Goal: Information Seeking & Learning: Learn about a topic

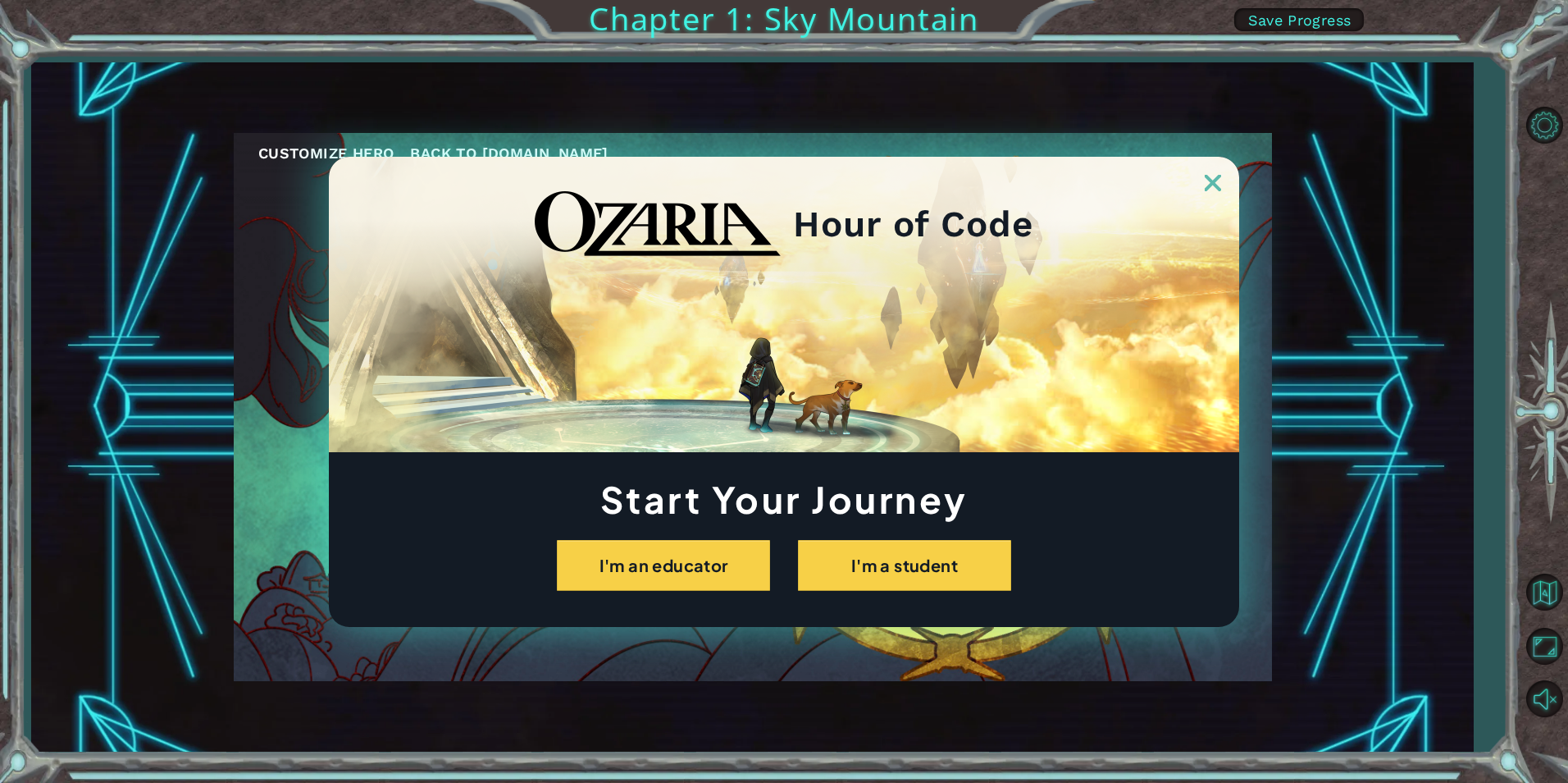
click at [877, 591] on div "Hour of Code Start Your Journey I'm an educator I'm a student" at bounding box center [784, 392] width 911 height 470
click at [874, 589] on button "I'm a student" at bounding box center [905, 566] width 213 height 51
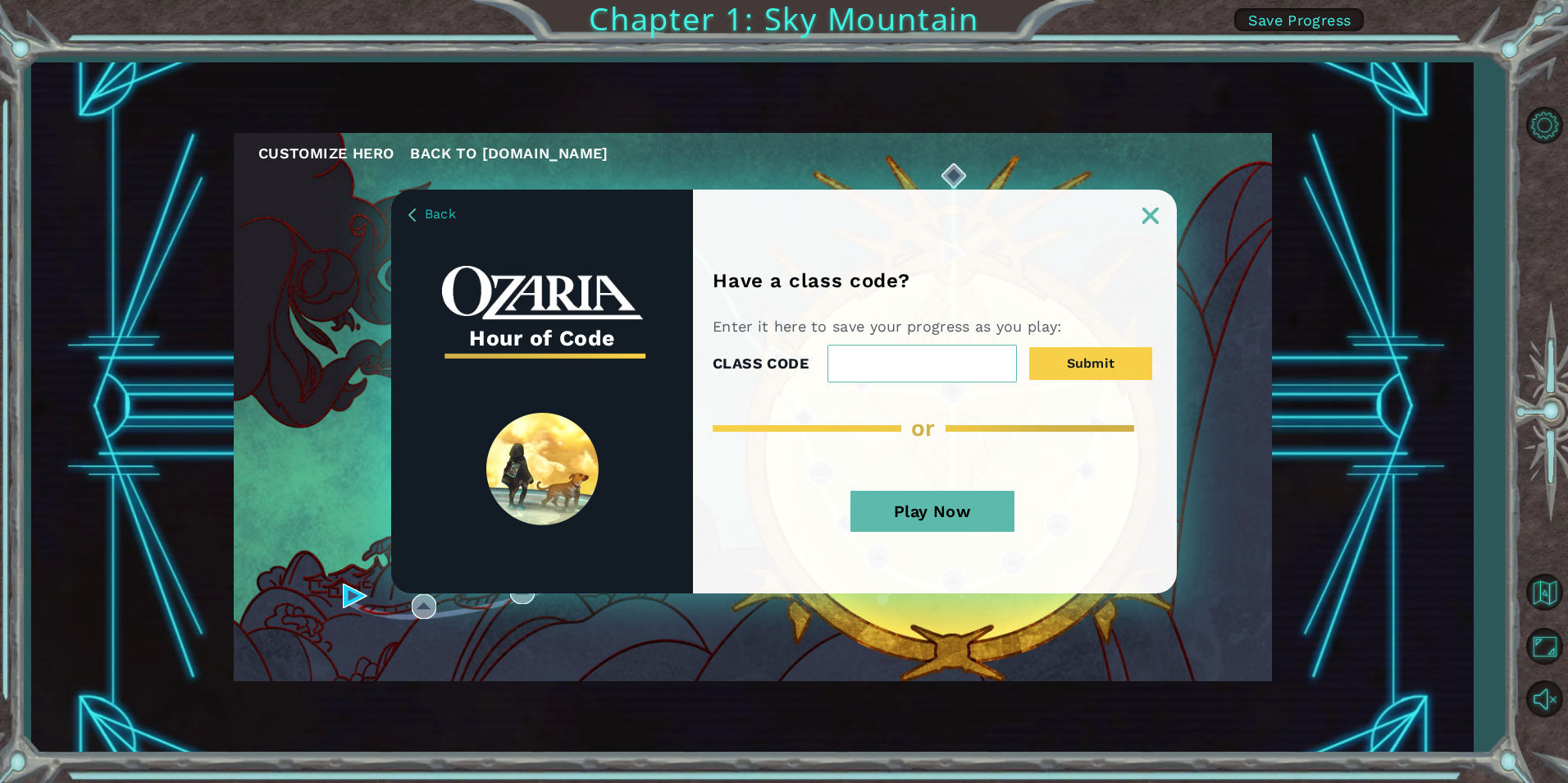
click at [917, 506] on button "Play Now" at bounding box center [932, 511] width 164 height 41
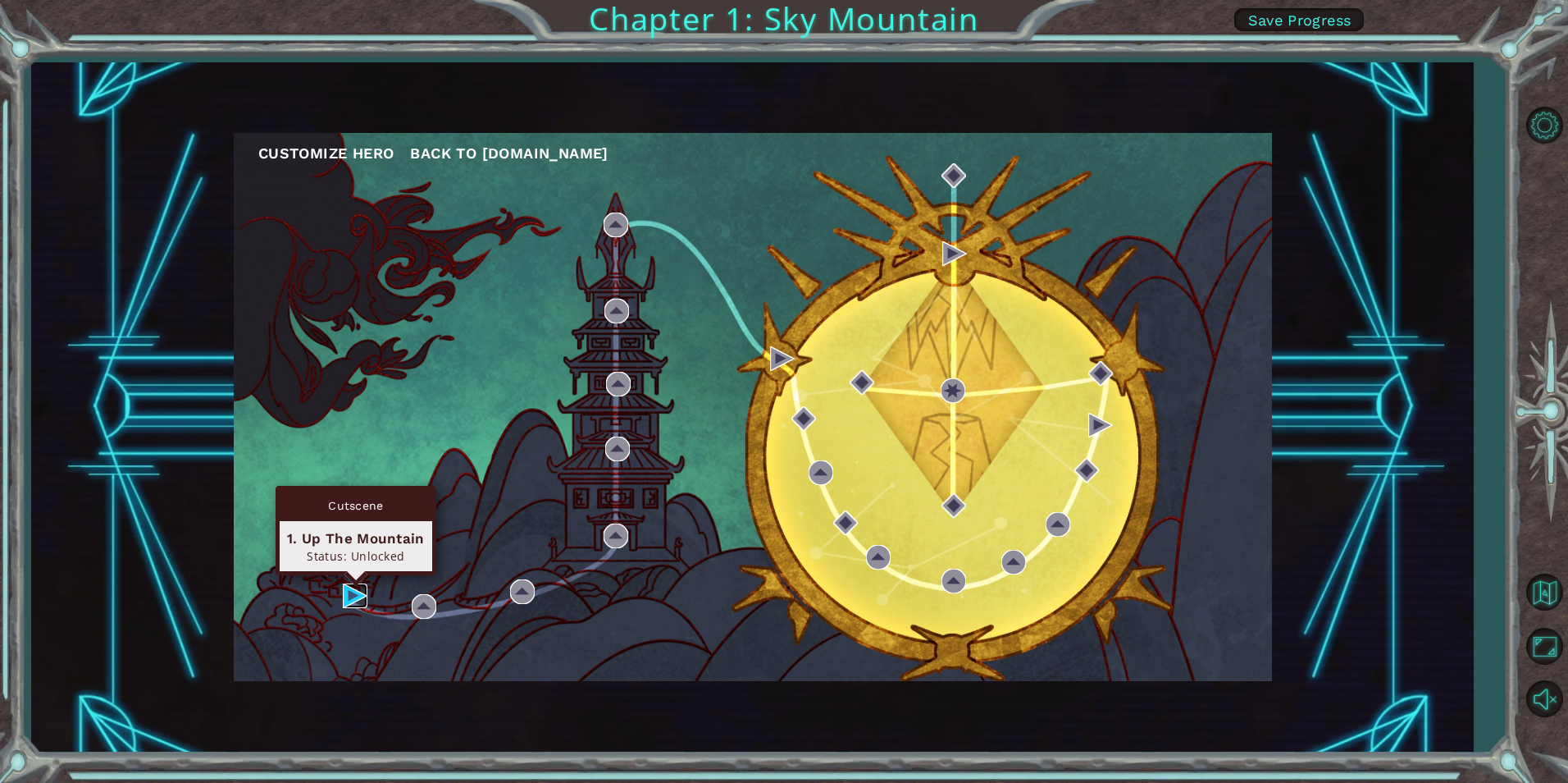
click at [367, 586] on img at bounding box center [355, 596] width 25 height 25
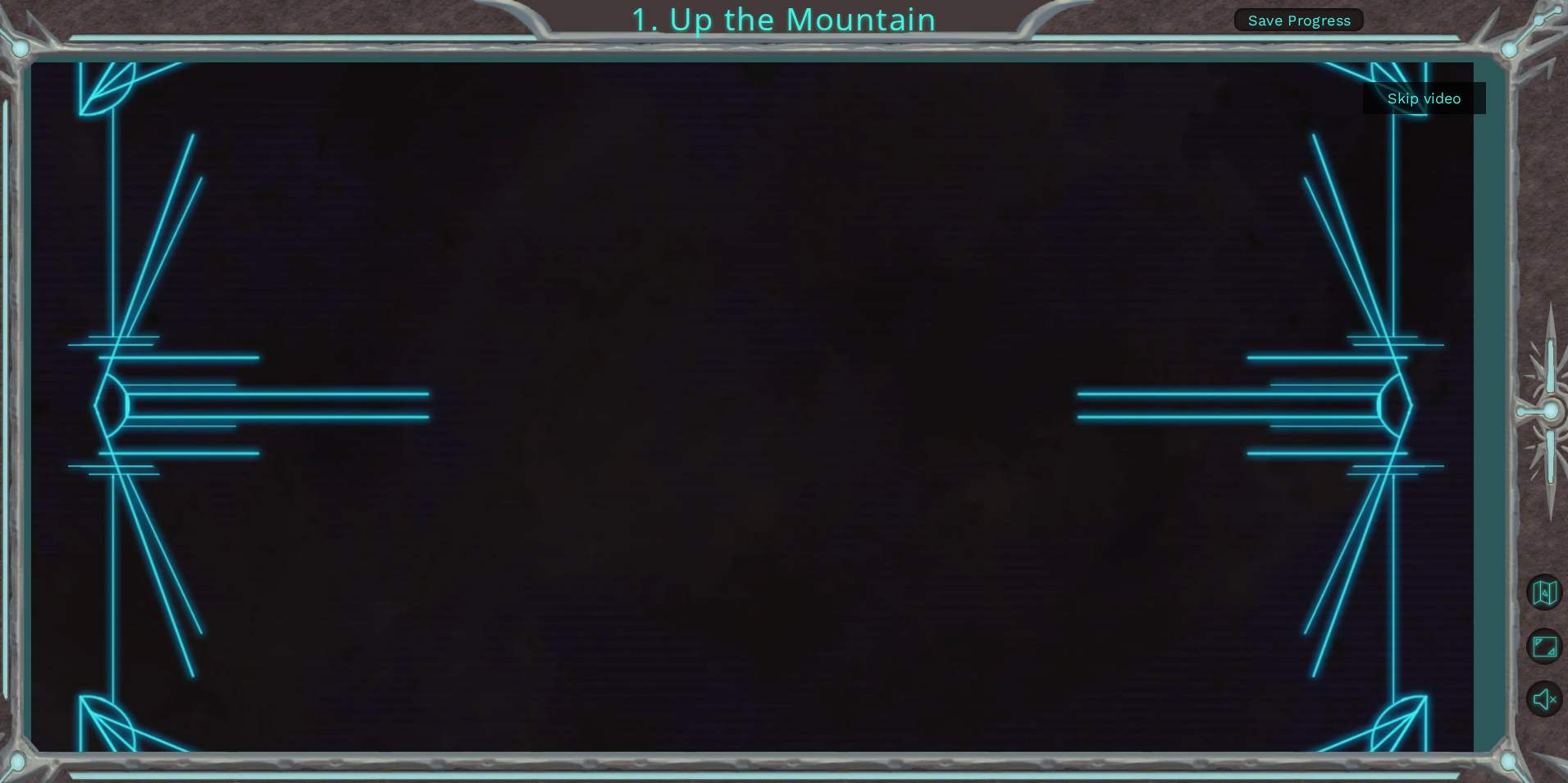
click at [1479, 97] on button "Skip video" at bounding box center [1424, 97] width 123 height 32
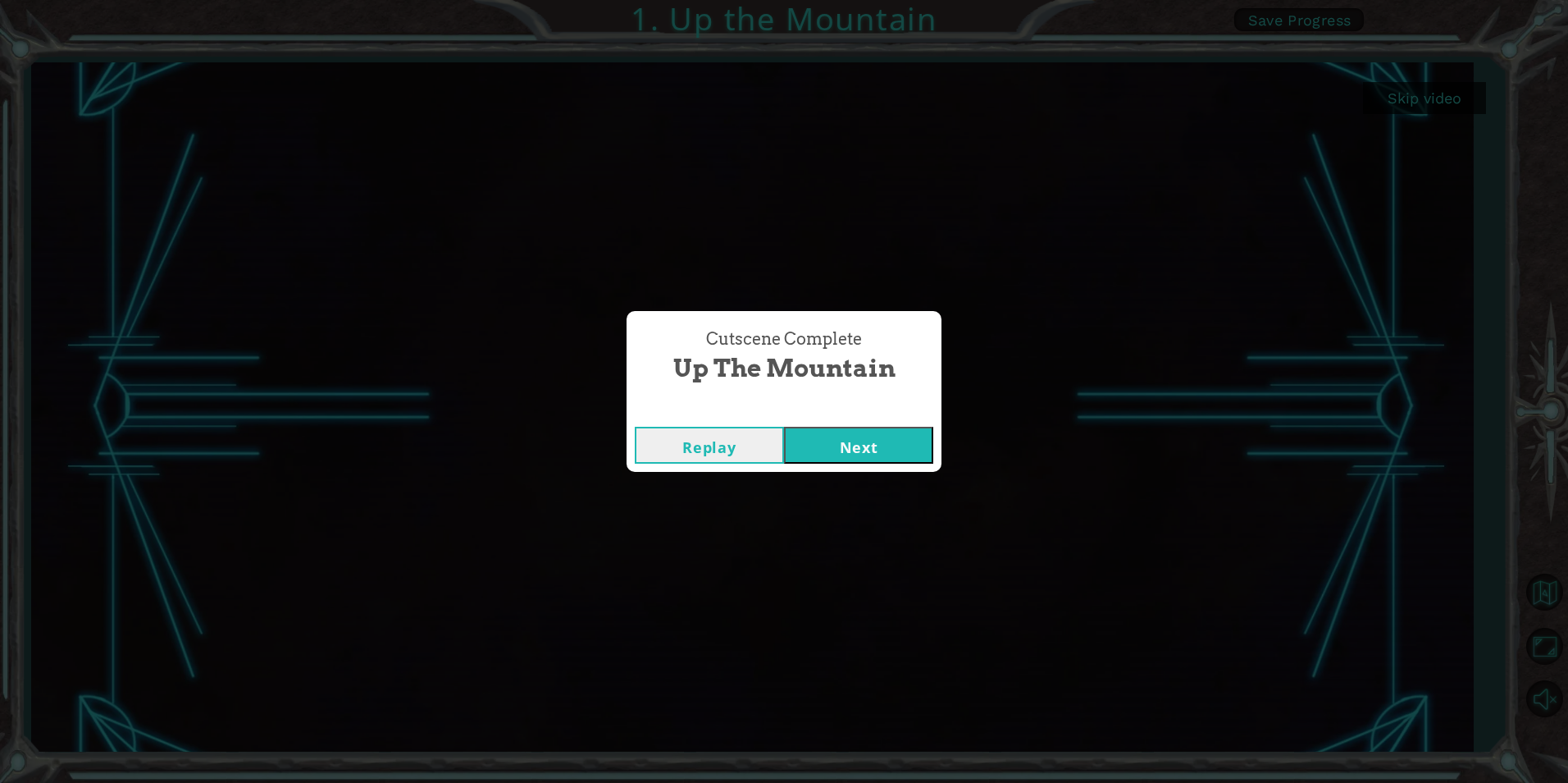
click at [871, 452] on button "Next" at bounding box center [859, 445] width 149 height 37
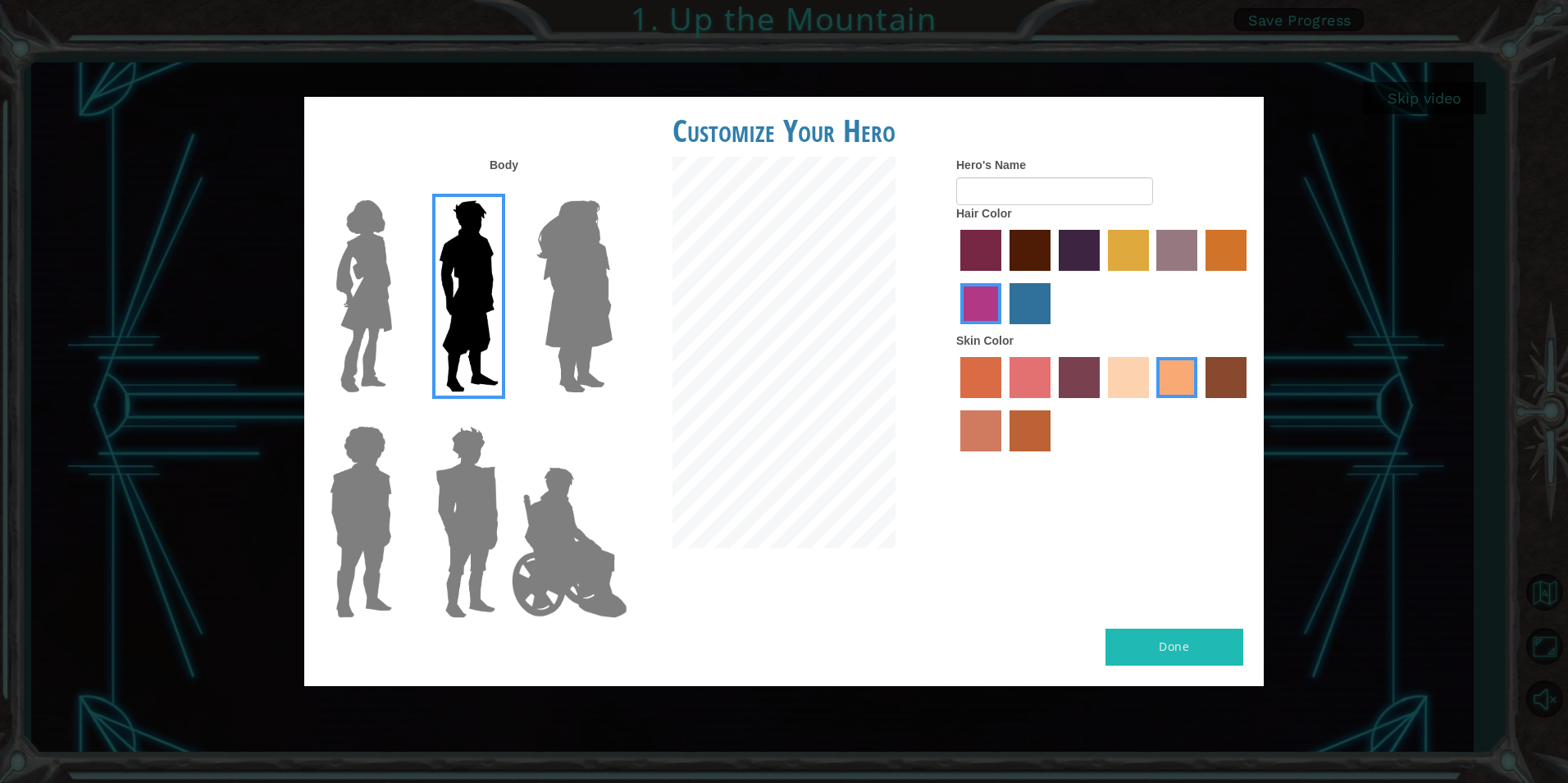
click at [561, 581] on img at bounding box center [570, 542] width 129 height 164
click at [612, 415] on input "Hero Jamie" at bounding box center [612, 415] width 0 height 0
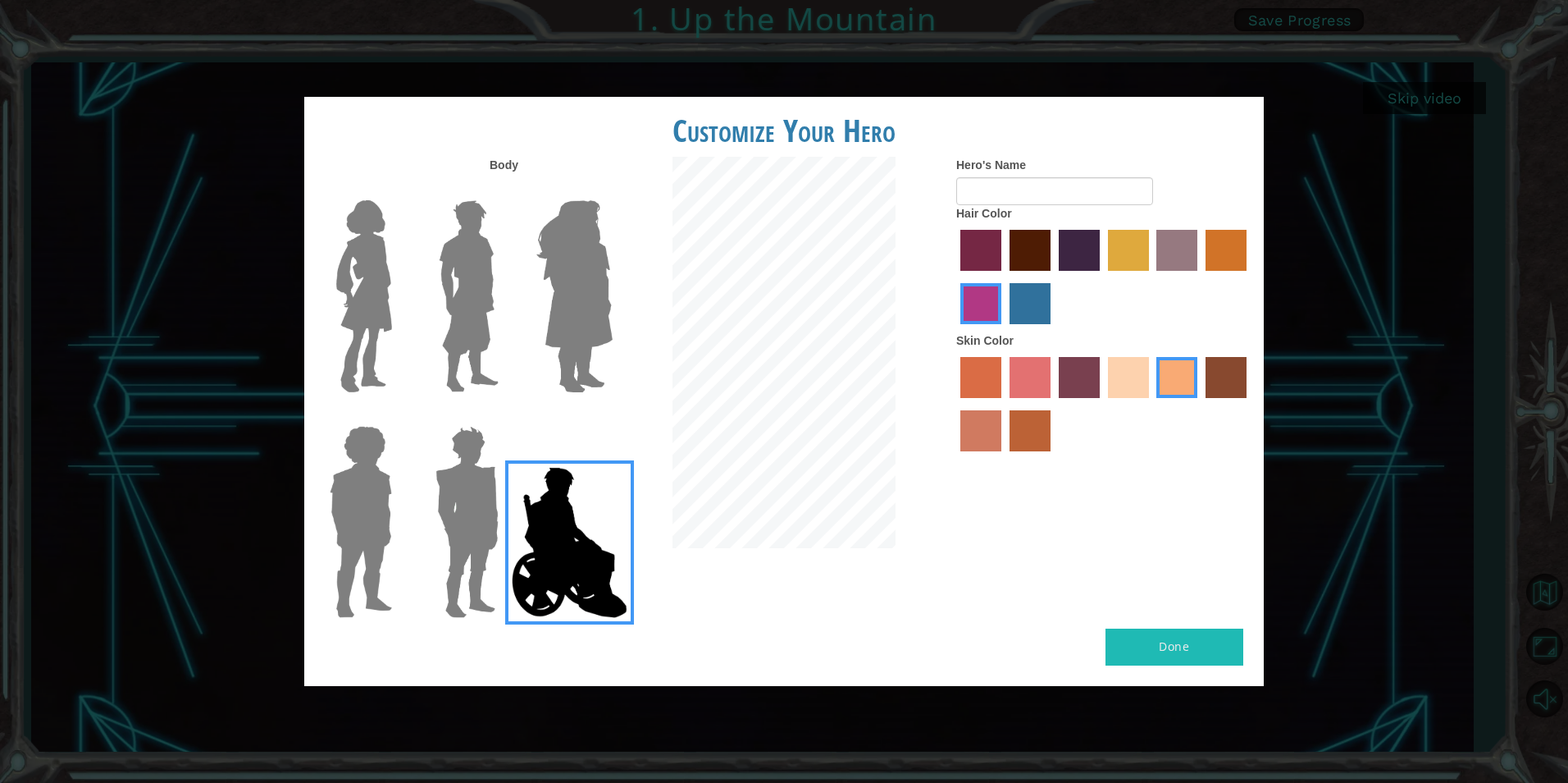
click at [467, 523] on img at bounding box center [467, 522] width 76 height 205
click at [505, 415] on input "Hero Garnet" at bounding box center [505, 415] width 0 height 0
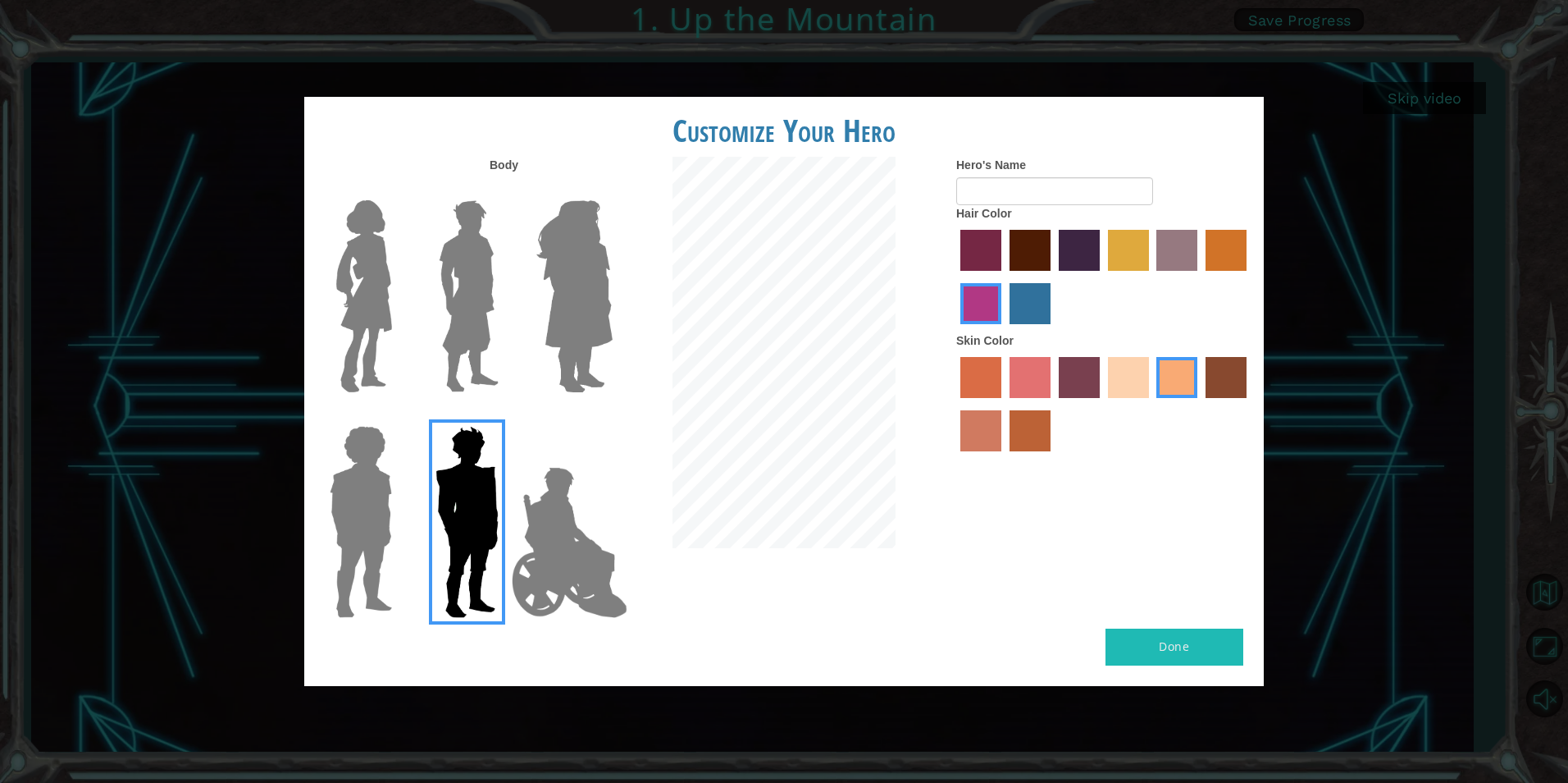
click at [380, 534] on img at bounding box center [360, 522] width 75 height 205
click at [399, 415] on input "Hero Steven" at bounding box center [399, 415] width 0 height 0
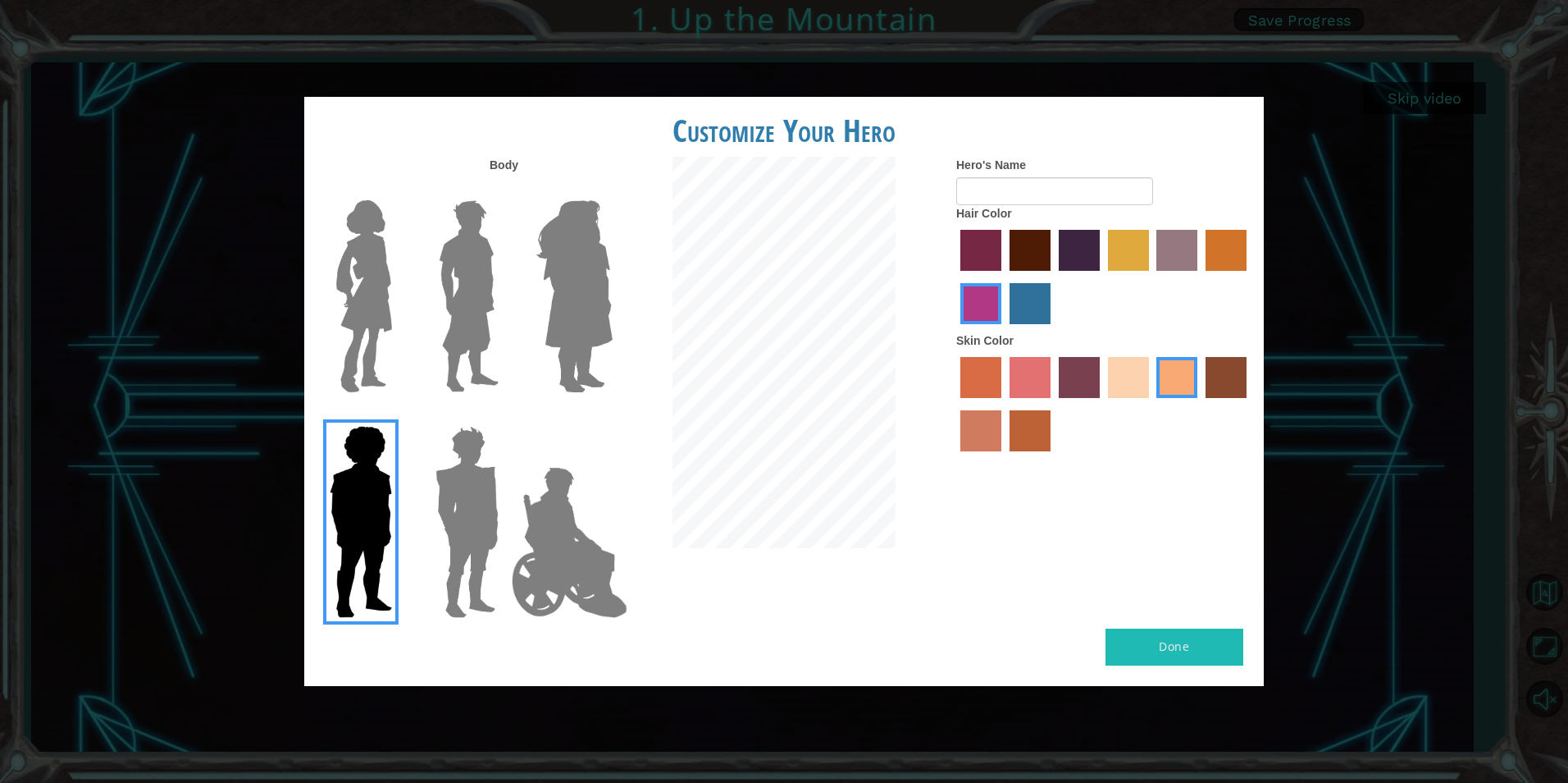
click at [377, 340] on img at bounding box center [363, 296] width 69 height 205
click at [399, 189] on input "Hero Connie" at bounding box center [399, 189] width 0 height 0
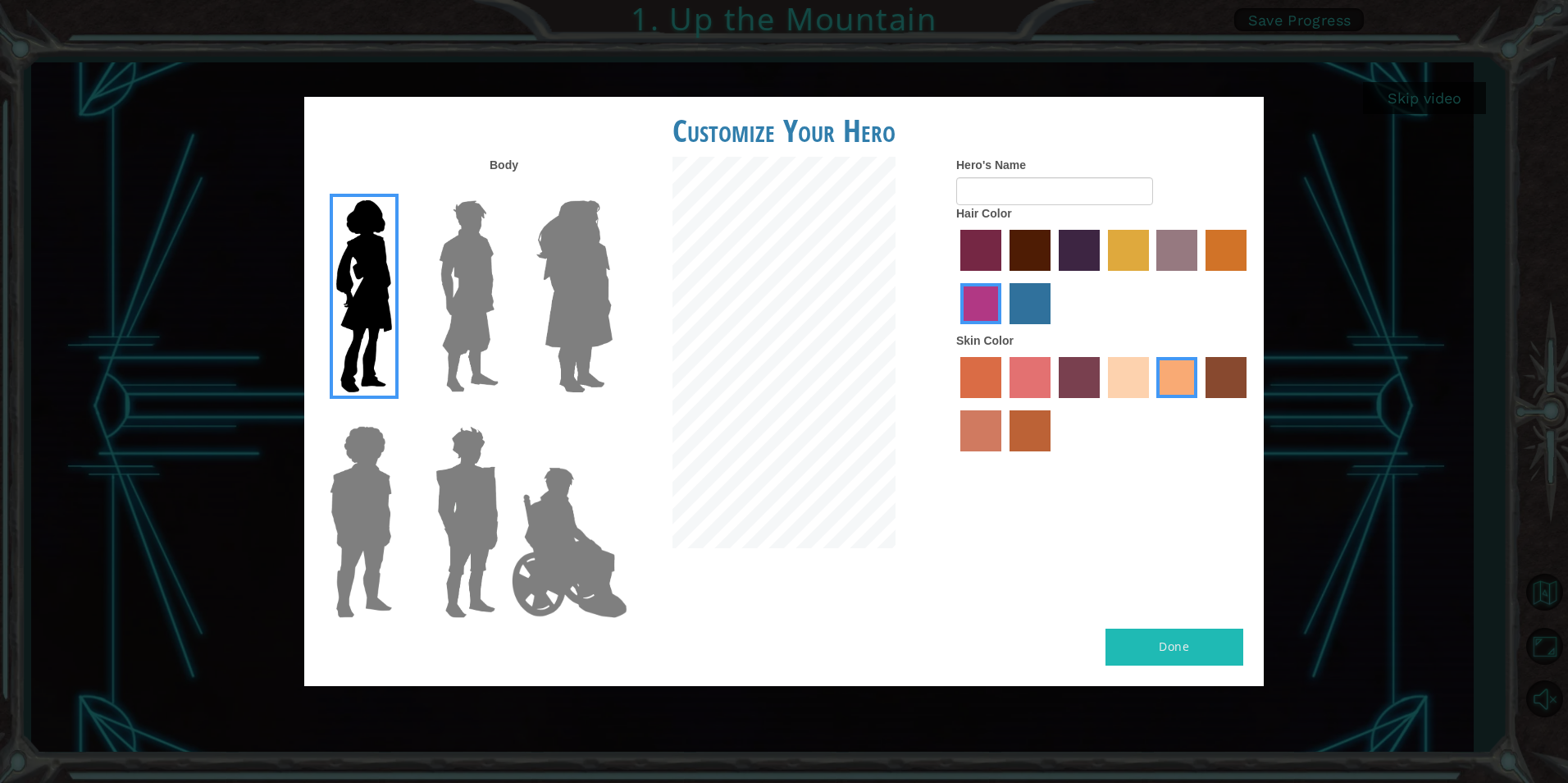
click at [459, 328] on img at bounding box center [469, 296] width 73 height 205
click at [505, 189] on input "Hero Lars" at bounding box center [505, 189] width 0 height 0
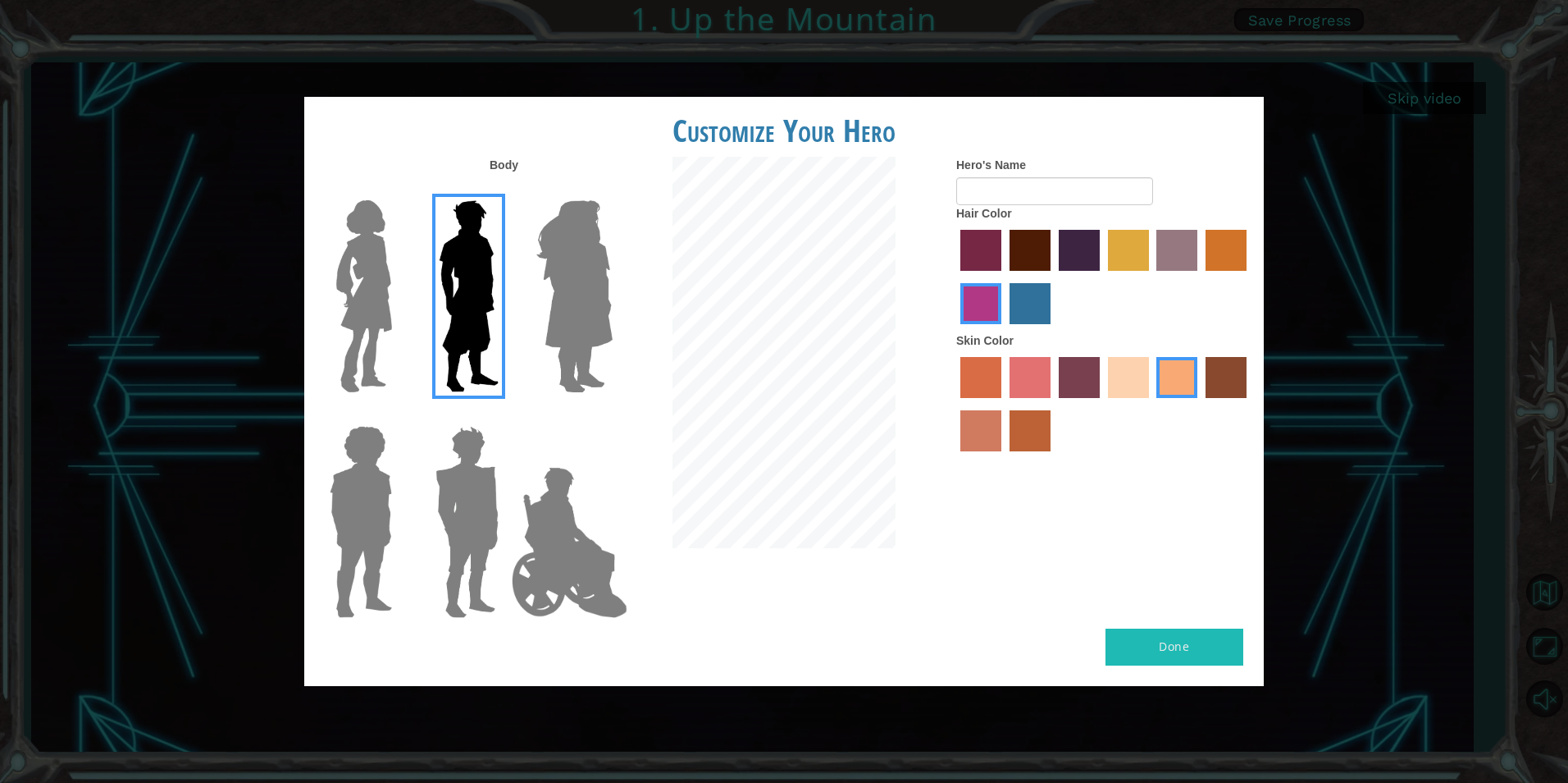
click at [602, 326] on img at bounding box center [575, 296] width 89 height 205
click at [612, 189] on input "Hero Amethyst" at bounding box center [612, 189] width 0 height 0
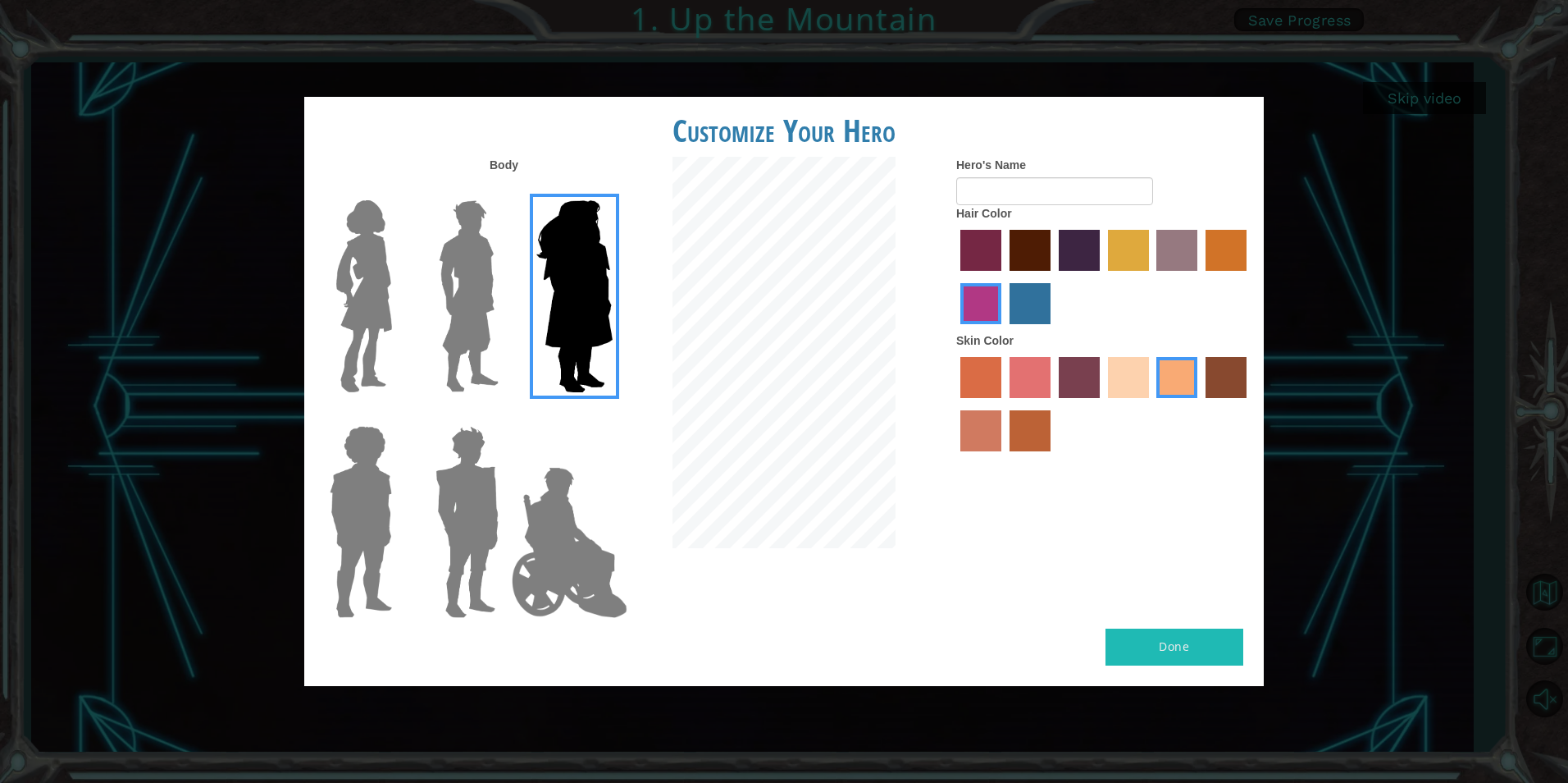
click at [457, 355] on img at bounding box center [469, 296] width 73 height 205
click at [505, 189] on input "Hero Lars" at bounding box center [505, 189] width 0 height 0
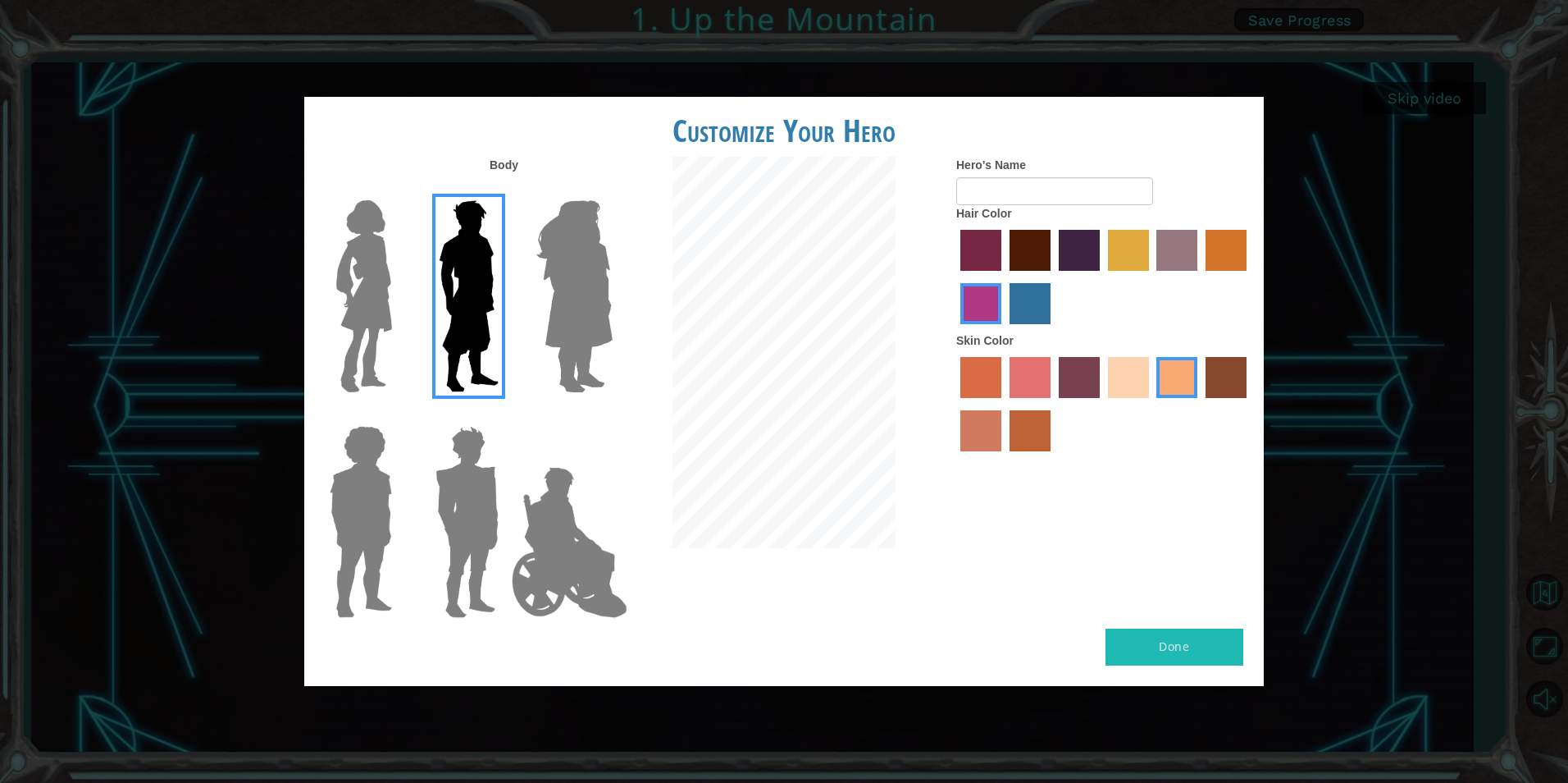
click at [413, 363] on div at bounding box center [464, 290] width 107 height 225
click at [388, 372] on img at bounding box center [363, 296] width 69 height 205
click at [399, 189] on input "Hero Connie" at bounding box center [399, 189] width 0 height 0
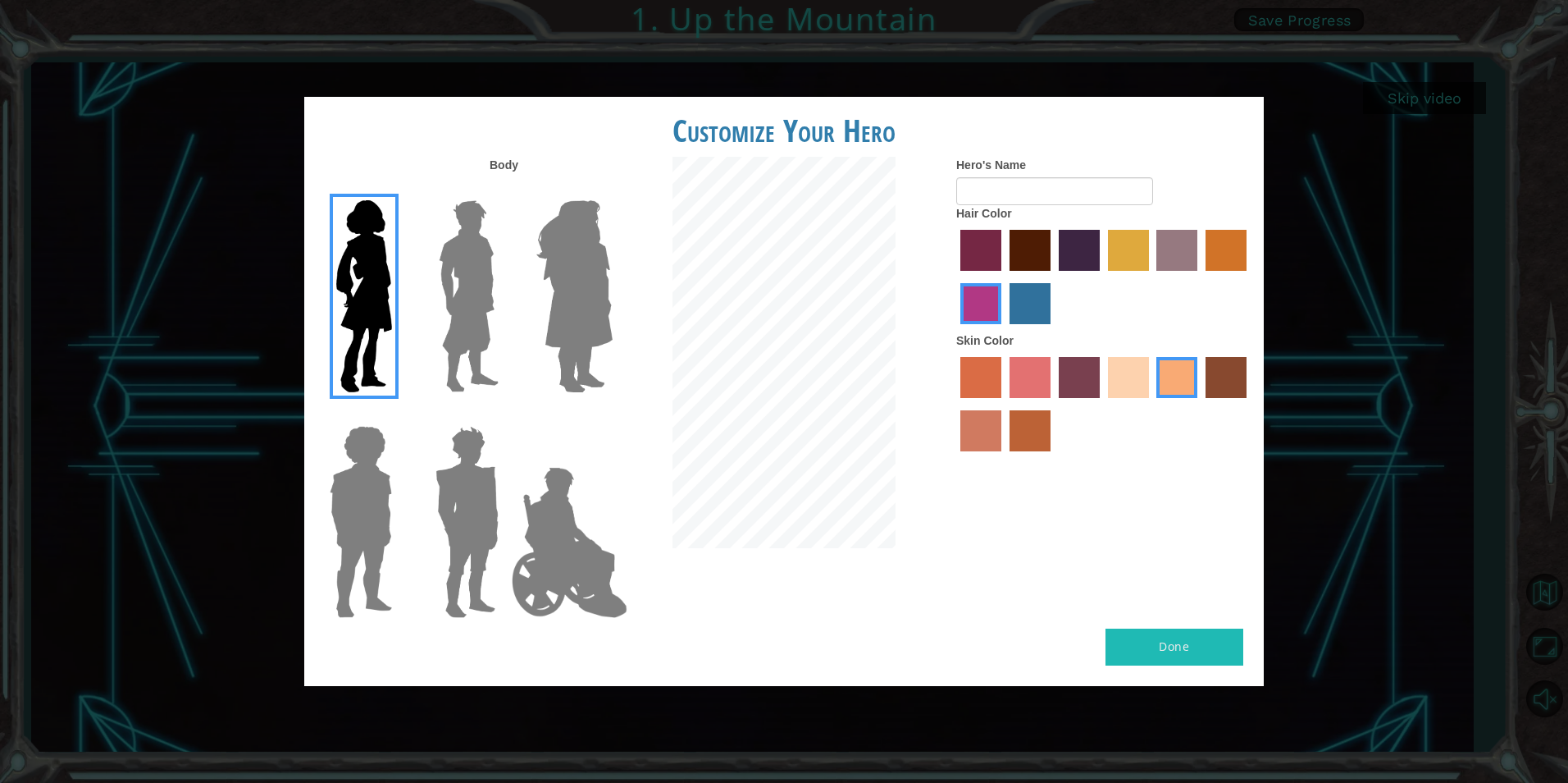
click at [1040, 258] on label "maroon hair color" at bounding box center [1030, 250] width 41 height 41
click at [1004, 277] on input "maroon hair color" at bounding box center [1004, 277] width 0 height 0
click at [1124, 255] on label "tulip tree hair color" at bounding box center [1129, 250] width 41 height 41
click at [1102, 277] on input "tulip tree hair color" at bounding box center [1102, 277] width 0 height 0
click at [1028, 256] on label "maroon hair color" at bounding box center [1030, 250] width 41 height 41
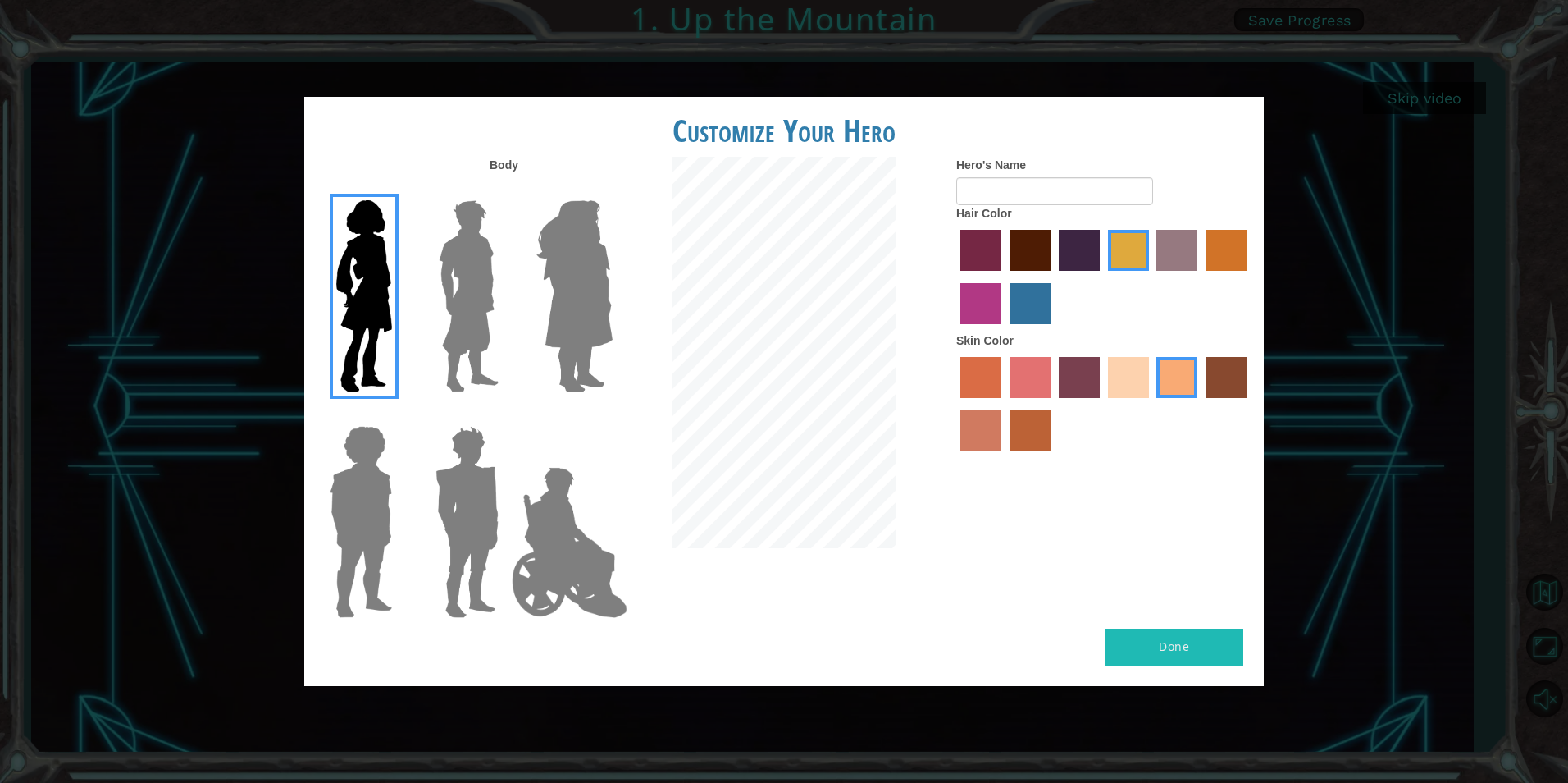
click at [1004, 277] on input "maroon hair color" at bounding box center [1004, 277] width 0 height 0
click at [1126, 374] on label "sandy beach skin color" at bounding box center [1129, 377] width 41 height 41
click at [1102, 404] on input "sandy beach skin color" at bounding box center [1102, 404] width 0 height 0
click at [1168, 381] on label "tacao skin color" at bounding box center [1177, 377] width 41 height 41
click at [1152, 404] on input "tacao skin color" at bounding box center [1152, 404] width 0 height 0
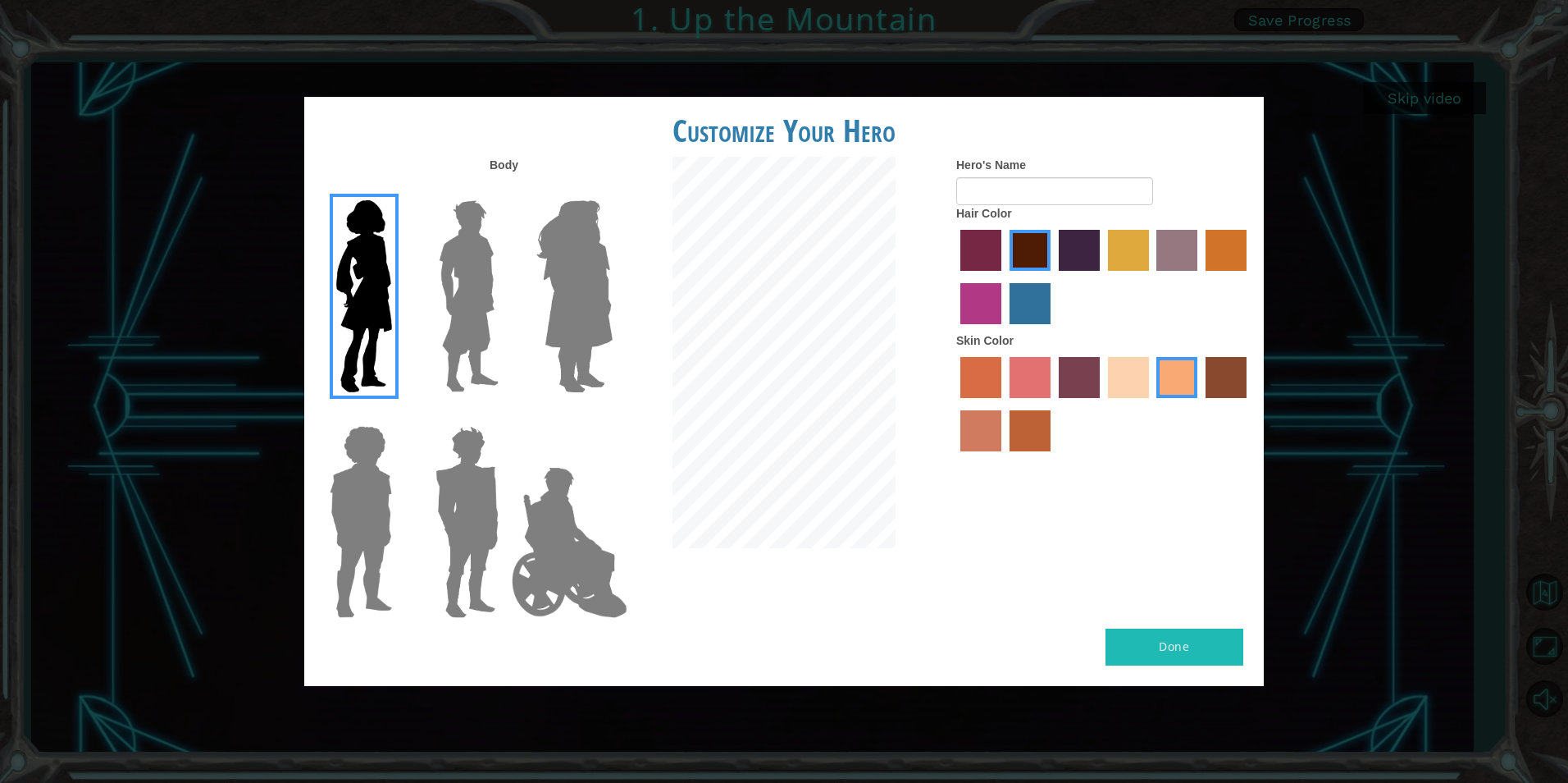
click at [1112, 386] on label "sandy beach skin color" at bounding box center [1129, 377] width 41 height 41
click at [1102, 404] on input "sandy beach skin color" at bounding box center [1102, 404] width 0 height 0
click at [1136, 202] on input "Hero's Name" at bounding box center [1054, 192] width 197 height 28
type input "A"
type input "[PERSON_NAME]"
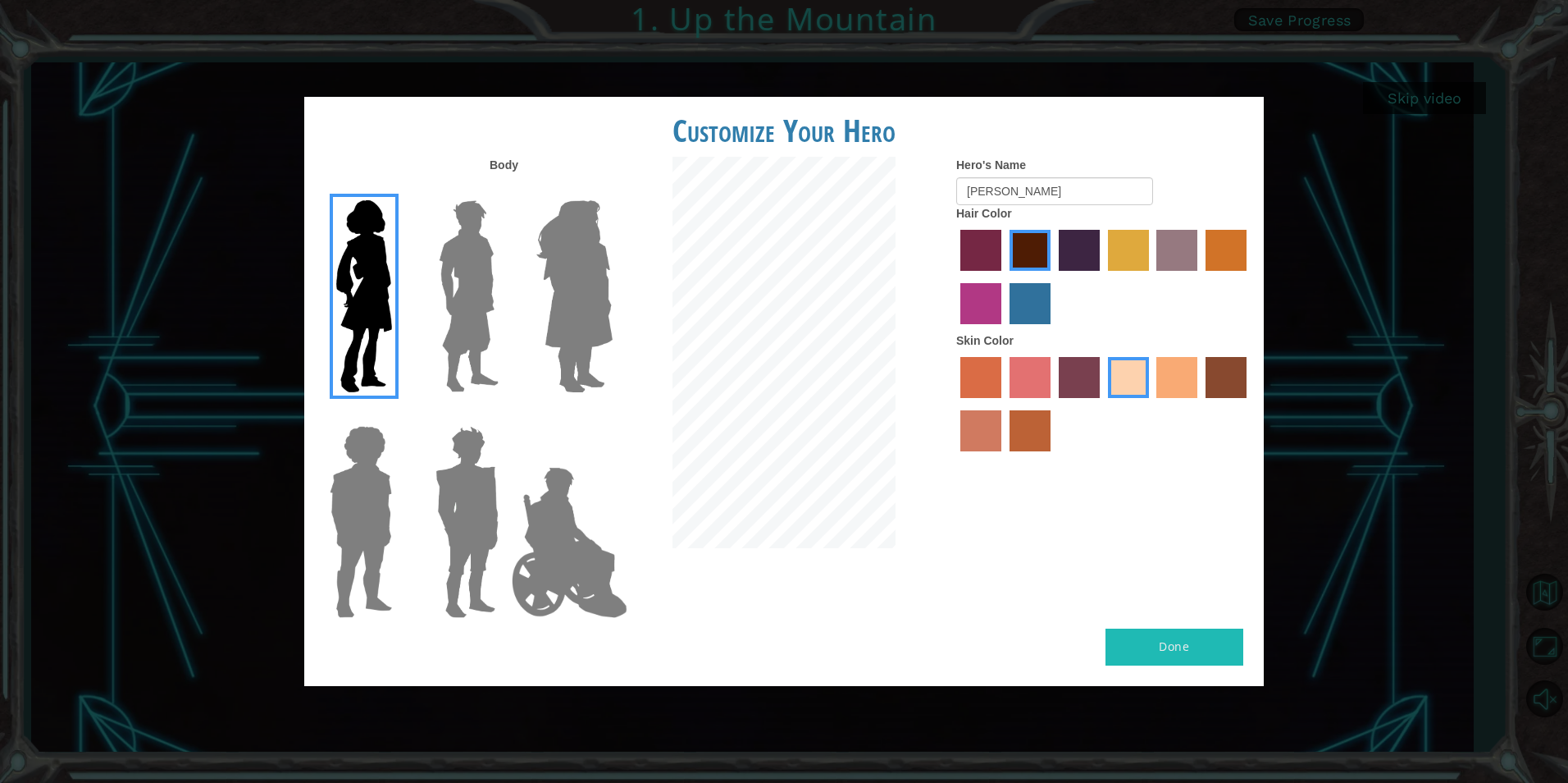
drag, startPoint x: 1213, startPoint y: 647, endPoint x: 1223, endPoint y: 638, distance: 13.5
click at [1223, 638] on button "Done" at bounding box center [1174, 647] width 138 height 37
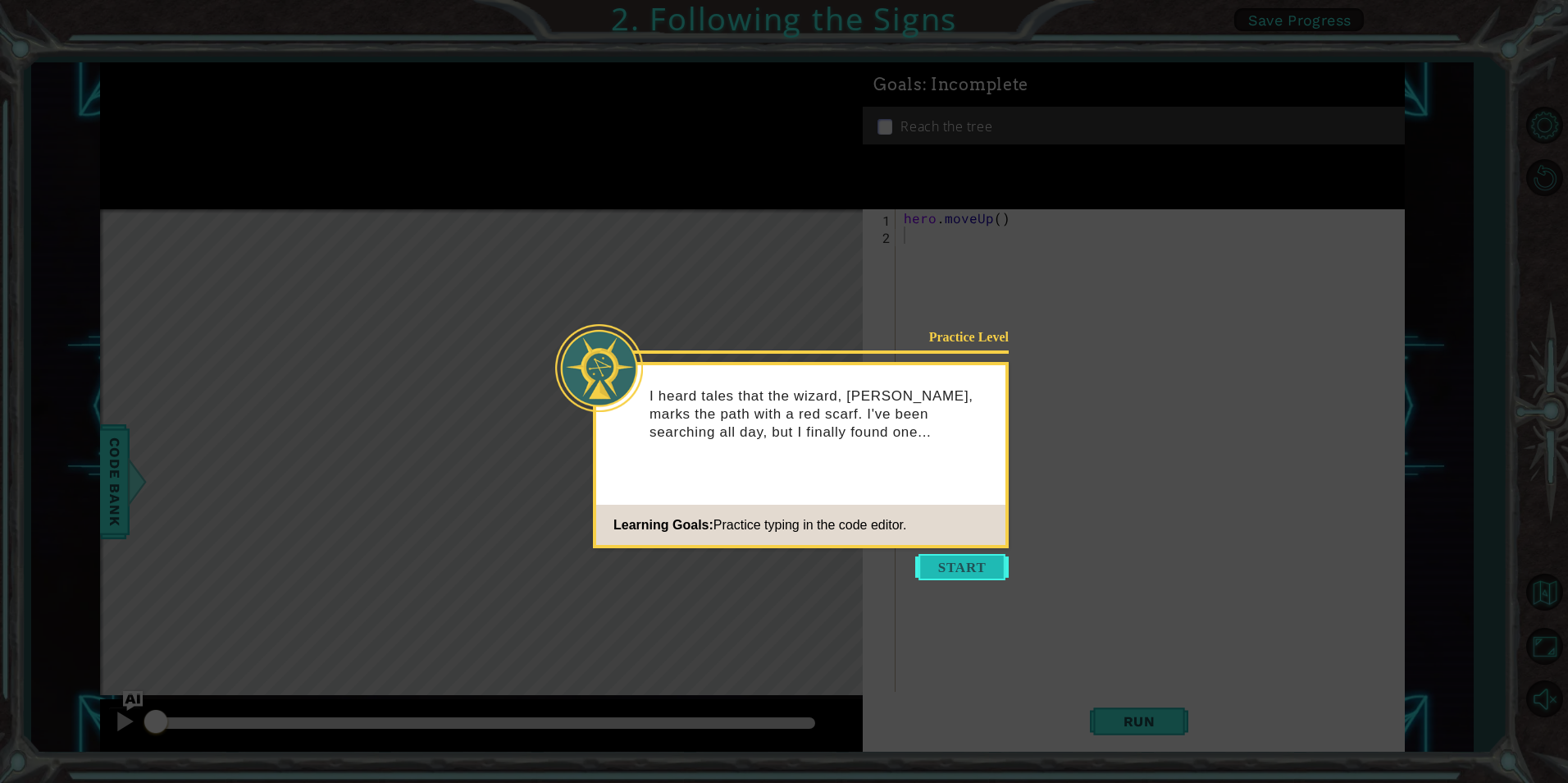
click at [997, 561] on button "Start" at bounding box center [962, 567] width 93 height 26
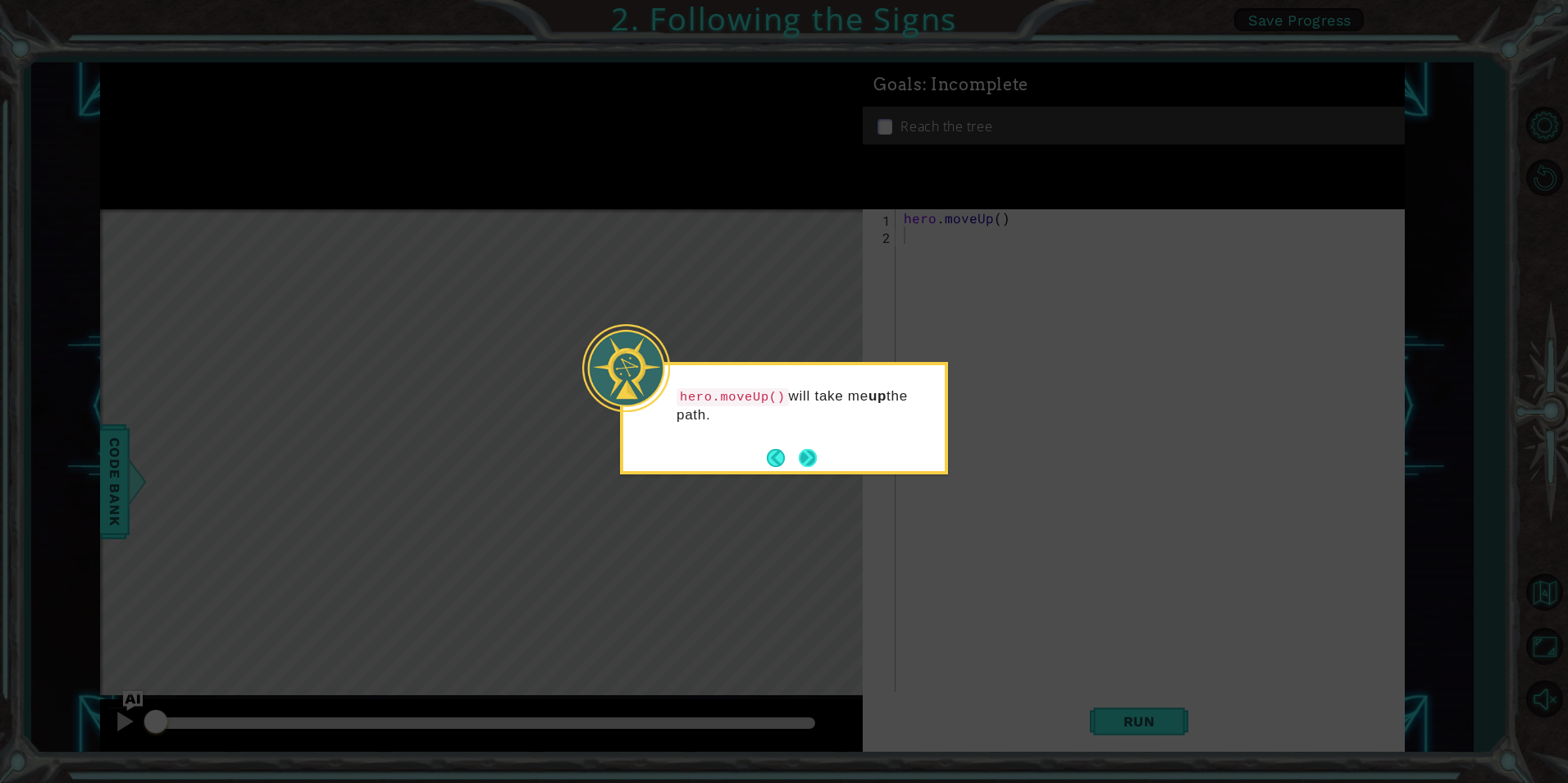
click at [809, 461] on button "Next" at bounding box center [808, 457] width 19 height 19
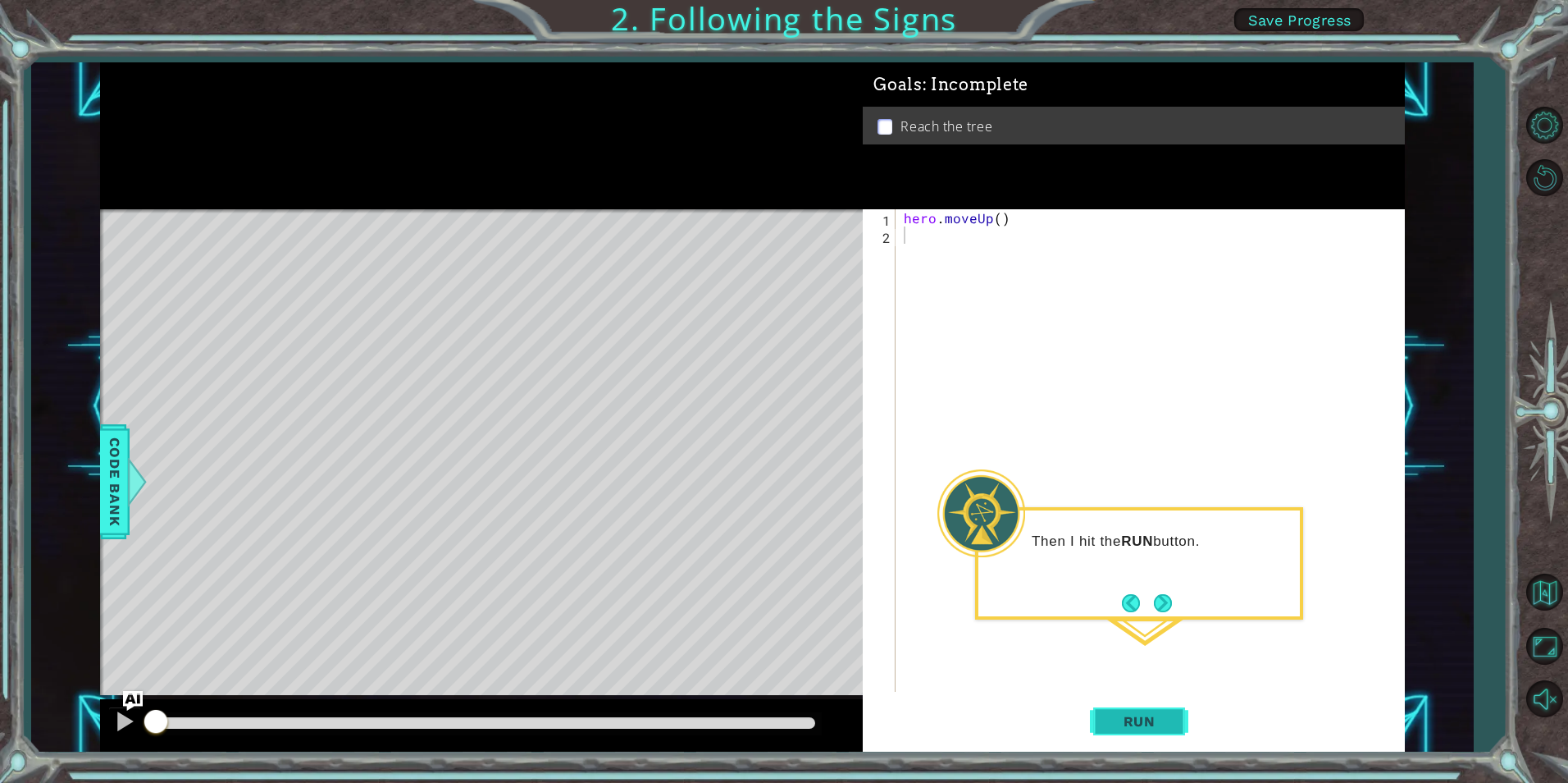
click at [1153, 715] on span "Run" at bounding box center [1139, 721] width 64 height 17
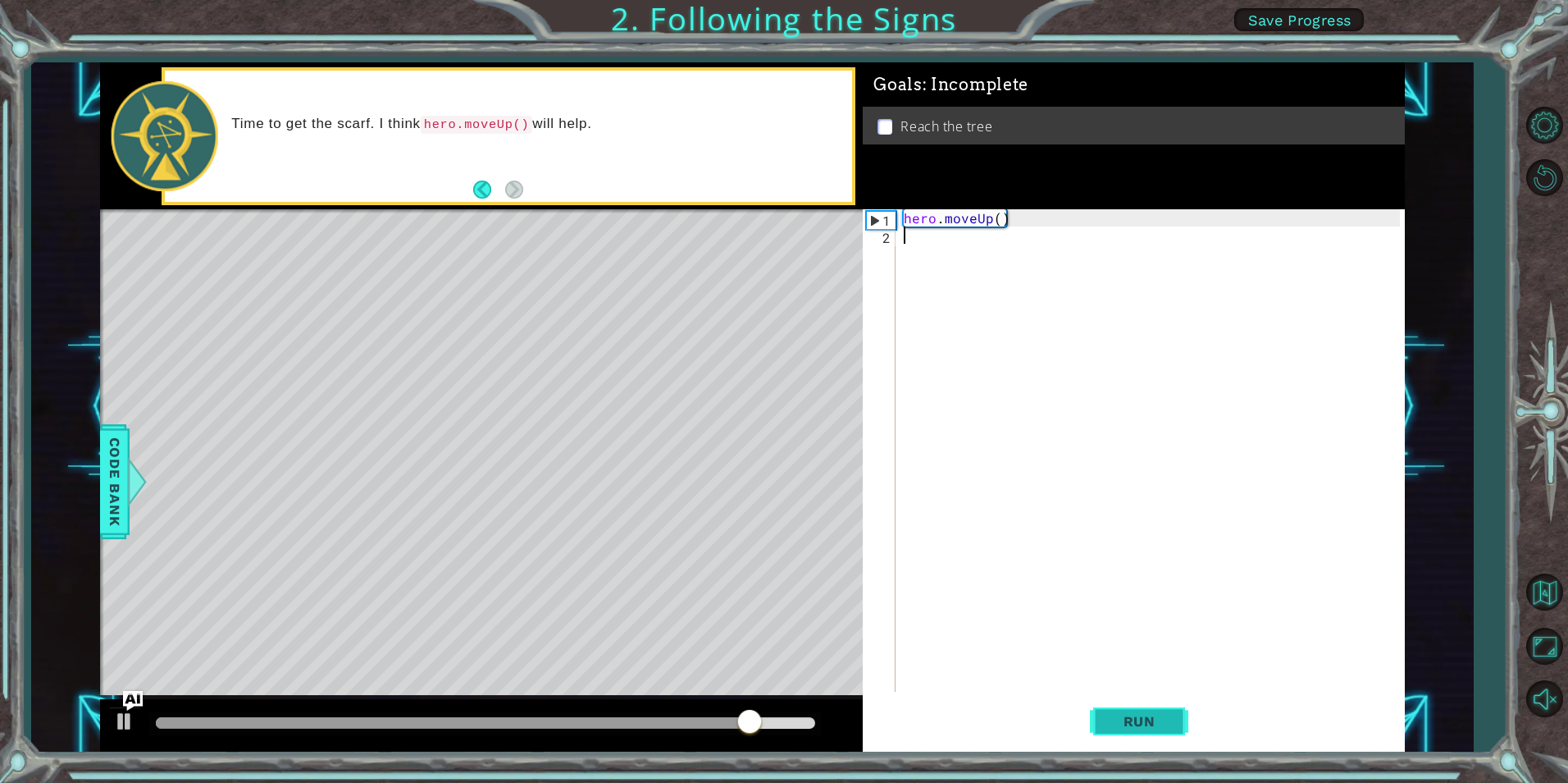
click at [1148, 709] on button "Run" at bounding box center [1139, 721] width 98 height 55
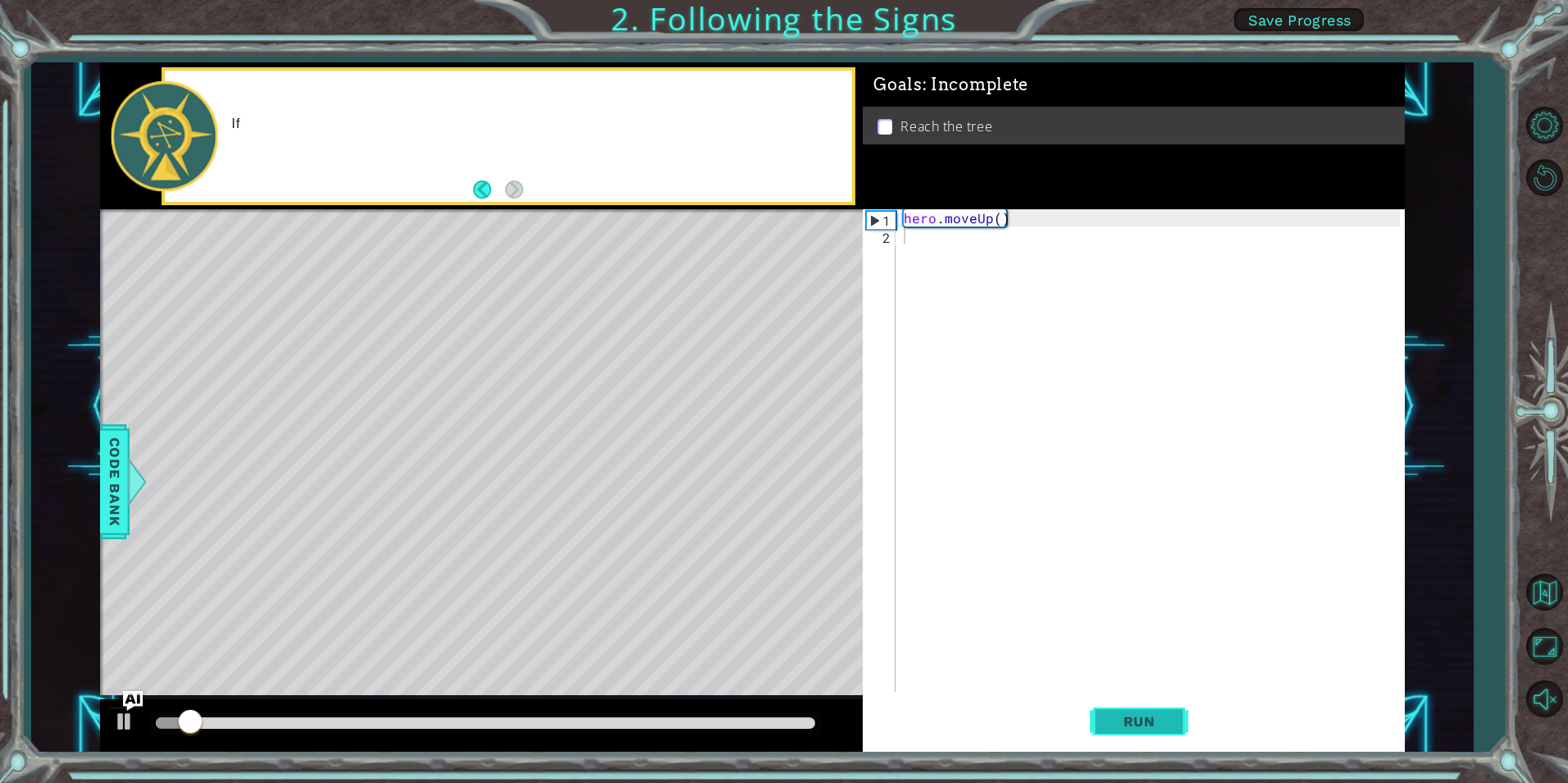
click at [1148, 709] on button "Run" at bounding box center [1139, 721] width 98 height 55
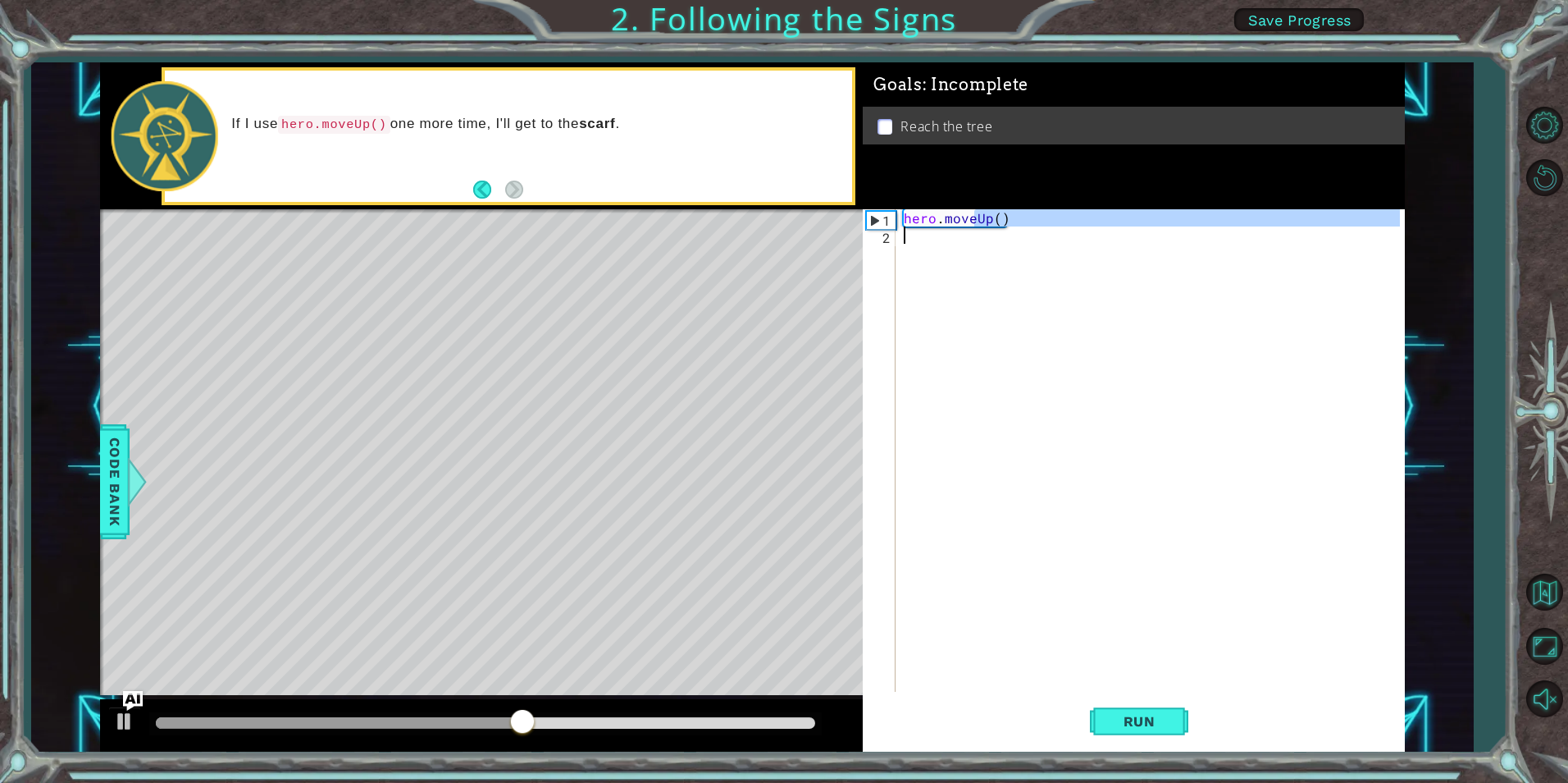
drag, startPoint x: 971, startPoint y: 217, endPoint x: 971, endPoint y: 244, distance: 27.0
click at [971, 244] on div "hero . moveUp ( )" at bounding box center [1154, 467] width 507 height 517
type textarea "hero.moveUp()"
click at [1001, 282] on div "hero . moveUp ( )" at bounding box center [1150, 450] width 499 height 482
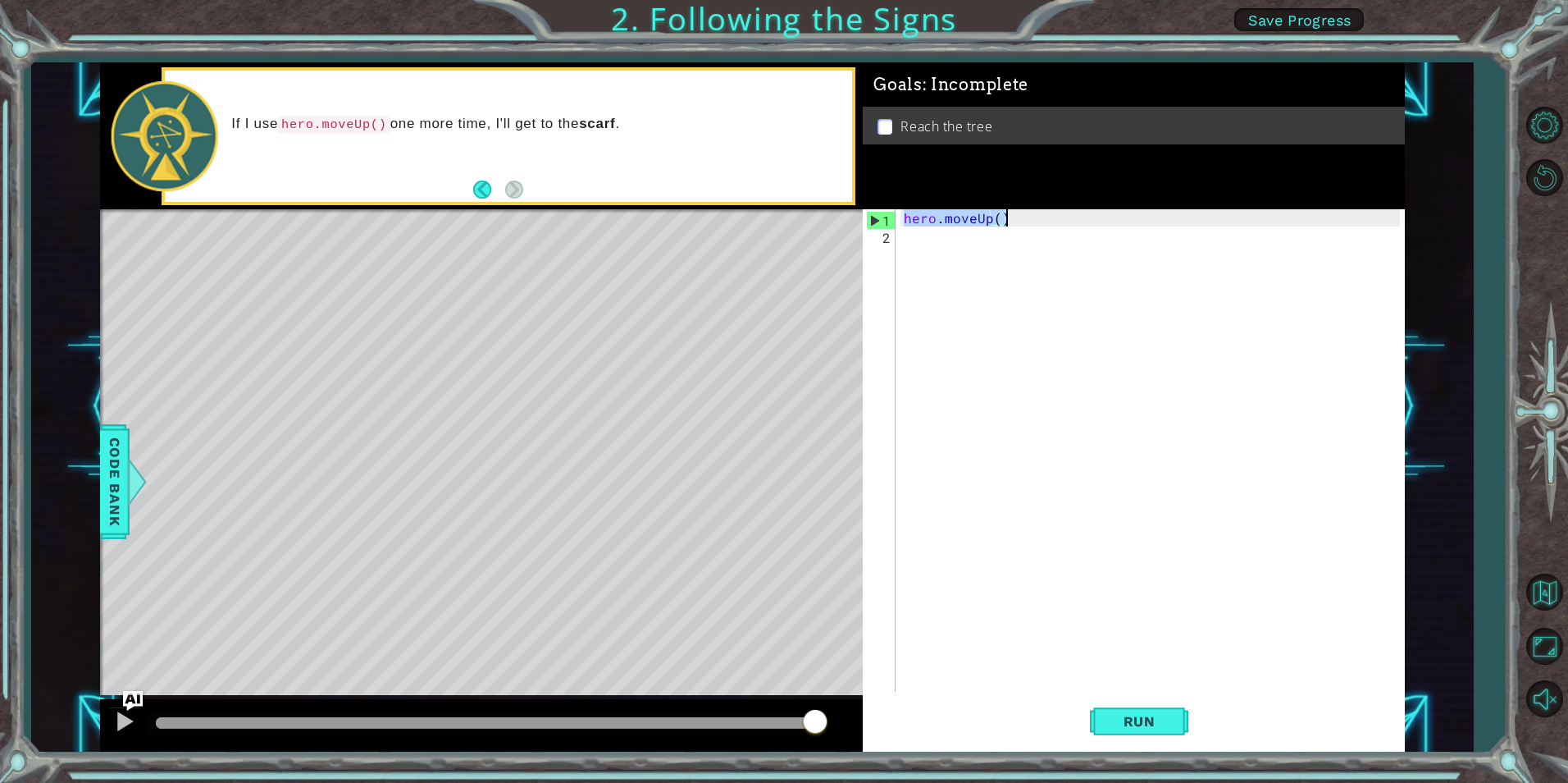
drag, startPoint x: 906, startPoint y: 223, endPoint x: 1032, endPoint y: 220, distance: 126.0
click at [1032, 220] on div "hero . moveUp ( )" at bounding box center [1154, 467] width 507 height 517
type textarea "c"
click at [996, 255] on div "c" at bounding box center [1154, 467] width 507 height 517
click at [1003, 225] on div "c" at bounding box center [1154, 467] width 507 height 517
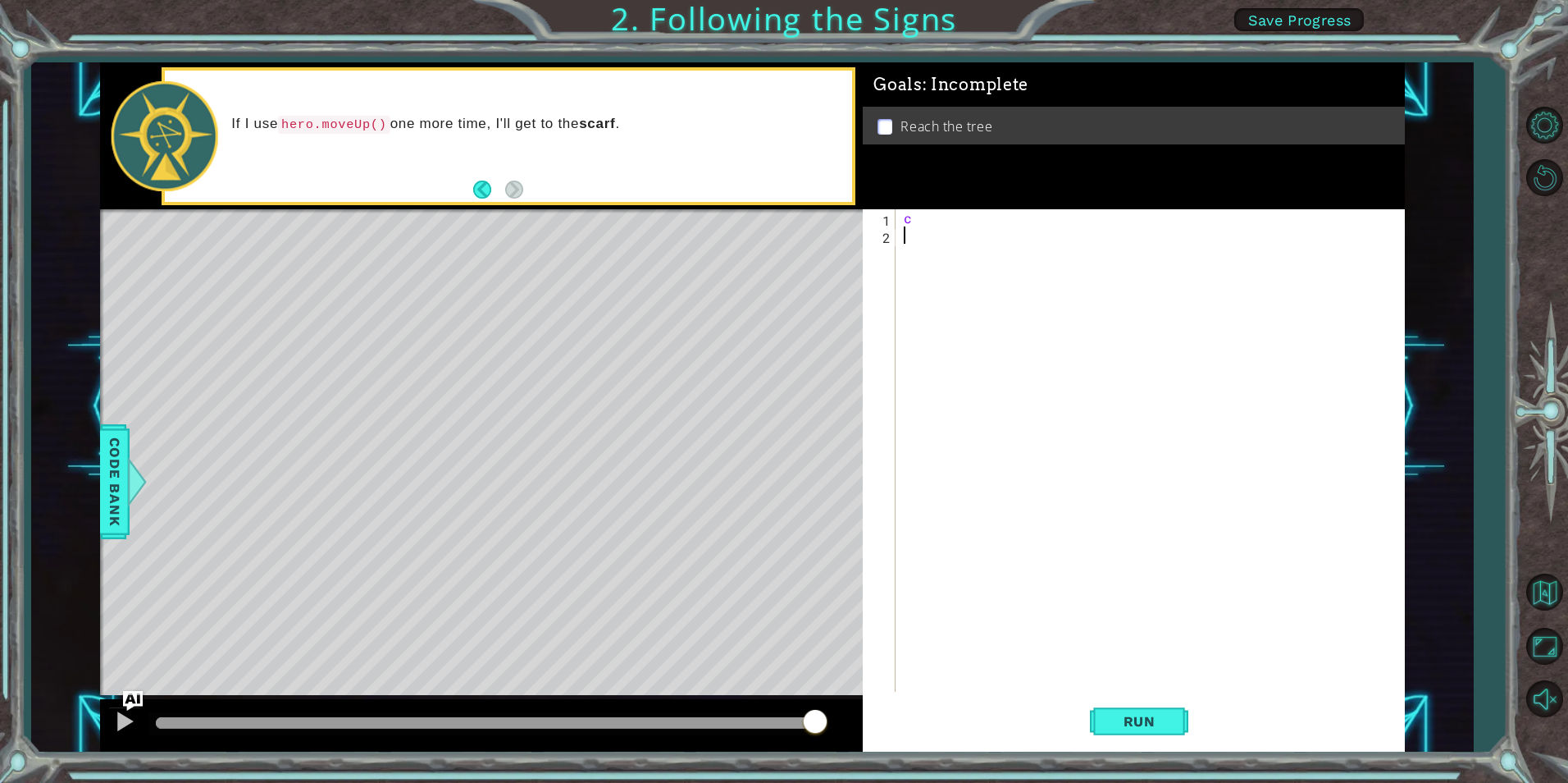
type textarea "c"
type textarea "her"
click at [973, 243] on div "her o.moveUp press enter" at bounding box center [1048, 258] width 310 height 59
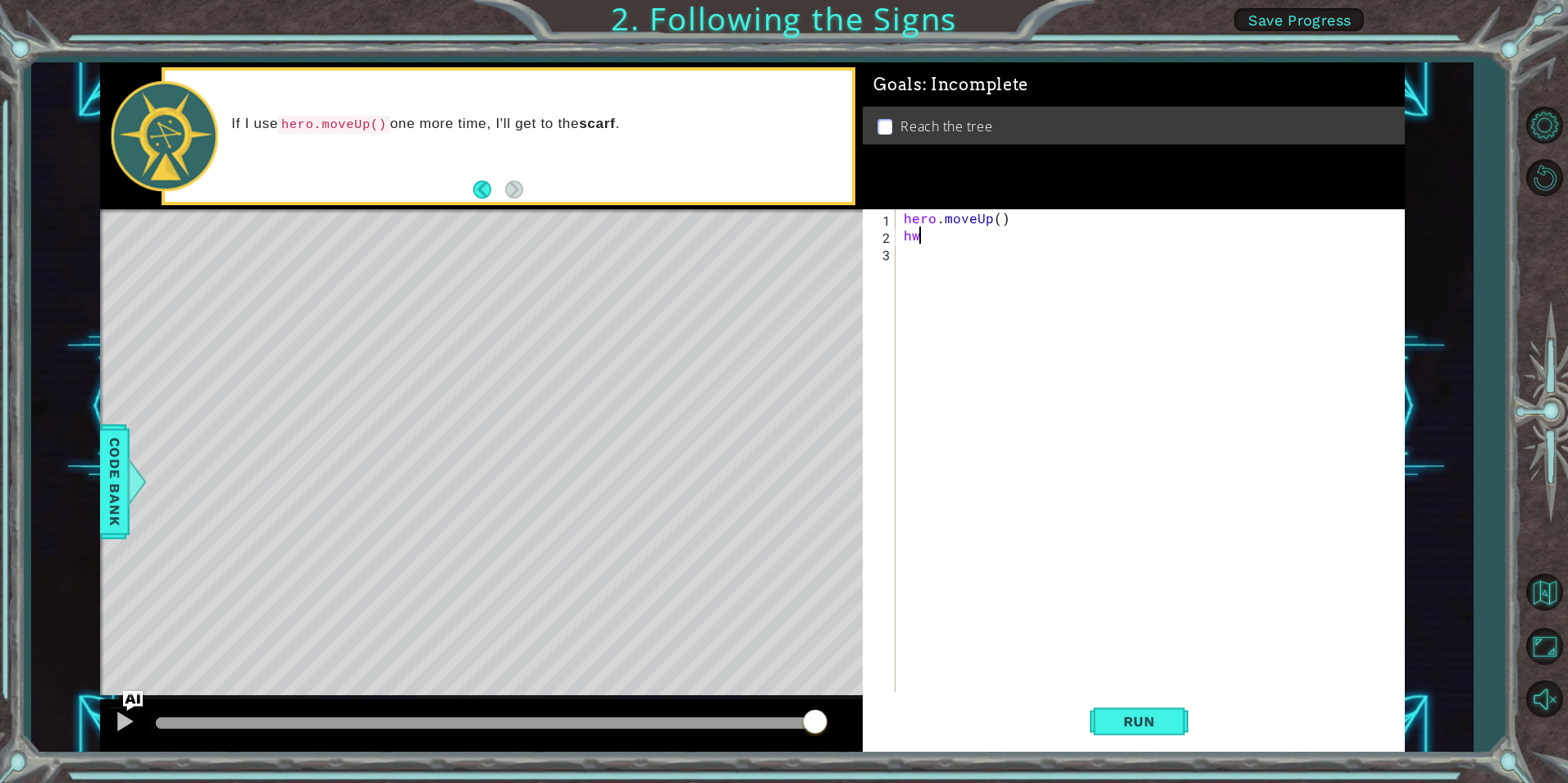
type textarea "h"
click at [983, 268] on div "hero . moveUp ( ) h" at bounding box center [1154, 467] width 507 height 517
click at [926, 240] on div "hero . moveUp ( ) h" at bounding box center [1154, 467] width 507 height 517
type textarea "he"
click at [926, 255] on div "he ro.moveUp press enter" at bounding box center [1048, 275] width 310 height 59
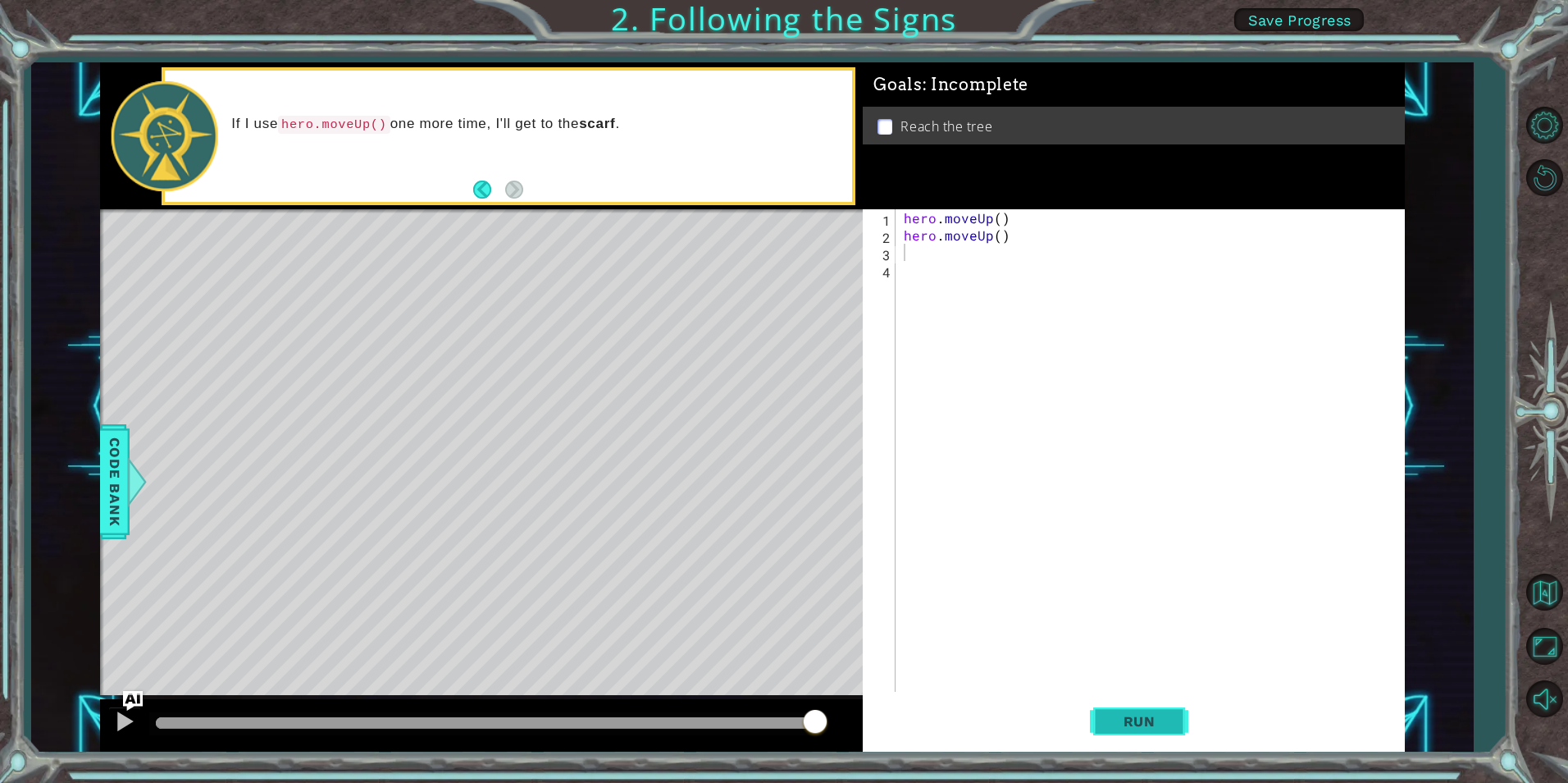
click at [1158, 737] on button "Run" at bounding box center [1139, 721] width 98 height 55
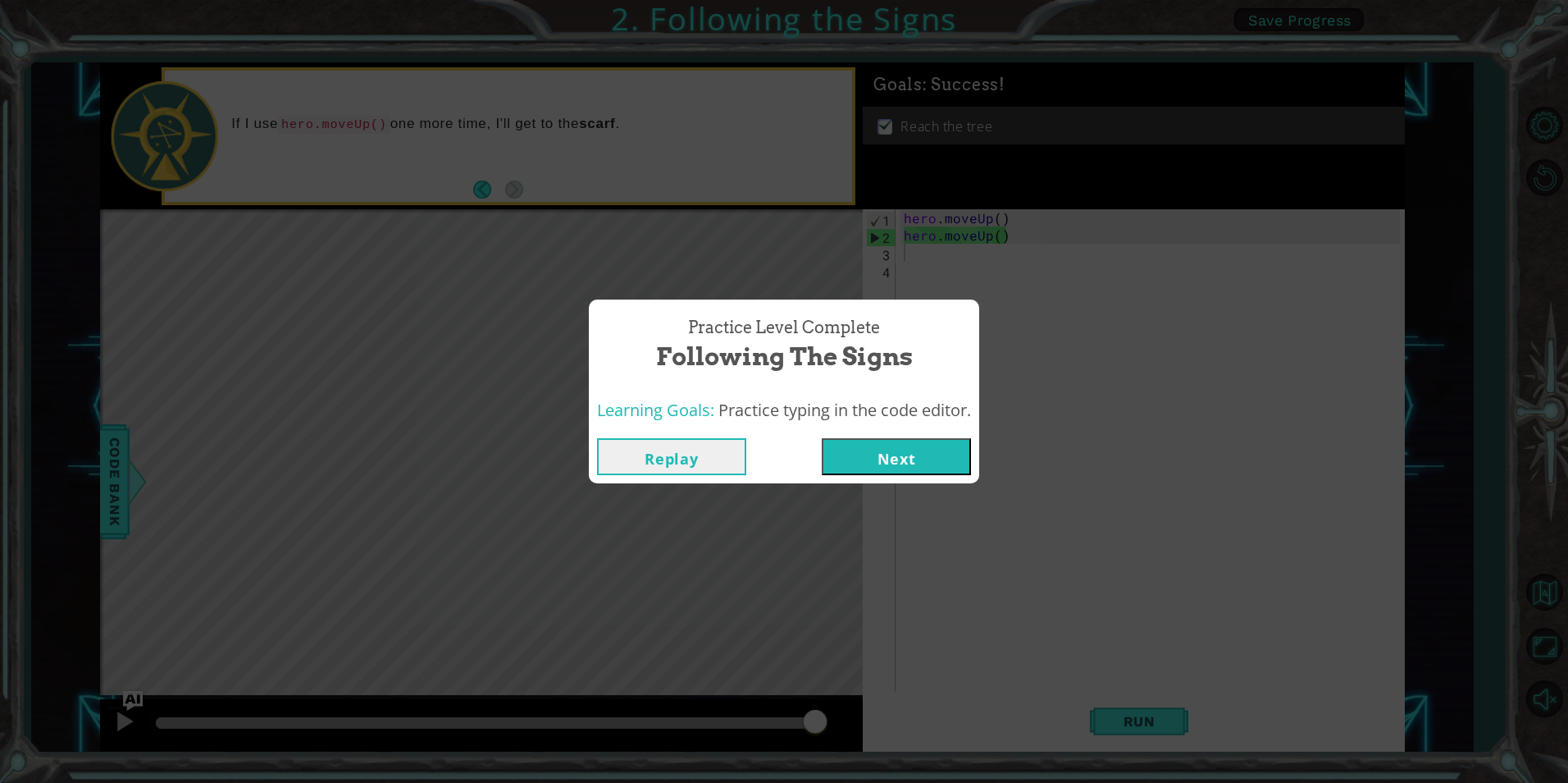
click at [936, 478] on div "Practice Level Complete Following the Signs Learning Goals: Practice typing in …" at bounding box center [784, 392] width 1568 height 783
click at [938, 466] on button "Next" at bounding box center [896, 456] width 149 height 37
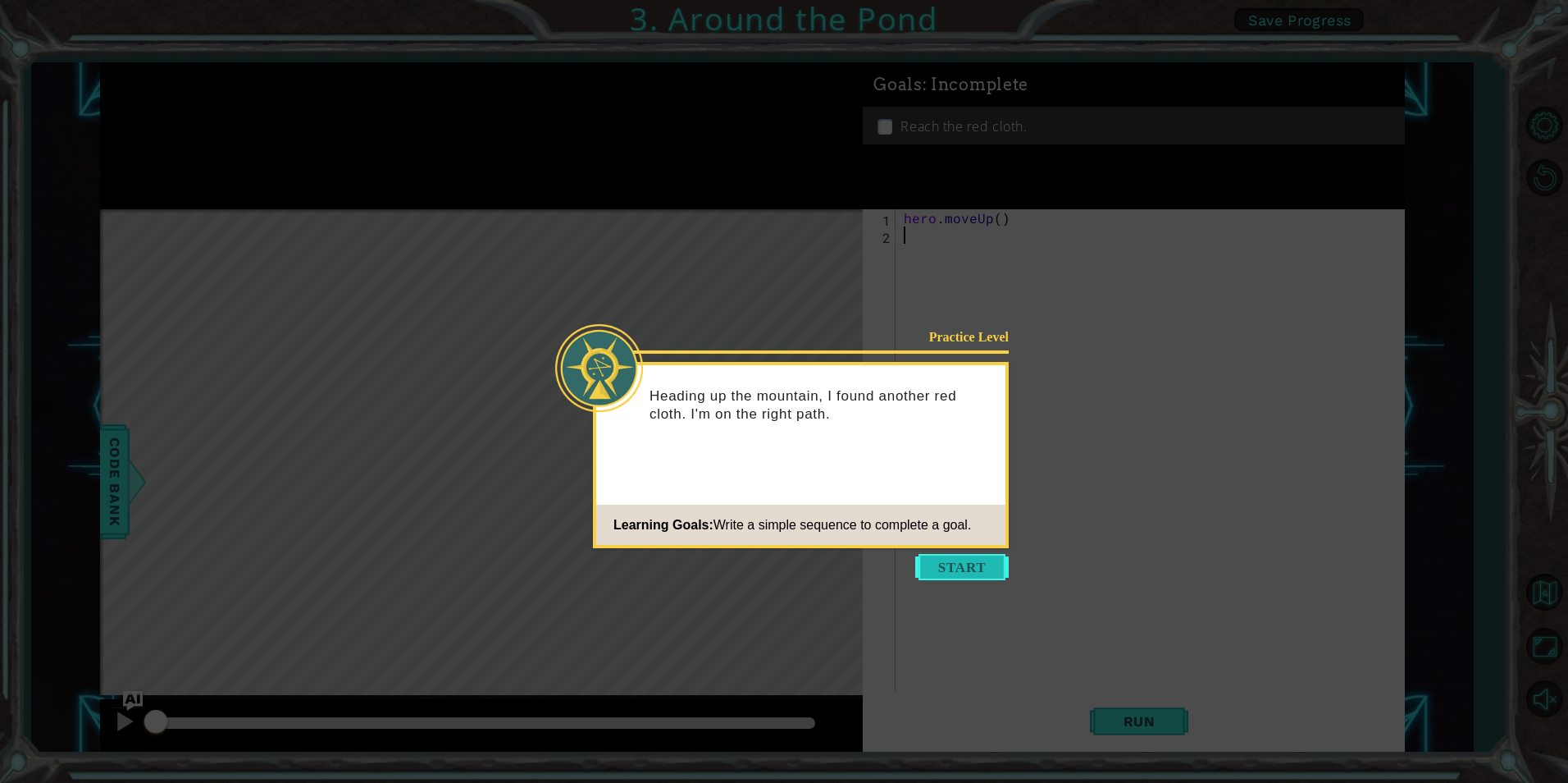
click at [926, 569] on button "Start" at bounding box center [962, 567] width 93 height 26
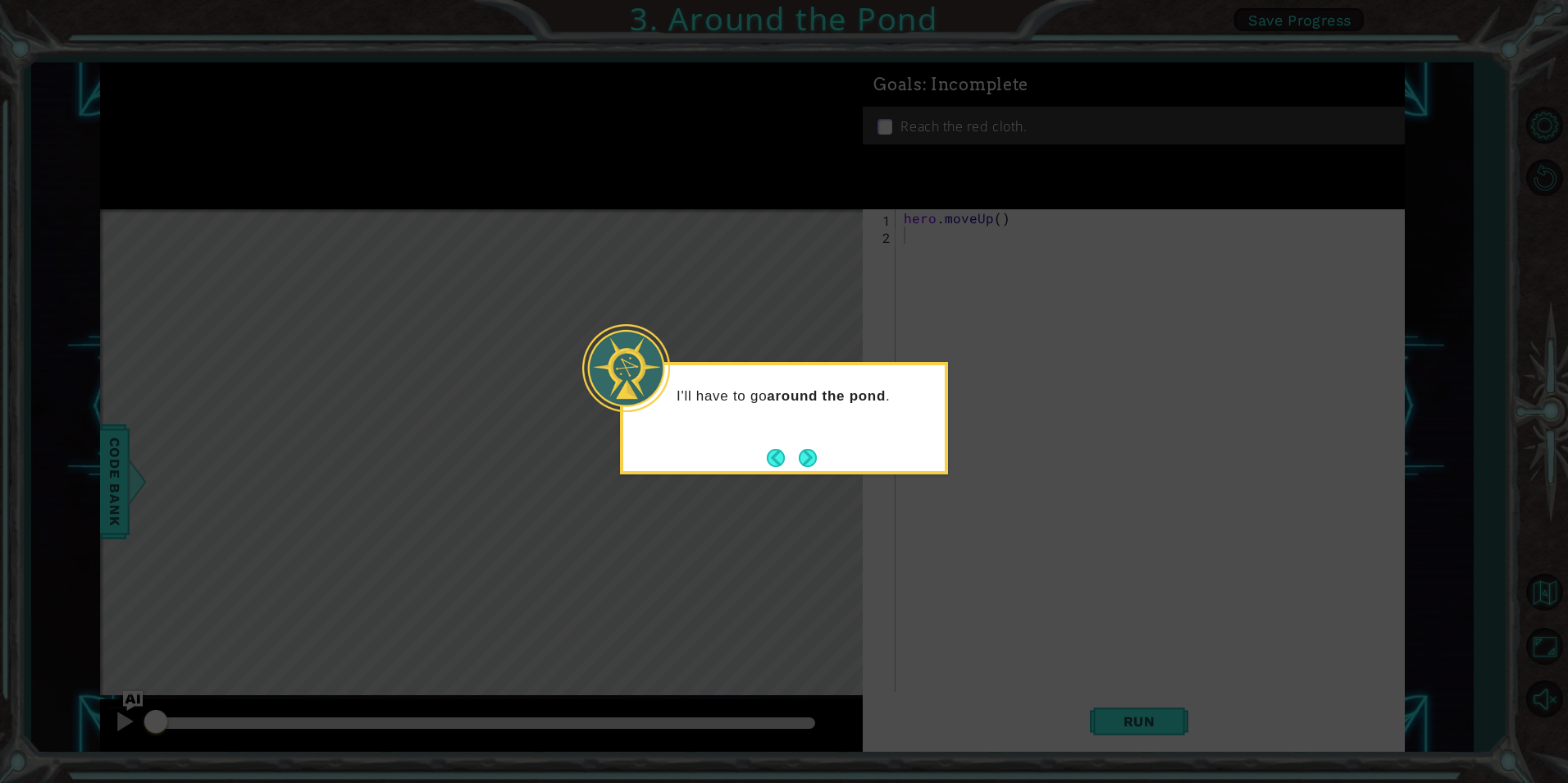
drag, startPoint x: 805, startPoint y: 449, endPoint x: 800, endPoint y: 458, distance: 10.3
click at [803, 457] on button "Next" at bounding box center [808, 458] width 18 height 18
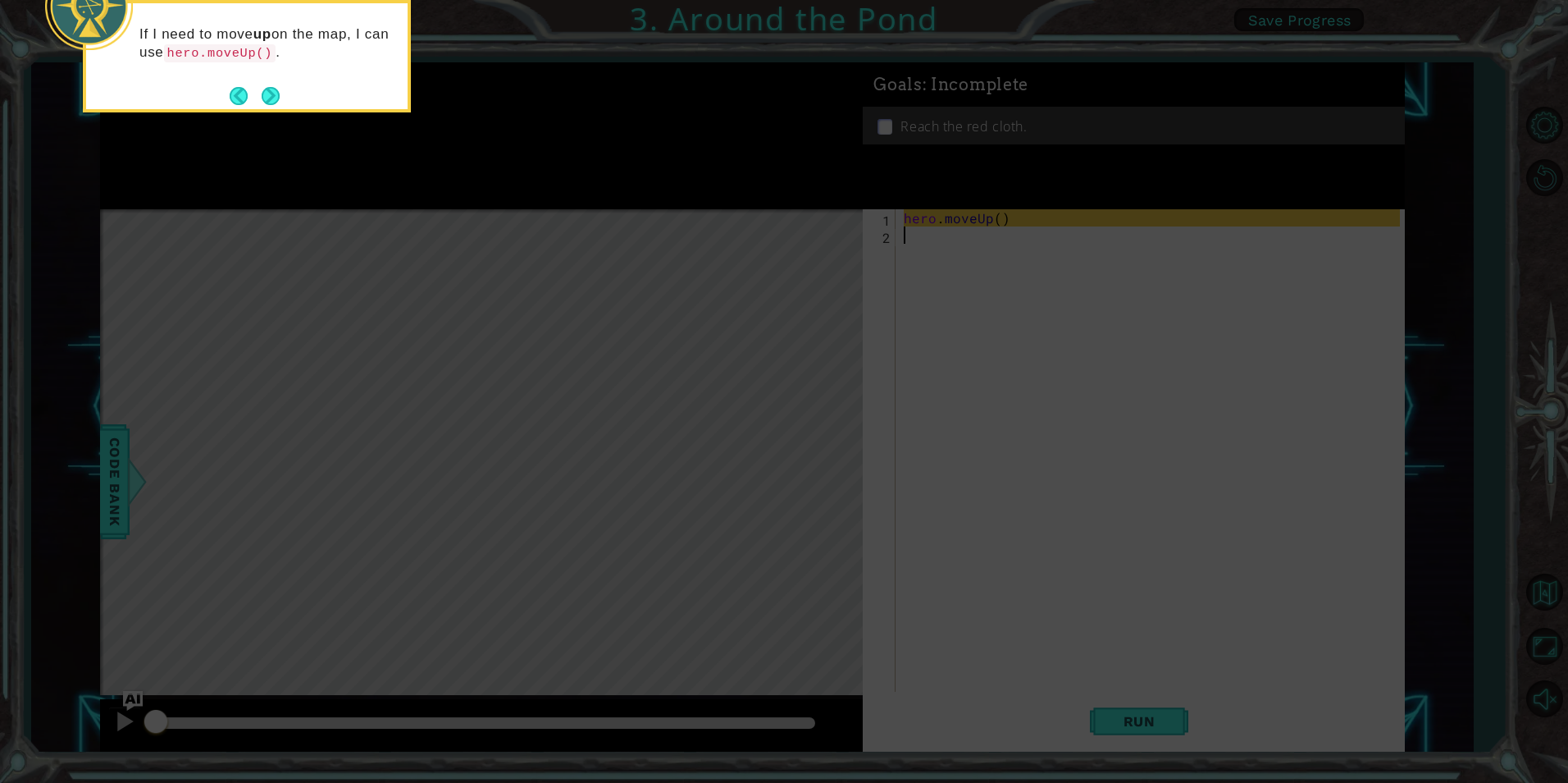
click at [846, 377] on icon at bounding box center [784, 116] width 1568 height 1331
click at [273, 88] on button "Next" at bounding box center [270, 95] width 19 height 19
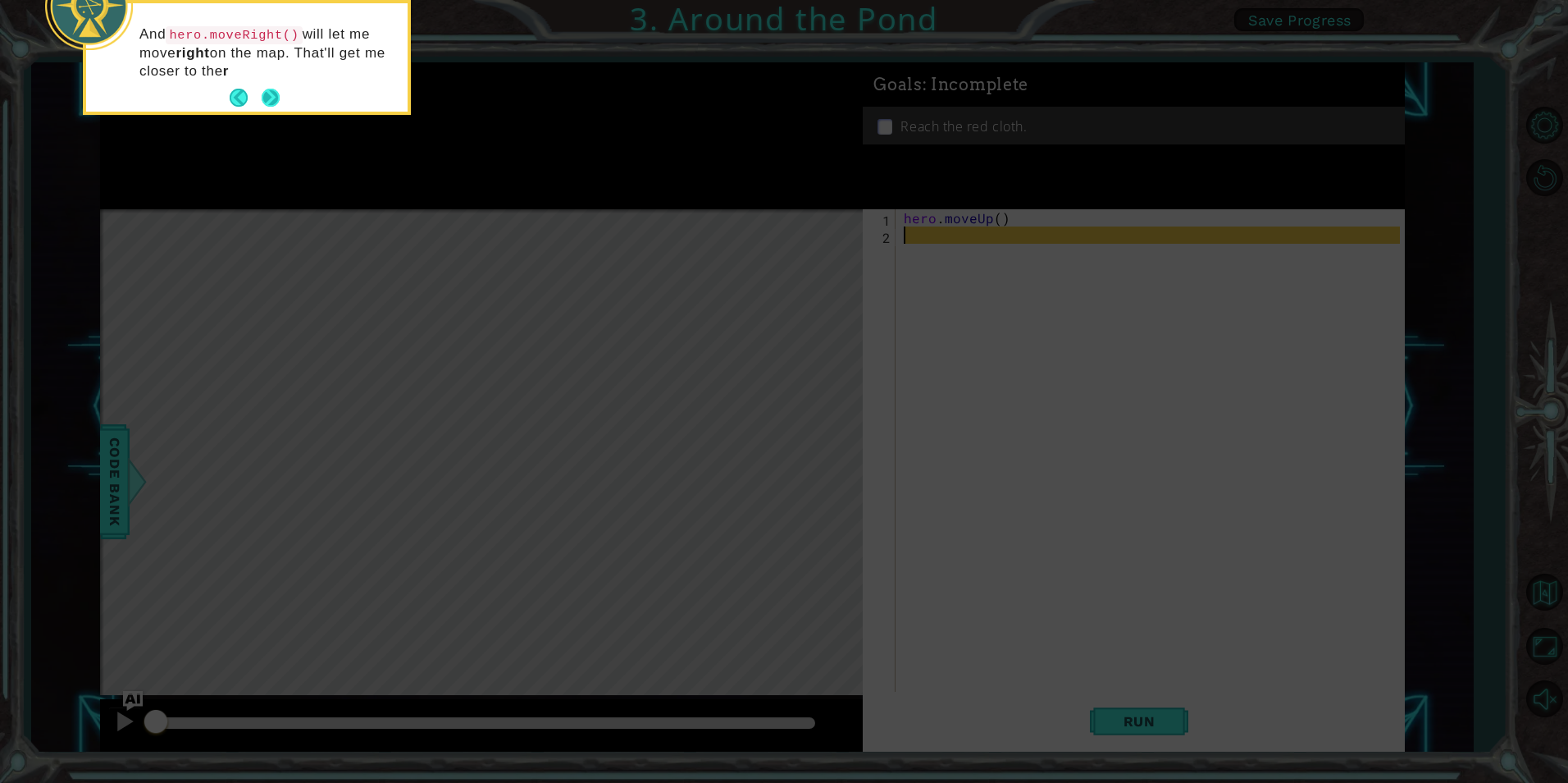
click at [277, 91] on button "Next" at bounding box center [271, 97] width 31 height 31
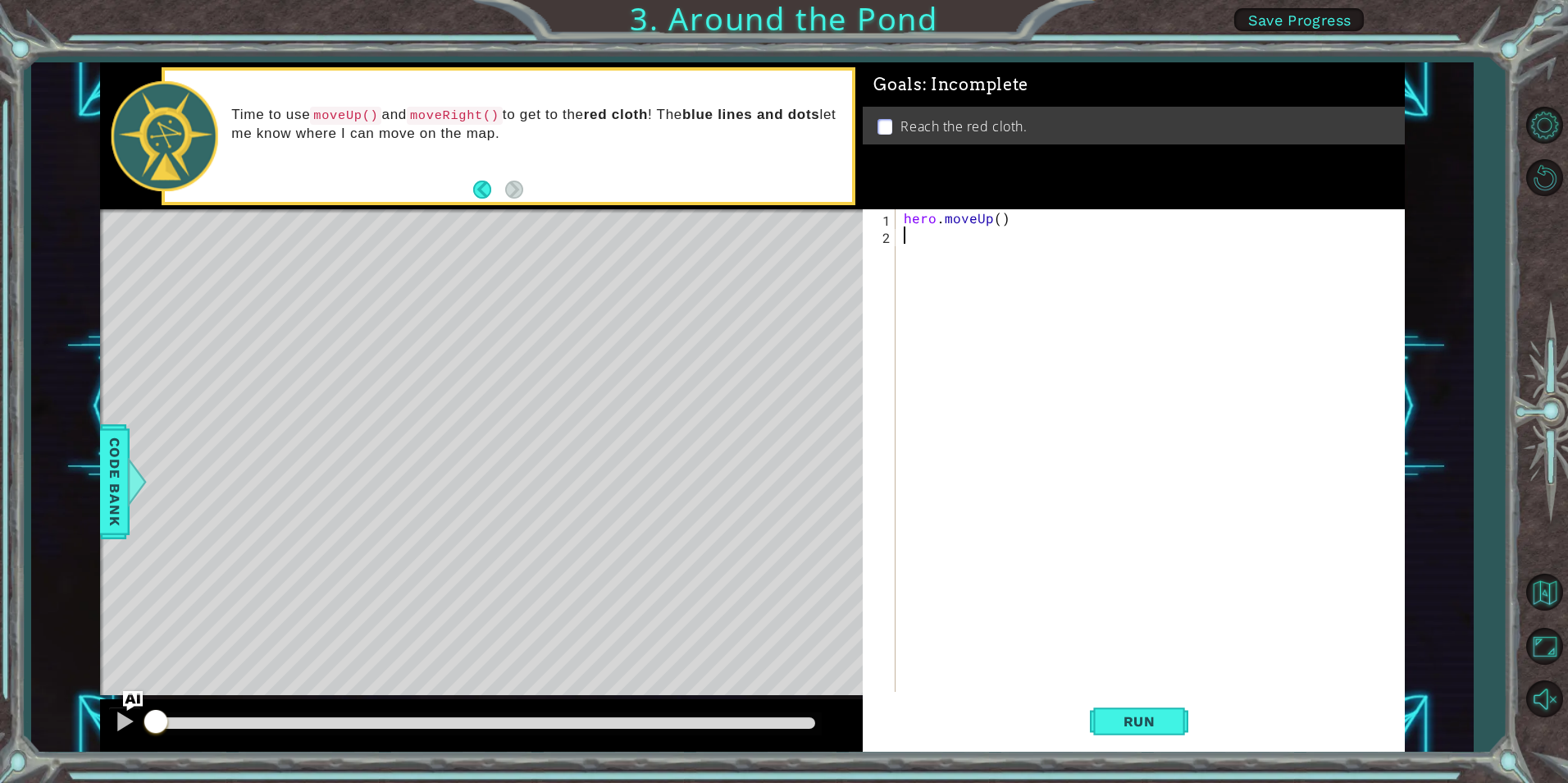
click at [1031, 232] on div "hero . moveUp ( )" at bounding box center [1154, 467] width 507 height 517
type textarea "h"
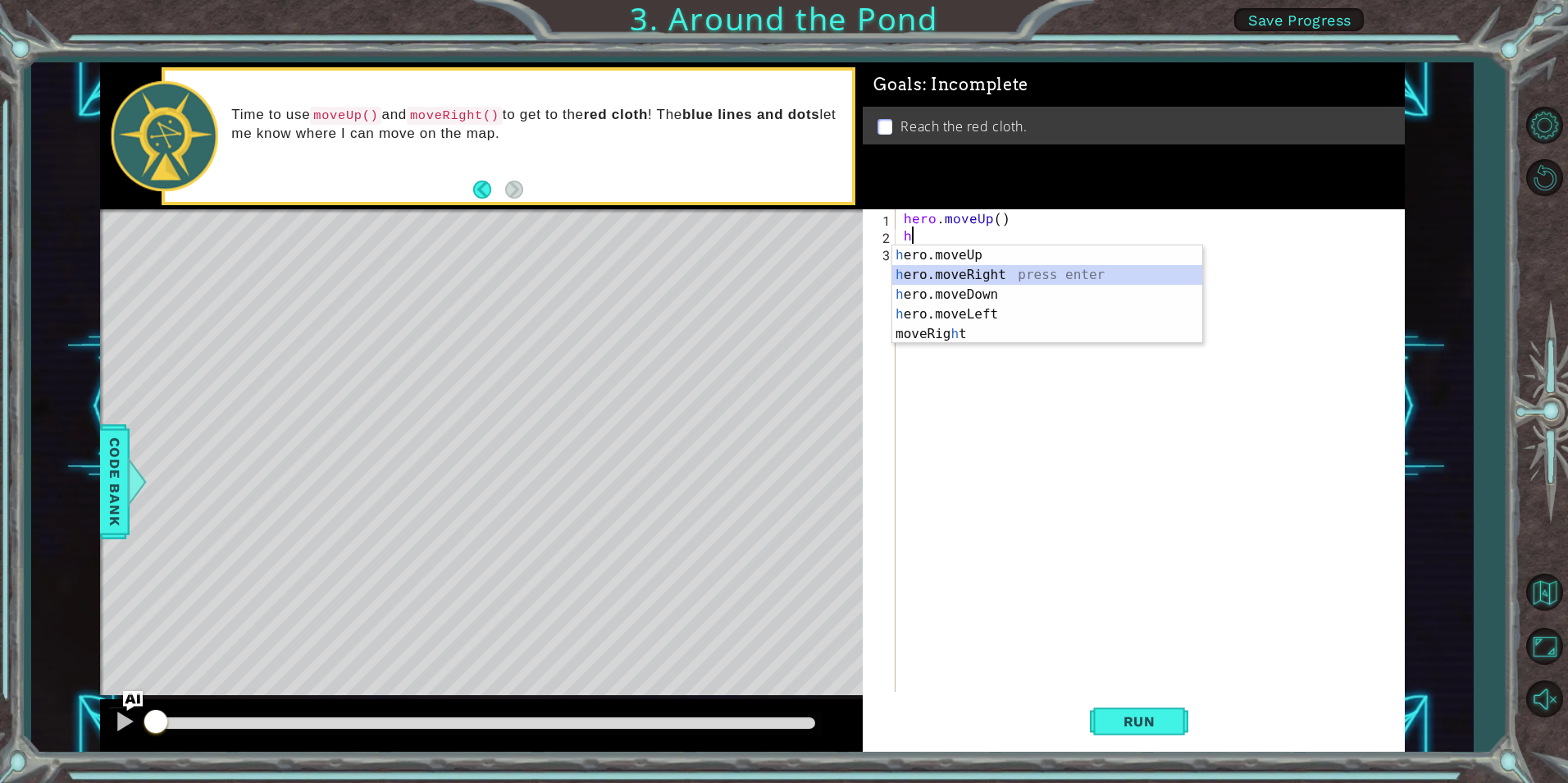
click at [945, 273] on div "h ero.moveUp press enter h ero.moveRight press enter h ero.moveDown press enter…" at bounding box center [1048, 314] width 310 height 138
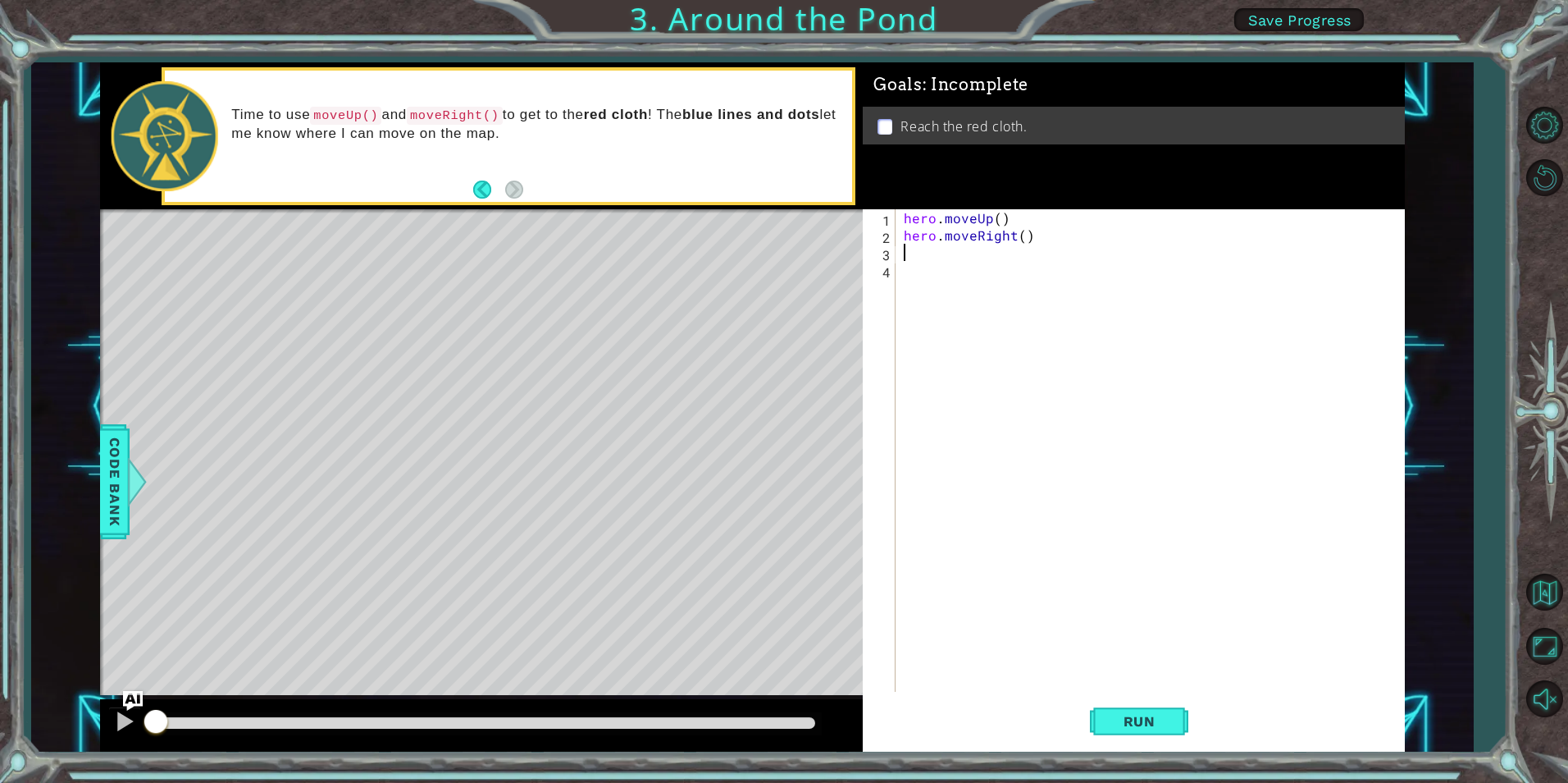
type textarea "h"
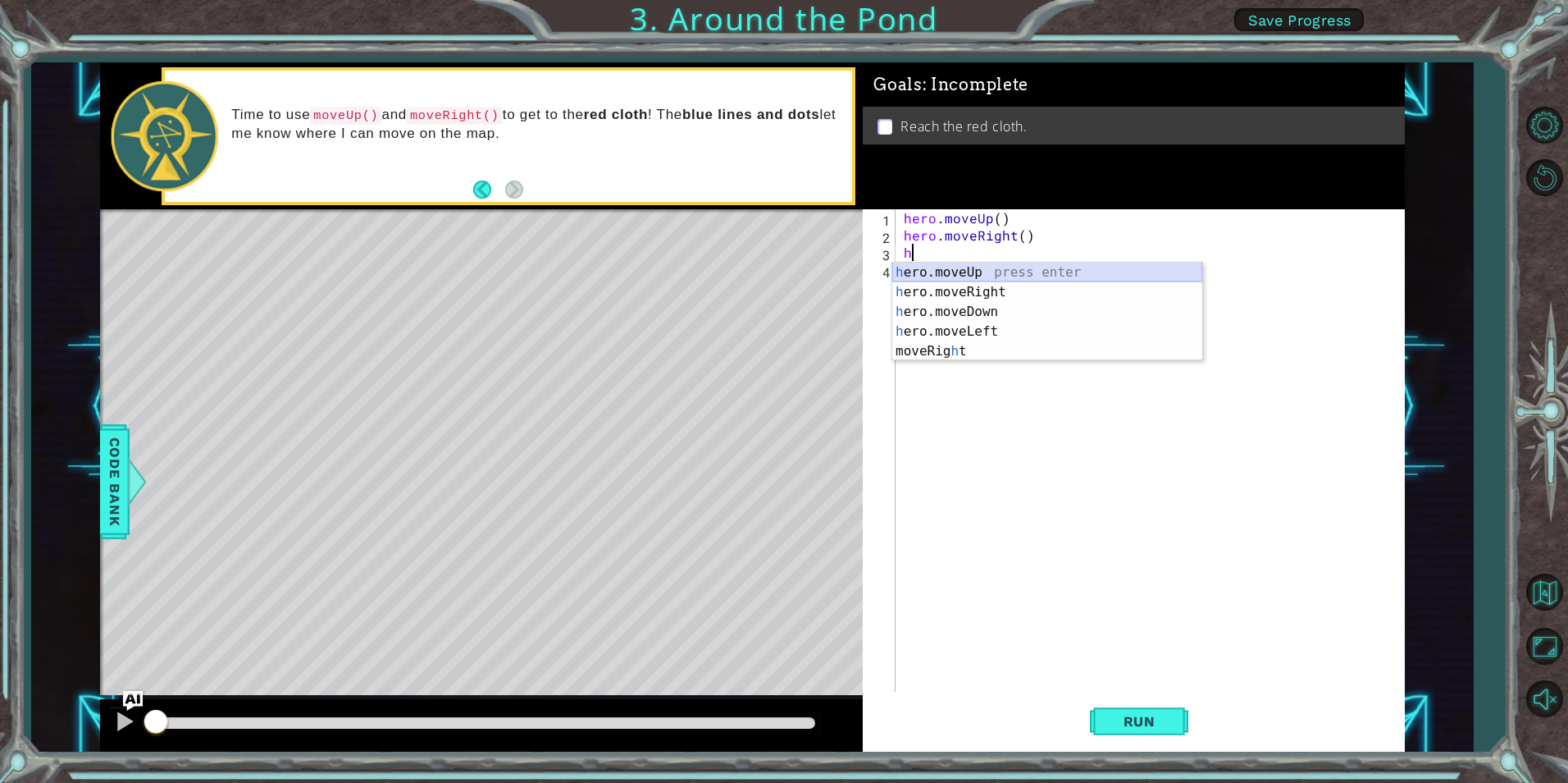
click at [931, 277] on div "h ero.moveUp press enter h ero.moveRight press enter h ero.moveDown press enter…" at bounding box center [1048, 331] width 310 height 138
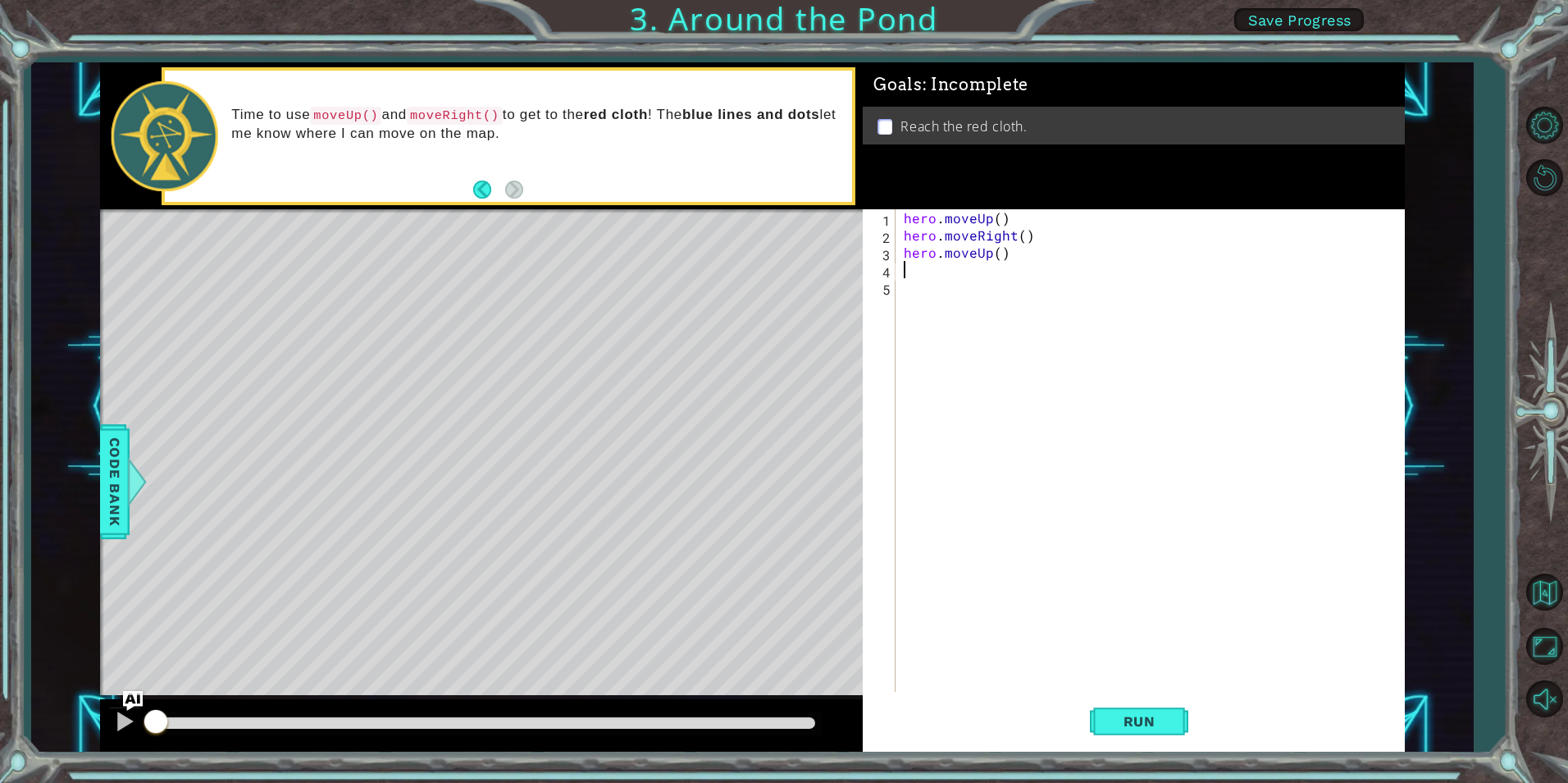
type textarea "h"
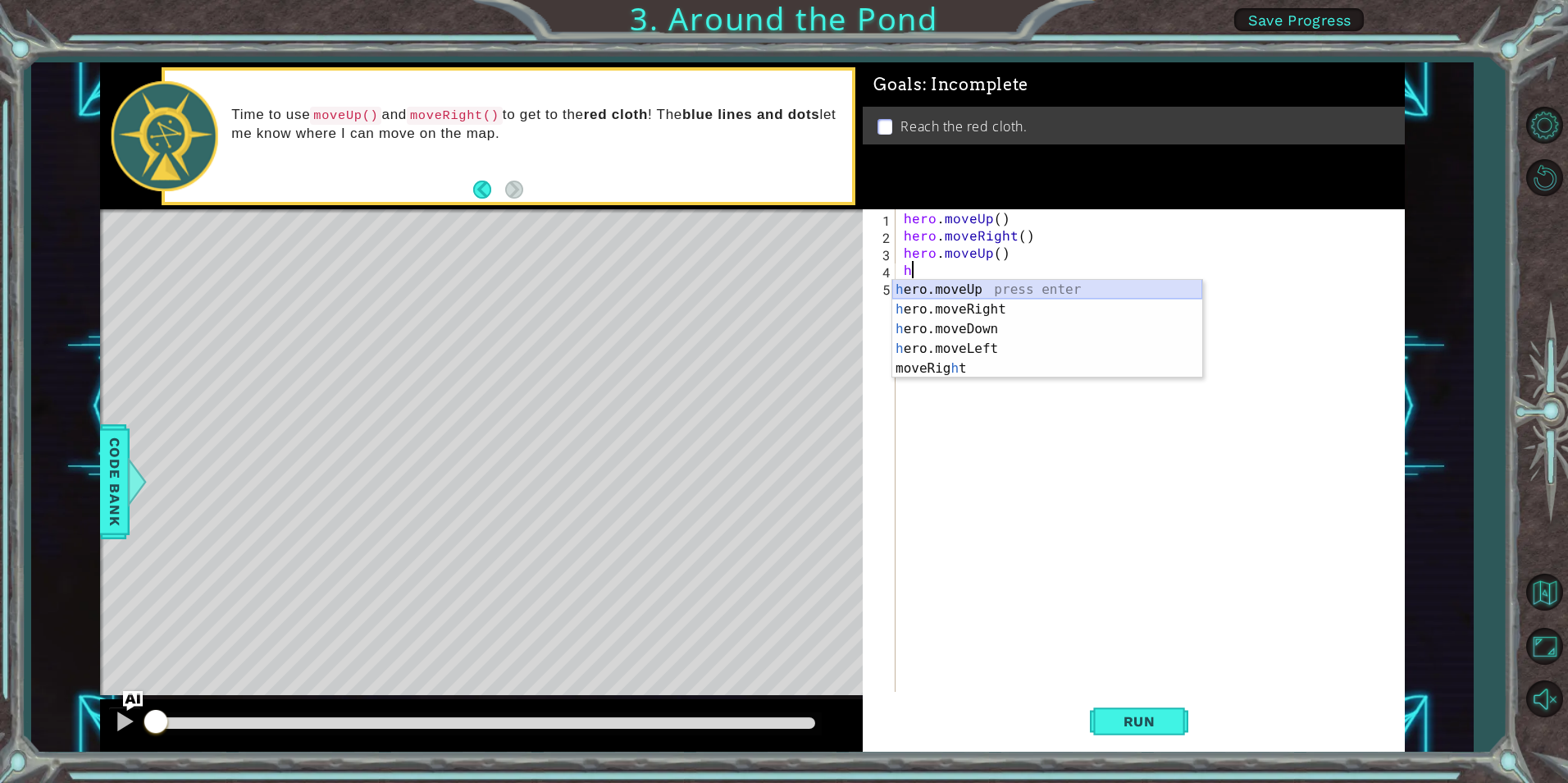
click at [973, 289] on div "h ero.moveUp press enter h ero.moveRight press enter h ero.moveDown press enter…" at bounding box center [1048, 349] width 310 height 138
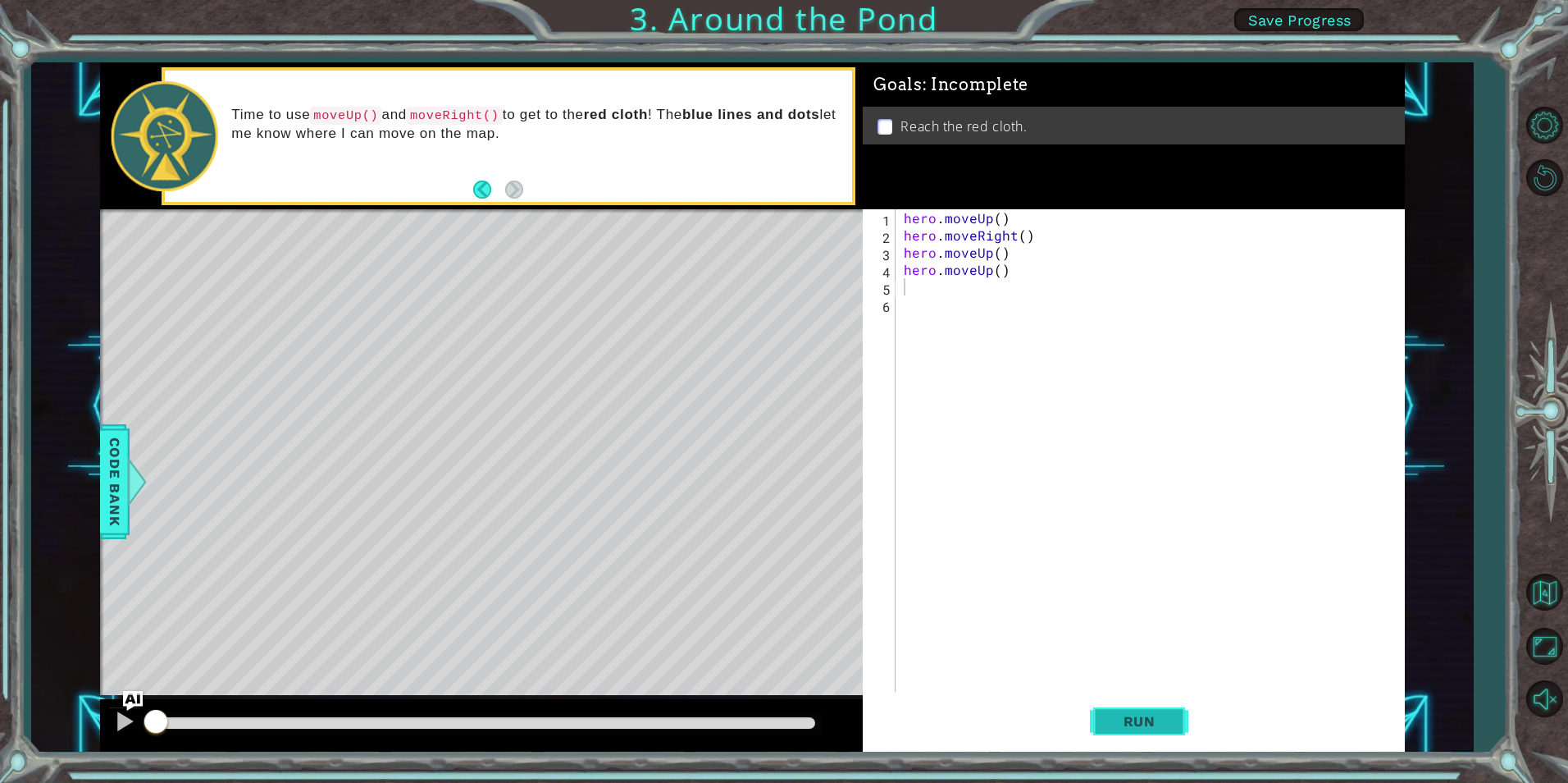
click at [1144, 734] on button "Run" at bounding box center [1139, 721] width 98 height 55
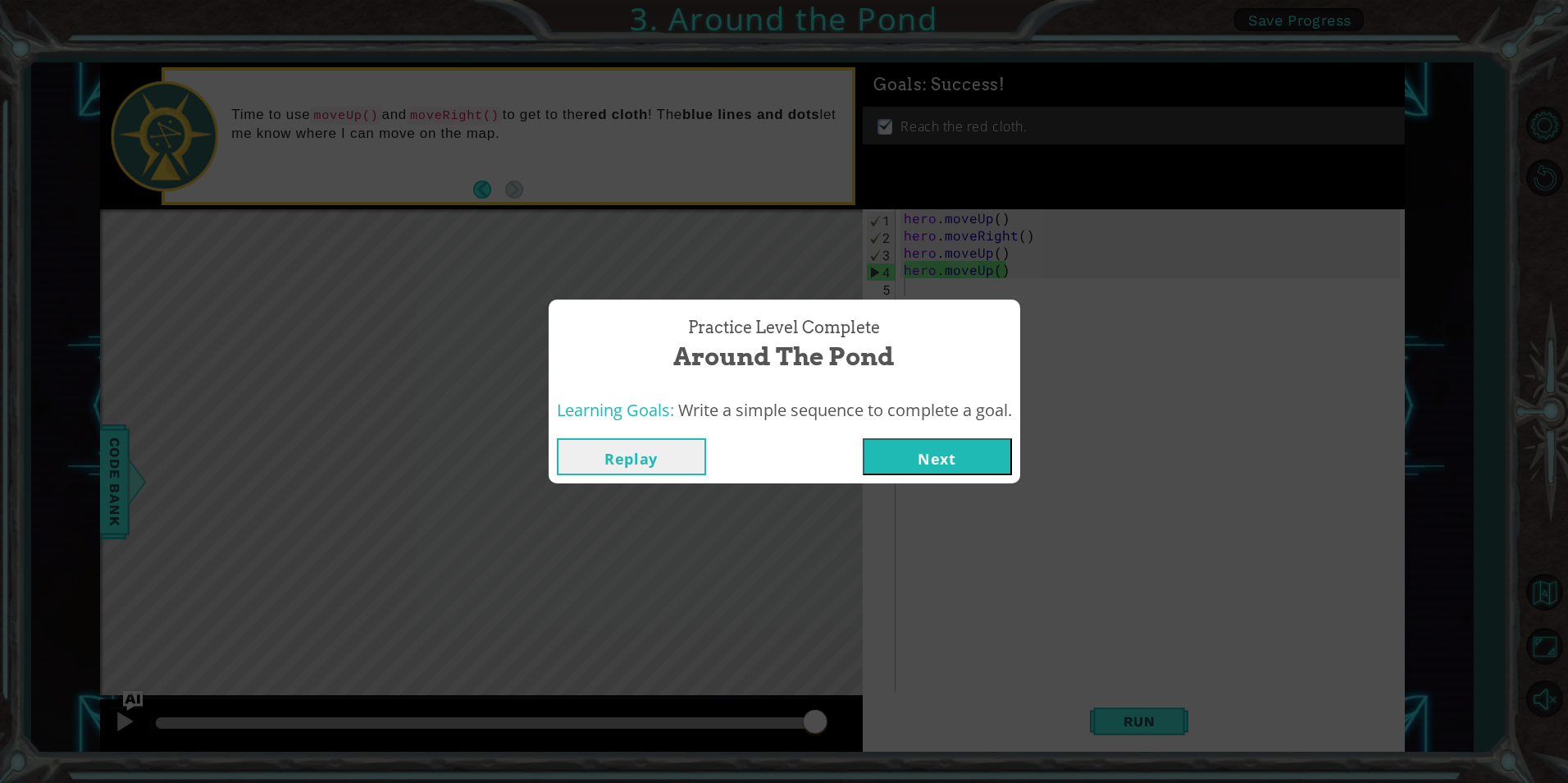
click at [972, 464] on button "Next" at bounding box center [937, 456] width 149 height 37
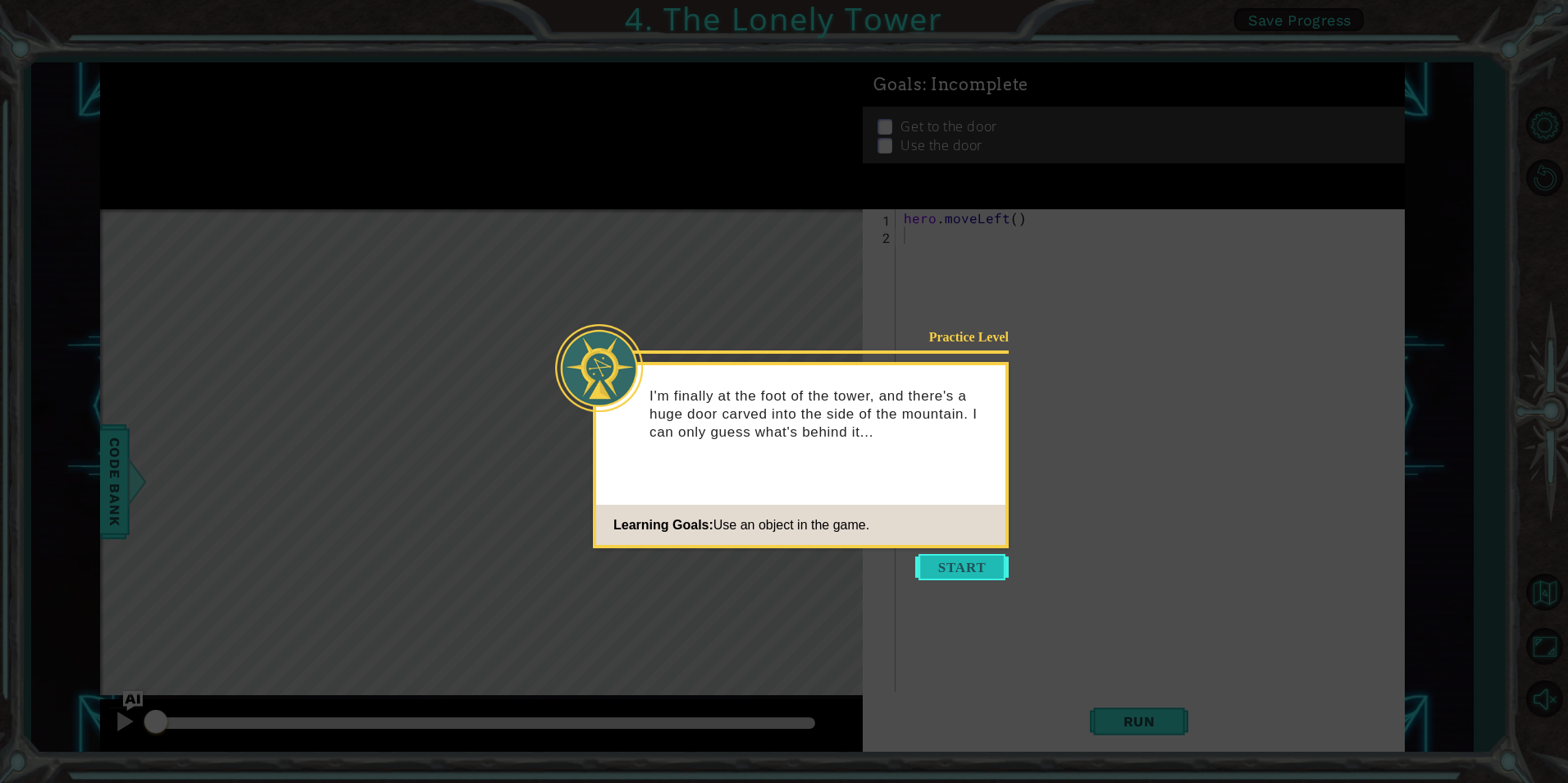
click at [965, 578] on button "Start" at bounding box center [962, 567] width 93 height 26
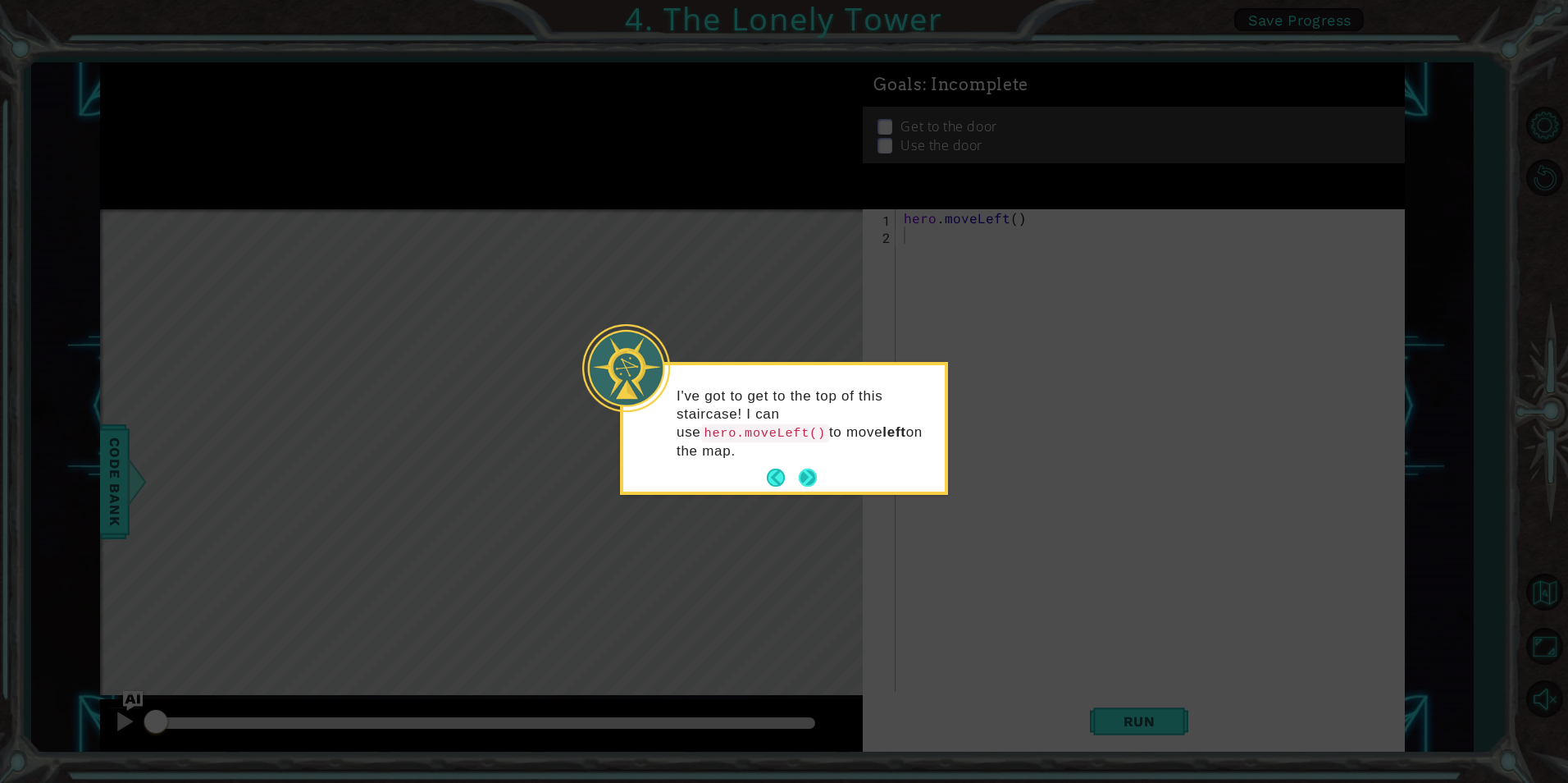
click at [815, 465] on button "Next" at bounding box center [808, 477] width 25 height 25
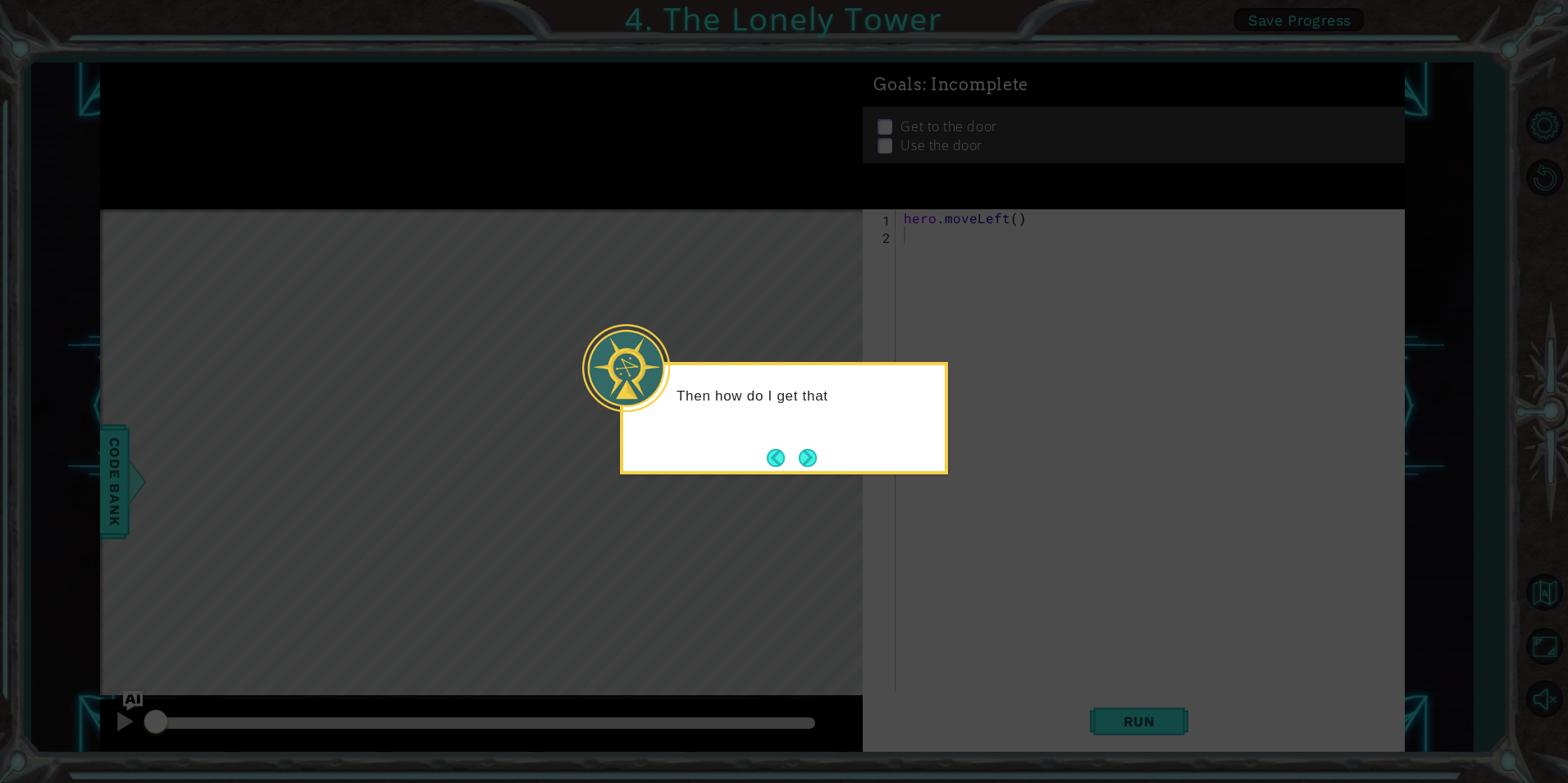
click at [815, 455] on button "Next" at bounding box center [808, 457] width 21 height 21
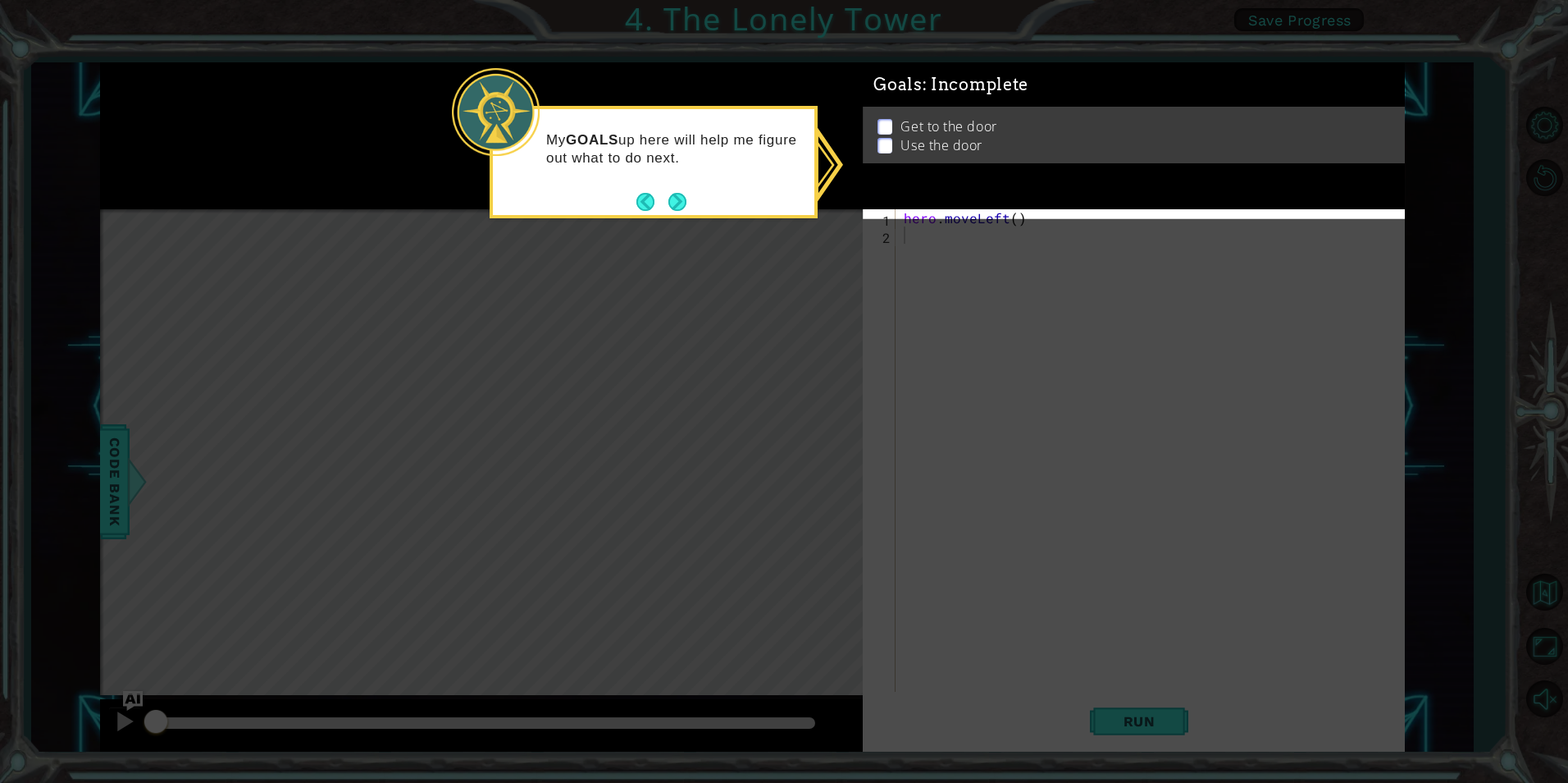
click at [921, 426] on icon at bounding box center [784, 392] width 1568 height 783
click at [675, 198] on button "Next" at bounding box center [678, 202] width 18 height 18
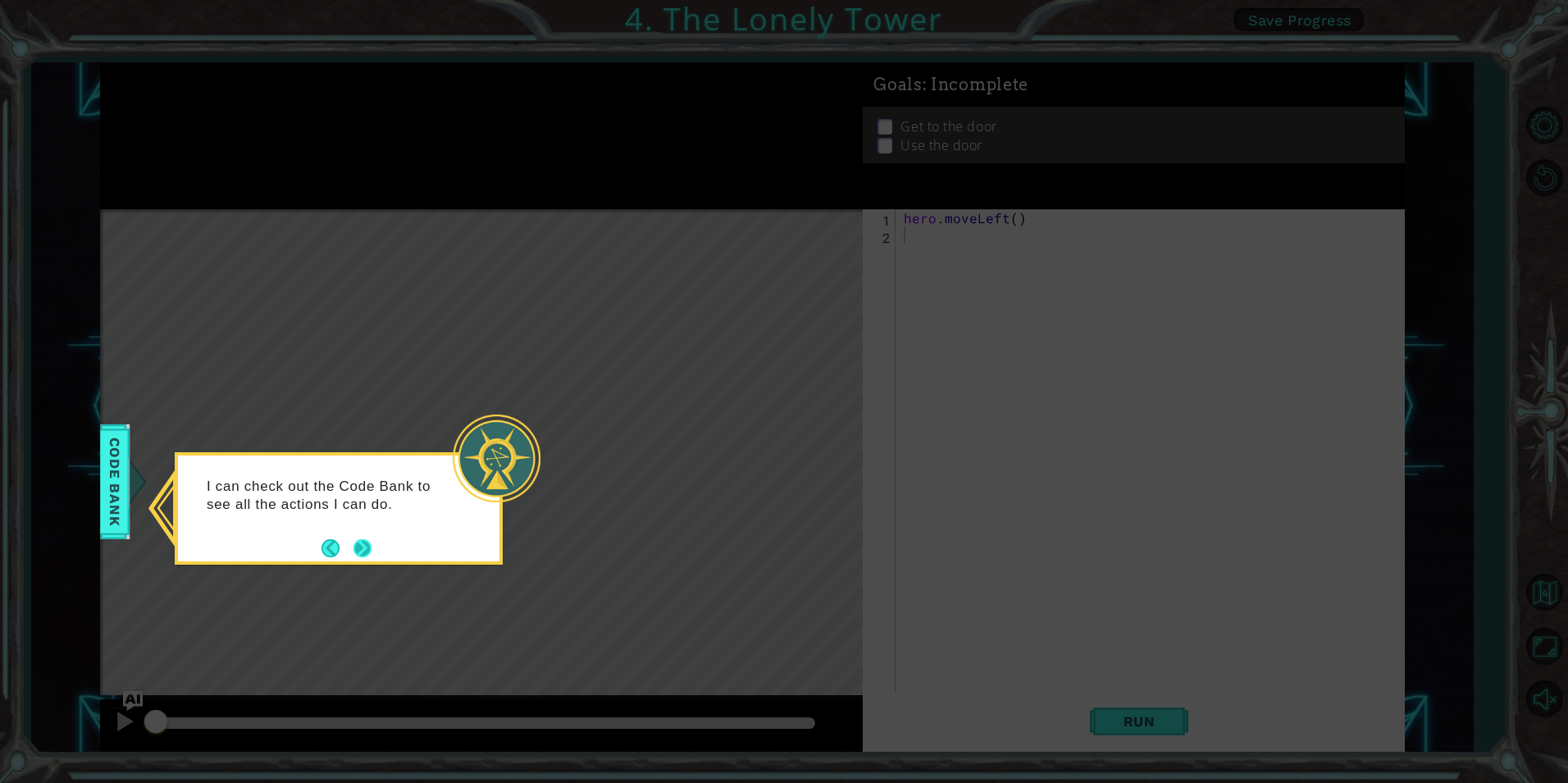
click at [360, 541] on button "Next" at bounding box center [362, 548] width 18 height 18
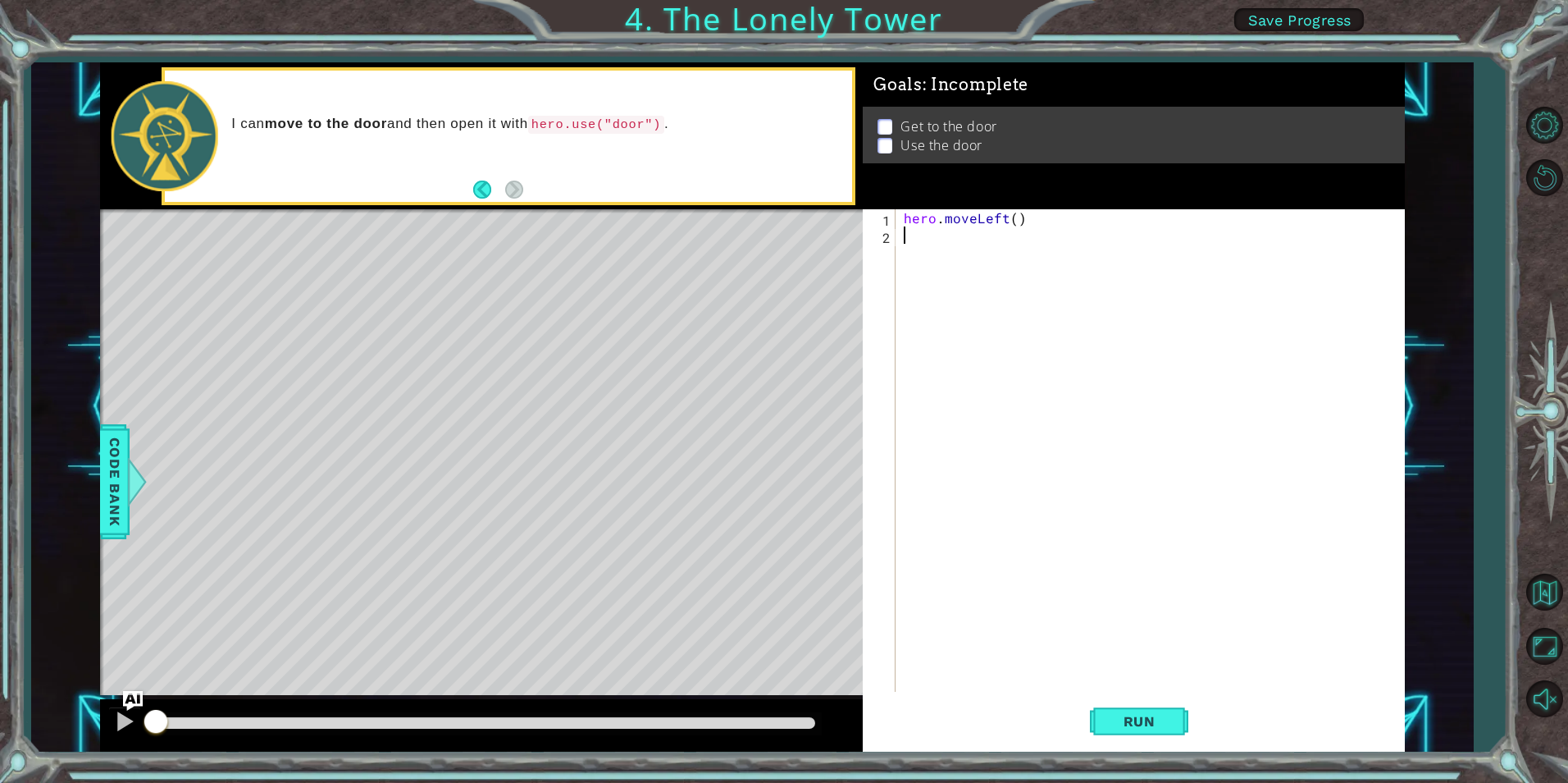
type textarea "h"
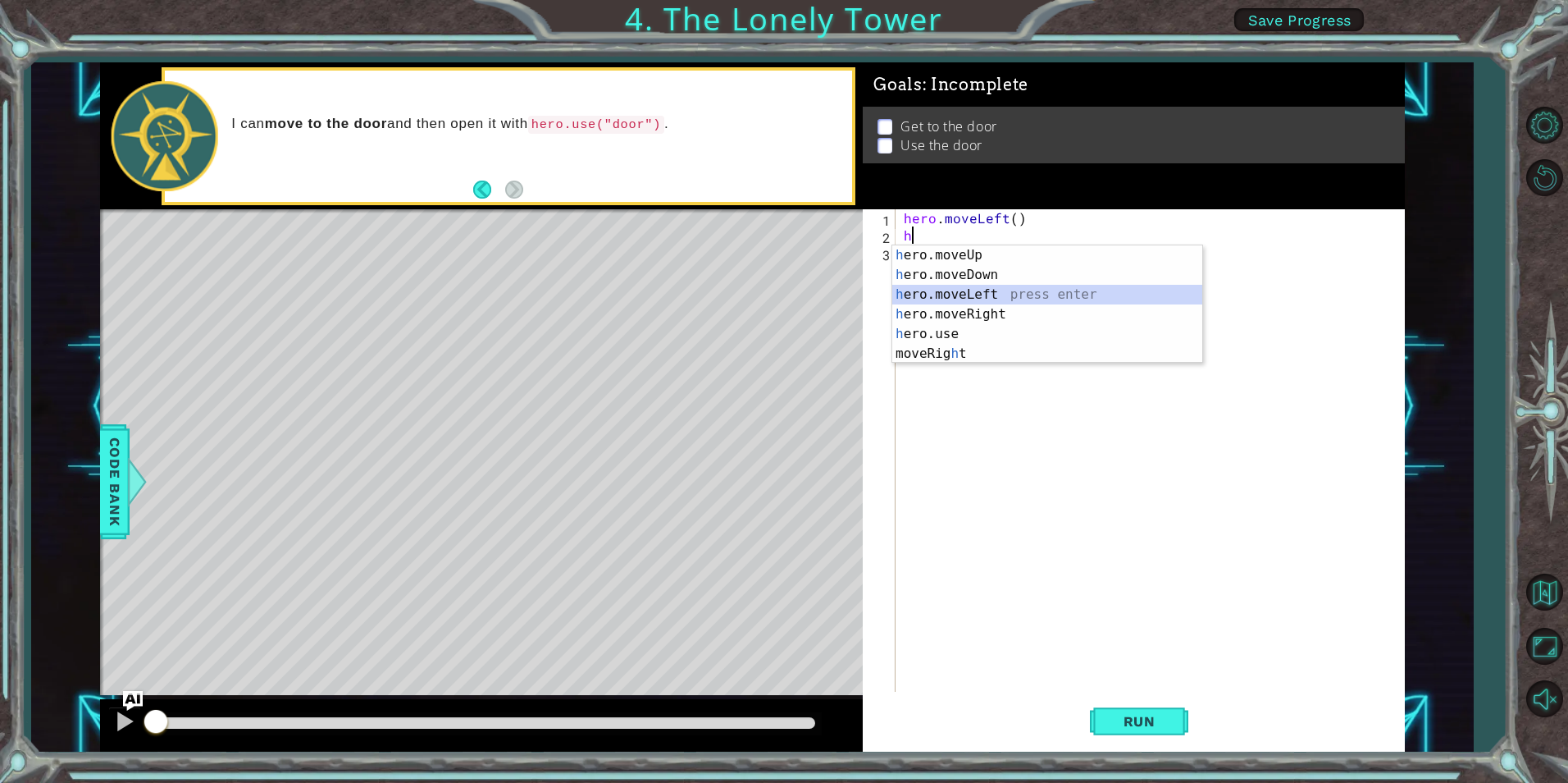
click at [944, 287] on div "h ero.moveUp press enter h ero.moveDown press enter h ero.moveLeft press enter …" at bounding box center [1048, 324] width 310 height 158
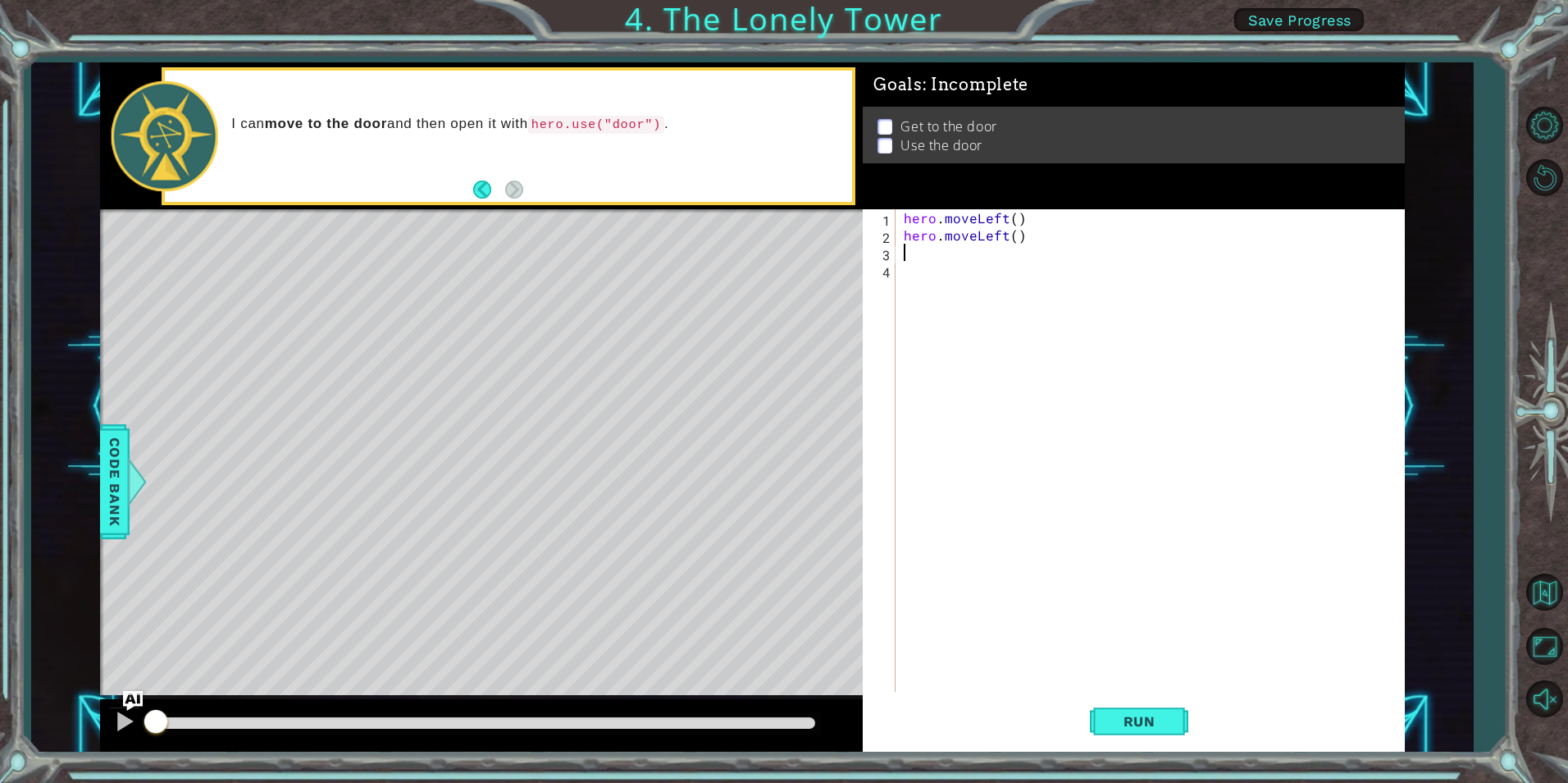
type textarea "h"
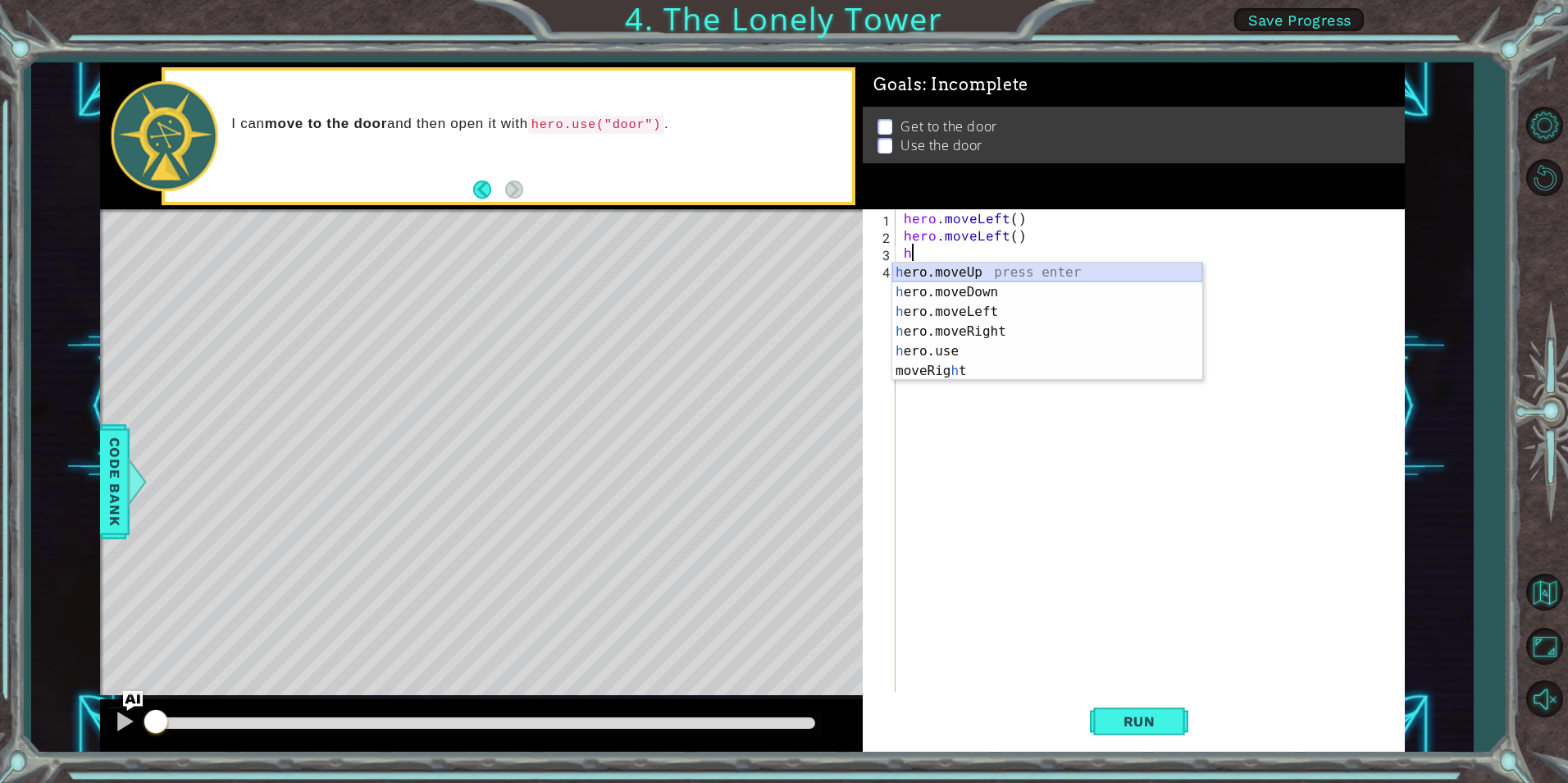
click at [1003, 270] on div "h ero.moveUp press enter h ero.moveDown press enter h ero.moveLeft press enter …" at bounding box center [1048, 341] width 310 height 158
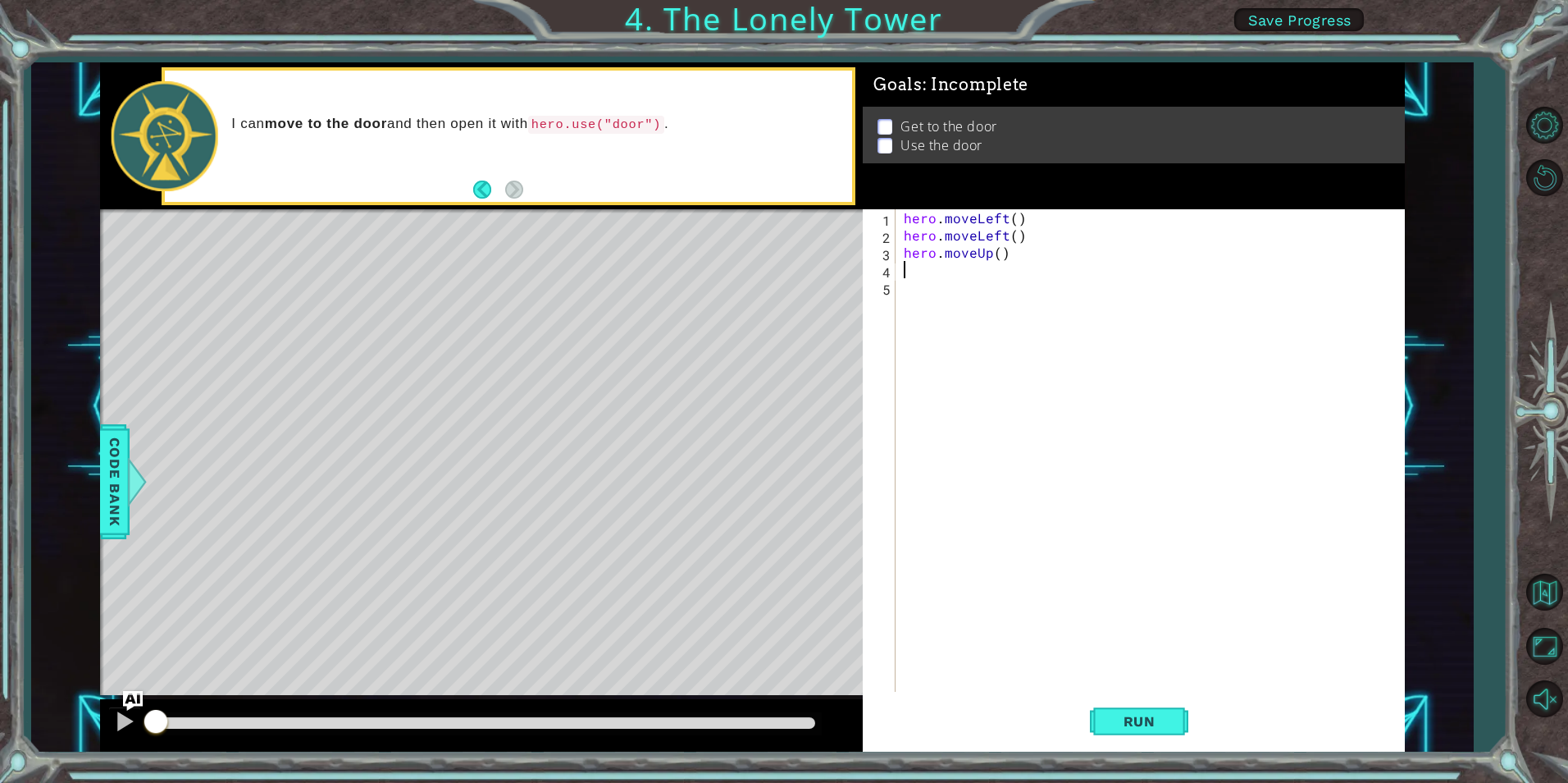
type textarea "h"
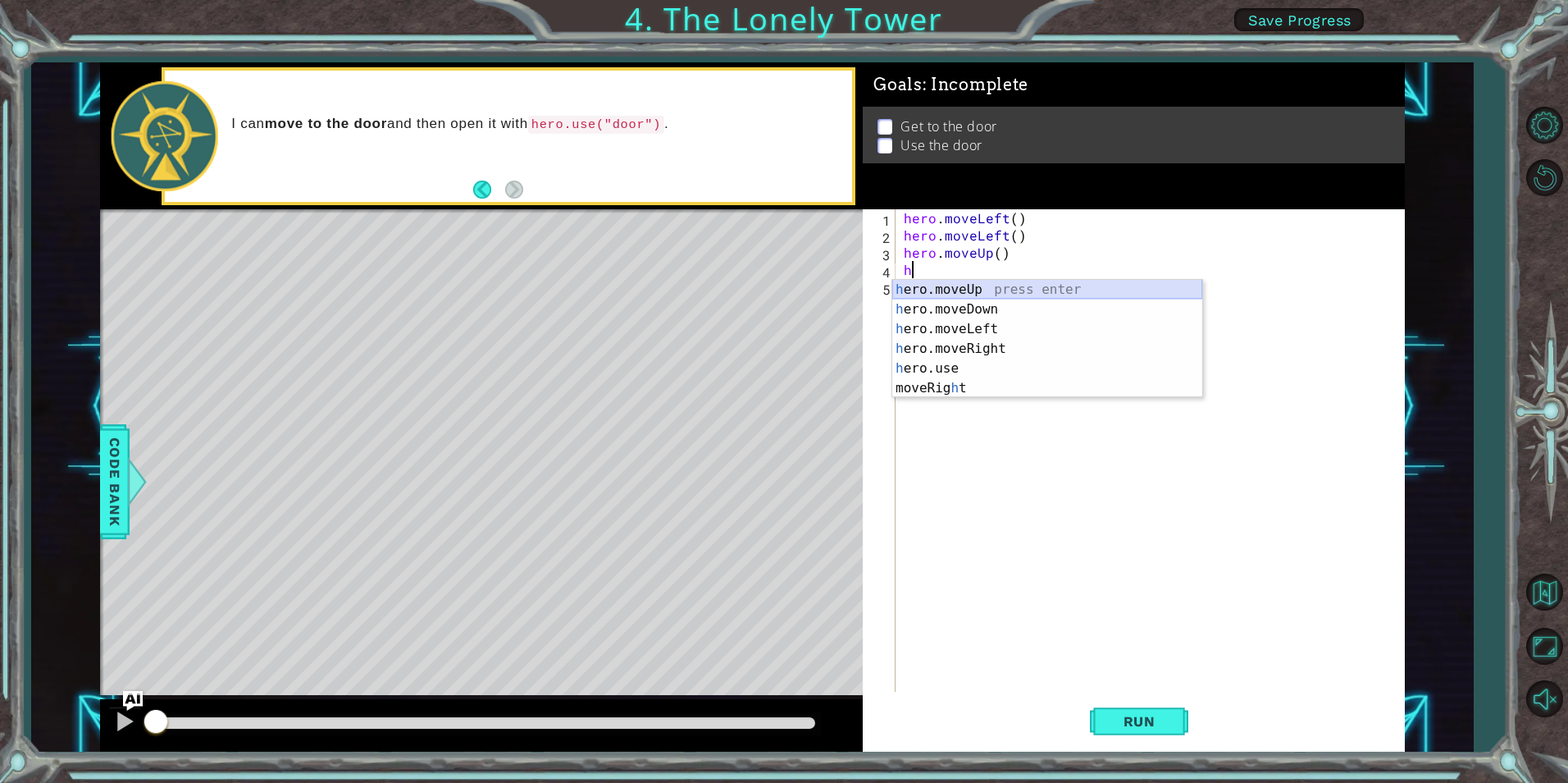
click at [1016, 291] on div "h ero.moveUp press enter h ero.moveDown press enter h ero.moveLeft press enter …" at bounding box center [1048, 358] width 310 height 158
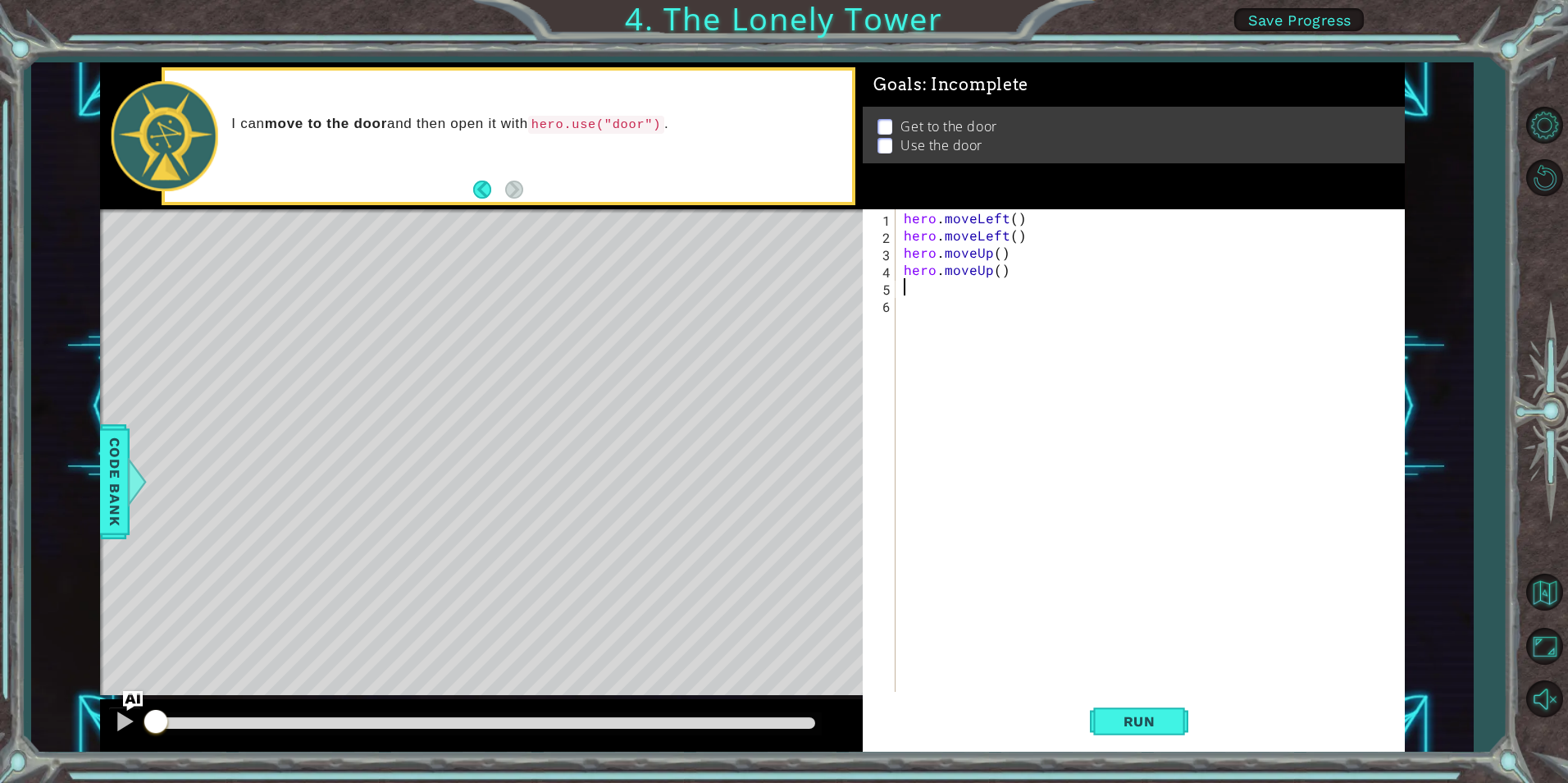
type textarea "h"
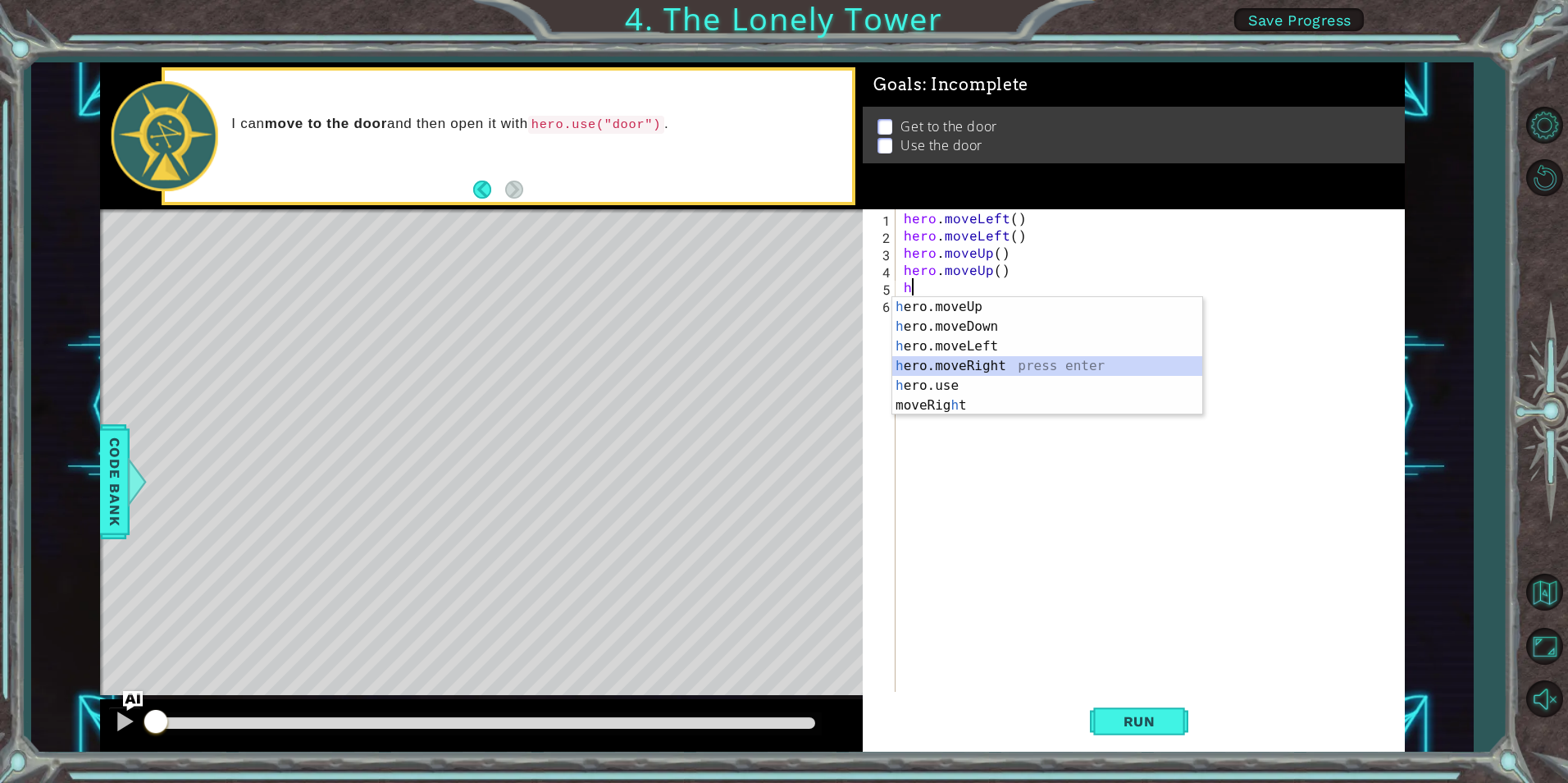
click at [940, 362] on div "h ero.moveUp press enter h ero.moveDown press enter h ero.moveLeft press enter …" at bounding box center [1048, 376] width 310 height 158
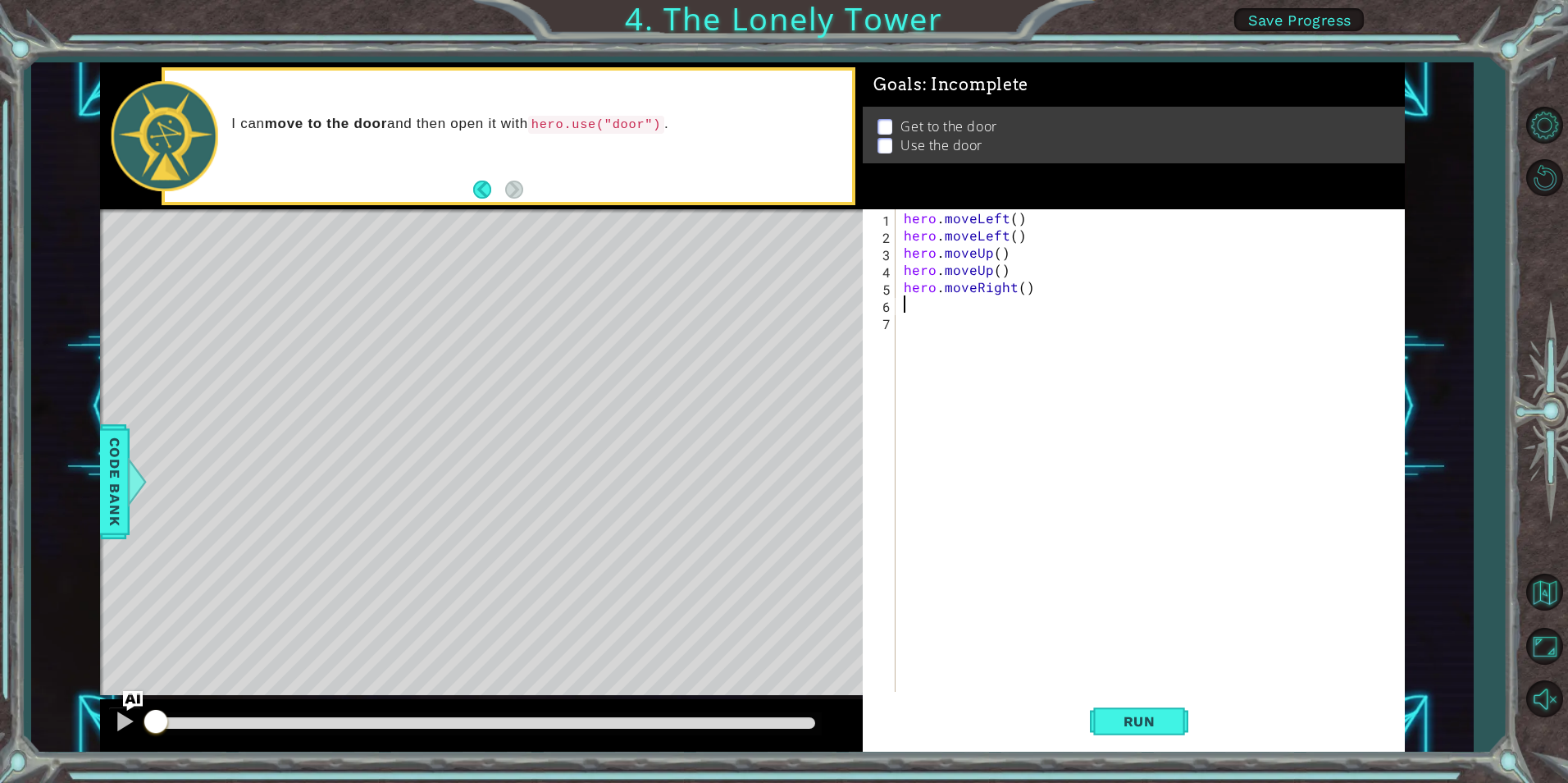
type textarea "h"
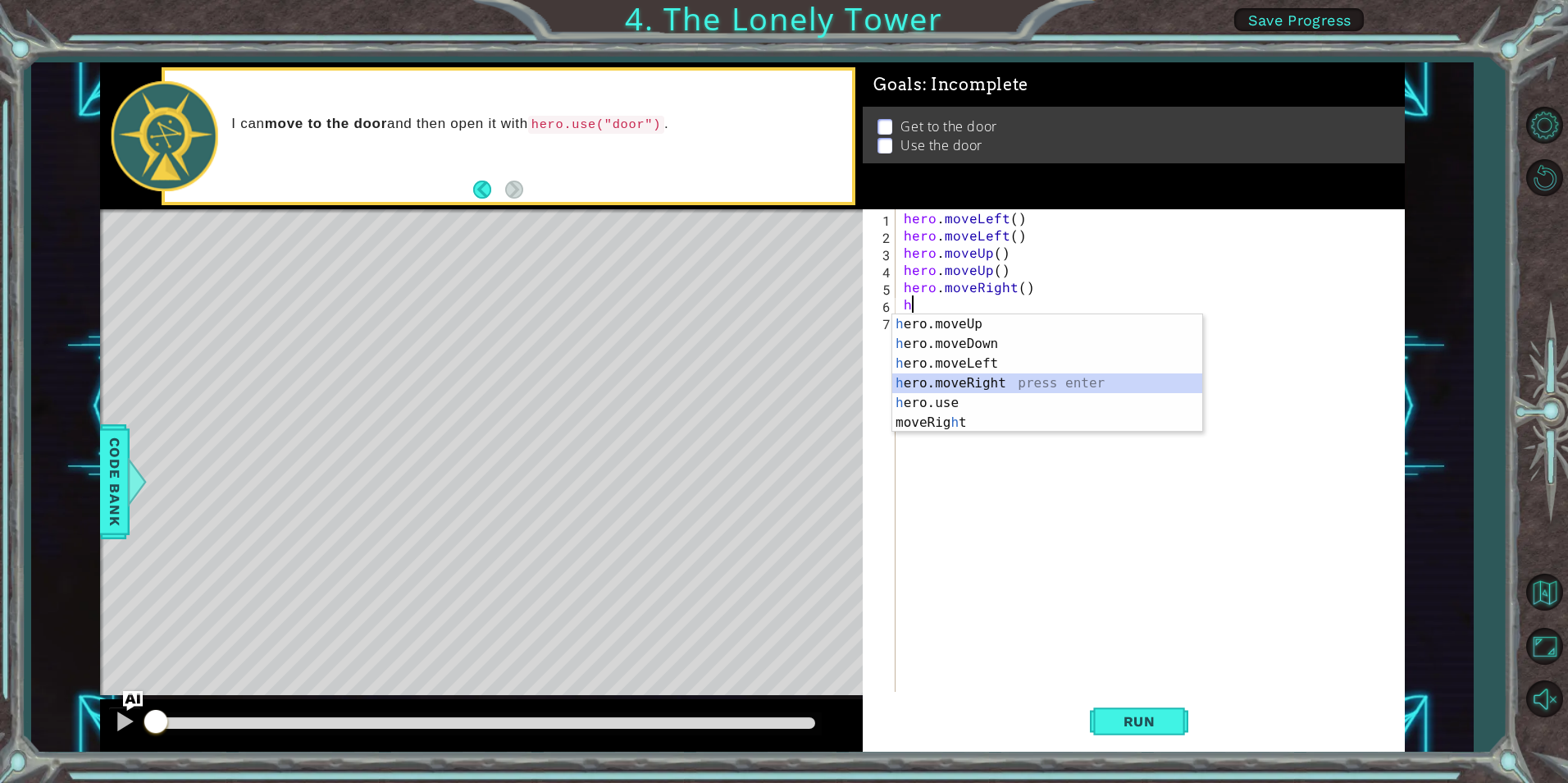
click at [941, 377] on div "h ero.moveUp press enter h ero.moveDown press enter h ero.moveLeft press enter …" at bounding box center [1048, 392] width 310 height 158
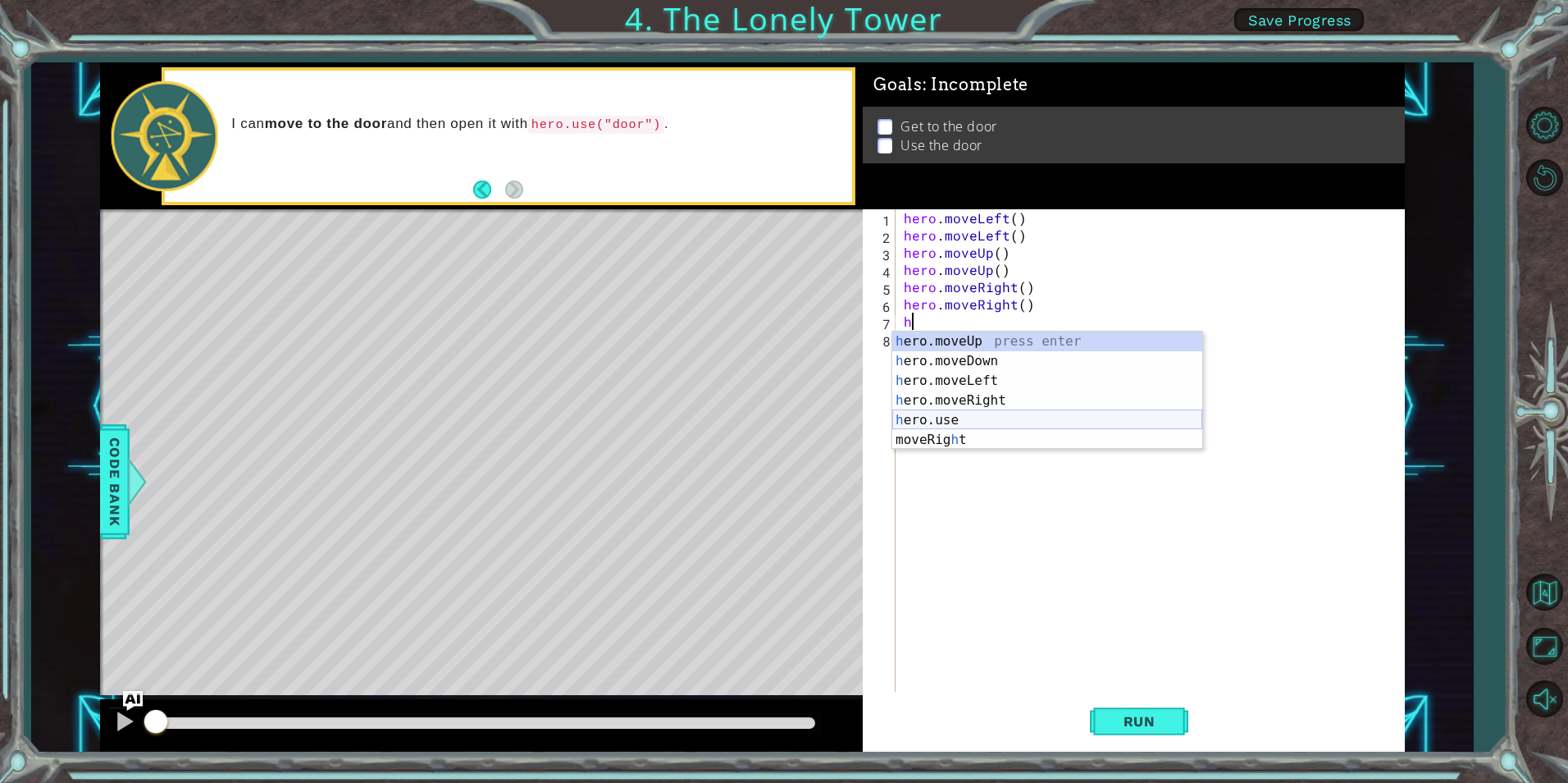
click at [965, 412] on div "h ero.moveUp press enter h ero.moveDown press enter h ero.moveLeft press enter …" at bounding box center [1048, 410] width 310 height 158
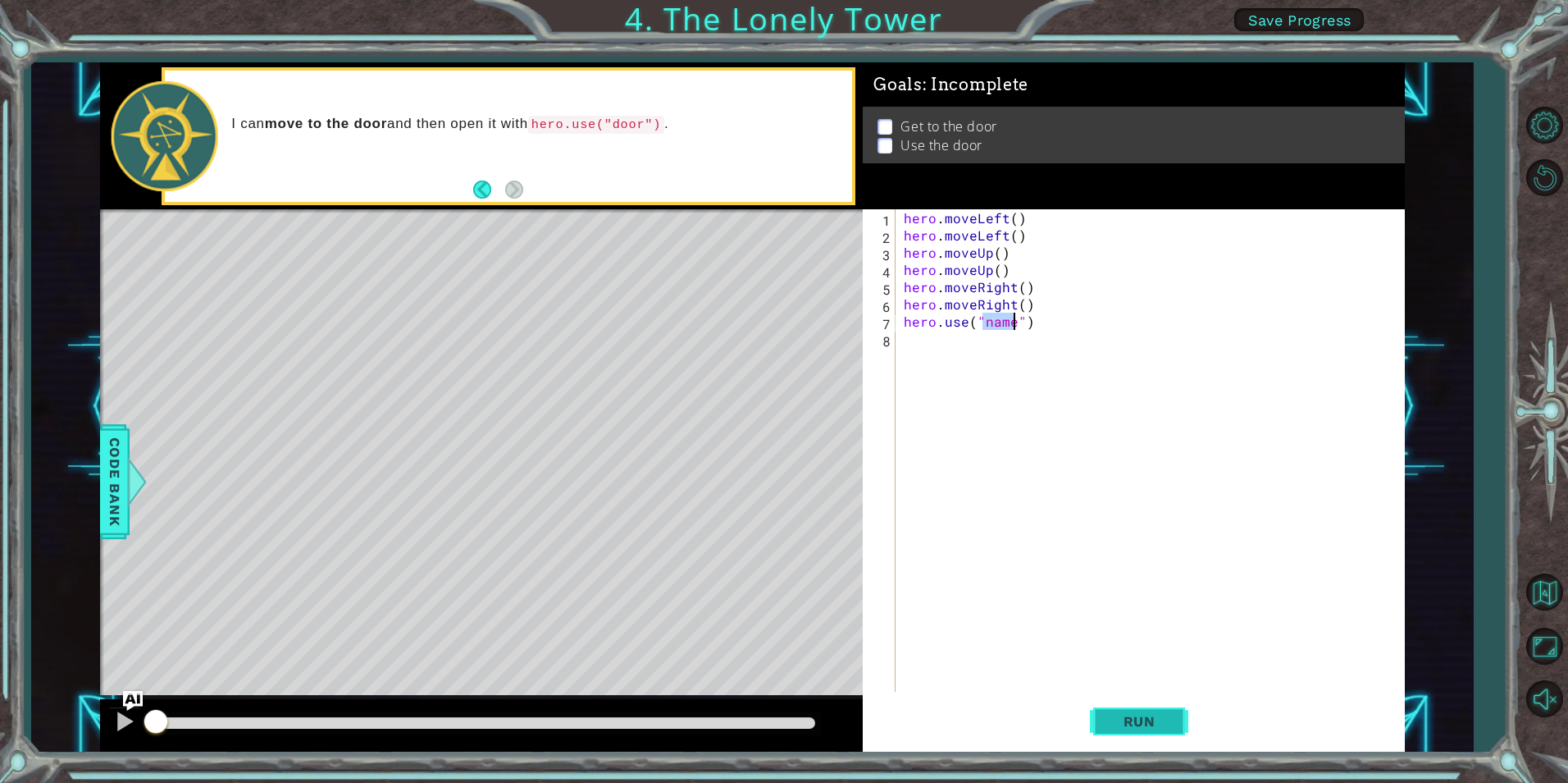
scroll to position [0, 6]
type textarea "hero.use("door")"
click at [1139, 709] on button "Run" at bounding box center [1139, 721] width 98 height 55
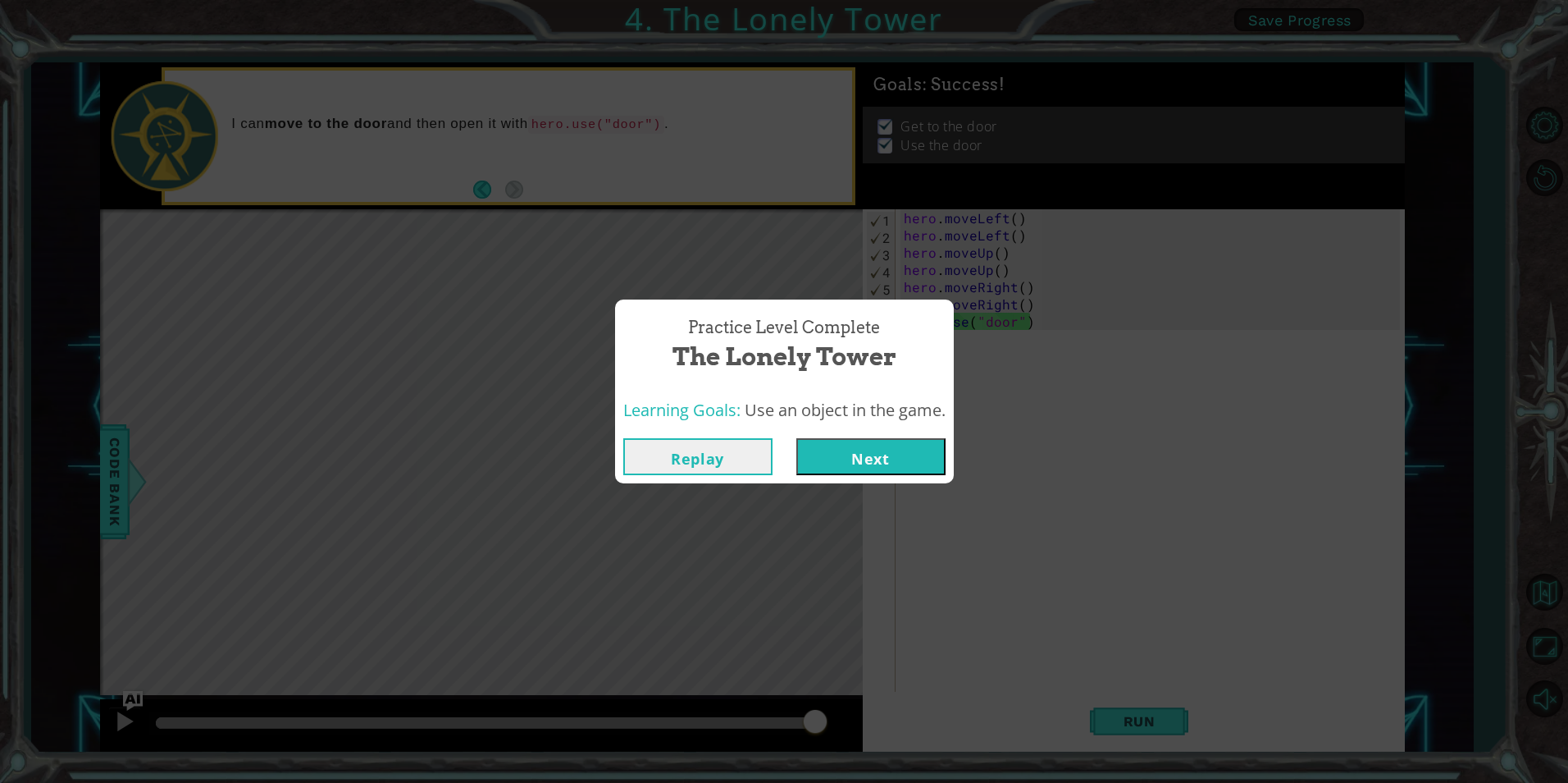
click at [931, 467] on button "Next" at bounding box center [871, 456] width 149 height 37
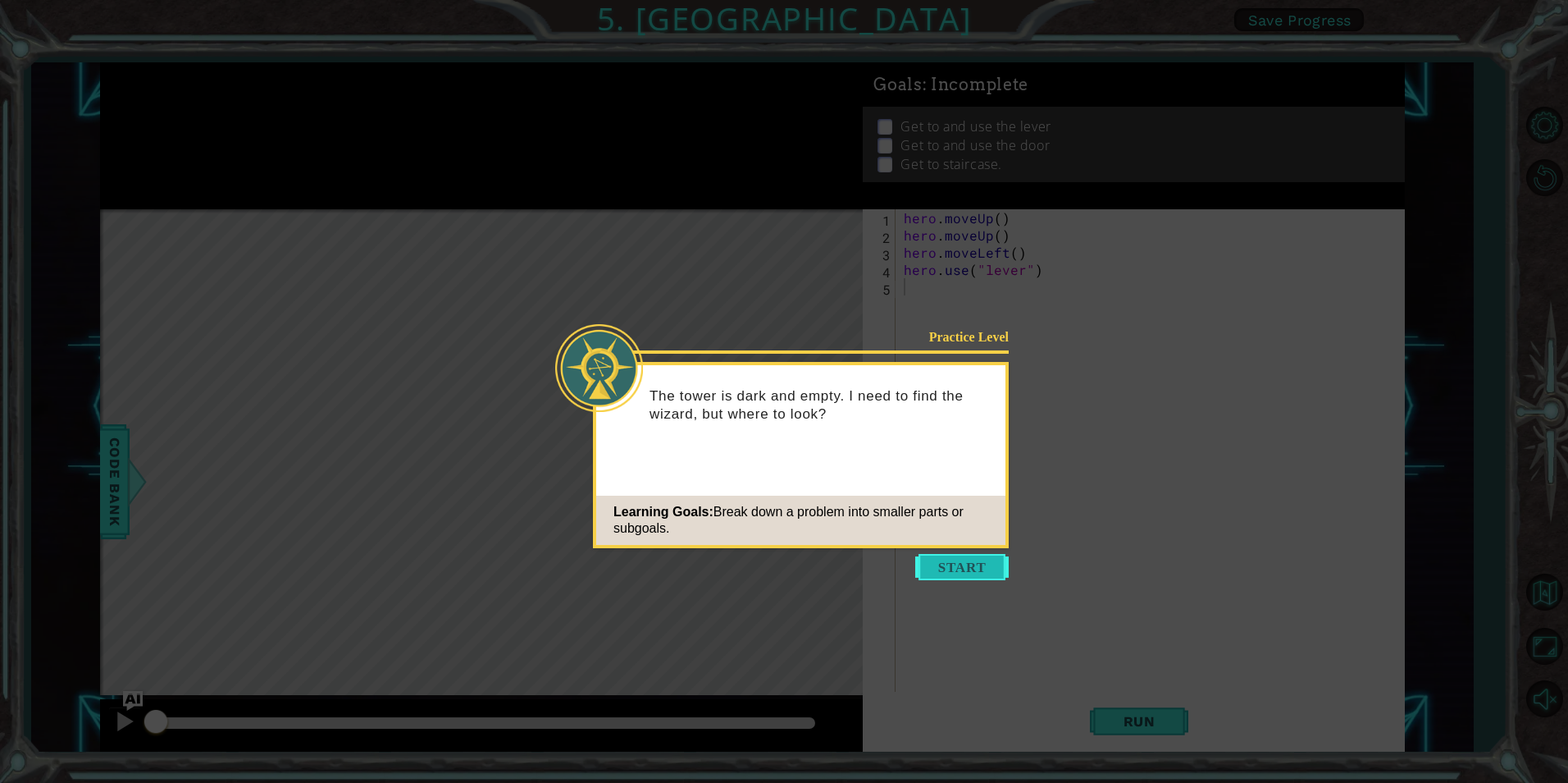
drag, startPoint x: 933, startPoint y: 551, endPoint x: 926, endPoint y: 562, distance: 13.0
click at [931, 553] on icon at bounding box center [784, 392] width 1568 height 783
click at [926, 562] on button "Start" at bounding box center [962, 567] width 93 height 26
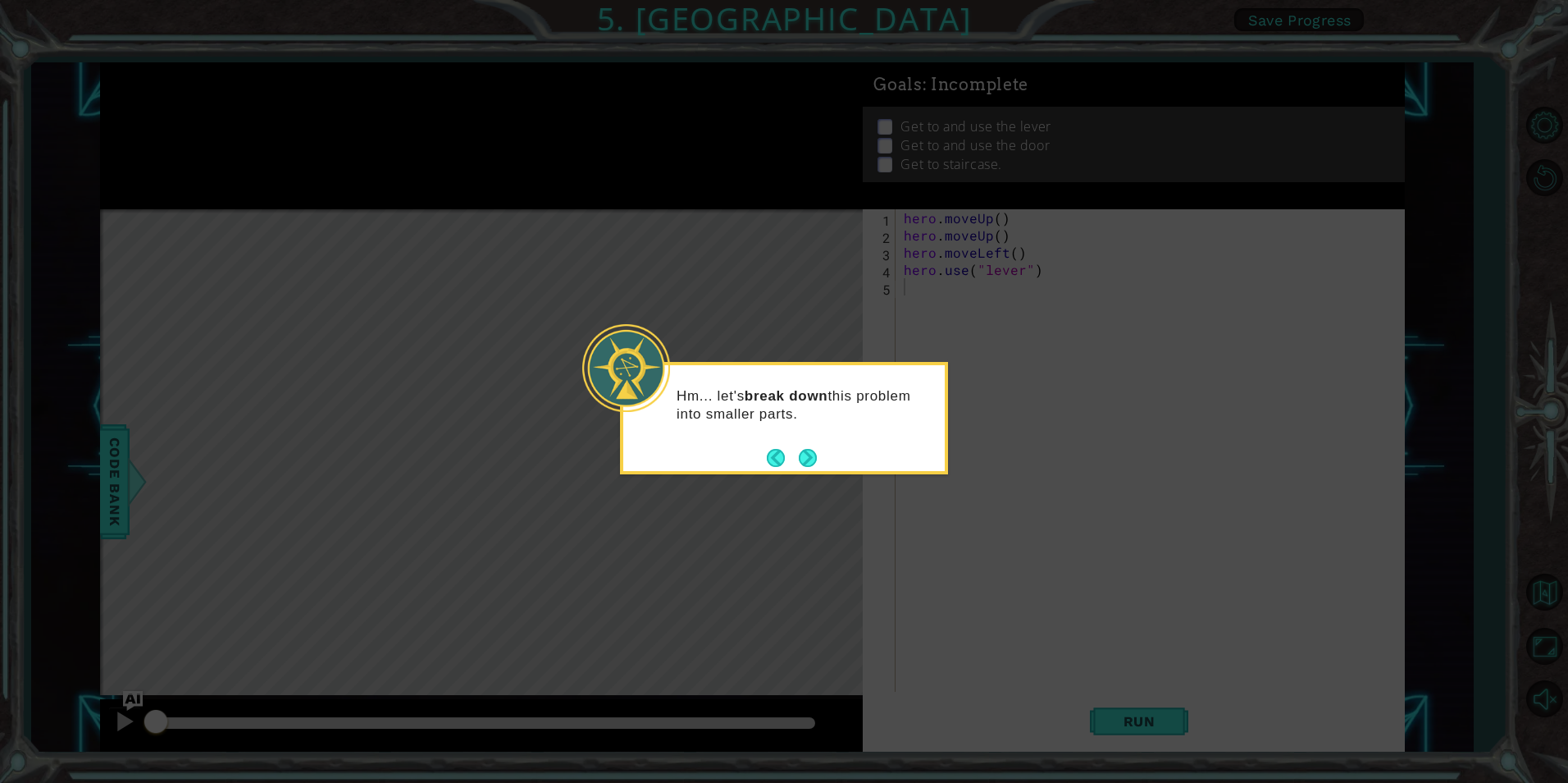
drag, startPoint x: 803, startPoint y: 454, endPoint x: 813, endPoint y: 446, distance: 12.8
click at [813, 446] on footer at bounding box center [792, 458] width 50 height 25
drag, startPoint x: 803, startPoint y: 457, endPoint x: 809, endPoint y: 452, distance: 7.8
click at [809, 452] on button "Next" at bounding box center [808, 458] width 18 height 18
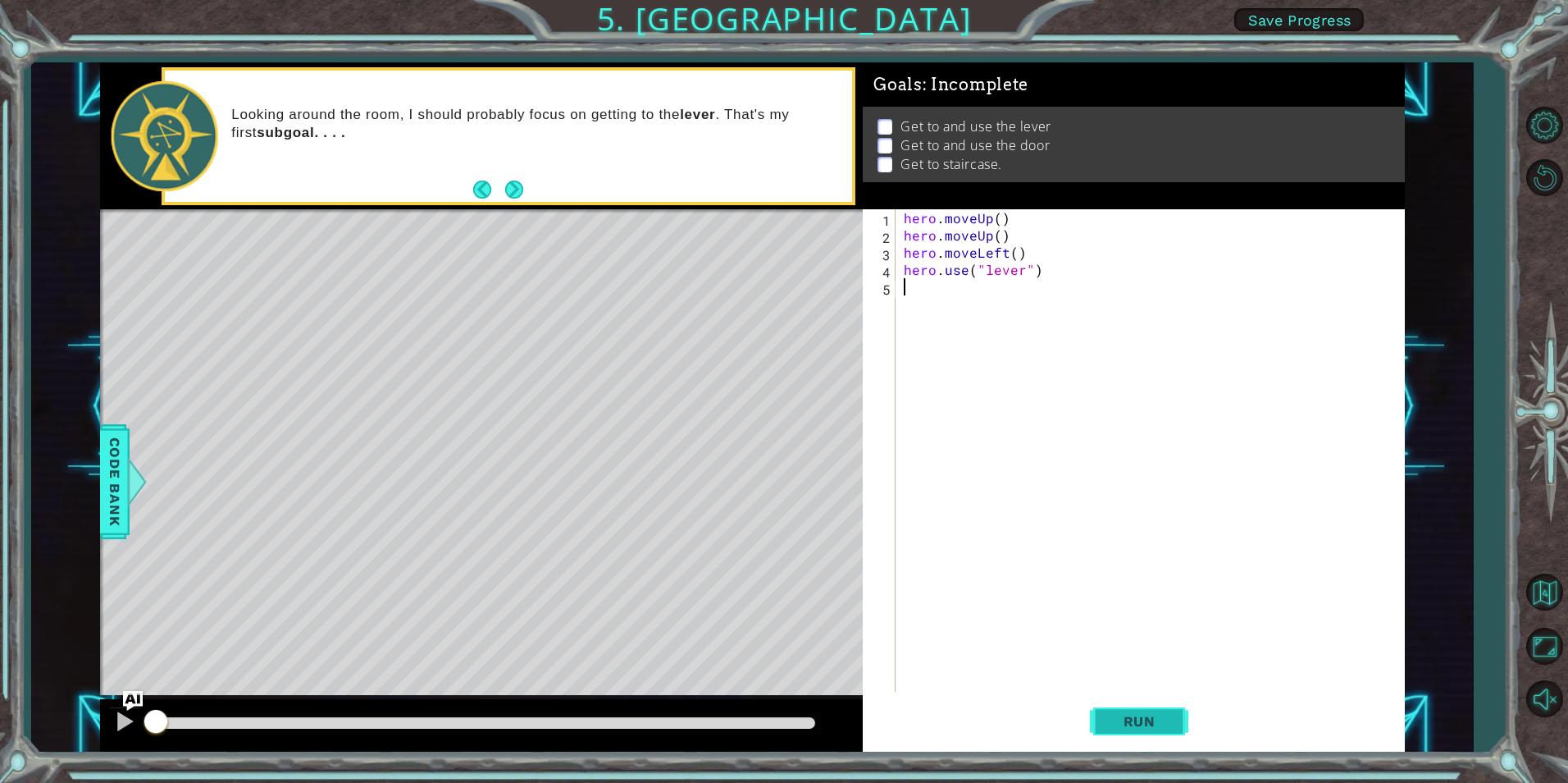
click at [1130, 709] on button "Run" at bounding box center [1139, 721] width 98 height 55
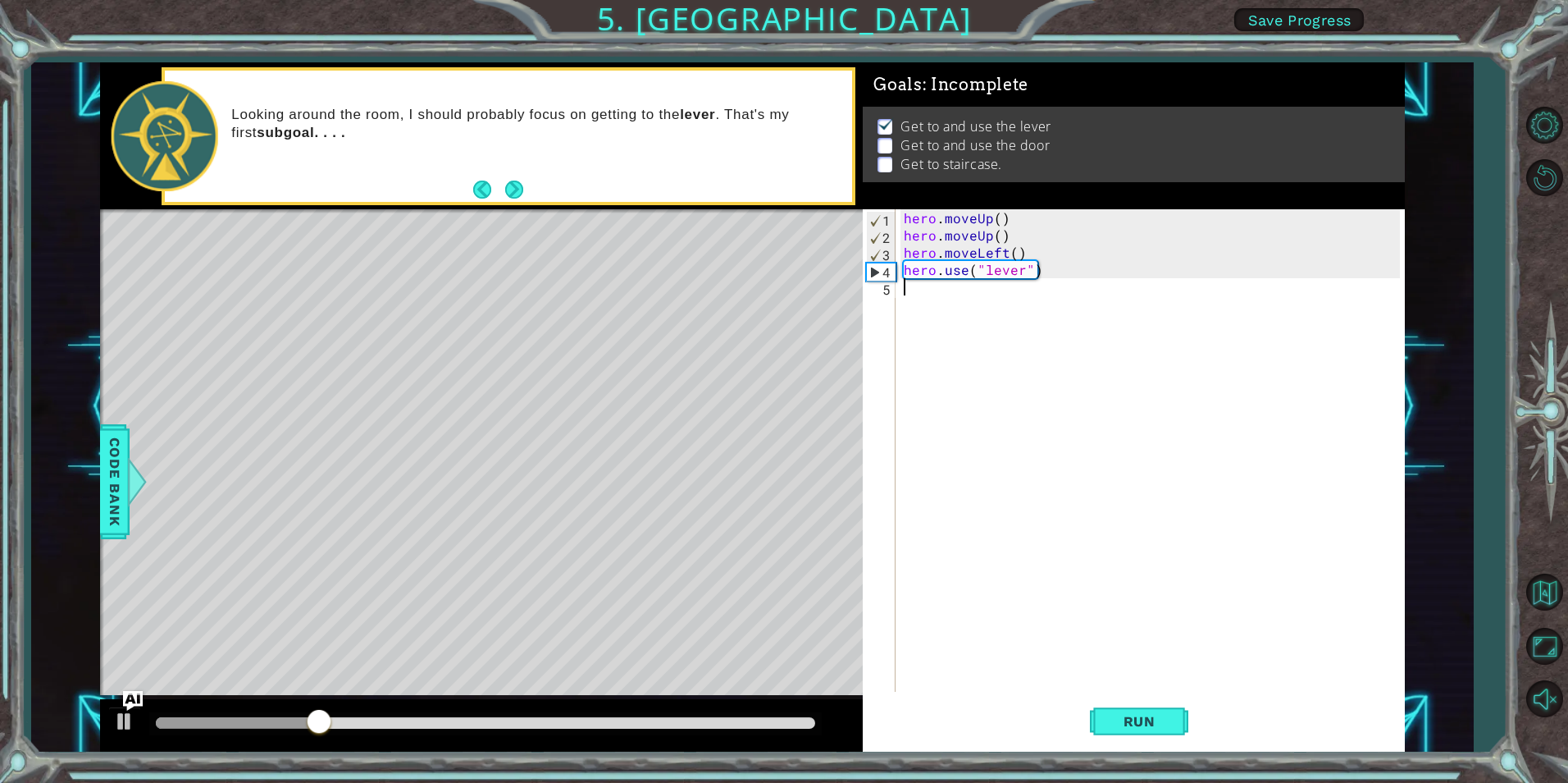
click at [910, 288] on div "hero . moveUp ( ) hero . moveUp ( ) hero . moveLeft ( ) hero . use ( "lever" )" at bounding box center [1154, 467] width 507 height 517
type textarea "h"
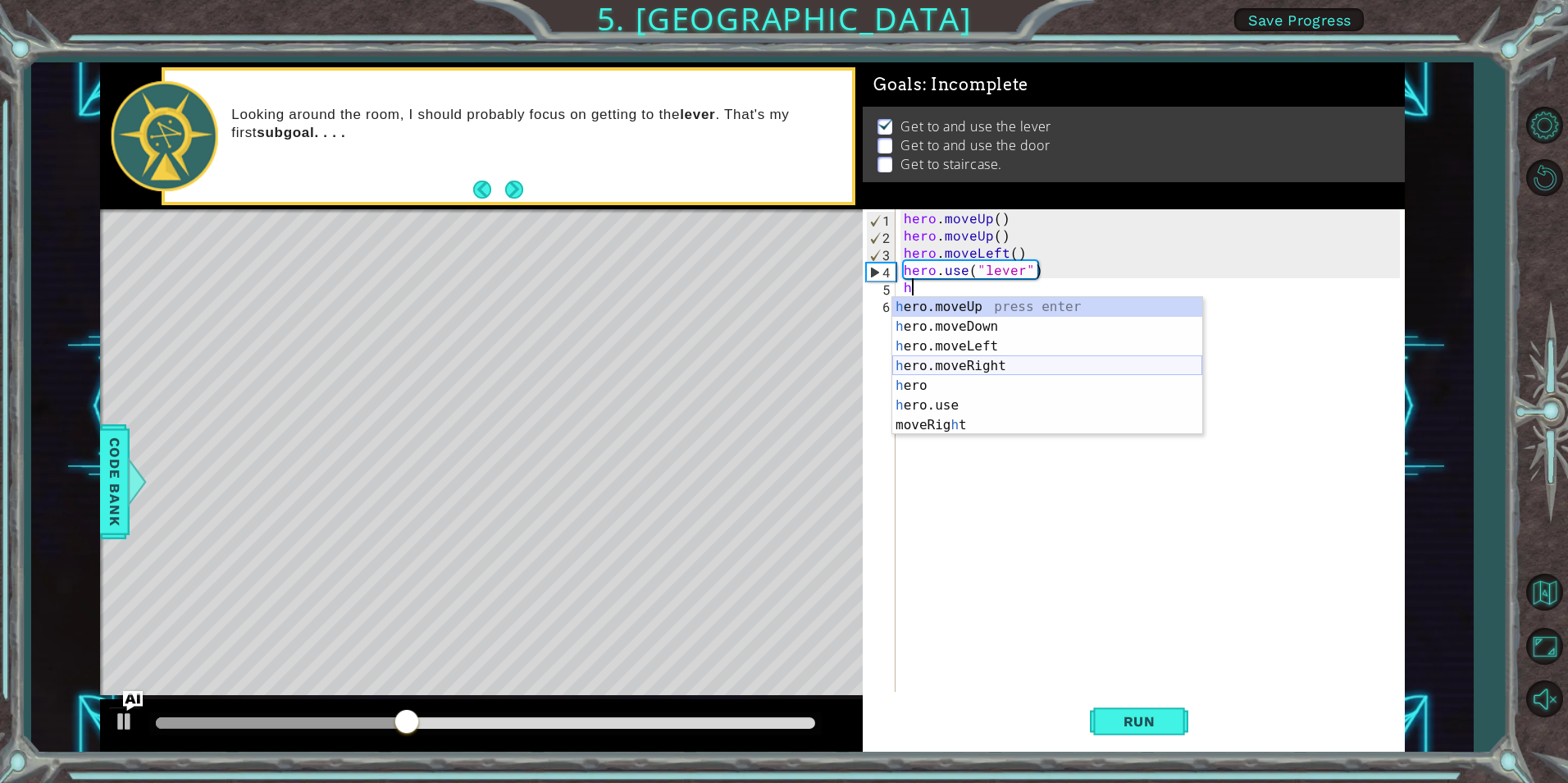
click at [983, 365] on div "h ero.moveUp press enter h ero.moveDown press enter h ero.moveLeft press enter …" at bounding box center [1048, 386] width 310 height 178
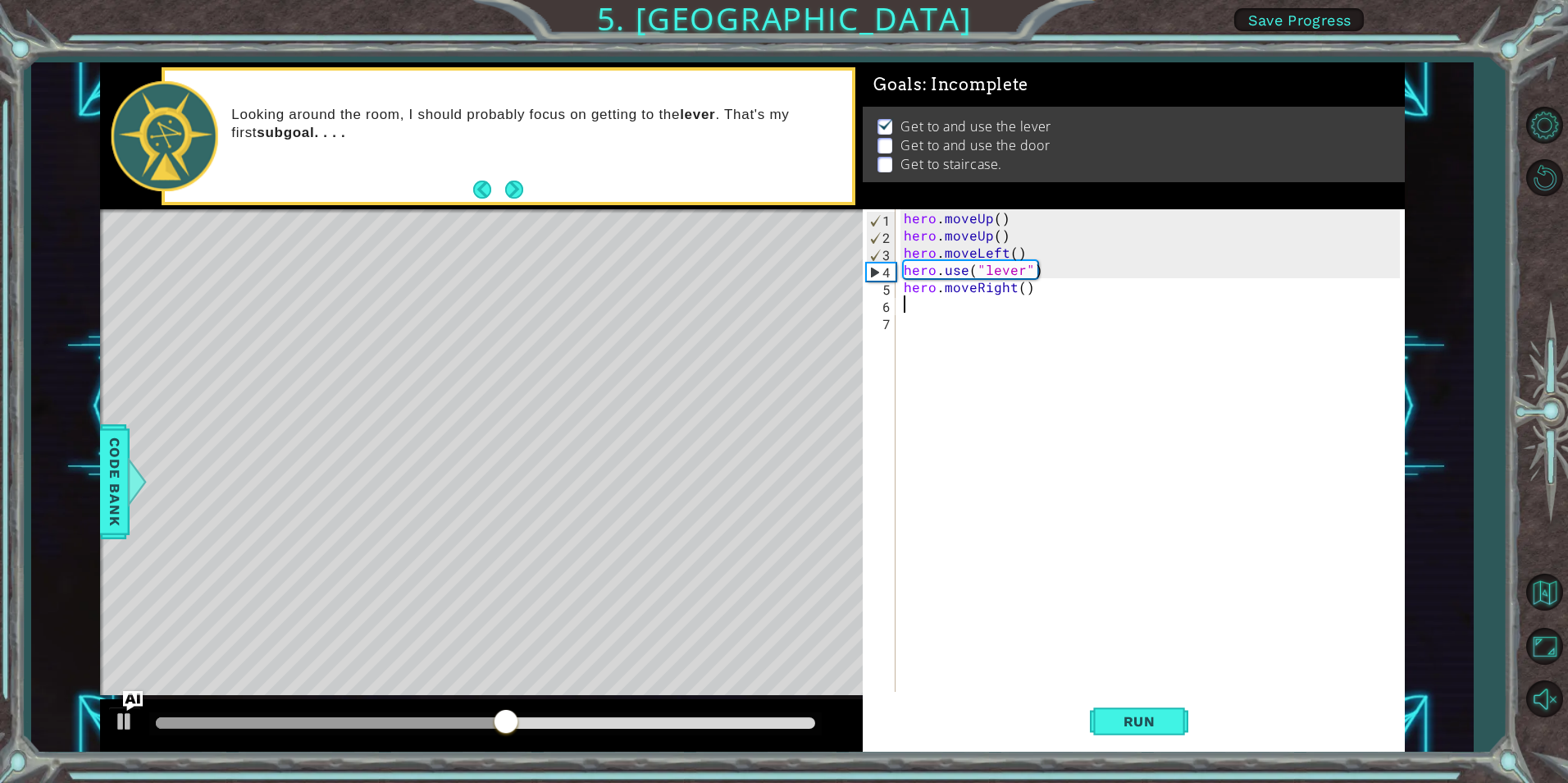
type textarea "h"
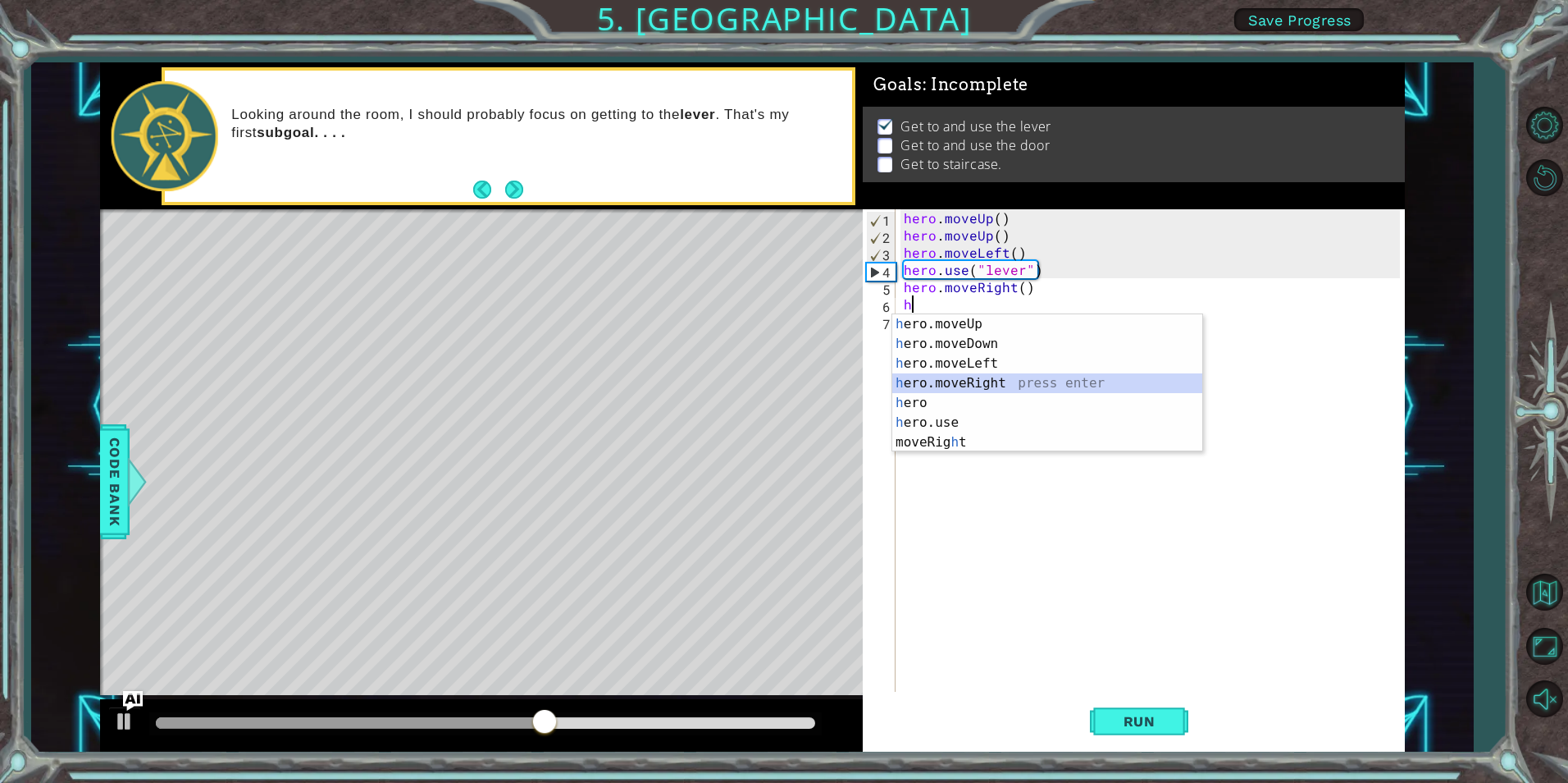
click at [993, 387] on div "h ero.moveUp press enter h ero.moveDown press enter h ero.moveLeft press enter …" at bounding box center [1048, 402] width 310 height 178
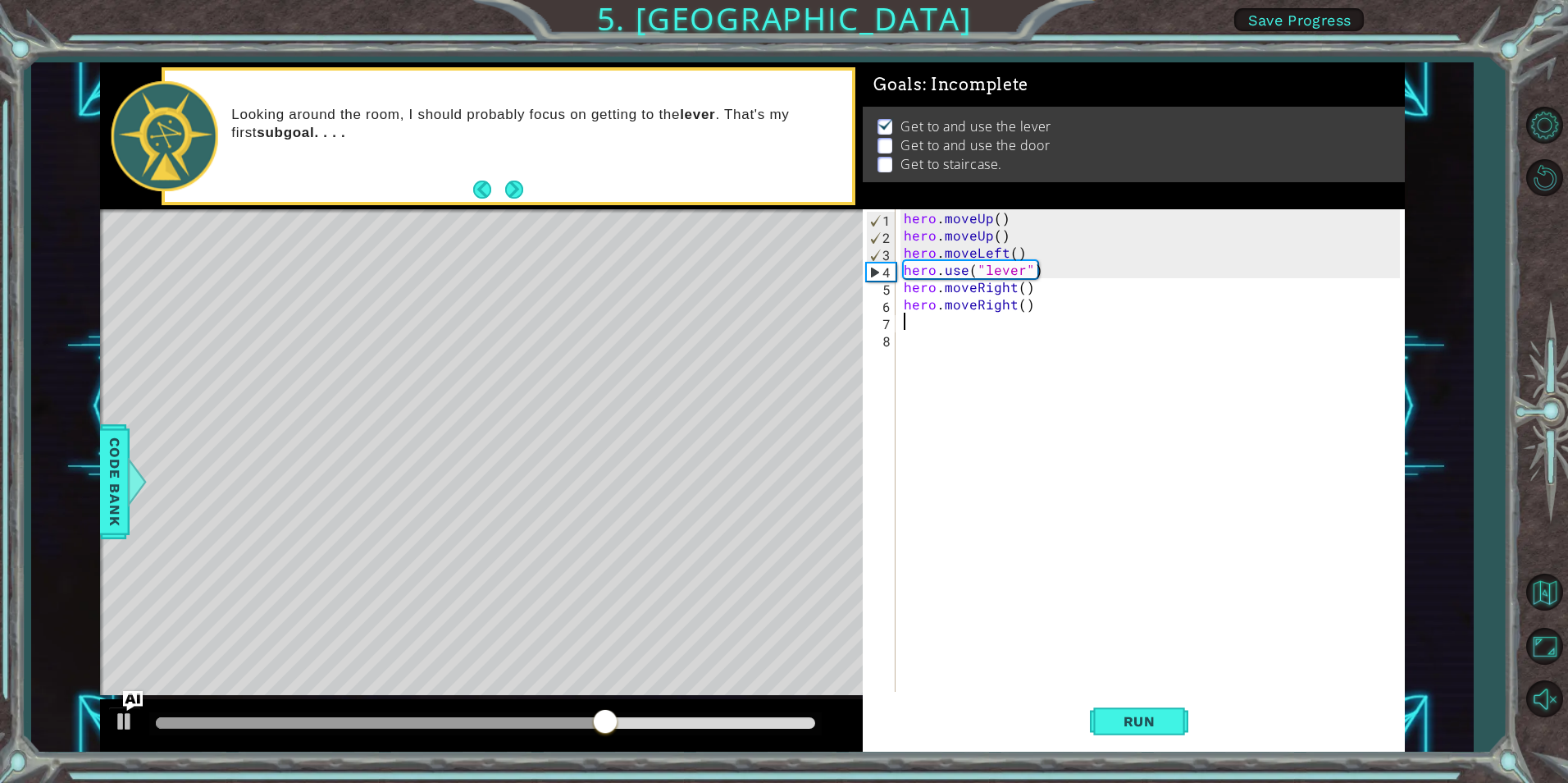
type textarea "h"
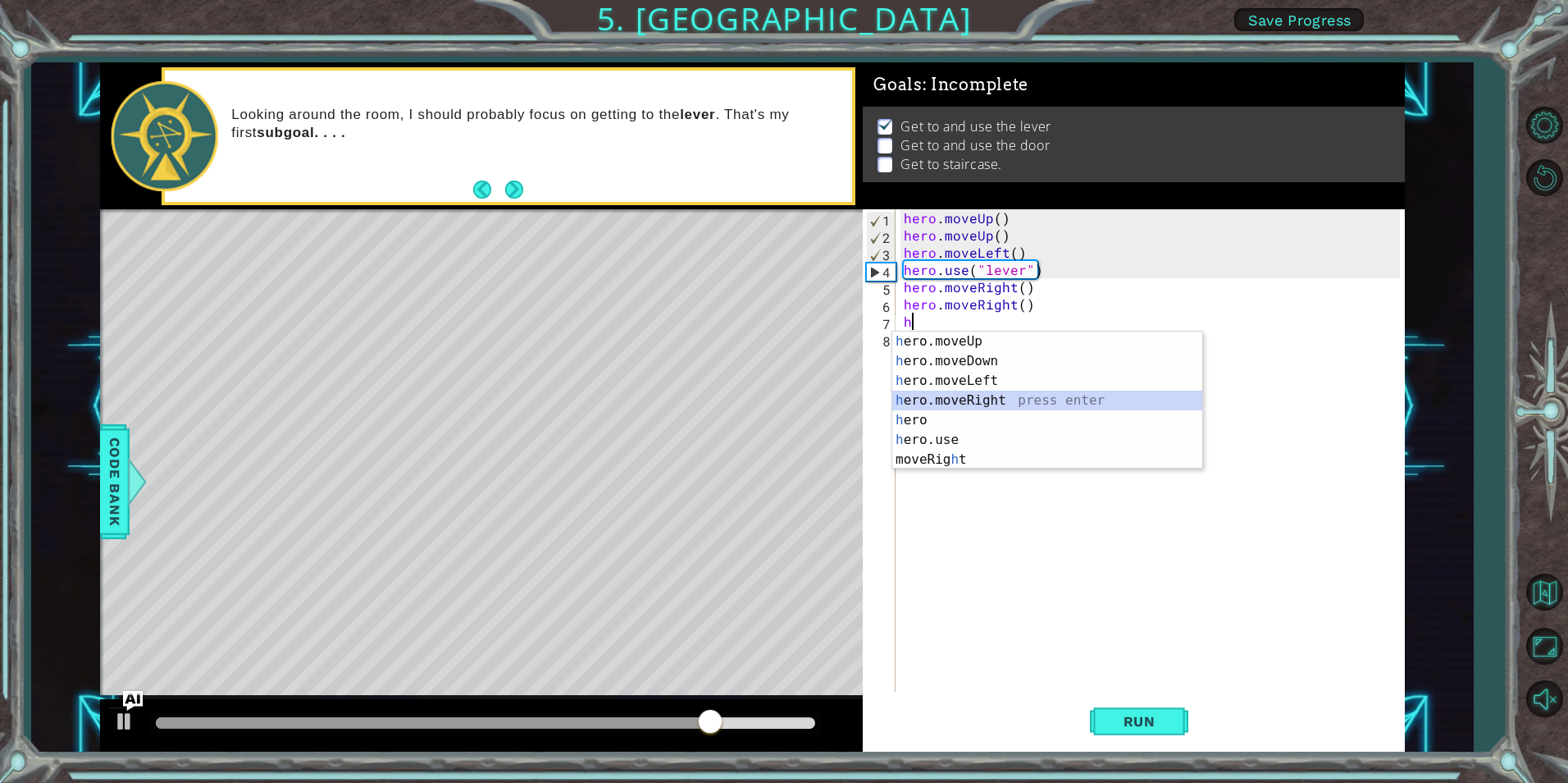
click at [953, 399] on div "h ero.moveUp press enter h ero.moveDown press enter h ero.moveLeft press enter …" at bounding box center [1048, 420] width 310 height 178
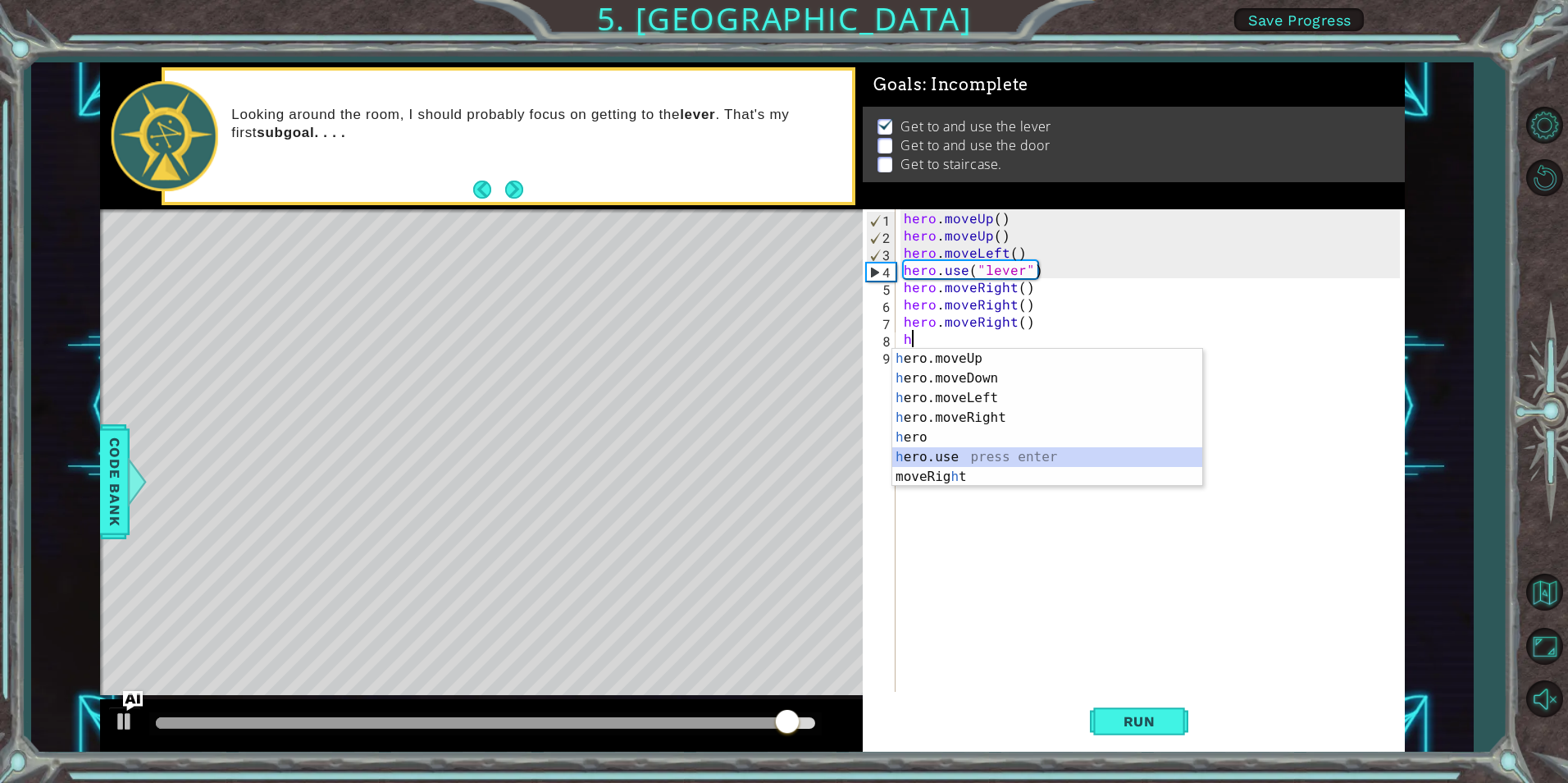
click at [936, 458] on div "h ero.moveUp press enter h ero.moveDown press enter h ero.moveLeft press enter …" at bounding box center [1048, 437] width 310 height 178
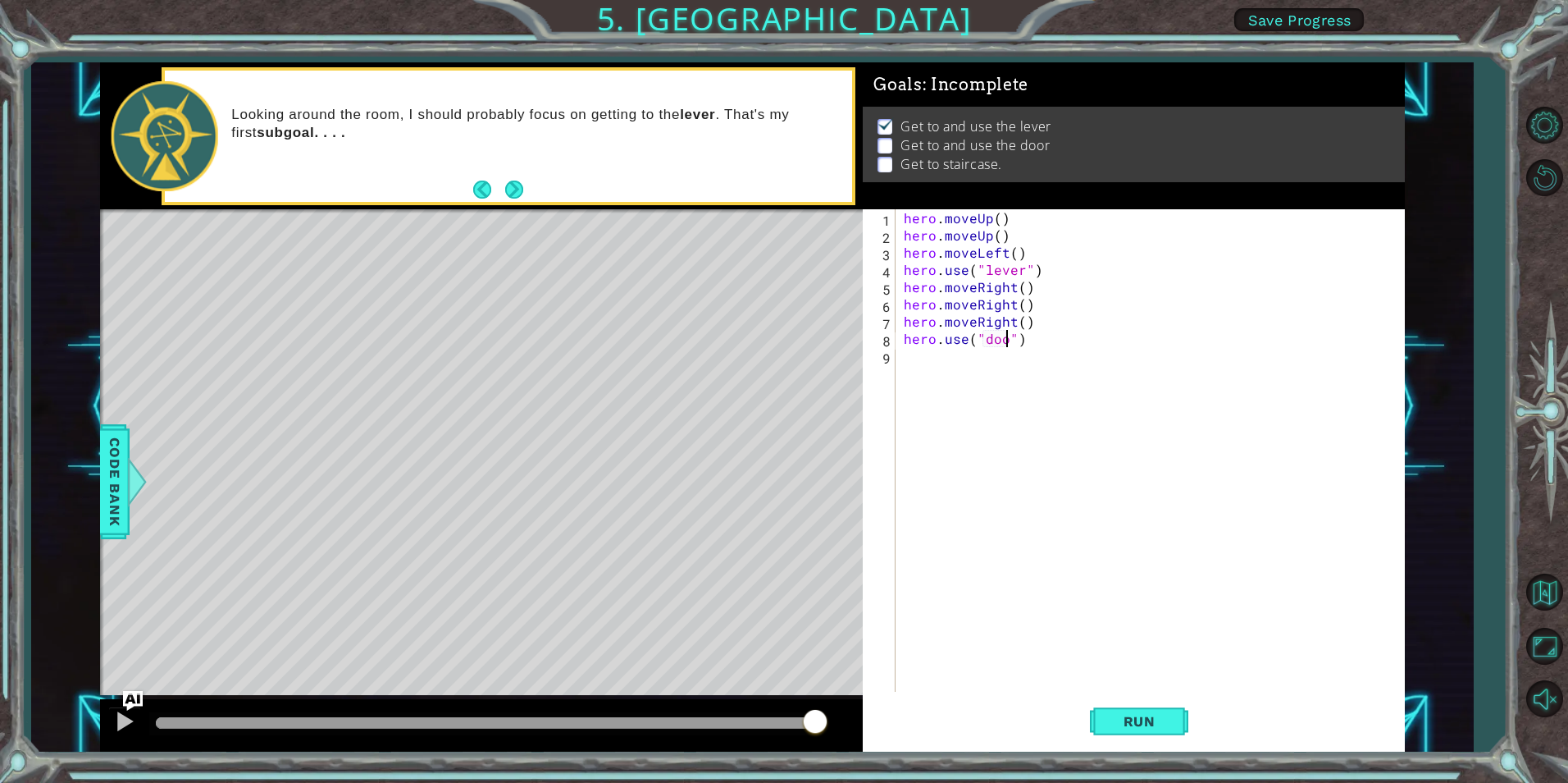
scroll to position [0, 7]
type textarea "hero.use("door")"
click at [1154, 728] on span "Run" at bounding box center [1139, 721] width 64 height 17
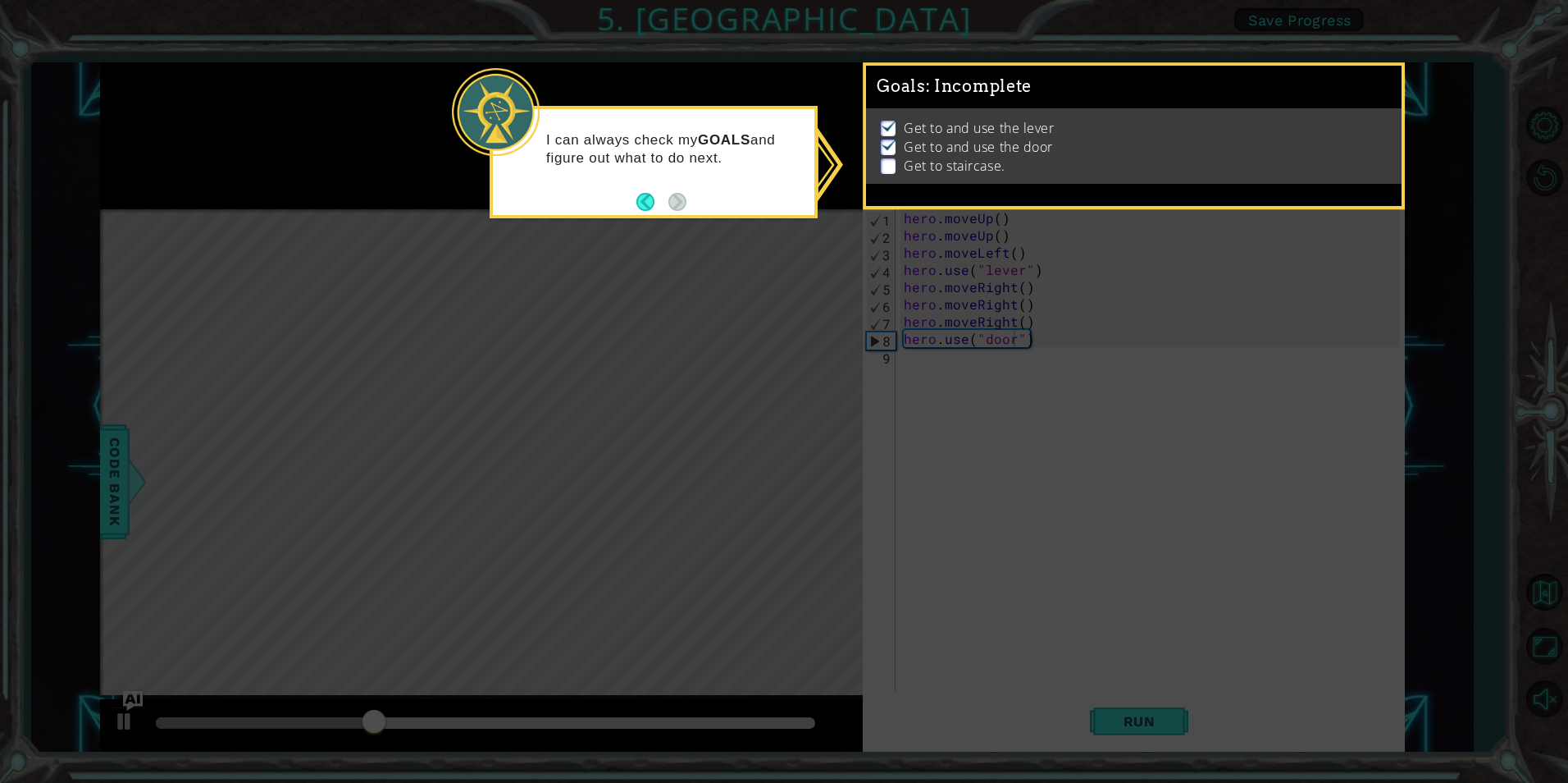
click at [1120, 719] on icon at bounding box center [784, 392] width 1568 height 783
click at [1117, 640] on icon at bounding box center [784, 392] width 1568 height 783
click at [656, 206] on button "Back" at bounding box center [652, 202] width 32 height 18
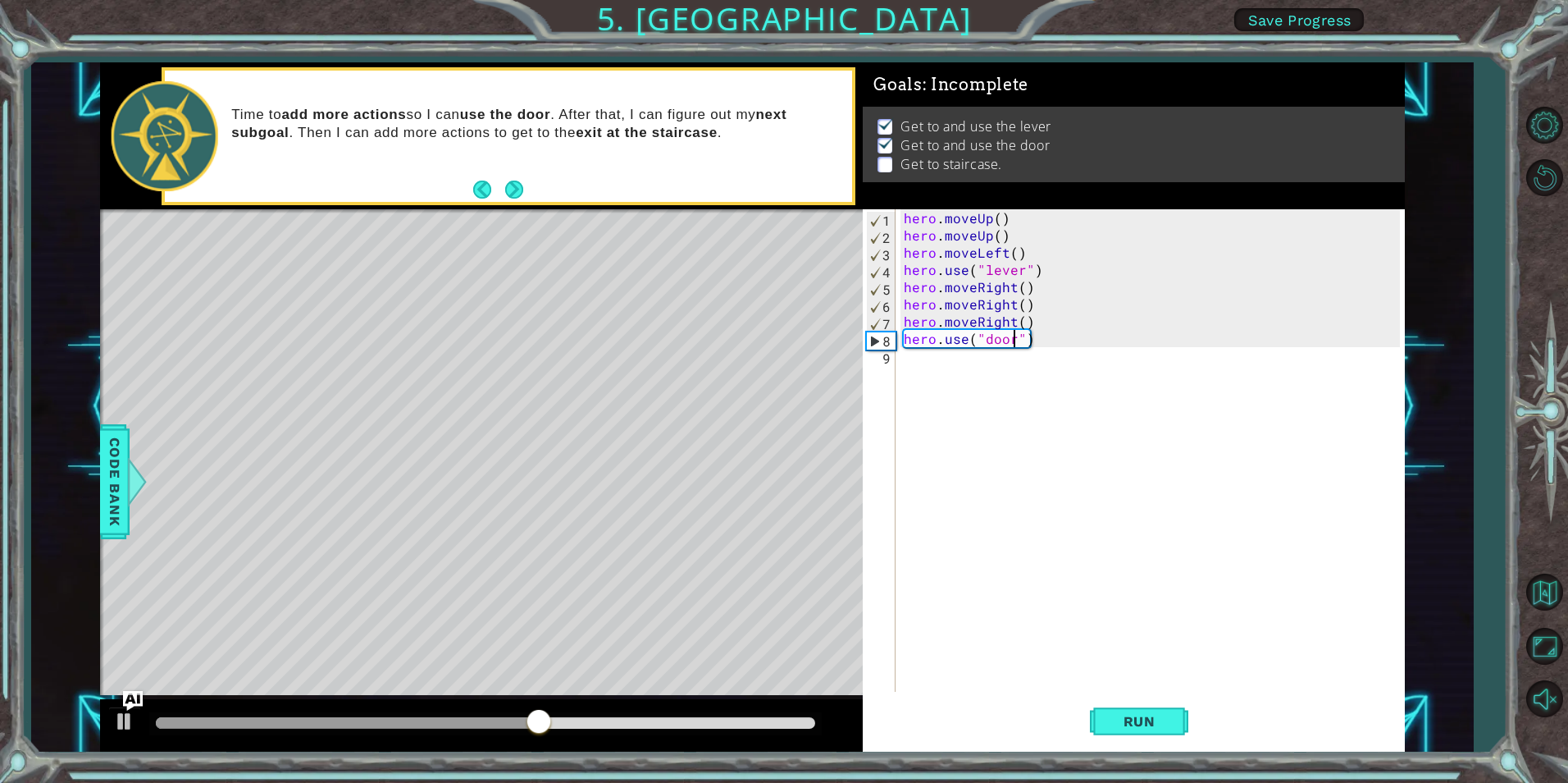
click at [964, 377] on div "hero . moveUp ( ) hero . moveUp ( ) hero . moveLeft ( ) hero . use ( "lever" ) …" at bounding box center [1154, 467] width 507 height 517
type textarea "h"
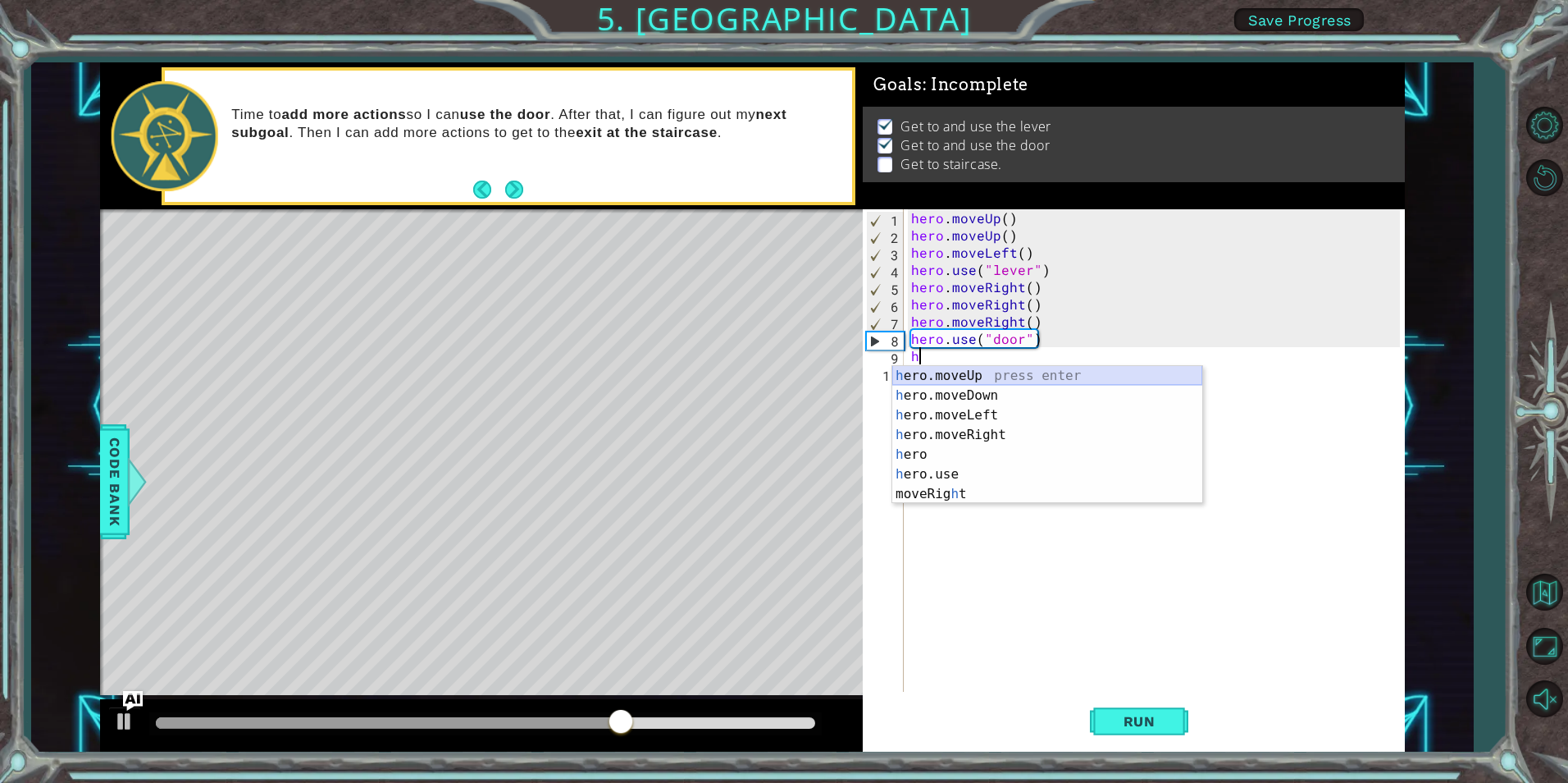
click at [982, 380] on div "h ero.moveUp press enter h ero.moveDown press enter h ero.moveLeft press enter …" at bounding box center [1048, 454] width 310 height 178
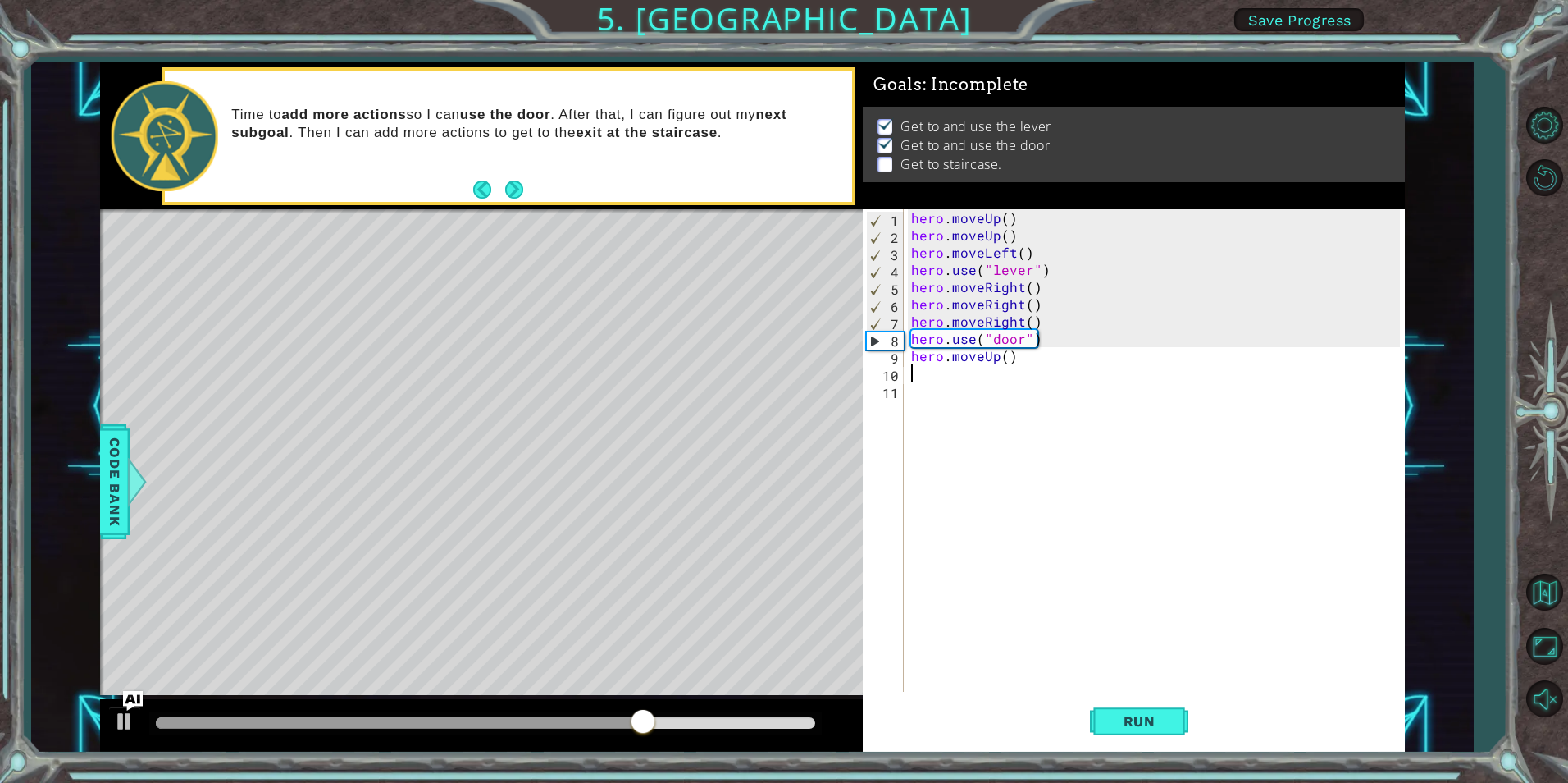
type textarea "h"
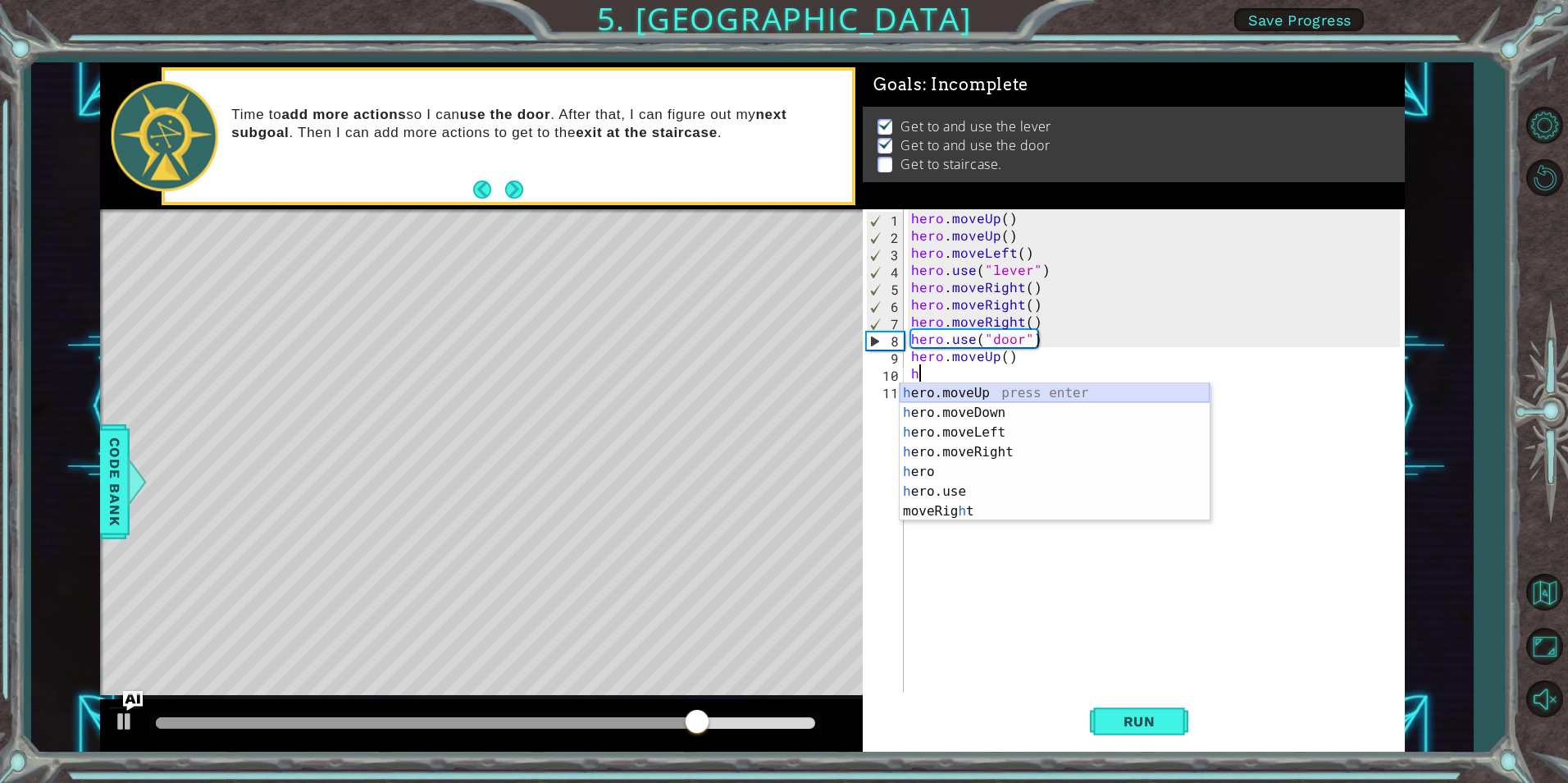
click at [989, 396] on div "h ero.moveUp press enter h ero.moveDown press enter h ero.moveLeft press enter …" at bounding box center [1055, 472] width 310 height 178
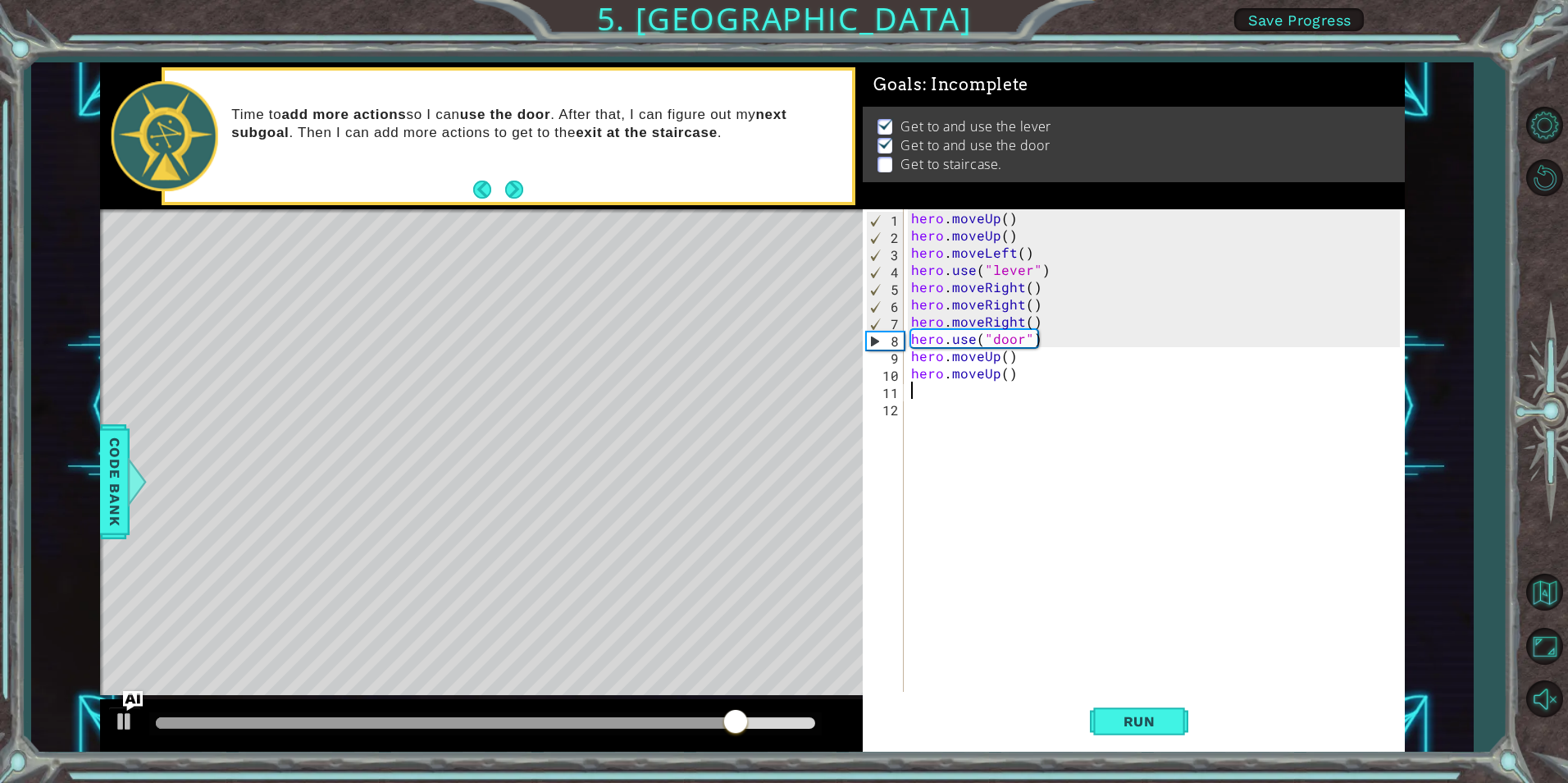
type textarea "h"
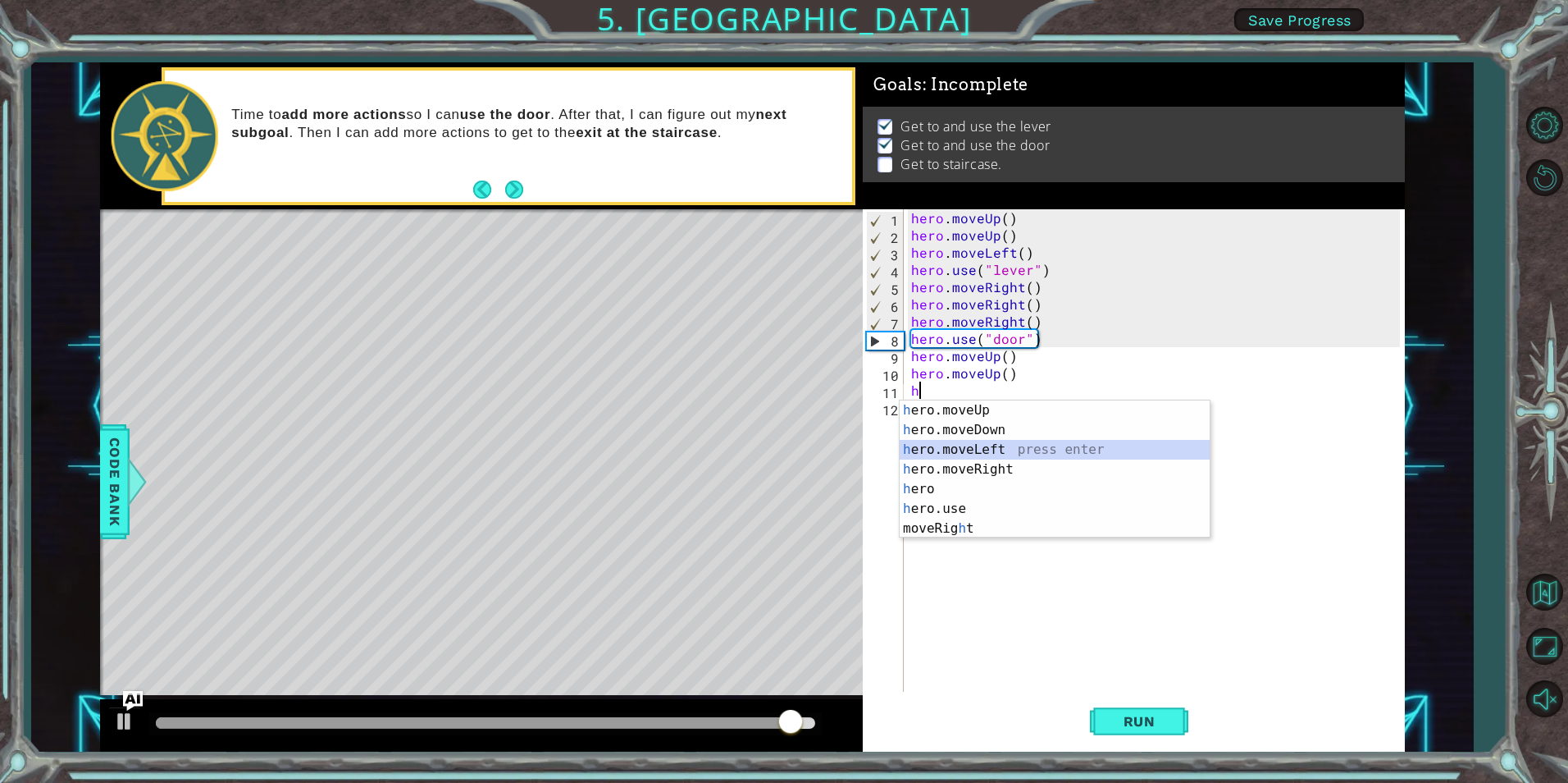
click at [979, 445] on div "h ero.moveUp press enter h ero.moveDown press enter h ero.moveLeft press enter …" at bounding box center [1055, 489] width 310 height 178
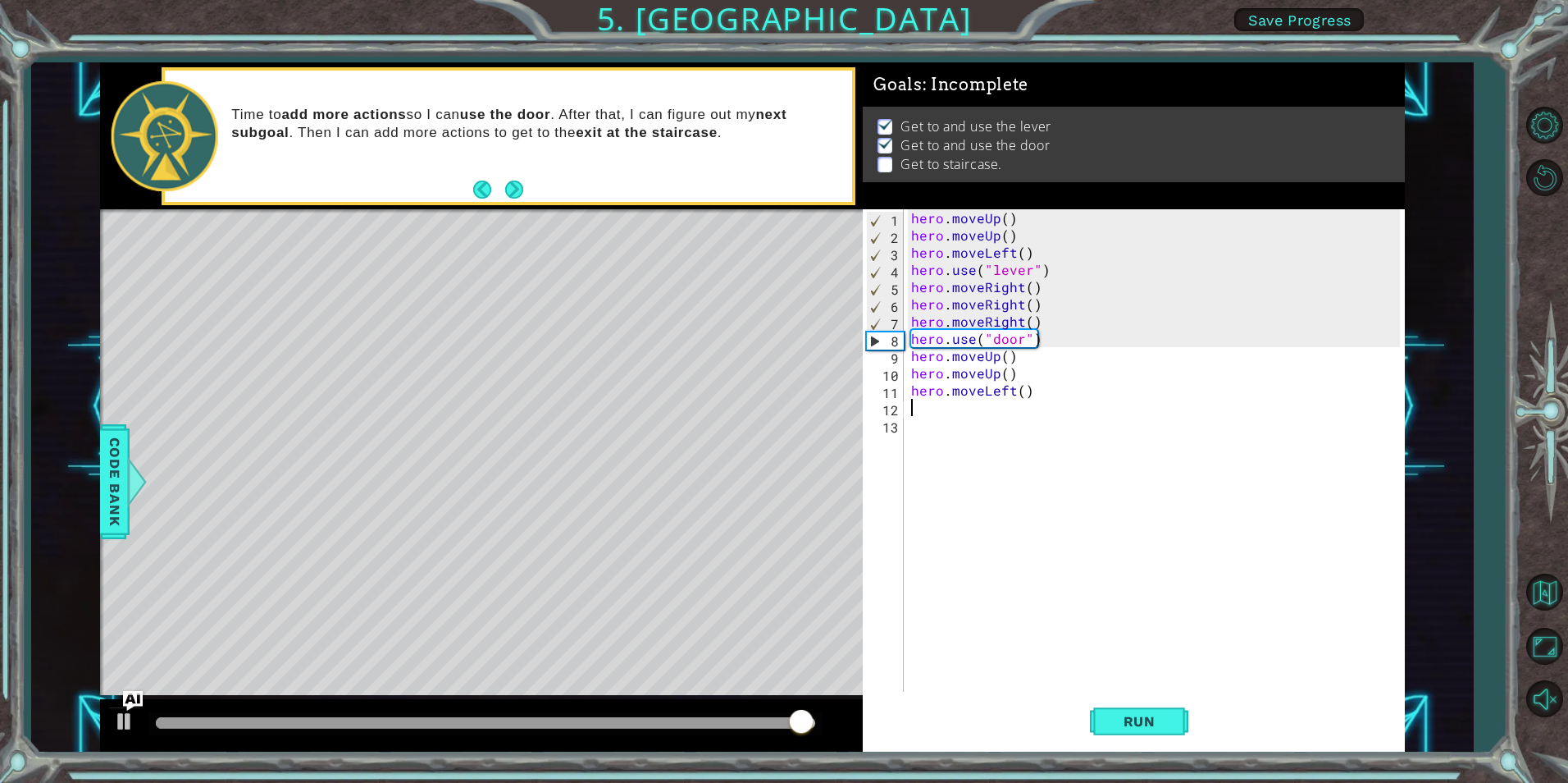
type textarea "h"
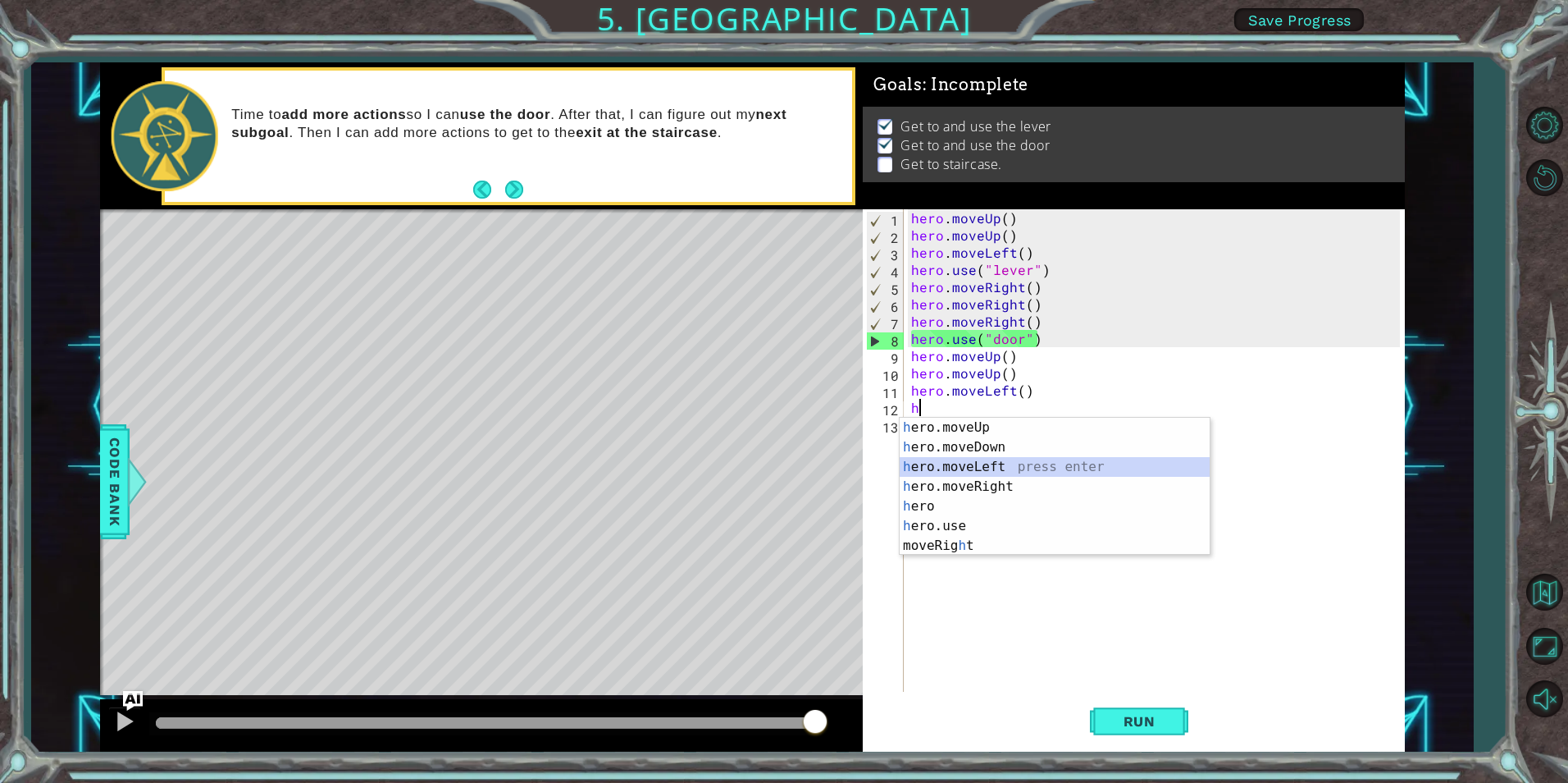
click at [959, 466] on div "h ero.moveUp press enter h ero.moveDown press enter h ero.moveLeft press enter …" at bounding box center [1055, 506] width 310 height 178
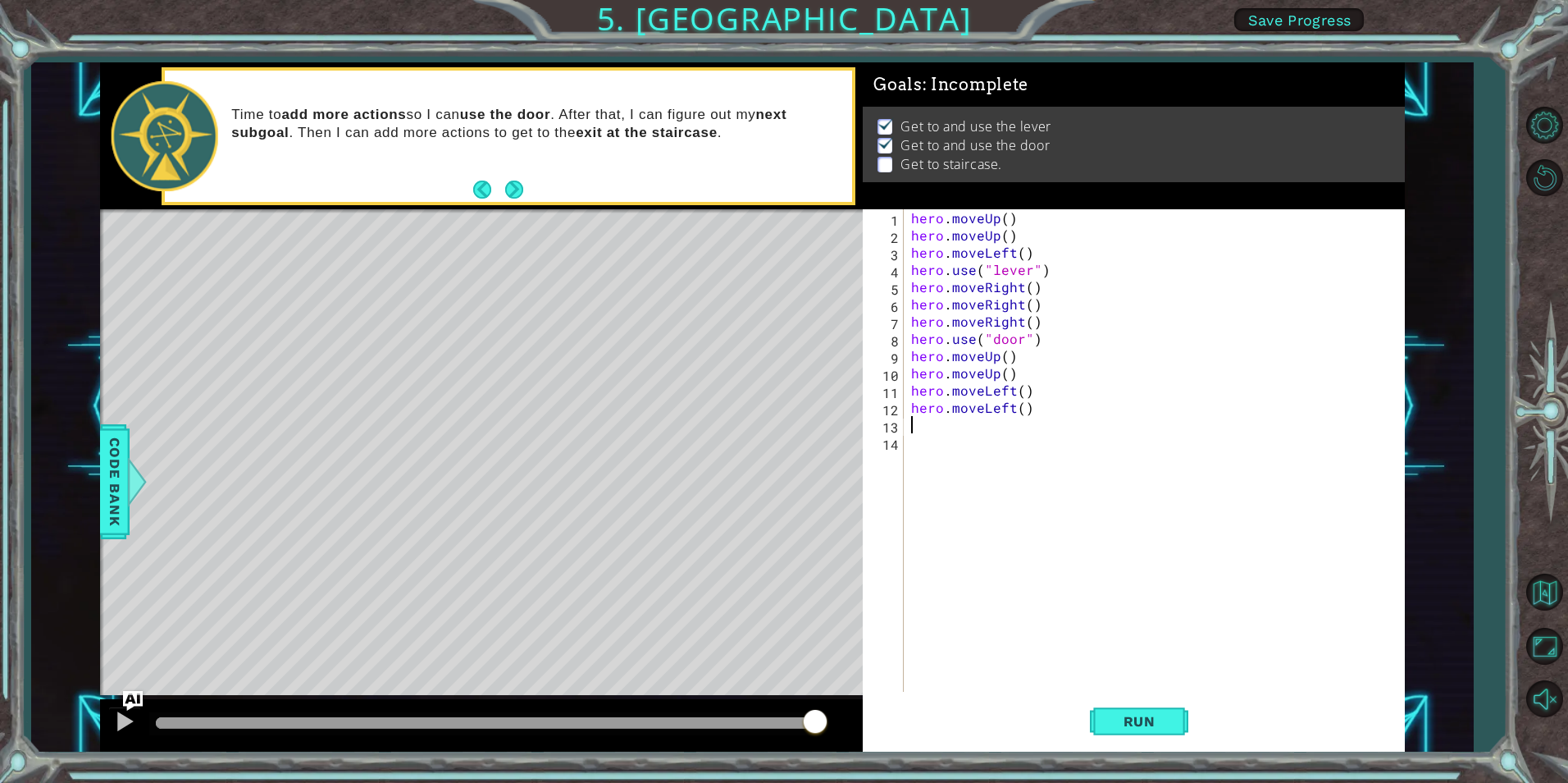
type textarea "h"
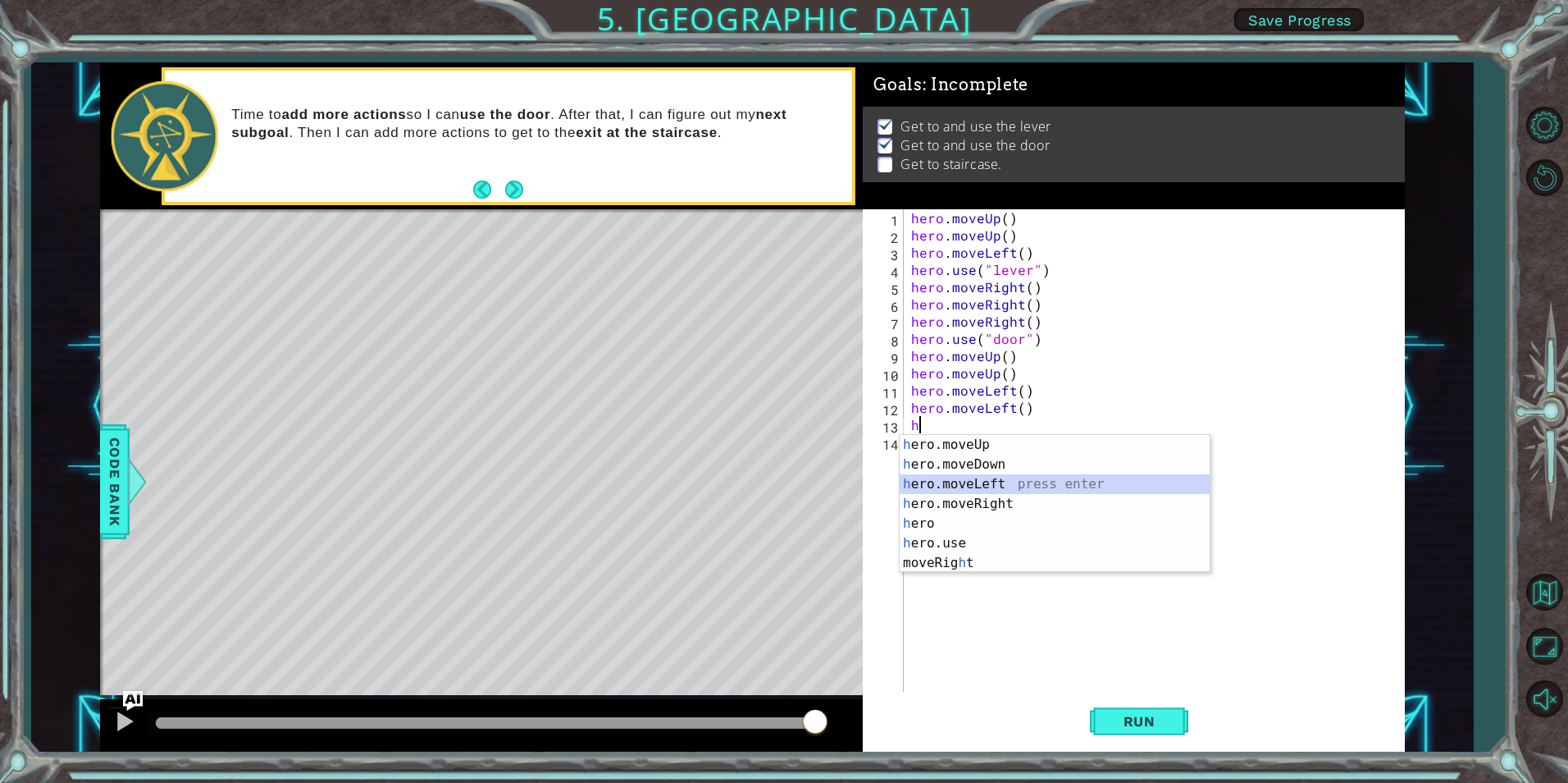
click at [960, 482] on div "h ero.moveUp press enter h ero.moveDown press enter h ero.moveLeft press enter …" at bounding box center [1055, 523] width 310 height 178
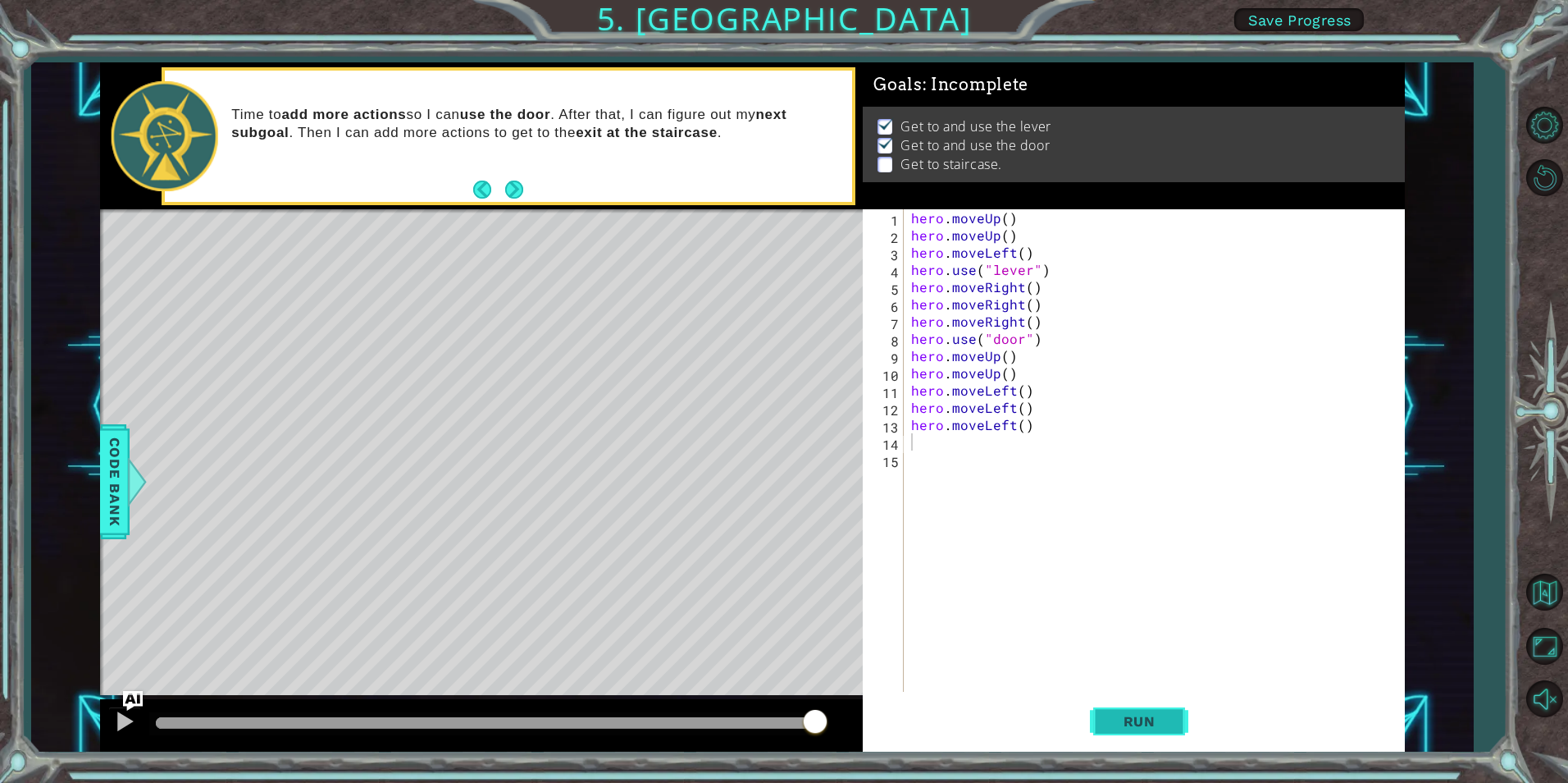
click at [1149, 717] on span "Run" at bounding box center [1139, 721] width 64 height 17
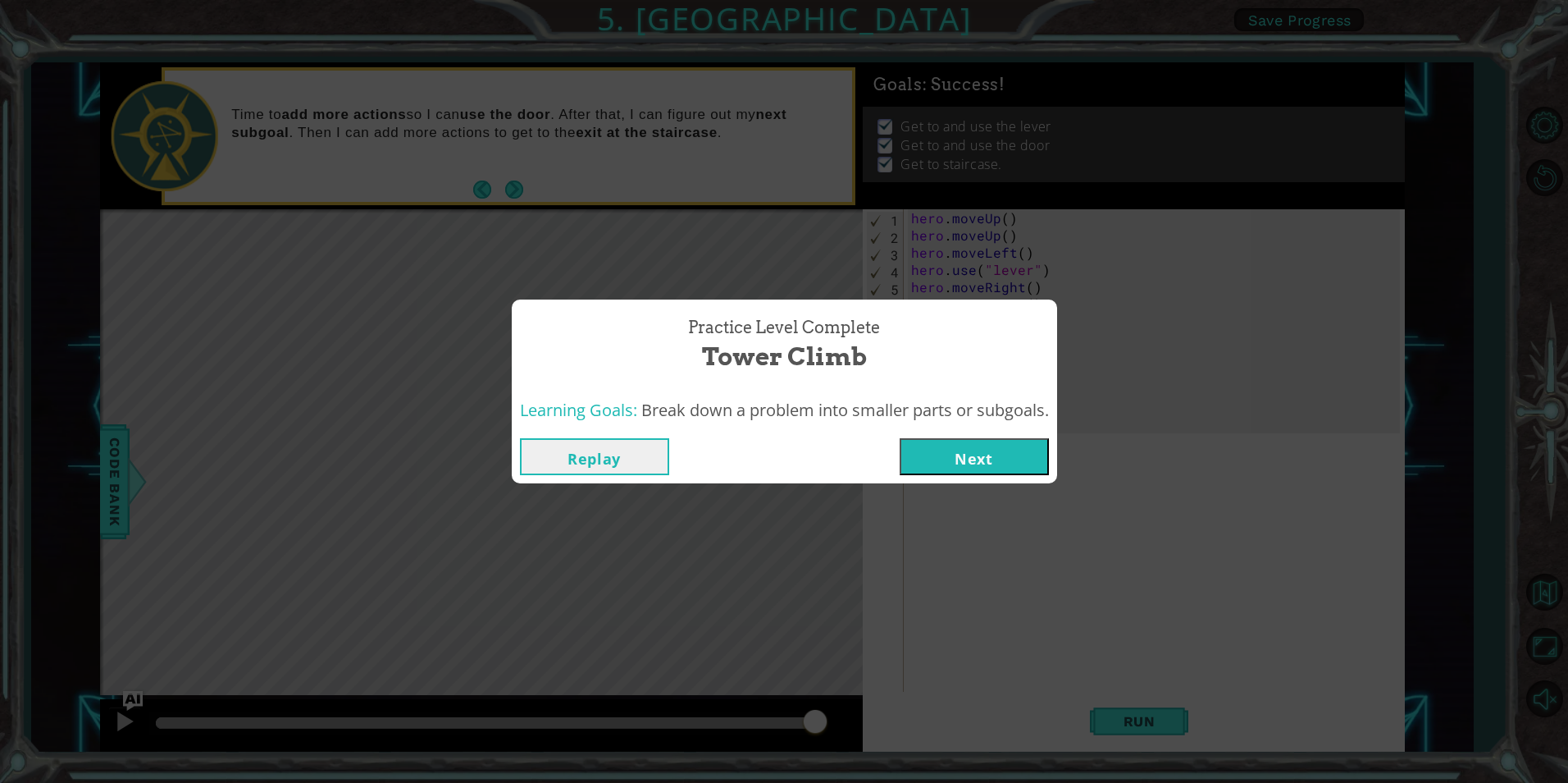
click at [1011, 464] on button "Next" at bounding box center [974, 456] width 149 height 37
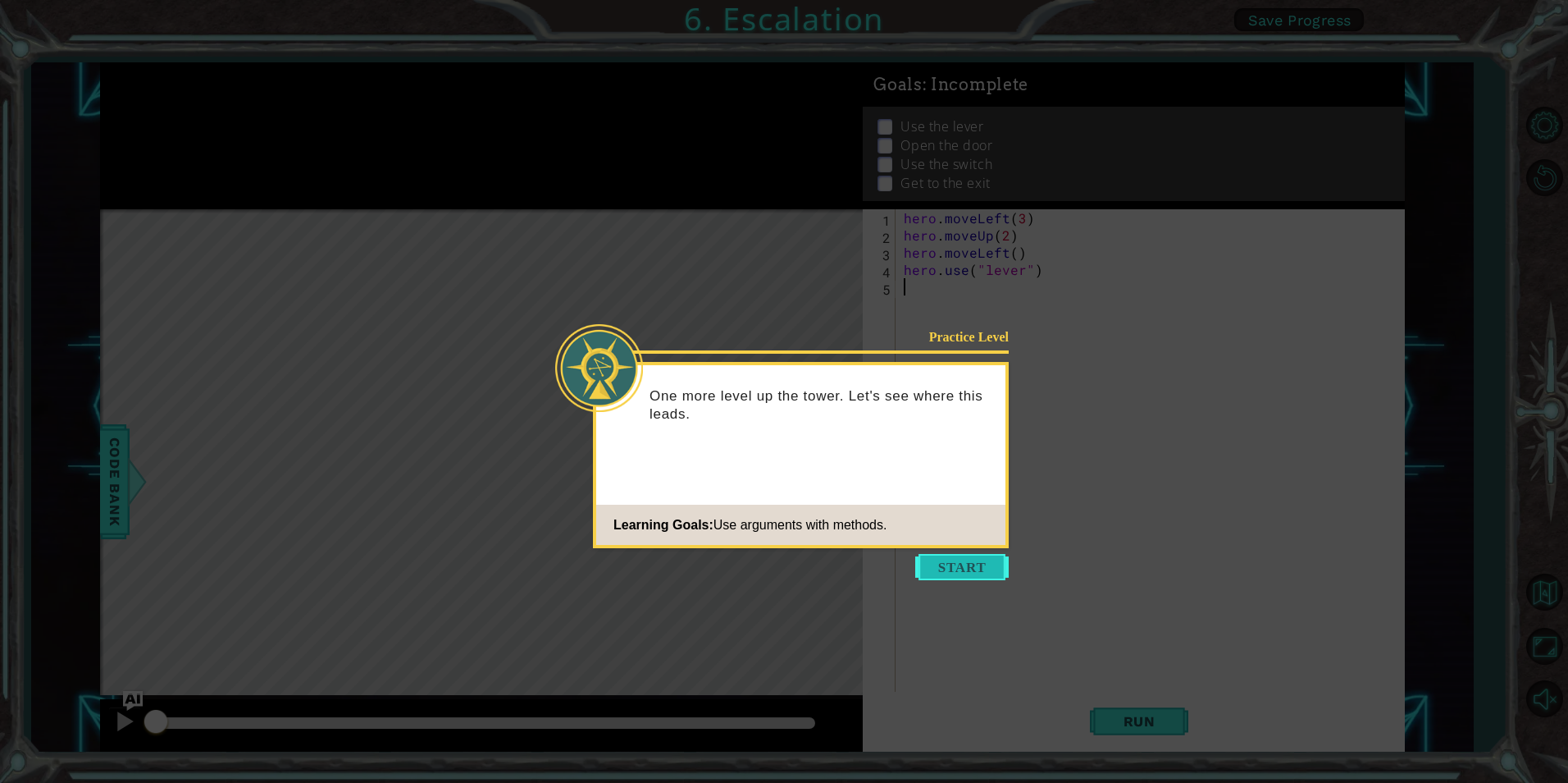
click at [976, 571] on button "Start" at bounding box center [962, 567] width 93 height 26
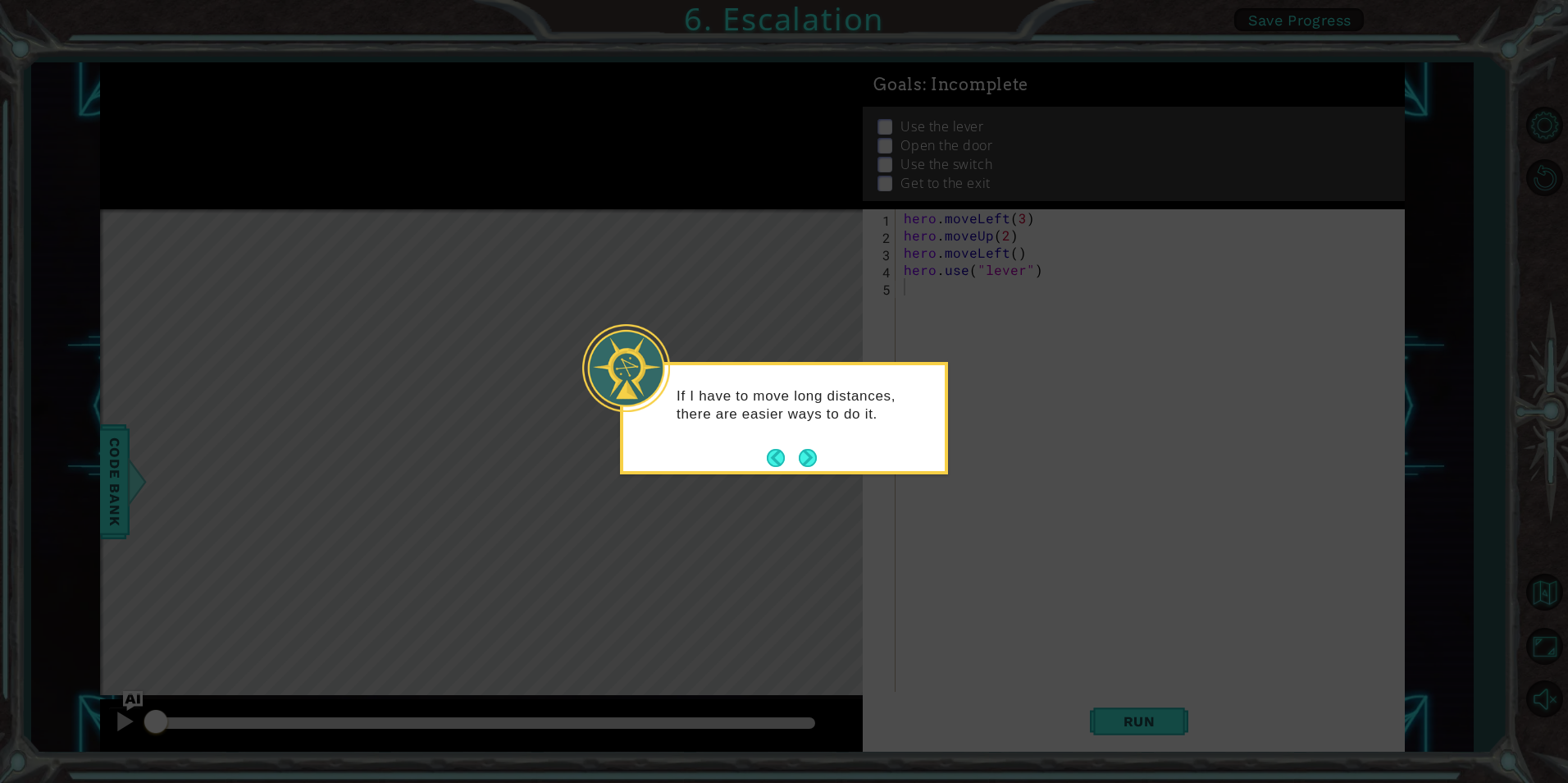
click at [812, 472] on div "If I have to move long distances, there are easier ways to do it." at bounding box center [784, 418] width 328 height 112
click at [801, 462] on button "Next" at bounding box center [808, 458] width 20 height 20
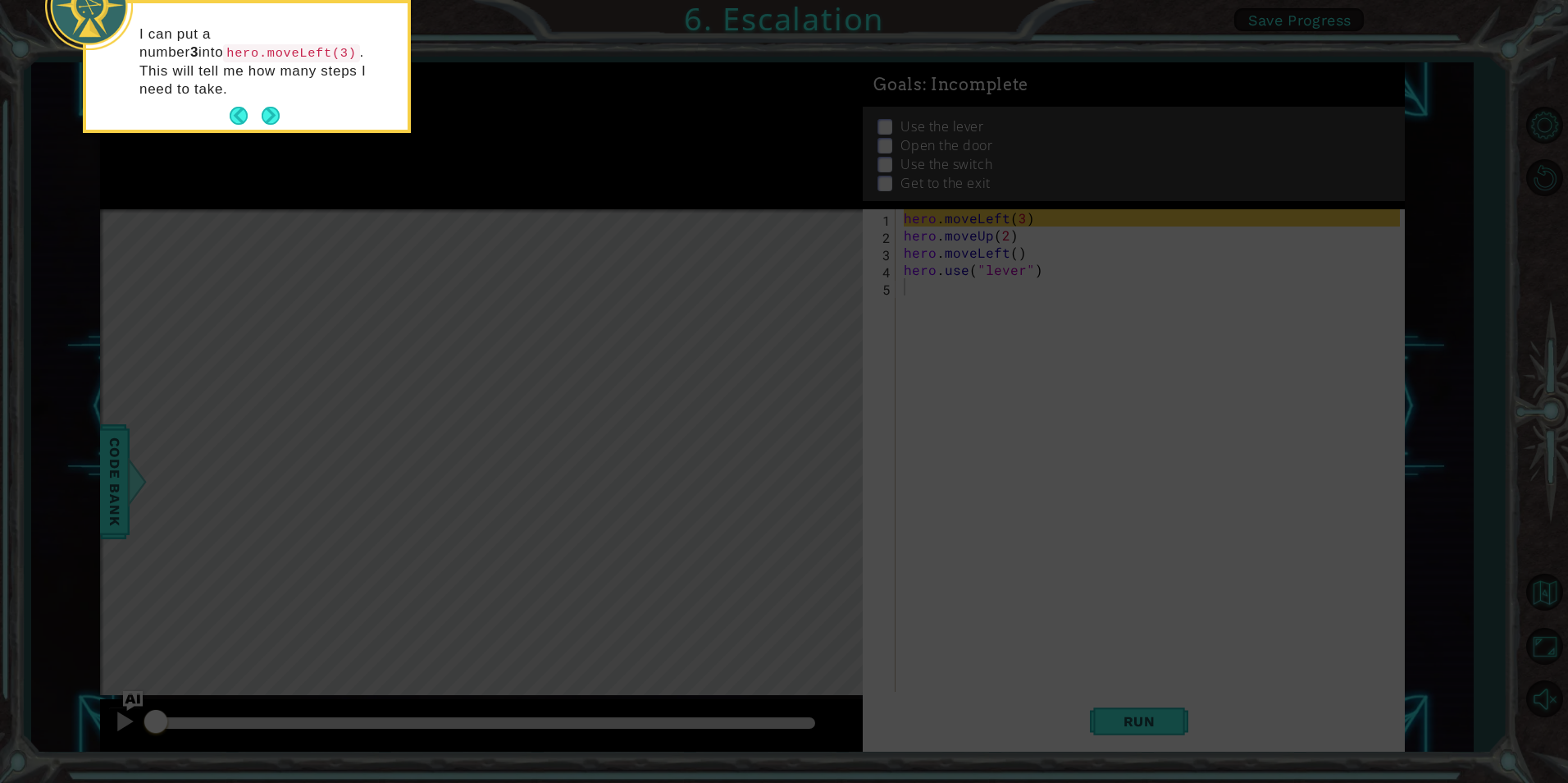
click at [479, 242] on icon at bounding box center [784, 116] width 1568 height 1331
click at [418, 281] on icon at bounding box center [784, 116] width 1568 height 1331
click at [268, 81] on div "I can put a number 3 into hero.moveLeft(3) . This will tell me how many steps I…" at bounding box center [246, 66] width 321 height 126
click at [263, 106] on button "Next" at bounding box center [271, 116] width 20 height 20
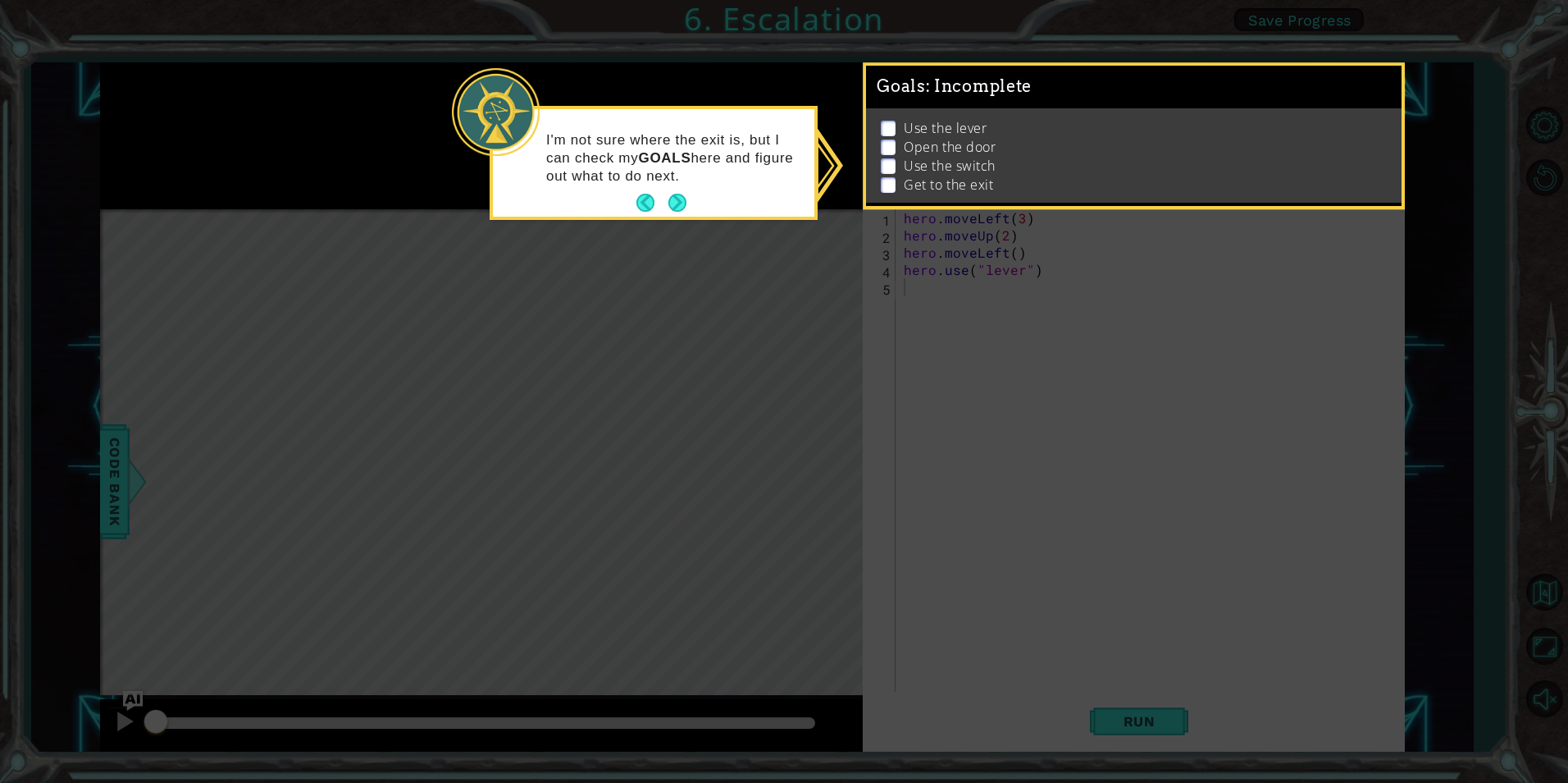
click at [680, 218] on div "I'm not sure where the exit is, but I can check my GOALS here and figure out wh…" at bounding box center [653, 163] width 328 height 114
click at [661, 206] on button "Back" at bounding box center [652, 202] width 32 height 18
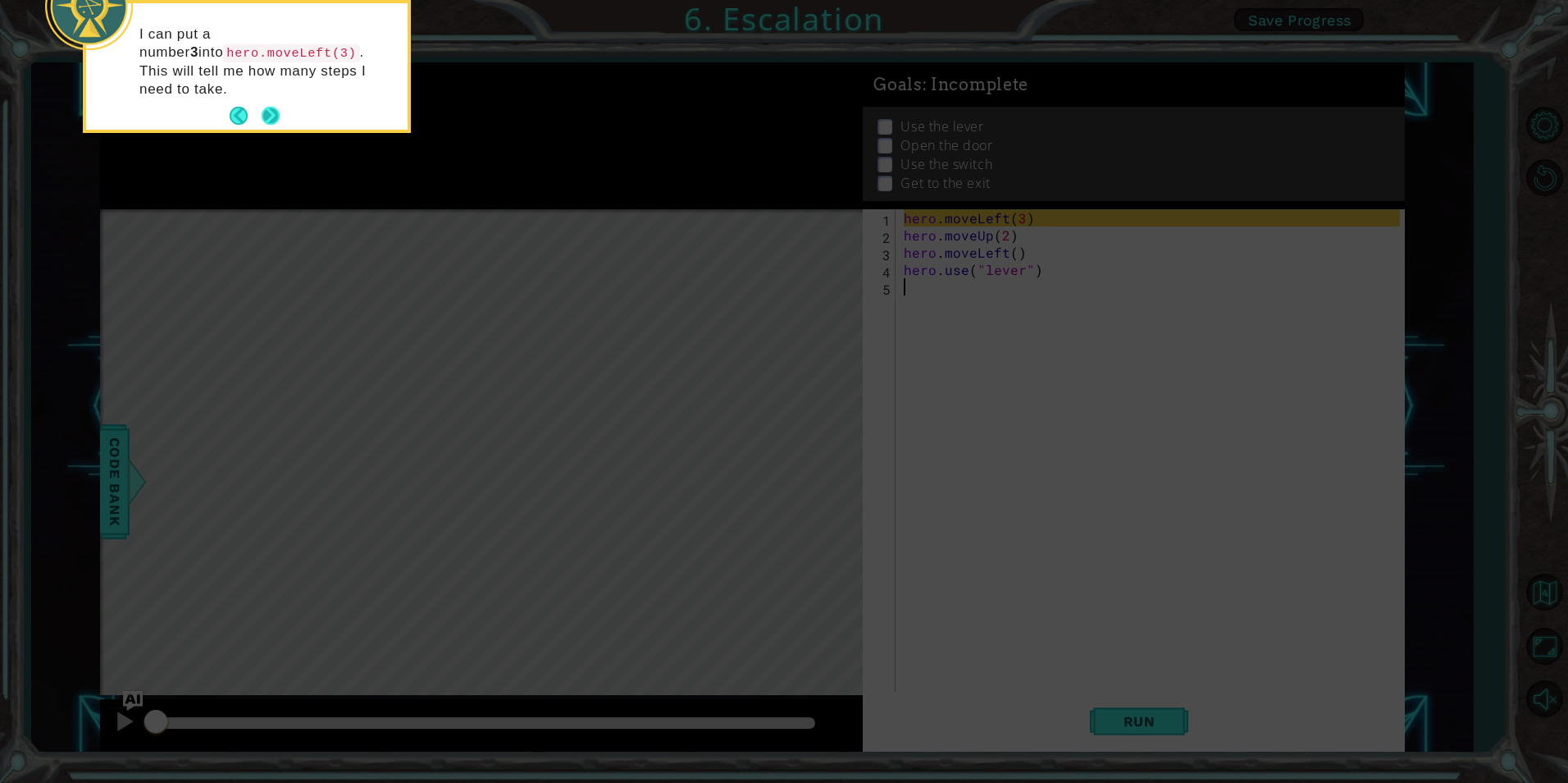
click at [277, 104] on button "Next" at bounding box center [271, 116] width 25 height 25
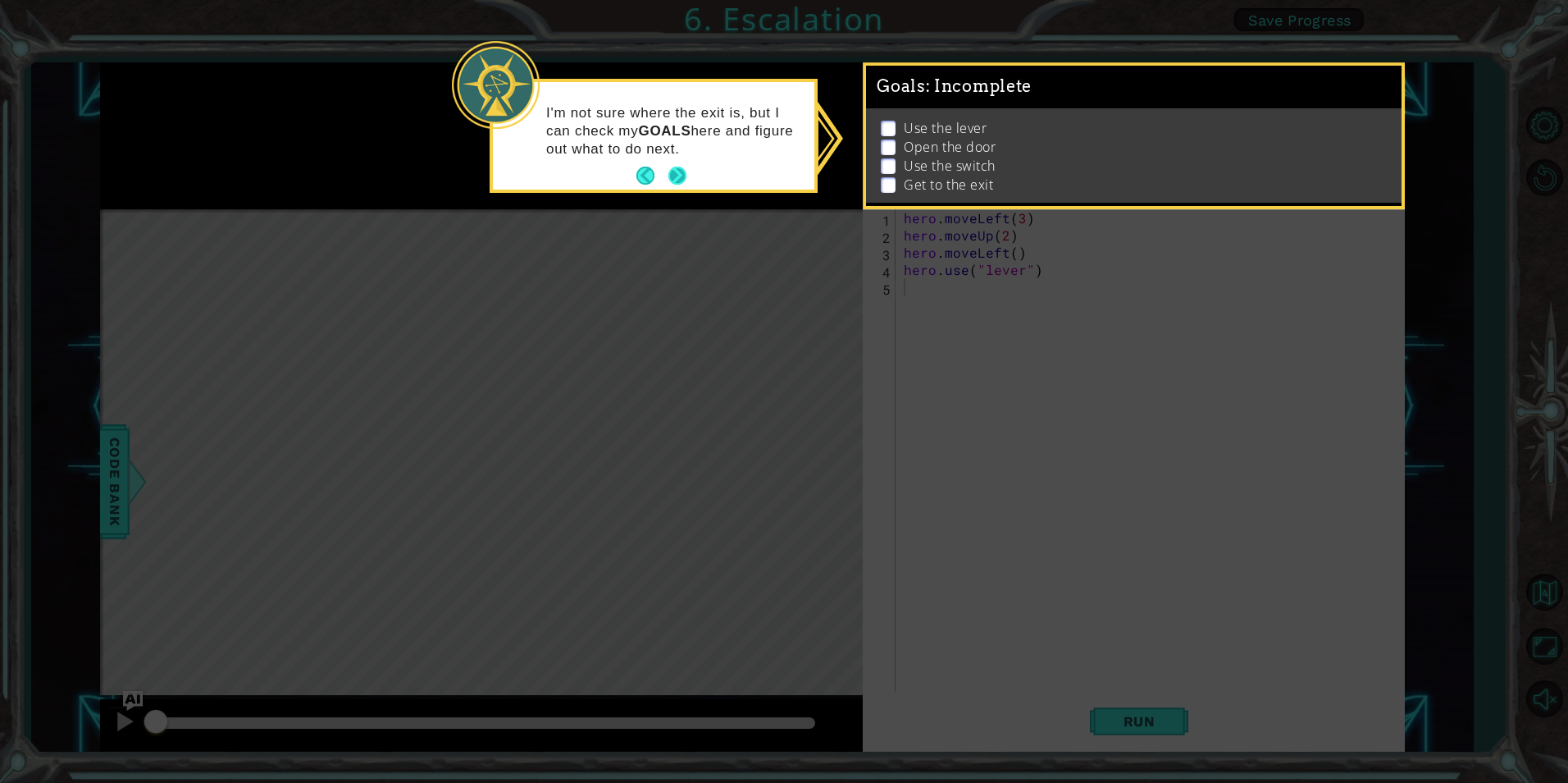
click at [674, 166] on button "Next" at bounding box center [678, 176] width 22 height 22
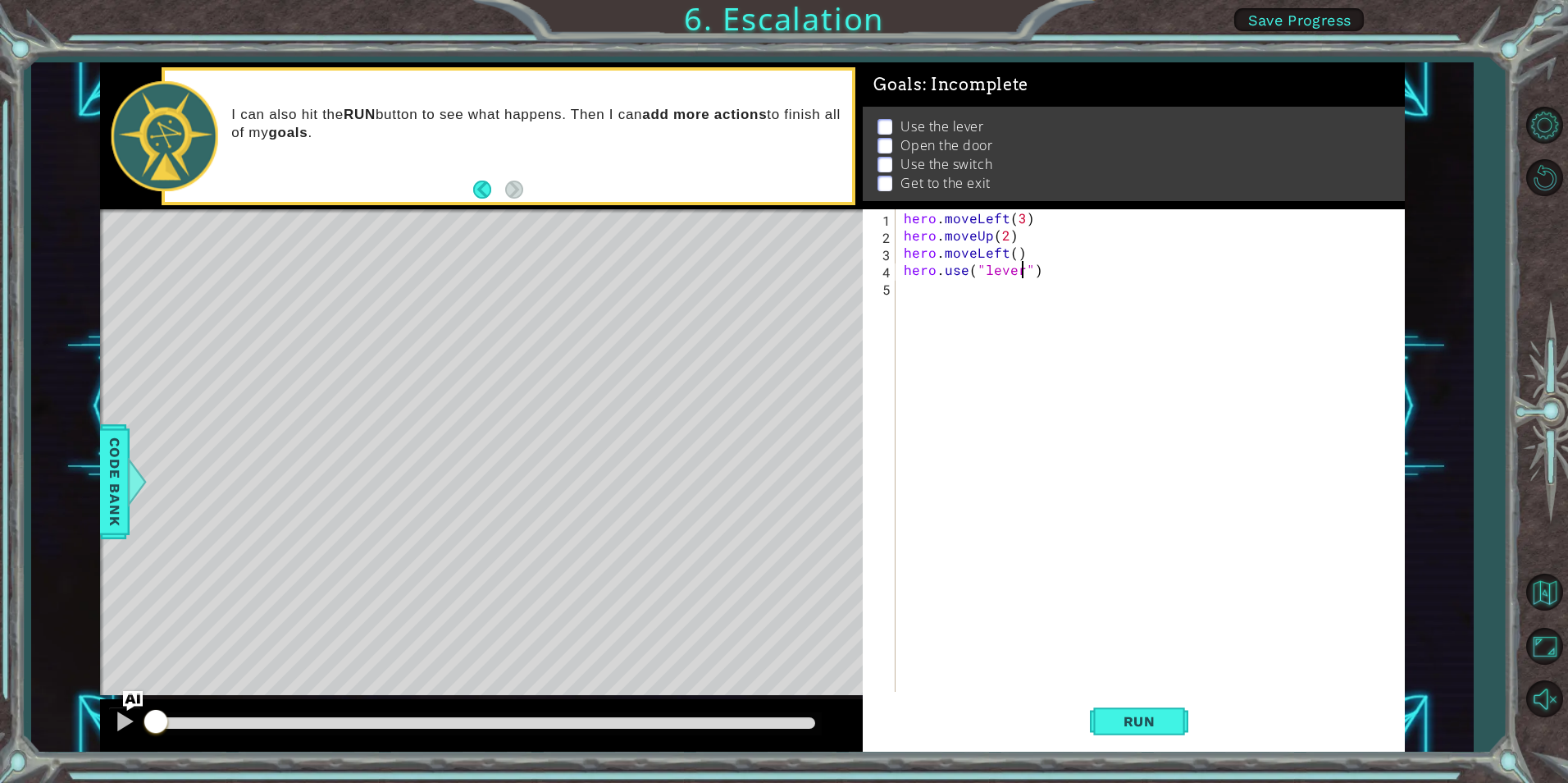
click at [1026, 273] on div "hero . moveLeft ( 3 ) hero . moveUp ( 2 ) hero . moveLeft ( ) hero . use ( "lev…" at bounding box center [1154, 467] width 507 height 517
type textarea "hero.use("door")"
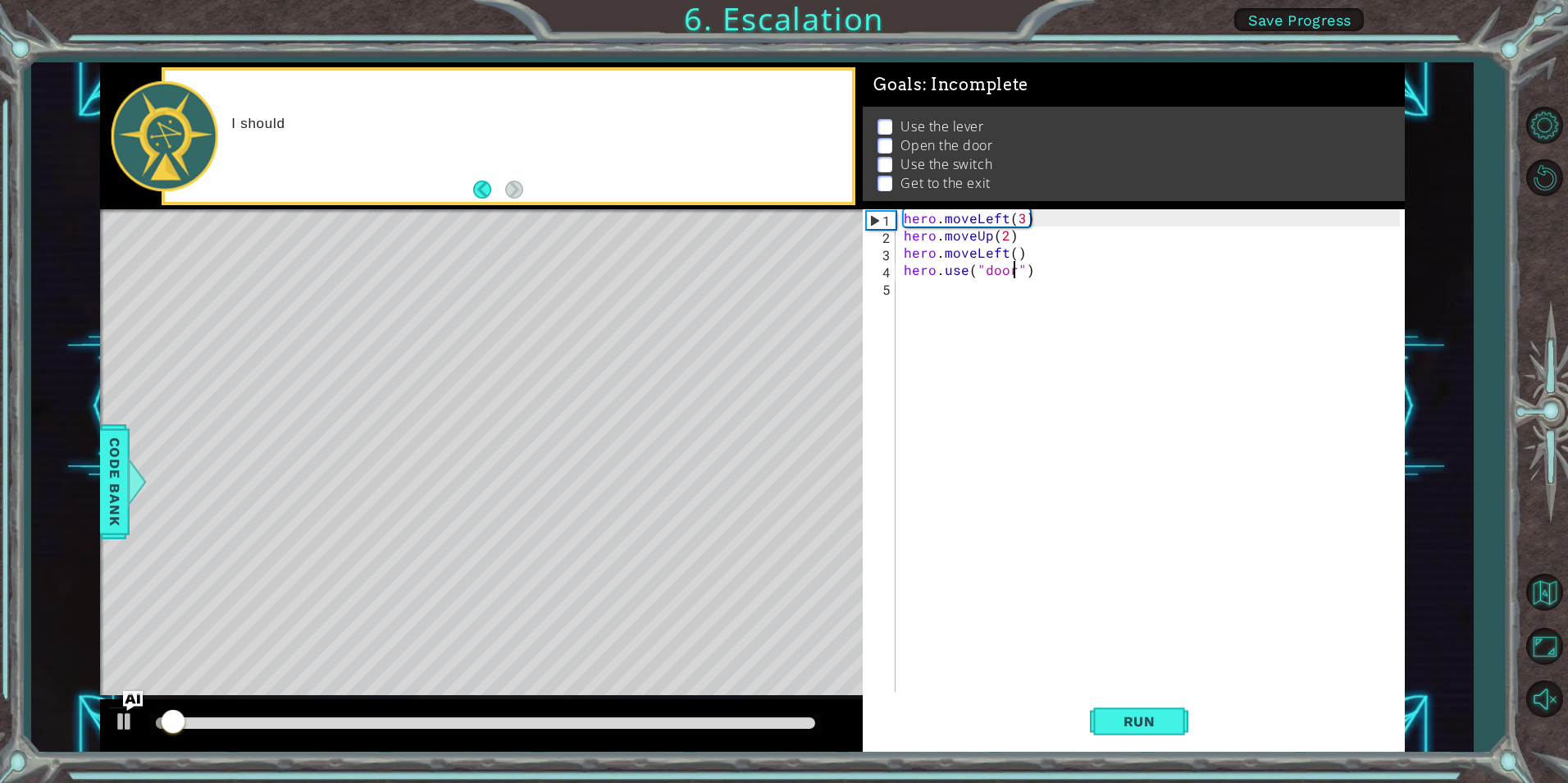
scroll to position [0, 0]
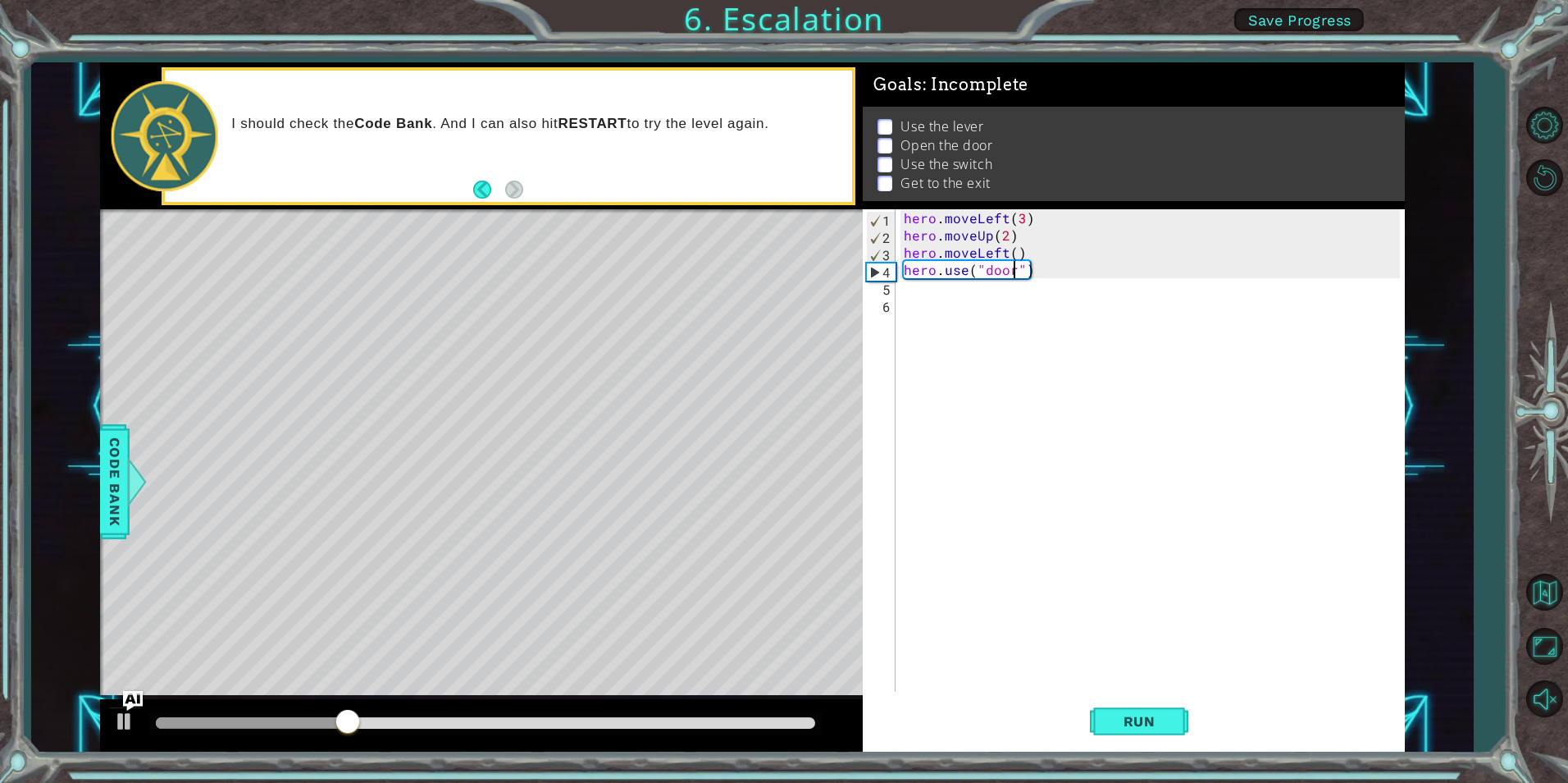
click at [1014, 273] on div "hero . moveLeft ( 3 ) hero . moveUp ( 2 ) hero . moveLeft ( ) hero . use ( "doo…" at bounding box center [1154, 467] width 507 height 517
click at [1021, 273] on div "hero . moveLeft ( 3 ) hero . moveUp ( 2 ) hero . moveLeft ( ) hero . use ( "doo…" at bounding box center [1154, 467] width 507 height 517
type textarea "hero.use("lever)"
click at [953, 296] on div "hero . moveLeft ( 3 ) hero . moveUp ( 2 ) hero . moveLeft ( ) hero . use ( "lev…" at bounding box center [1154, 467] width 507 height 517
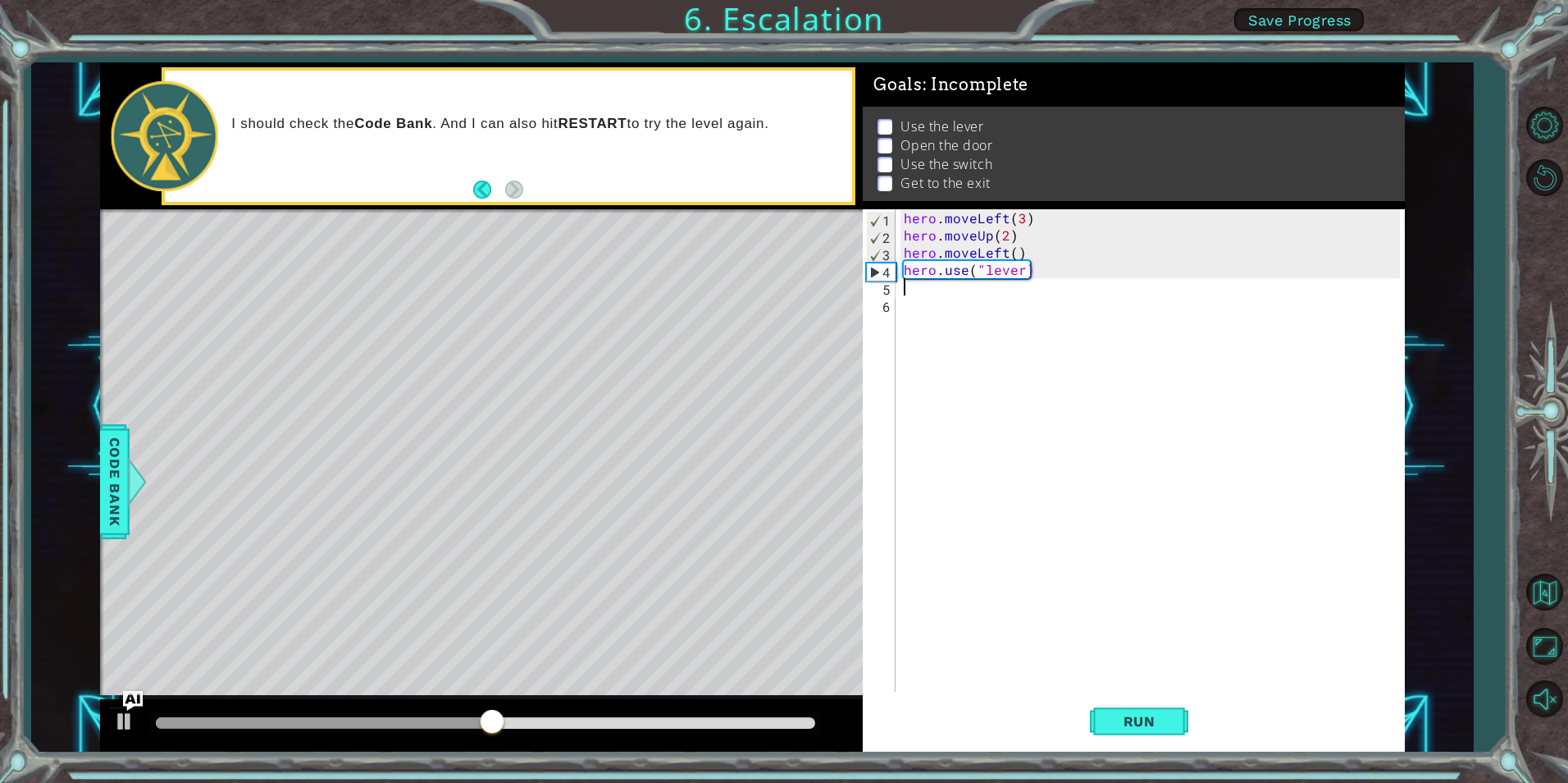
scroll to position [0, 0]
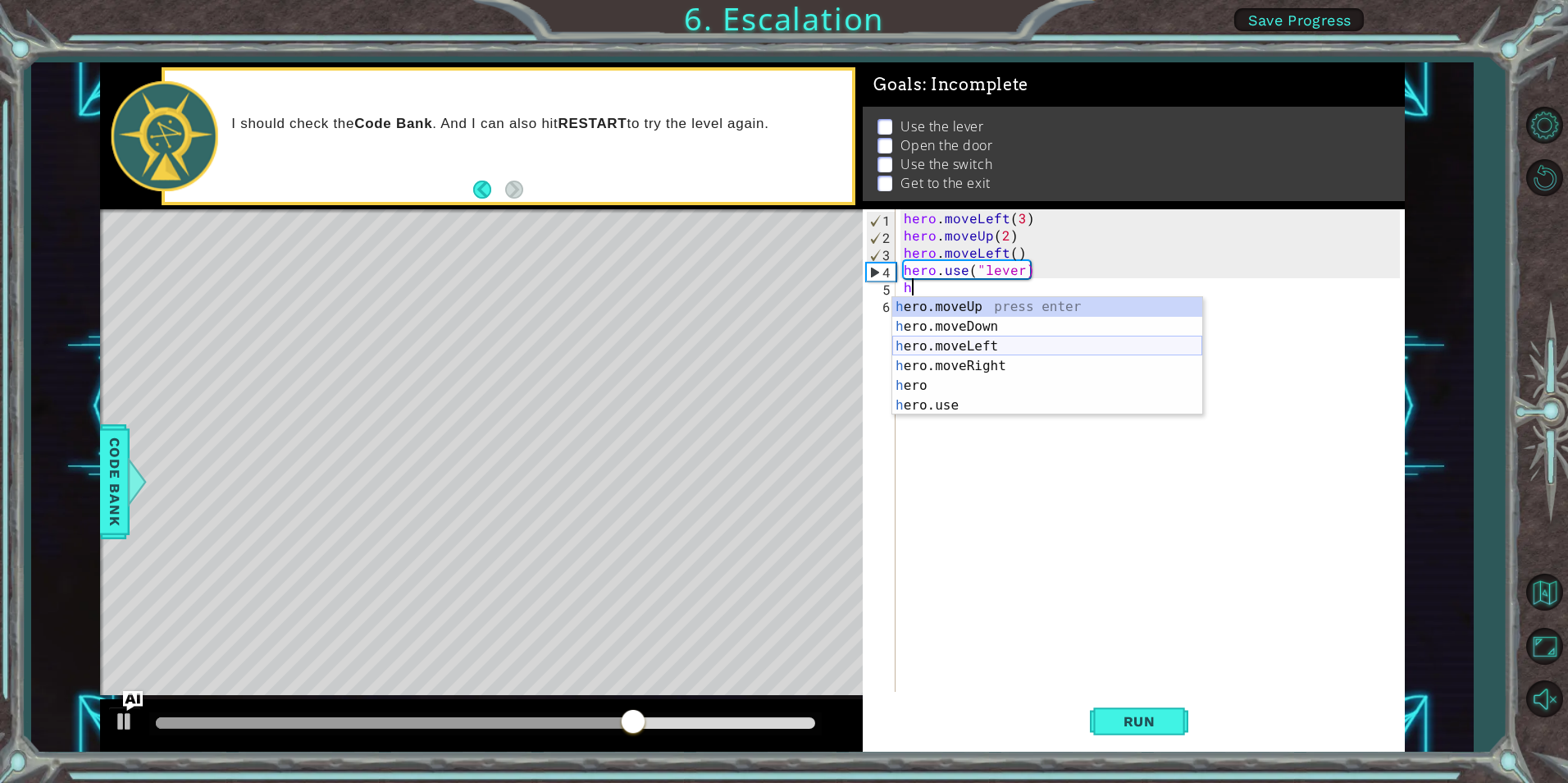
click at [998, 350] on div "h ero.moveUp press enter h ero.moveDown press enter h ero.moveLeft press enter …" at bounding box center [1048, 376] width 310 height 158
type textarea "hero.moveLeft(1)"
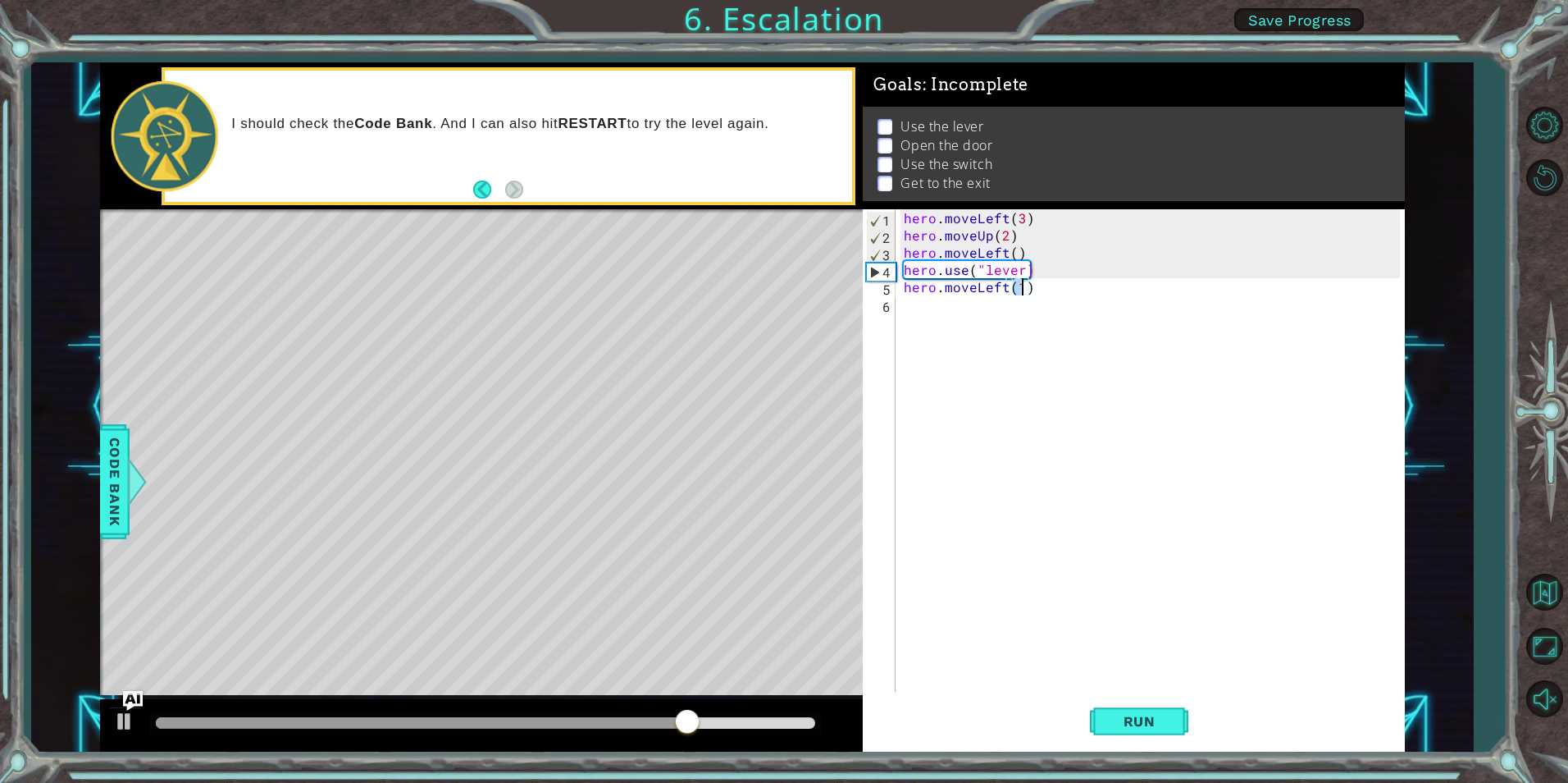
click at [1001, 335] on div "hero . moveLeft ( 3 ) hero . moveUp ( 2 ) hero . moveLeft ( ) hero . use ( "lev…" at bounding box center [1154, 467] width 507 height 517
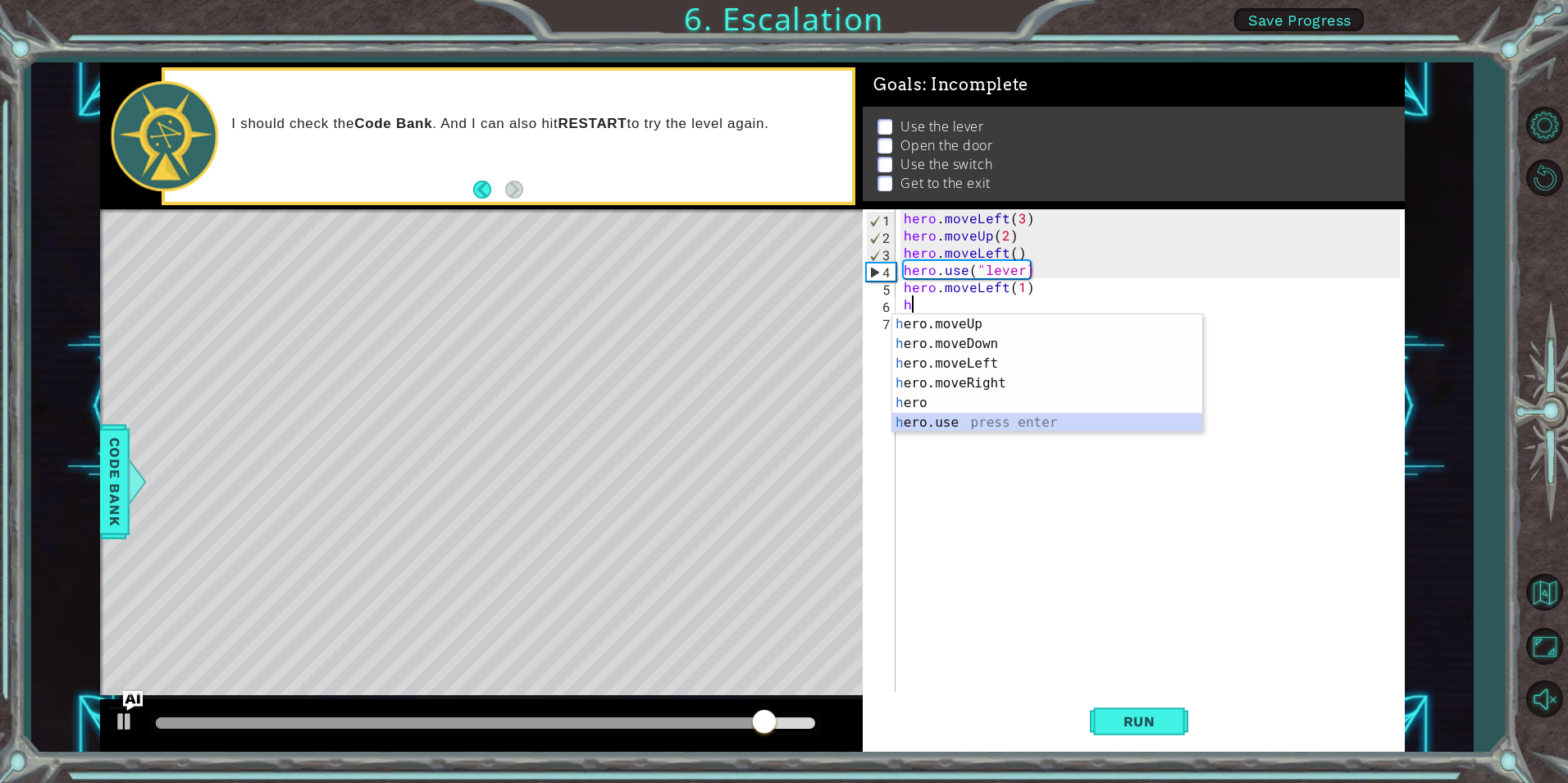
click at [951, 425] on div "h ero.moveUp press enter h ero.moveDown press enter h ero.moveLeft press enter …" at bounding box center [1048, 392] width 310 height 158
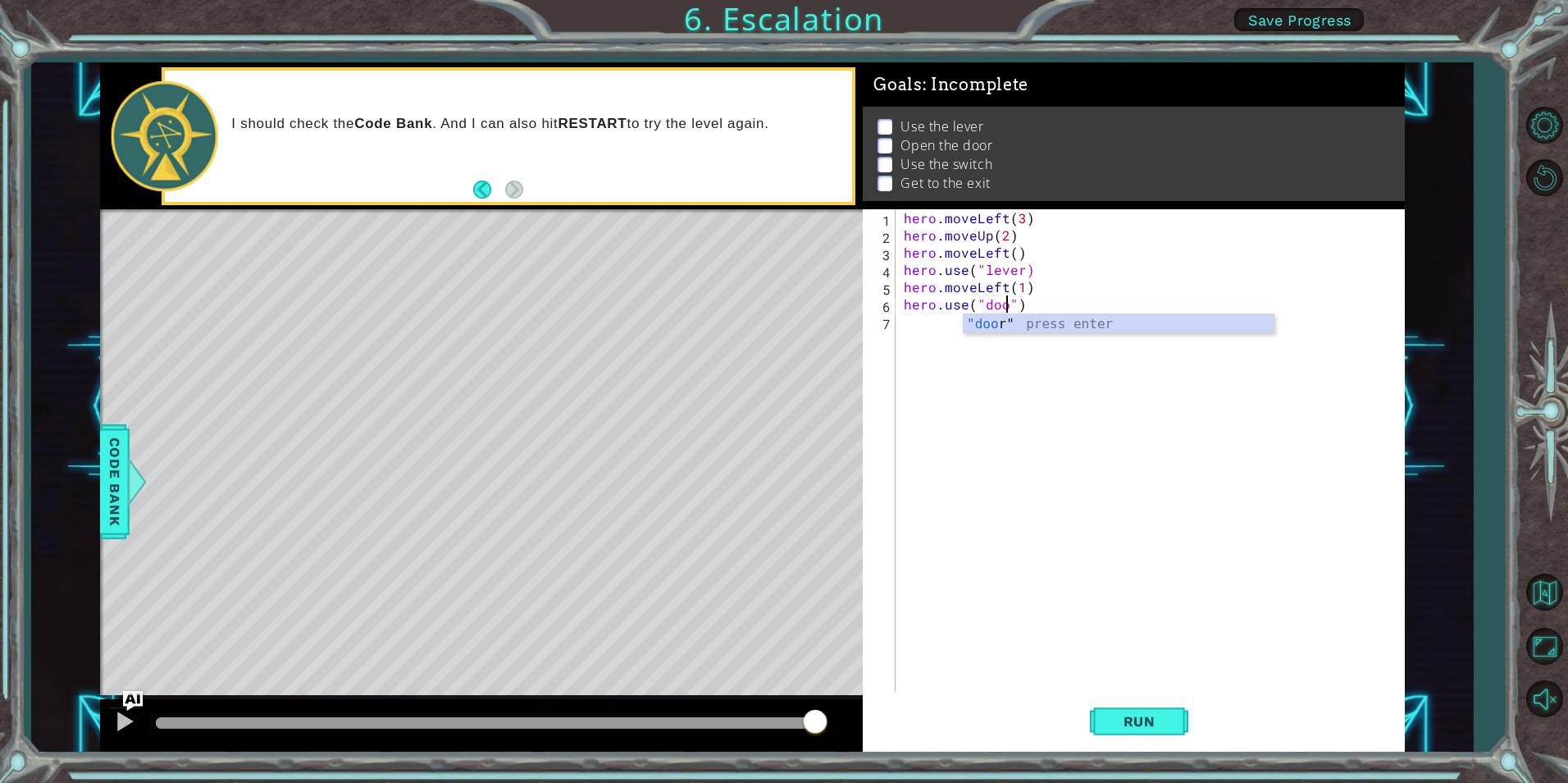
type textarea "hero.use("door")"
click at [994, 401] on div "hero . moveLeft ( 3 ) hero . moveUp ( 2 ) hero . moveLeft ( ) hero . use ( "lev…" at bounding box center [1154, 467] width 507 height 517
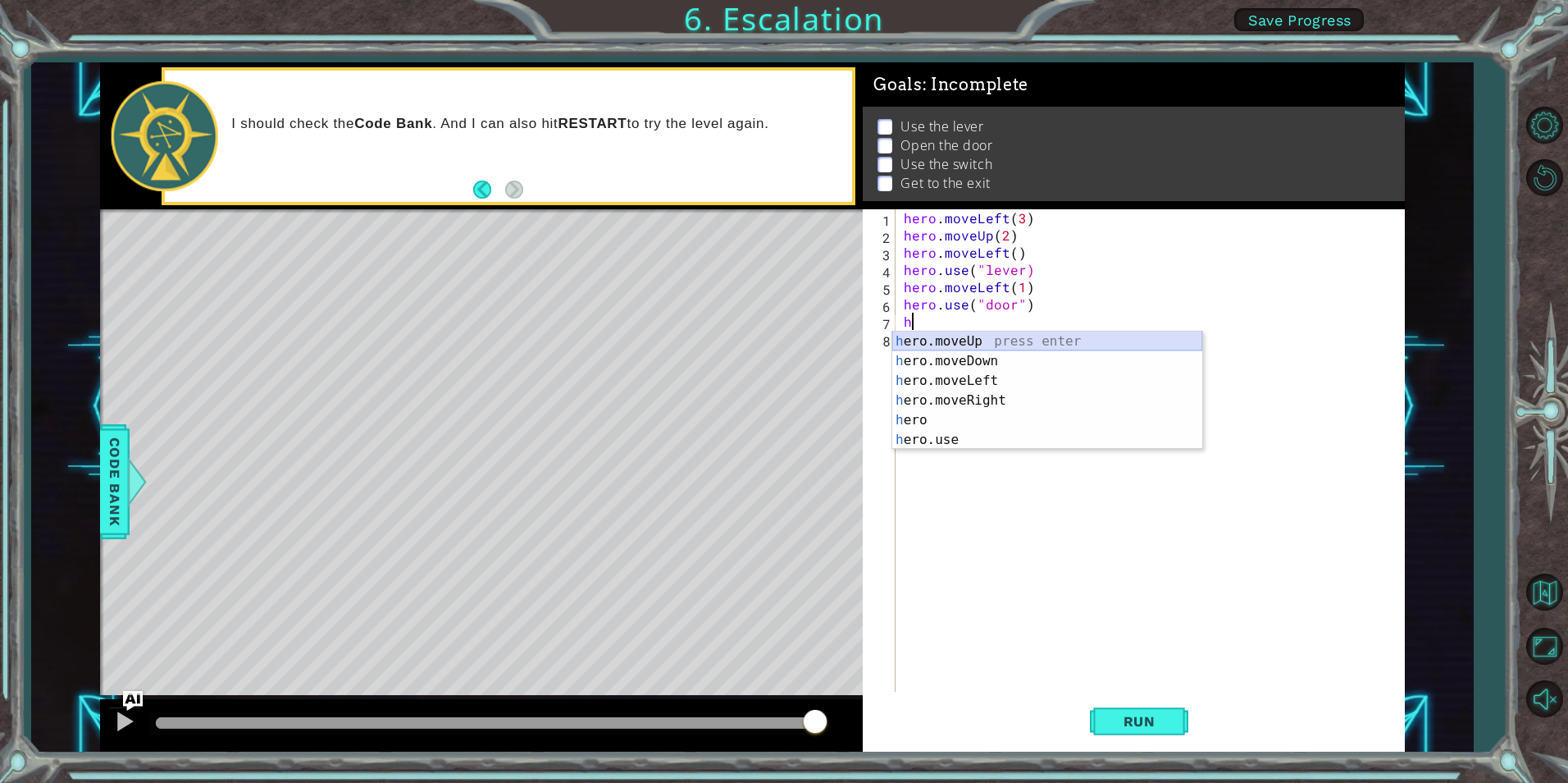
click at [958, 344] on div "h ero.moveUp press enter h ero.moveDown press enter h ero.moveLeft press enter …" at bounding box center [1048, 410] width 310 height 158
type textarea "hero.moveUp(1)"
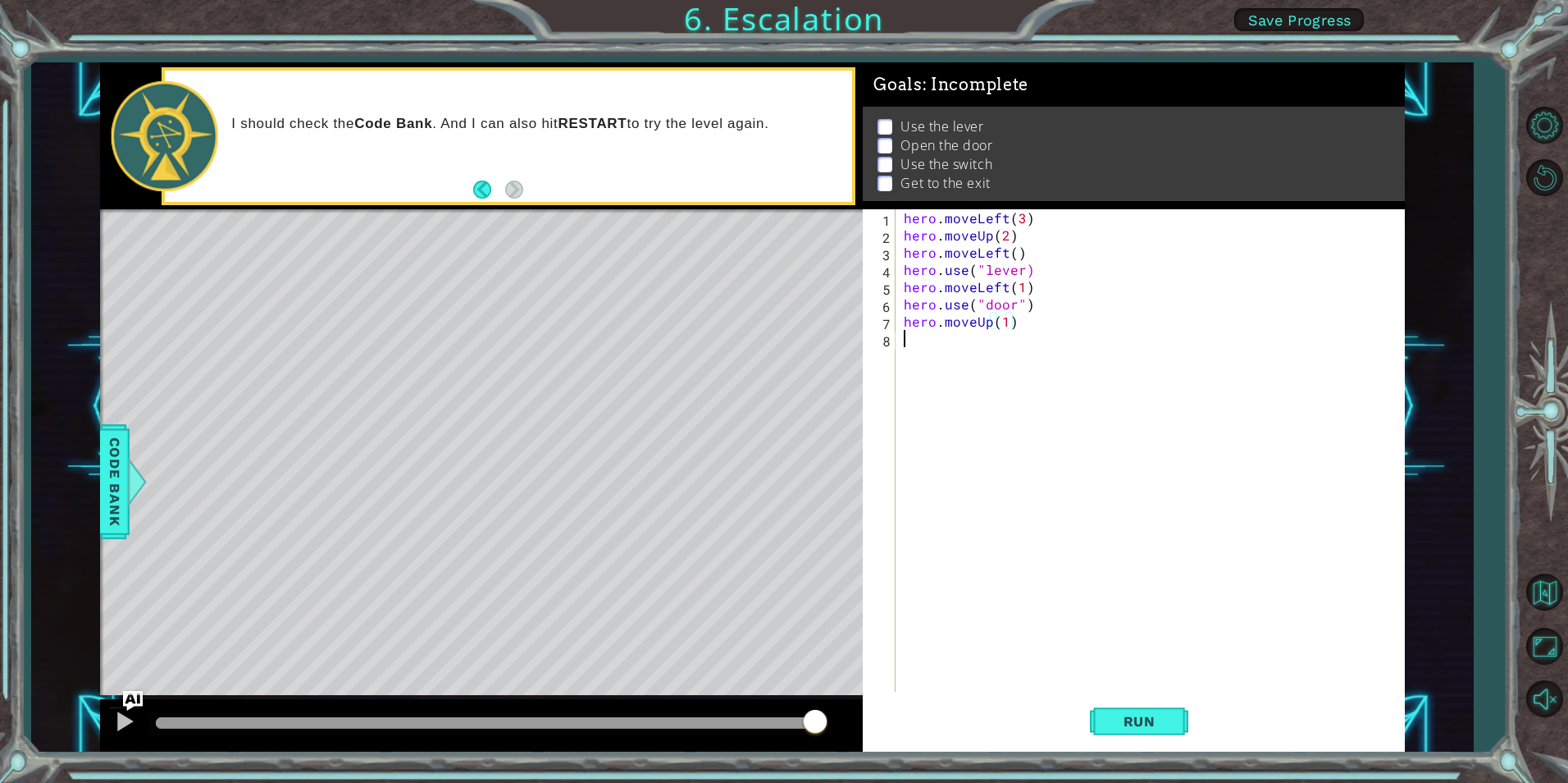
click at [961, 355] on div "hero . moveLeft ( 3 ) hero . moveUp ( 2 ) hero . moveLeft ( ) hero . use ( "lev…" at bounding box center [1154, 467] width 507 height 517
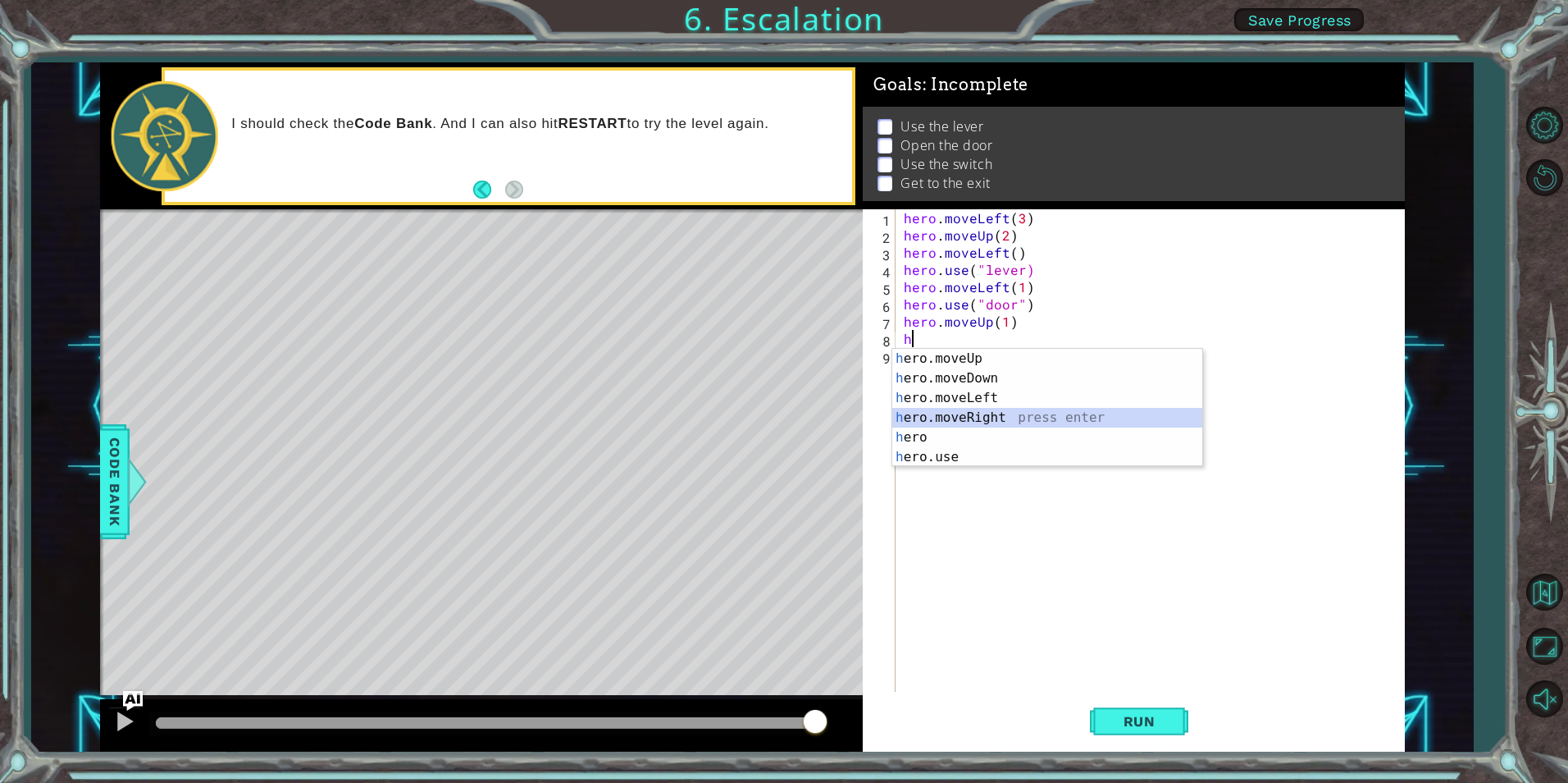
click at [984, 409] on div "h ero.moveUp press enter h ero.moveDown press enter h ero.moveLeft press enter …" at bounding box center [1048, 427] width 310 height 158
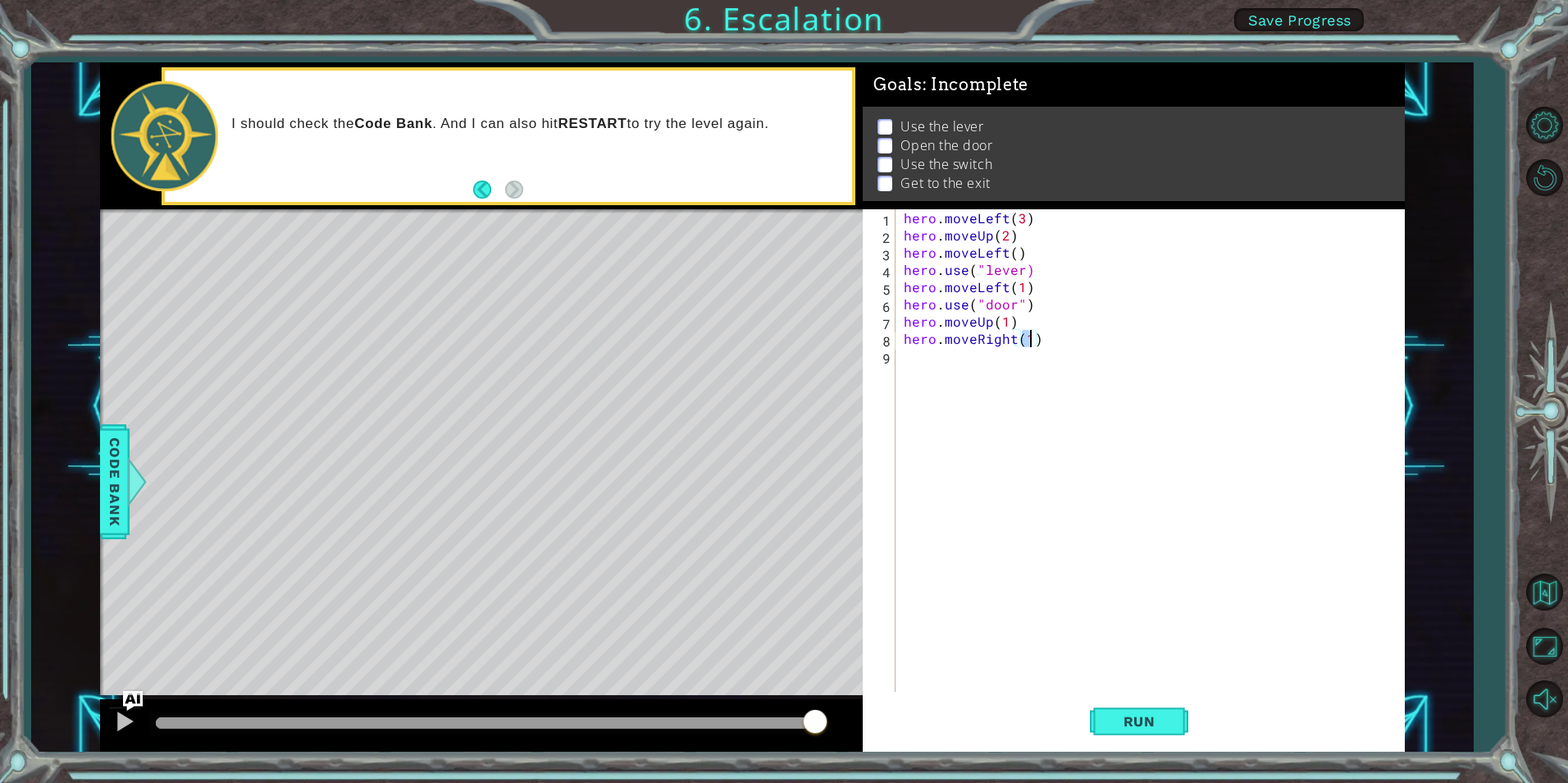
type textarea "hero.moveRight(2)"
click at [1049, 396] on div "hero . moveLeft ( 3 ) hero . moveUp ( 2 ) hero . moveLeft ( ) hero . use ( "lev…" at bounding box center [1154, 467] width 507 height 517
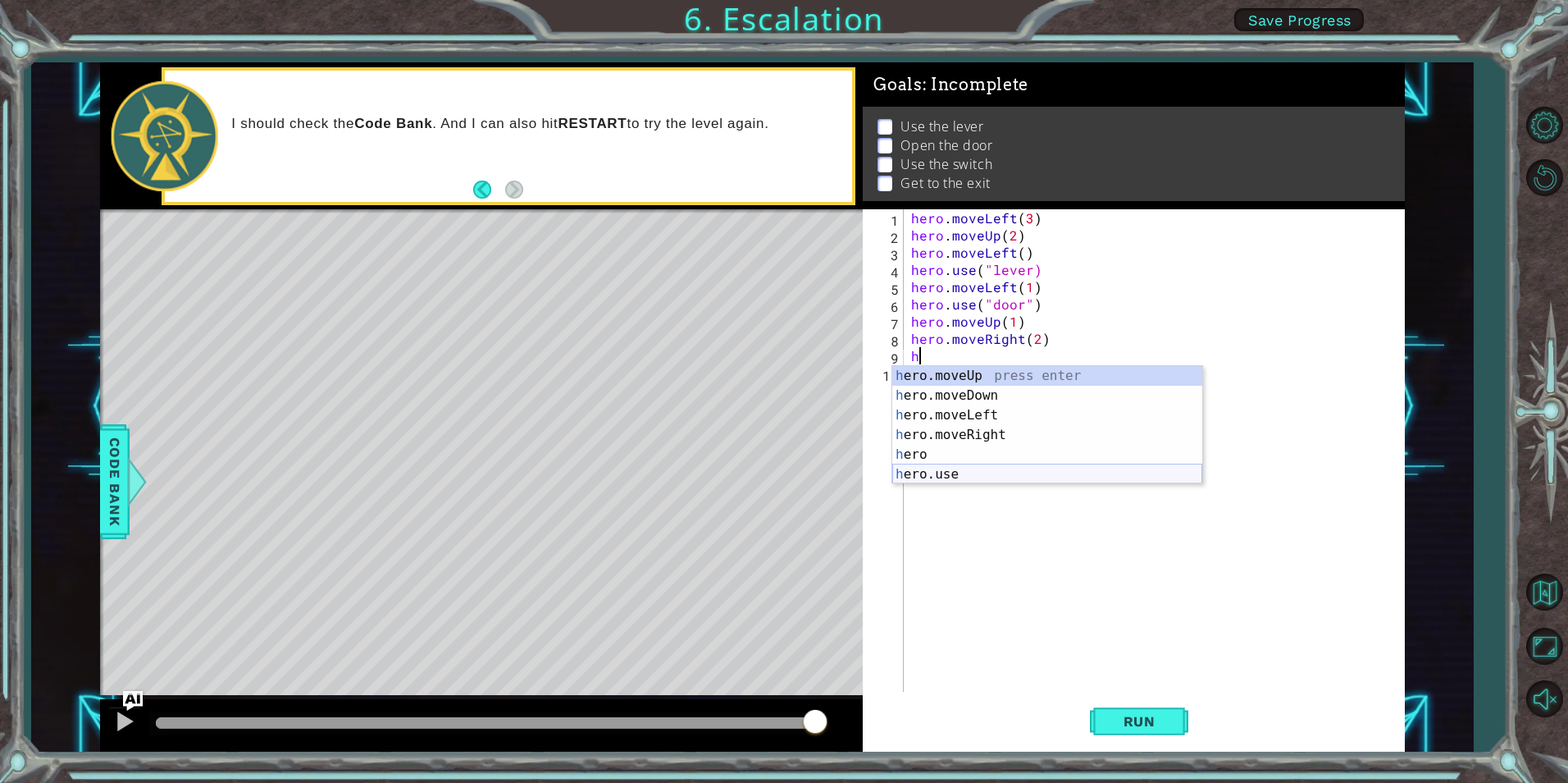
click at [973, 468] on div "h ero.moveUp press enter h ero.moveDown press enter h ero.moveLeft press enter …" at bounding box center [1048, 444] width 310 height 158
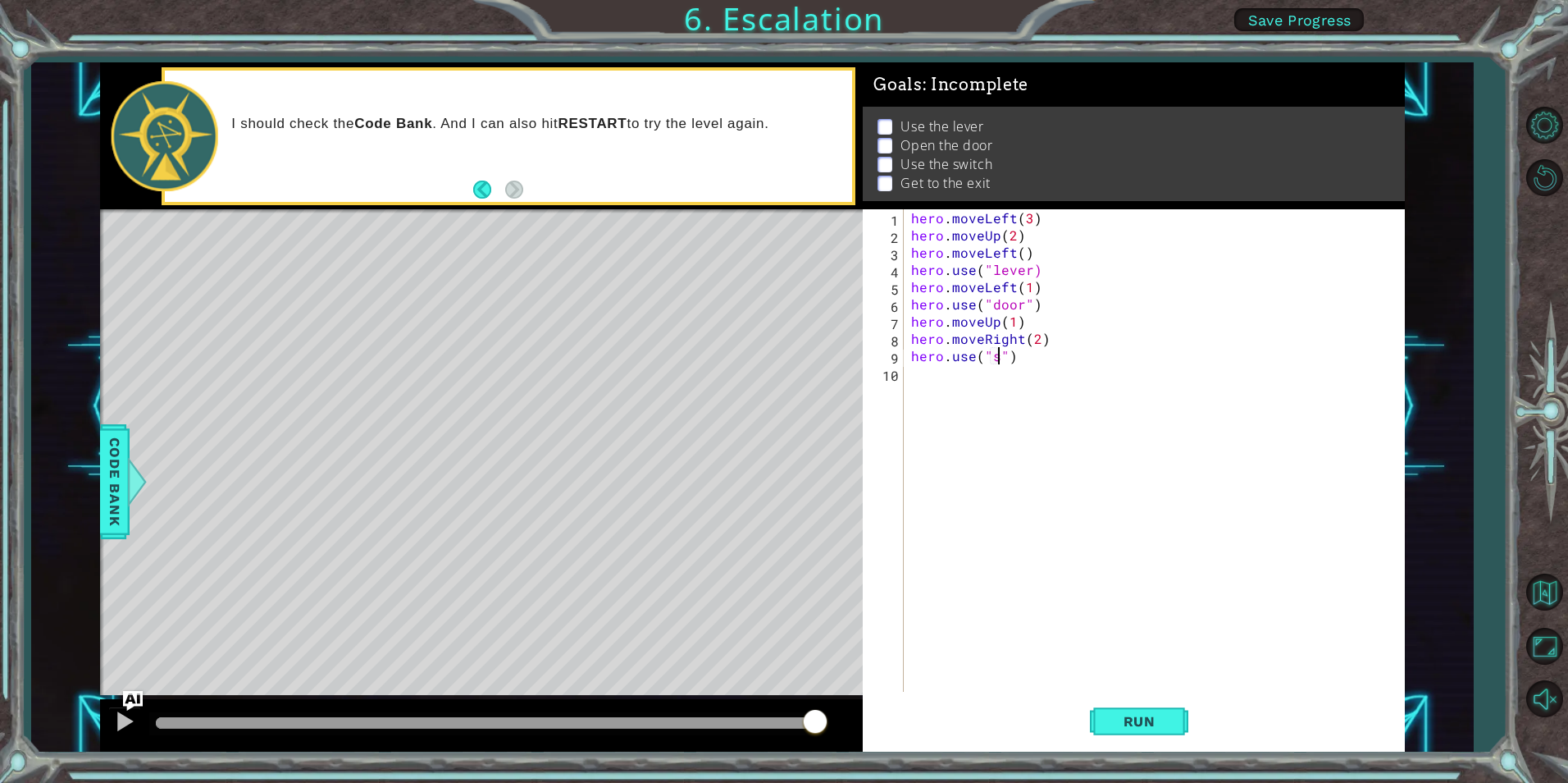
scroll to position [0, 6]
type textarea "hero.use("switch")"
click at [974, 444] on div "hero . moveLeft ( 3 ) hero . moveUp ( 2 ) hero . moveLeft ( ) hero . use ( "lev…" at bounding box center [1158, 467] width 500 height 517
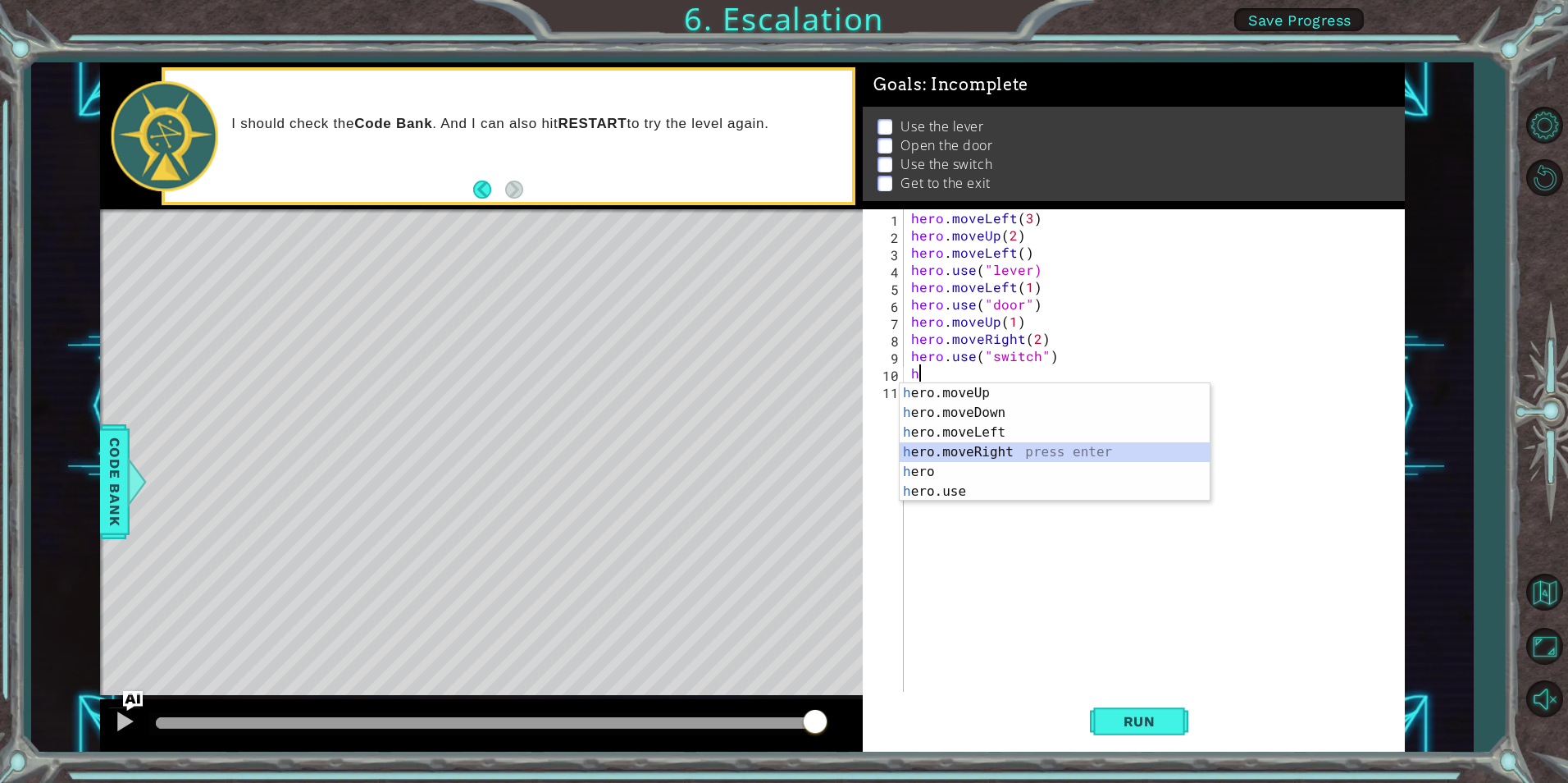
click at [973, 447] on div "h ero.moveUp press enter h ero.moveDown press enter h ero.moveLeft press enter …" at bounding box center [1055, 462] width 310 height 158
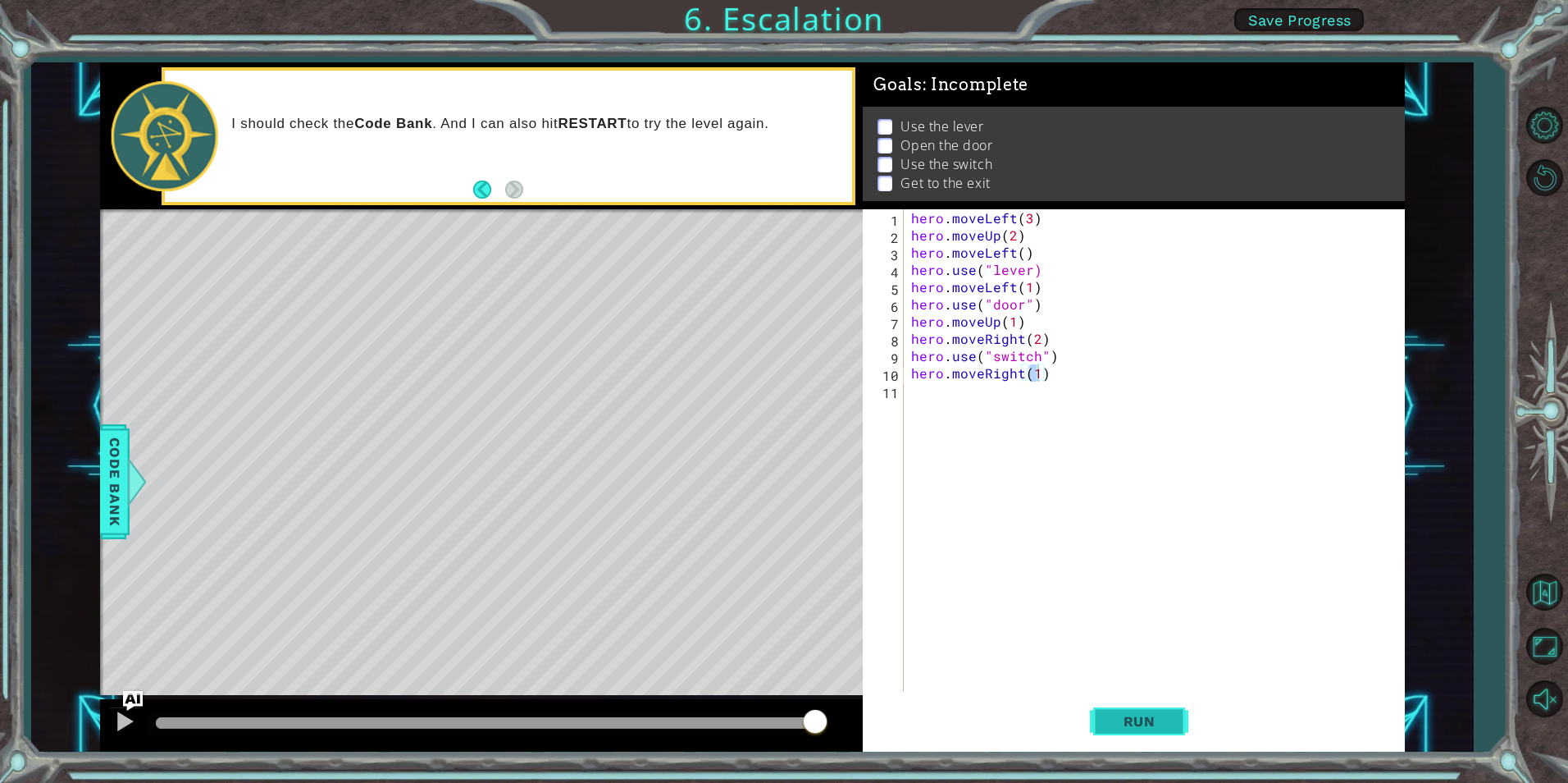
click at [1149, 722] on span "Run" at bounding box center [1139, 721] width 64 height 17
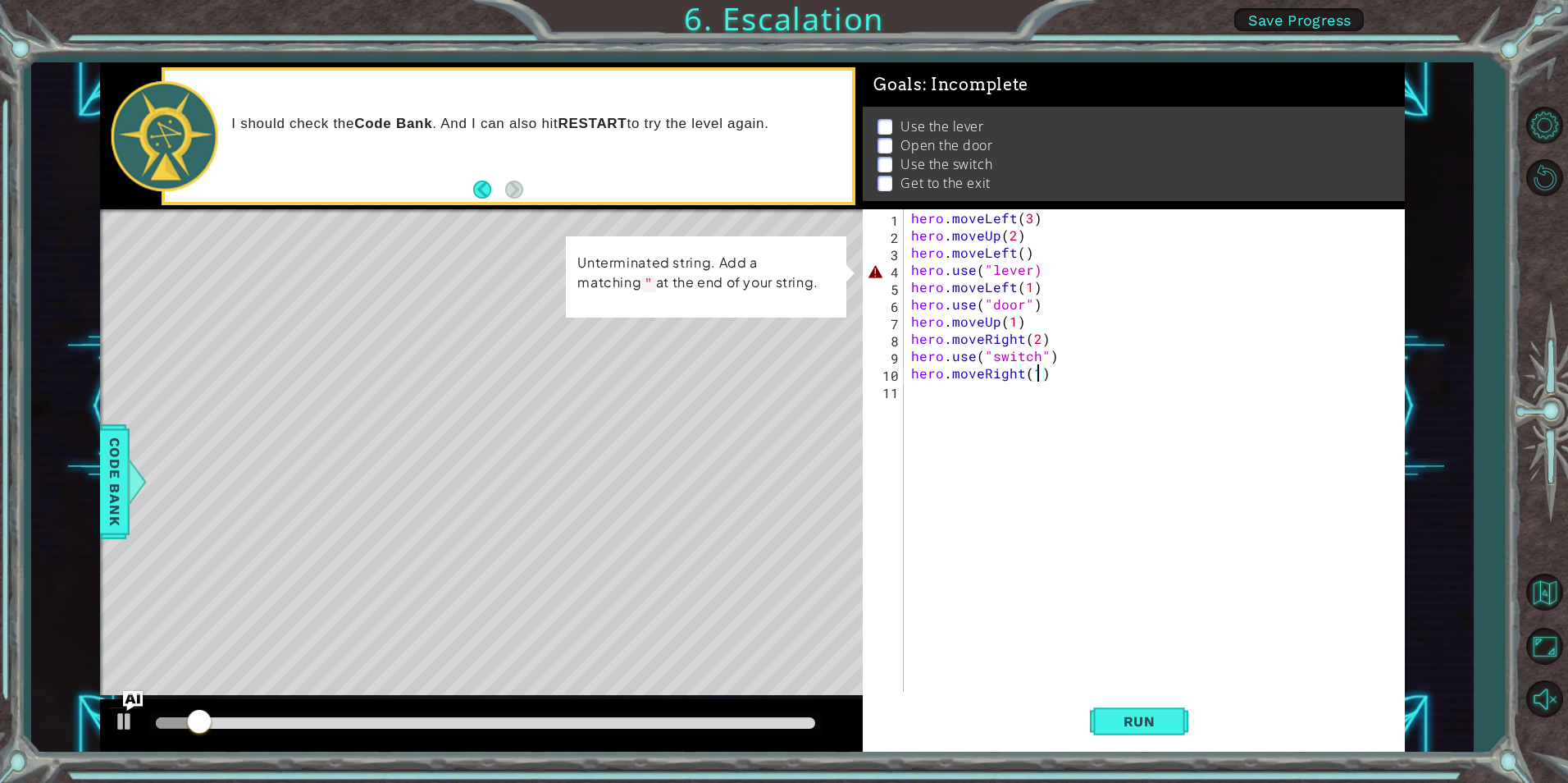
click at [1030, 263] on div "hero . moveLeft ( 3 ) hero . moveUp ( 2 ) hero . moveLeft ( ) hero . use ( "lev…" at bounding box center [1158, 467] width 500 height 517
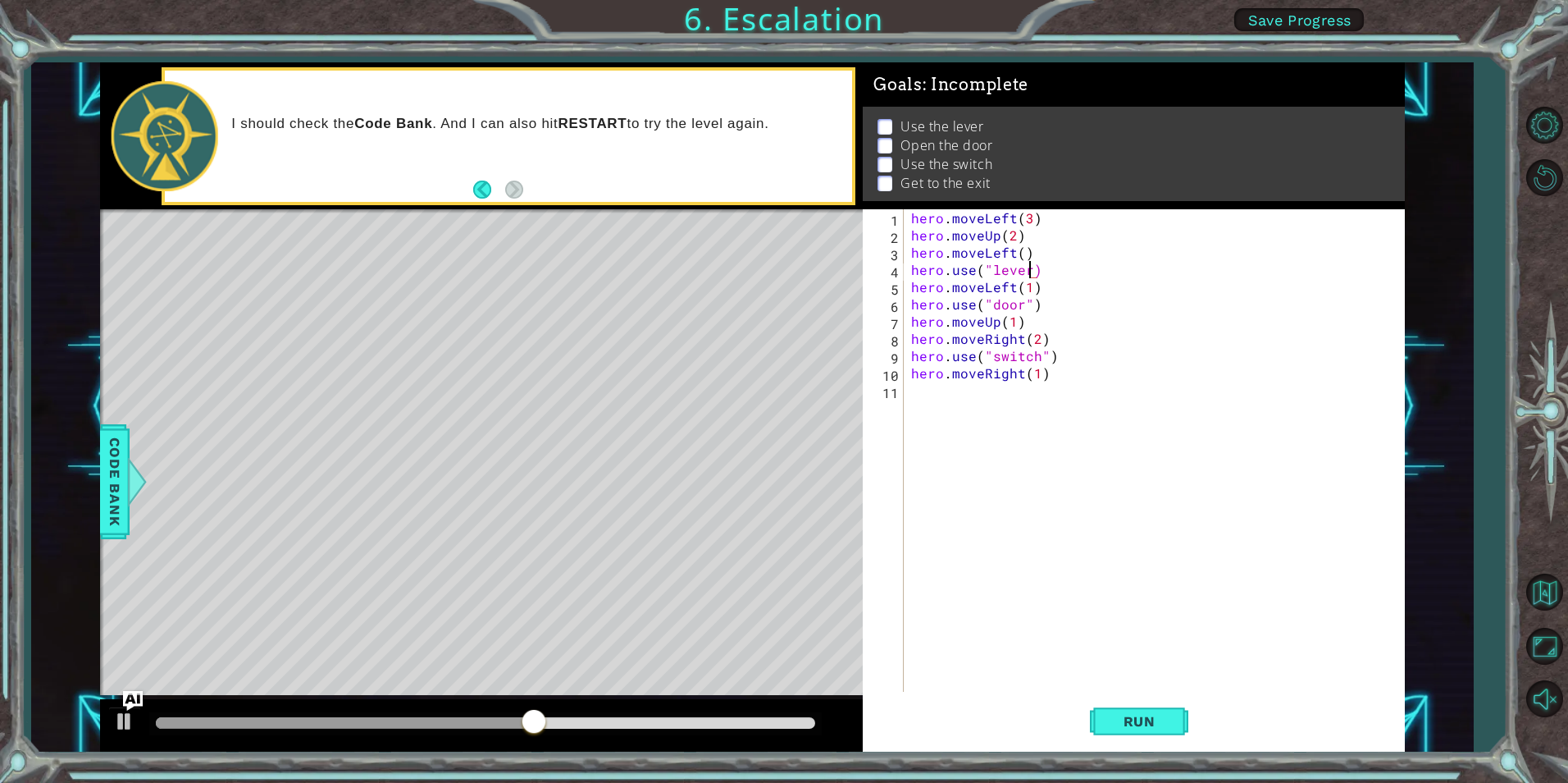
scroll to position [0, 7]
click at [1168, 720] on span "Run" at bounding box center [1139, 721] width 64 height 17
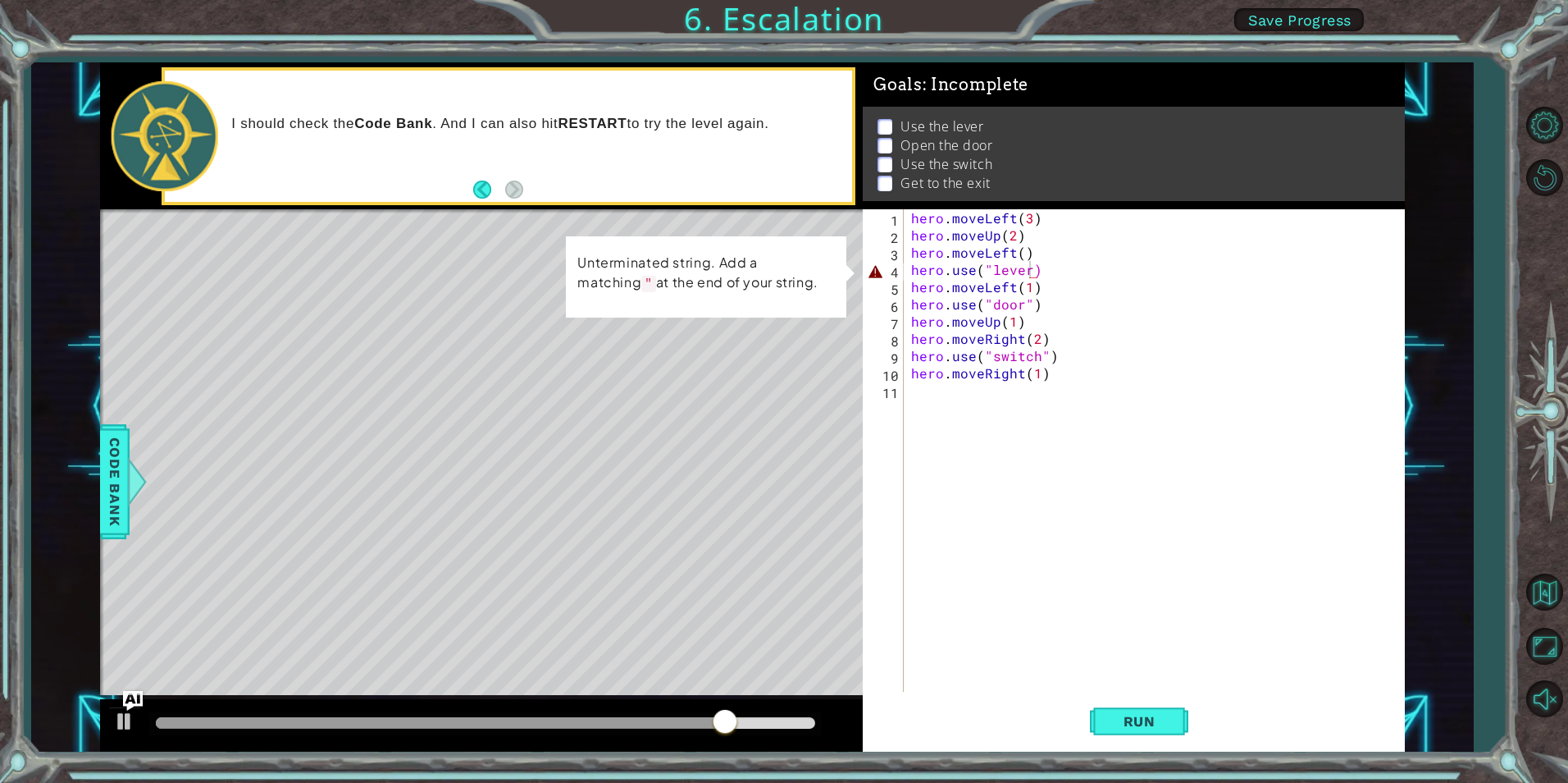
drag, startPoint x: 512, startPoint y: 473, endPoint x: 508, endPoint y: 460, distance: 13.6
click at [505, 456] on div "Level Map" at bounding box center [479, 450] width 758 height 483
click at [1027, 247] on div "hero . moveLeft ( 3 ) hero . moveUp ( 2 ) hero . moveLeft ( ) hero . use ( "lev…" at bounding box center [1158, 467] width 500 height 517
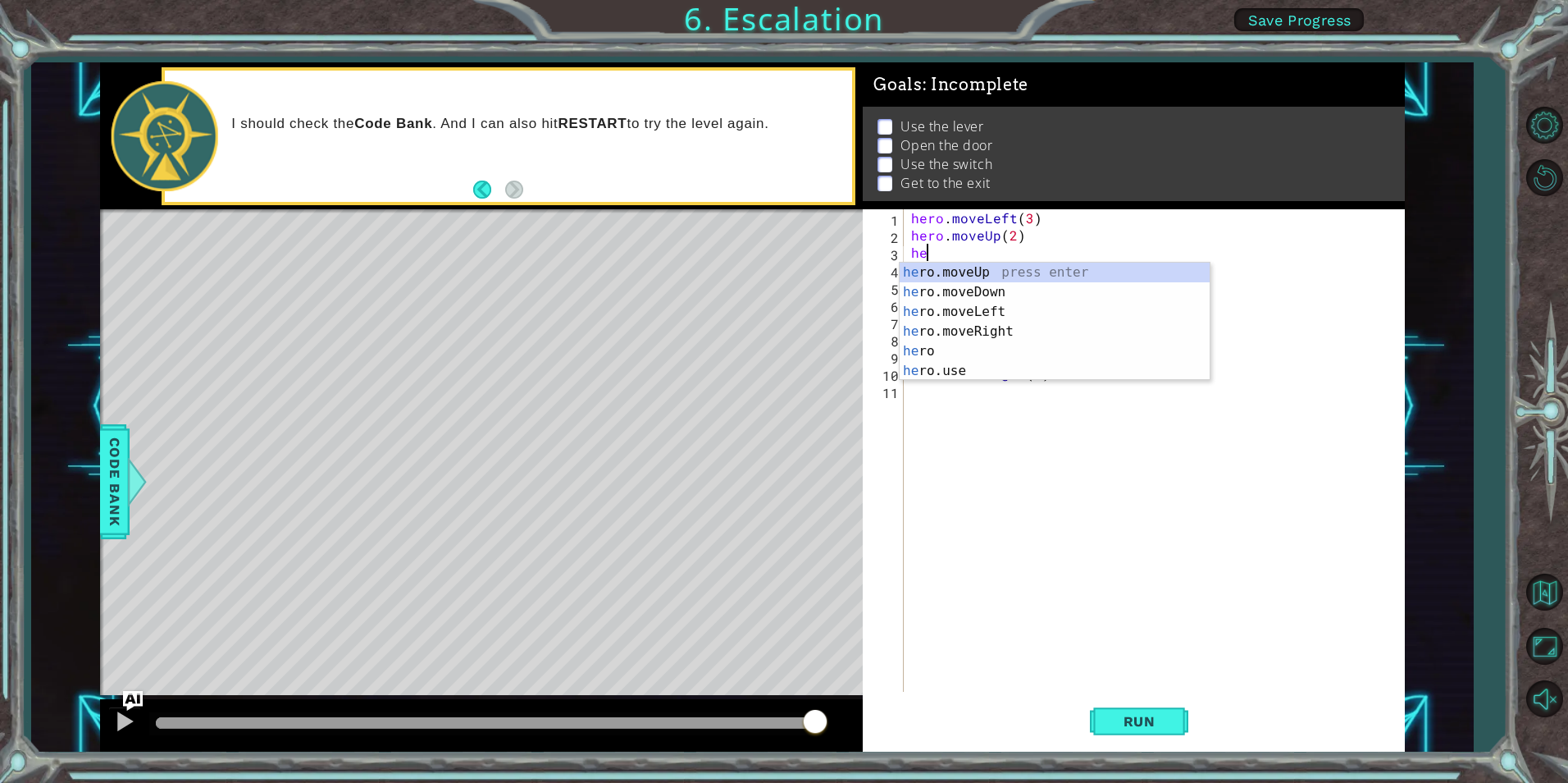
scroll to position [0, 0]
type textarea "h"
click at [1070, 329] on div "h ero.moveUp press enter h ero.moveDown press enter h ero.moveLeft press enter …" at bounding box center [1055, 341] width 310 height 158
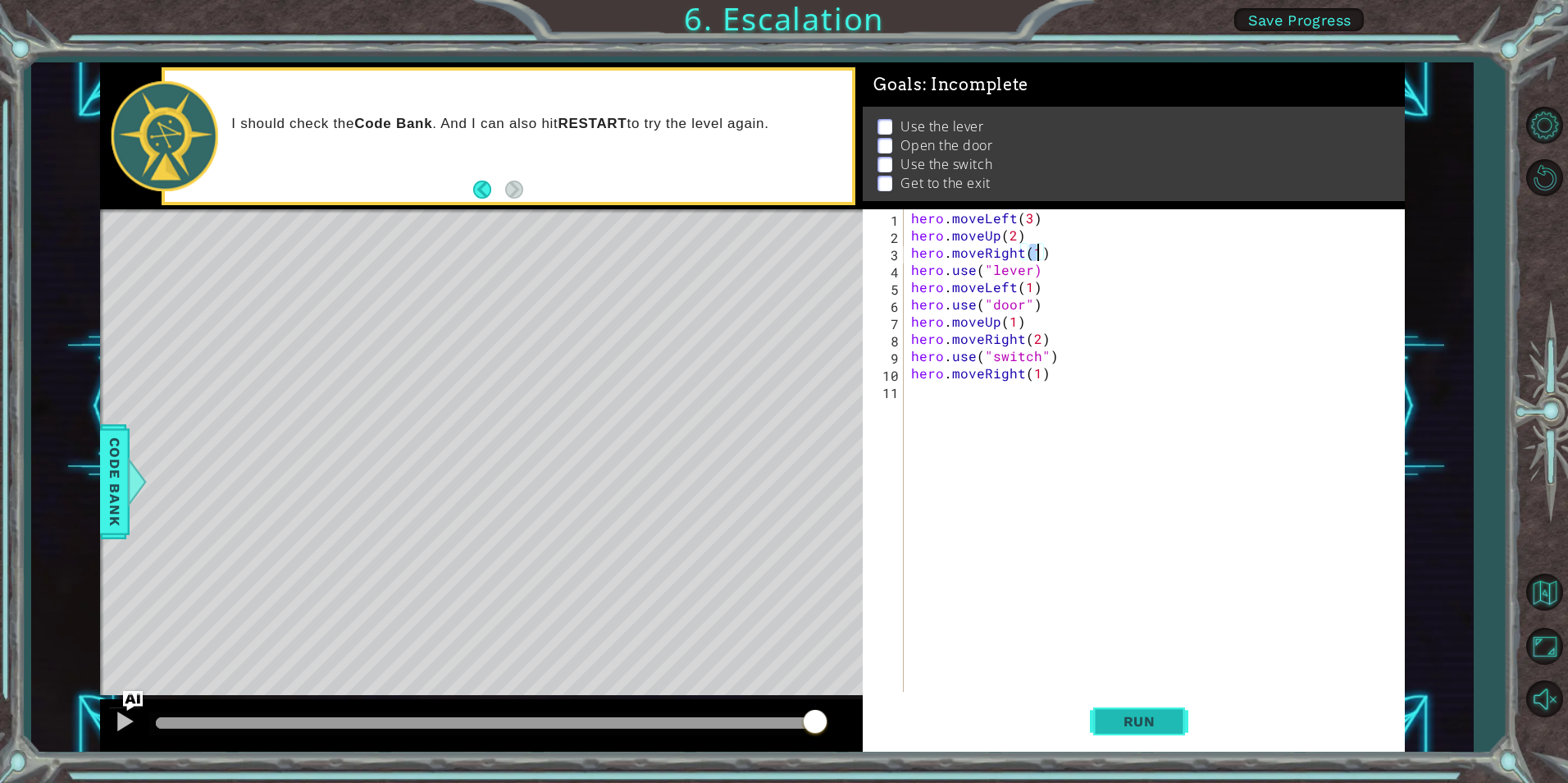
click at [1151, 719] on span "Run" at bounding box center [1139, 721] width 64 height 17
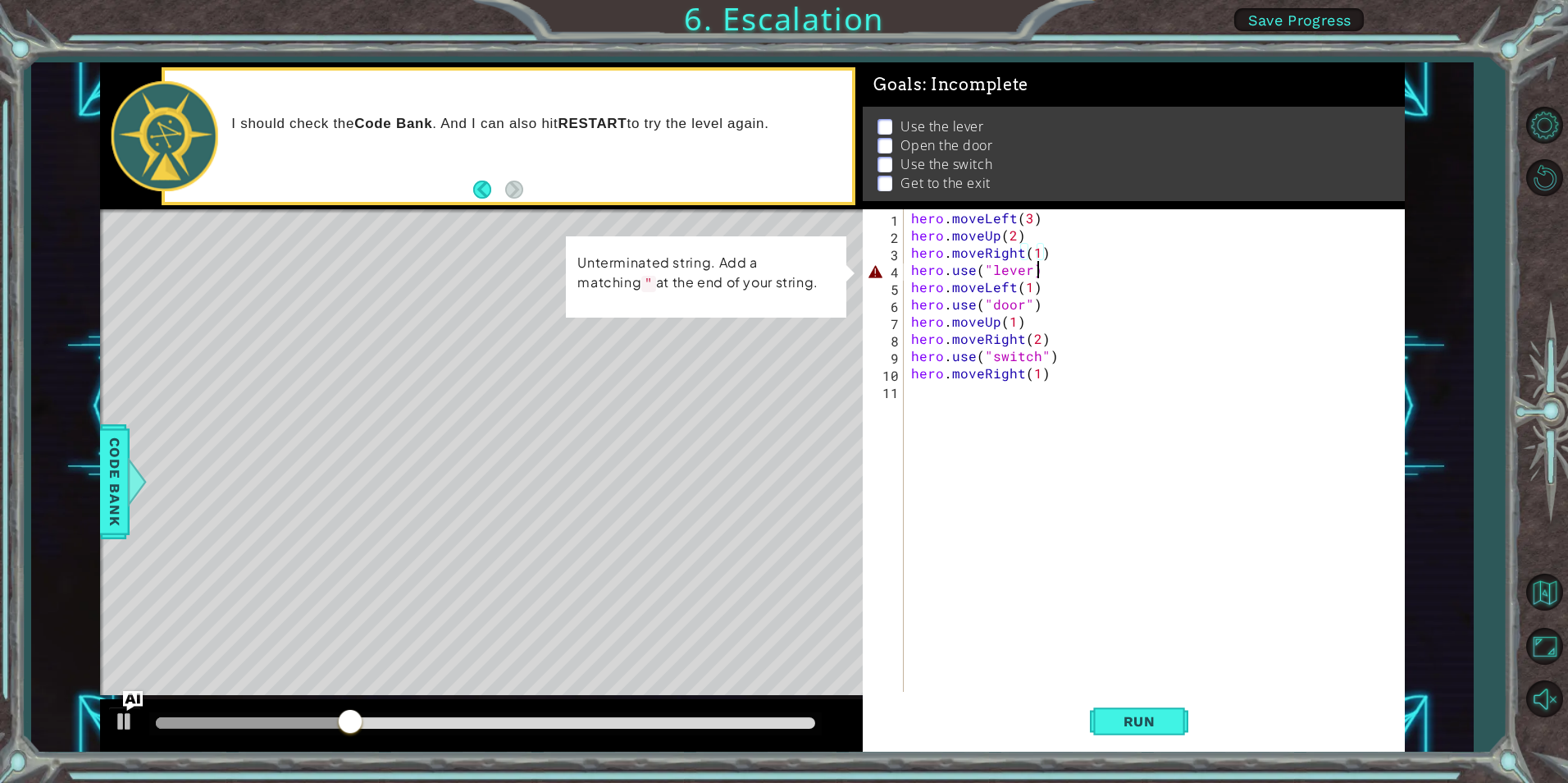
click at [1100, 275] on div "hero . moveLeft ( 3 ) hero . moveUp ( 2 ) hero . moveRight ( 1 ) hero . use ( "…" at bounding box center [1158, 467] width 500 height 517
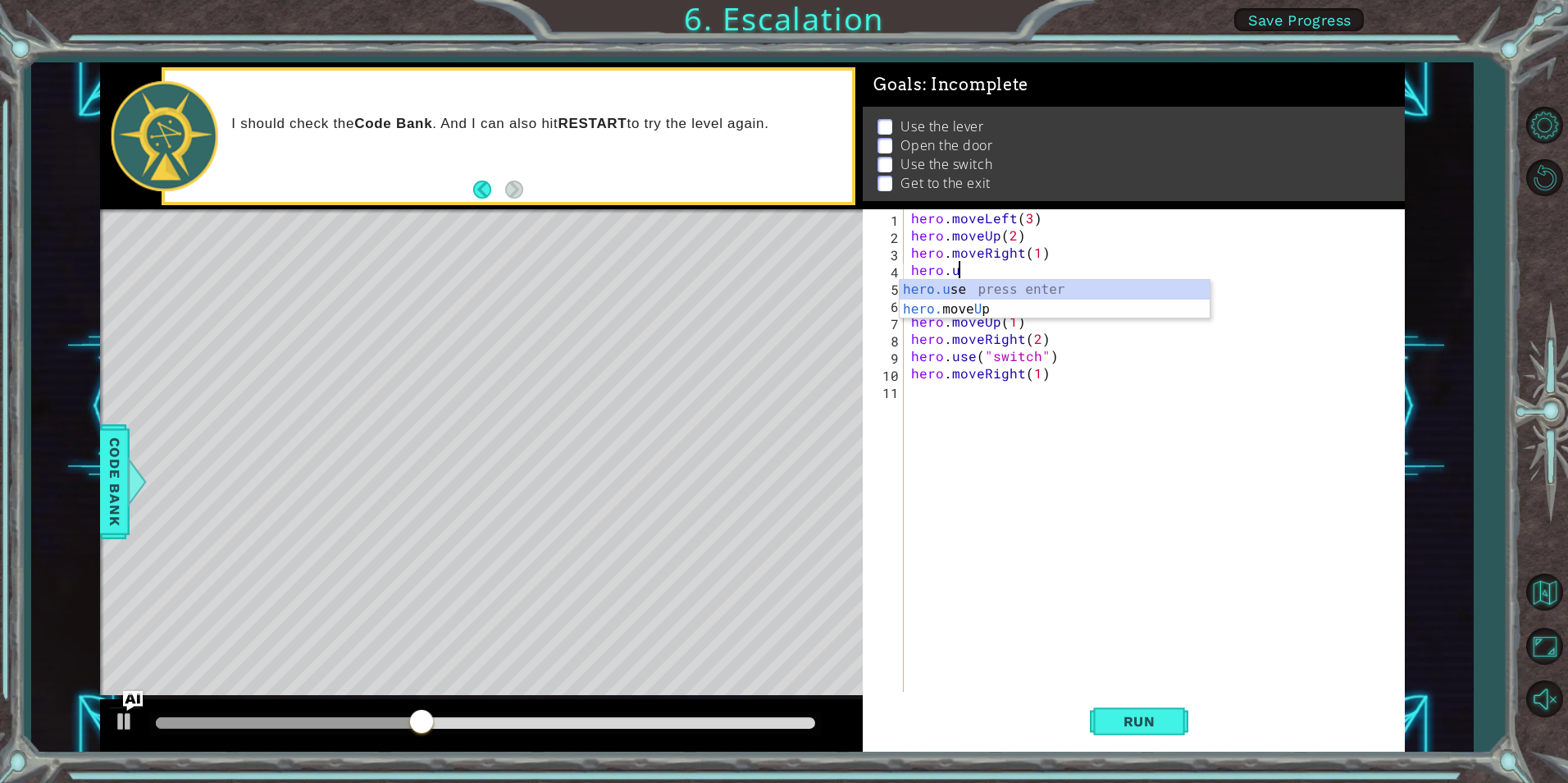
type textarea "h"
type textarea "hero.moveRight(1)"
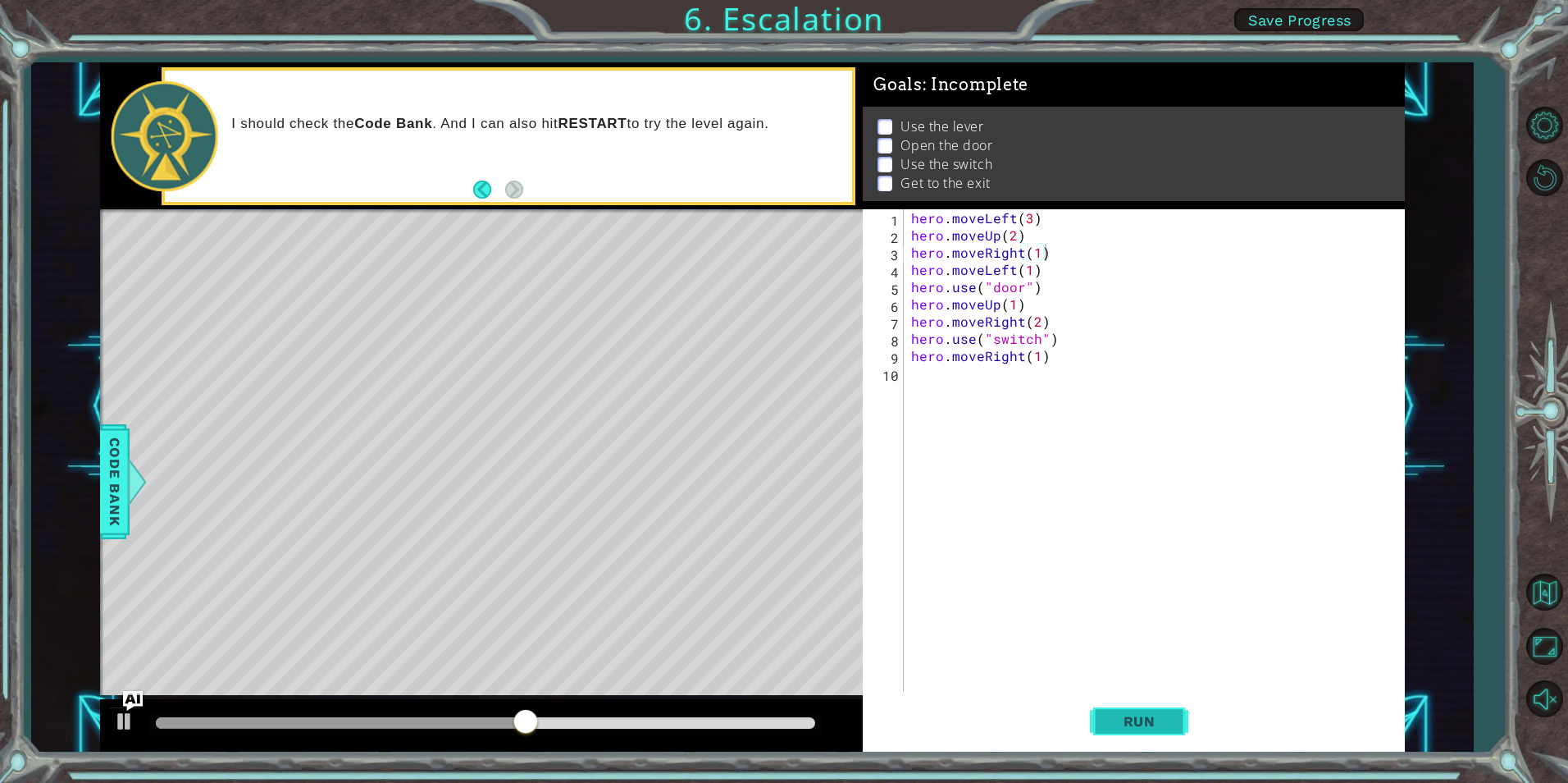
click at [1119, 709] on button "Run" at bounding box center [1139, 721] width 98 height 55
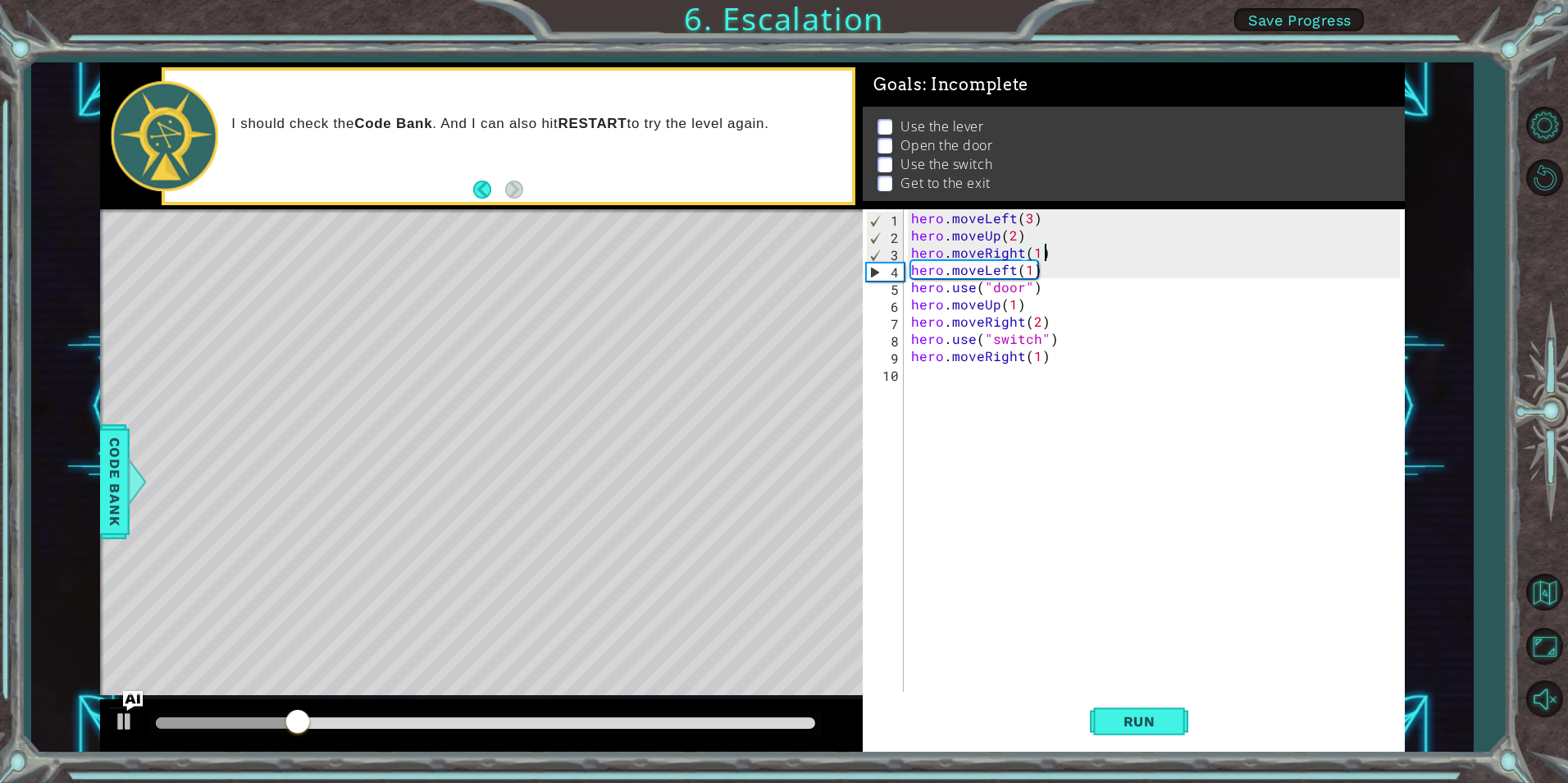
click at [1110, 254] on div "hero . moveLeft ( 3 ) hero . moveUp ( 2 ) hero . moveRight ( 1 ) hero . moveLef…" at bounding box center [1158, 467] width 500 height 517
click at [1110, 252] on div "hero . moveLeft ( 3 ) hero . moveUp ( 2 ) hero . moveRight ( 1 ) hero . moveLef…" at bounding box center [1158, 467] width 500 height 517
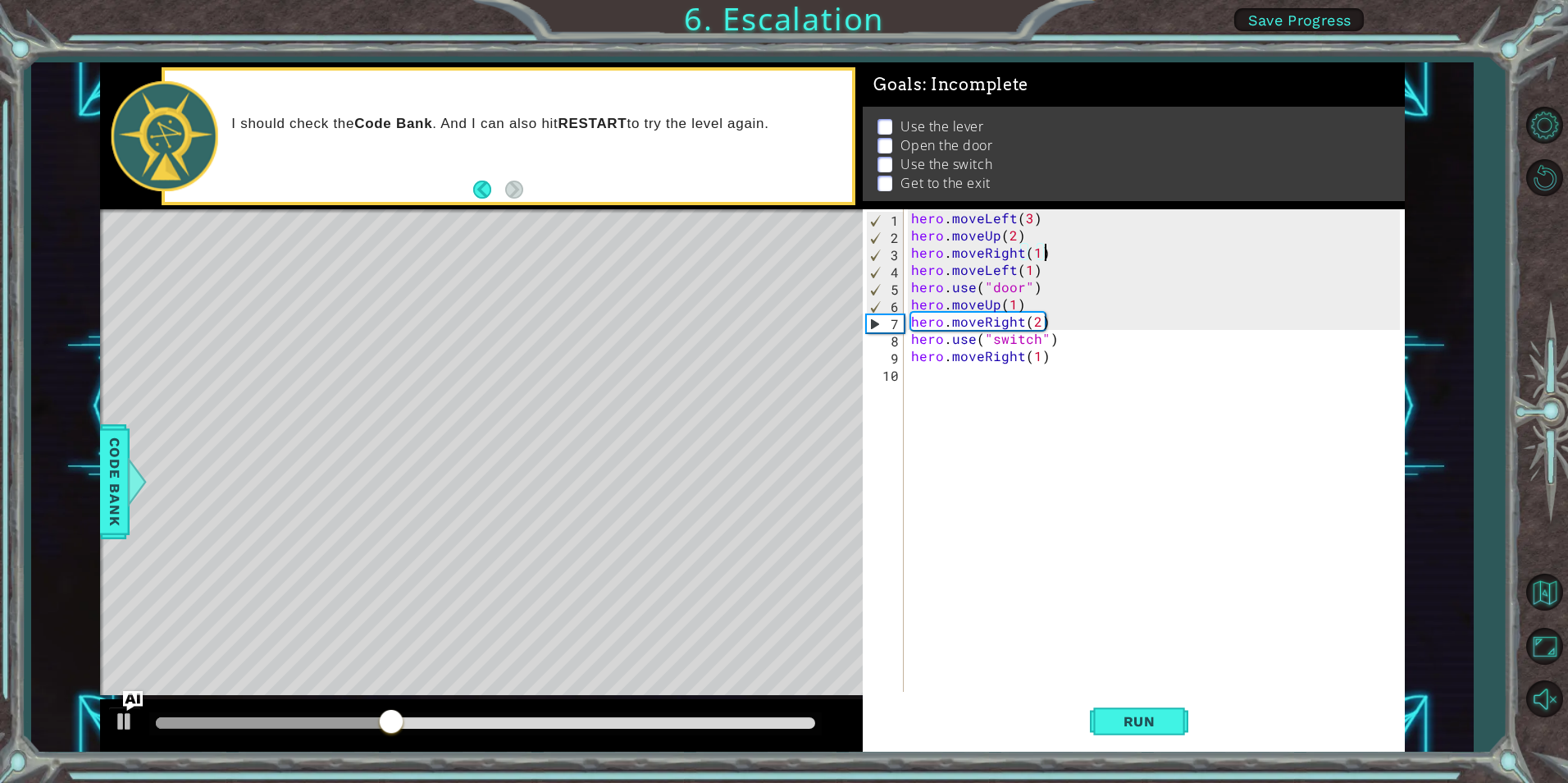
click at [1070, 256] on div "hero . moveLeft ( 3 ) hero . moveUp ( 2 ) hero . moveRight ( 1 ) hero . moveLef…" at bounding box center [1158, 467] width 500 height 517
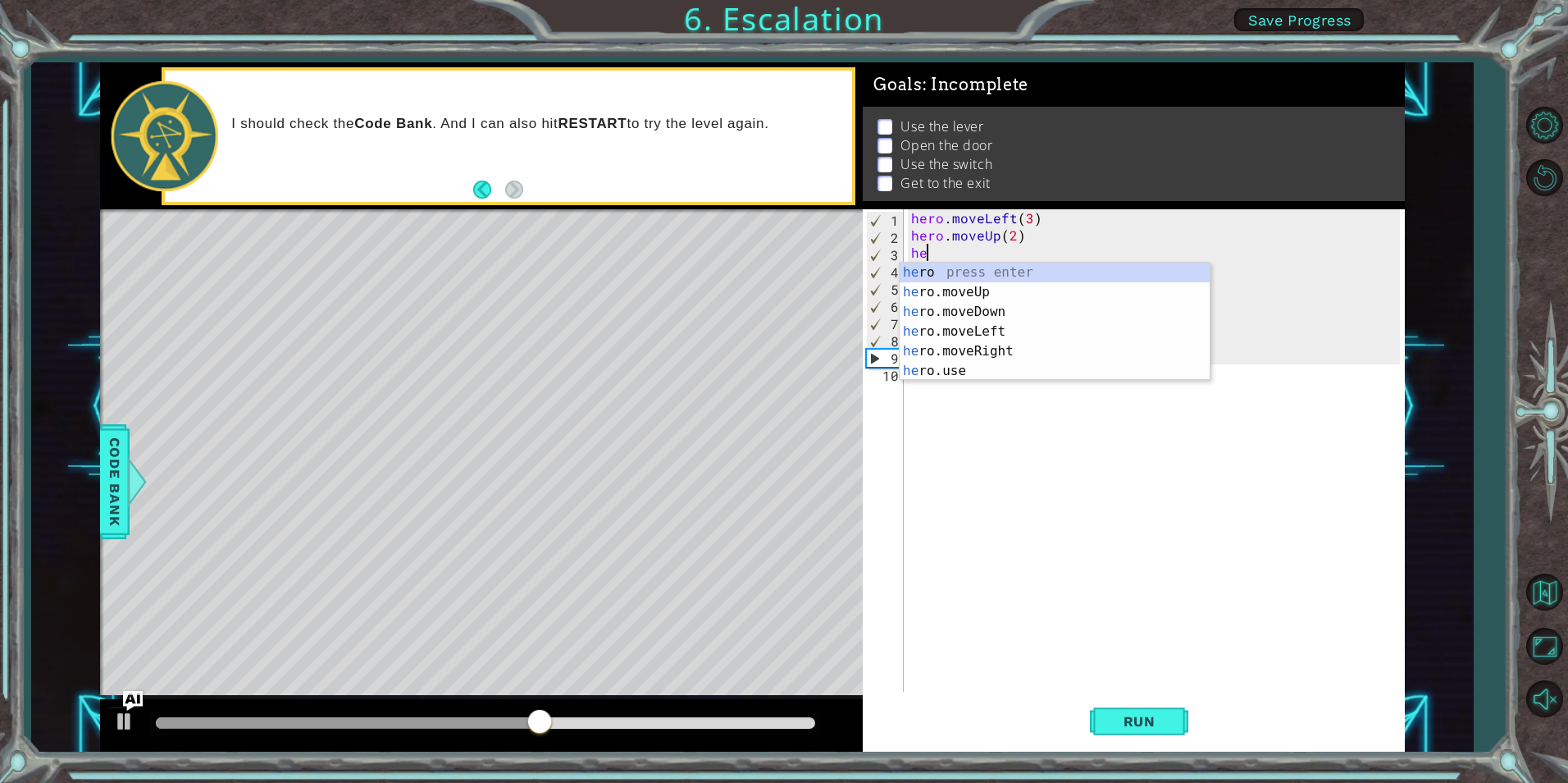
type textarea "h"
click at [1047, 330] on div "h ero press enter h ero.moveUp press enter h ero.moveDown press enter h ero.mov…" at bounding box center [1055, 341] width 310 height 158
type textarea "hero.moveLeft(1)"
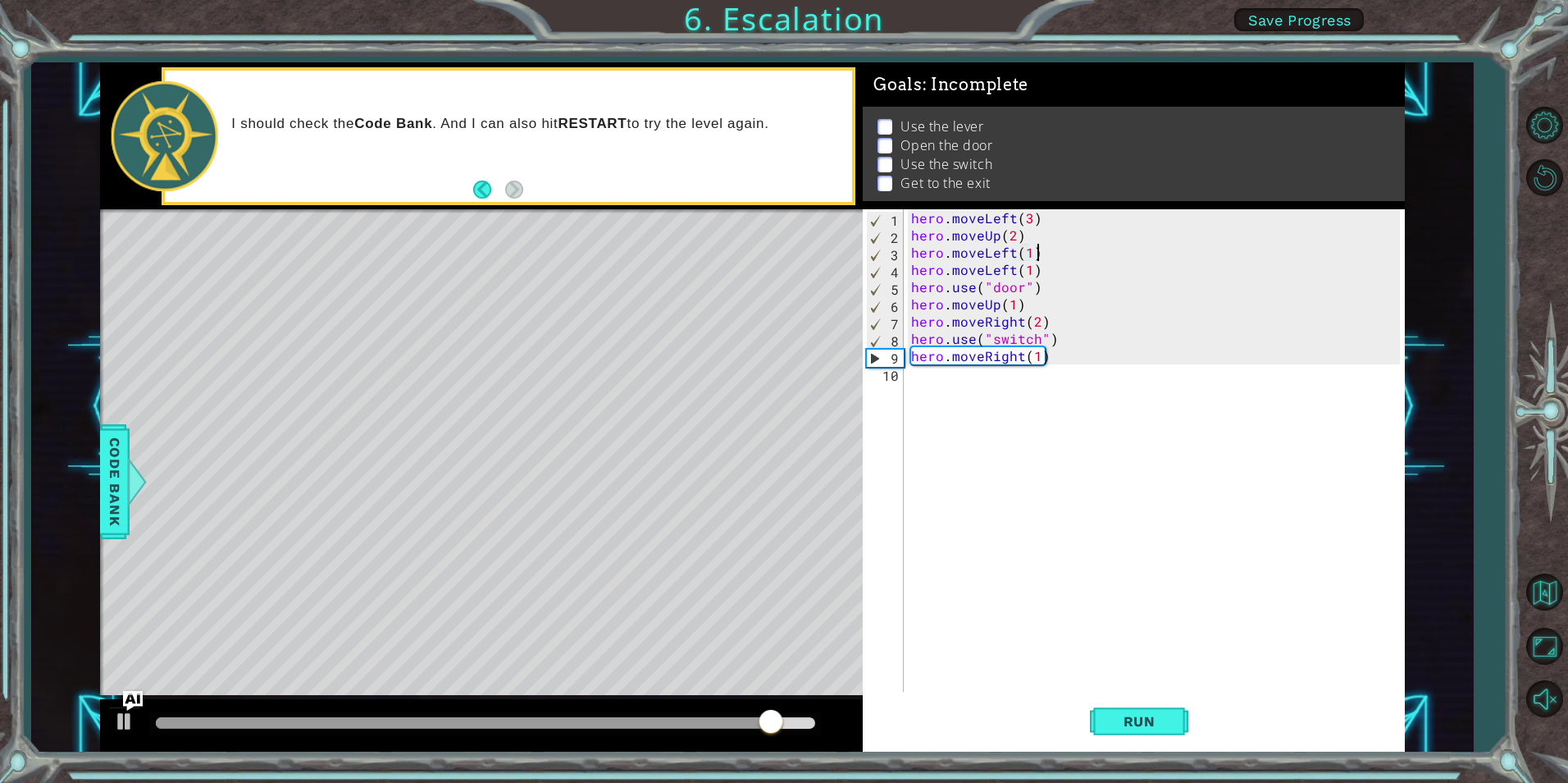
click at [1073, 256] on div "hero . moveLeft ( 3 ) hero . moveUp ( 2 ) hero . moveLeft ( 1 ) hero . moveLeft…" at bounding box center [1158, 467] width 500 height 517
click at [1047, 260] on div "hero . moveLeft ( 3 ) hero . moveUp ( 2 ) hero . moveLeft ( 1 ) hero . moveLeft…" at bounding box center [1158, 467] width 500 height 517
click at [1038, 255] on div "hero . moveLeft ( 3 ) hero . moveUp ( 2 ) hero . moveLeft ( 1 ) hero . moveLeft…" at bounding box center [1158, 467] width 500 height 517
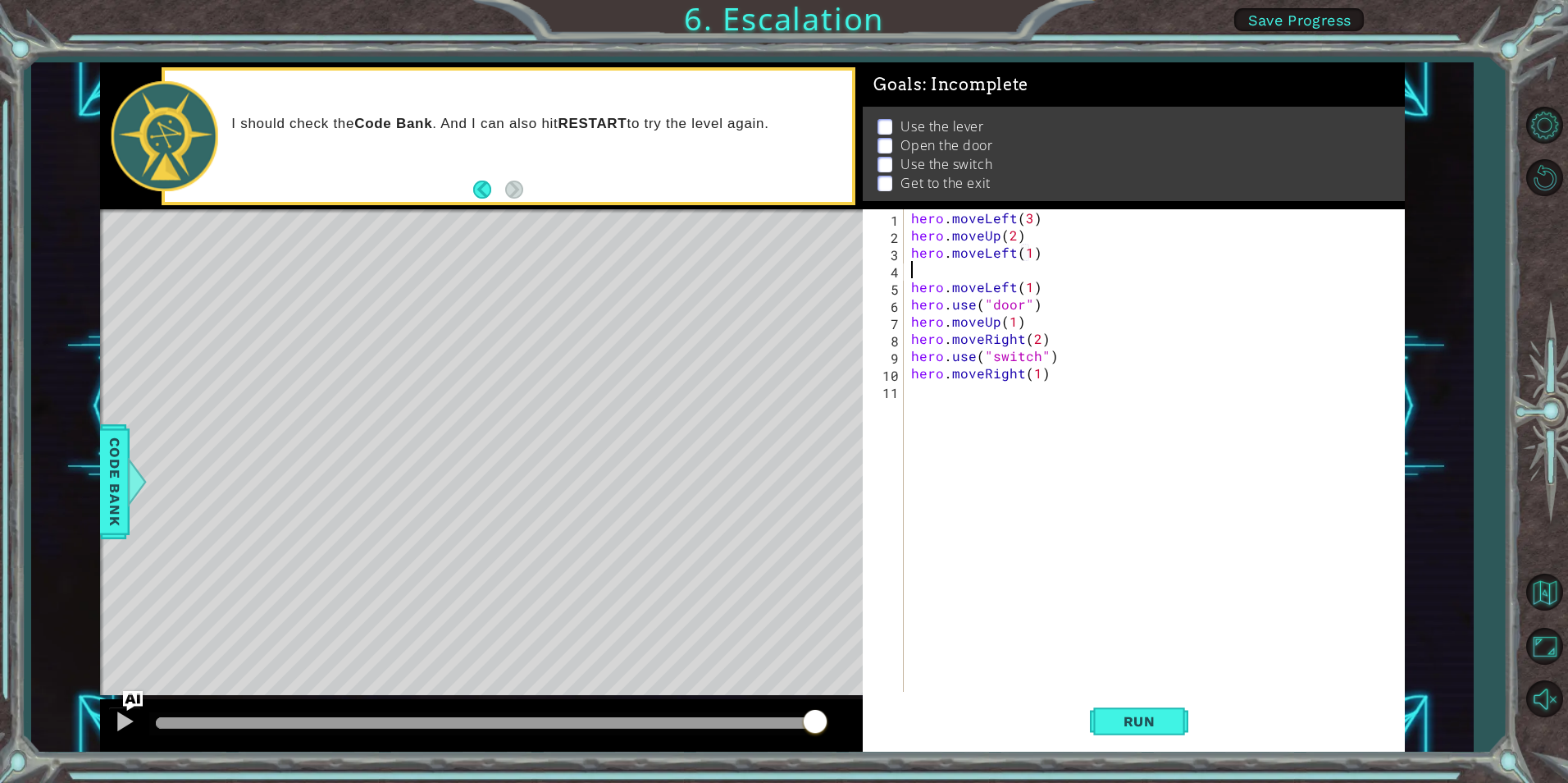
type textarea "l"
type textarea "w"
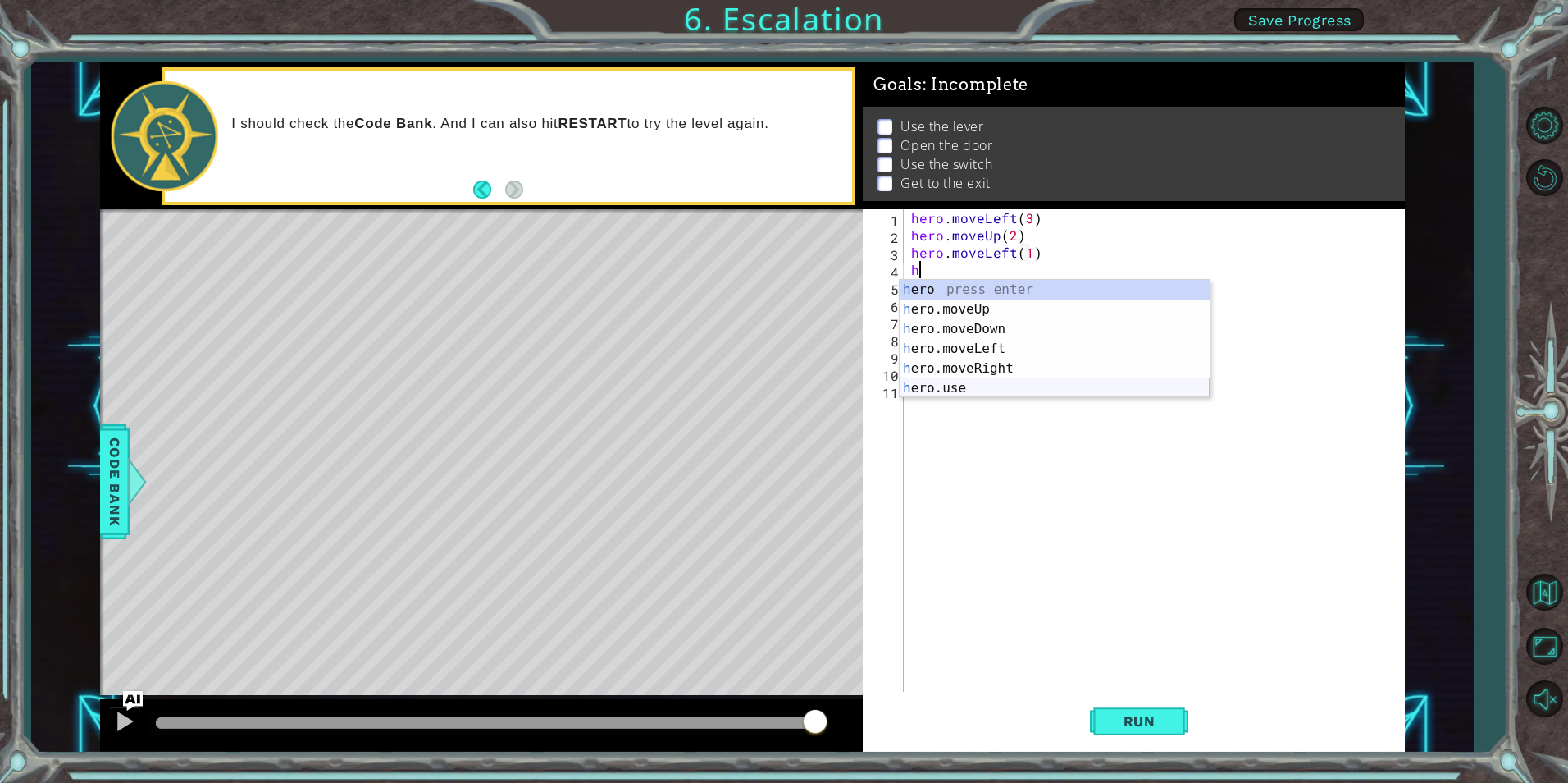
click at [1007, 386] on div "h ero press enter h ero.moveUp press enter h ero.moveDown press enter h ero.mov…" at bounding box center [1055, 358] width 310 height 158
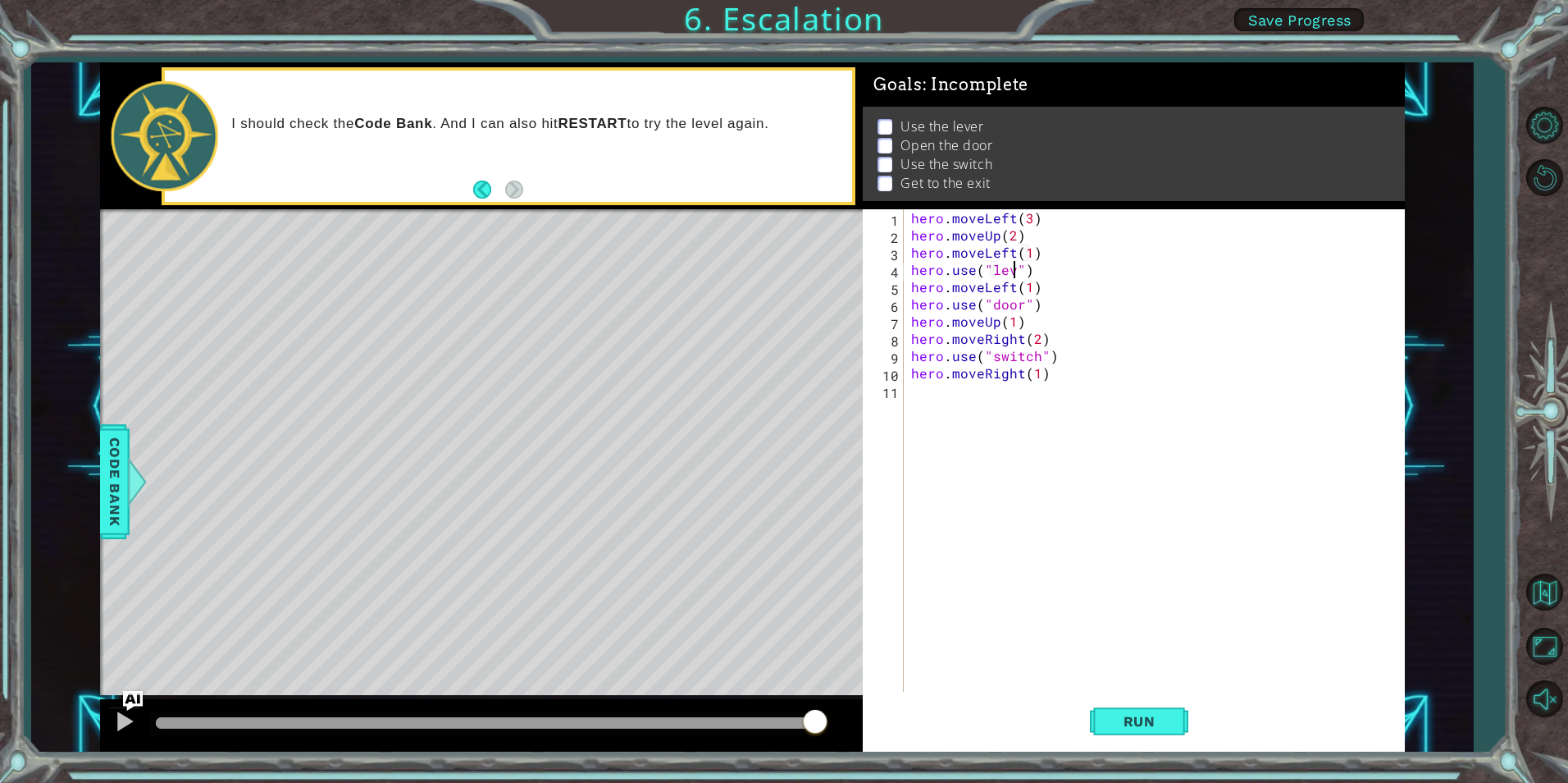
scroll to position [0, 7]
click at [123, 493] on span "Code Bank" at bounding box center [115, 482] width 26 height 100
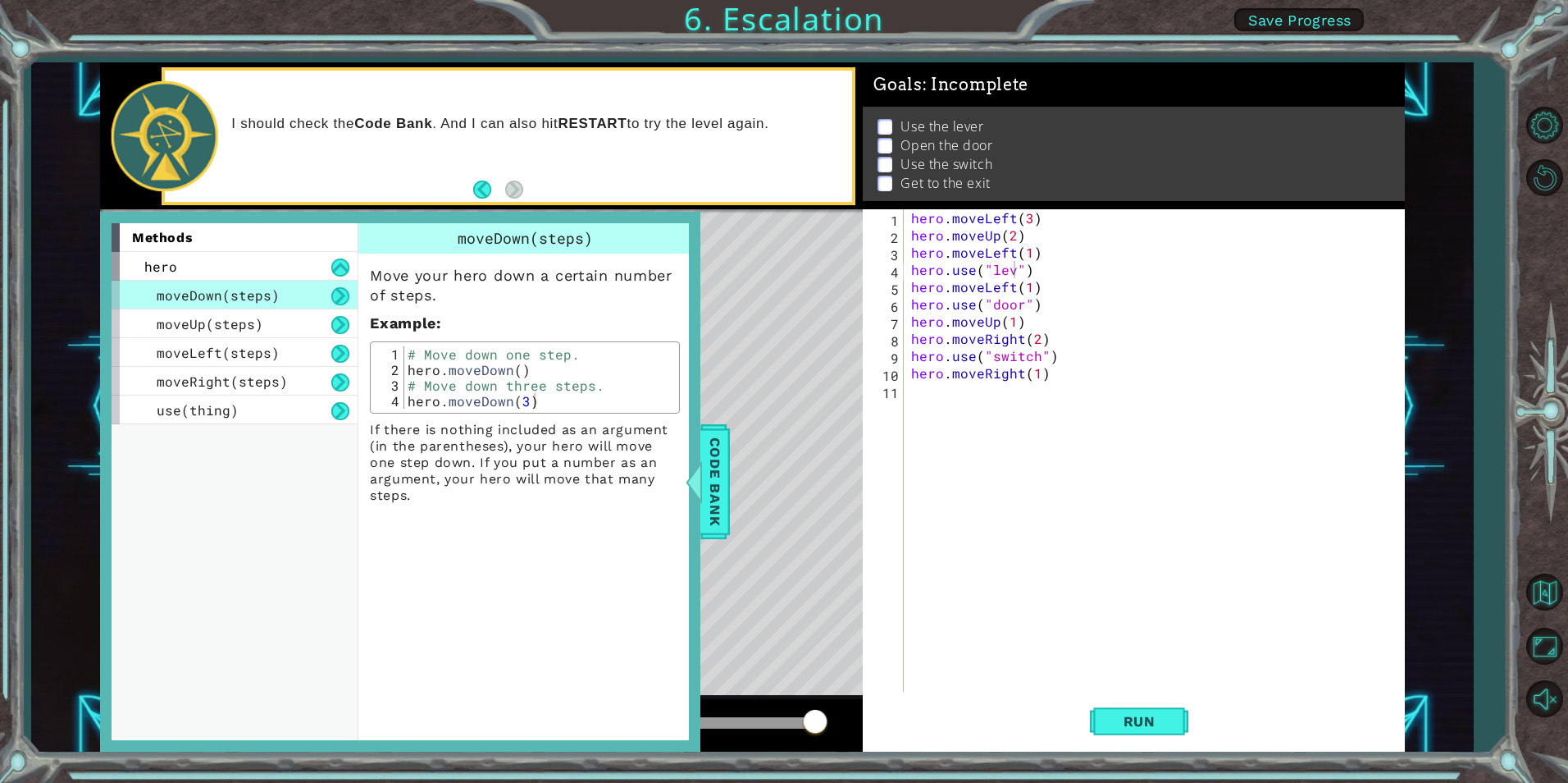
click at [814, 547] on div "Level Map" at bounding box center [479, 450] width 758 height 483
click at [708, 504] on span "Code Bank" at bounding box center [715, 482] width 26 height 100
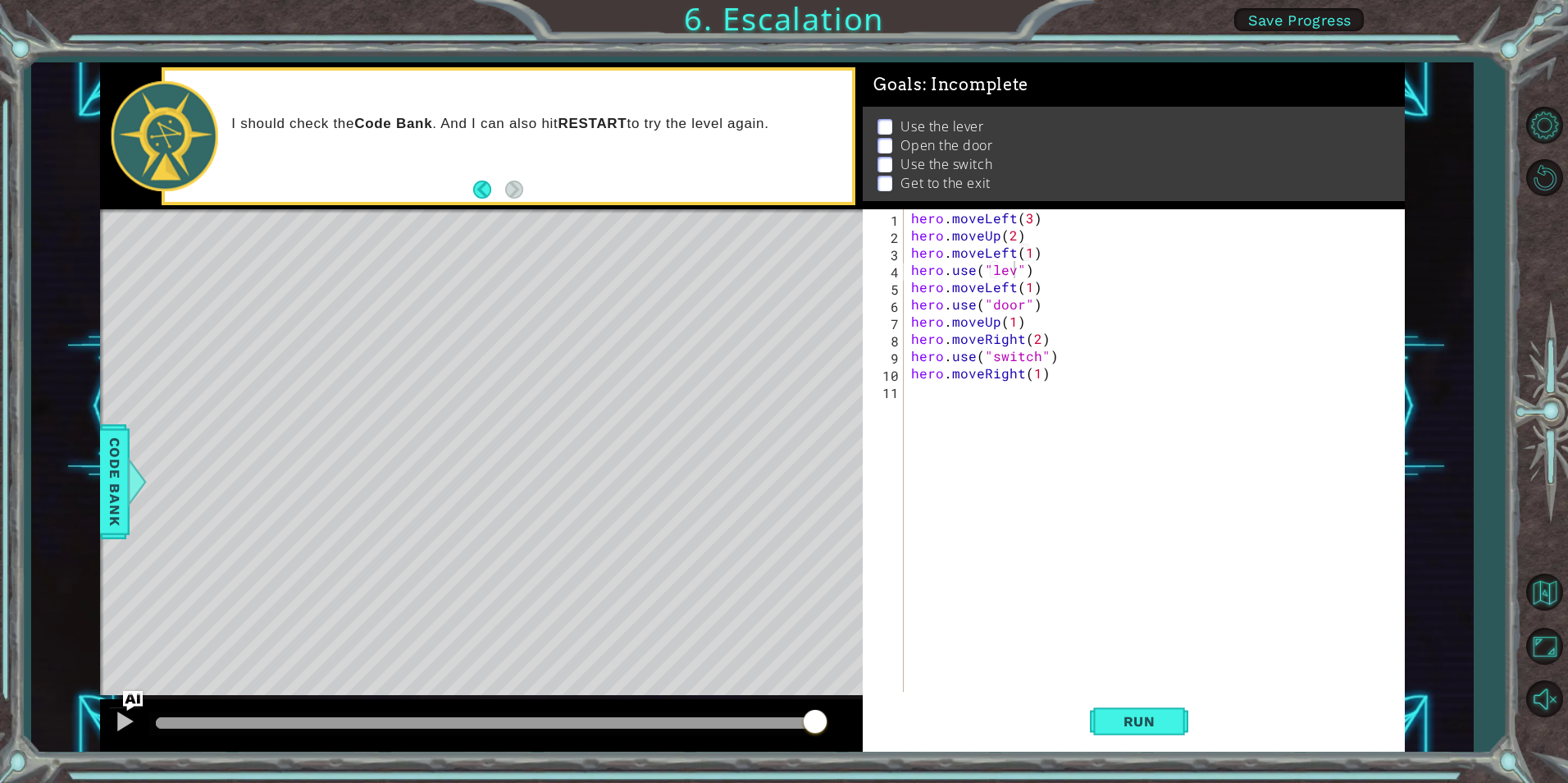
click at [1015, 273] on div "hero . moveLeft ( 3 ) hero . moveUp ( 2 ) hero . moveLeft ( 1 ) hero . use ( "l…" at bounding box center [1158, 467] width 500 height 517
click at [1143, 710] on button "Run" at bounding box center [1139, 721] width 98 height 55
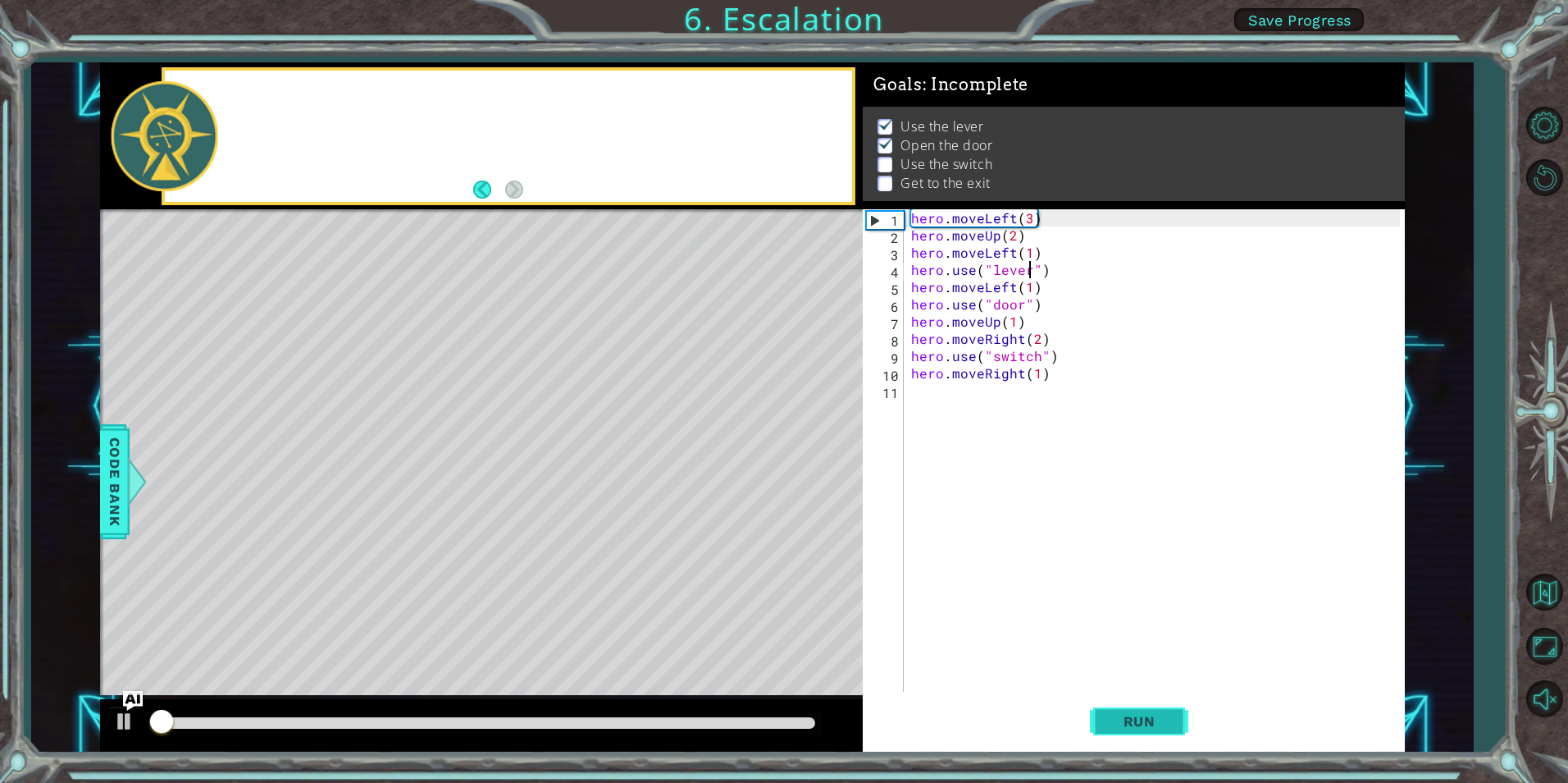
scroll to position [7, 0]
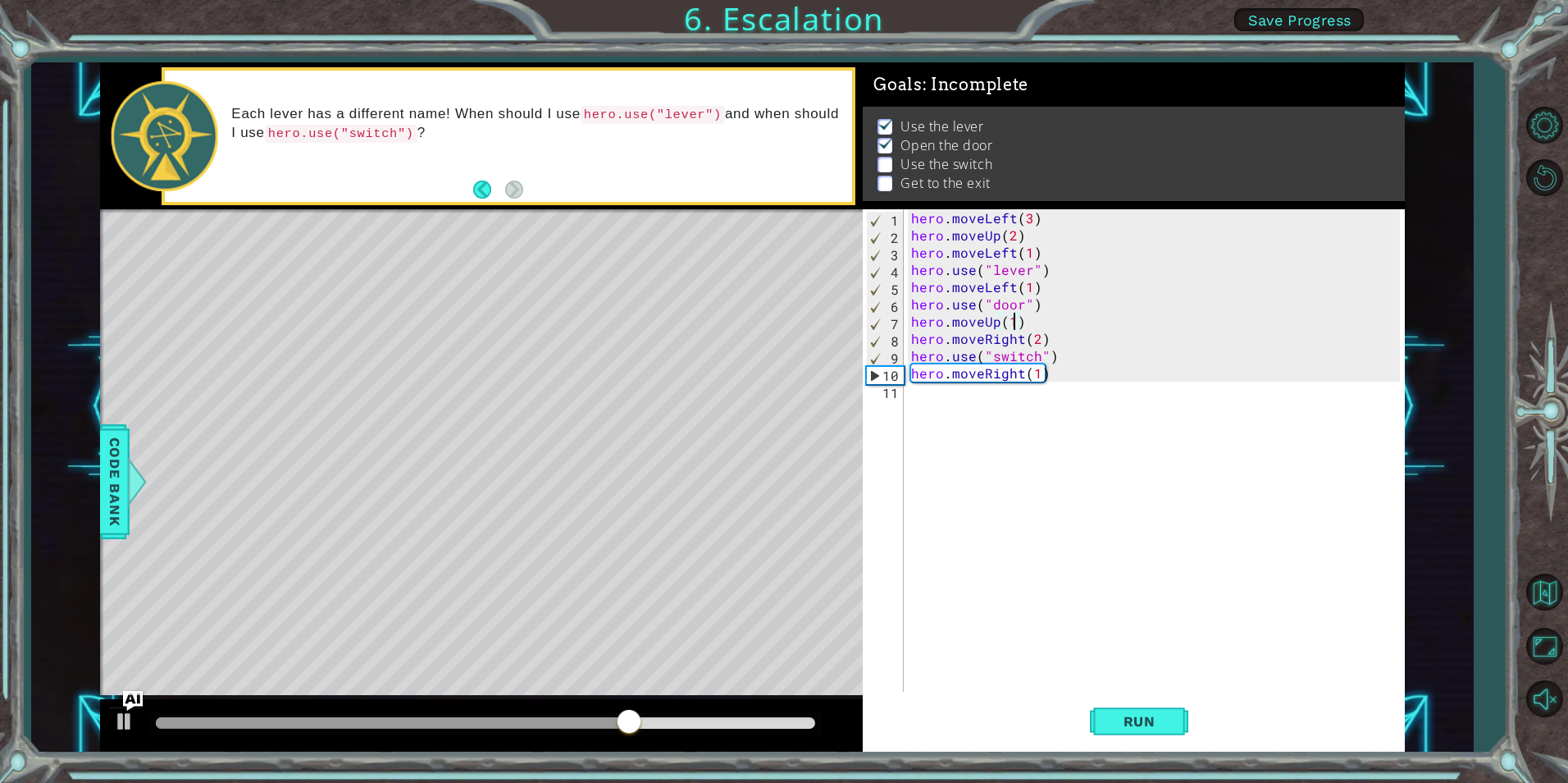
click at [1011, 325] on div "hero . moveLeft ( 3 ) hero . moveUp ( 2 ) hero . moveLeft ( 1 ) hero . use ( "l…" at bounding box center [1158, 467] width 500 height 517
type textarea "hero.moveUp(2)"
click at [1118, 723] on span "Run" at bounding box center [1139, 721] width 64 height 17
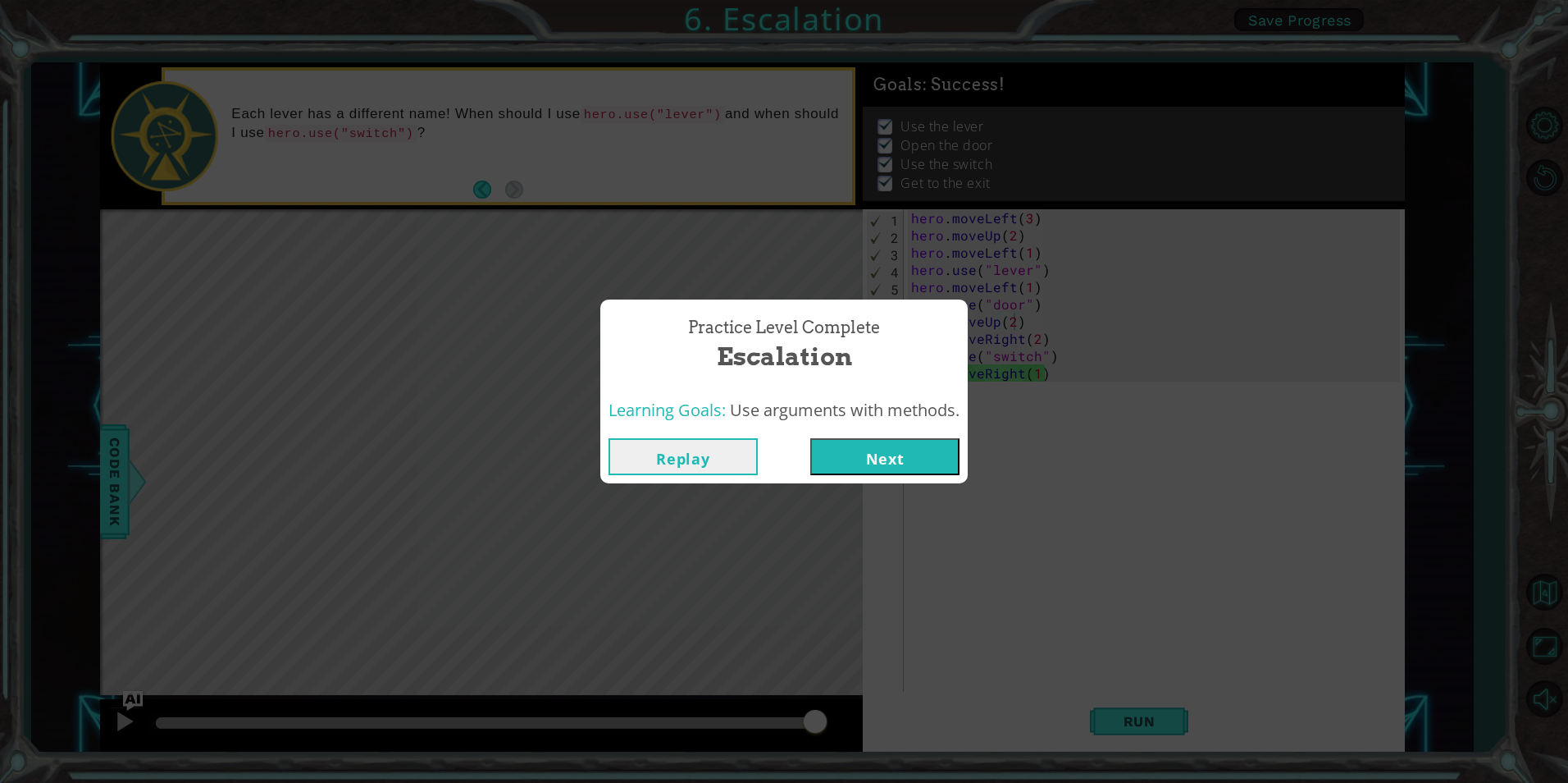
click at [930, 455] on button "Next" at bounding box center [884, 456] width 149 height 37
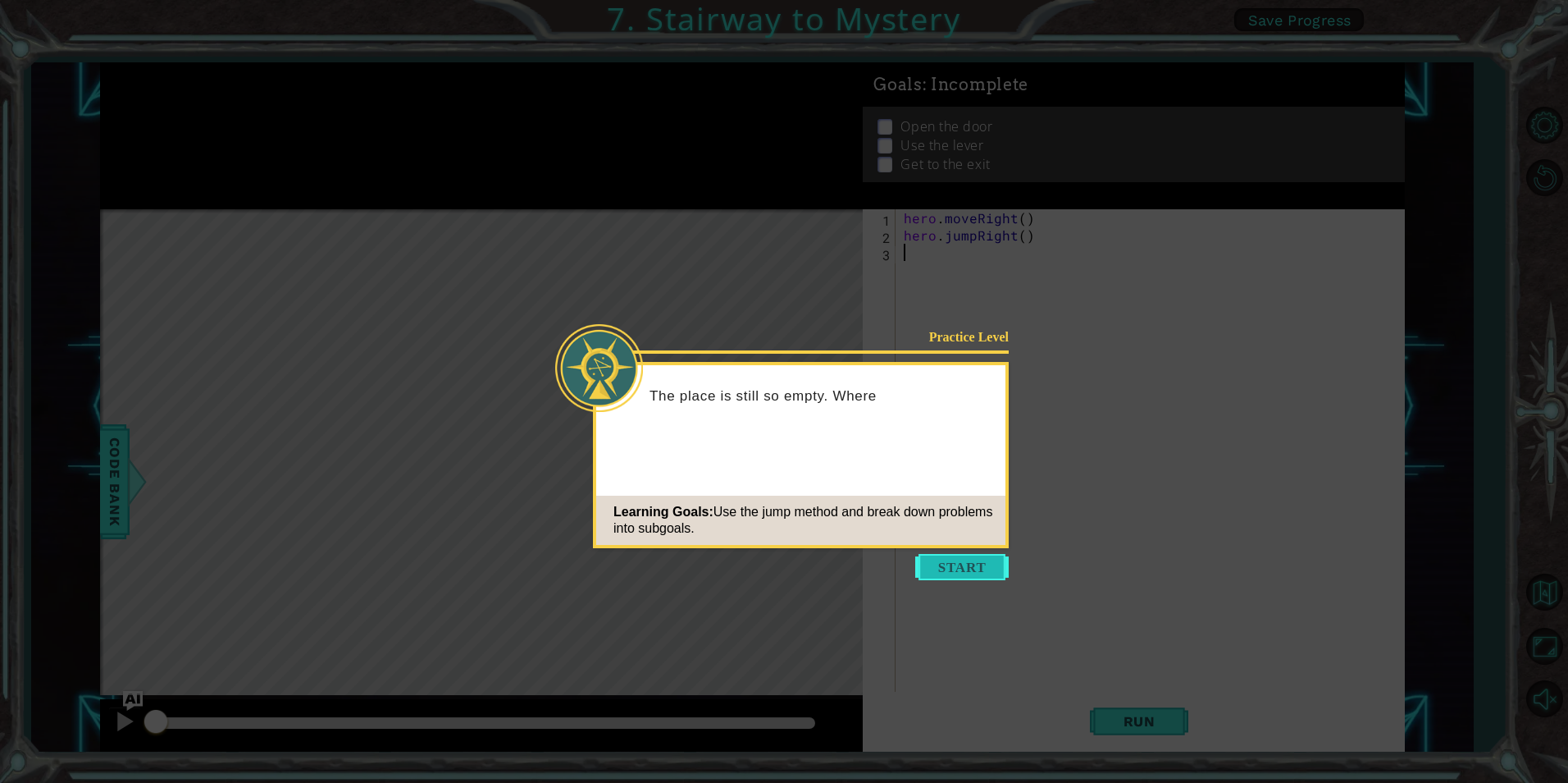
click at [954, 568] on button "Start" at bounding box center [962, 567] width 93 height 26
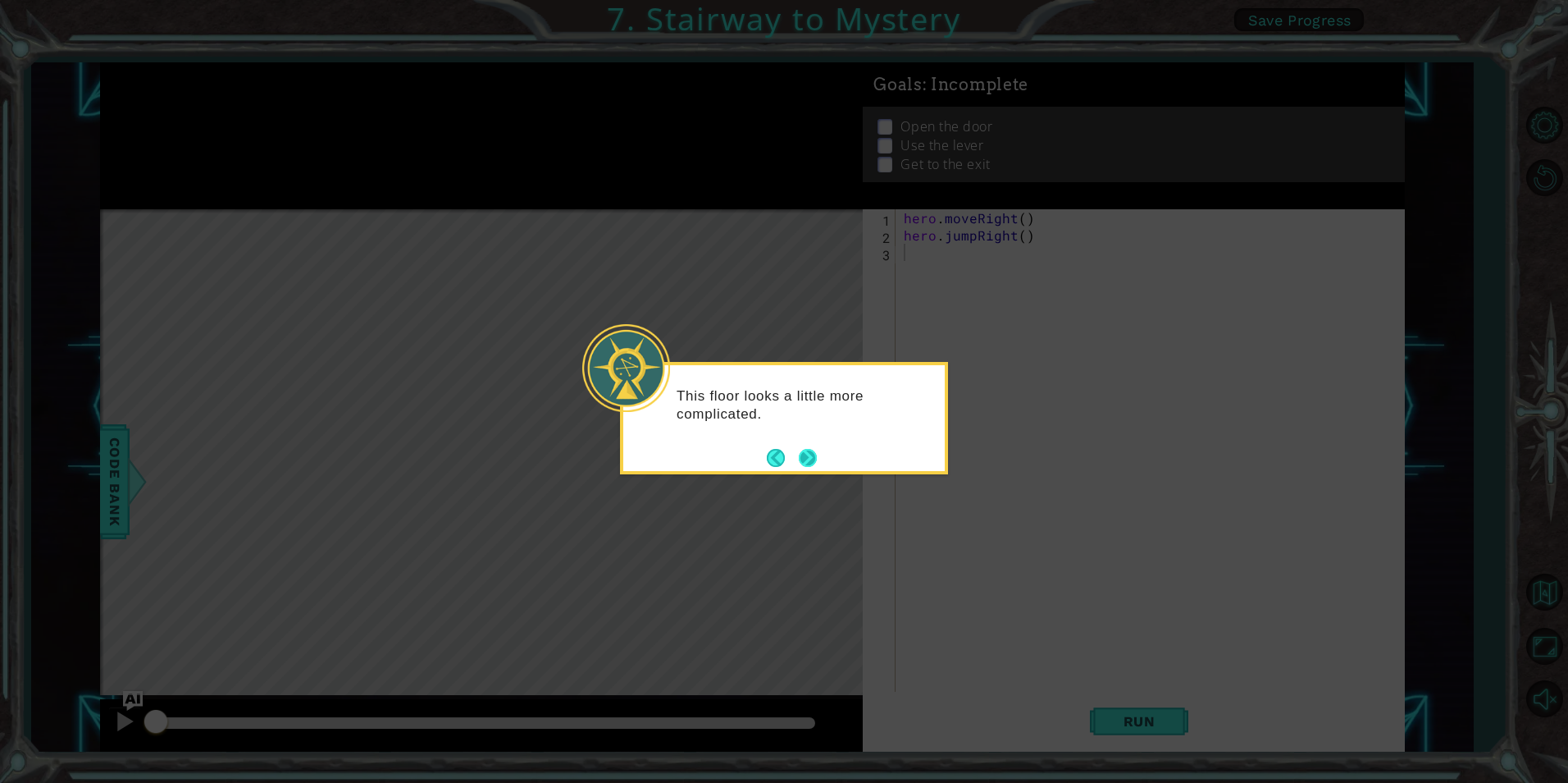
click at [815, 454] on button "Next" at bounding box center [808, 458] width 21 height 21
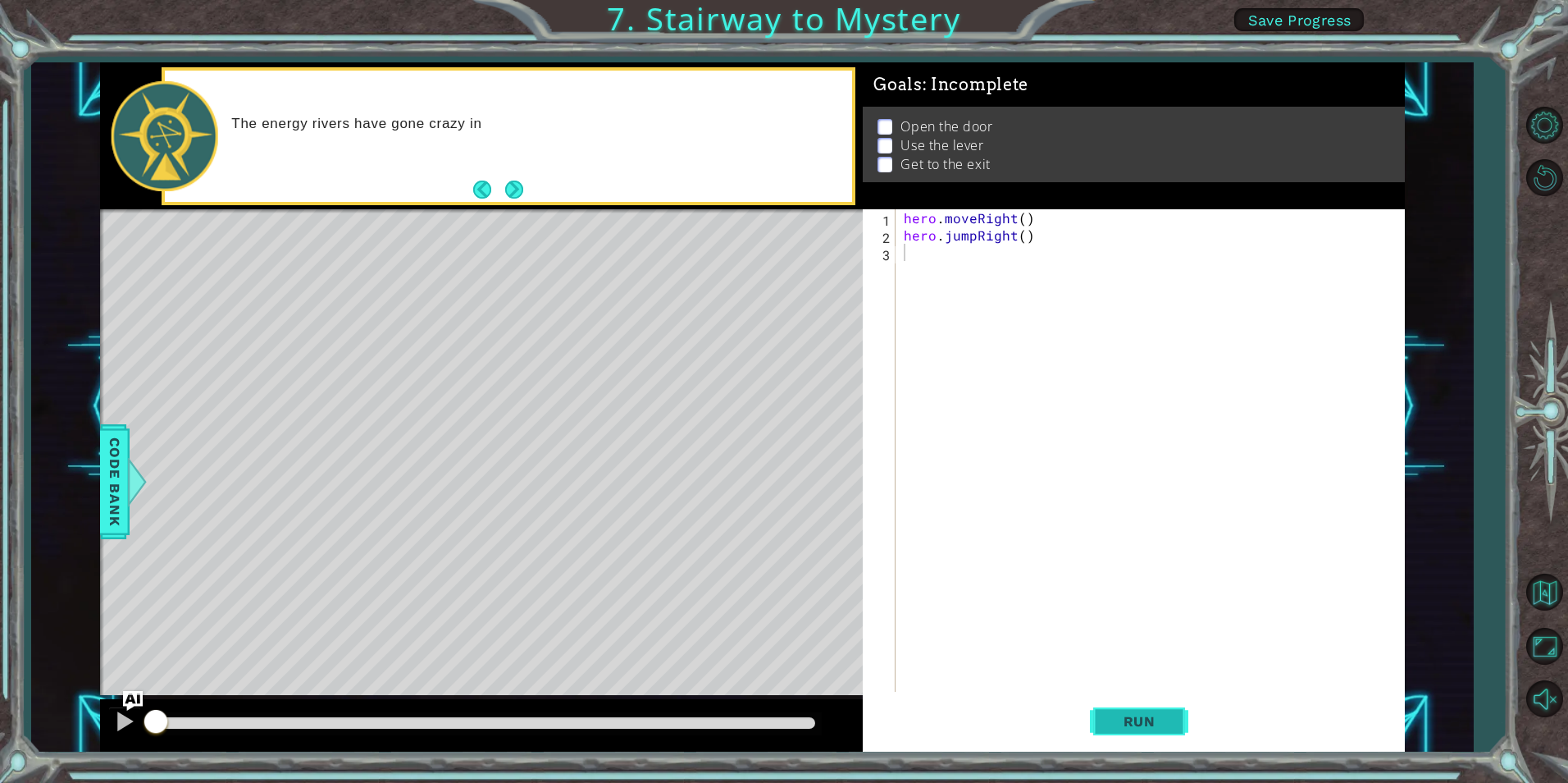
click at [1153, 714] on span "Run" at bounding box center [1139, 721] width 64 height 17
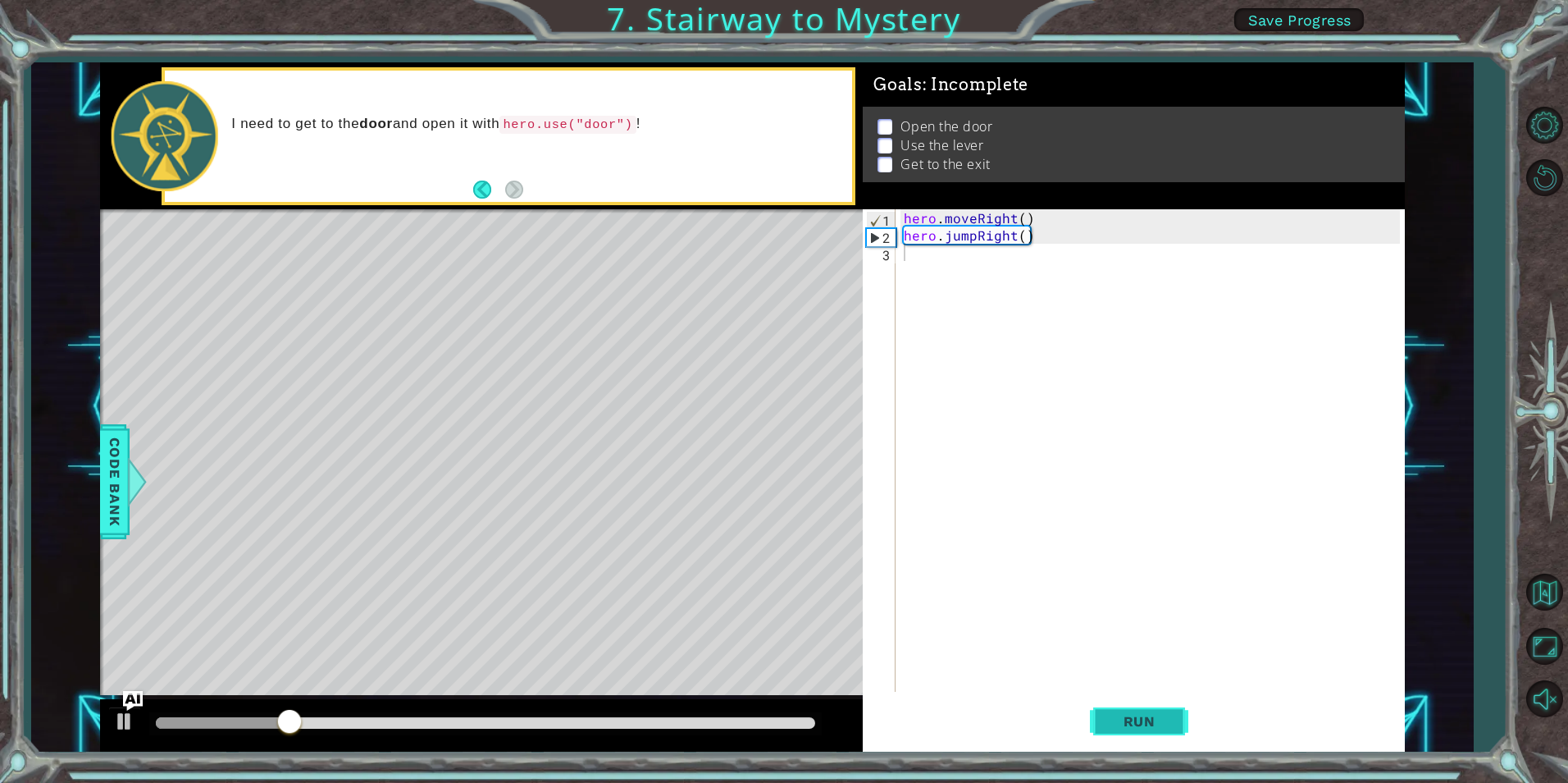
click at [1153, 709] on button "Run" at bounding box center [1139, 721] width 98 height 55
click at [1153, 727] on span "Run" at bounding box center [1139, 721] width 64 height 17
click at [1094, 603] on div "hero . moveRight ( ) hero . jumpRight ( )" at bounding box center [1154, 467] width 507 height 517
click at [935, 254] on div "hero . moveRight ( ) hero . jumpRight ( )" at bounding box center [1154, 467] width 507 height 517
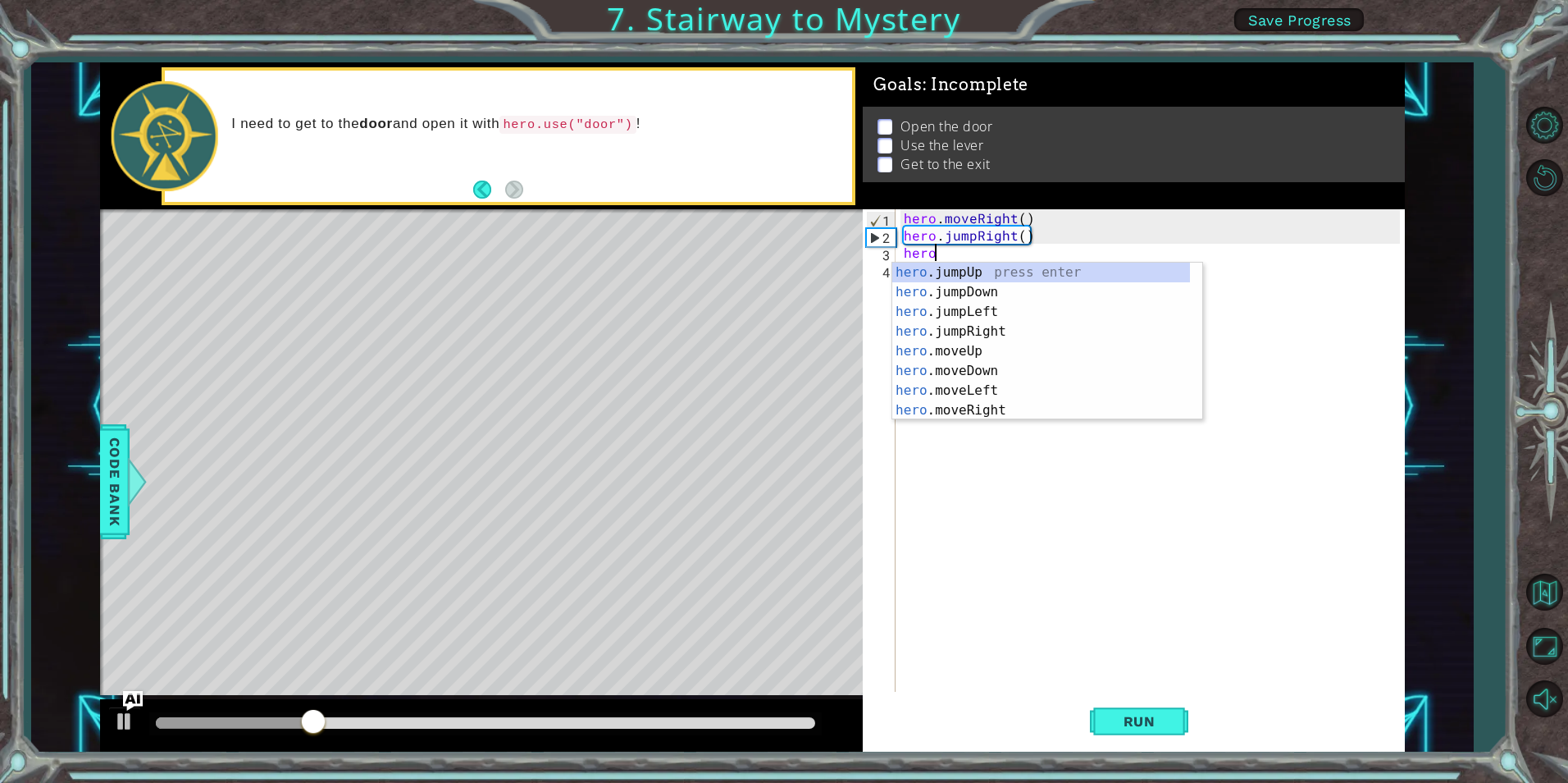
scroll to position [20, 0]
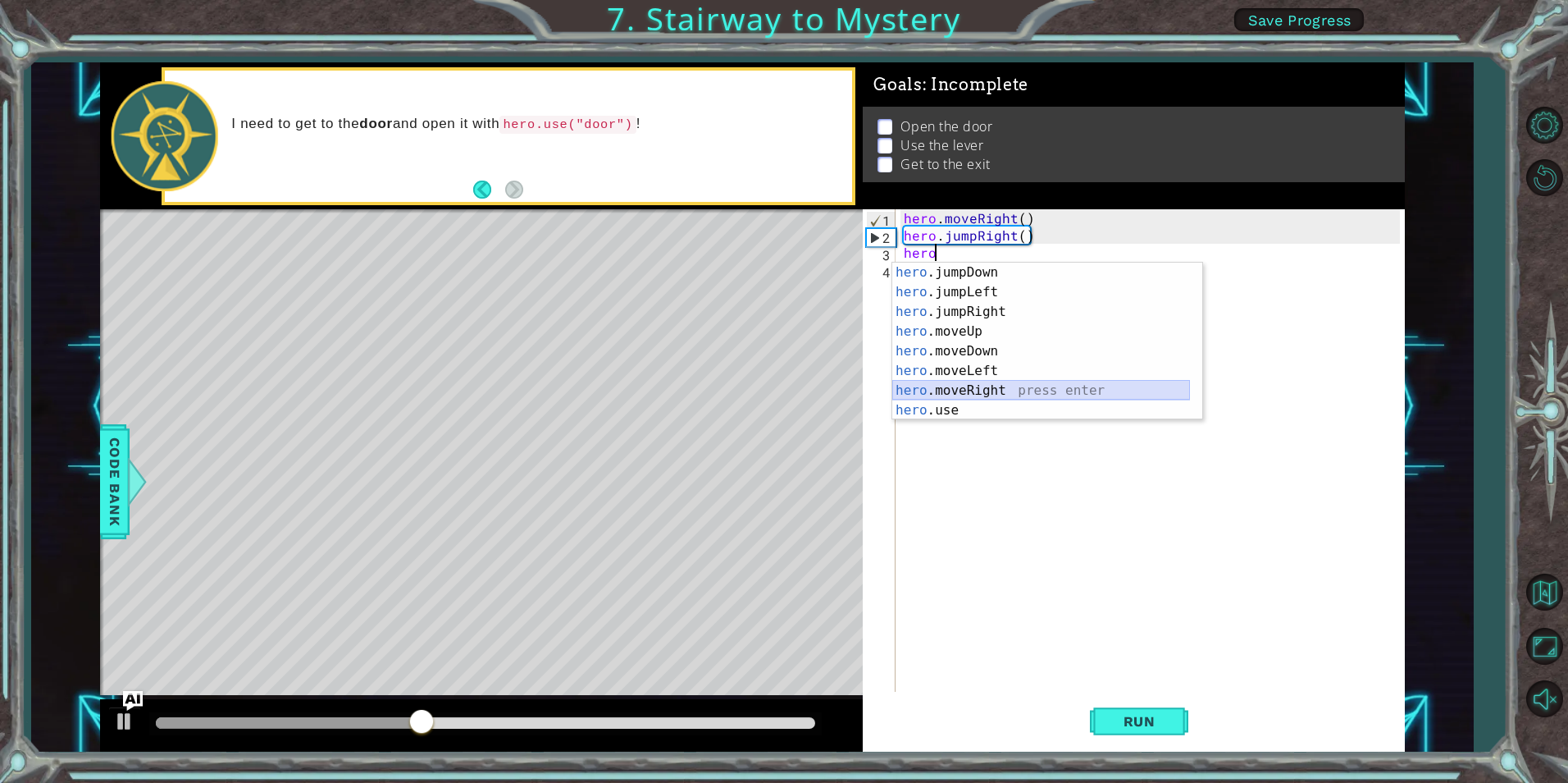
click at [1013, 388] on div "hero .jumpDown press enter hero .jumpLeft press enter hero .jumpRight press ent…" at bounding box center [1041, 361] width 298 height 197
type textarea "hero.moveRight(1)"
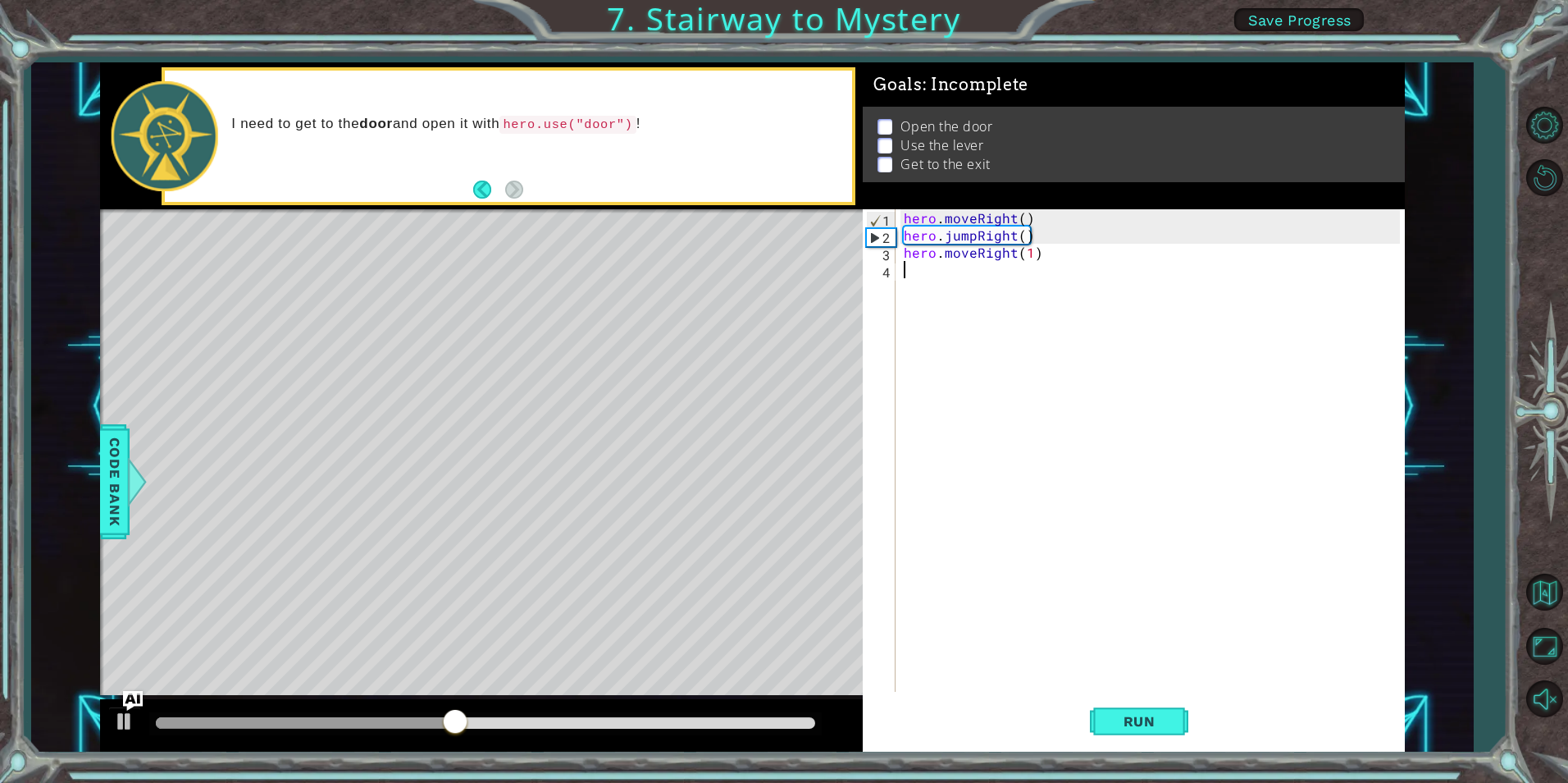
click at [951, 273] on div "hero . moveRight ( ) hero . jumpRight ( ) hero . moveRight ( 1 )" at bounding box center [1154, 467] width 507 height 517
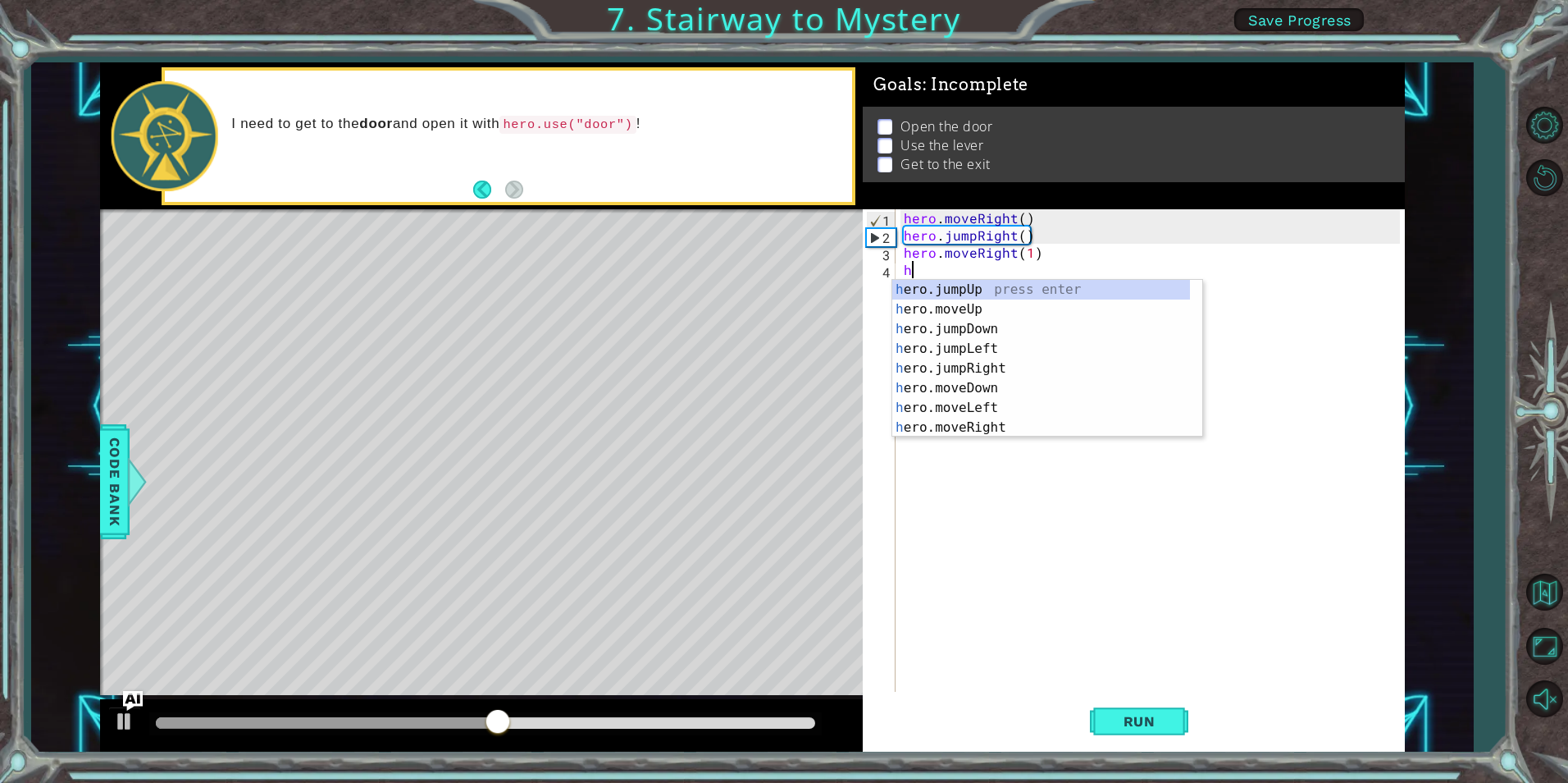
scroll to position [0, 0]
click at [1027, 306] on div "h ero.jumpUp press enter h ero.moveUp press enter h ero.jumpDown press enter h …" at bounding box center [1041, 378] width 298 height 197
type textarea "hero.moveUp(1)"
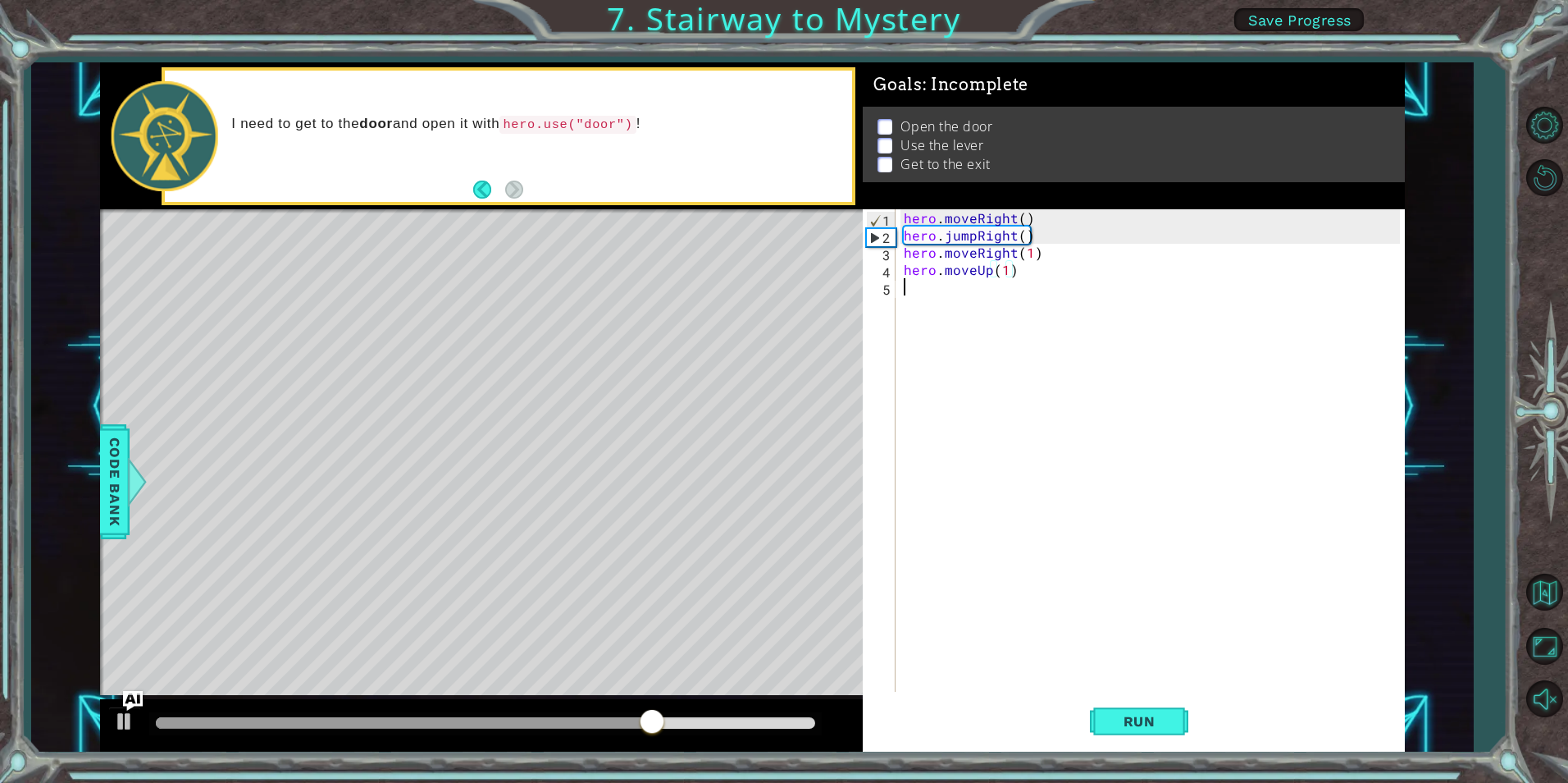
click at [1023, 306] on div "hero . moveRight ( ) hero . jumpRight ( ) hero . moveRight ( 1 ) hero . moveUp …" at bounding box center [1154, 467] width 507 height 517
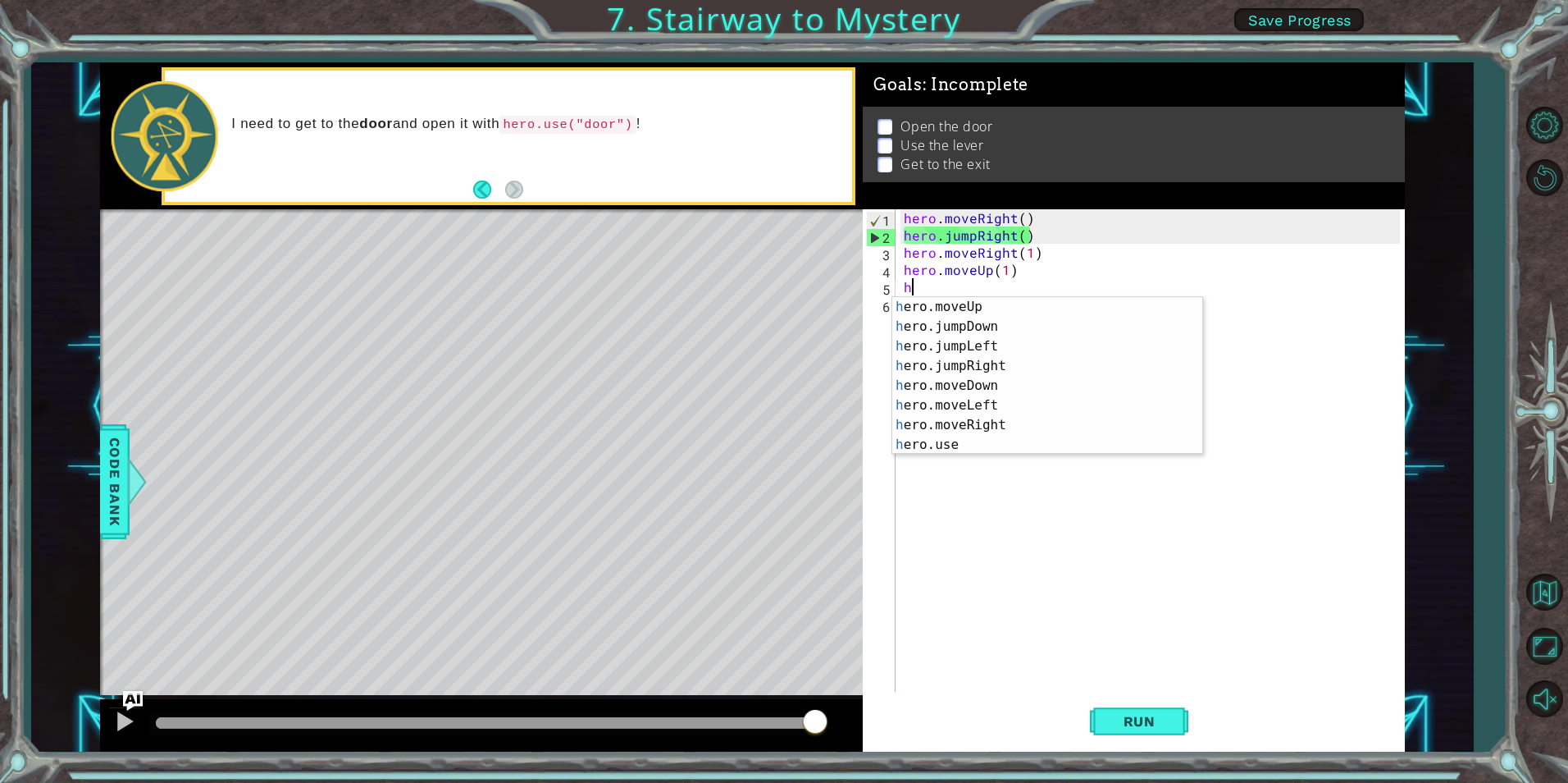
scroll to position [20, 0]
click at [957, 452] on div "h ero.moveUp press enter h ero.jumpDown press enter h ero.jumpLeft press enter …" at bounding box center [1041, 396] width 298 height 197
type textarea "hero.use("name")"
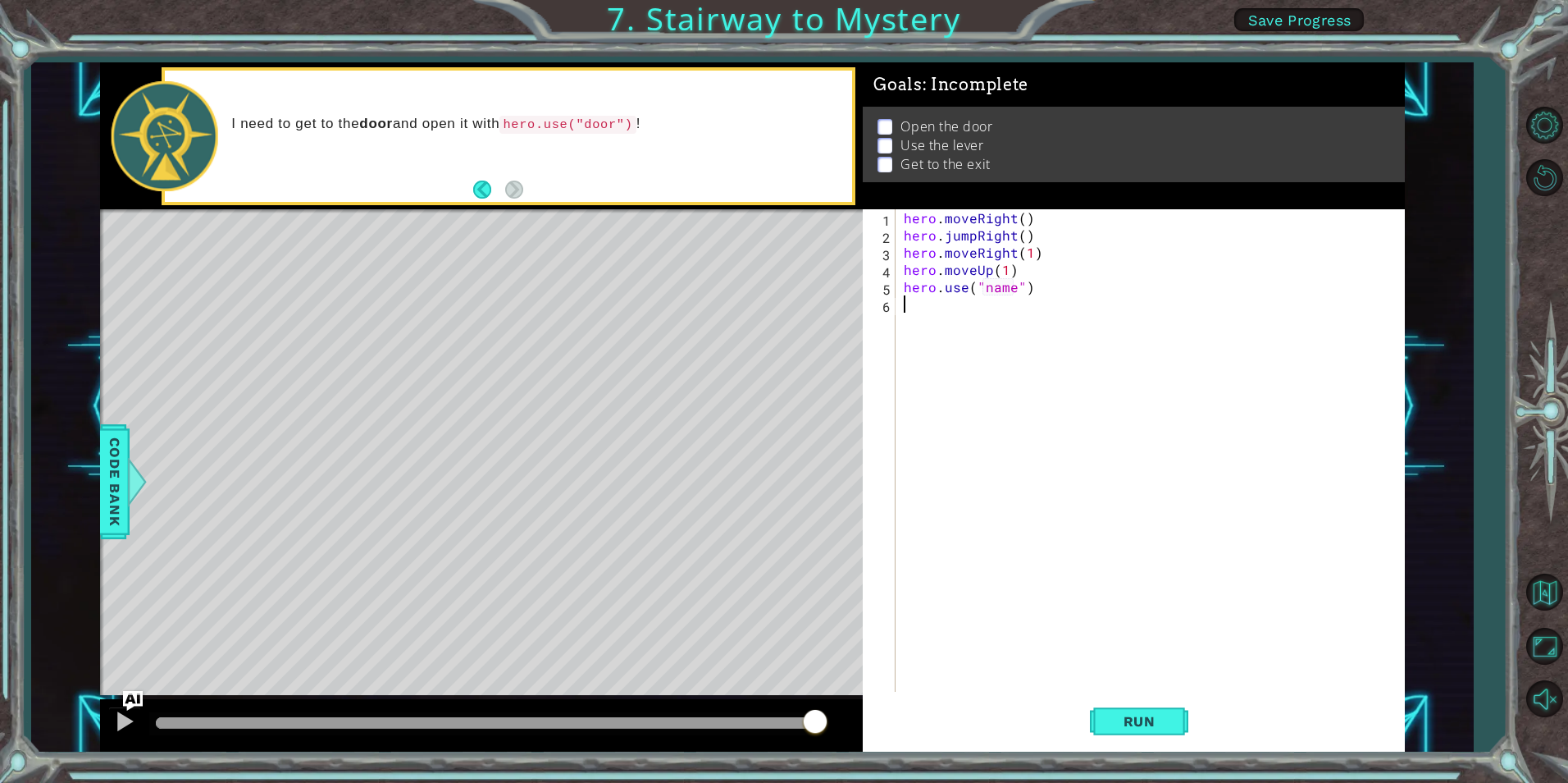
drag, startPoint x: 867, startPoint y: 410, endPoint x: 1203, endPoint y: 355, distance: 340.5
click at [1206, 356] on div "hero . moveRight ( ) hero . jumpRight ( ) hero . moveRight ( 1 ) hero . moveUp …" at bounding box center [1154, 467] width 507 height 517
click at [1014, 296] on div "hero . moveRight ( ) hero . jumpRight ( ) hero . moveRight ( 1 ) hero . moveUp …" at bounding box center [1154, 467] width 507 height 517
type textarea "hero.use("door")"
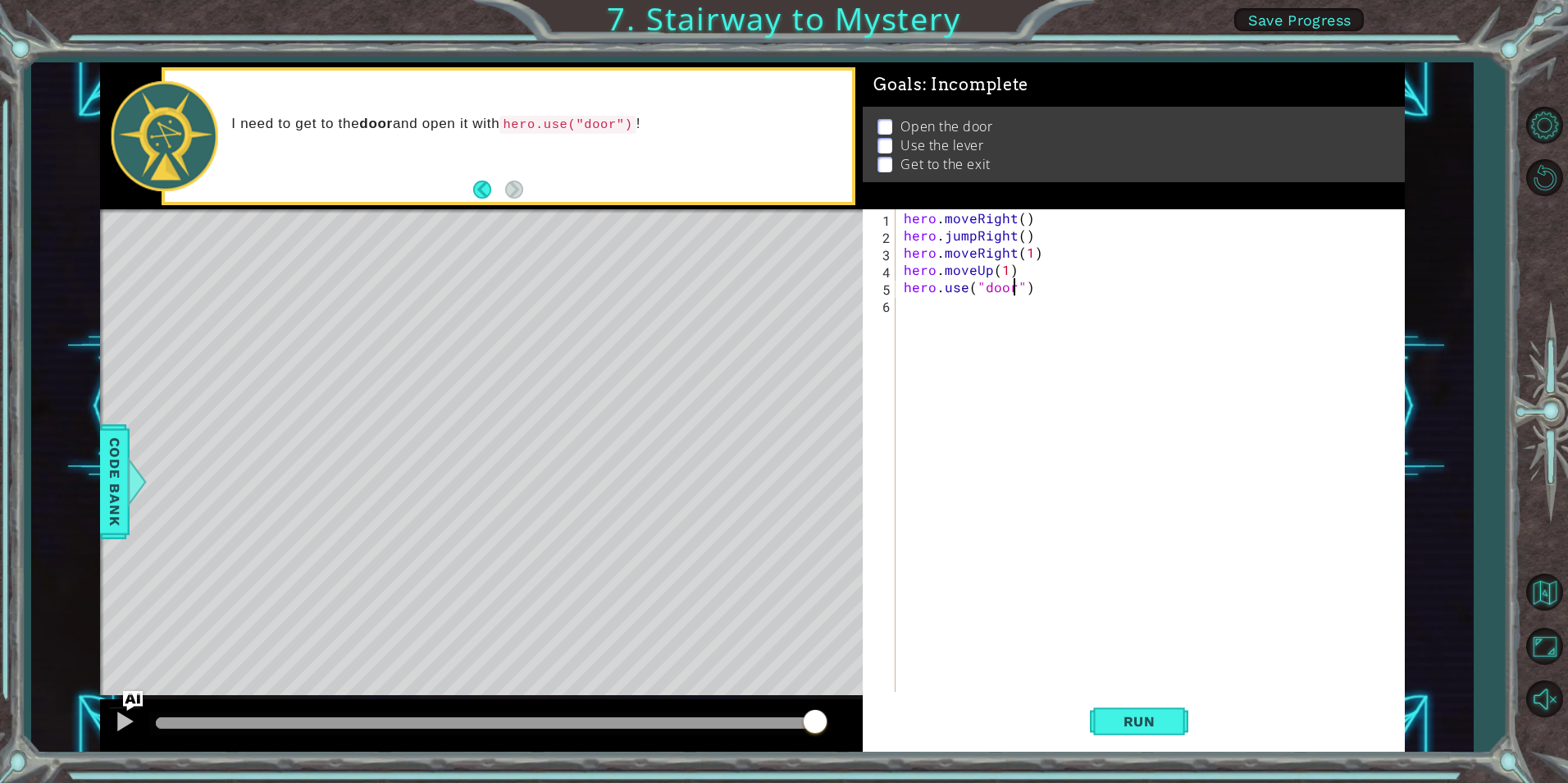
click at [915, 336] on div "hero . moveRight ( ) hero . jumpRight ( ) hero . moveRight ( 1 ) hero . moveUp …" at bounding box center [1154, 467] width 507 height 517
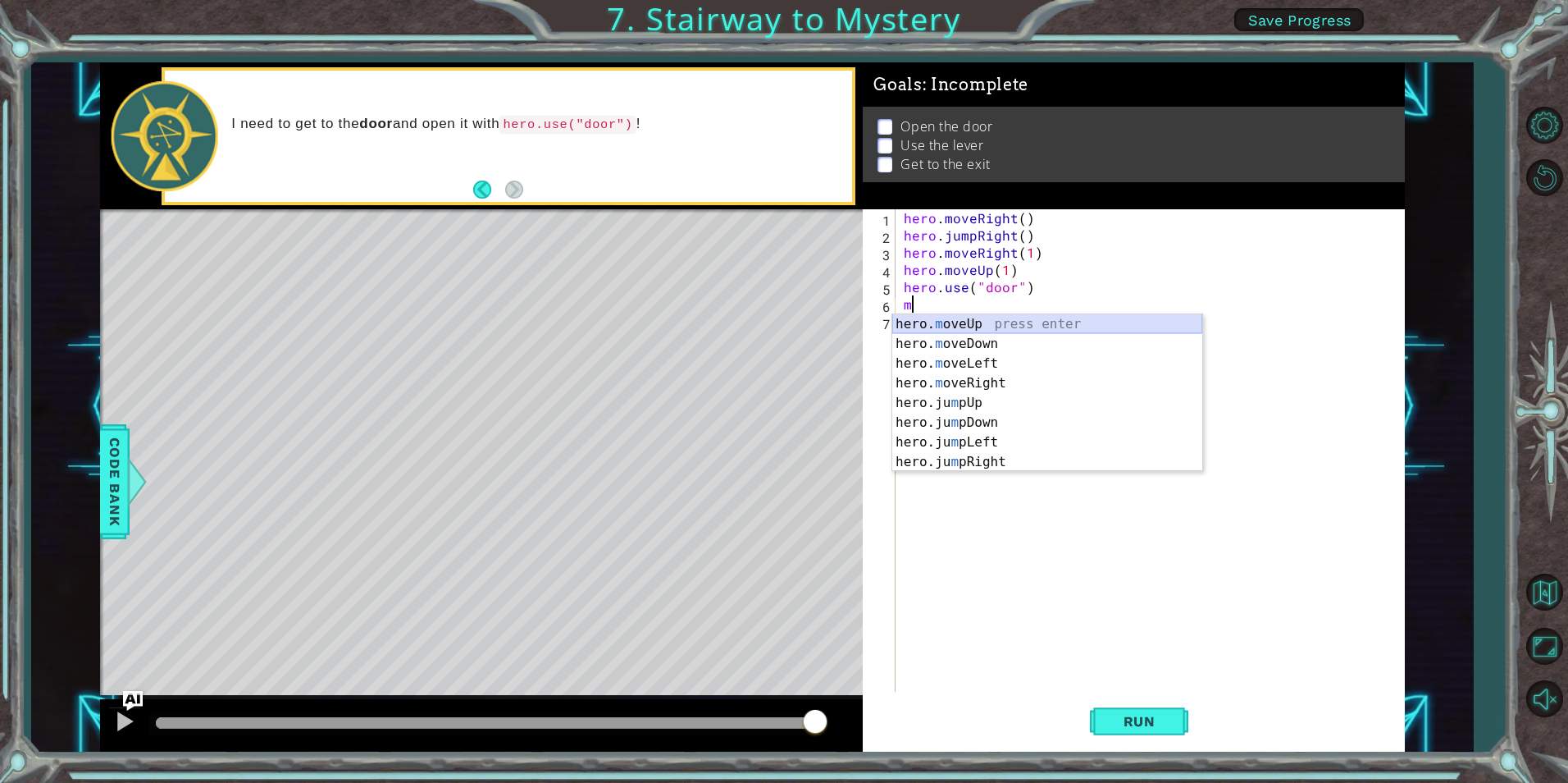
click at [988, 325] on div "hero. m oveUp press enter hero. m oveDown press enter hero. m oveLeft press ent…" at bounding box center [1048, 412] width 310 height 197
type textarea "hero.moveUp(1)"
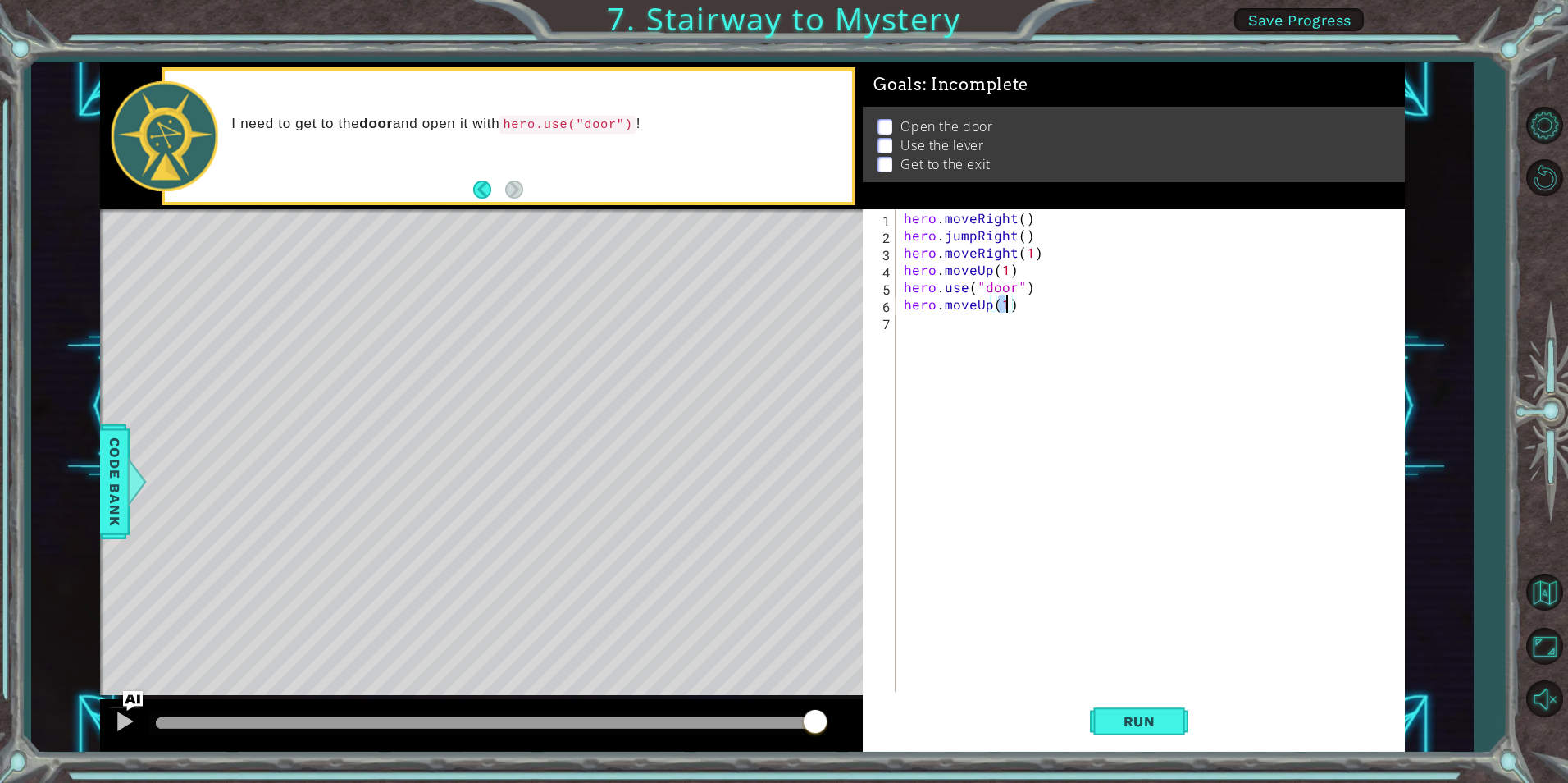
click at [992, 320] on div "hero . moveRight ( ) hero . jumpRight ( ) hero . moveRight ( 1 ) hero . moveUp …" at bounding box center [1154, 467] width 507 height 517
type textarea "h"
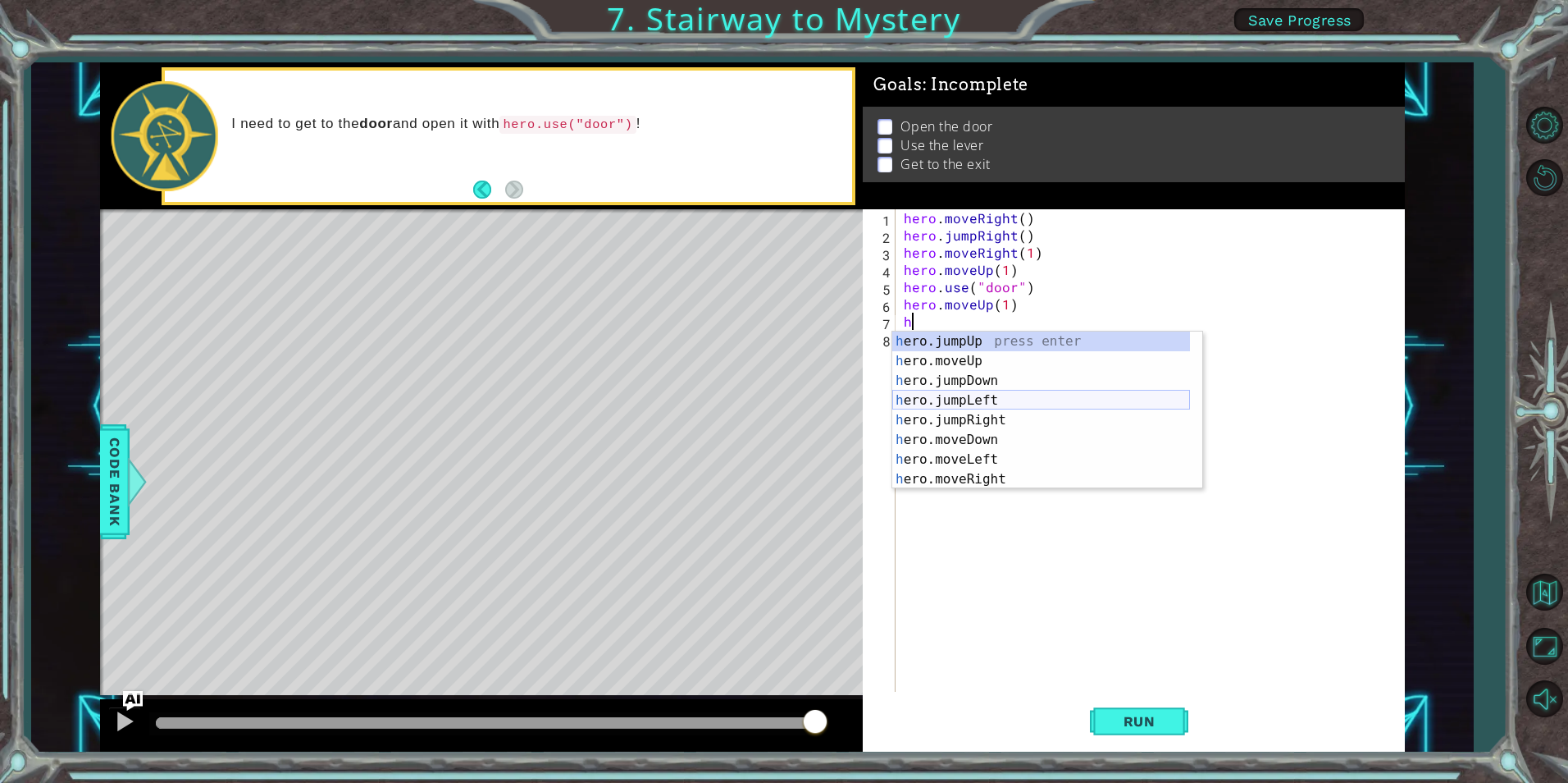
click at [997, 401] on div "h ero.jumpUp press enter h ero.moveUp press enter h ero.jumpDown press enter h …" at bounding box center [1041, 429] width 298 height 197
click at [1127, 500] on div "h ero.moveUp press enter h ero.jumpDown press enter h ero.jumpLeft press enter …" at bounding box center [1041, 447] width 298 height 197
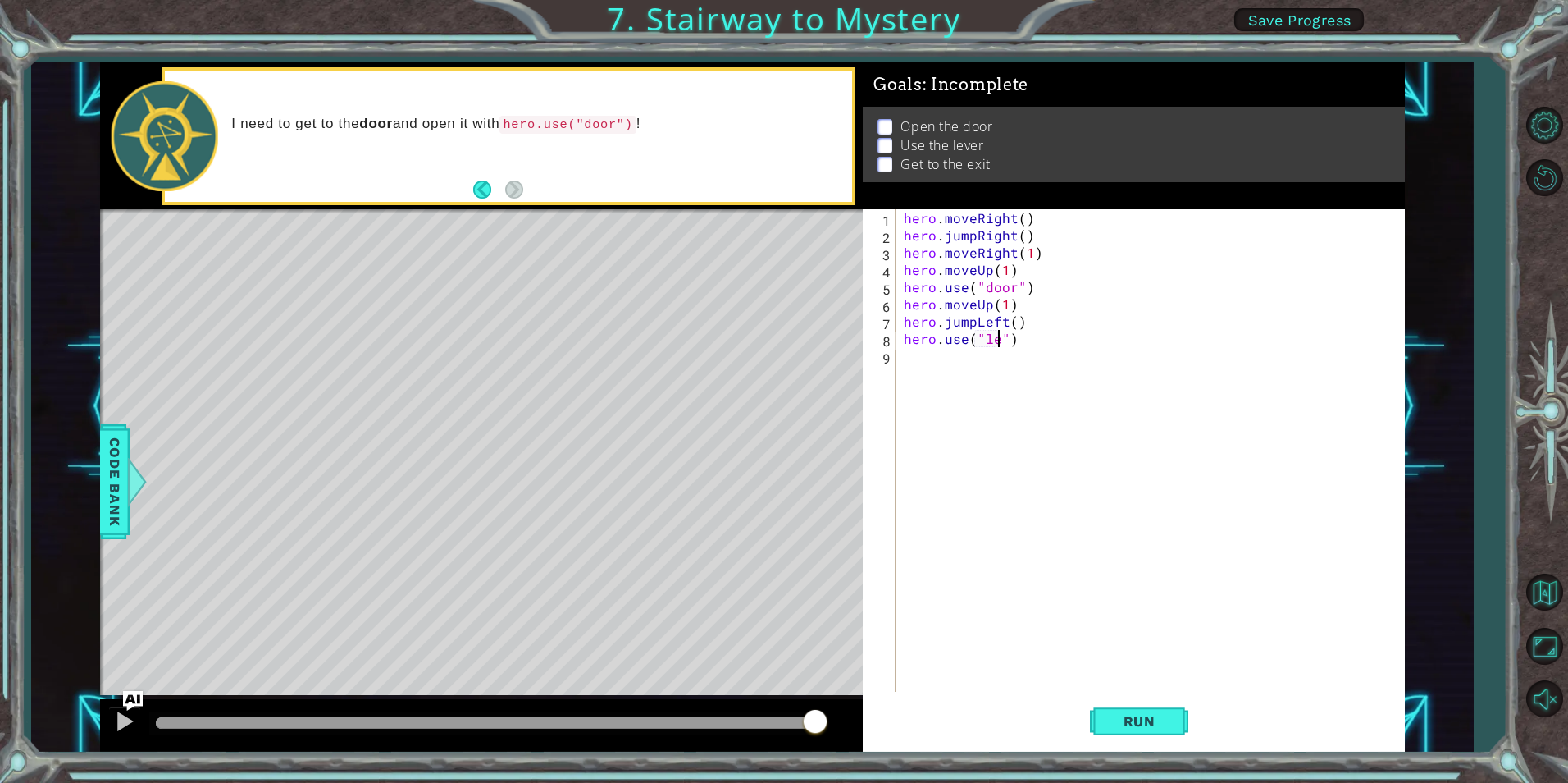
scroll to position [0, 7]
type textarea "hero.use("lever")"
type textarea "\"
type textarea "h"
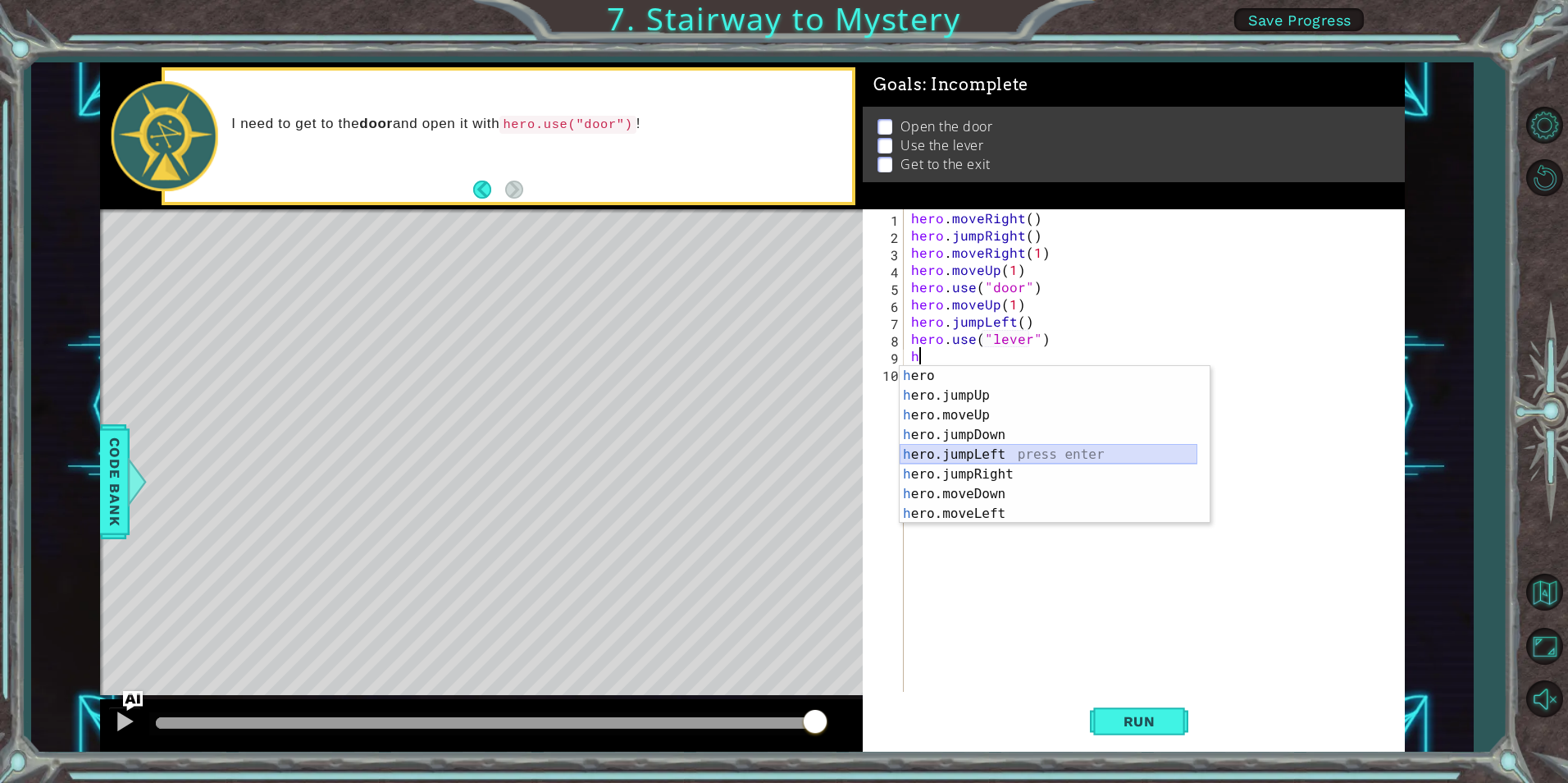
click at [986, 451] on div "h ero press enter h ero.jumpUp press enter h ero.moveUp press enter h ero.jumpD…" at bounding box center [1049, 464] width 298 height 197
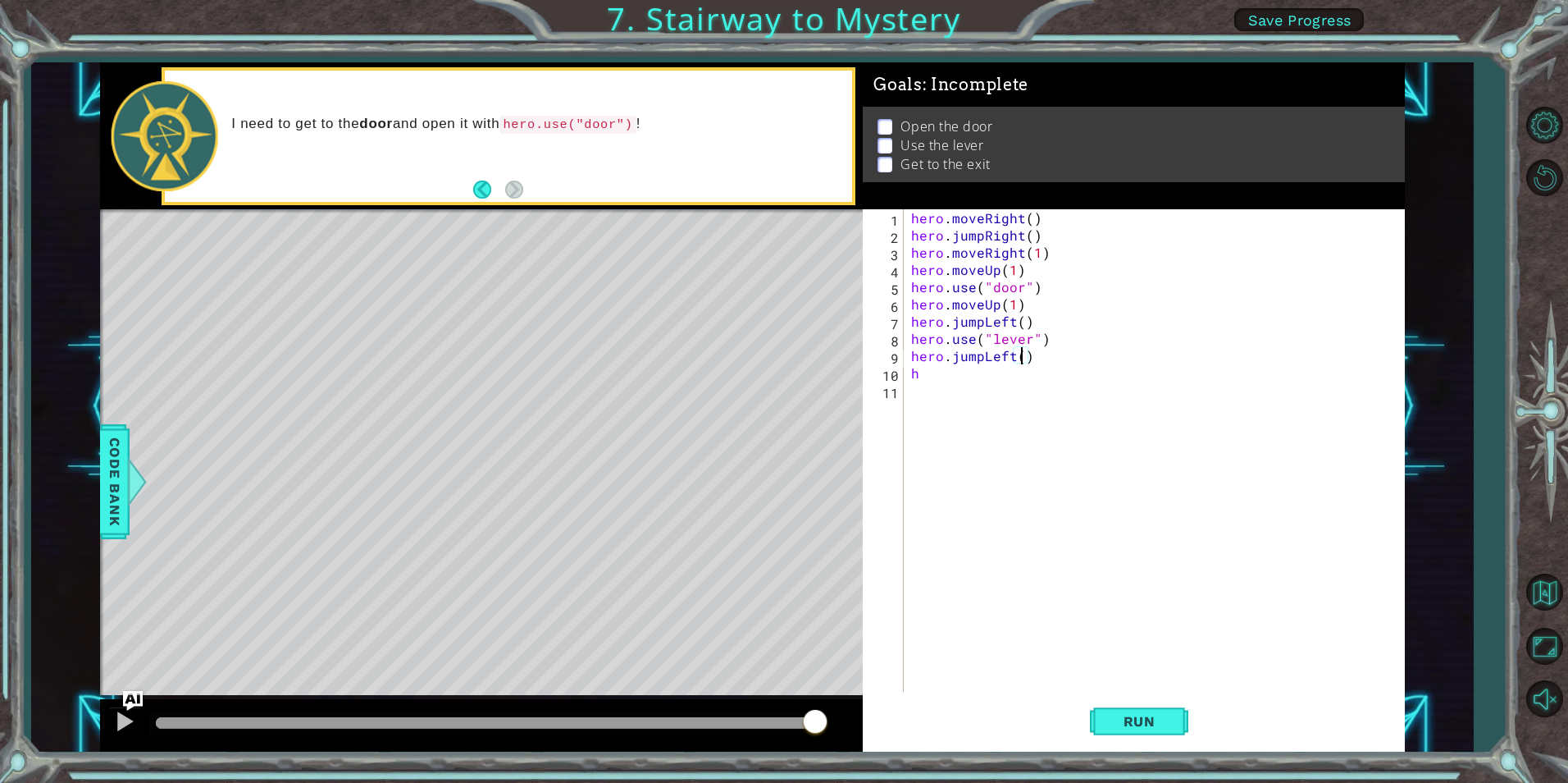
click at [1020, 354] on div "hero . moveRight ( ) hero . jumpRight ( ) hero . moveRight ( 1 ) hero . moveUp …" at bounding box center [1158, 467] width 500 height 517
type textarea "hero.jumpLeft()"
click at [966, 384] on div "hero . moveRight ( ) hero . jumpRight ( ) hero . moveRight ( 1 ) hero . moveUp …" at bounding box center [1158, 467] width 500 height 517
click at [968, 364] on div "hero . moveRight ( ) hero . jumpRight ( ) hero . moveRight ( 1 ) hero . moveUp …" at bounding box center [1158, 467] width 500 height 517
click at [978, 378] on div "hero . moveRight ( ) hero . jumpRight ( ) hero . moveRight ( 1 ) hero . moveUp …" at bounding box center [1158, 467] width 500 height 517
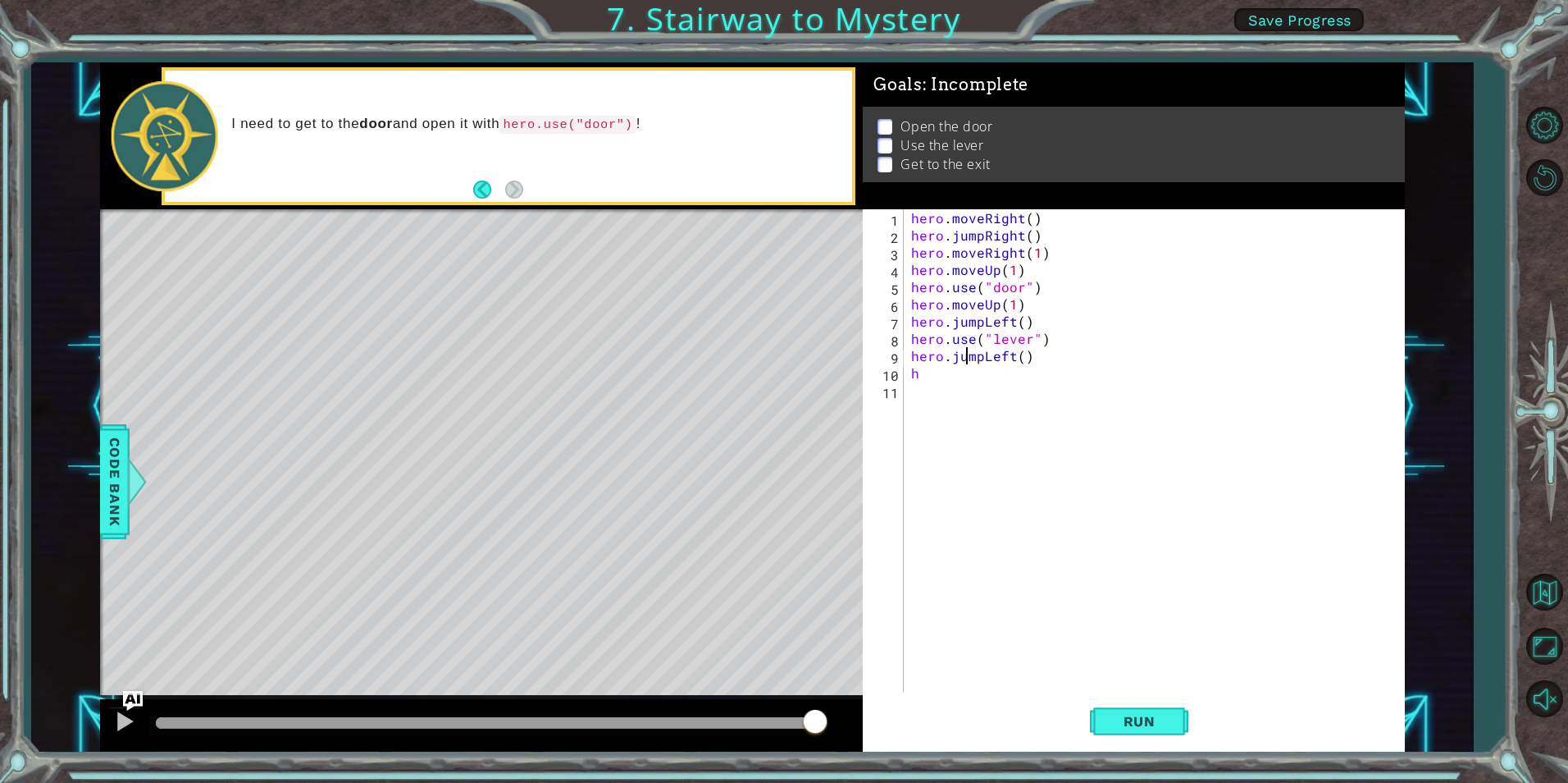
type textarea "h"
click at [1015, 360] on div "hero . moveRight ( ) hero . jumpRight ( ) hero . moveRight ( 1 ) hero . moveUp …" at bounding box center [1158, 467] width 500 height 517
type textarea "hero.jumpLeft()"
click at [1022, 366] on div "hero . moveRight ( ) hero . jumpRight ( ) hero . moveRight ( 1 ) hero . moveUp …" at bounding box center [1158, 467] width 500 height 517
click at [1017, 357] on div "hero . moveRight ( ) hero . jumpRight ( ) hero . moveRight ( 1 ) hero . moveUp …" at bounding box center [1158, 467] width 500 height 517
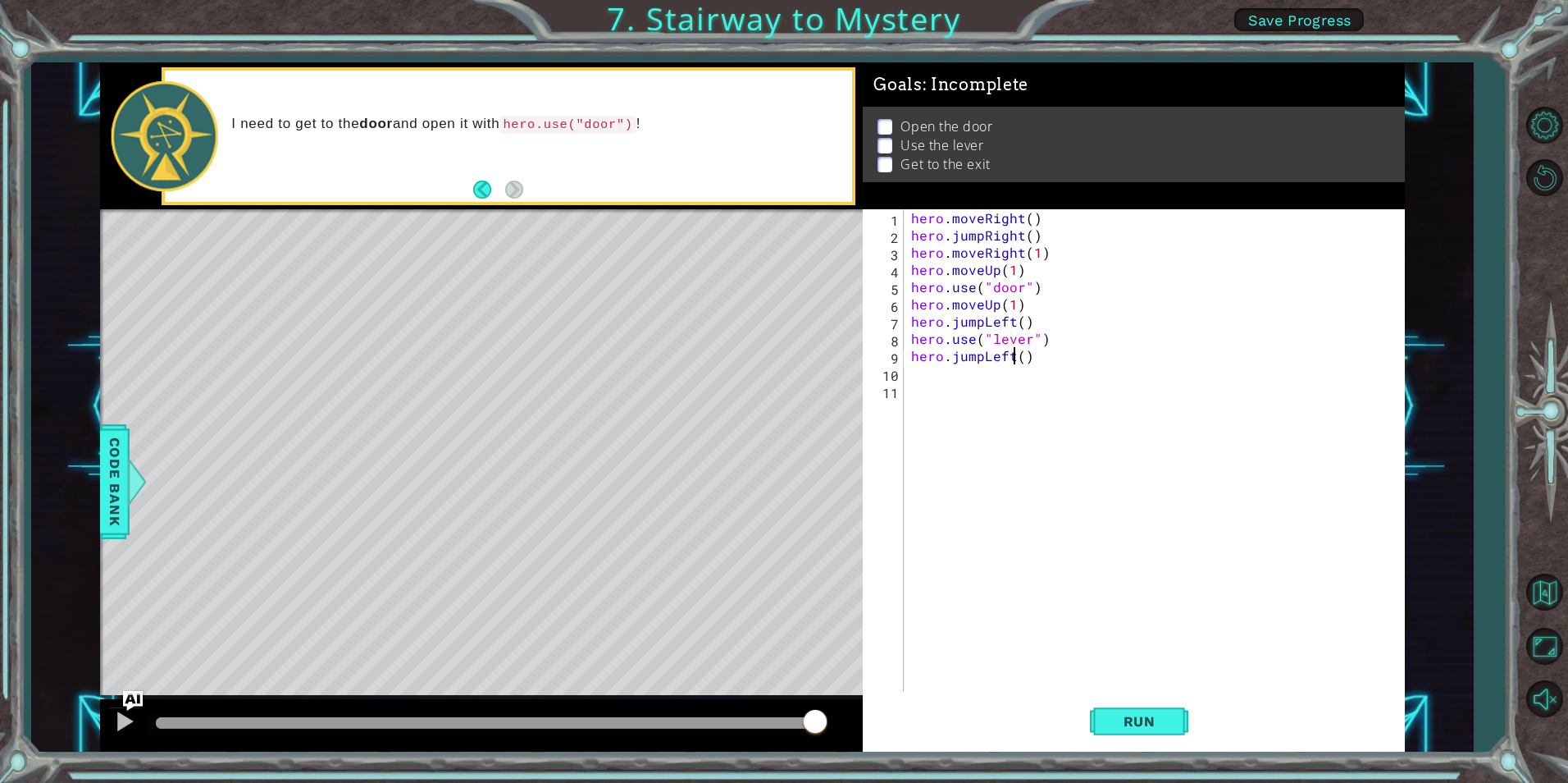
type textarea "hero.jumpLeft()"
click at [1021, 357] on div "hero . moveRight ( ) hero . jumpRight ( ) hero . moveRight ( 1 ) hero . moveUp …" at bounding box center [1158, 467] width 500 height 517
click at [1016, 321] on div "hero . moveRight ( ) hero . jumpRight ( ) hero . moveRight ( 1 ) hero . moveUp …" at bounding box center [1158, 467] width 500 height 517
drag, startPoint x: 1053, startPoint y: 322, endPoint x: 907, endPoint y: 321, distance: 146.0
click at [907, 321] on div "hero.jumpLeft() 1 2 3 4 5 6 7 8 9 10 11 hero . moveRight ( ) hero . jumpRight (…" at bounding box center [1131, 450] width 537 height 482
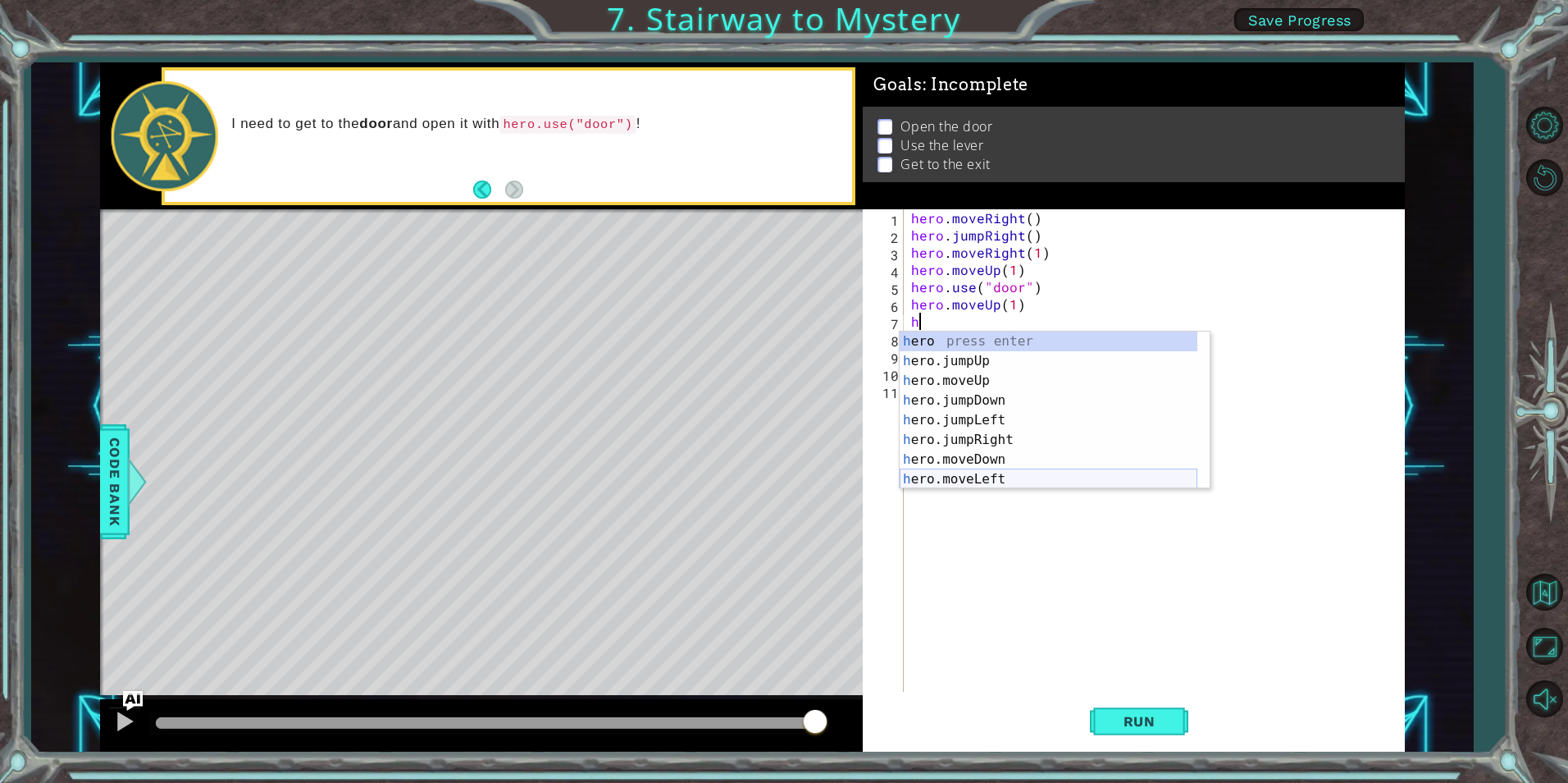
click at [1020, 481] on div "h ero press enter h ero.jumpUp press enter h ero.moveUp press enter h ero.jumpD…" at bounding box center [1049, 429] width 298 height 197
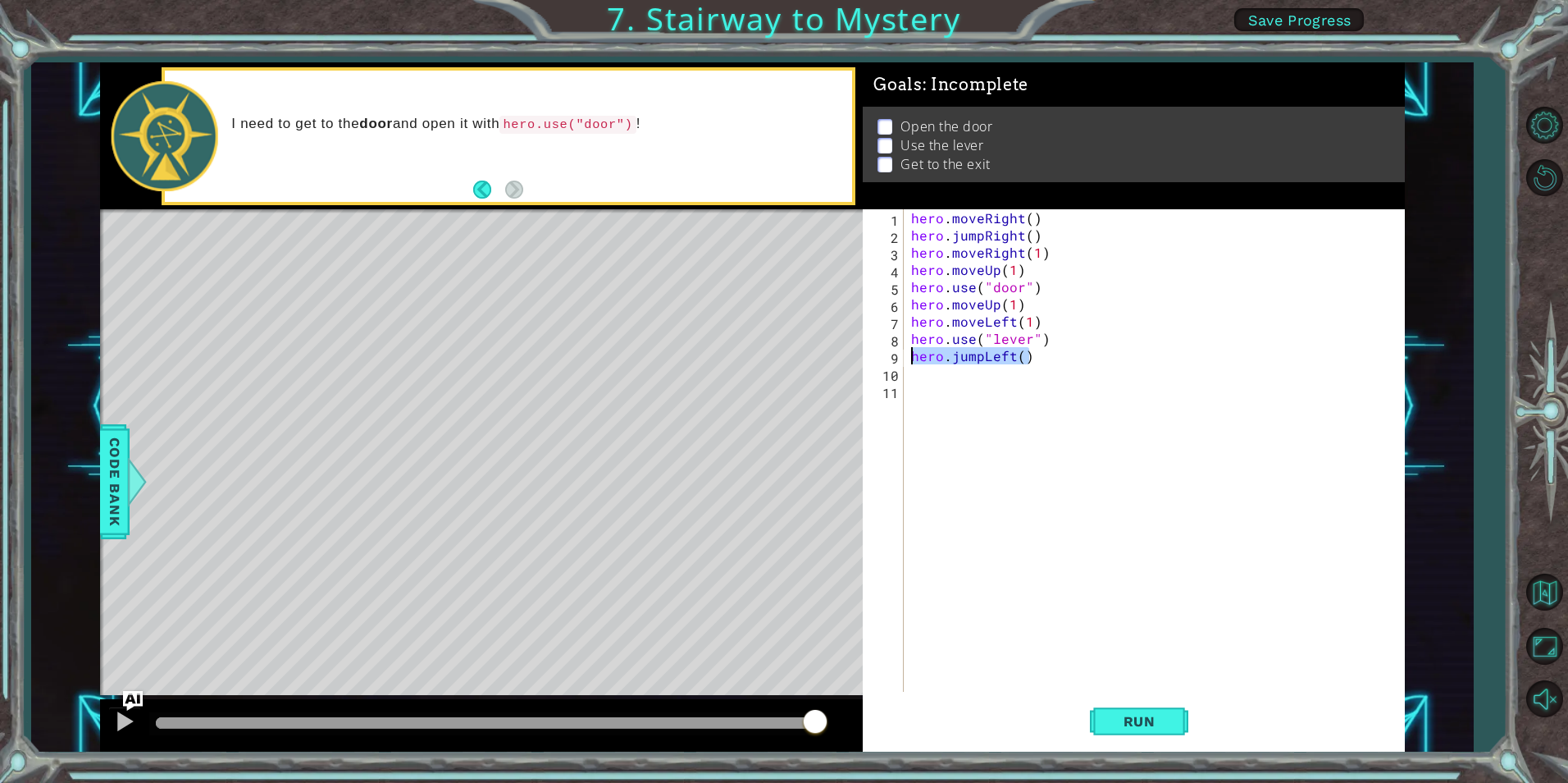
click at [850, 359] on div "1 ההההההההההההההההההההההההההההההההההההההההההההההההההההההההההההההההההההההההההההה…" at bounding box center [752, 406] width 1305 height 689
type textarea "hero.jumpLeft()"
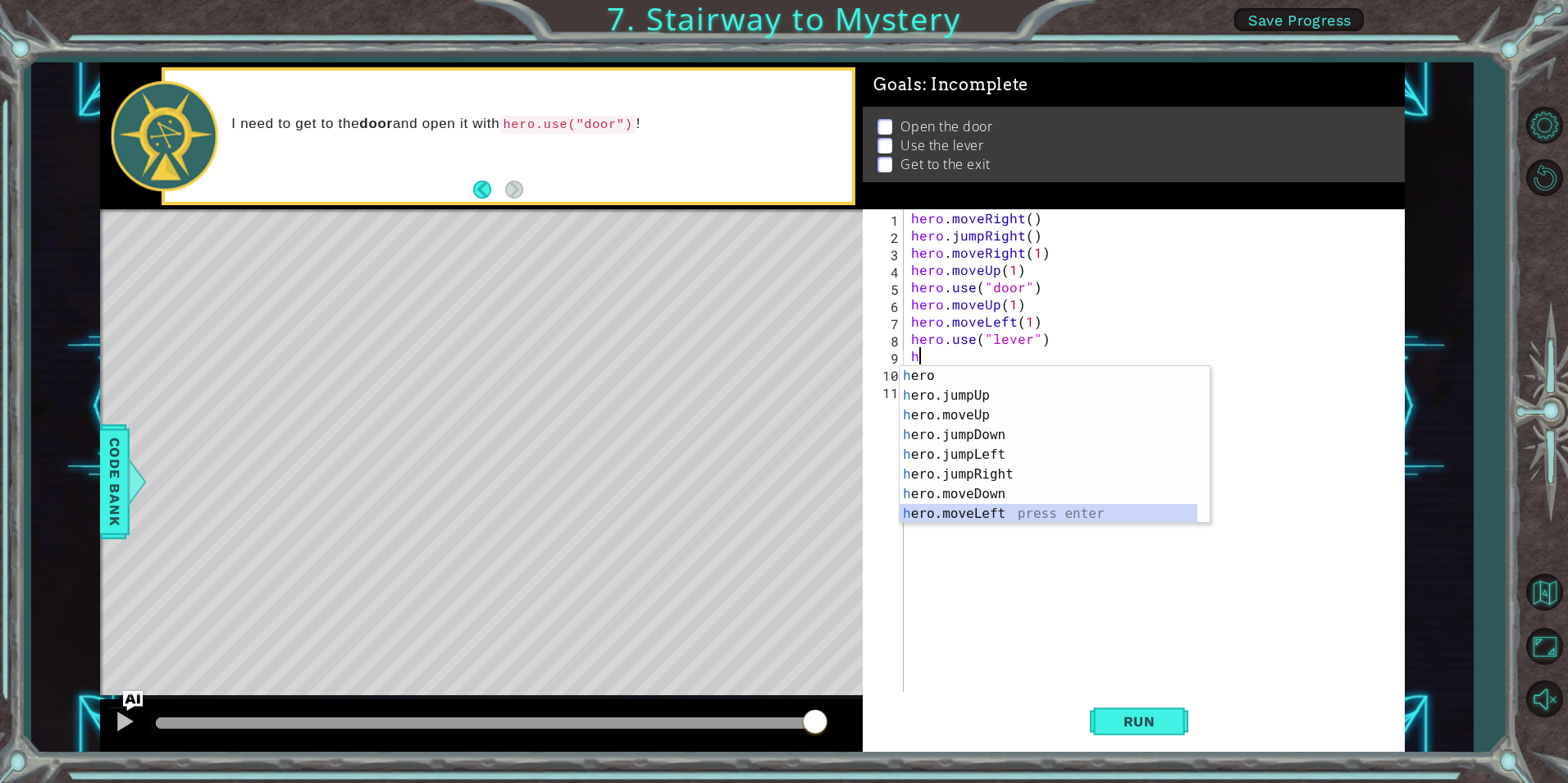
click at [997, 515] on div "h ero press enter h ero.jumpUp press enter h ero.moveUp press enter h ero.jumpD…" at bounding box center [1049, 464] width 298 height 197
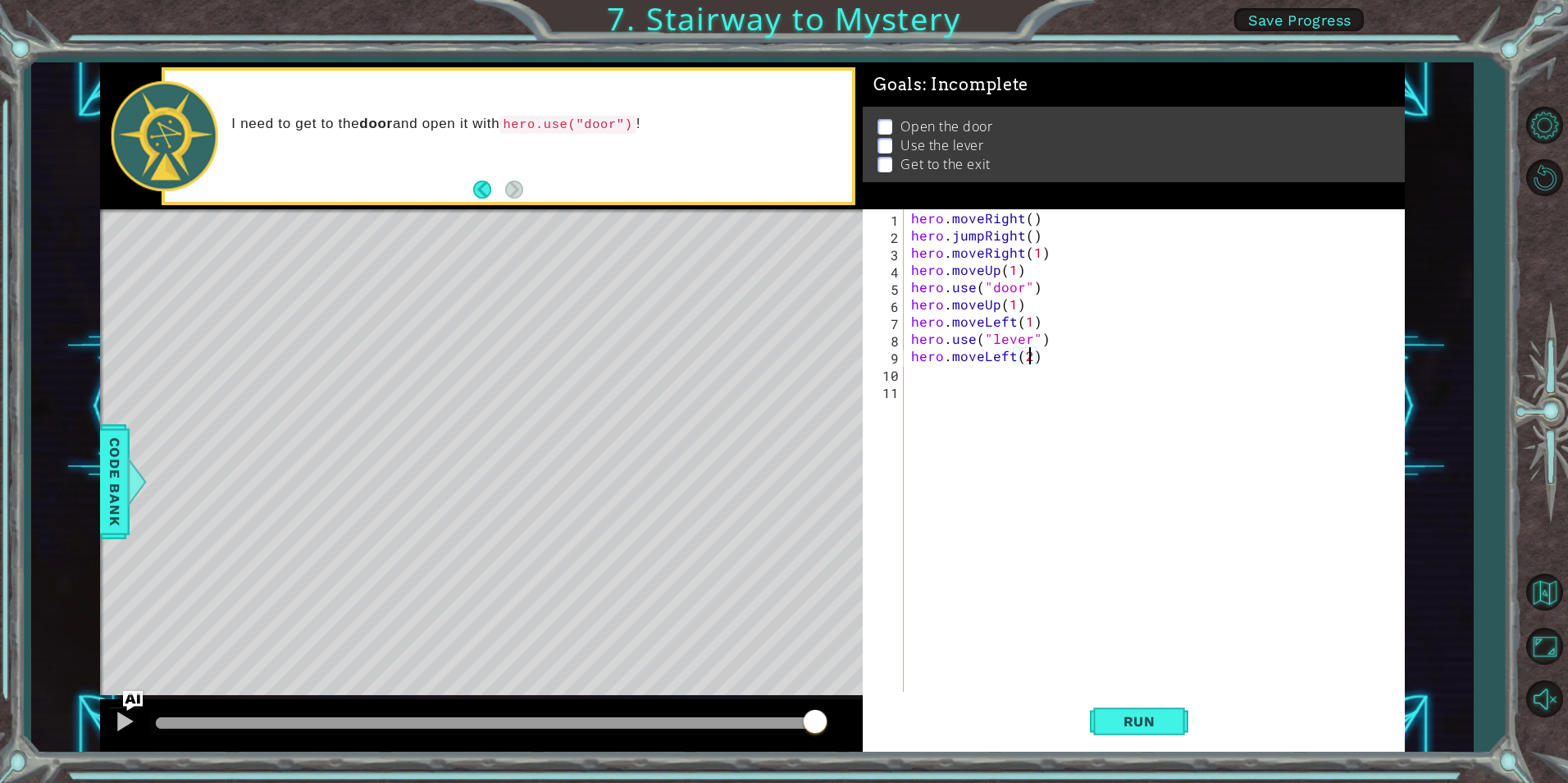
scroll to position [0, 7]
click at [1144, 719] on span "Run" at bounding box center [1139, 721] width 64 height 17
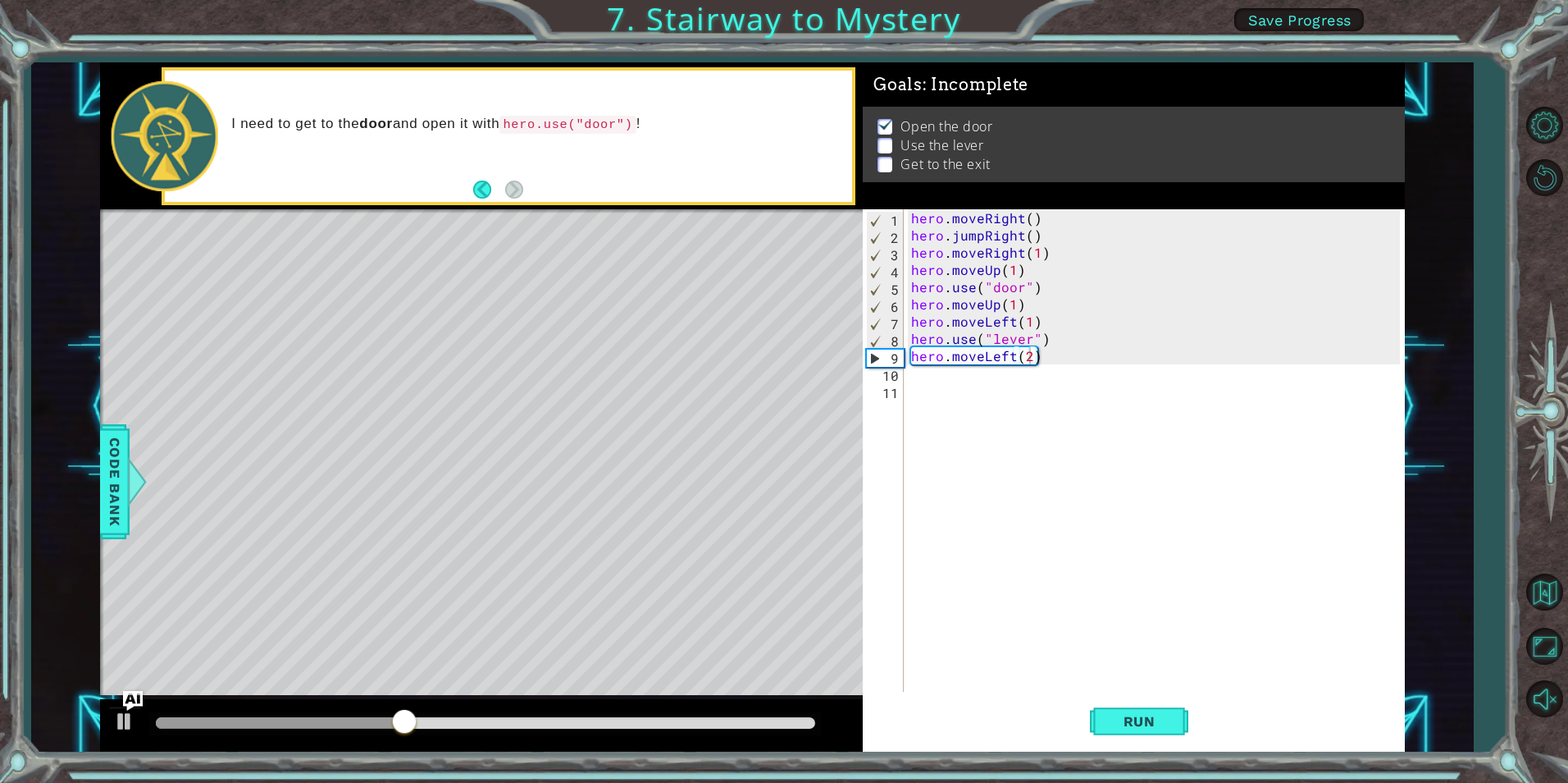
drag, startPoint x: 571, startPoint y: 146, endPoint x: 803, endPoint y: 151, distance: 232.1
click at [619, 145] on div "I need to get to the door and open it with hero.use("door") !" at bounding box center [536, 136] width 632 height 59
click at [1014, 307] on div "hero . moveRight ( ) hero . jumpRight ( ) hero . moveRight ( 1 ) hero . moveUp …" at bounding box center [1158, 467] width 500 height 517
click at [1007, 306] on div "hero . moveRight ( ) hero . jumpRight ( ) hero . moveRight ( 1 ) hero . moveUp …" at bounding box center [1158, 467] width 500 height 517
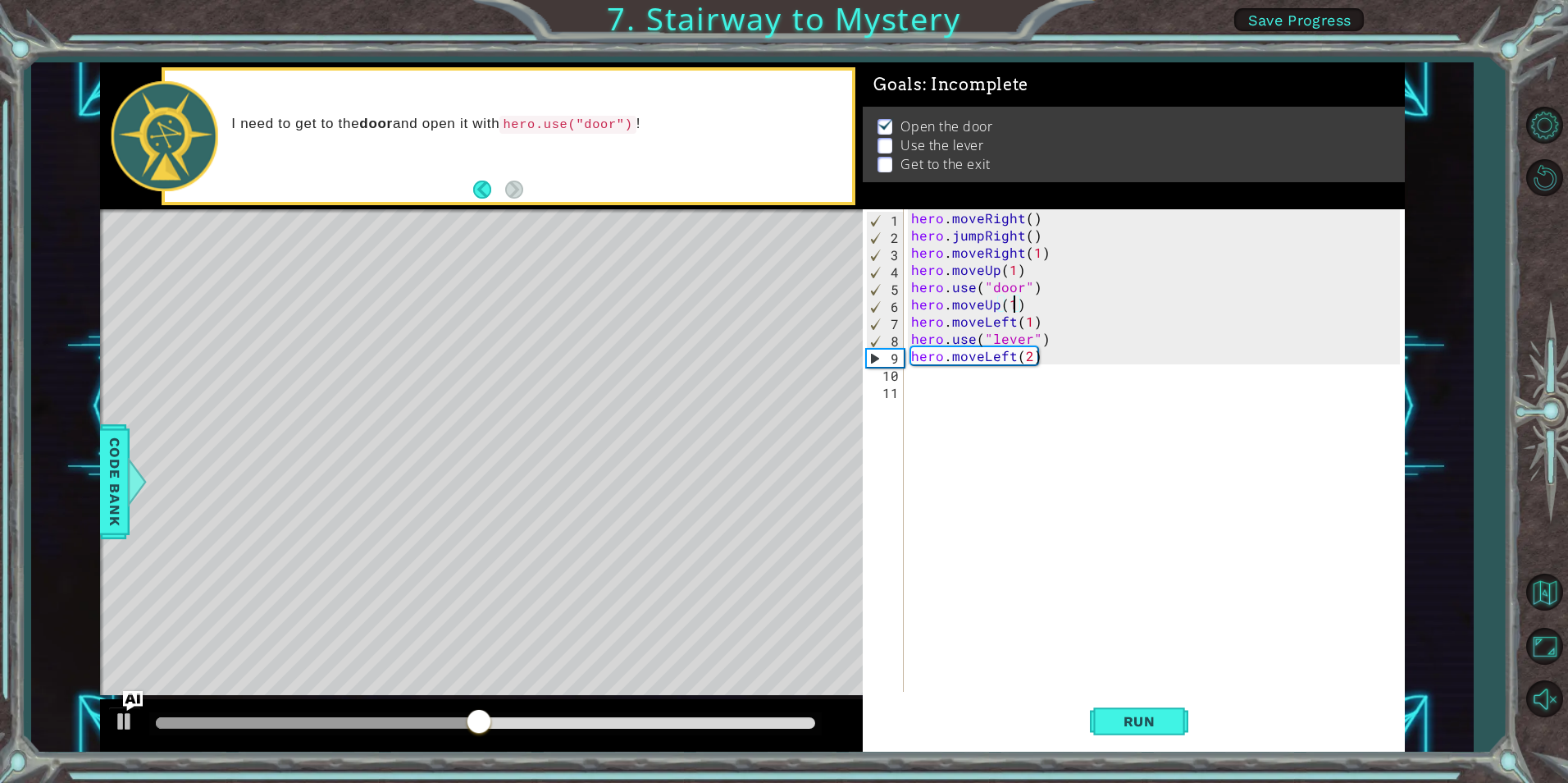
click at [1014, 308] on div "hero . moveRight ( ) hero . jumpRight ( ) hero . moveRight ( 1 ) hero . moveUp …" at bounding box center [1158, 467] width 500 height 517
type textarea "hero.moveUp(2)"
click at [1153, 739] on button "Run" at bounding box center [1139, 721] width 98 height 55
click at [1000, 381] on div "hero . moveRight ( ) hero . jumpRight ( ) hero . moveRight ( 1 ) hero . moveUp …" at bounding box center [1158, 467] width 500 height 517
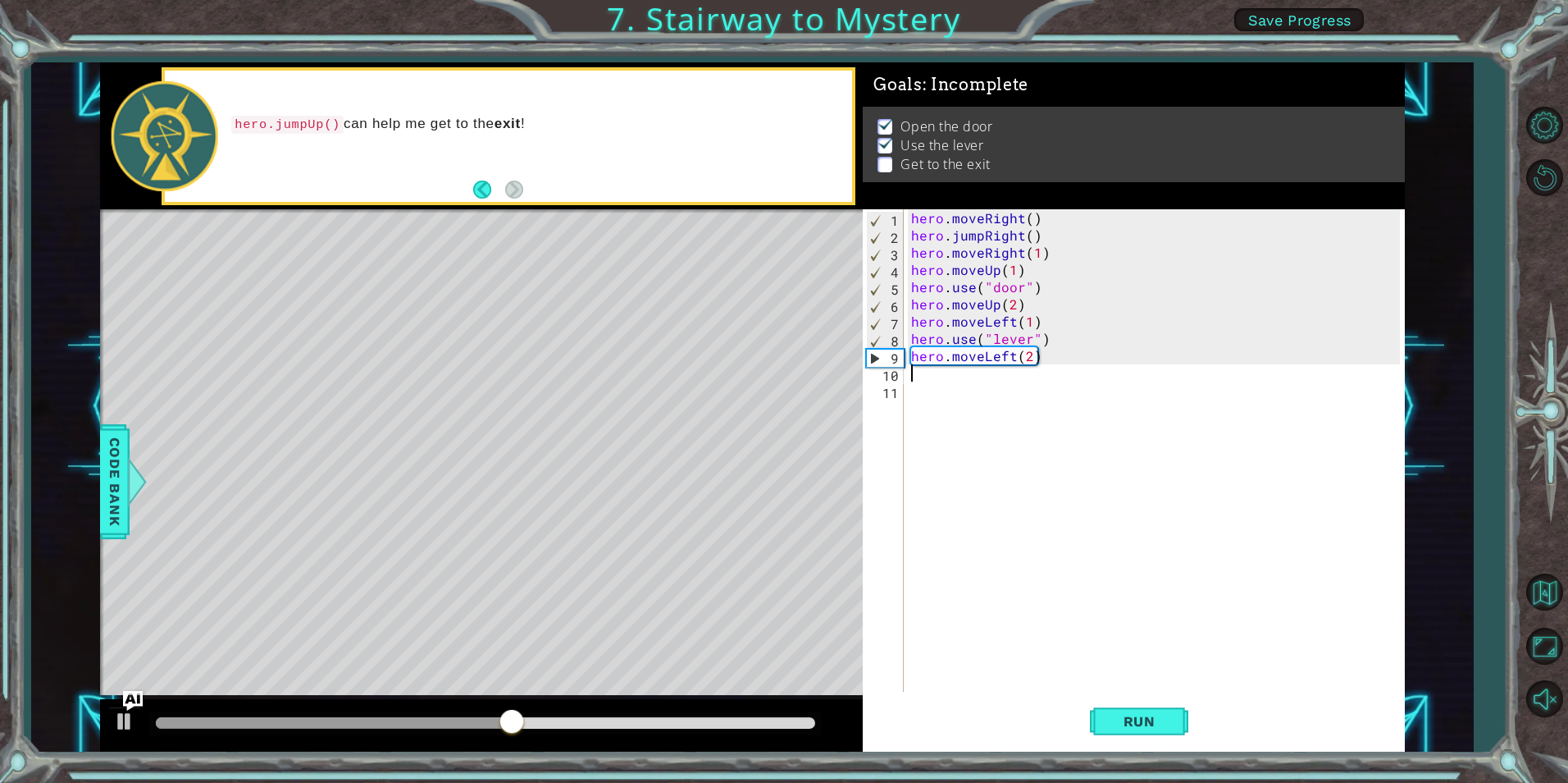
type textarea "h"
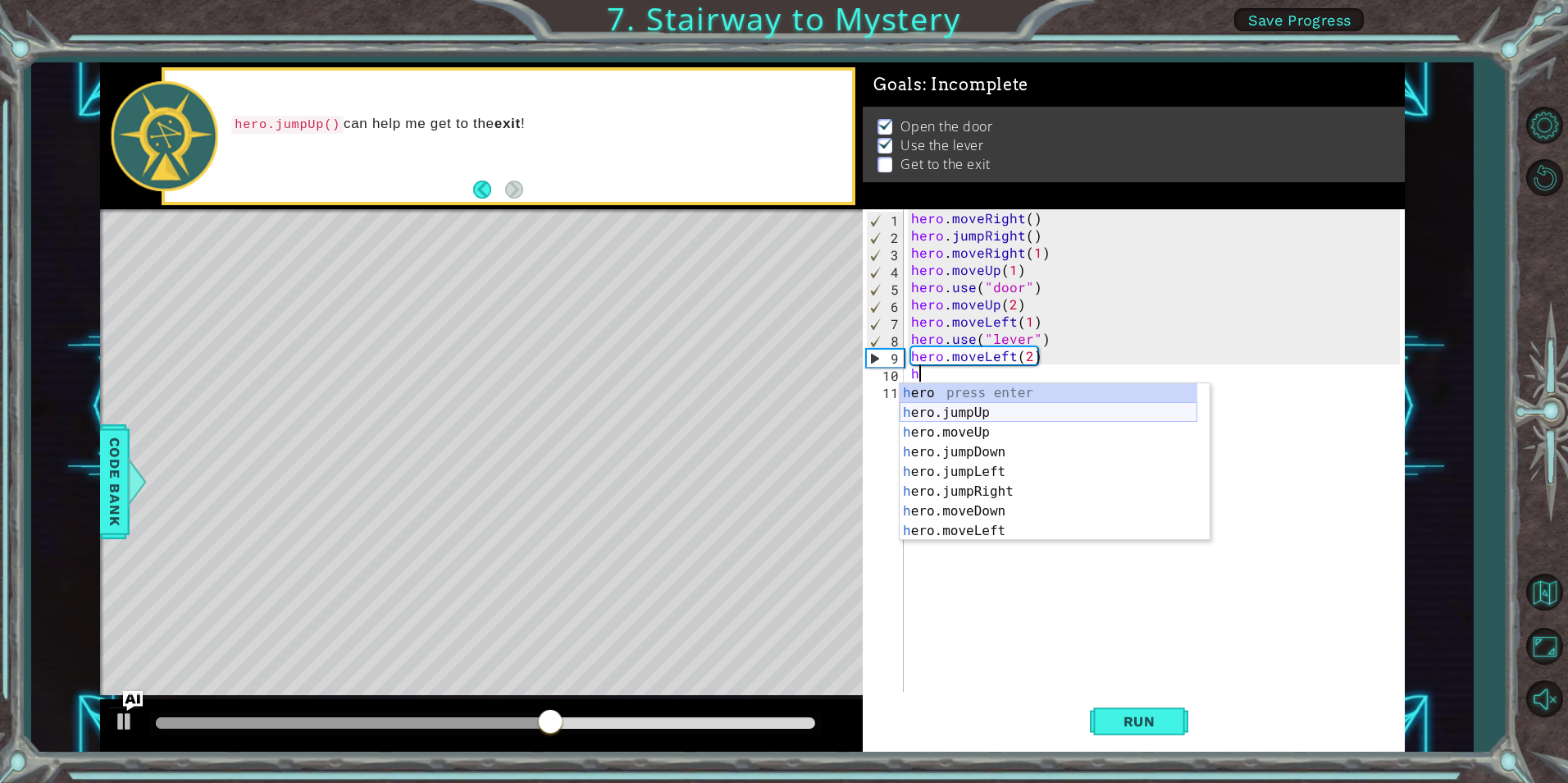
click at [1002, 411] on div "h ero press enter h ero.jumpUp press enter h ero.moveUp press enter h ero.jumpD…" at bounding box center [1049, 482] width 298 height 197
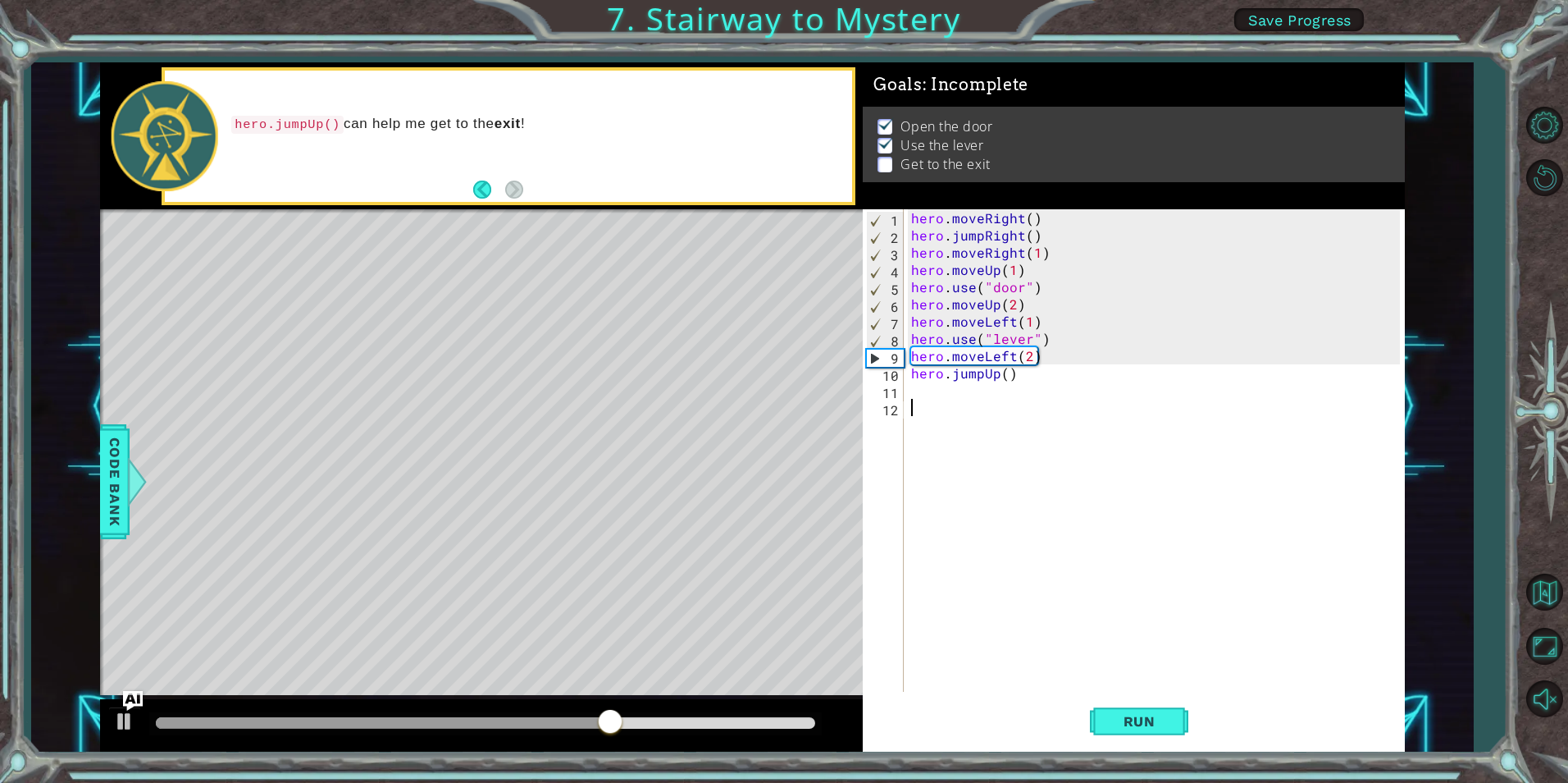
click at [977, 402] on div "hero . moveRight ( ) hero . jumpRight ( ) hero . moveRight ( 1 ) hero . moveUp …" at bounding box center [1158, 467] width 500 height 517
click at [978, 393] on div "hero . moveRight ( ) hero . jumpRight ( ) hero . moveRight ( 1 ) hero . moveUp …" at bounding box center [1158, 467] width 500 height 517
type textarea "h"
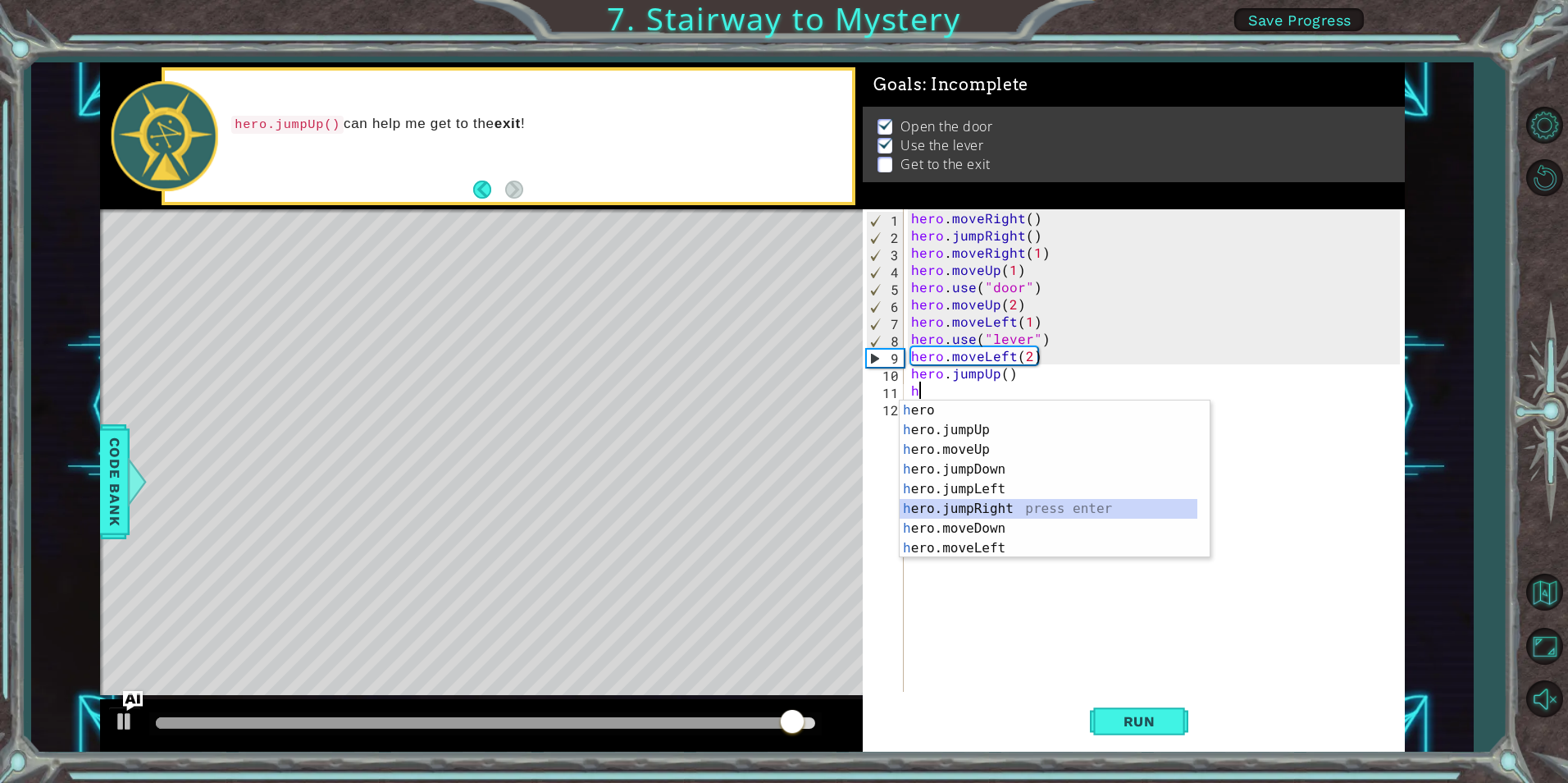
click at [997, 508] on div "h ero press enter h ero.jumpUp press enter h ero.moveUp press enter h ero.jumpD…" at bounding box center [1049, 499] width 298 height 197
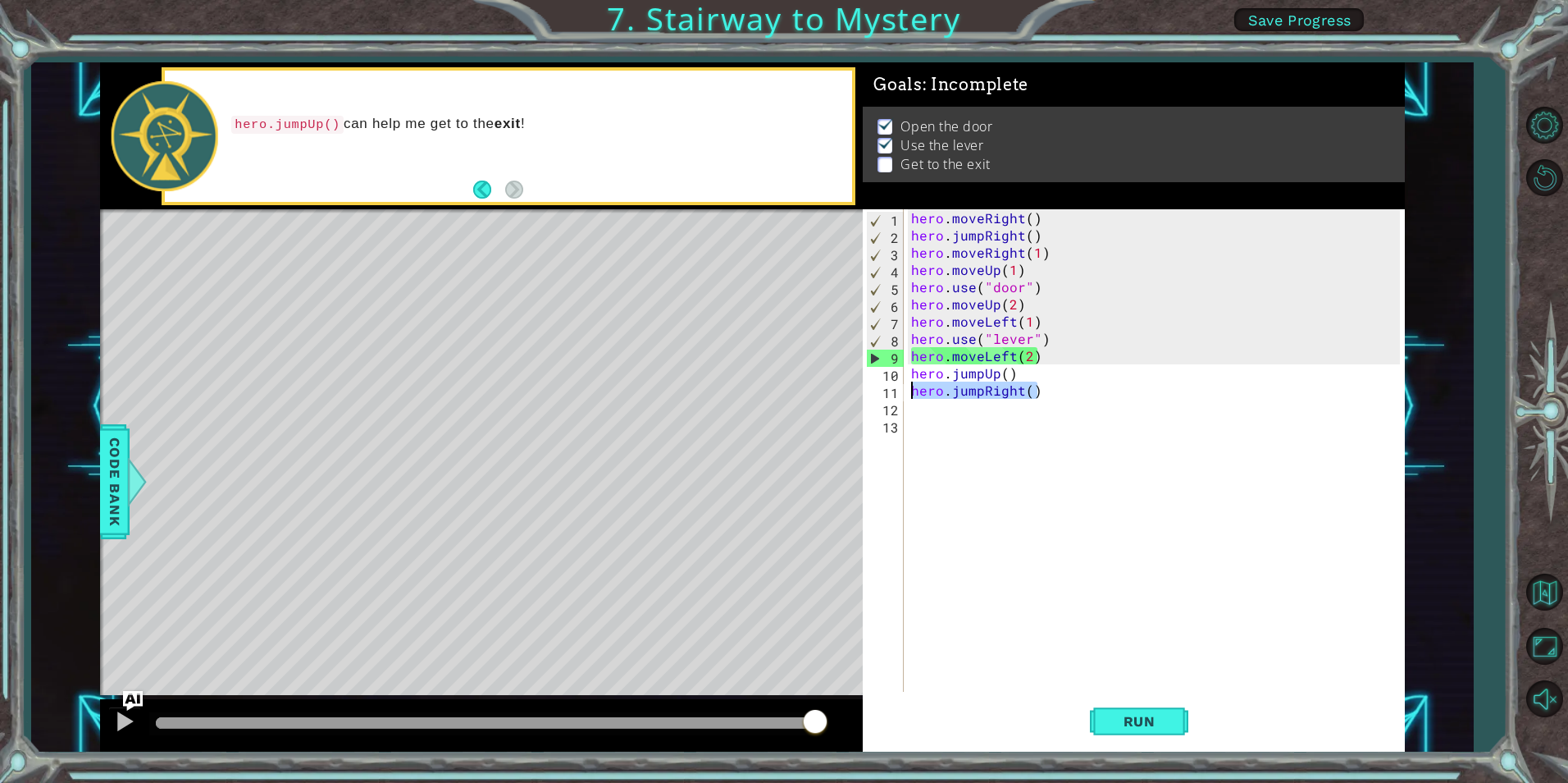
drag, startPoint x: 1045, startPoint y: 391, endPoint x: 881, endPoint y: 393, distance: 164.0
click at [881, 393] on div "1 2 3 4 5 6 7 8 9 10 11 12 13 hero . moveRight ( ) hero . jumpRight ( ) hero . …" at bounding box center [1131, 450] width 537 height 482
type textarea "hero.jumpRight()"
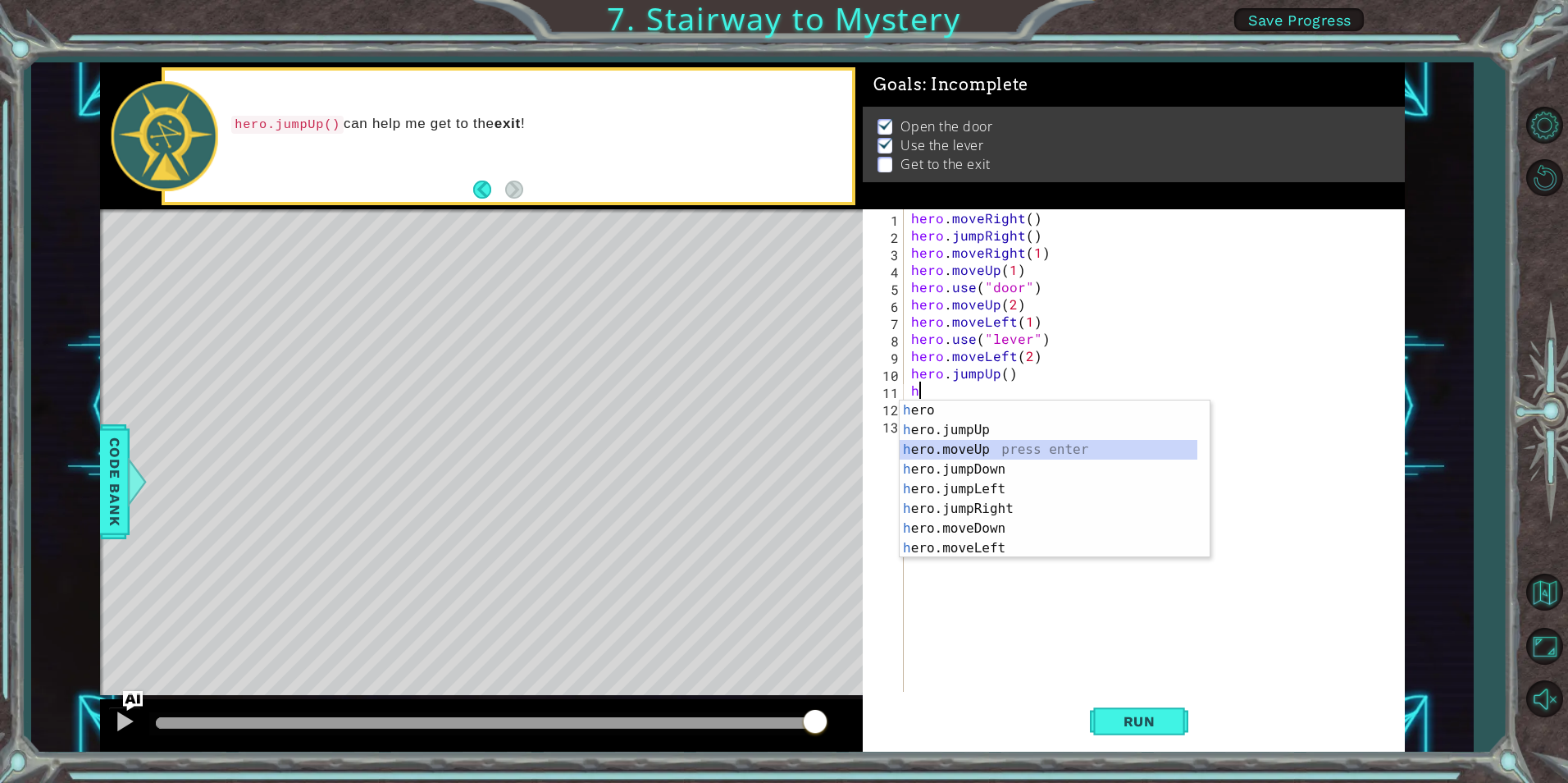
drag, startPoint x: 1201, startPoint y: 450, endPoint x: 1191, endPoint y: 381, distance: 69.7
click at [1191, 381] on body "1 ההההההההההההההההההההההההההההההההההההההההההההההההההההההההההההההההההההההההההההה…" at bounding box center [784, 392] width 1568 height 783
click at [1242, 363] on div "hero . moveRight ( ) hero . jumpRight ( ) hero . moveRight ( 1 ) hero . moveUp …" at bounding box center [1158, 467] width 500 height 517
type textarea "hero.moveLeft(2)"
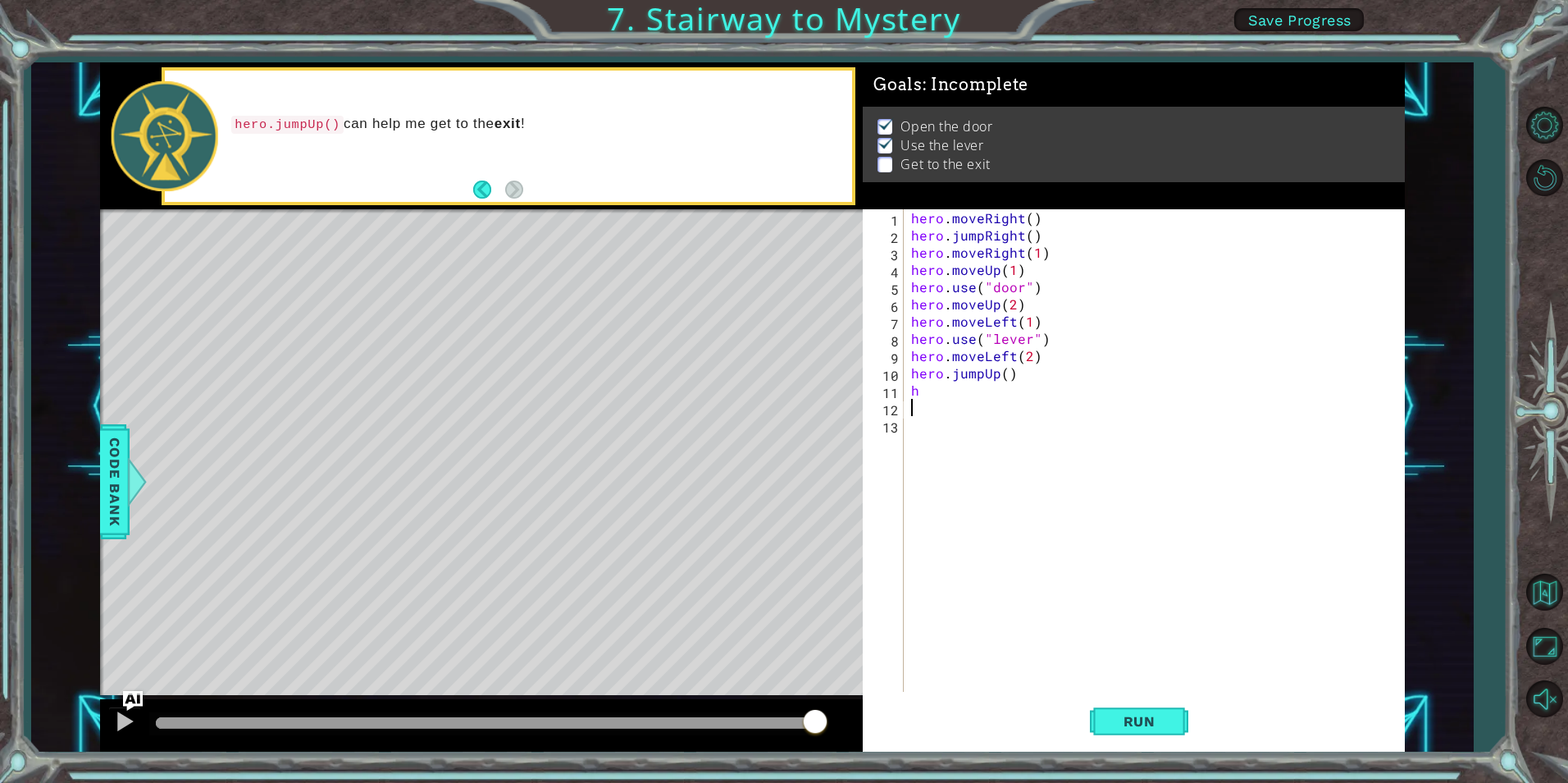
click at [960, 401] on div "hero . moveRight ( ) hero . jumpRight ( ) hero . moveRight ( 1 ) hero . moveUp …" at bounding box center [1158, 467] width 500 height 517
click at [958, 392] on div "hero . moveRight ( ) hero . jumpRight ( ) hero . moveRight ( 1 ) hero . moveUp …" at bounding box center [1158, 467] width 500 height 517
type textarea "h"
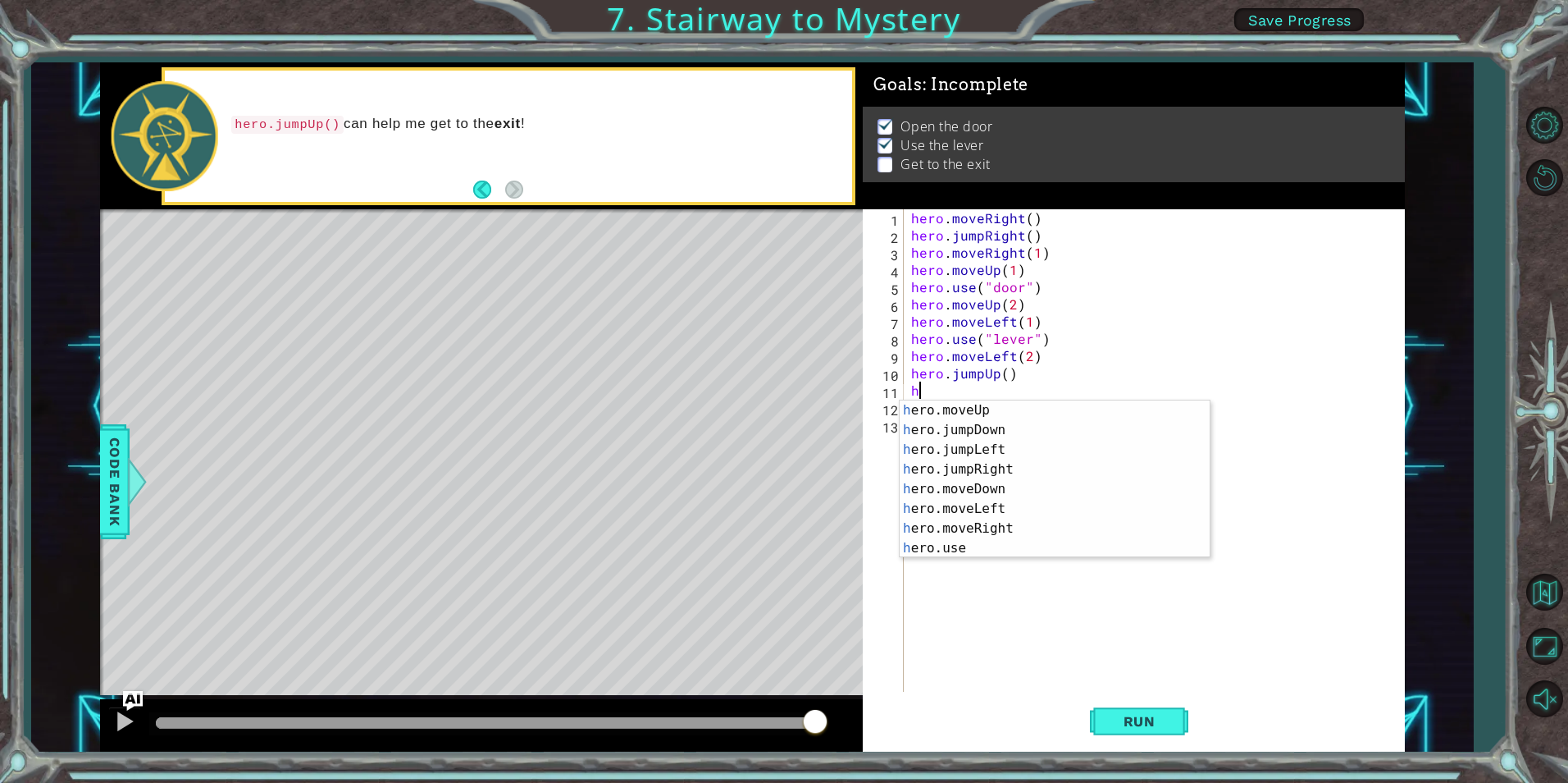
scroll to position [41, 0]
click at [1062, 521] on div "h ero.moveUp press enter h ero.jumpDown press enter h ero.jumpLeft press enter …" at bounding box center [1049, 499] width 298 height 197
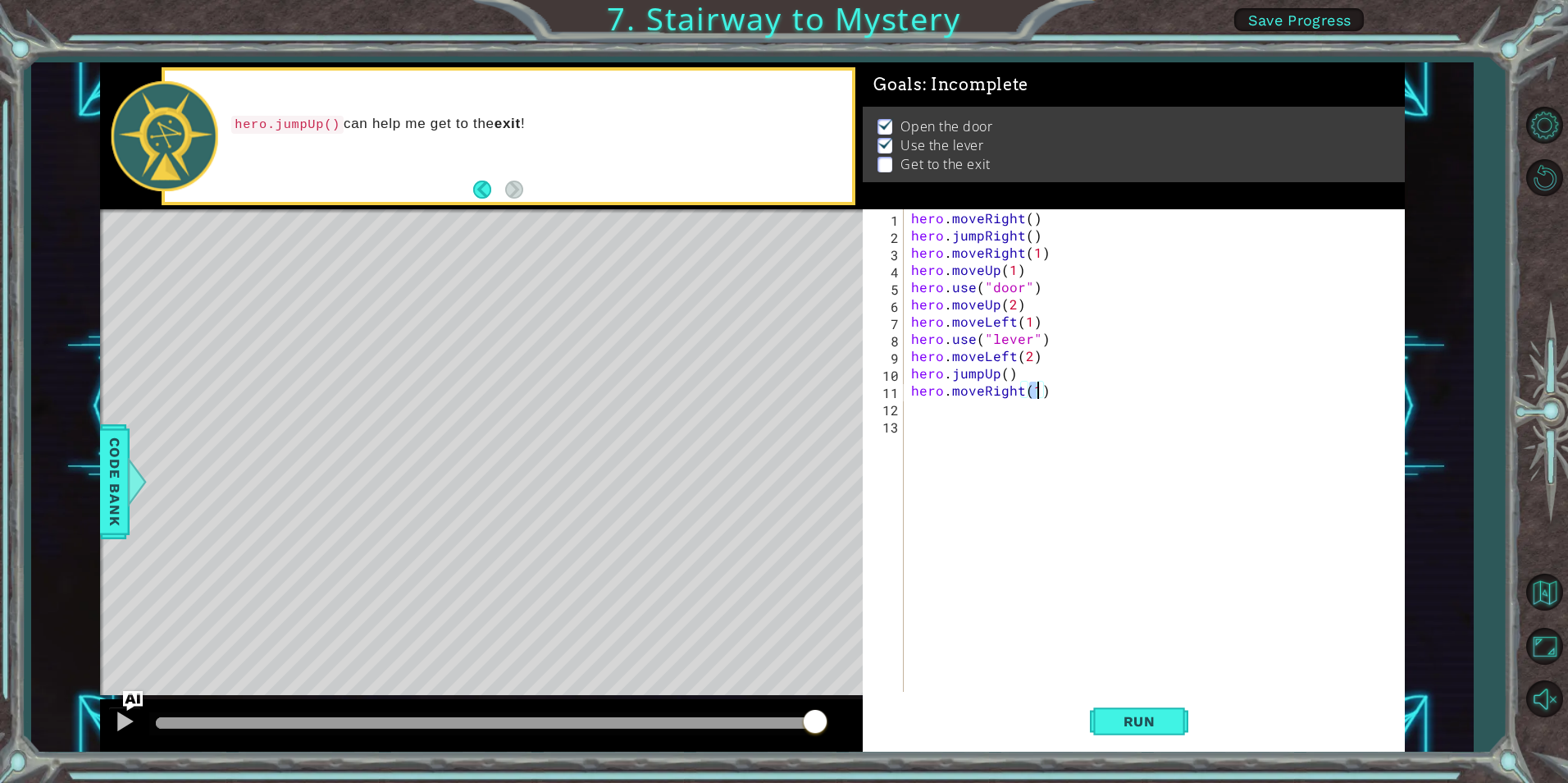
scroll to position [0, 7]
type textarea "hero.moveRight(2)"
click at [1162, 723] on span "Run" at bounding box center [1139, 721] width 64 height 17
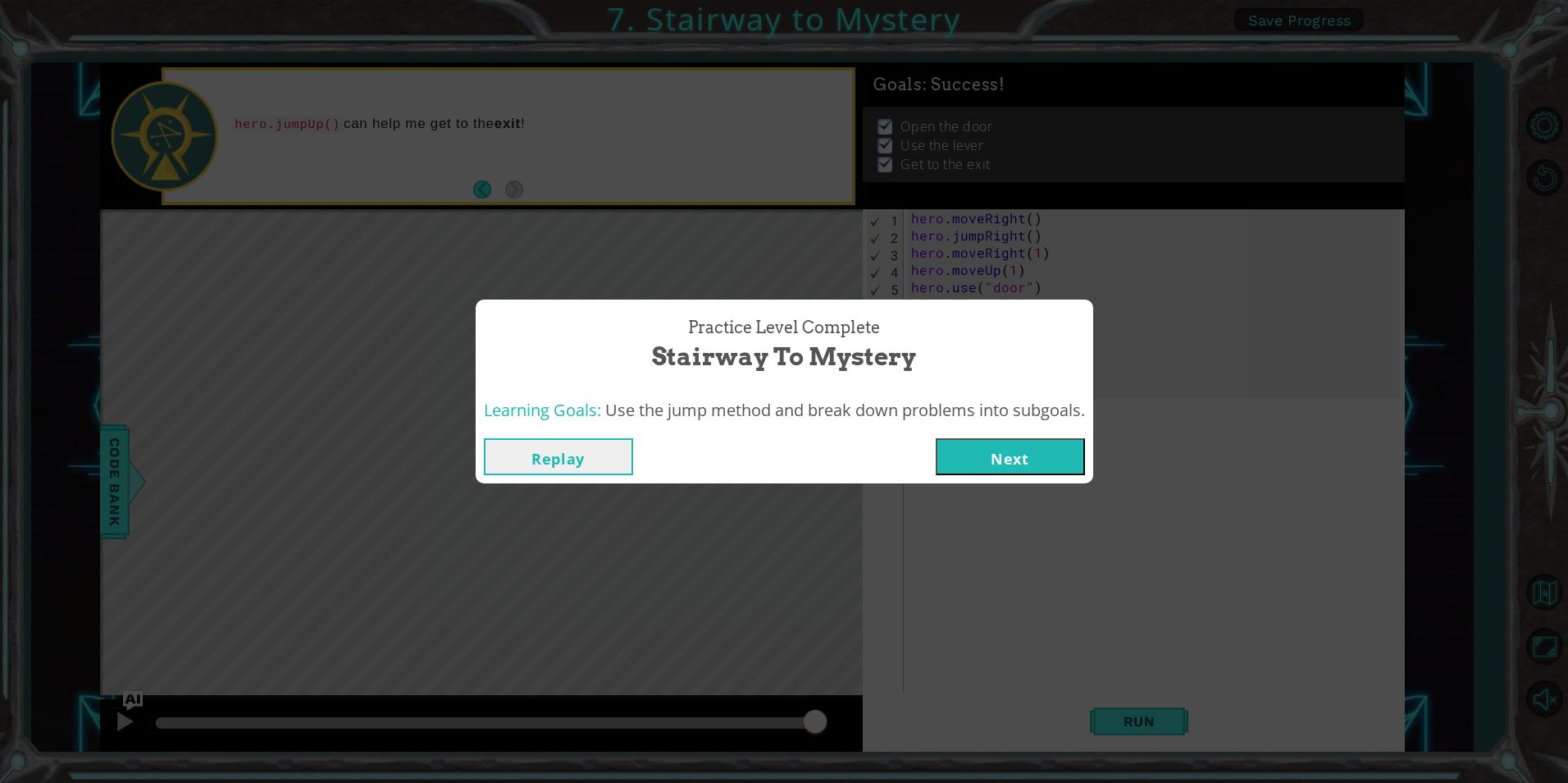
click at [1016, 466] on button "Next" at bounding box center [1010, 456] width 149 height 37
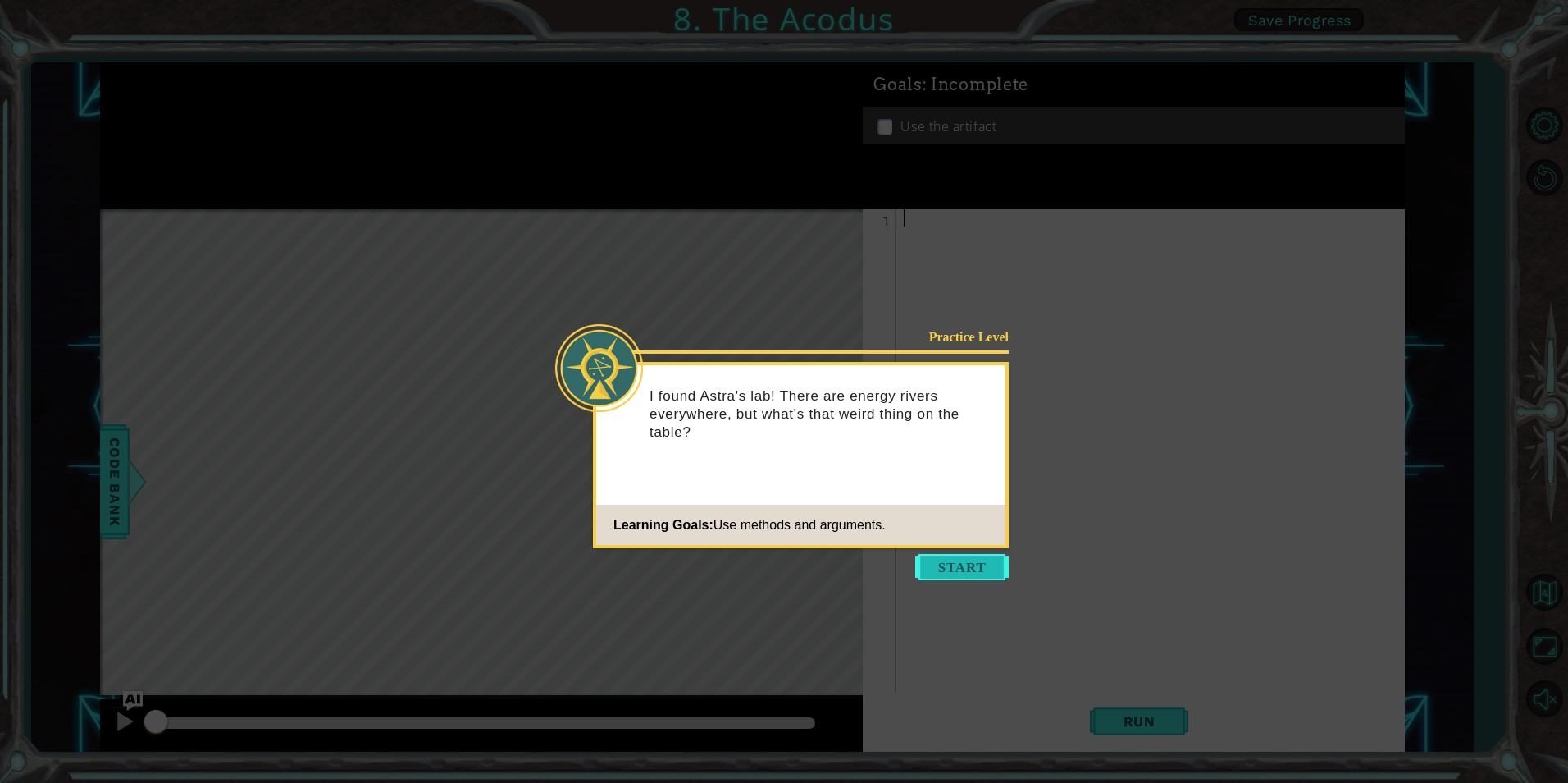
click at [958, 570] on button "Start" at bounding box center [962, 567] width 93 height 26
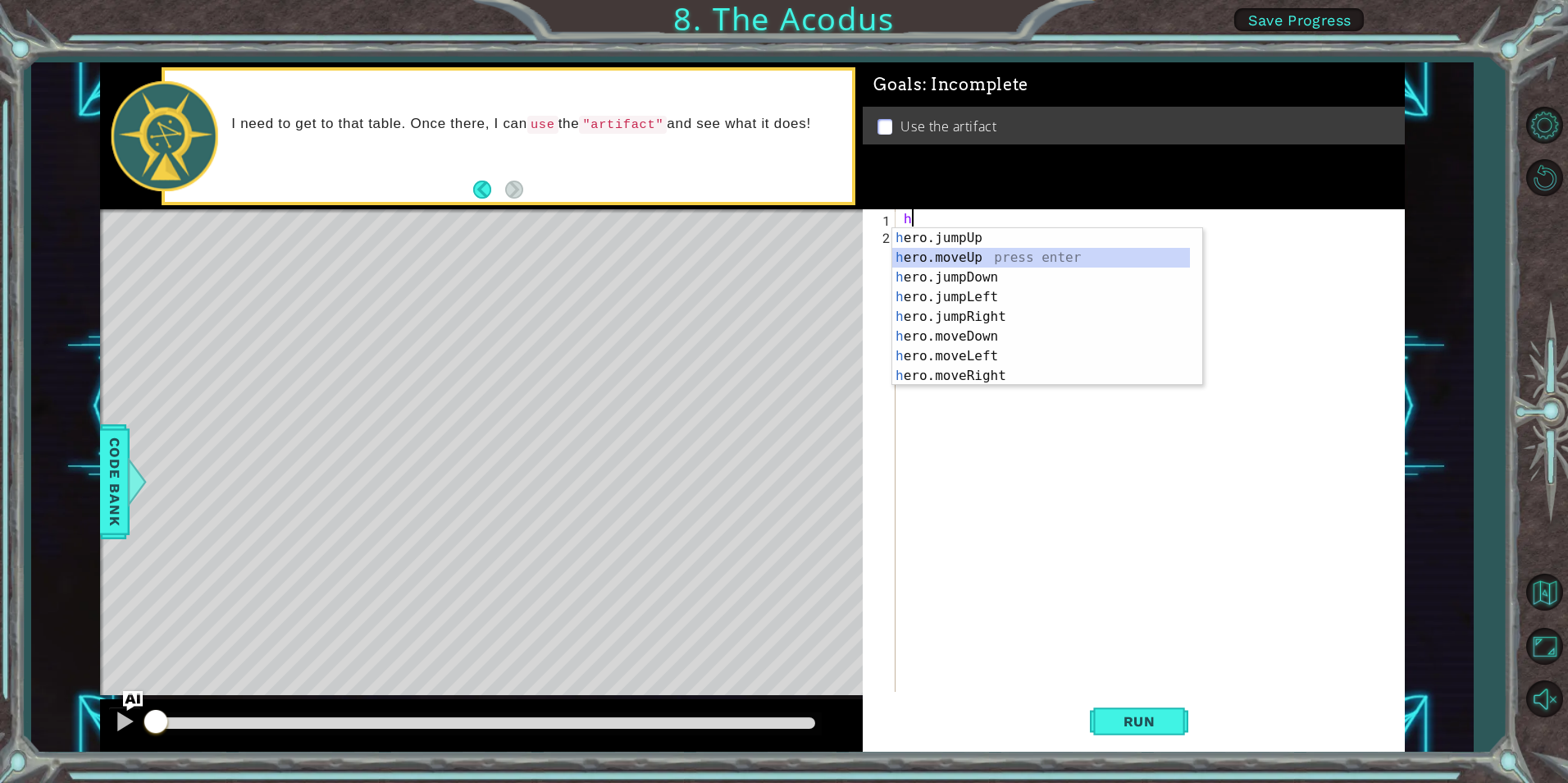
click at [997, 256] on div "h ero.jumpUp press enter h ero.moveUp press enter h ero.jumpDown press enter h …" at bounding box center [1041, 326] width 298 height 197
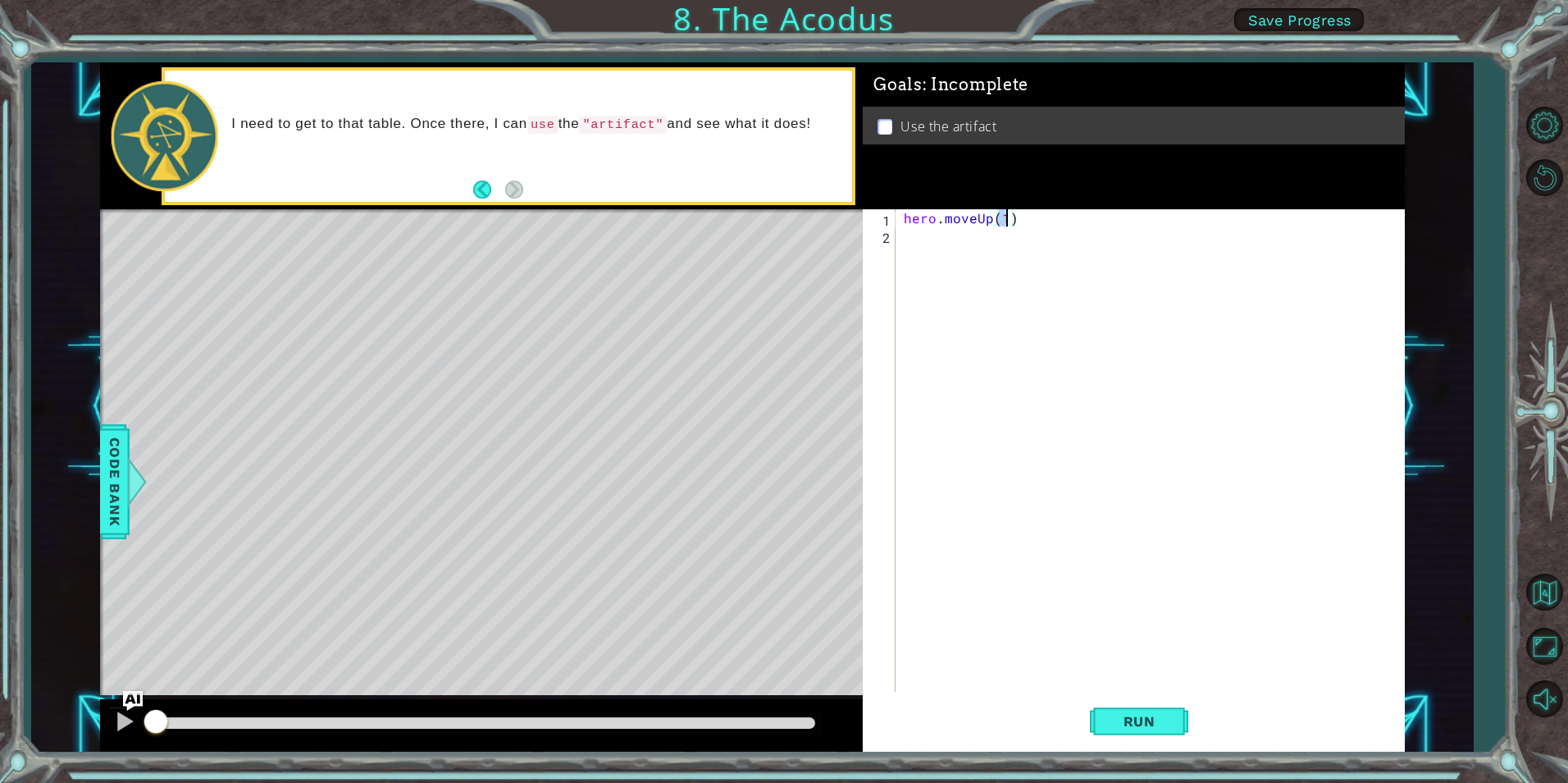
type textarea "hero.moveUp(2)"
click at [984, 236] on div "hero . moveUp ( 2 )" at bounding box center [1154, 467] width 507 height 517
type textarea "h"
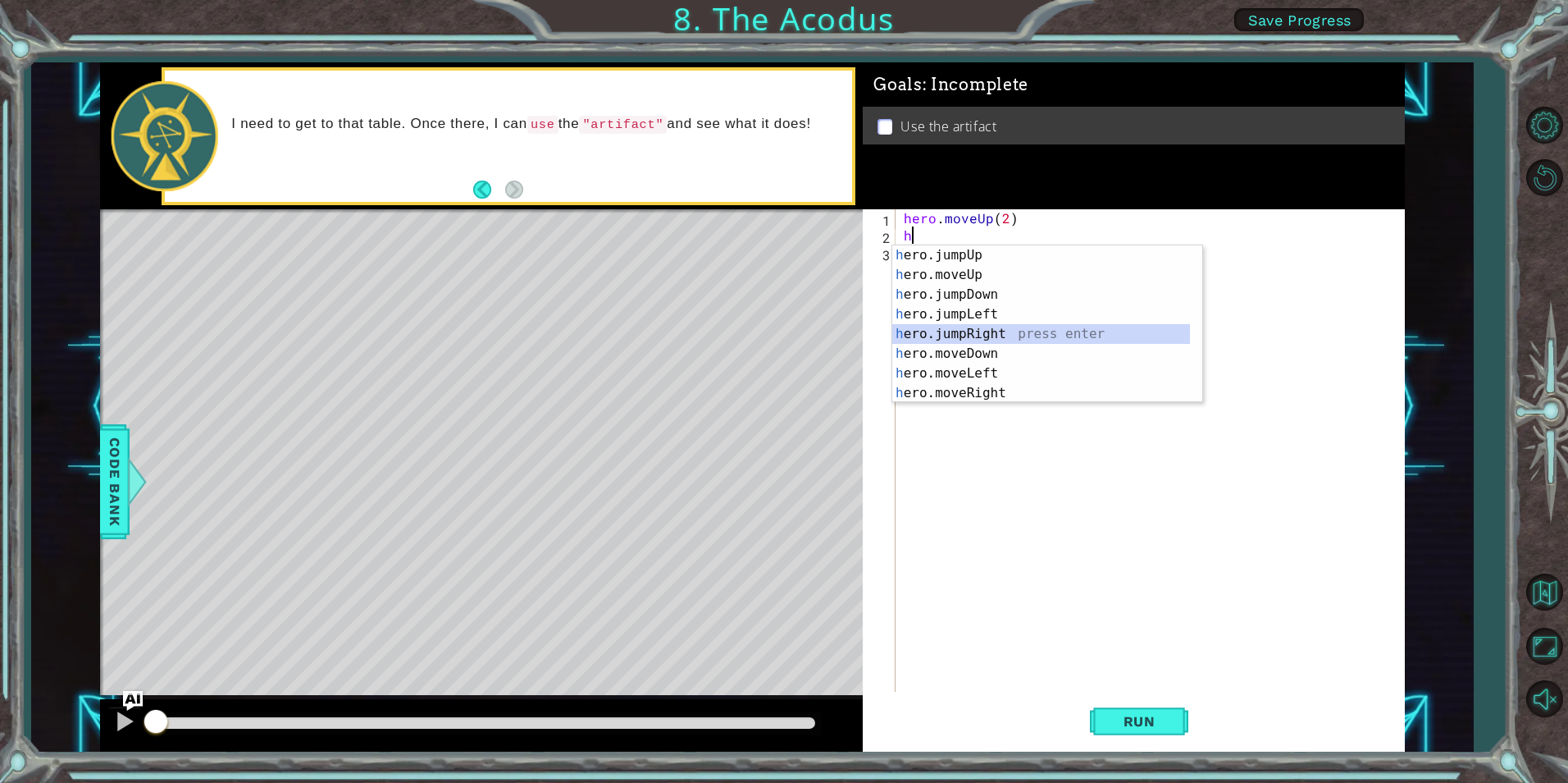
click at [1000, 334] on div "h ero.jumpUp press enter h ero.moveUp press enter h ero.jumpDown press enter h …" at bounding box center [1041, 344] width 298 height 197
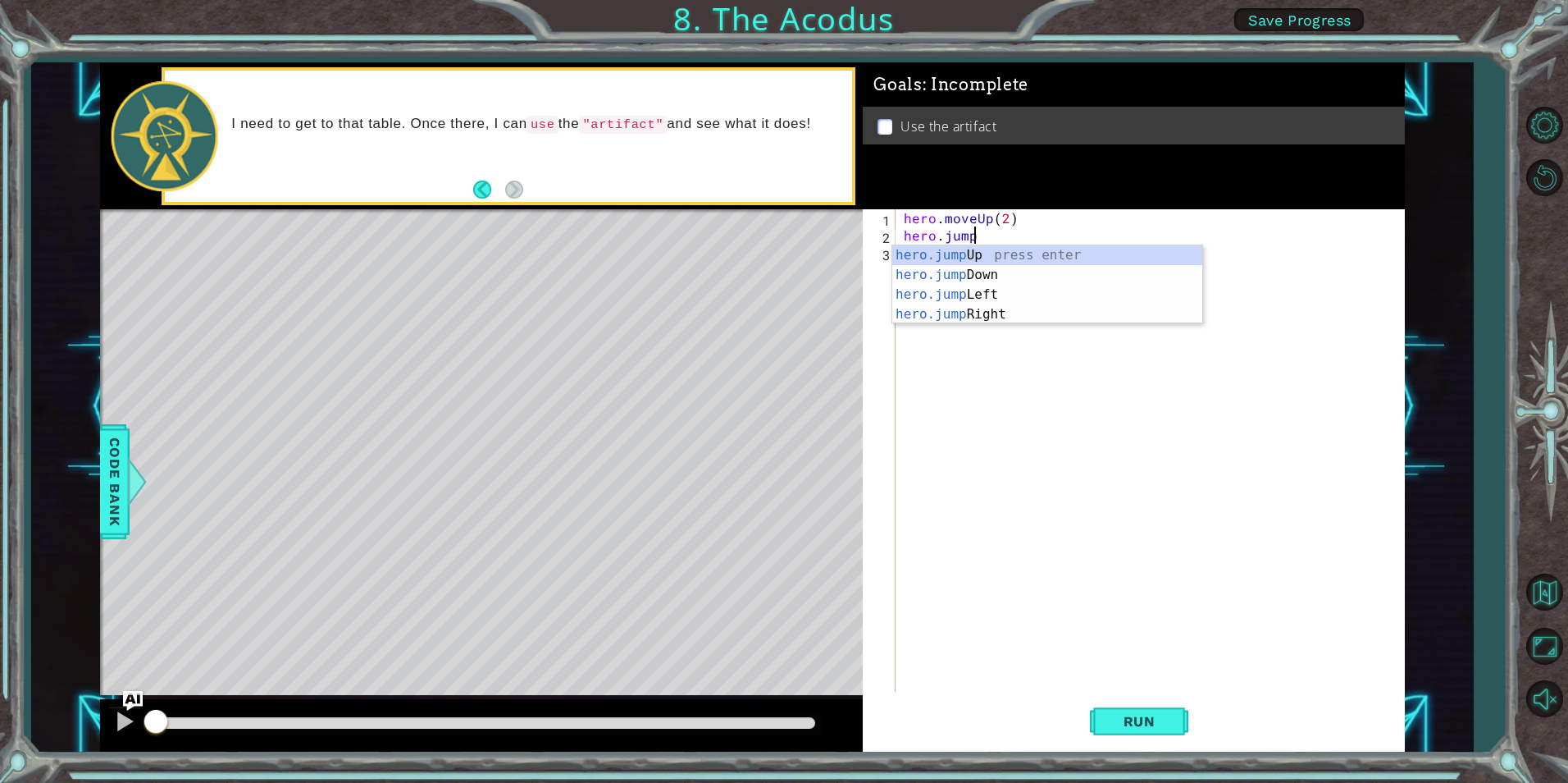
type textarea "h"
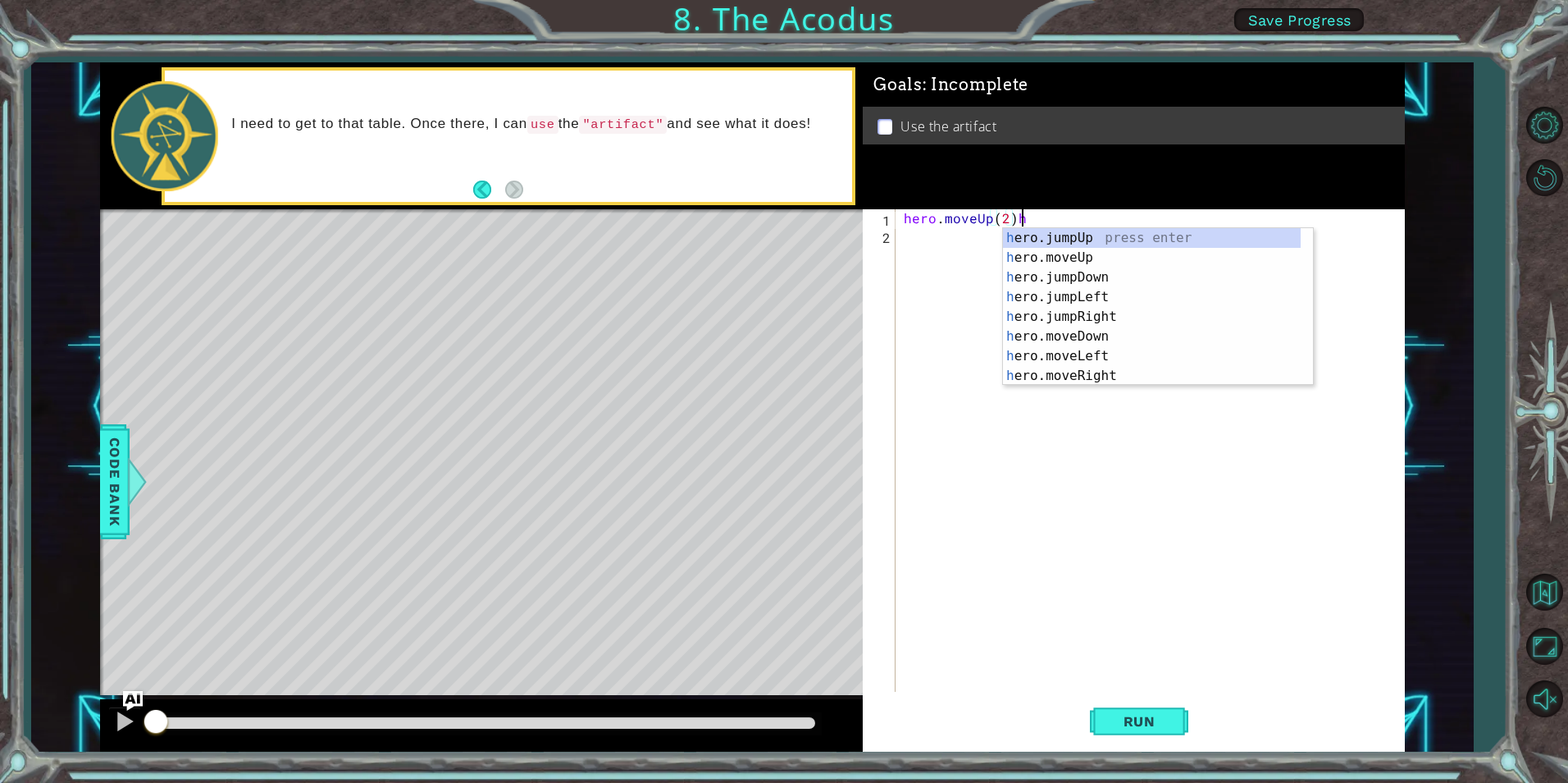
scroll to position [0, 7]
type textarea "hero.moveUp(2)"
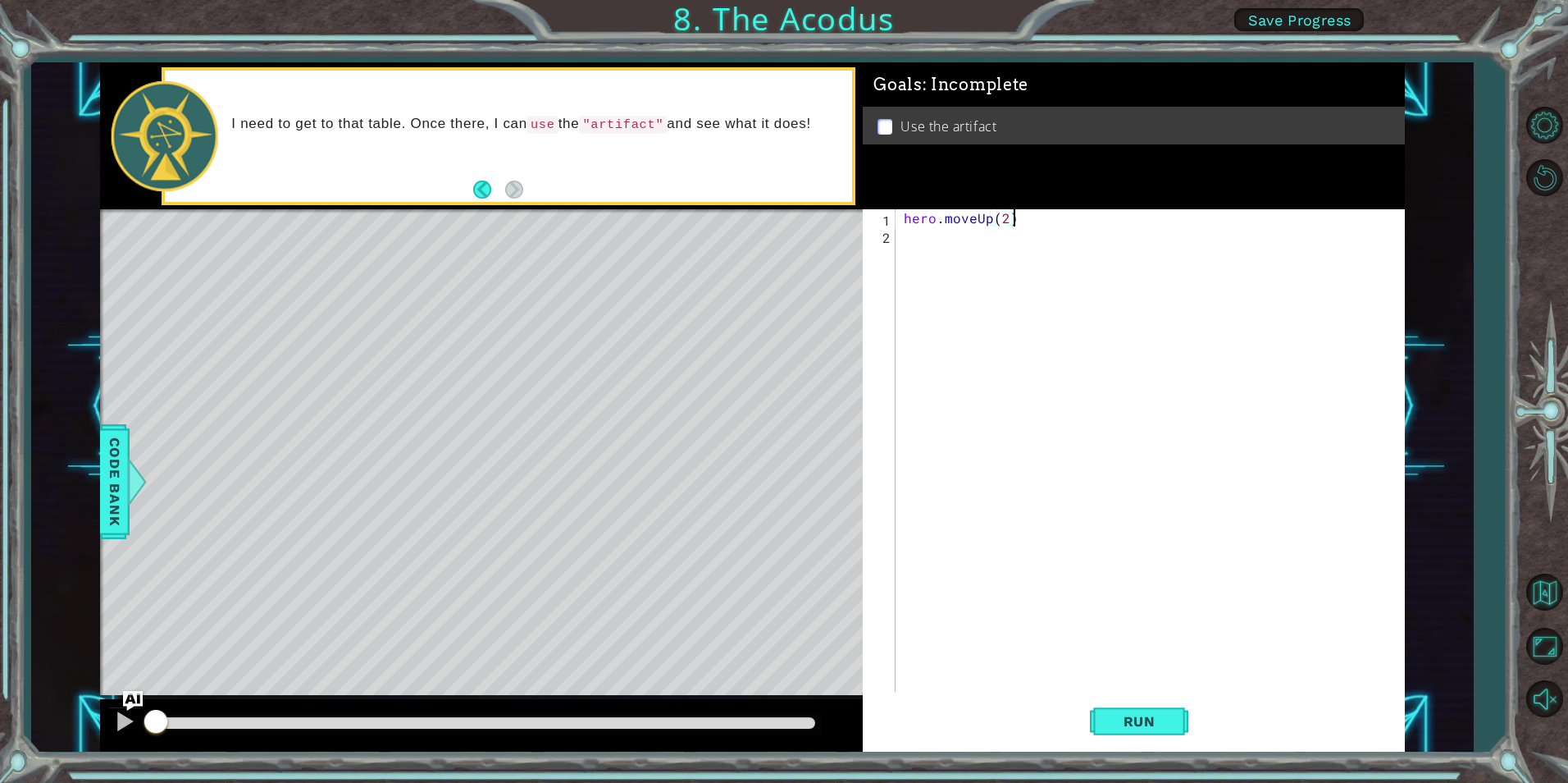
scroll to position [0, 0]
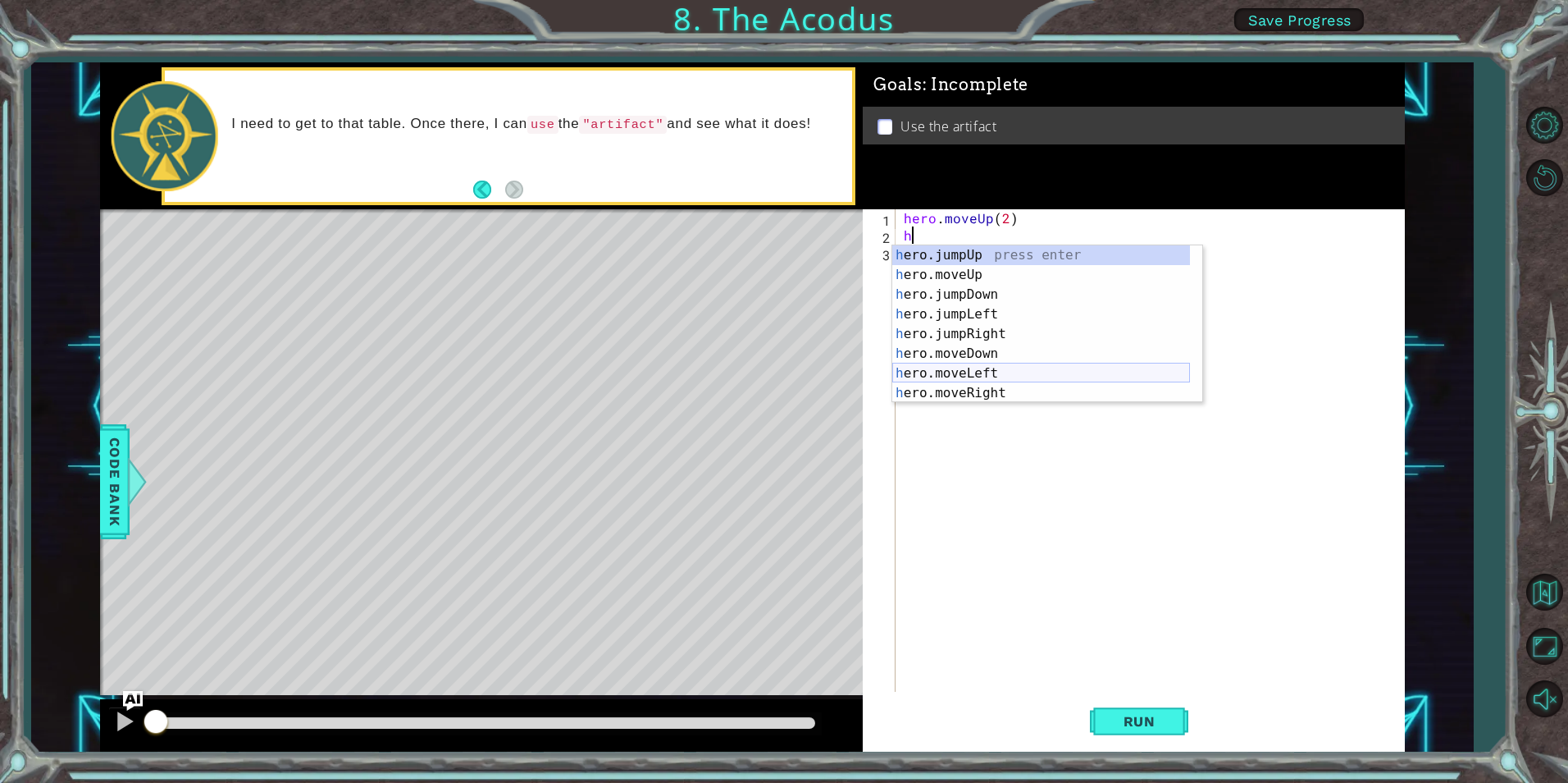
click at [1056, 380] on div "h ero.jumpUp press enter h ero.moveUp press enter h ero.jumpDown press enter h …" at bounding box center [1041, 344] width 298 height 197
type textarea "hero.moveLeft(1)"
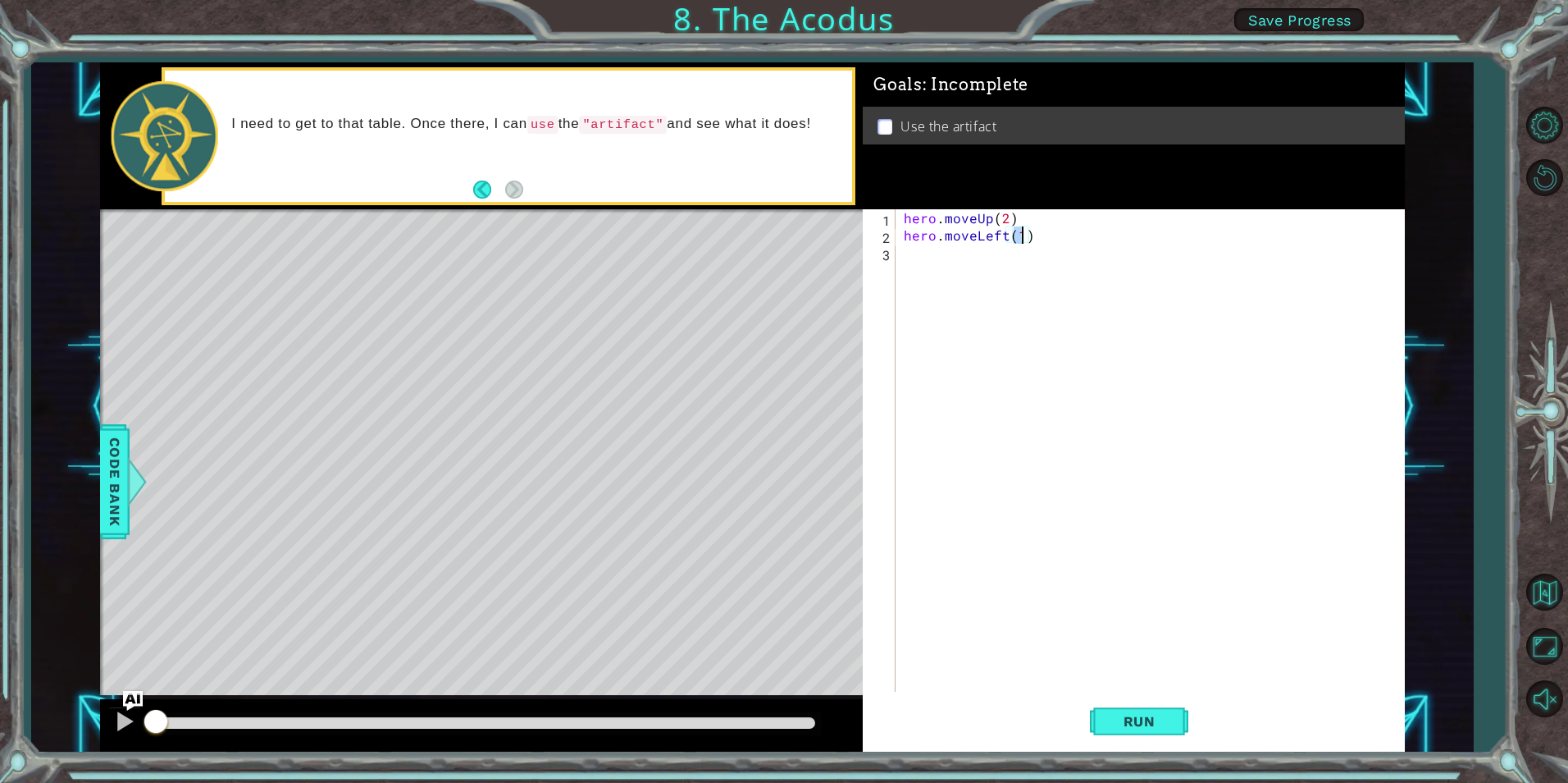
click at [979, 285] on div "hero . moveUp ( 2 ) hero . moveLeft ( 1 )" at bounding box center [1154, 467] width 507 height 517
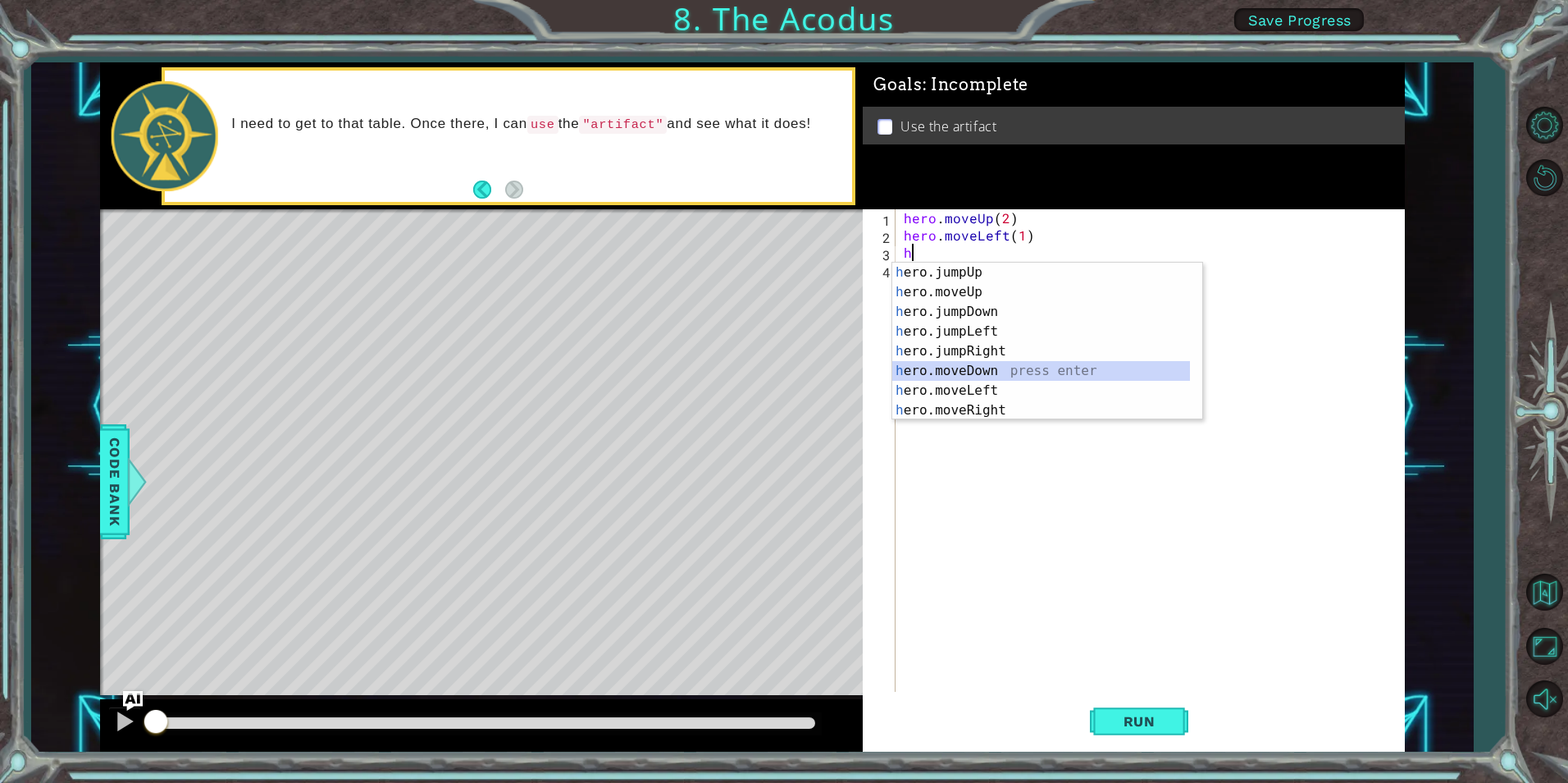
click at [990, 373] on div "h ero.jumpUp press enter h ero.moveUp press enter h ero.jumpDown press enter h …" at bounding box center [1041, 361] width 298 height 197
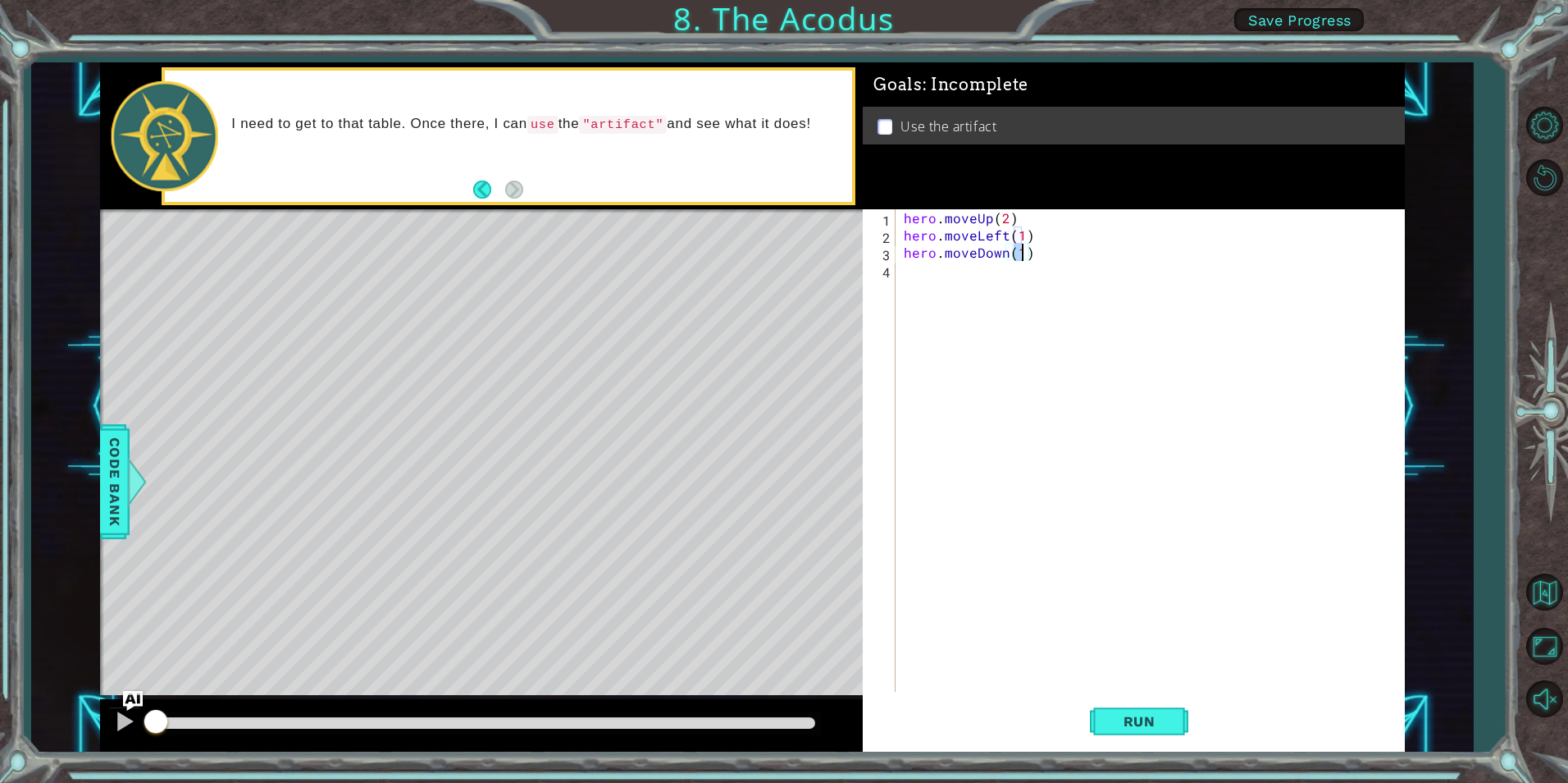
type textarea "hero.moveDown(2)"
click at [964, 299] on div "hero . moveUp ( 2 ) hero . moveLeft ( 1 ) hero . moveDown ( 2 )" at bounding box center [1154, 467] width 507 height 517
type textarea "h"
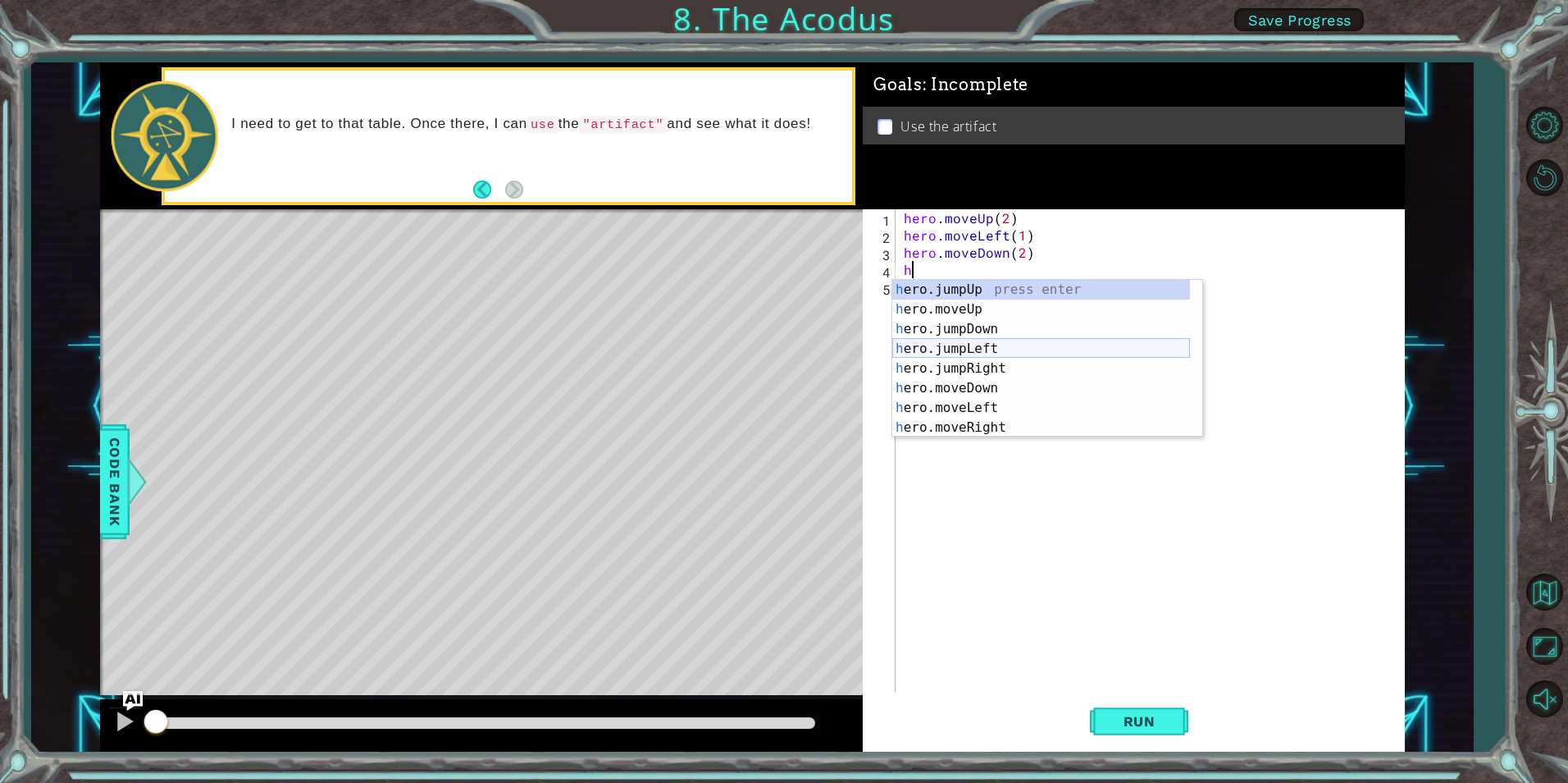
click at [975, 345] on div "h ero.jumpUp press enter h ero.moveUp press enter h ero.jumpDown press enter h …" at bounding box center [1041, 378] width 298 height 197
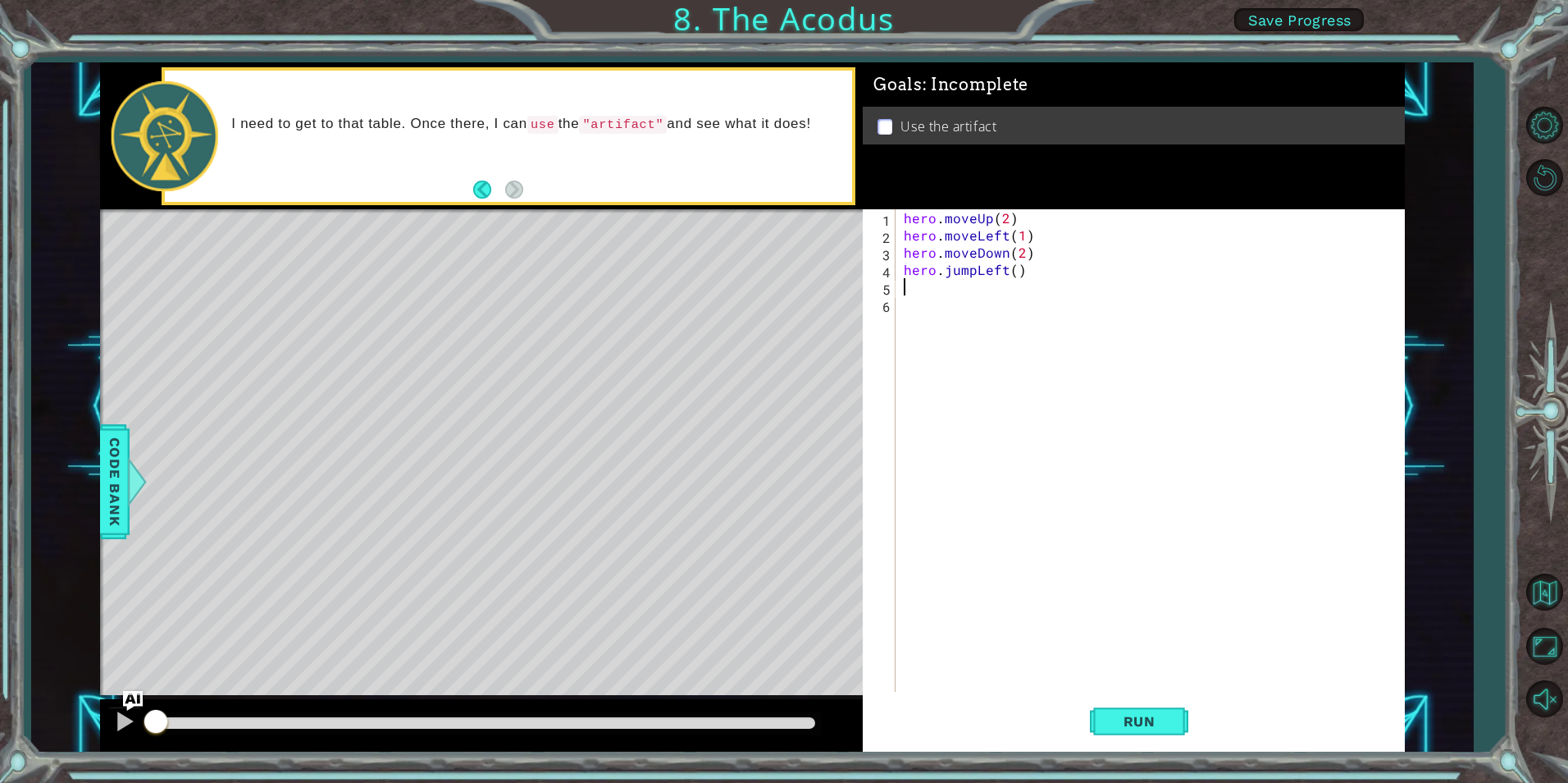
type textarea ","
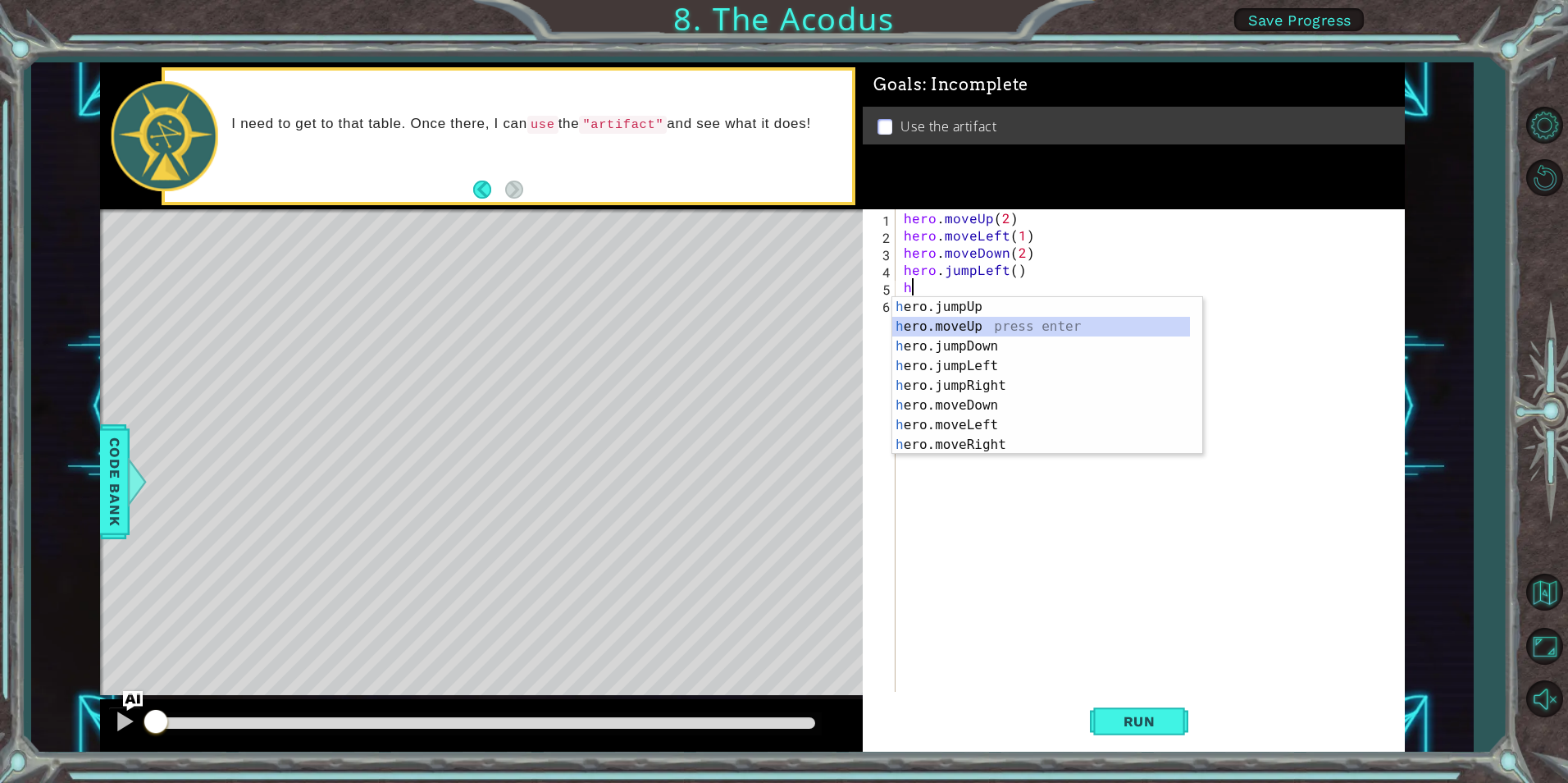
click at [973, 323] on div "h ero.jumpUp press enter h ero.moveUp press enter h ero.jumpDown press enter h …" at bounding box center [1041, 396] width 298 height 197
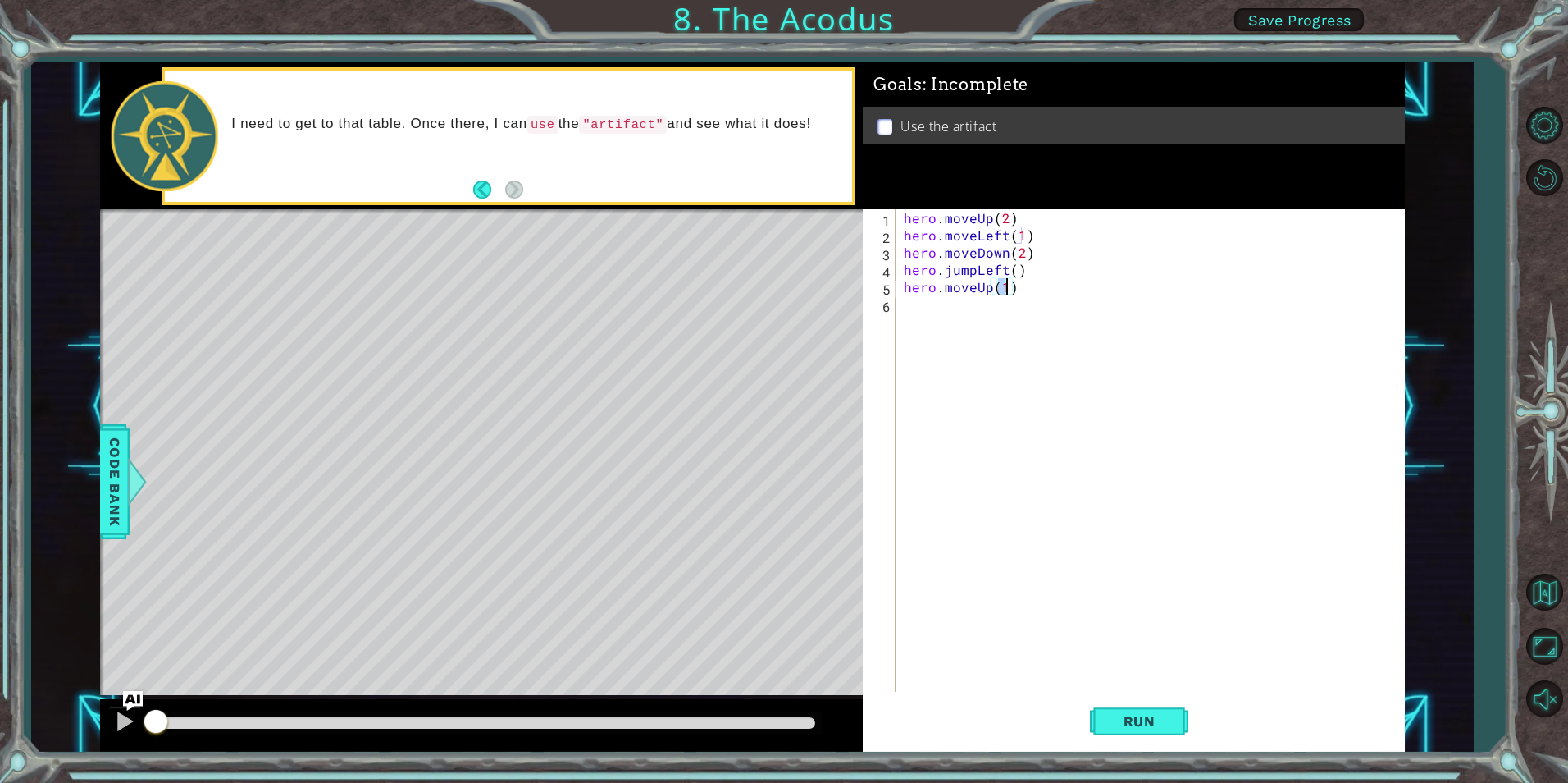
type textarea "hero.moveUp(2)"
click at [940, 316] on div "hero . moveUp ( 2 ) hero . moveLeft ( 1 ) hero . moveDown ( 2 ) hero . jumpLeft…" at bounding box center [1154, 467] width 507 height 517
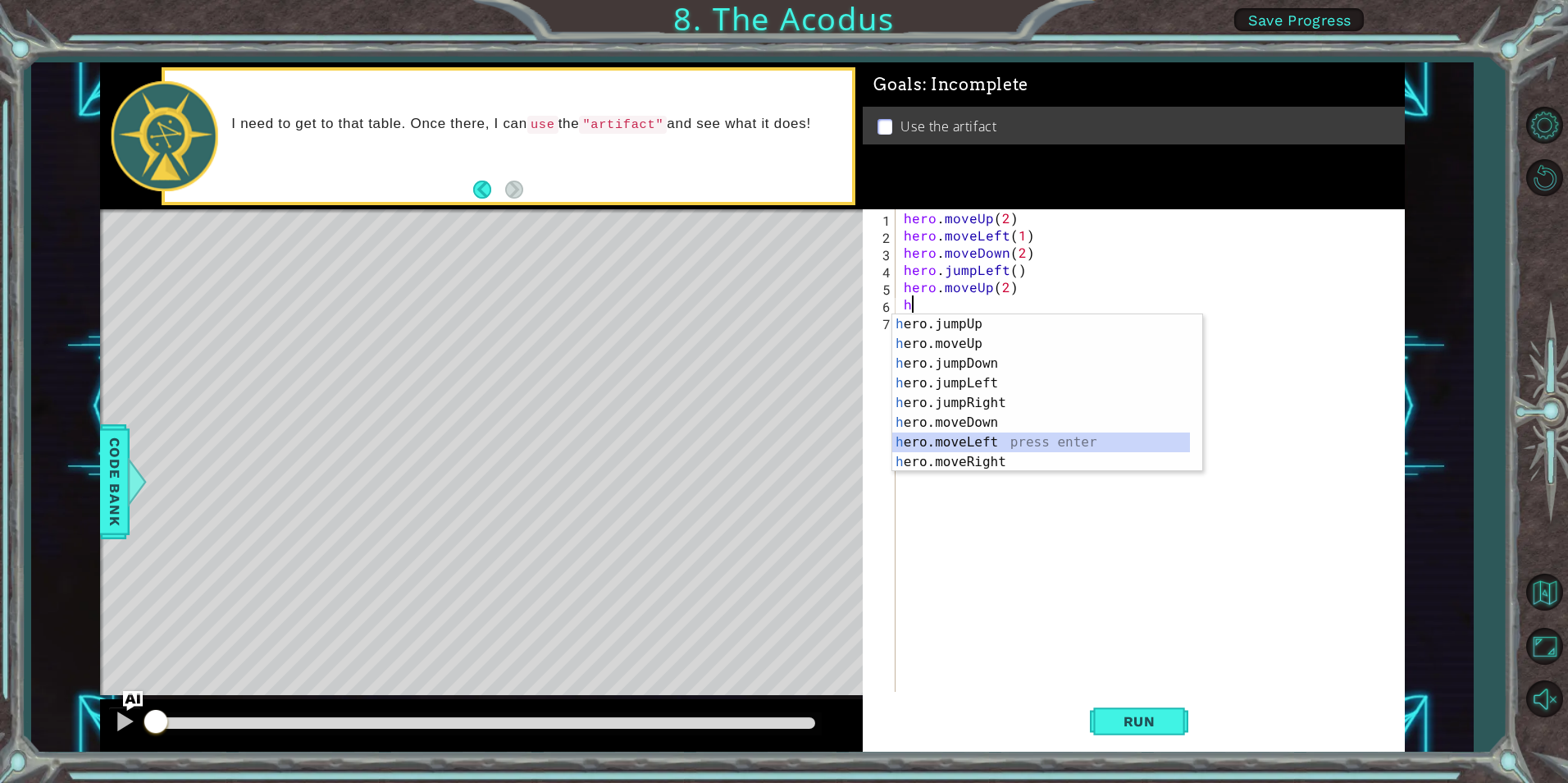
click at [1021, 442] on div "h ero.jumpUp press enter h ero.moveUp press enter h ero.jumpDown press enter h …" at bounding box center [1041, 412] width 298 height 197
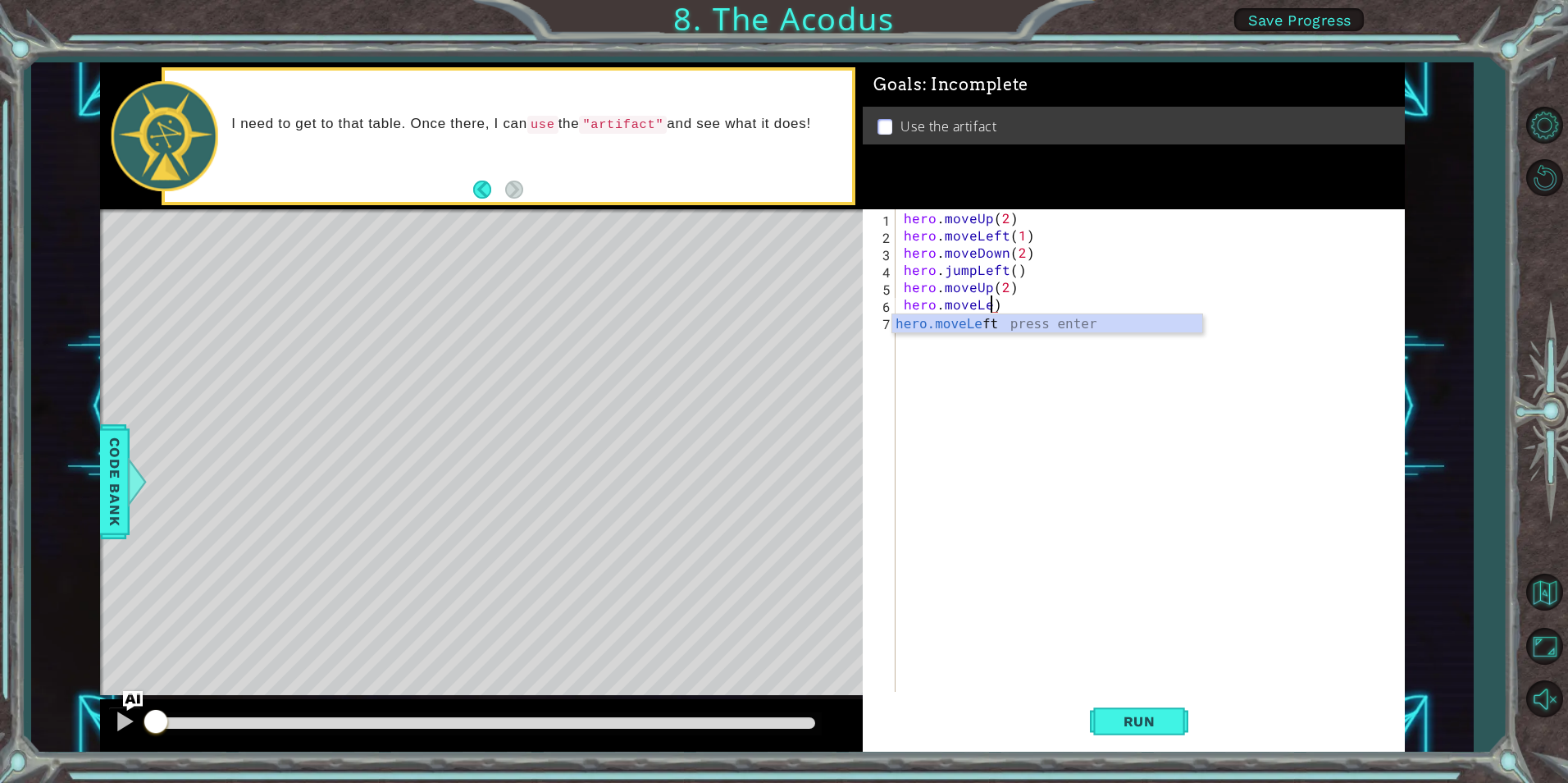
scroll to position [0, 4]
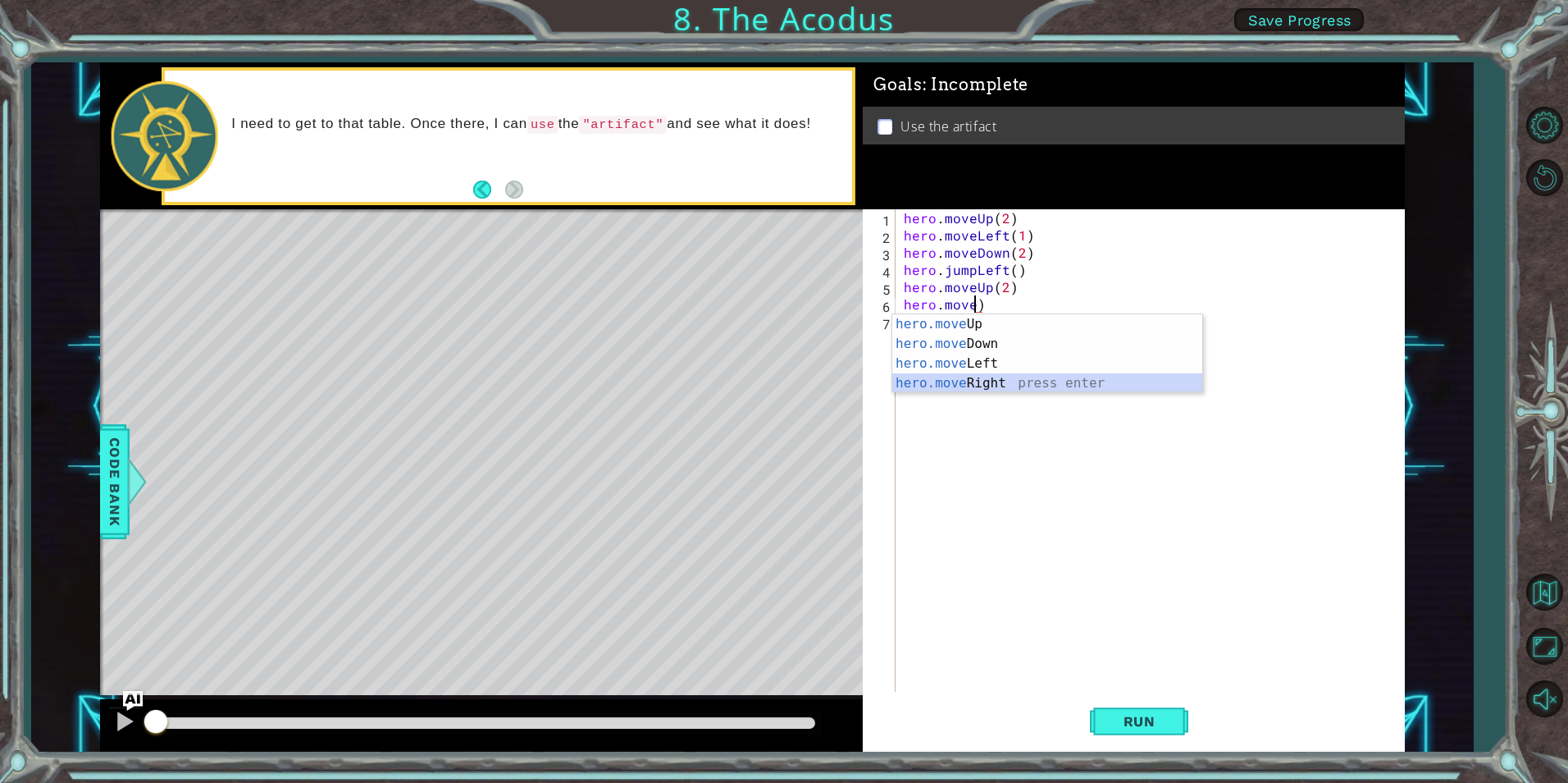
click at [1040, 391] on div "hero.move Up press enter hero.move Down press enter hero.move Left press enter …" at bounding box center [1048, 373] width 310 height 118
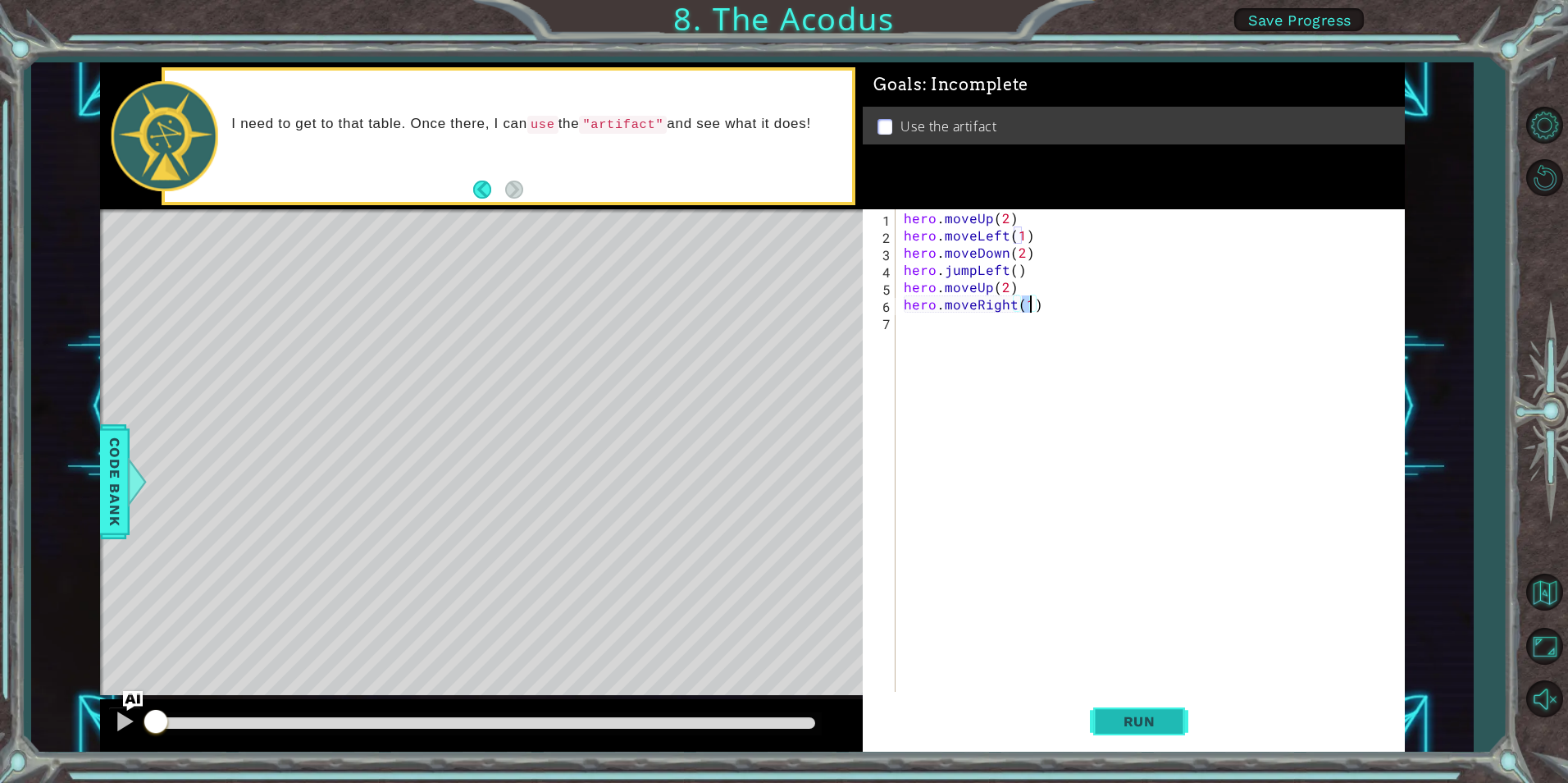
type textarea "hero.moveRight(1)"
click at [1157, 717] on span "Run" at bounding box center [1139, 721] width 64 height 17
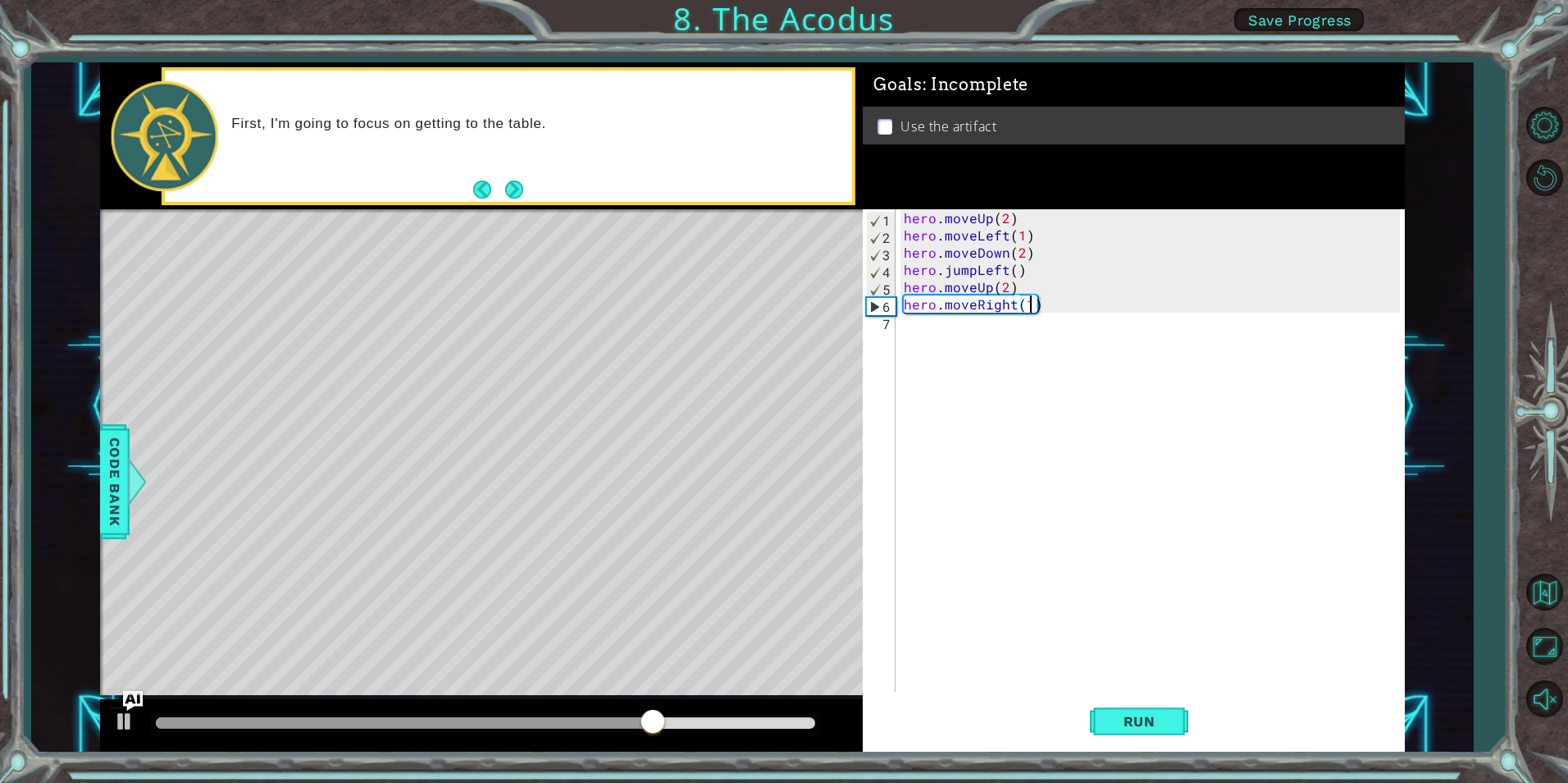
click at [950, 335] on div "hero . moveUp ( 2 ) hero . moveLeft ( 1 ) hero . moveDown ( 2 ) hero . jumpLeft…" at bounding box center [1154, 467] width 507 height 517
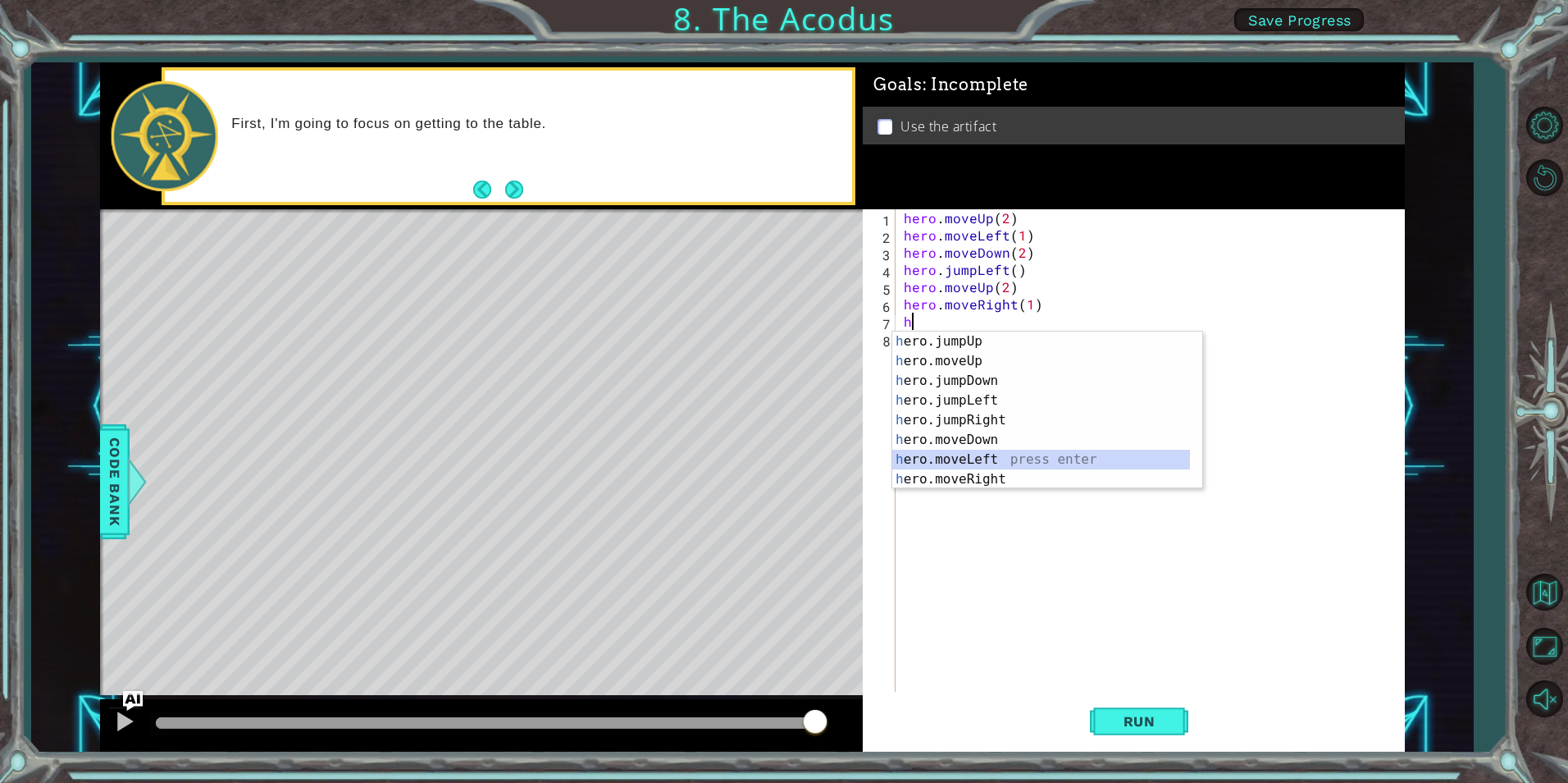
drag, startPoint x: 1194, startPoint y: 450, endPoint x: 1196, endPoint y: 505, distance: 55.0
click at [1196, 505] on body "1 ההההההההההההההההההההההההההההההההההההההההההההההההההההההההההההההההההההההההההההה…" at bounding box center [784, 392] width 1568 height 783
click at [1107, 485] on div "h ero.moveUp press enter h ero.jumpDown press enter h ero.jumpLeft press enter …" at bounding box center [1041, 429] width 298 height 197
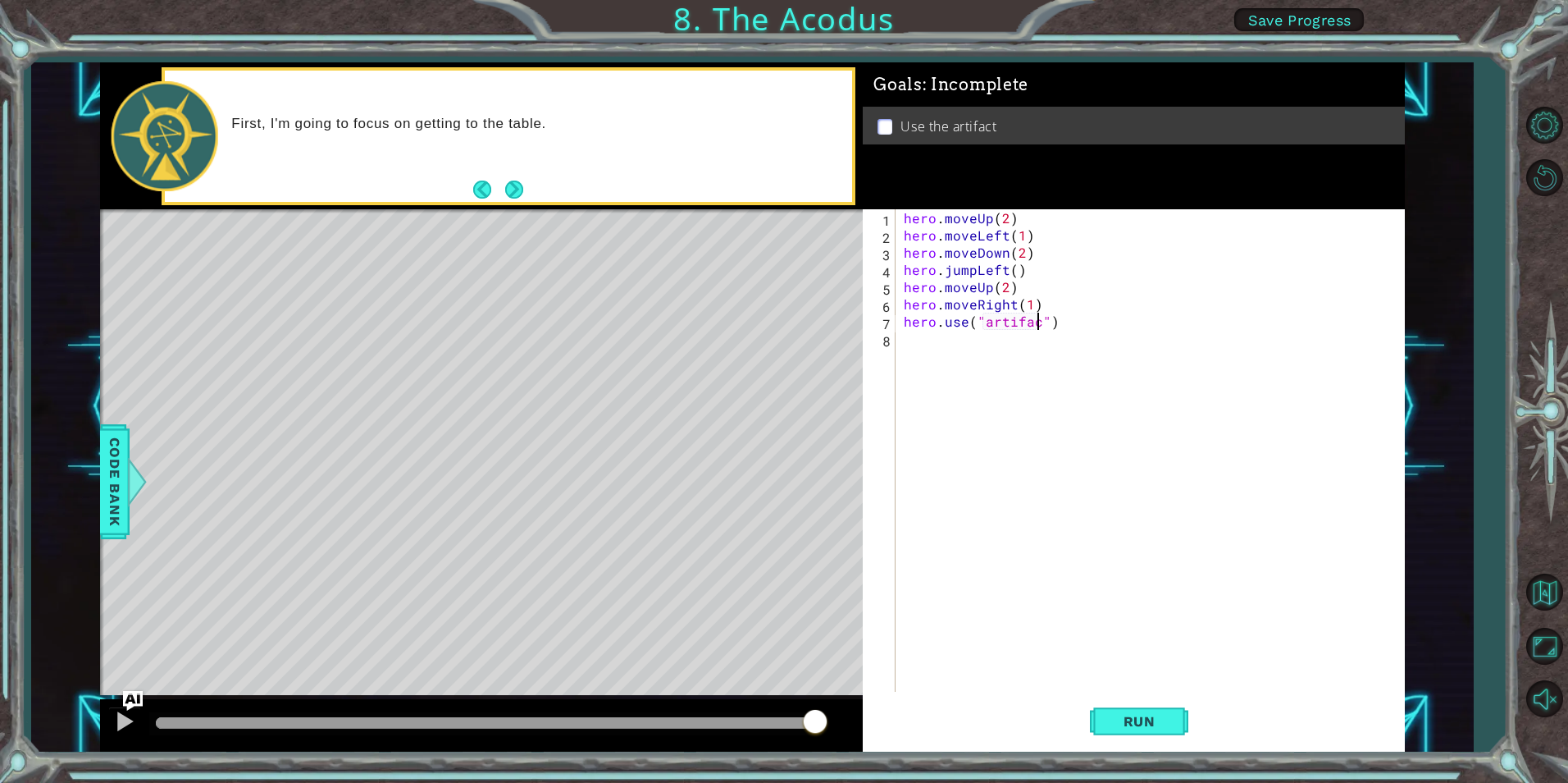
scroll to position [0, 9]
type textarea "hero.use("artifact")"
click at [1153, 718] on span "Run" at bounding box center [1139, 721] width 64 height 17
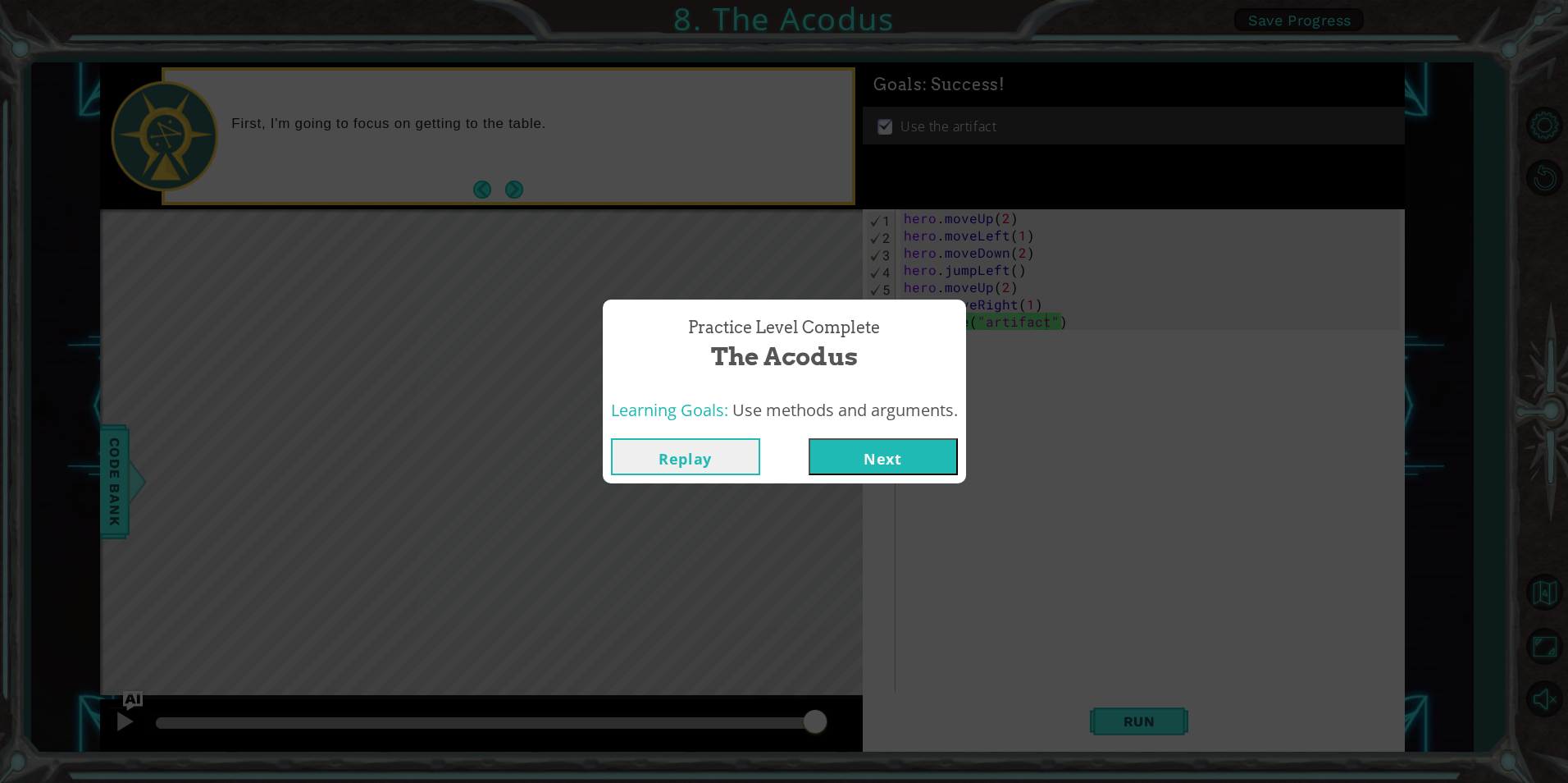
click at [919, 469] on button "Next" at bounding box center [883, 456] width 149 height 37
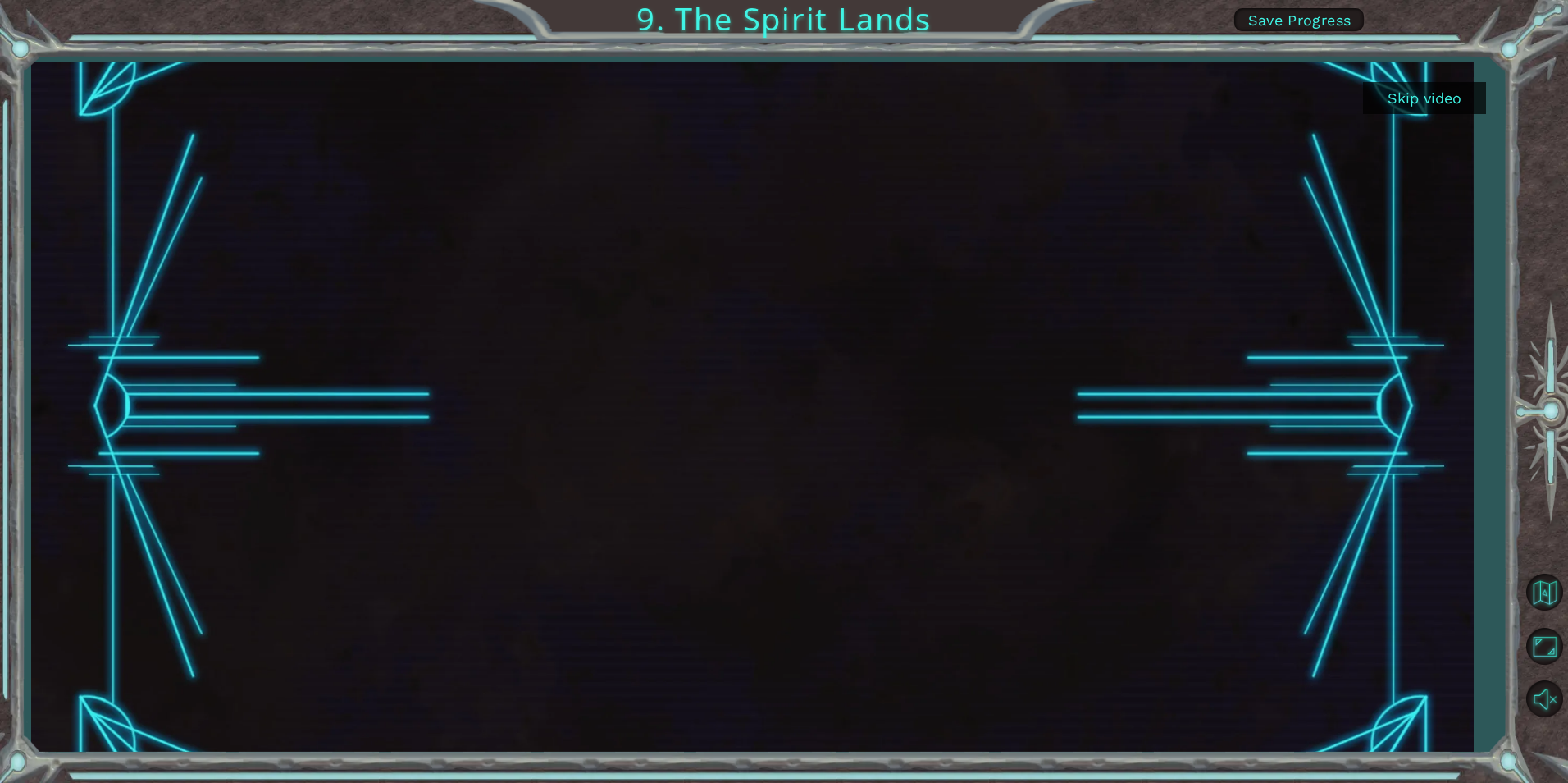
click at [1427, 92] on button "Skip video" at bounding box center [1424, 97] width 123 height 32
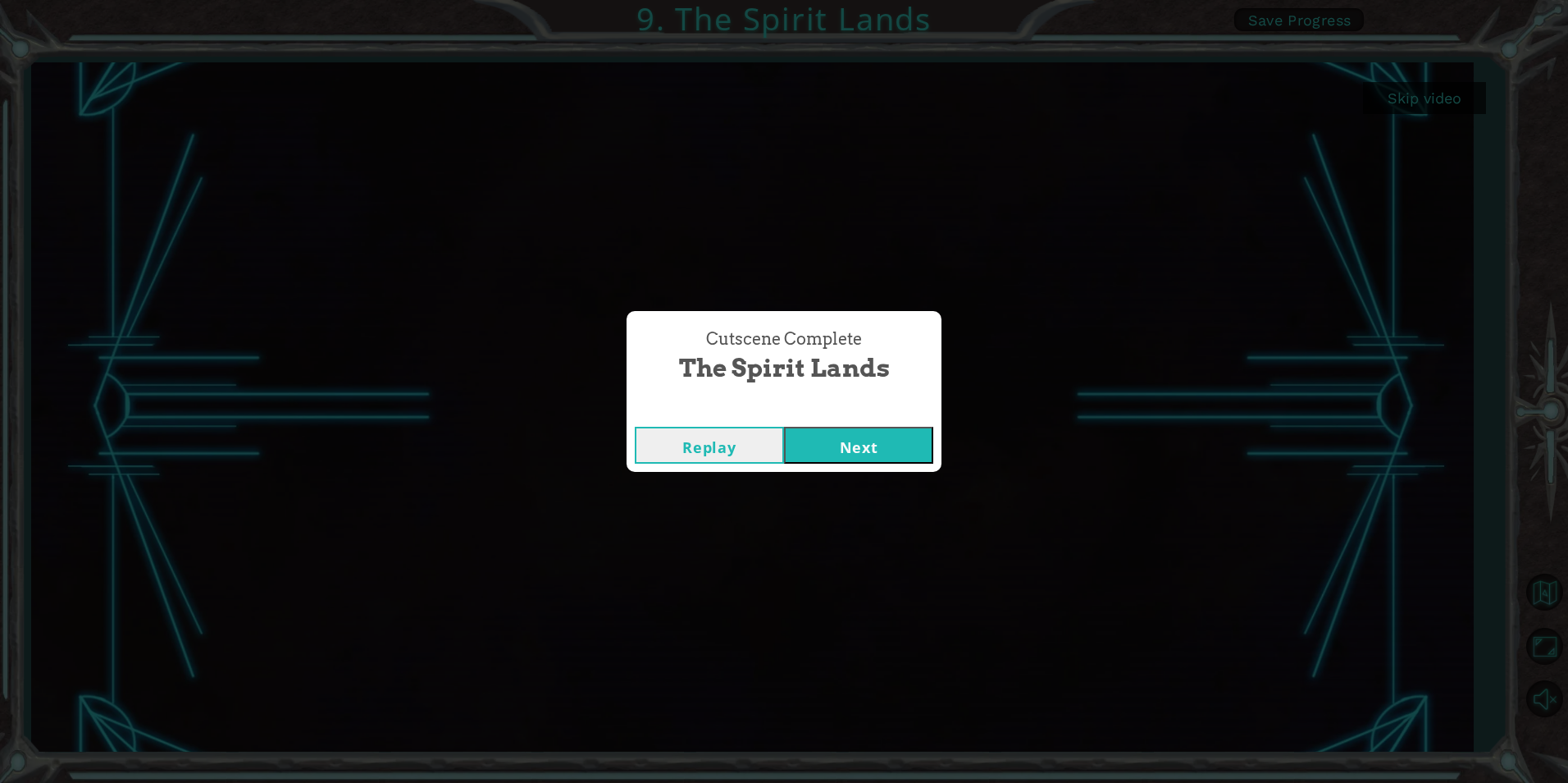
click at [876, 454] on button "Next" at bounding box center [859, 445] width 149 height 37
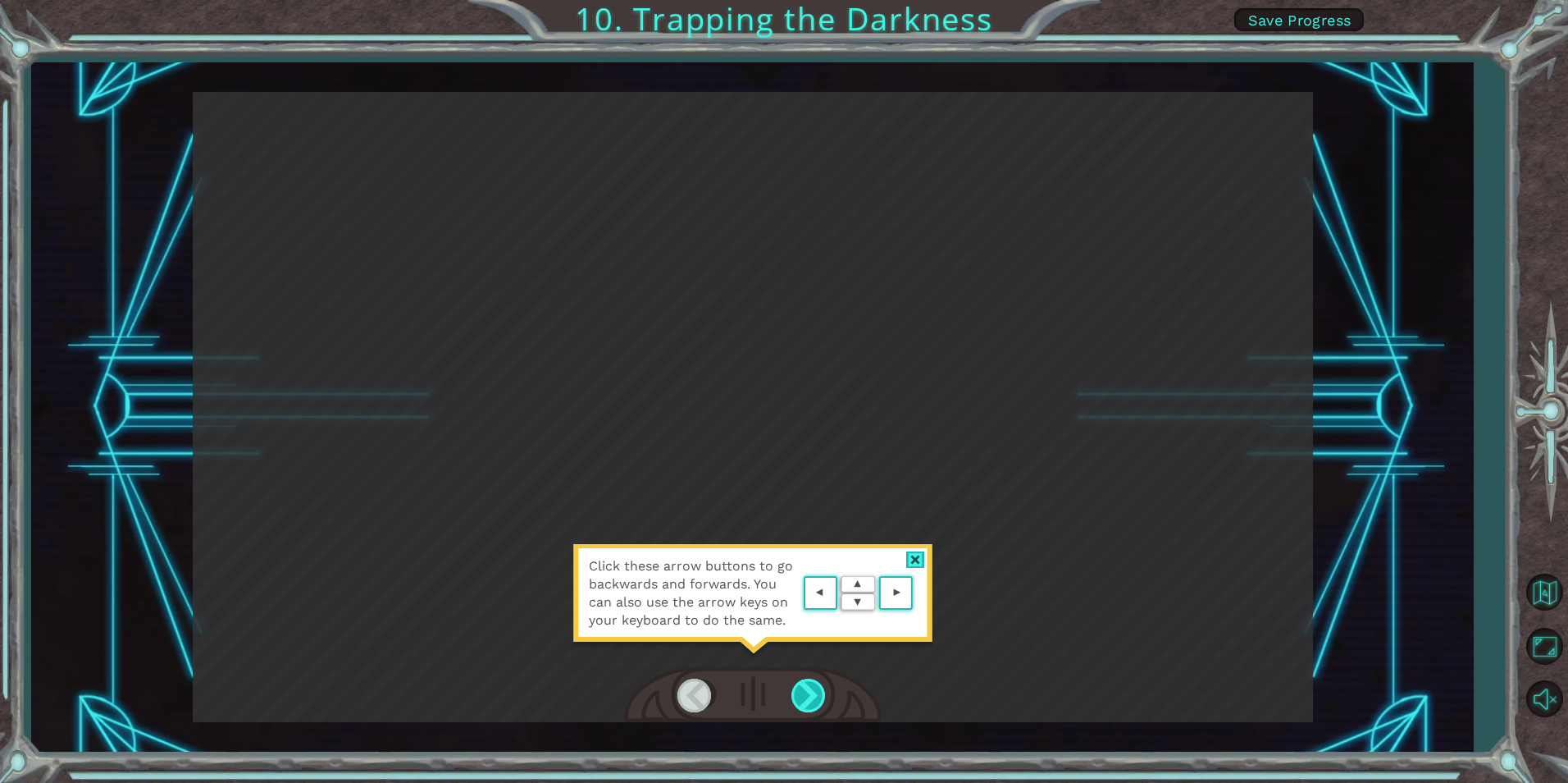
click at [808, 687] on div at bounding box center [810, 695] width 37 height 34
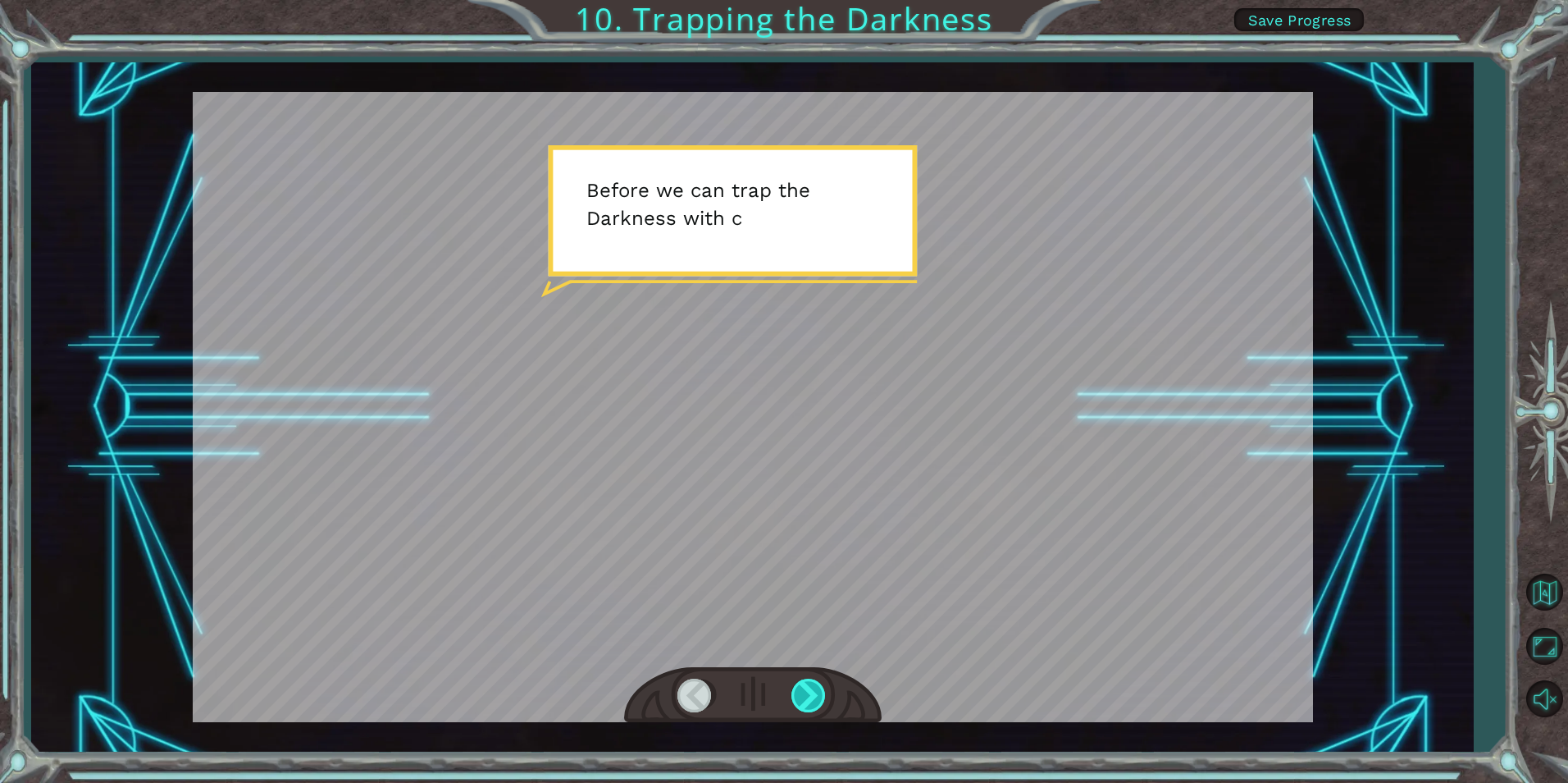
click at [808, 687] on div at bounding box center [810, 695] width 37 height 34
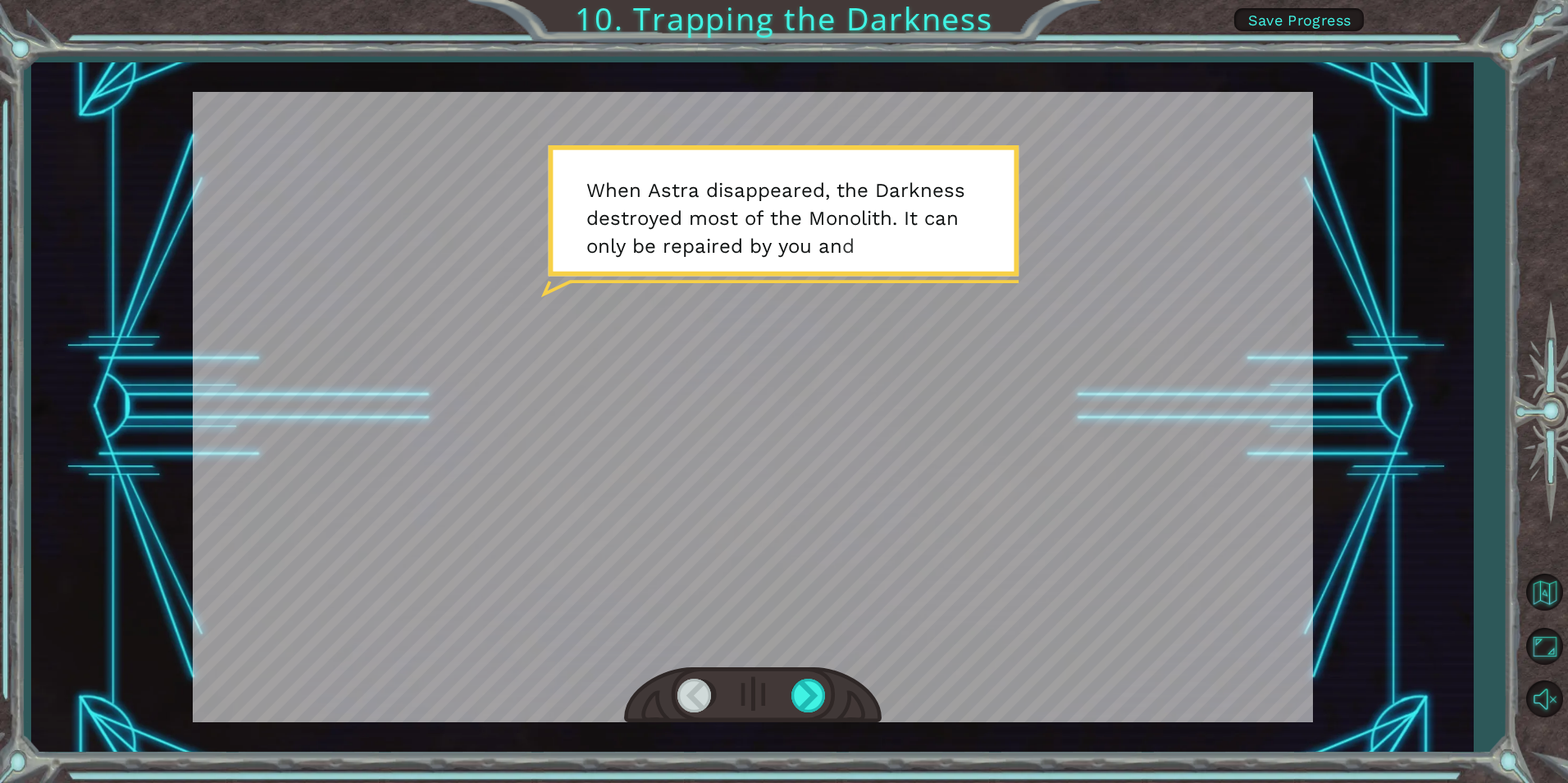
click at [791, 689] on div at bounding box center [753, 695] width 258 height 57
click at [801, 689] on div at bounding box center [810, 695] width 37 height 34
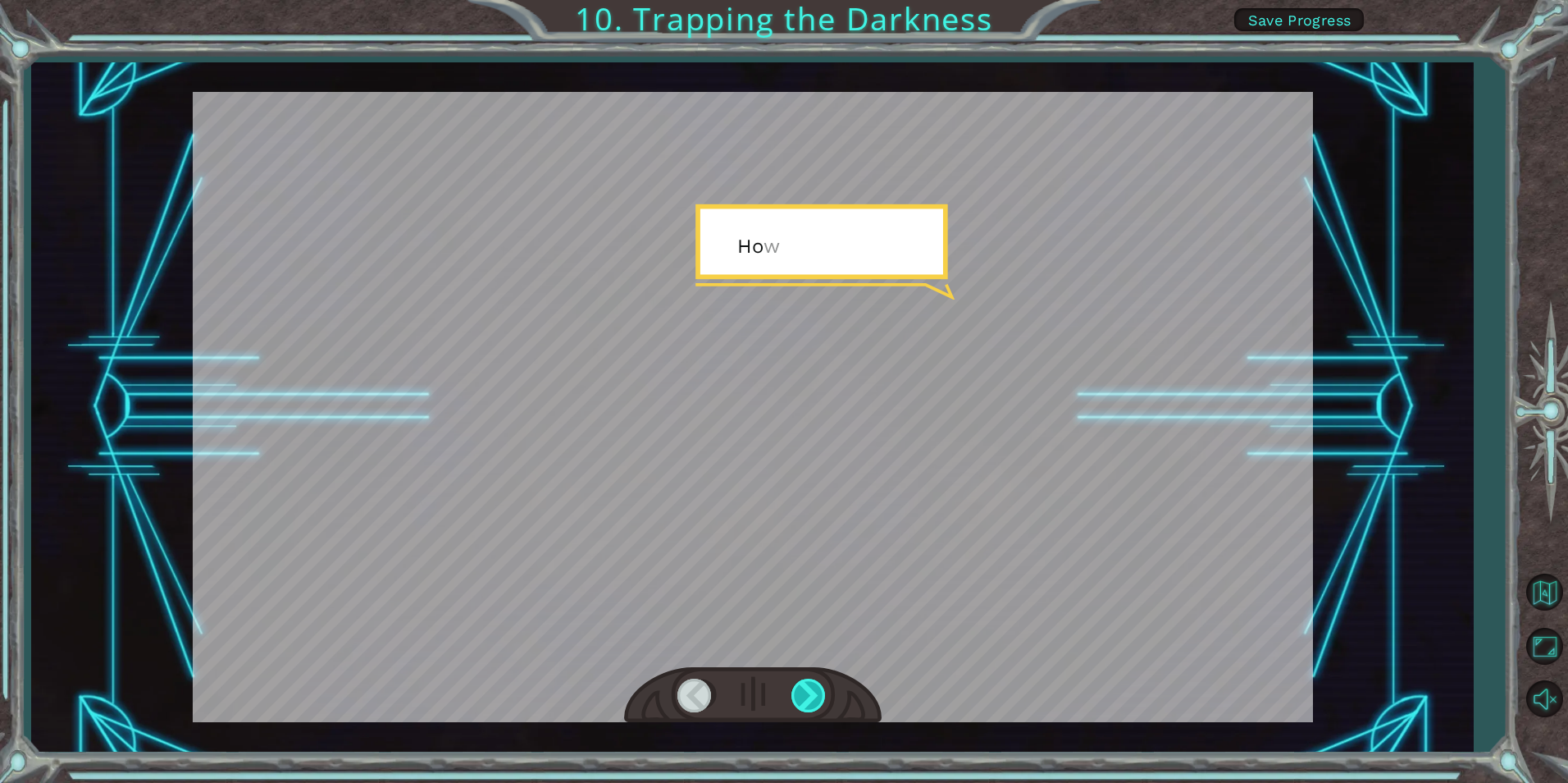
click at [801, 689] on div at bounding box center [810, 695] width 37 height 34
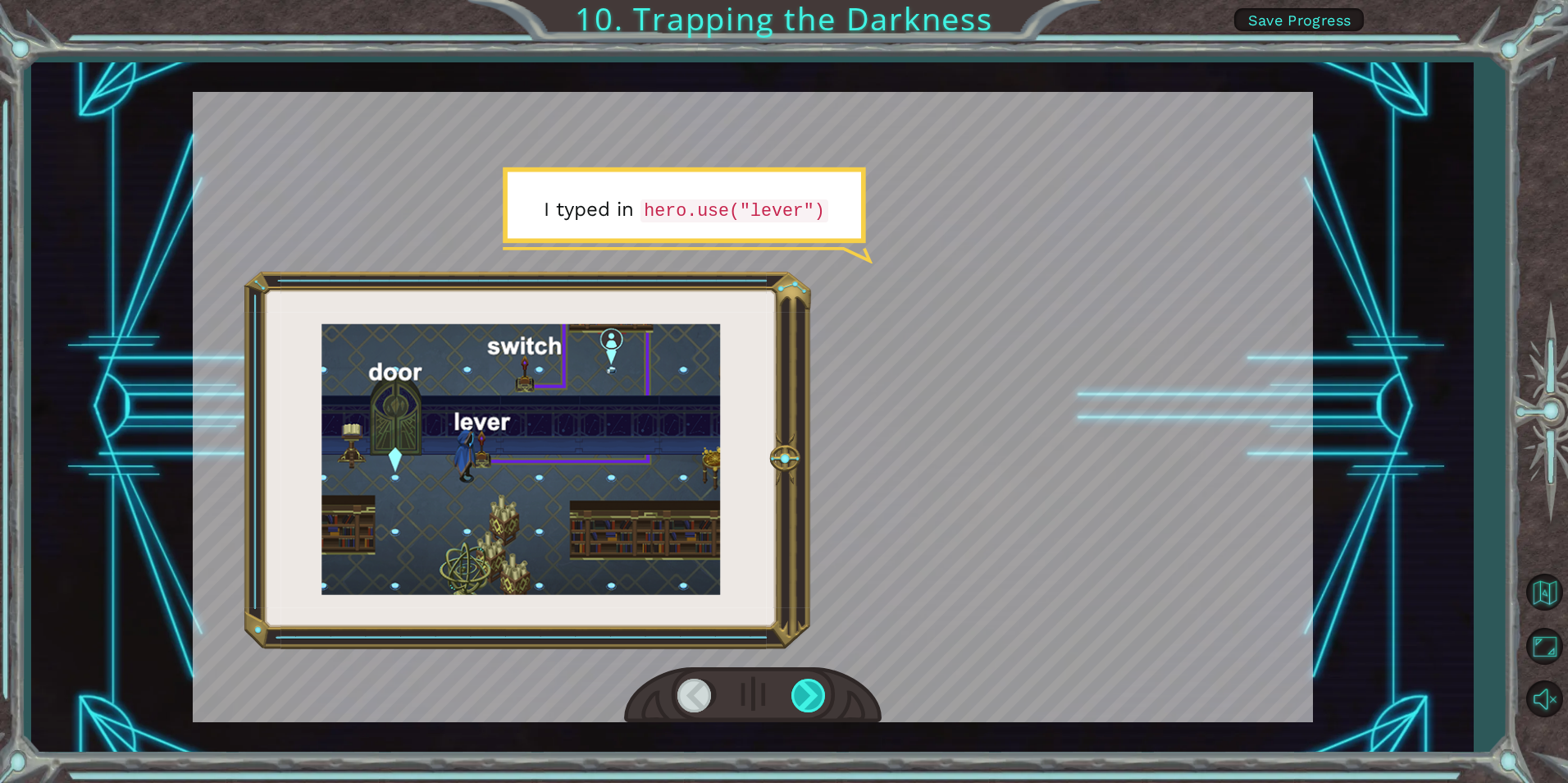
click at [801, 689] on div at bounding box center [810, 695] width 37 height 34
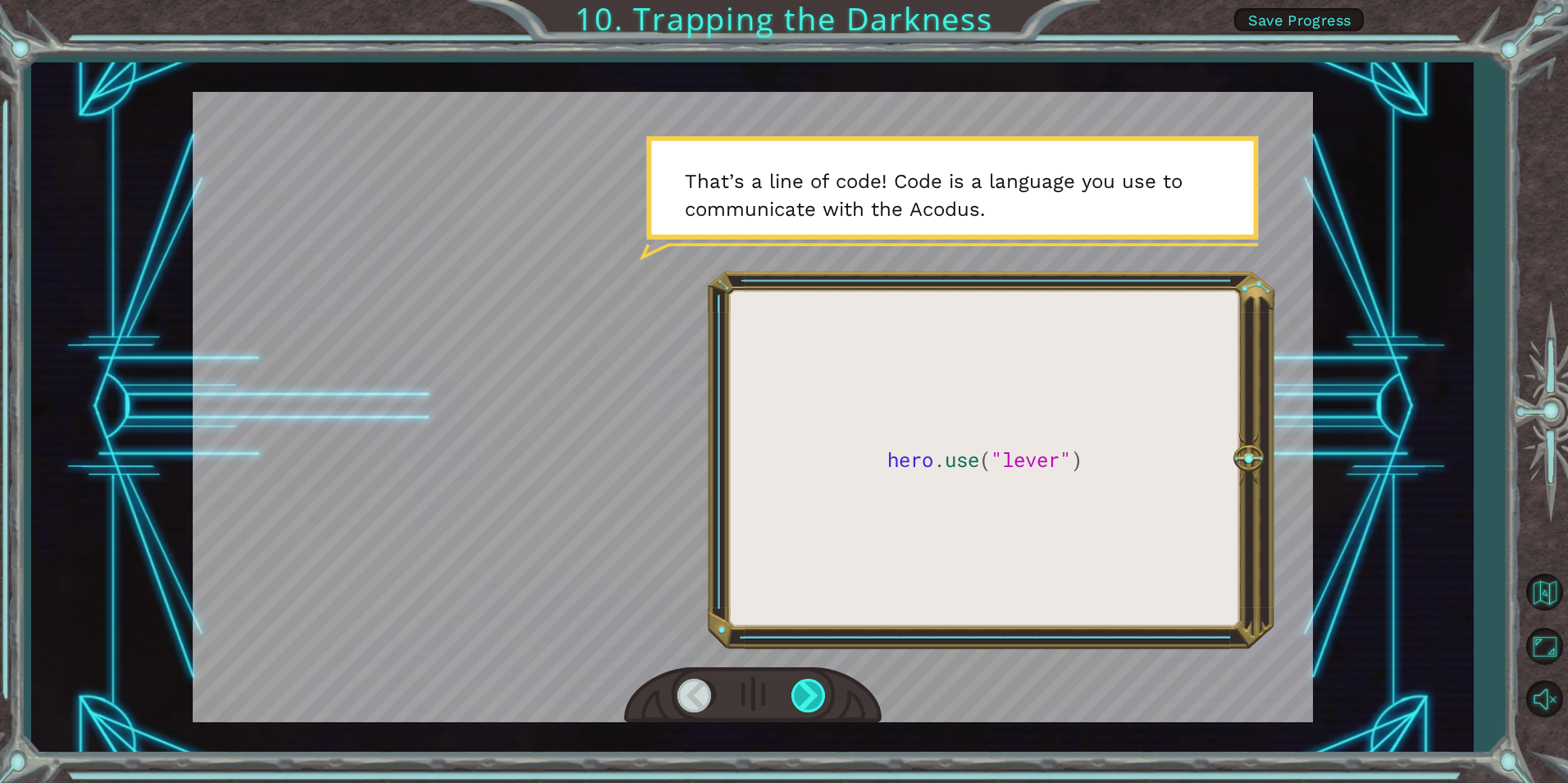
click at [801, 689] on div at bounding box center [810, 695] width 37 height 34
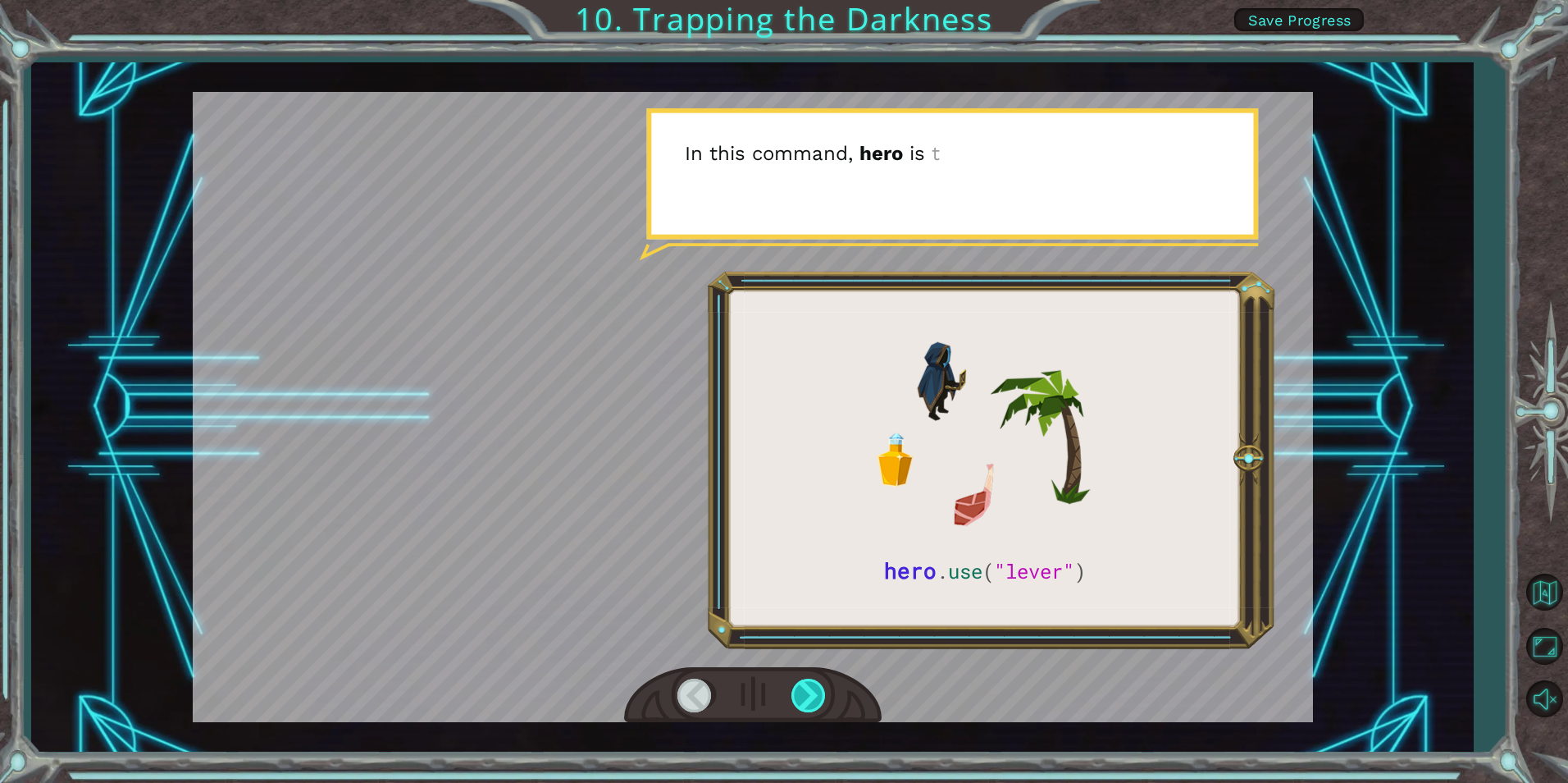
click at [801, 689] on div at bounding box center [810, 695] width 37 height 34
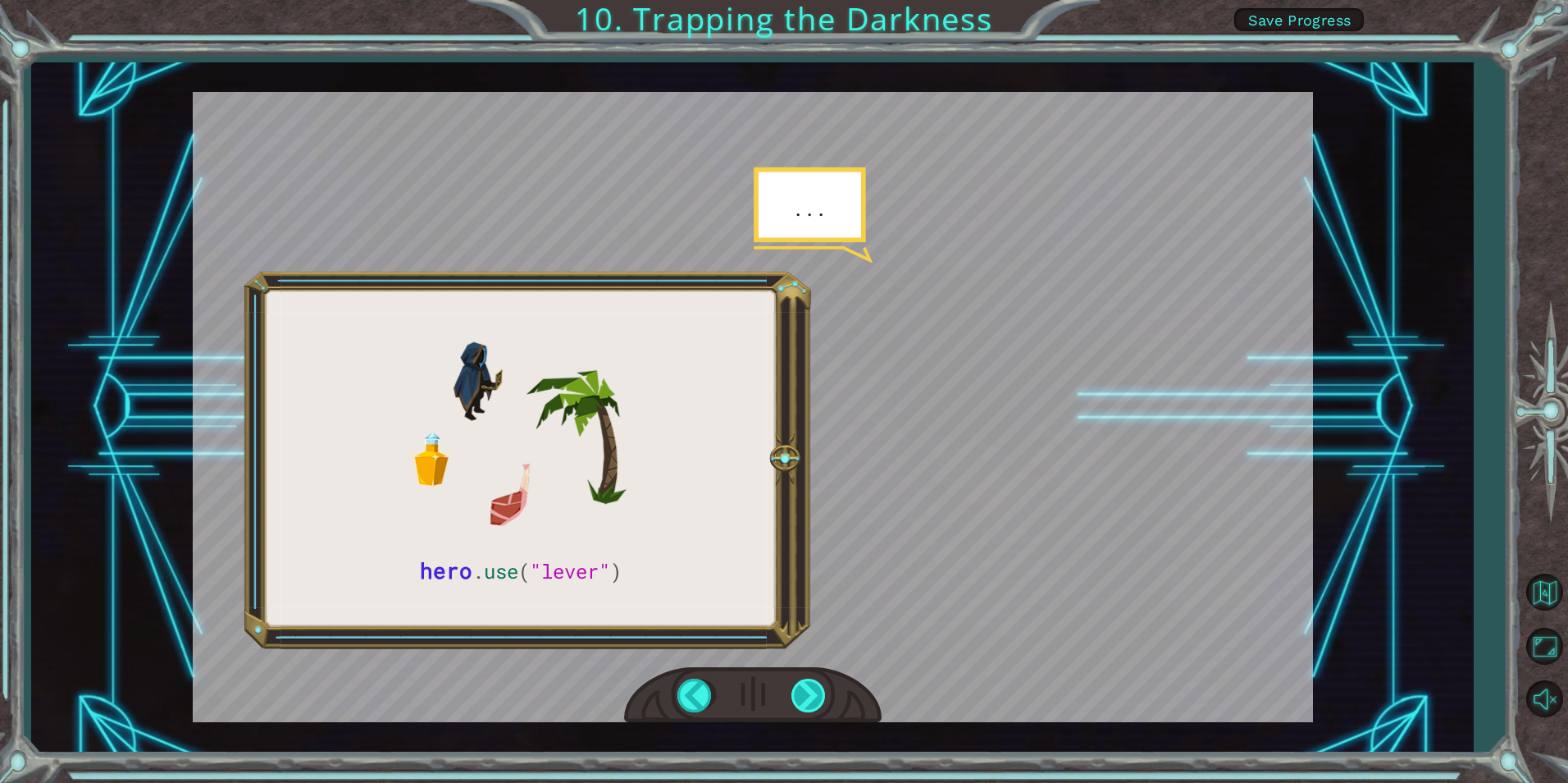
drag, startPoint x: 801, startPoint y: 689, endPoint x: 801, endPoint y: 698, distance: 9.0
click at [801, 698] on div at bounding box center [810, 695] width 37 height 34
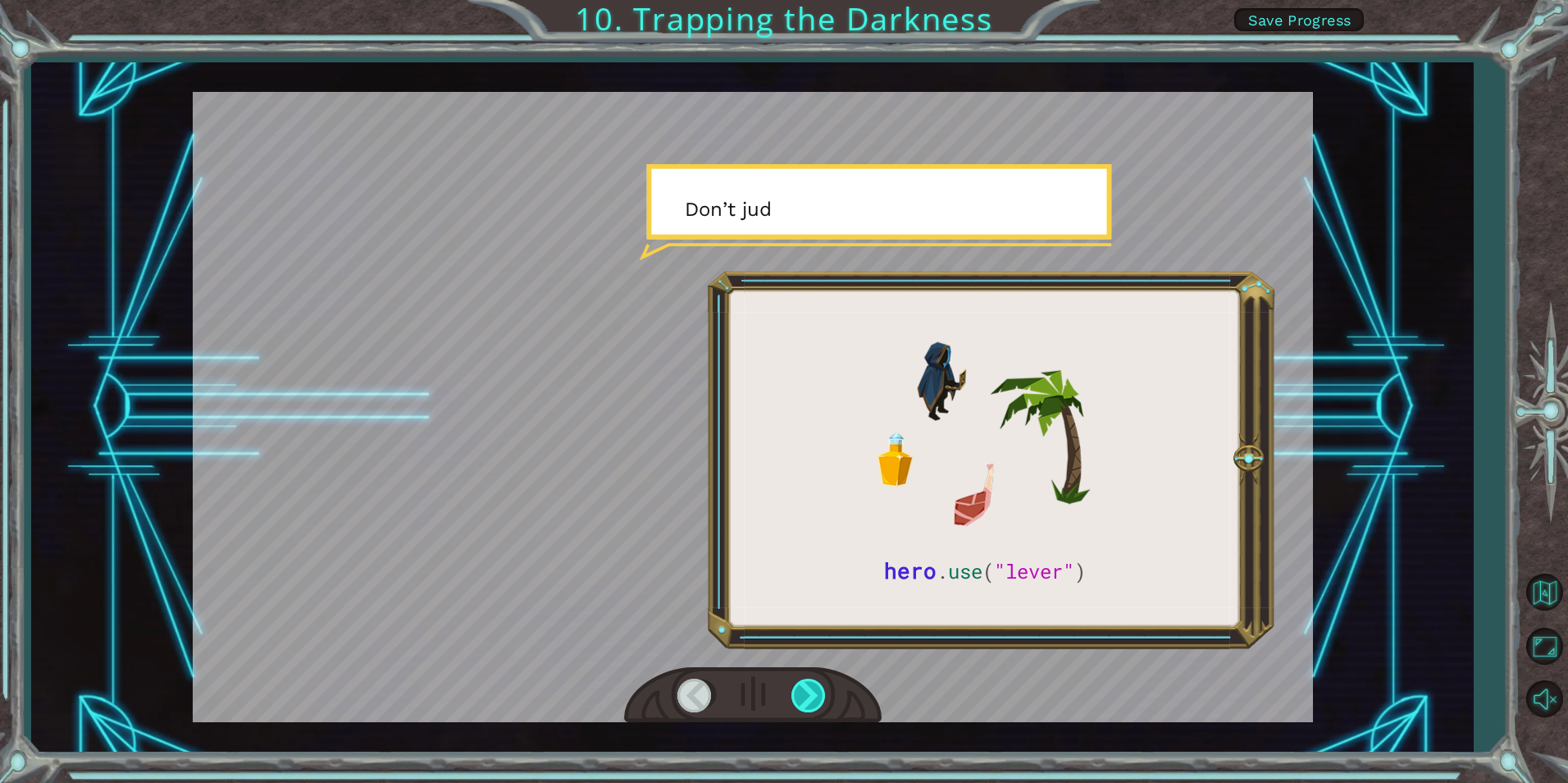
click at [801, 698] on div at bounding box center [810, 695] width 37 height 34
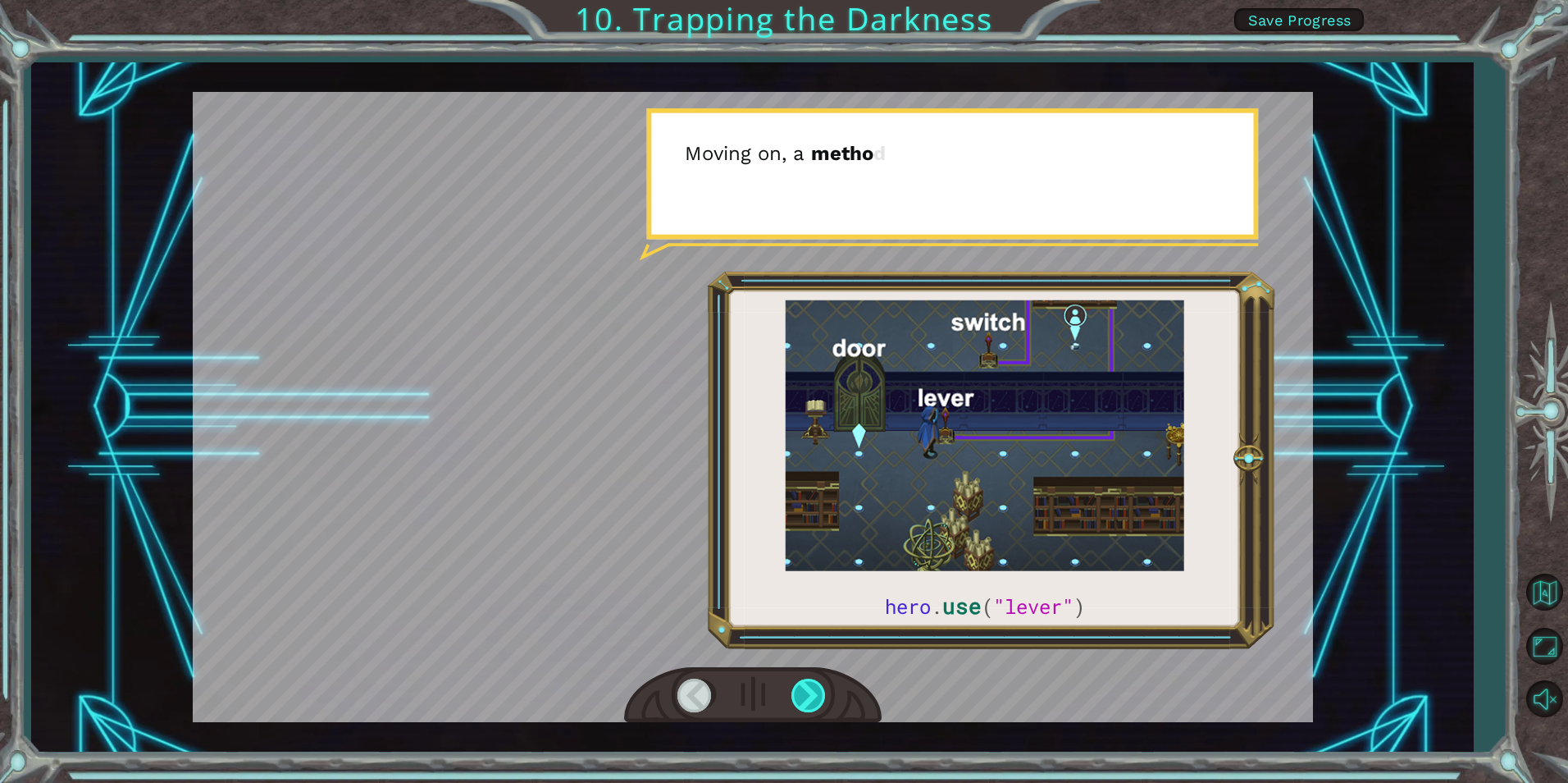
click at [801, 698] on div at bounding box center [810, 695] width 37 height 34
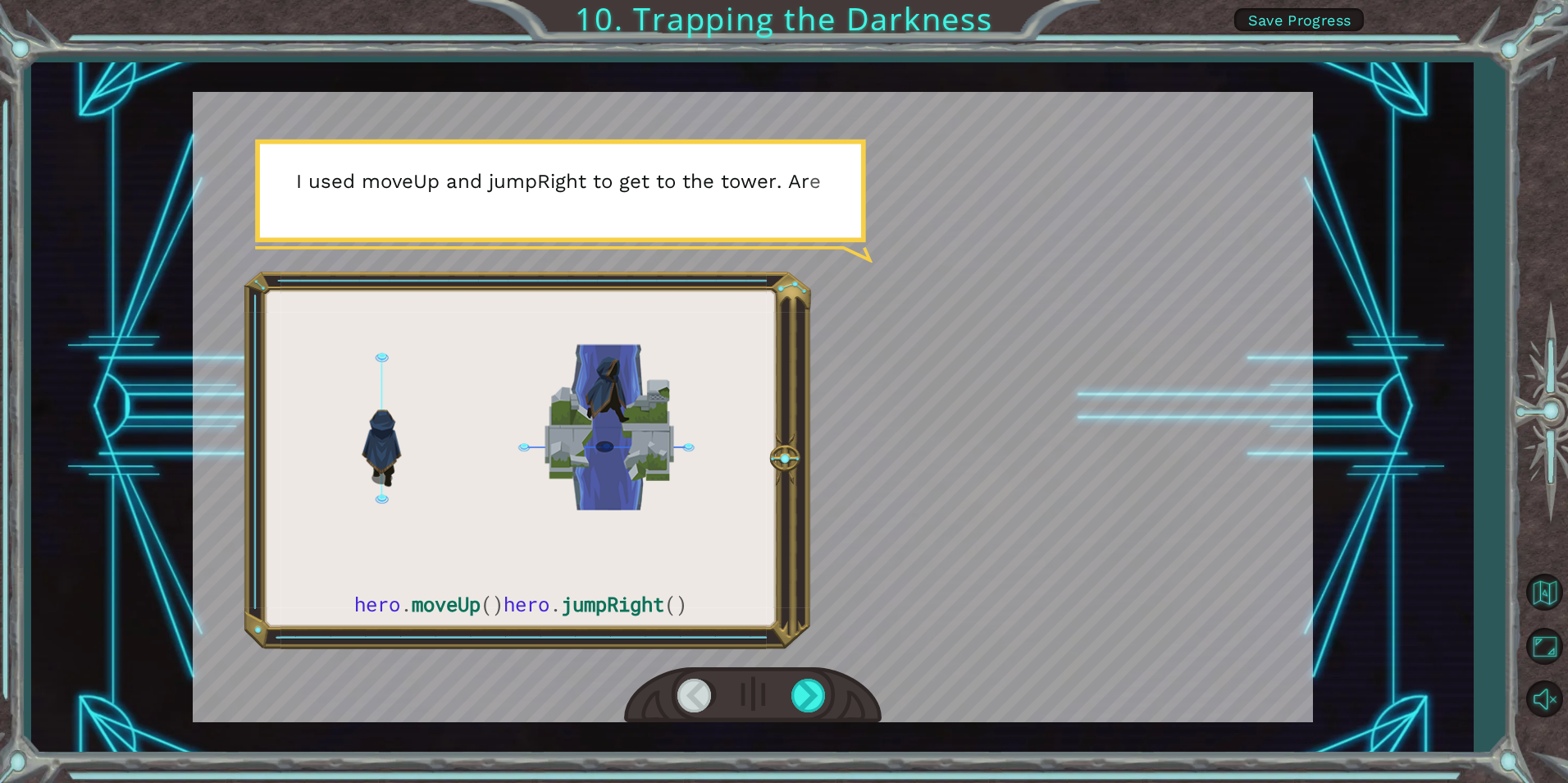
click at [694, 704] on div at bounding box center [696, 695] width 37 height 34
click at [787, 683] on div at bounding box center [753, 695] width 258 height 57
click at [793, 683] on div at bounding box center [810, 695] width 37 height 34
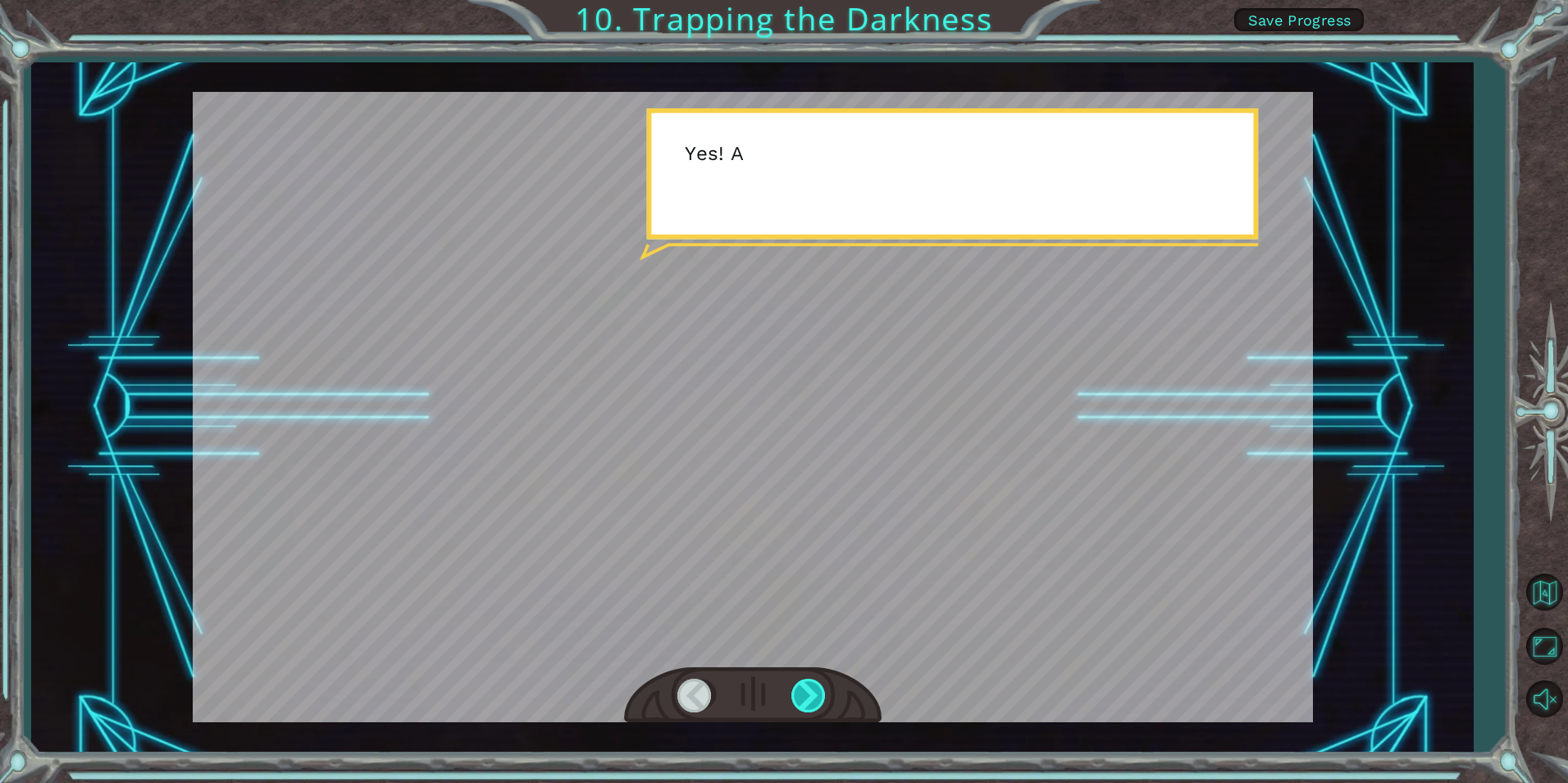
click at [798, 684] on div at bounding box center [810, 695] width 37 height 34
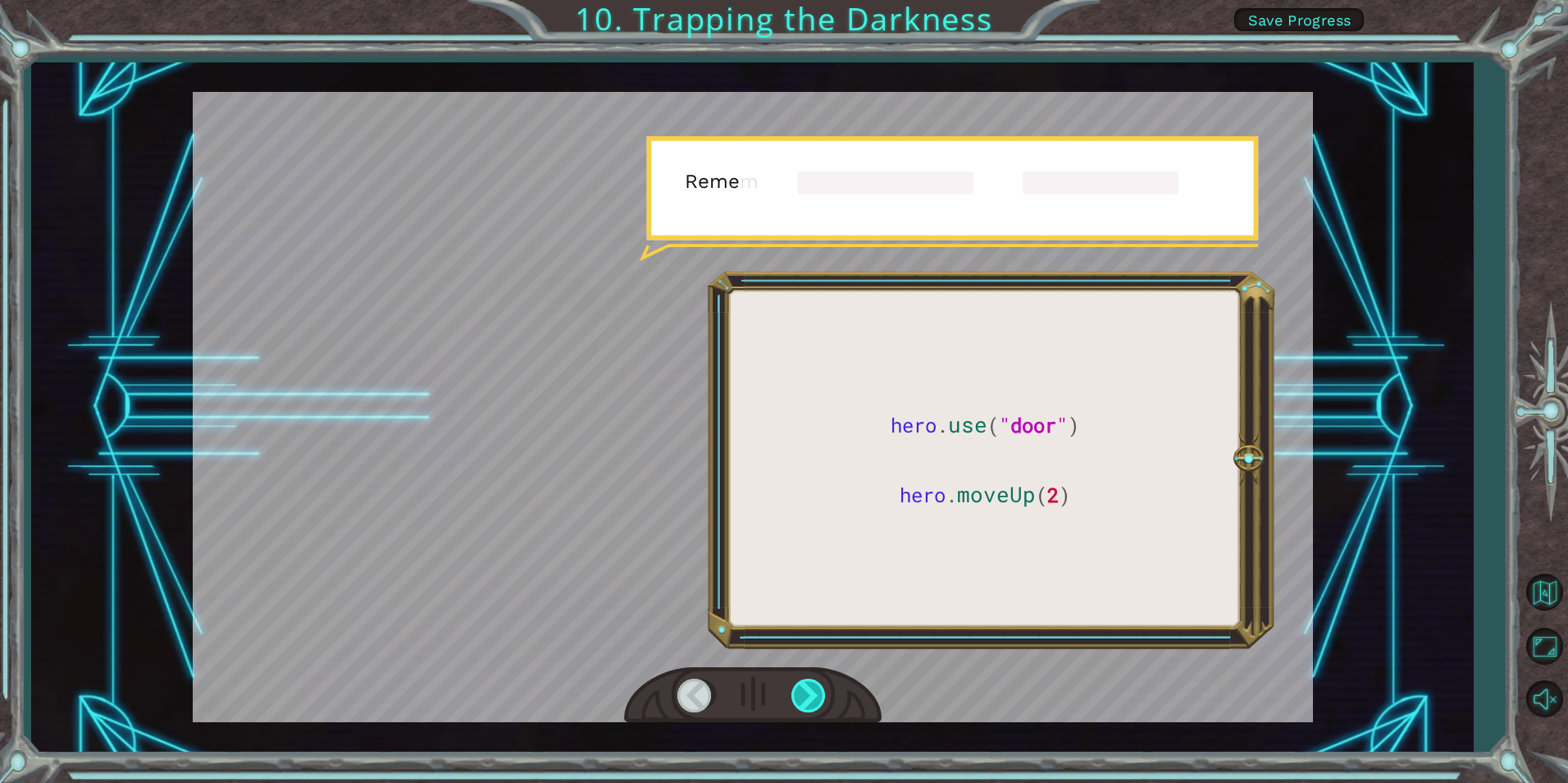
click at [798, 684] on div at bounding box center [810, 695] width 37 height 34
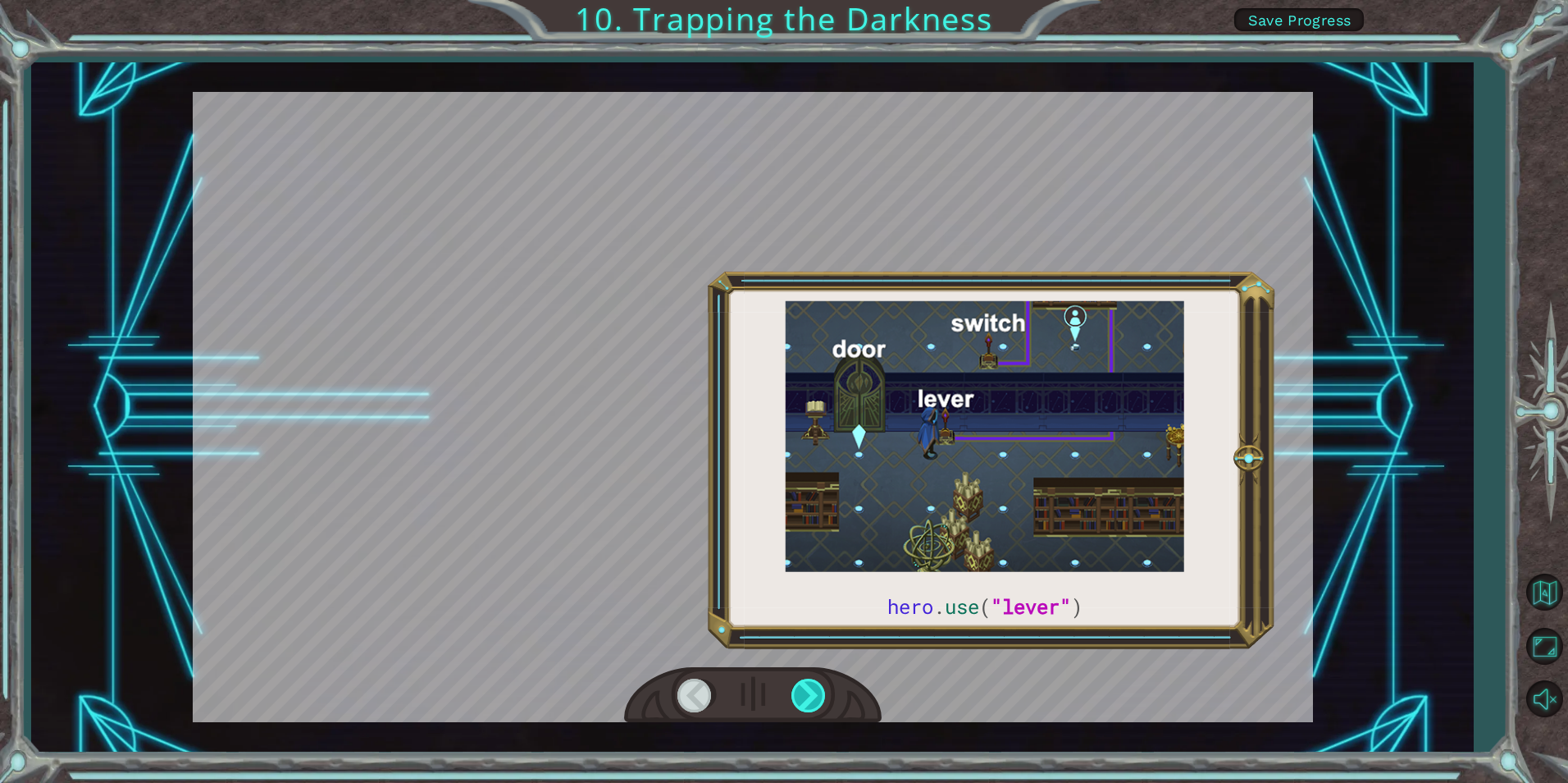
click at [798, 684] on div at bounding box center [810, 695] width 37 height 34
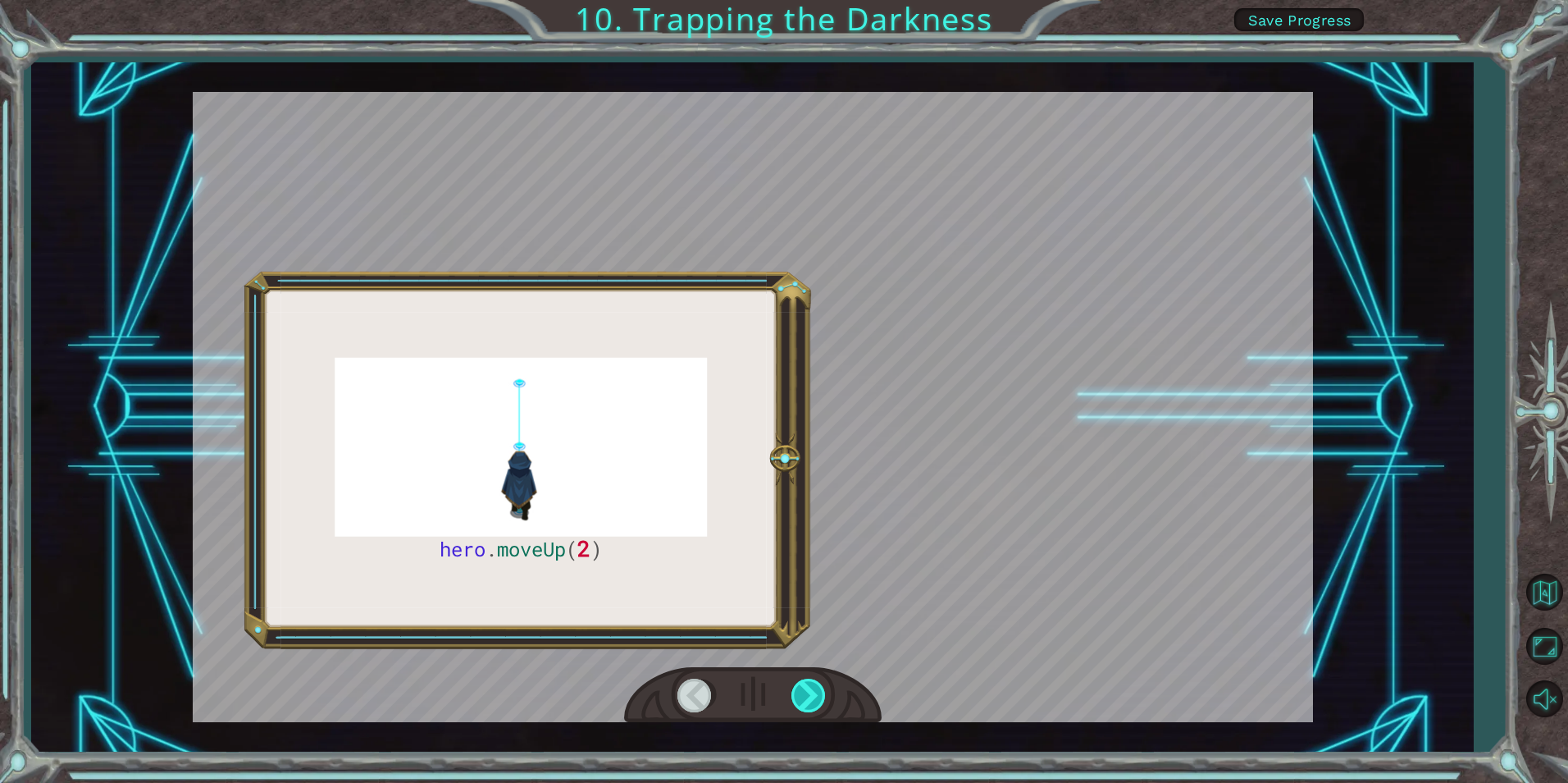
click at [798, 684] on div at bounding box center [810, 695] width 37 height 34
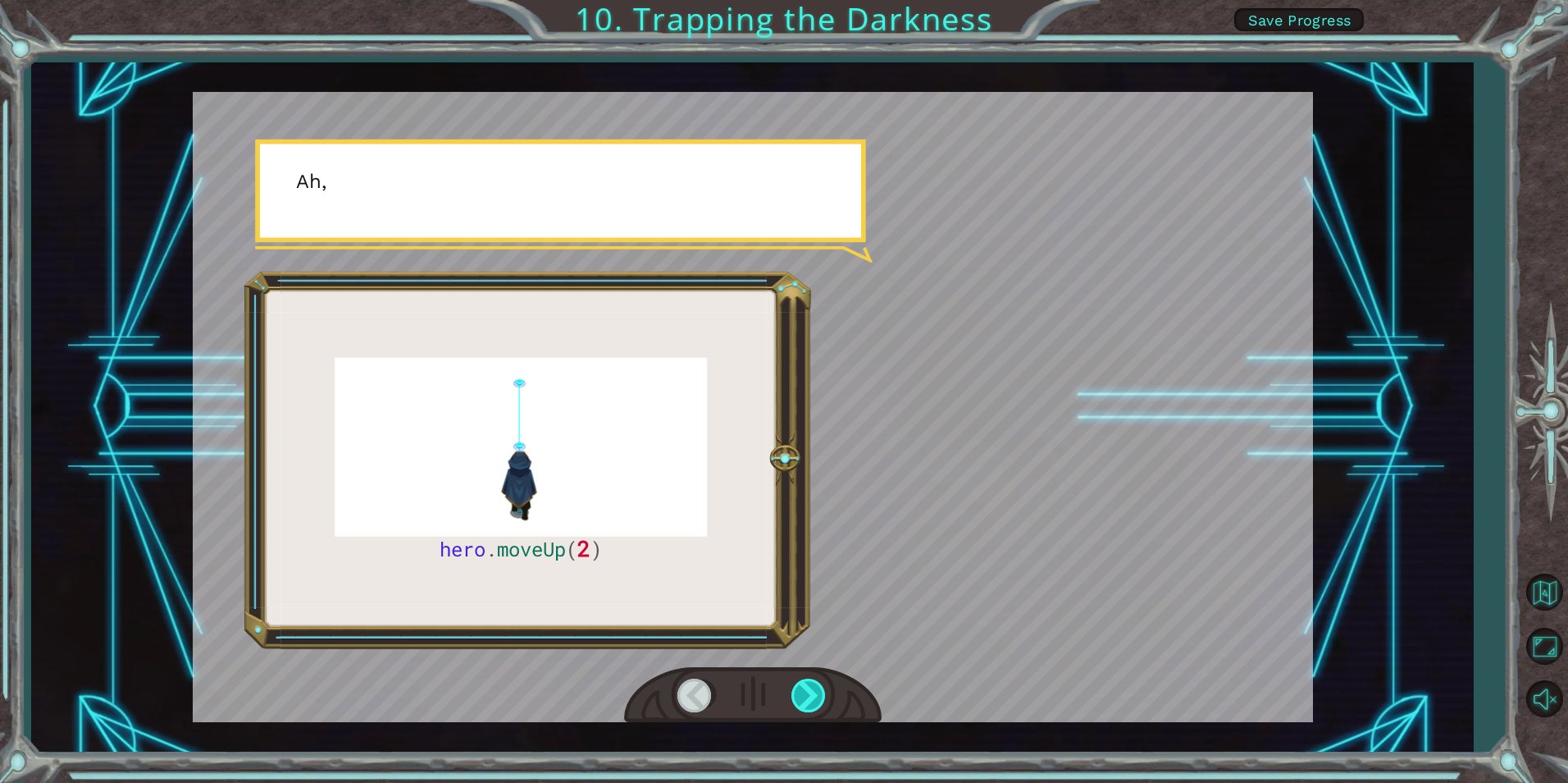
click at [798, 684] on div at bounding box center [810, 695] width 37 height 34
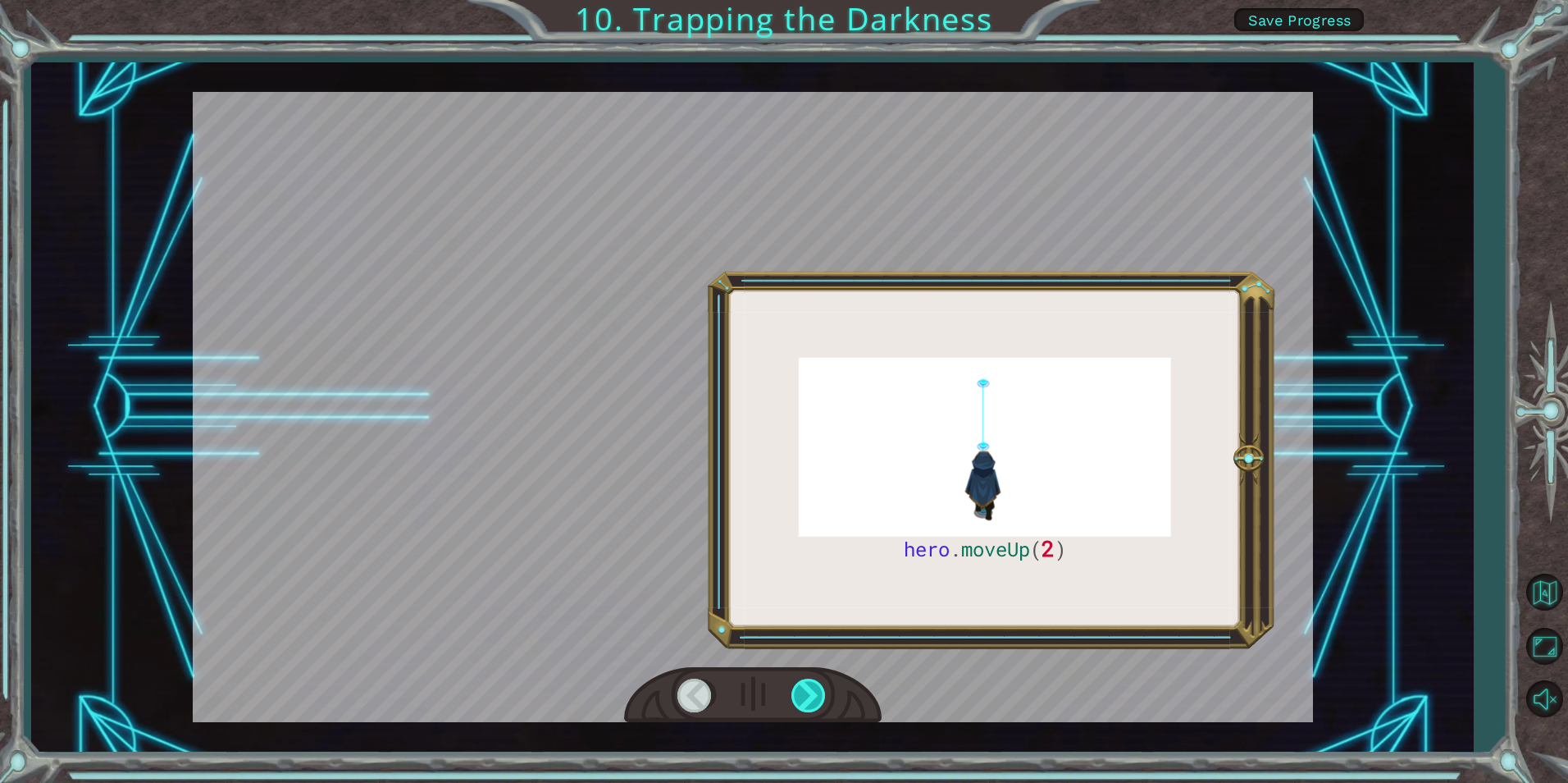
click at [798, 684] on div at bounding box center [810, 695] width 37 height 34
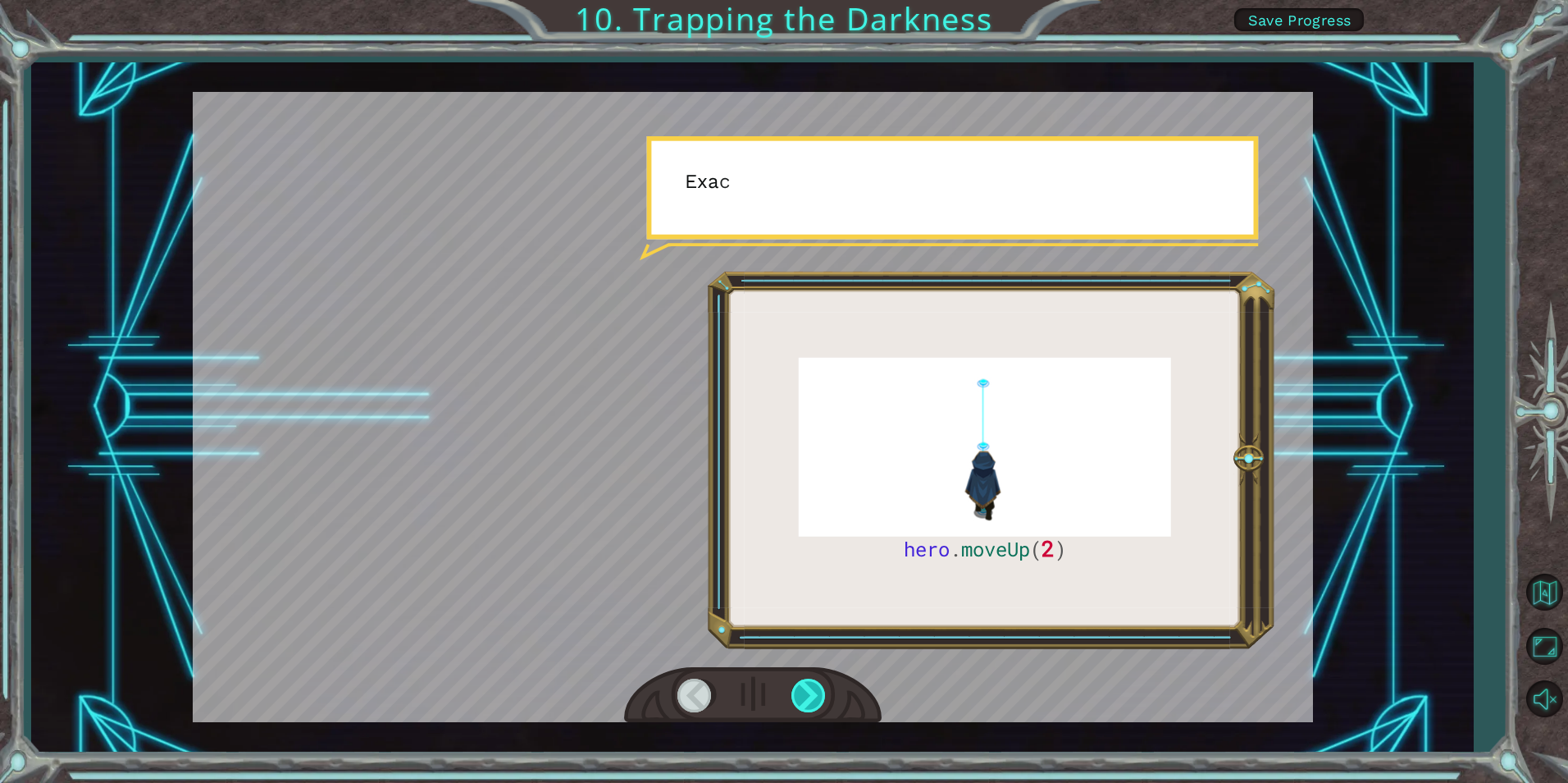
click at [798, 684] on div at bounding box center [810, 695] width 37 height 34
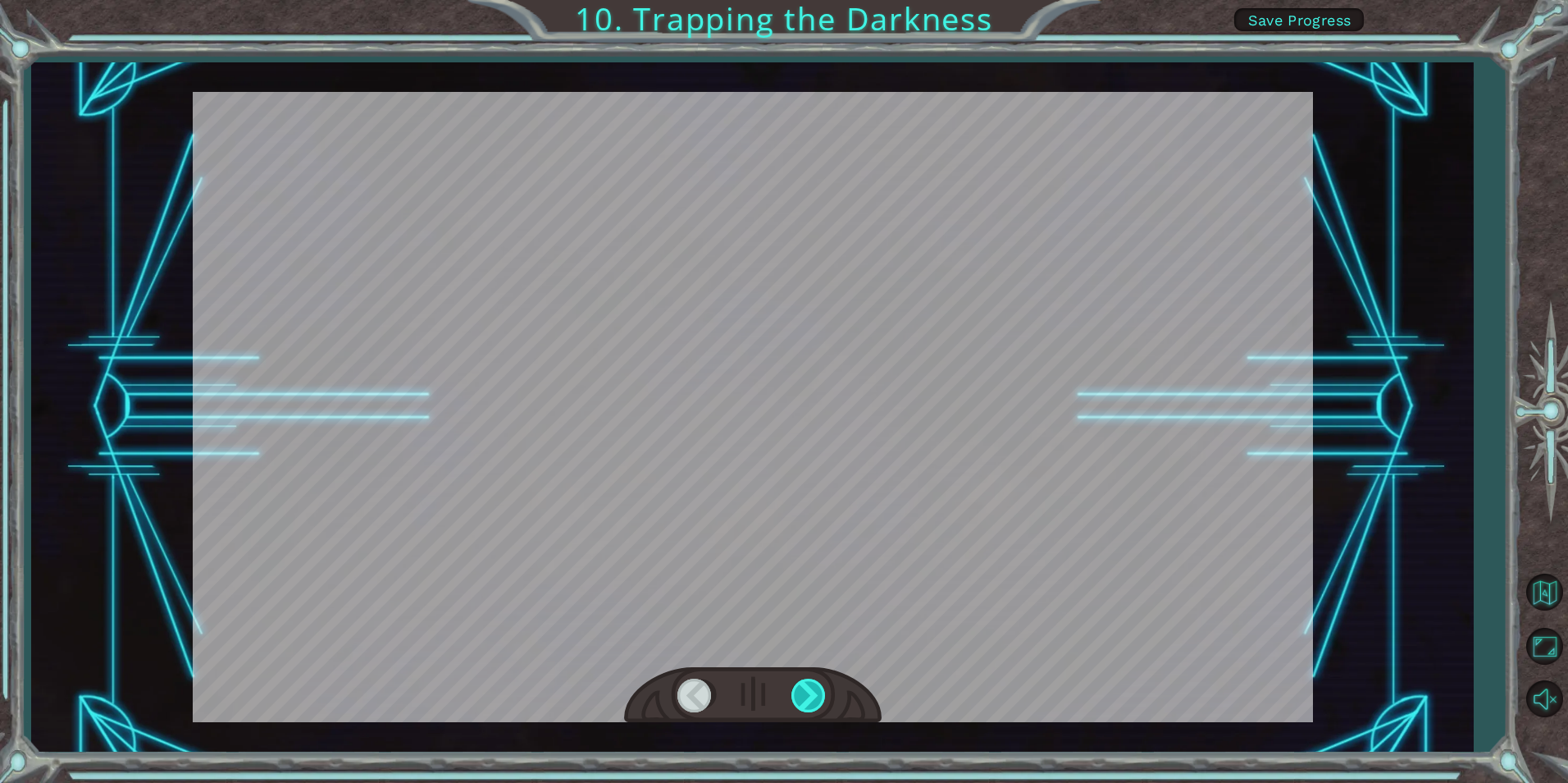
click at [798, 684] on div at bounding box center [810, 695] width 37 height 34
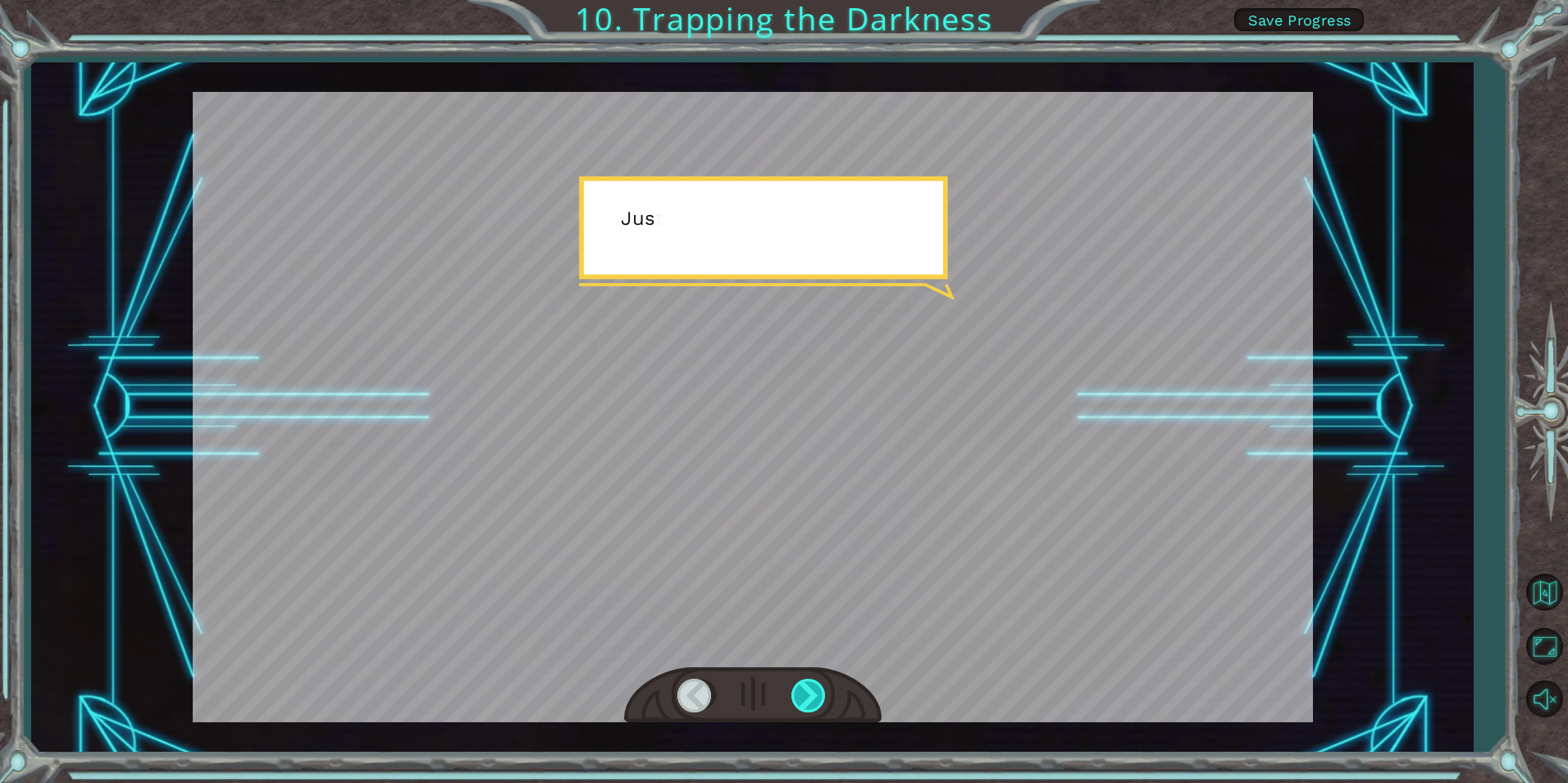
click at [798, 684] on div at bounding box center [810, 695] width 37 height 34
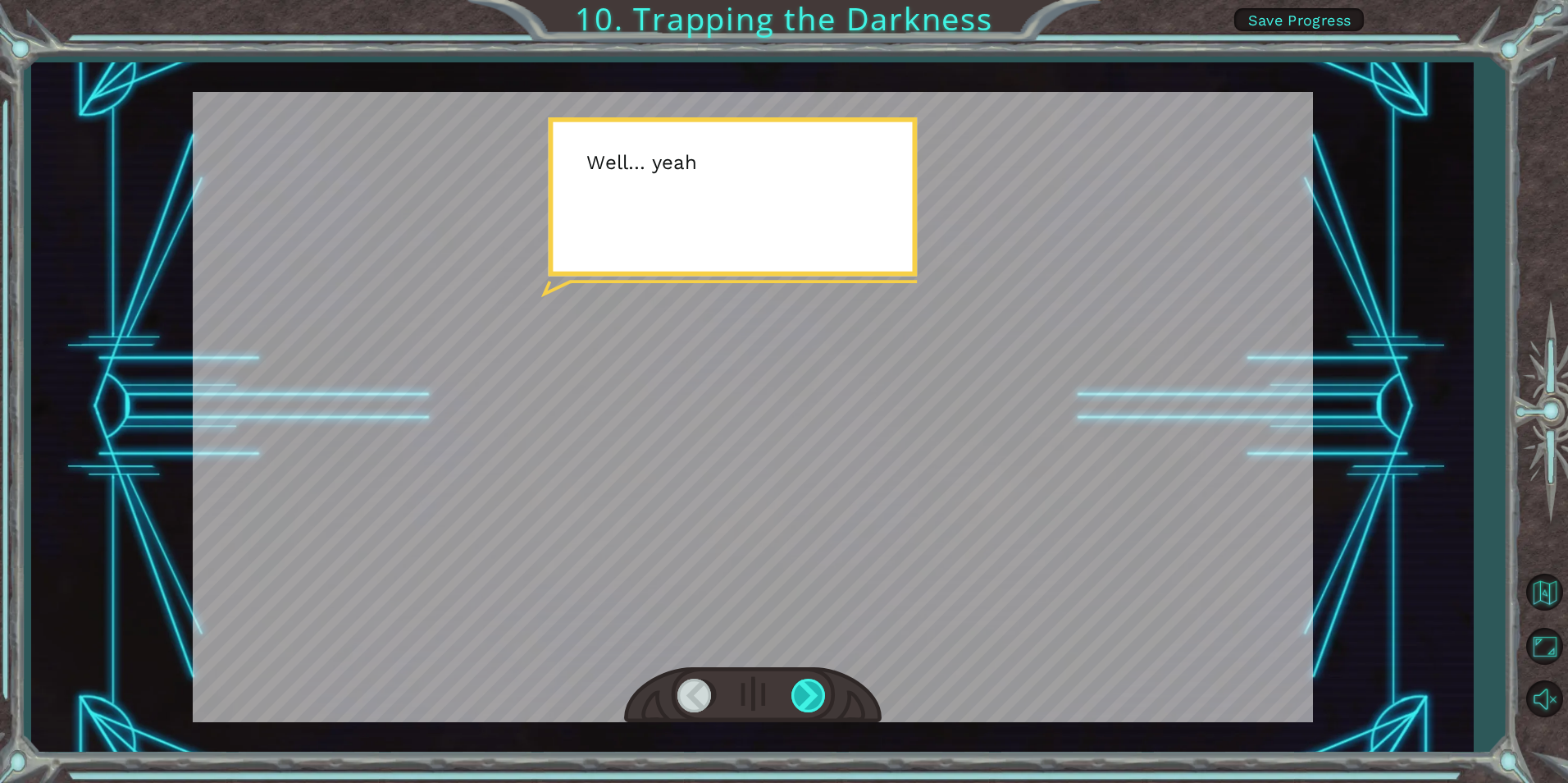
click at [798, 684] on div at bounding box center [810, 695] width 37 height 34
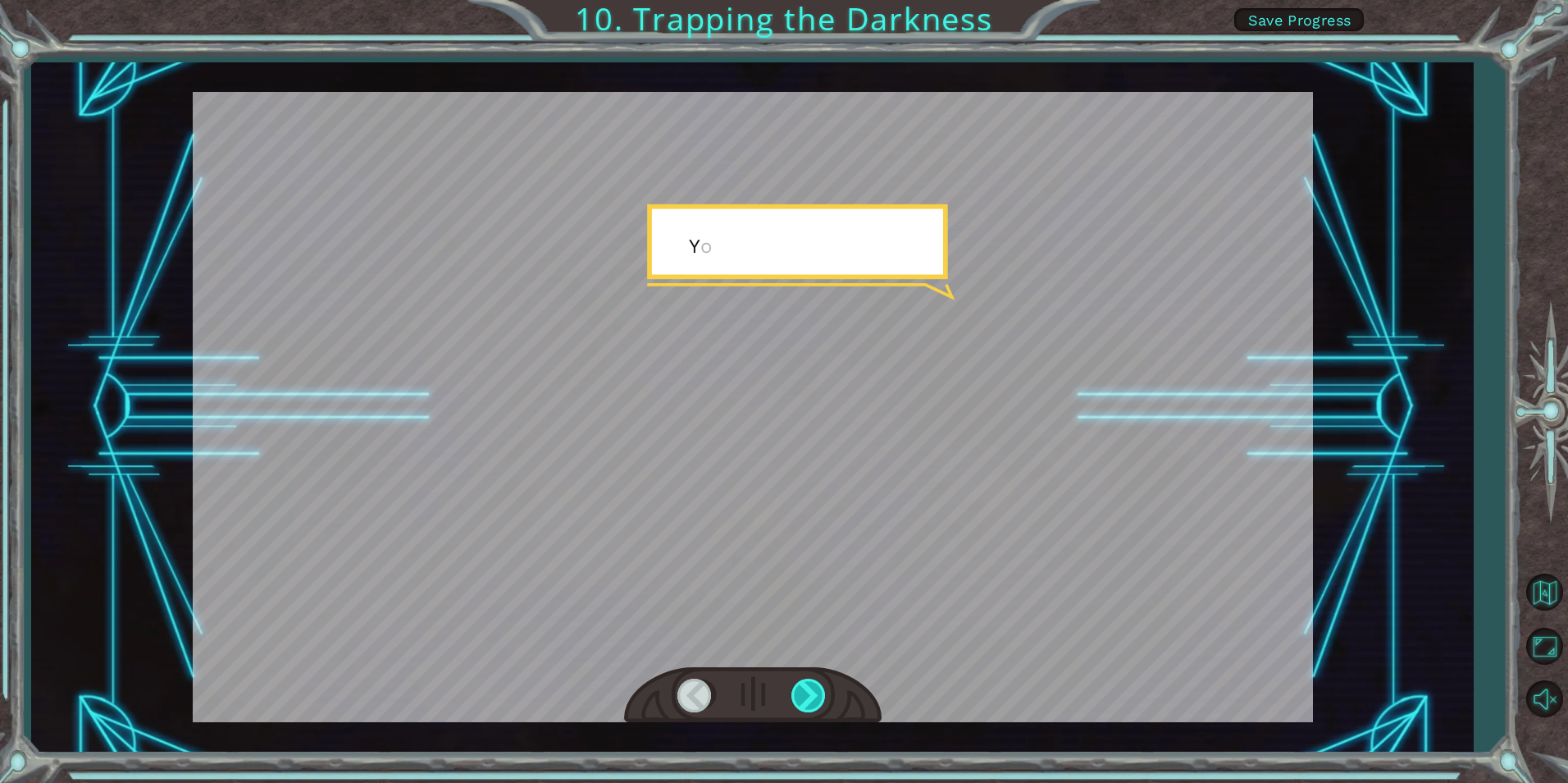
click at [798, 684] on div at bounding box center [810, 695] width 37 height 34
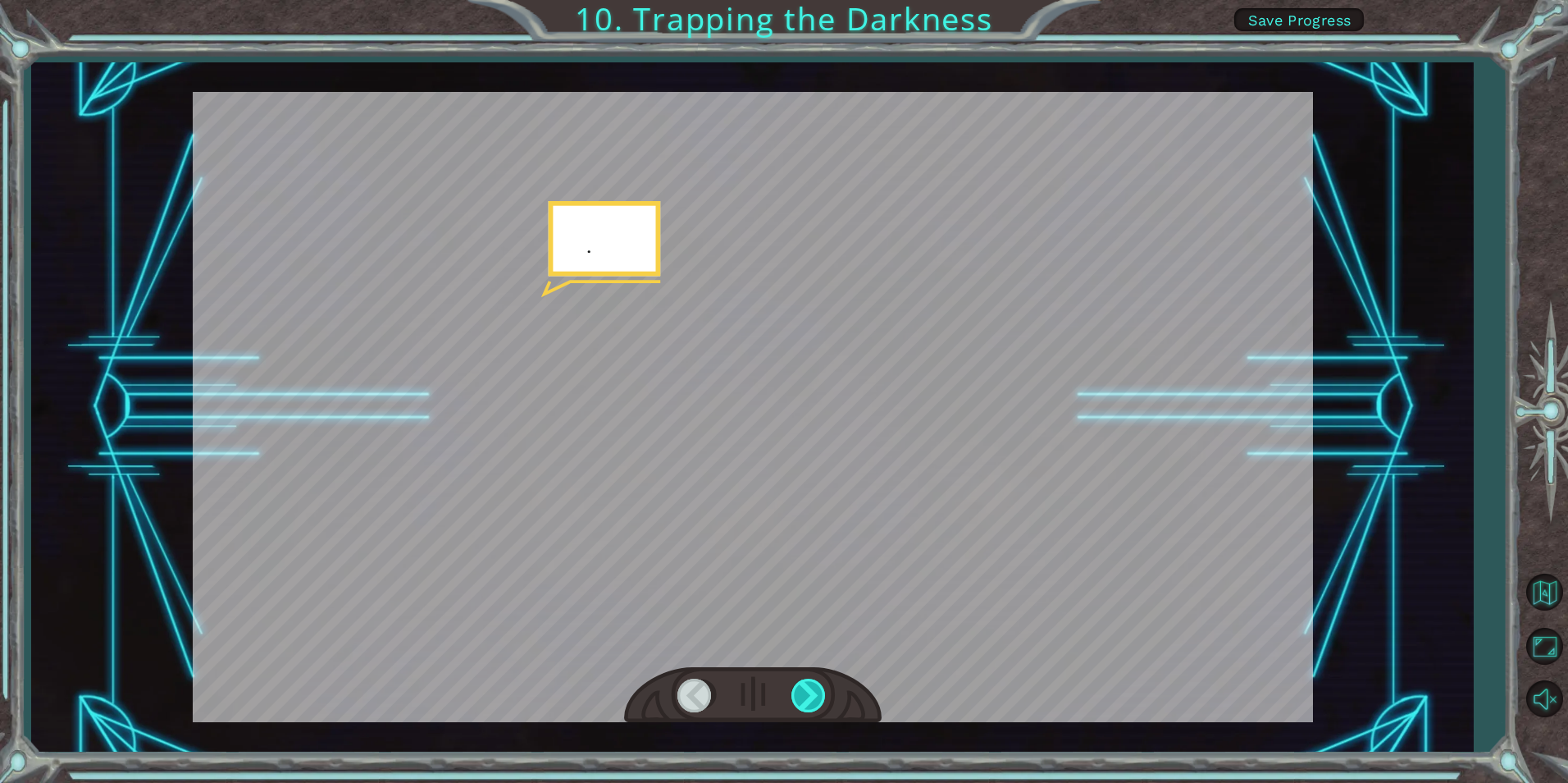
click at [798, 684] on div at bounding box center [810, 695] width 37 height 34
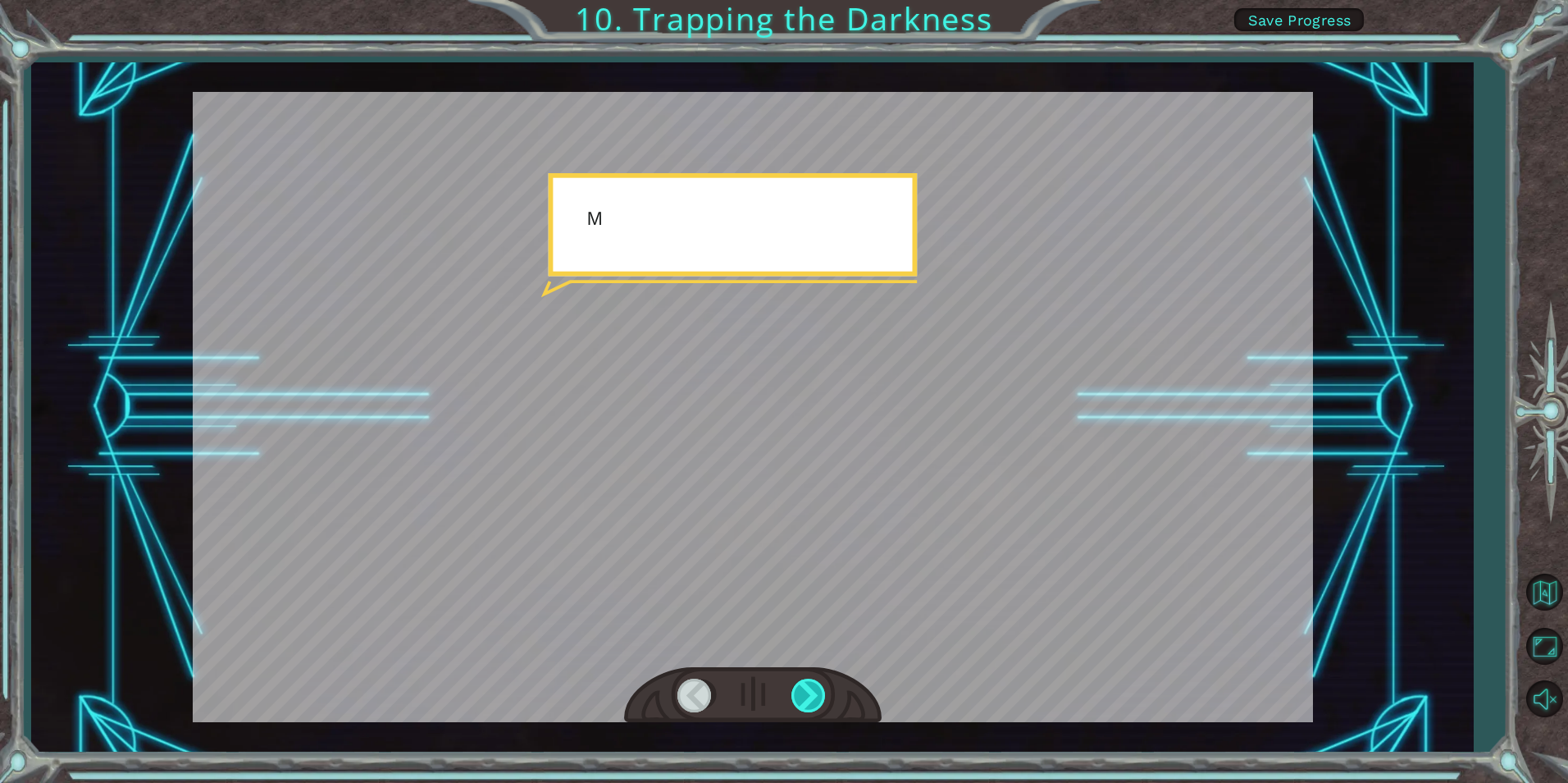
click at [802, 688] on div at bounding box center [810, 695] width 37 height 34
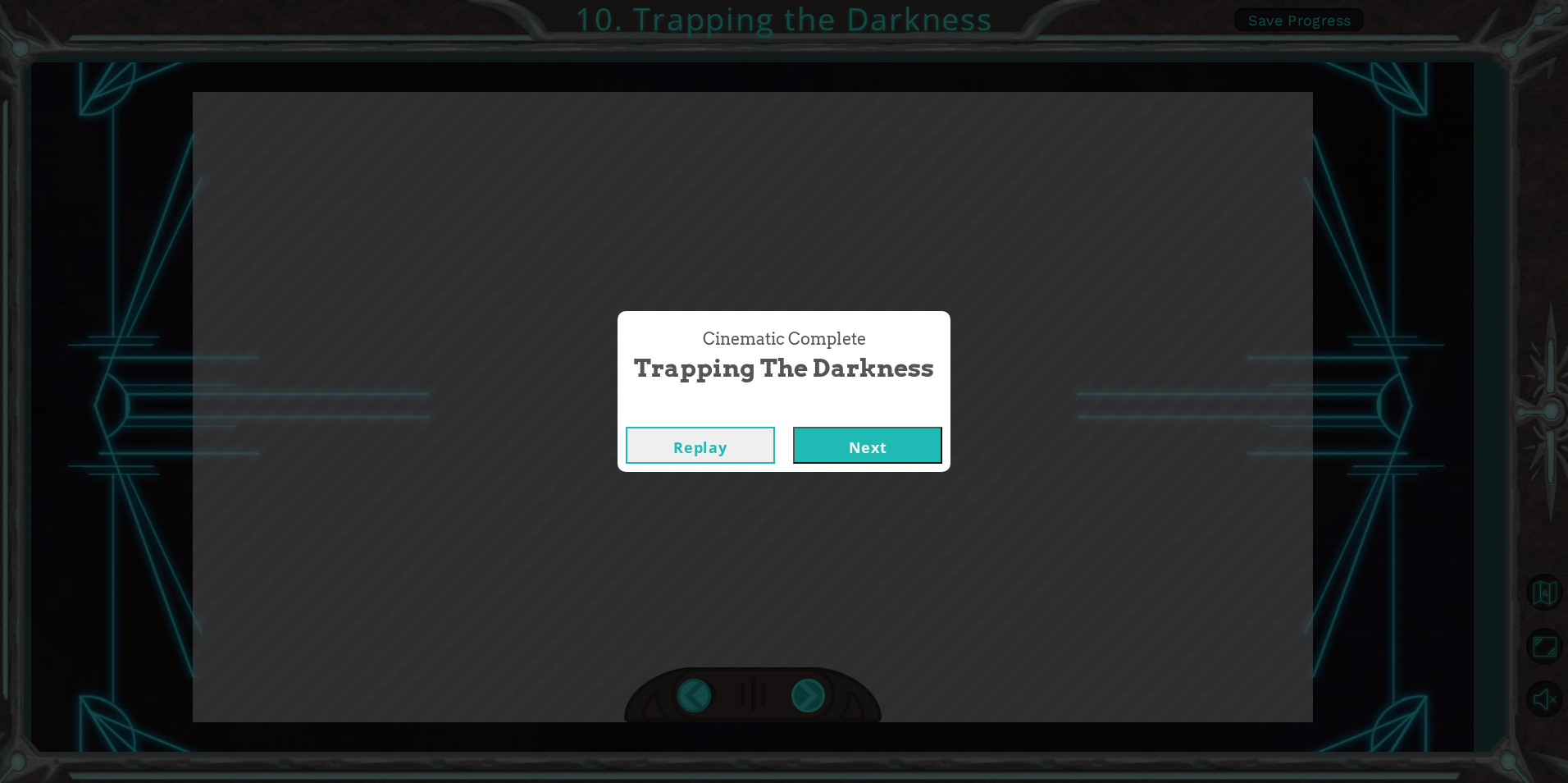
click at [802, 0] on div "hero . moveUp ( 2 ) B e f o r e w e c a n t r a p t h e D a r k n e s s w i t h…" at bounding box center [784, 0] width 1568 height 0
click at [825, 446] on button "Next" at bounding box center [868, 445] width 149 height 37
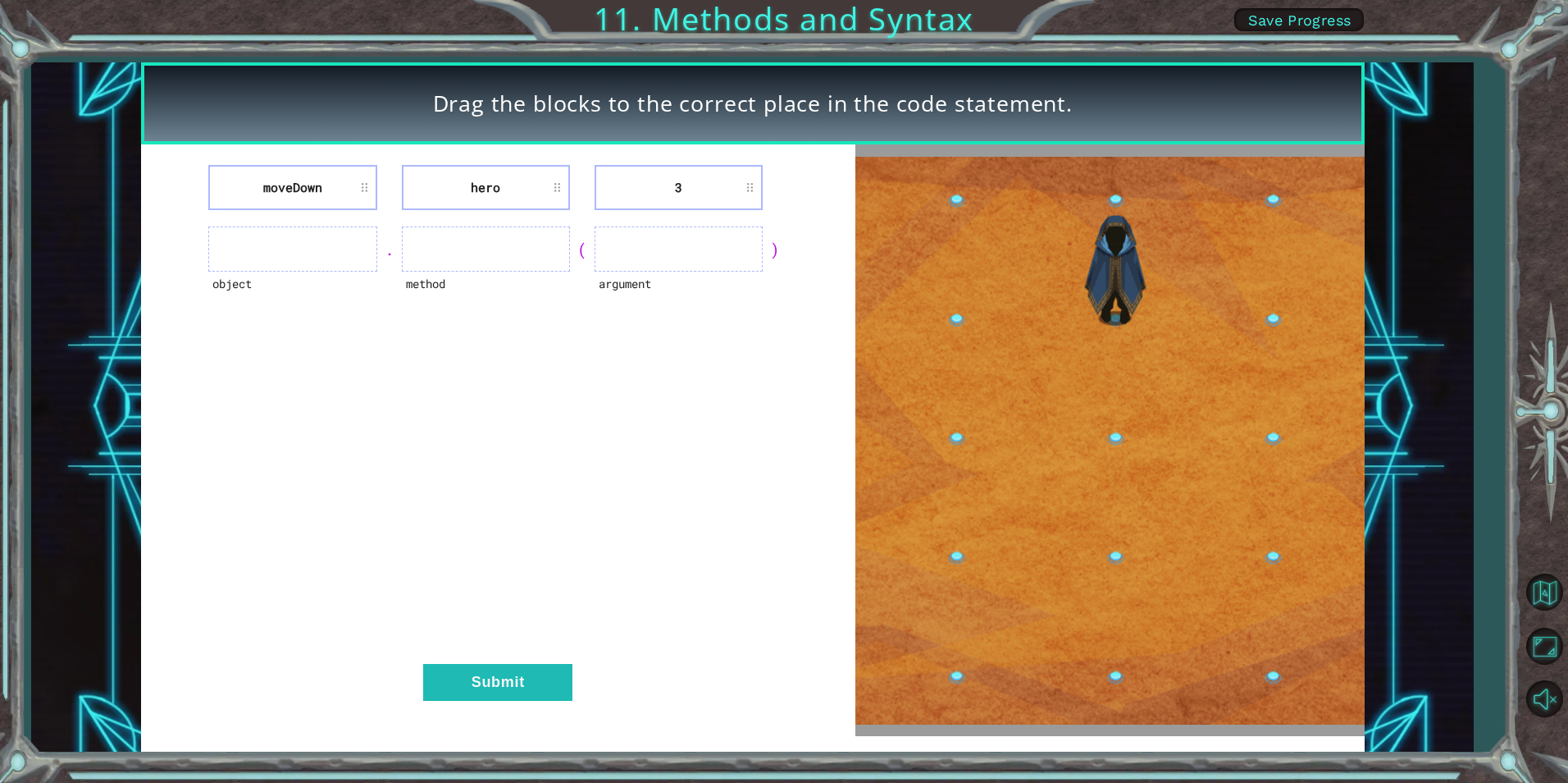
click at [279, 268] on ul at bounding box center [292, 249] width 168 height 45
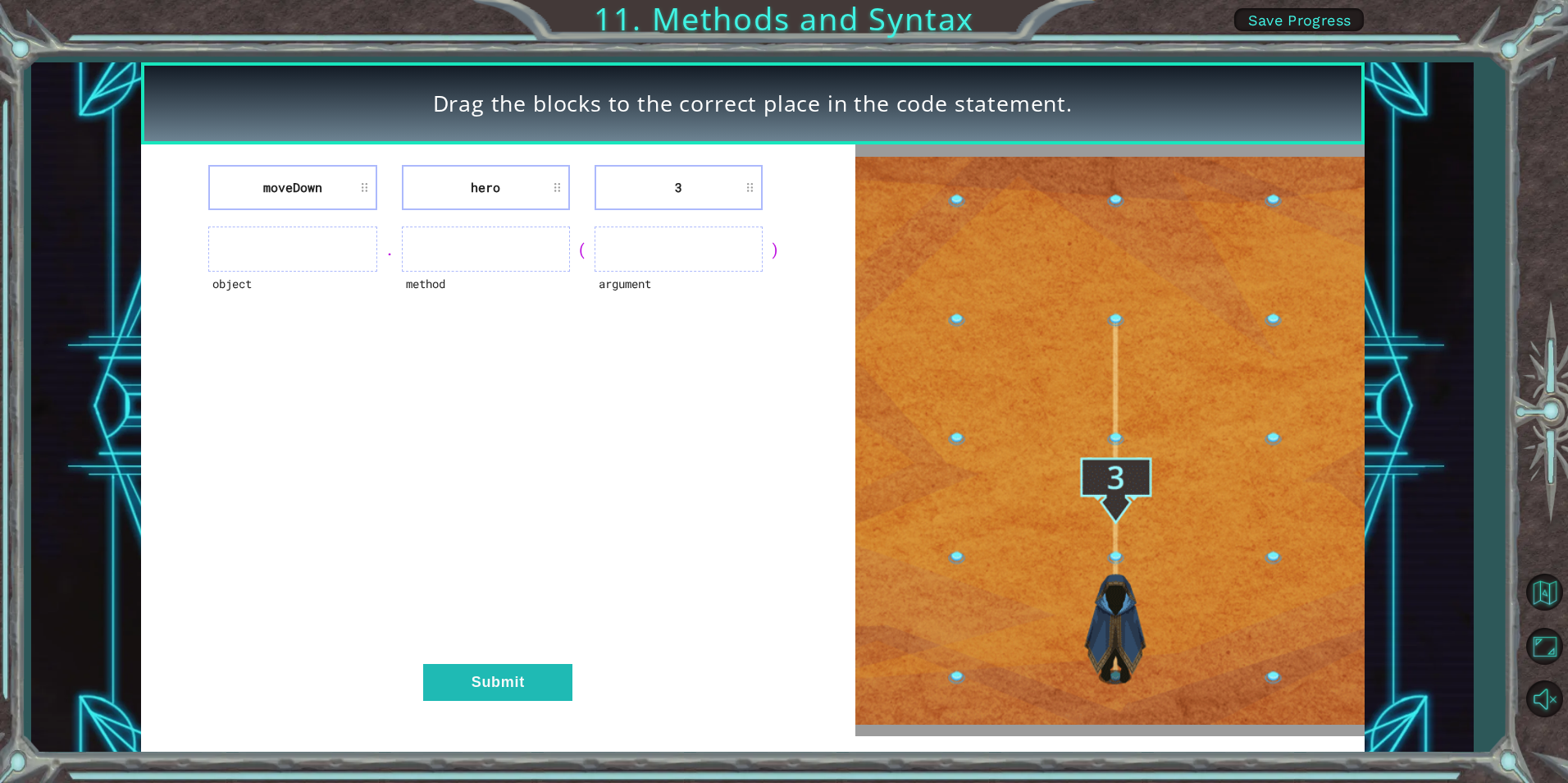
click at [312, 254] on ul at bounding box center [292, 249] width 168 height 45
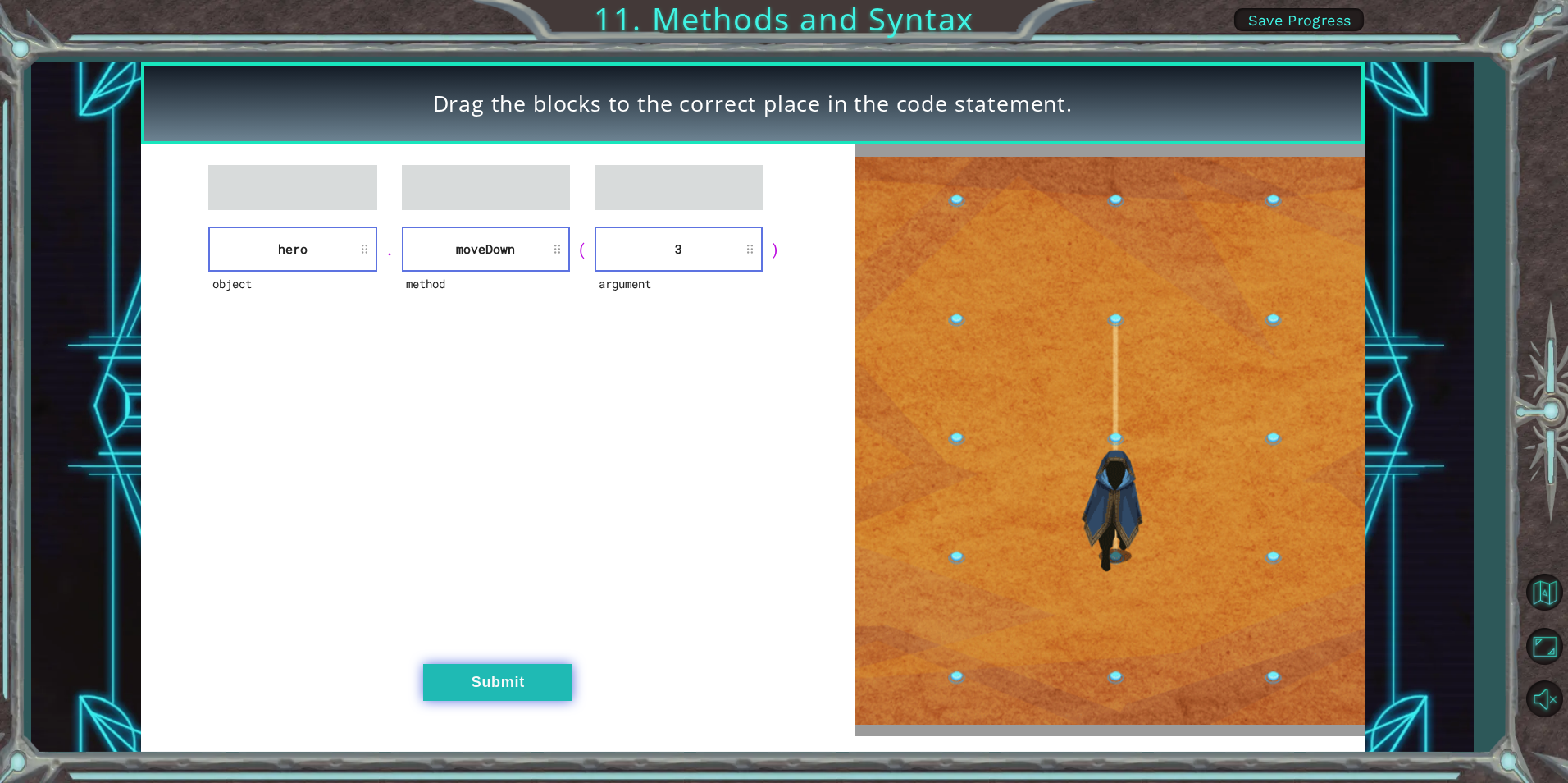
drag, startPoint x: 515, startPoint y: 681, endPoint x: 514, endPoint y: 670, distance: 11.0
click at [514, 675] on button "Submit" at bounding box center [498, 682] width 149 height 37
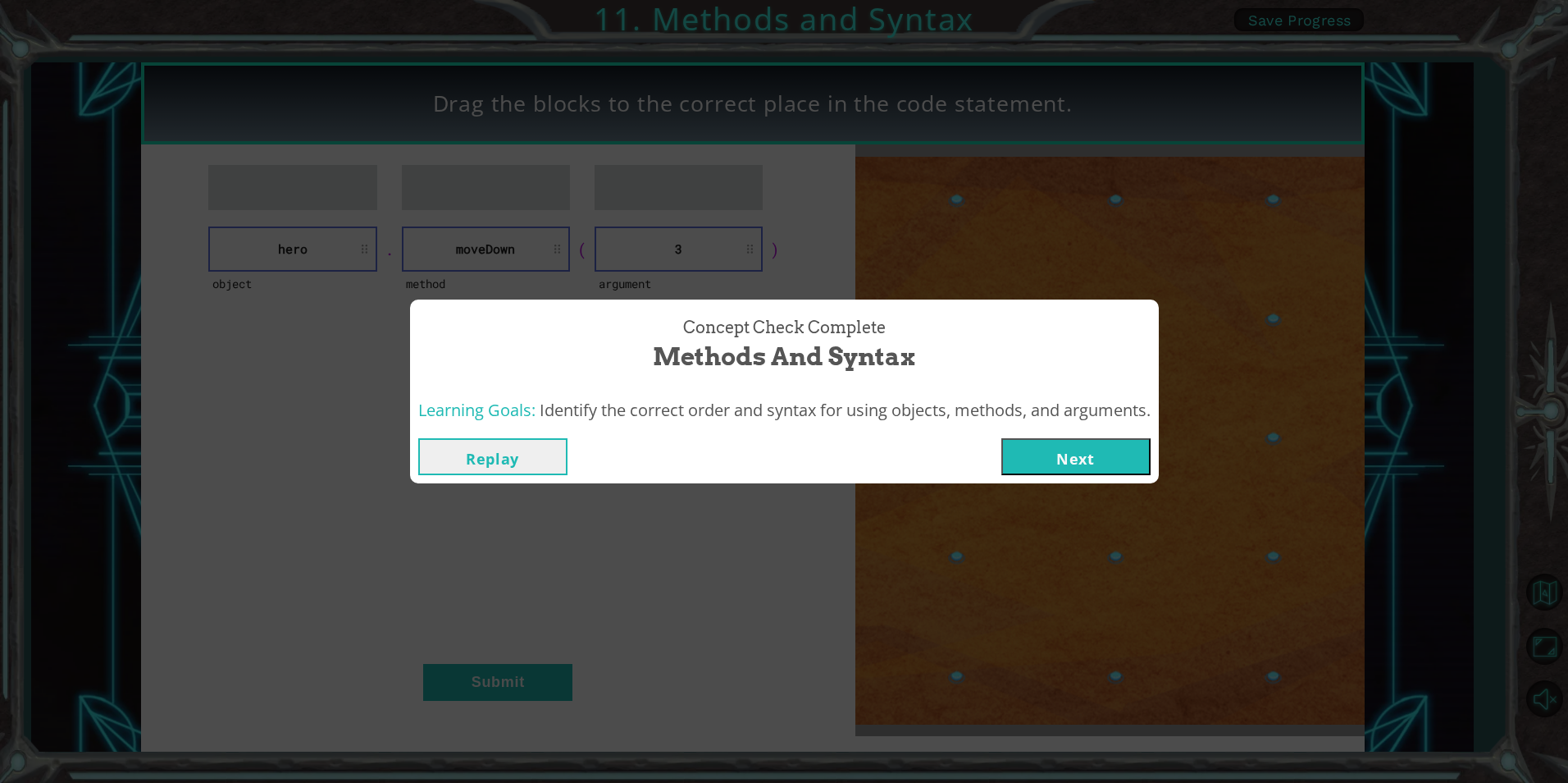
drag, startPoint x: 1043, startPoint y: 418, endPoint x: 1038, endPoint y: 464, distance: 46.3
click at [1038, 464] on button "Next" at bounding box center [1076, 456] width 149 height 37
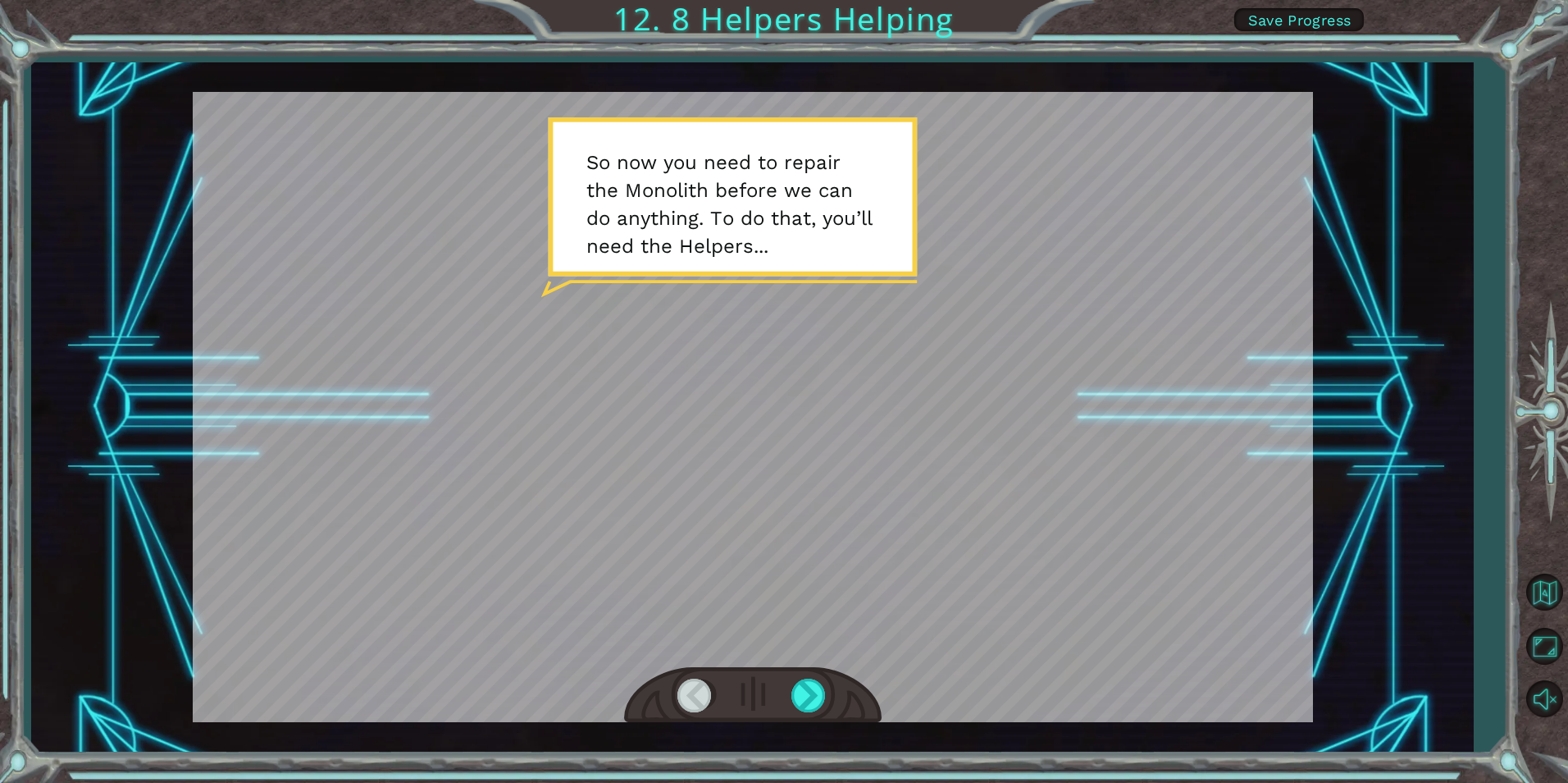
drag, startPoint x: 864, startPoint y: 617, endPoint x: 869, endPoint y: 610, distance: 8.6
click at [869, 613] on div at bounding box center [752, 406] width 1120 height 630
click at [879, 548] on div at bounding box center [752, 406] width 1120 height 630
click at [815, 683] on div at bounding box center [810, 695] width 37 height 34
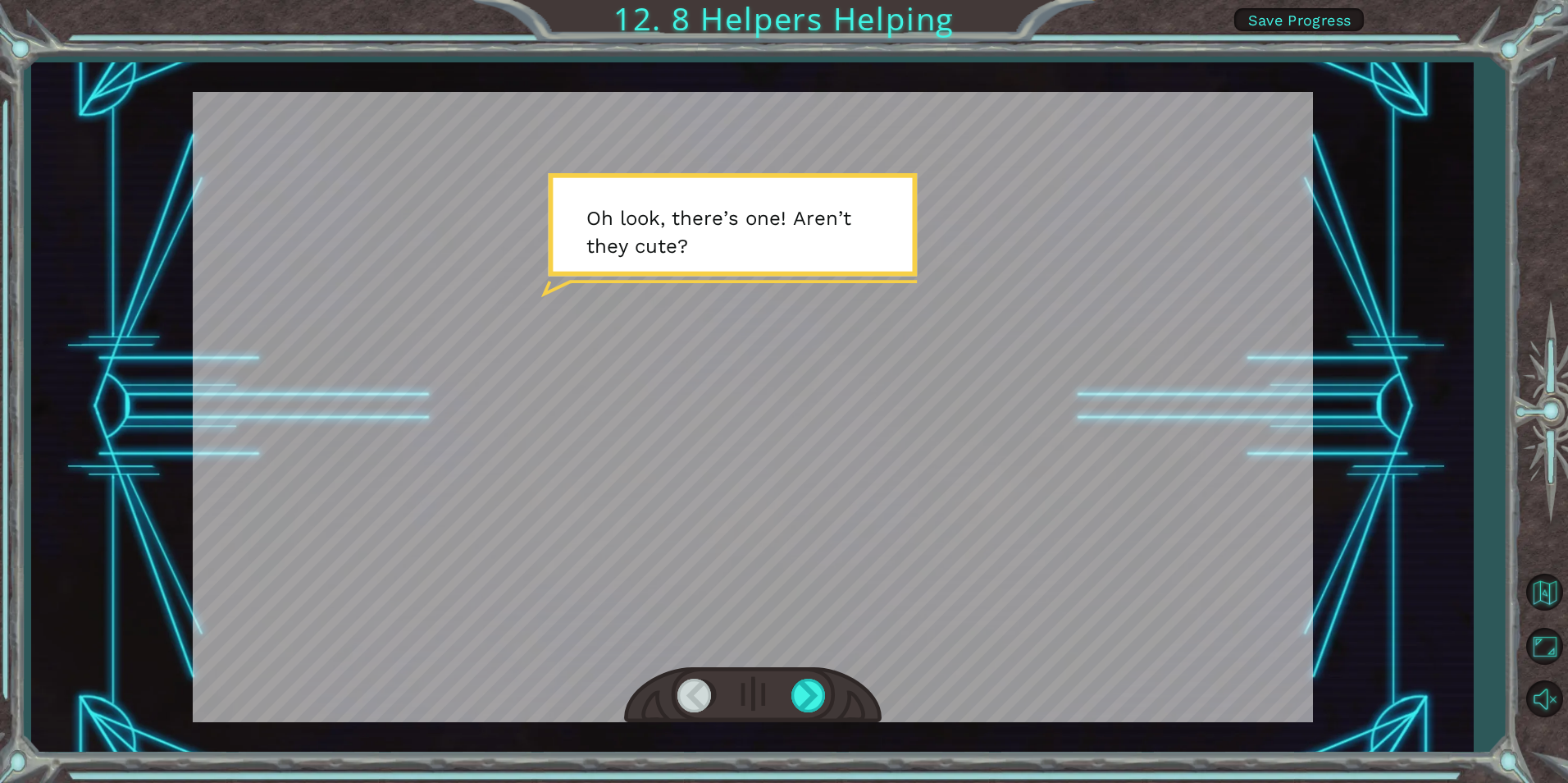
click at [815, 665] on div at bounding box center [752, 406] width 1120 height 630
click at [817, 677] on div at bounding box center [753, 695] width 258 height 57
click at [818, 687] on div at bounding box center [810, 695] width 37 height 34
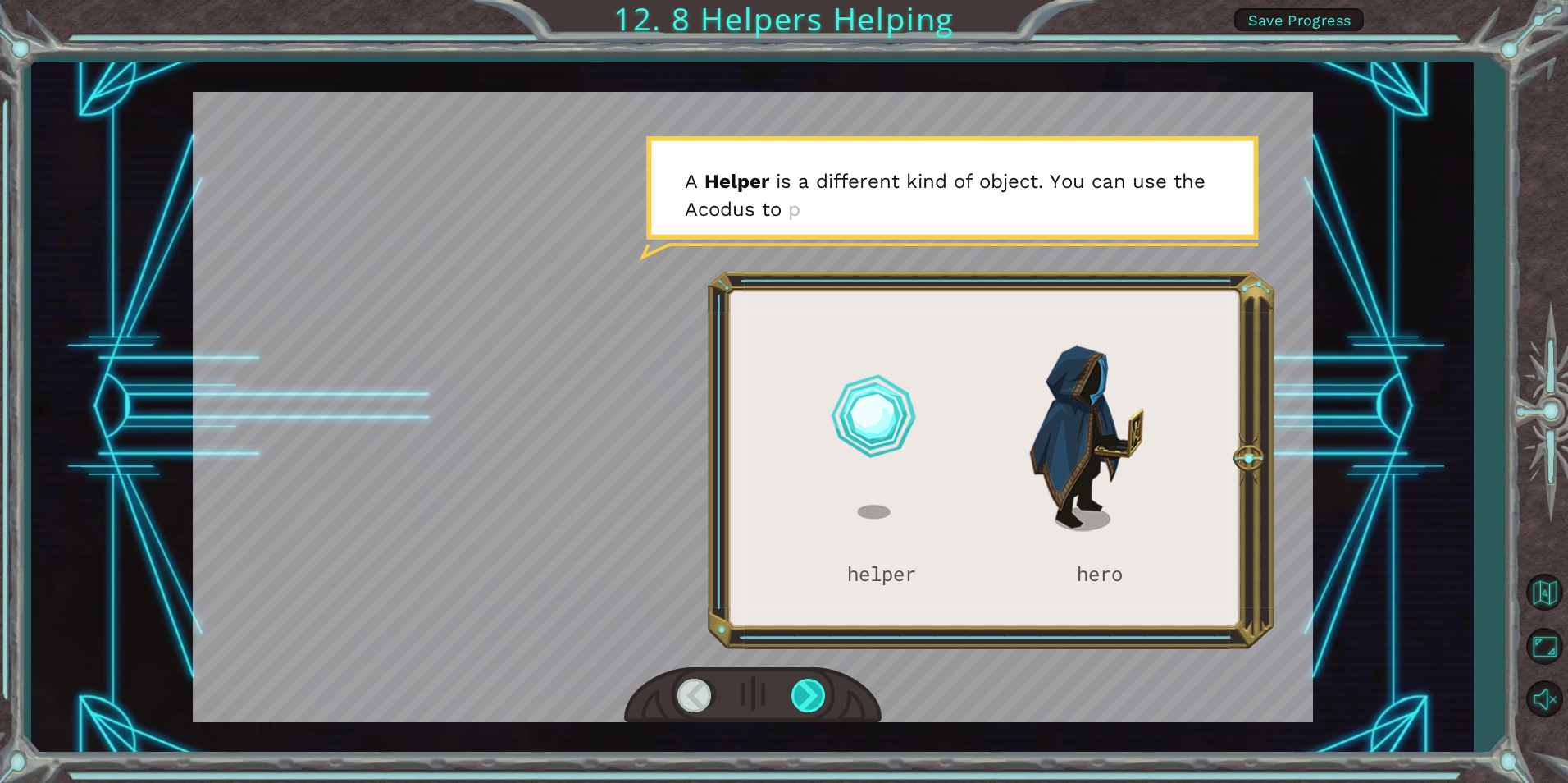
click at [816, 682] on div at bounding box center [810, 695] width 37 height 34
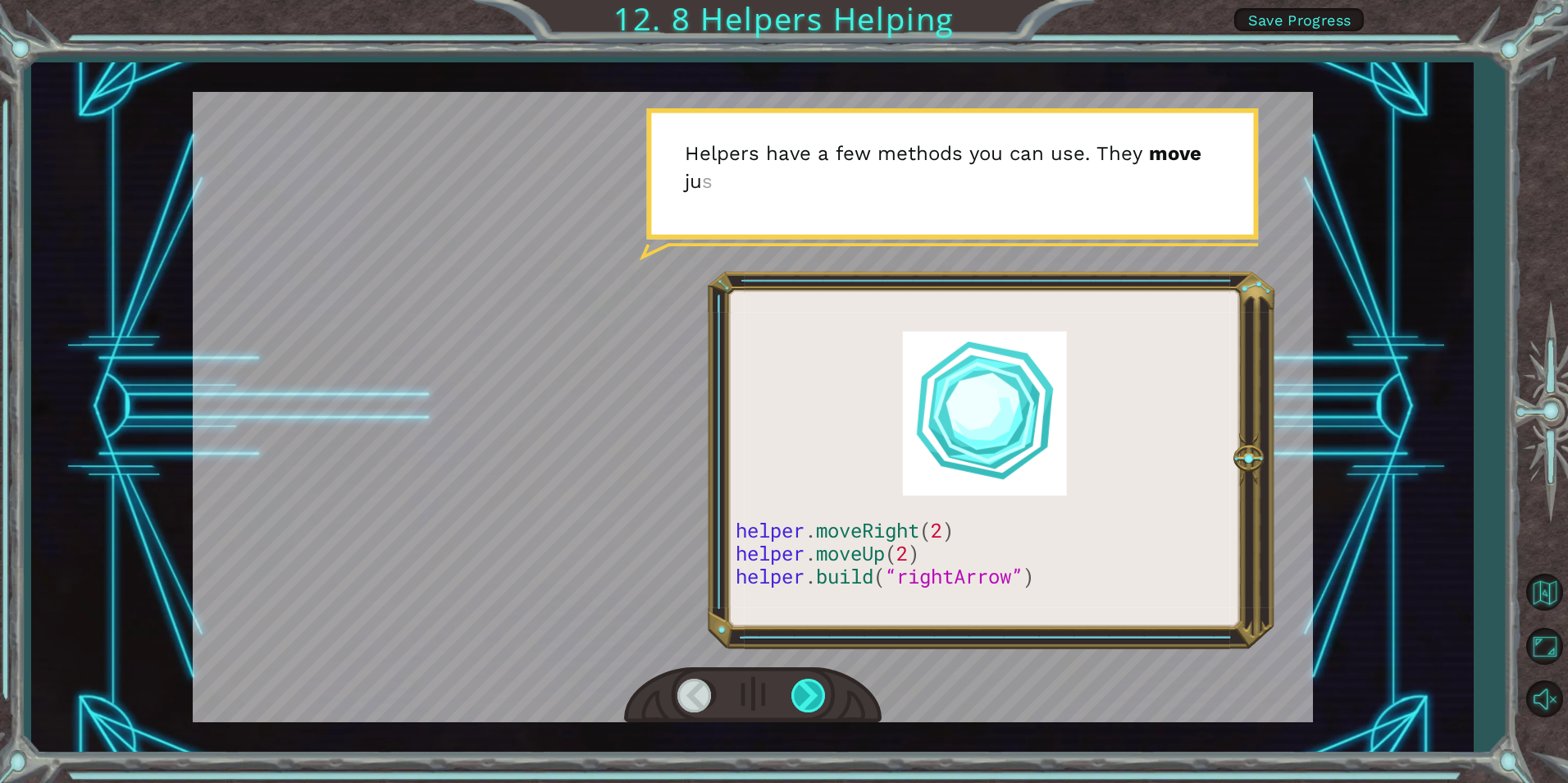
click at [814, 686] on div at bounding box center [810, 695] width 37 height 34
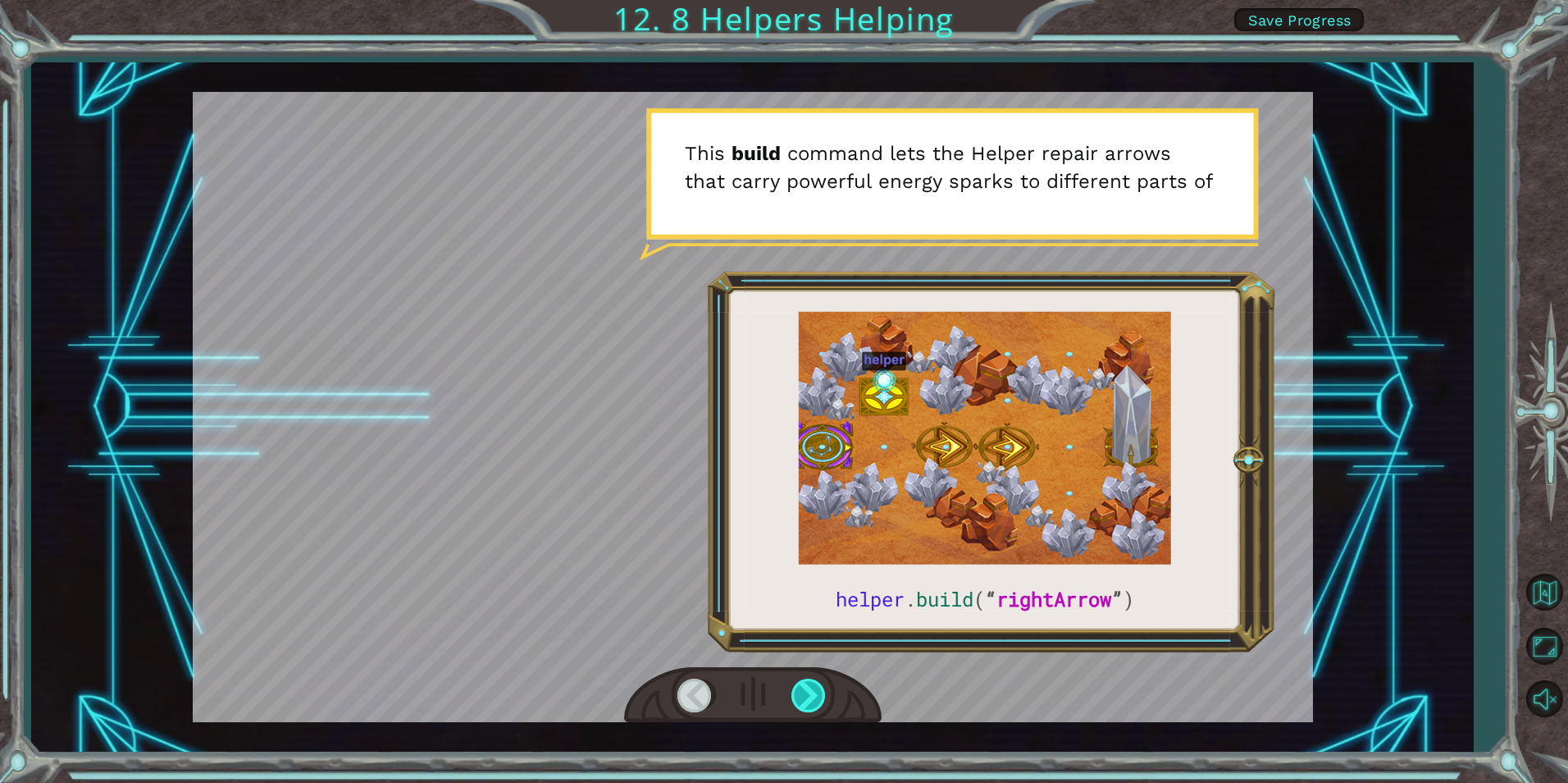
click at [811, 695] on div at bounding box center [810, 695] width 37 height 34
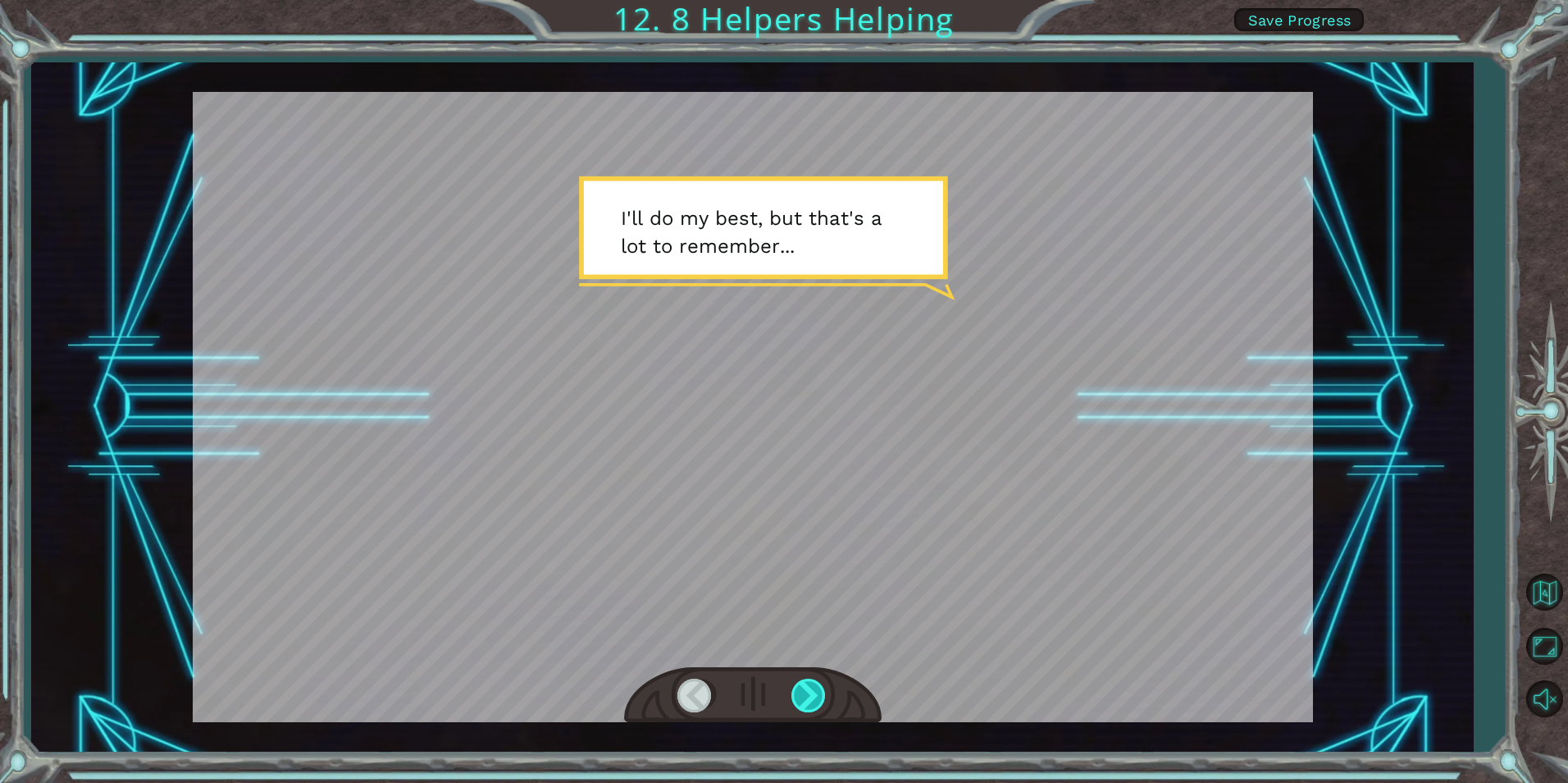
click at [811, 691] on div at bounding box center [810, 695] width 37 height 34
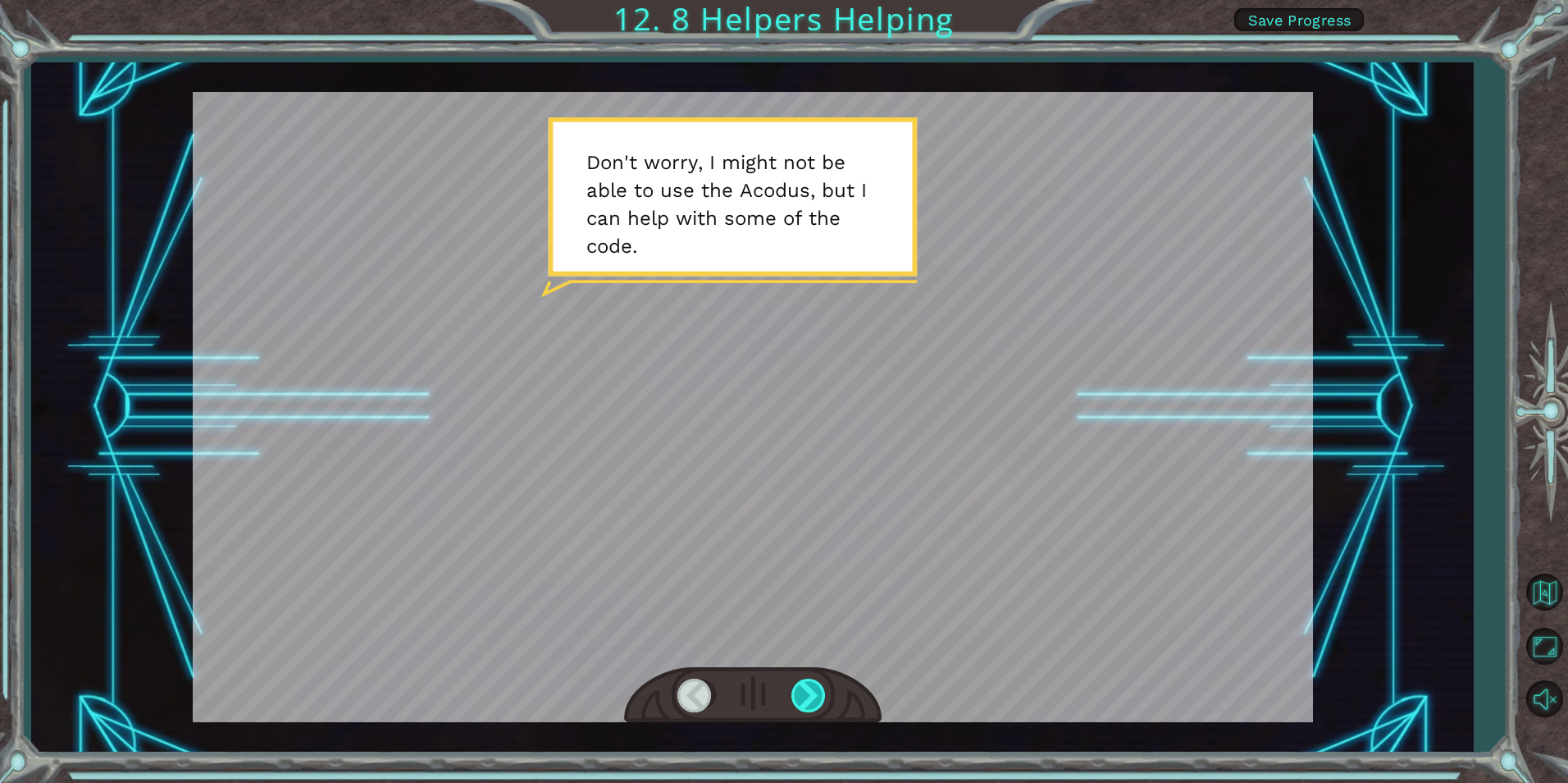
click at [811, 689] on div at bounding box center [810, 695] width 37 height 34
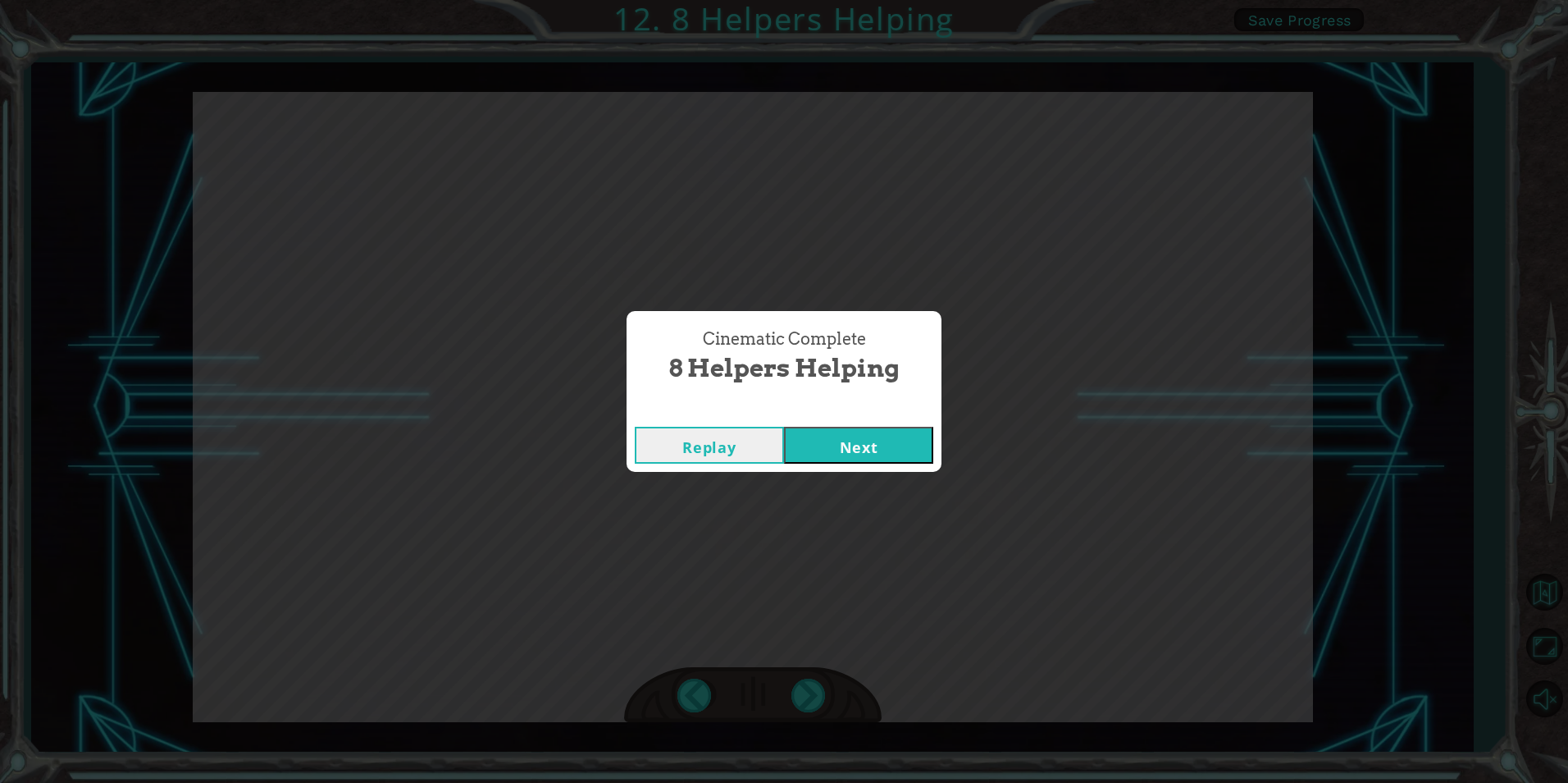
drag, startPoint x: 846, startPoint y: 388, endPoint x: 845, endPoint y: 407, distance: 19.0
click at [845, 407] on div "Cinematic Complete 8 Helpers Helping Replay Next" at bounding box center [784, 391] width 315 height 161
drag, startPoint x: 845, startPoint y: 407, endPoint x: 838, endPoint y: 454, distance: 47.5
click at [838, 454] on button "Next" at bounding box center [859, 445] width 149 height 37
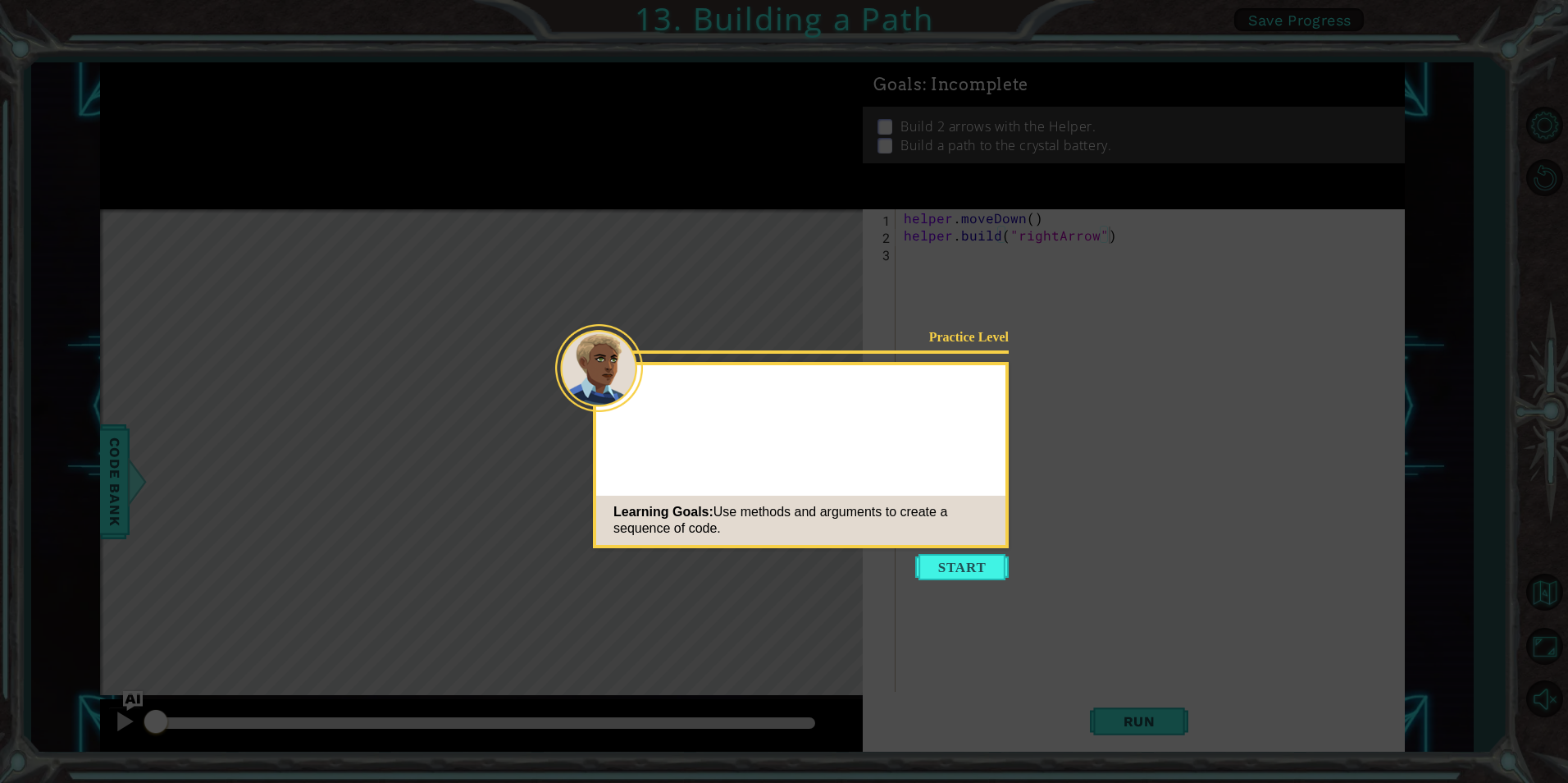
click at [857, 554] on icon at bounding box center [784, 392] width 1568 height 783
click at [992, 558] on button "Start" at bounding box center [962, 567] width 93 height 26
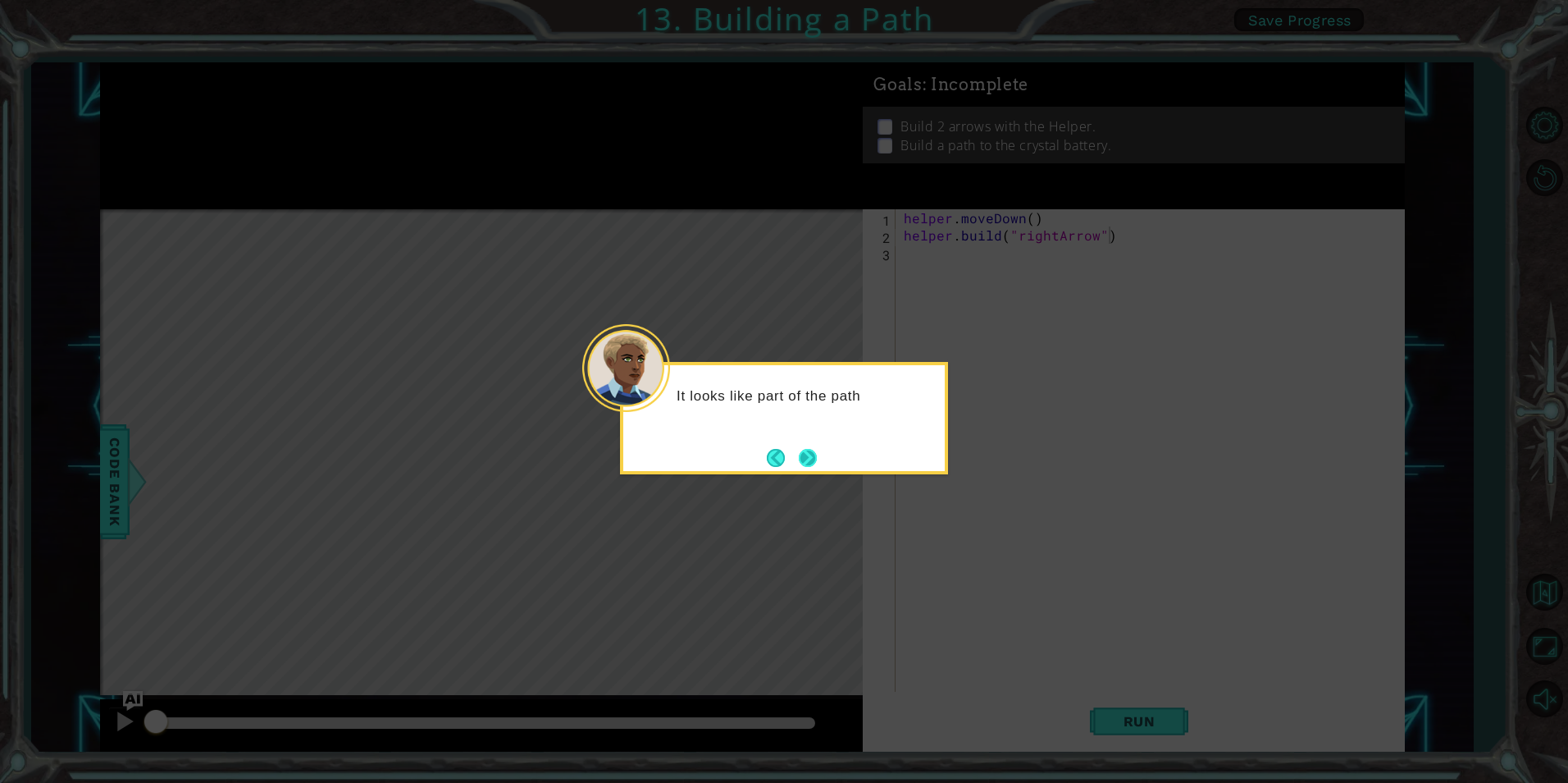
click at [811, 460] on button "Next" at bounding box center [808, 457] width 24 height 24
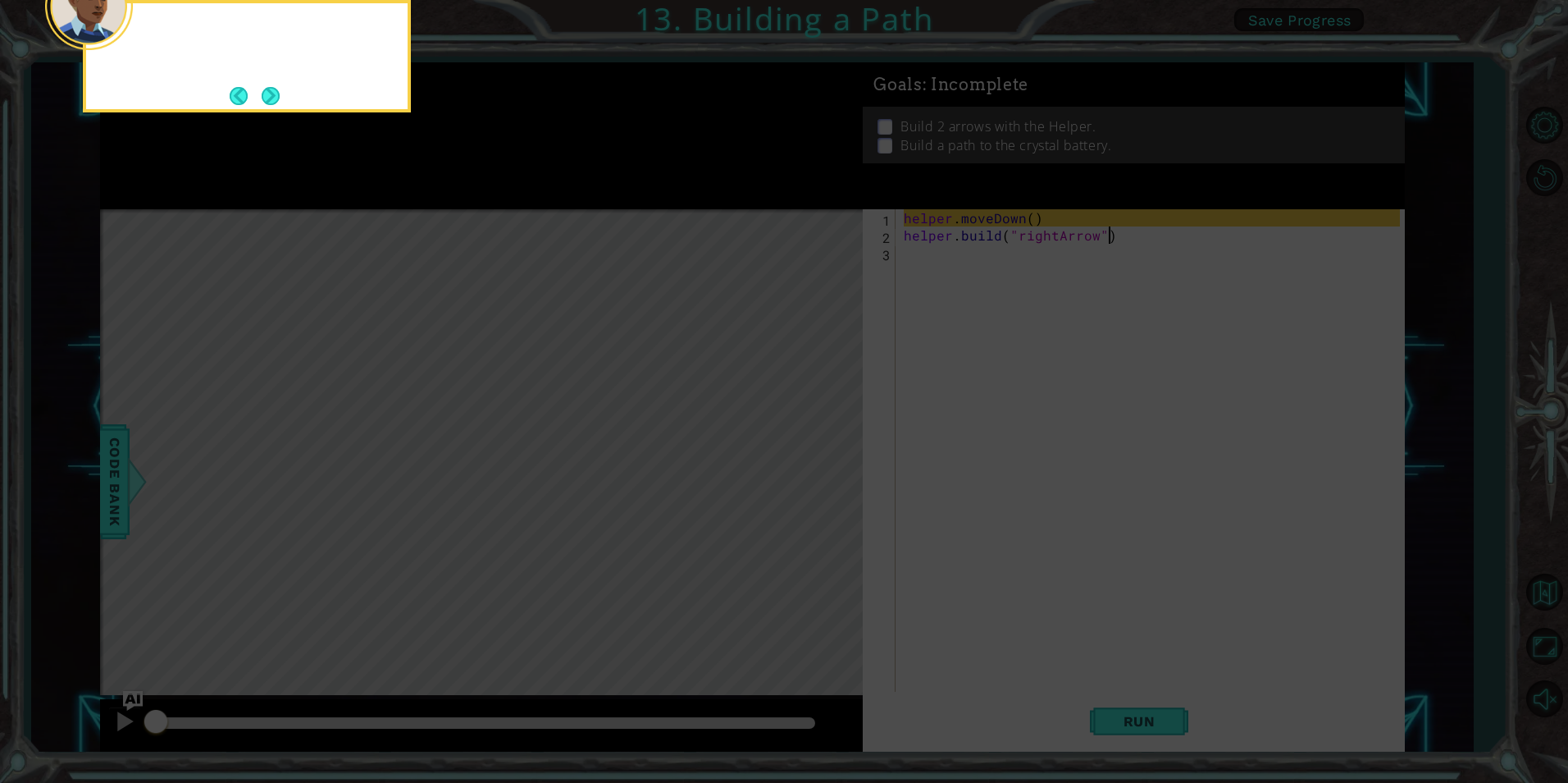
click at [811, 460] on icon at bounding box center [784, 116] width 1568 height 1331
click at [265, 99] on button "Next" at bounding box center [270, 95] width 31 height 31
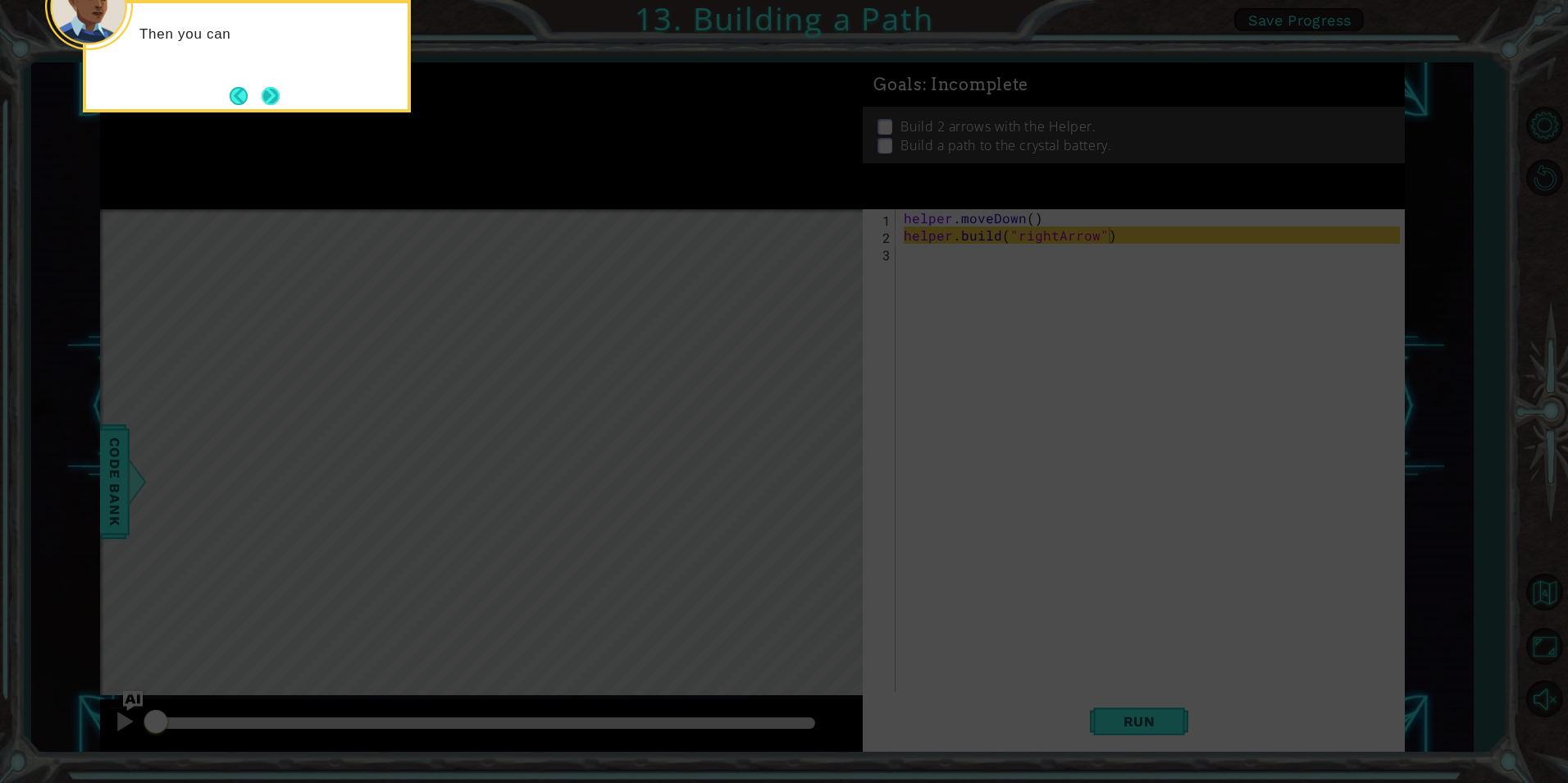
click at [281, 98] on button "Next" at bounding box center [271, 96] width 21 height 21
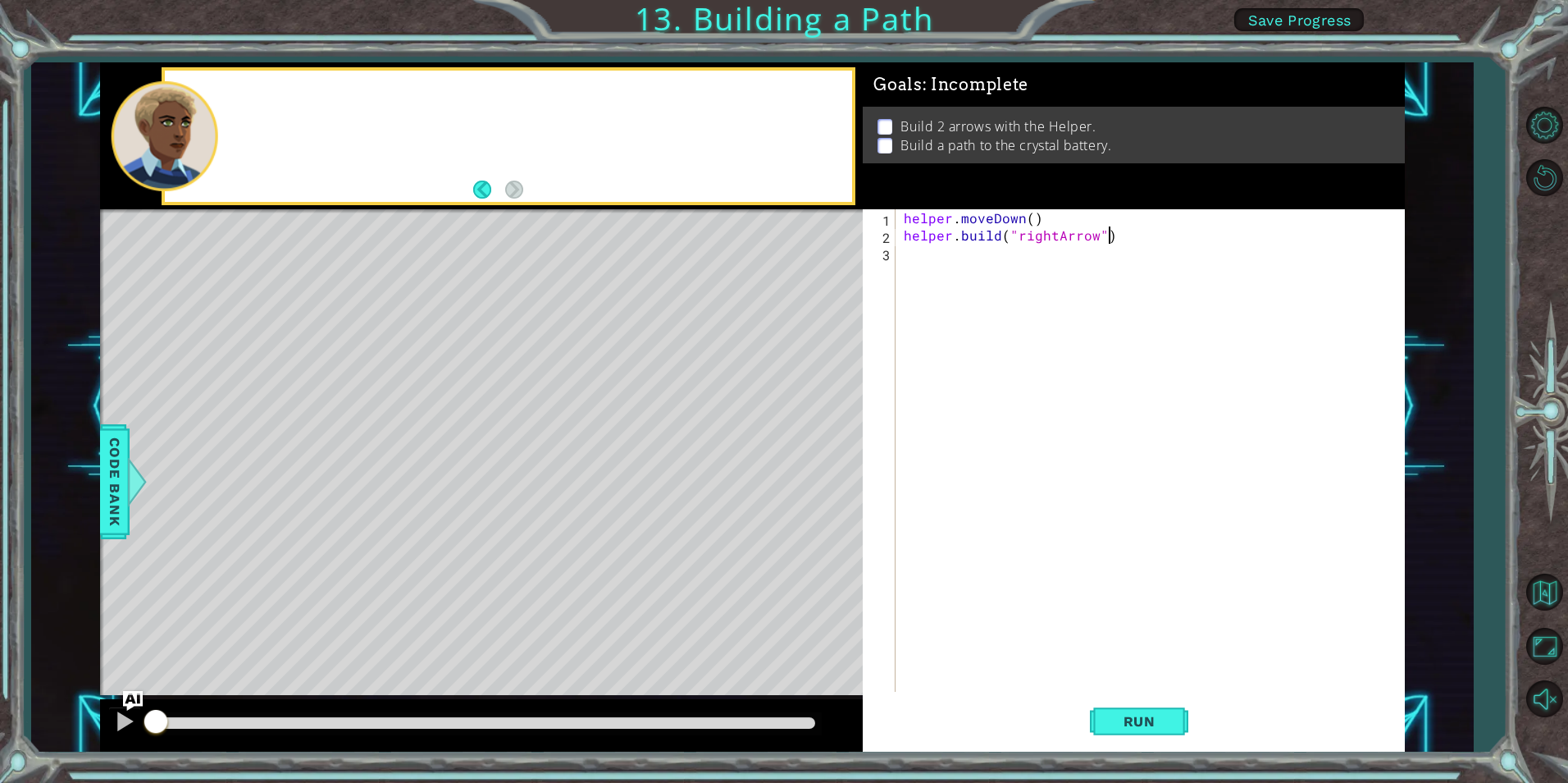
click at [281, 98] on div at bounding box center [509, 135] width 687 height 131
drag, startPoint x: 155, startPoint y: 738, endPoint x: 92, endPoint y: 695, distance: 76.3
click at [265, 724] on div at bounding box center [481, 725] width 763 height 53
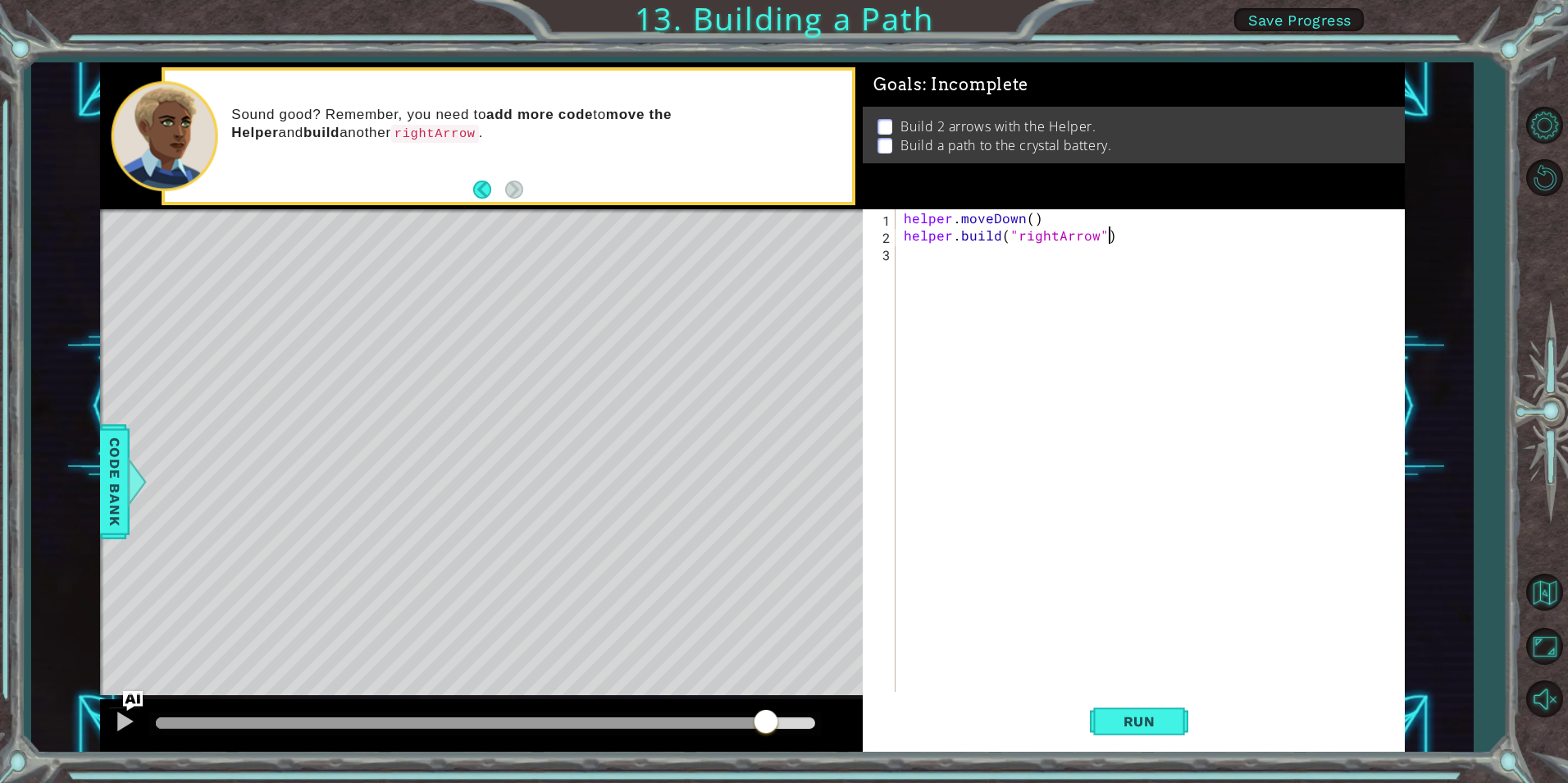
click at [841, 635] on div "methods helper moveUp() moveDown() moveLeft() moveRight() build(item) tools for…" at bounding box center [752, 406] width 1305 height 689
drag, startPoint x: 1134, startPoint y: 708, endPoint x: 1125, endPoint y: 709, distance: 9.1
click at [1126, 708] on button "Run" at bounding box center [1139, 721] width 98 height 55
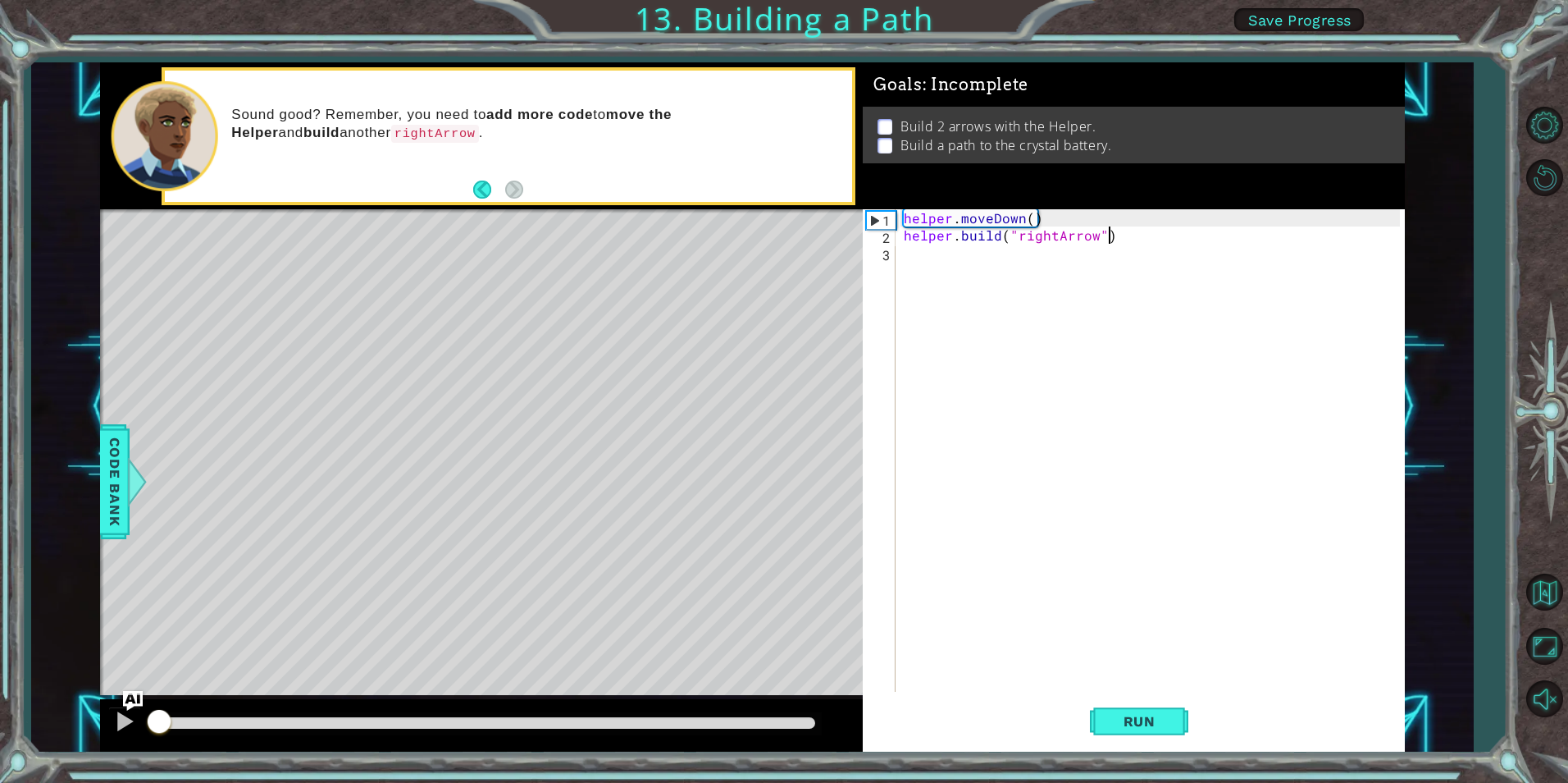
click at [119, 679] on div "methods helper moveUp() moveDown() moveLeft() moveRight() build(item) tools for…" at bounding box center [752, 406] width 1305 height 689
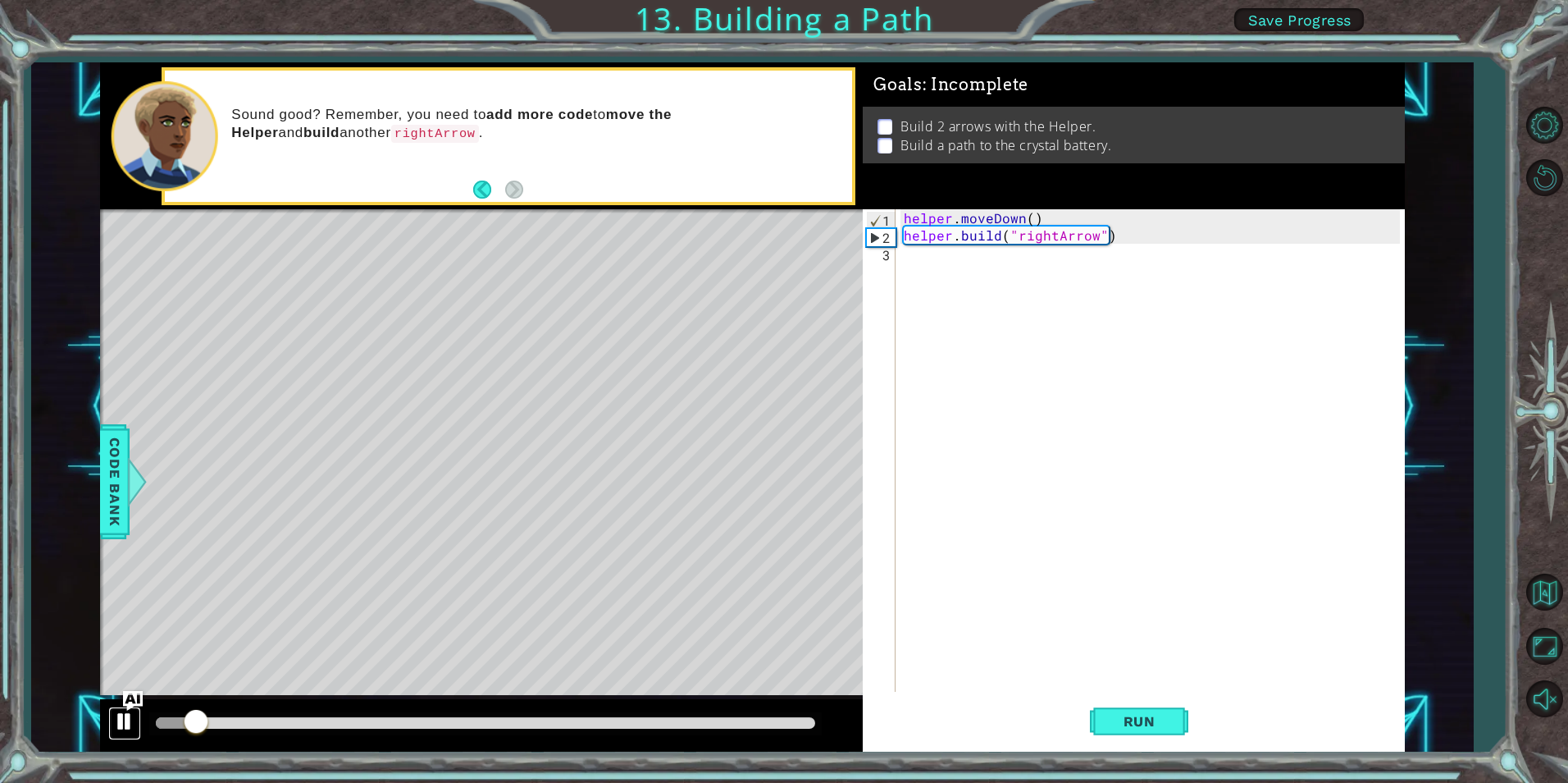
click at [126, 724] on div at bounding box center [125, 721] width 21 height 21
click at [971, 275] on div "helper . moveDown ( ) helper . build ( "rightArrow" )" at bounding box center [1154, 467] width 507 height 517
click at [1426, 173] on div "1 ההההההההההההההההההההההההההההההההההההההההההההההההההההההההההההההההההההההההההההה…" at bounding box center [752, 406] width 1442 height 689
click at [1421, 138] on div "1 ההההההההההההההההההההההההההההההההההההההההההההההההההההההההההההההההההההההההההההה…" at bounding box center [752, 406] width 1442 height 689
